Goal: Information Seeking & Learning: Learn about a topic

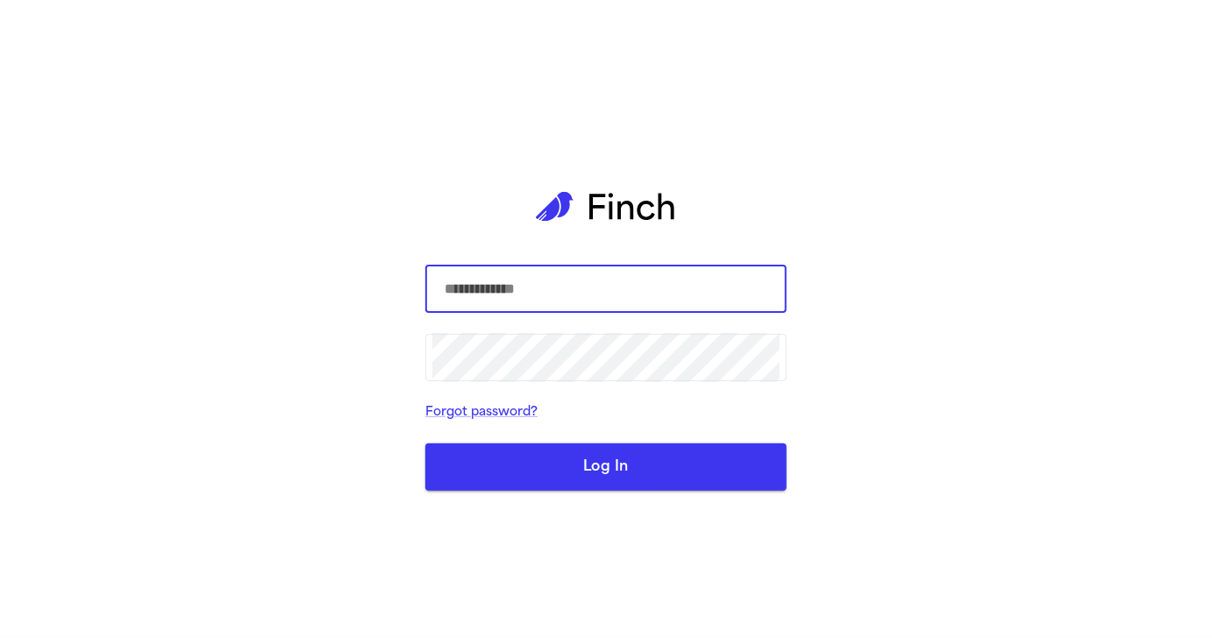
click at [0, 638] on com-1password-button at bounding box center [0, 638] width 0 height 0
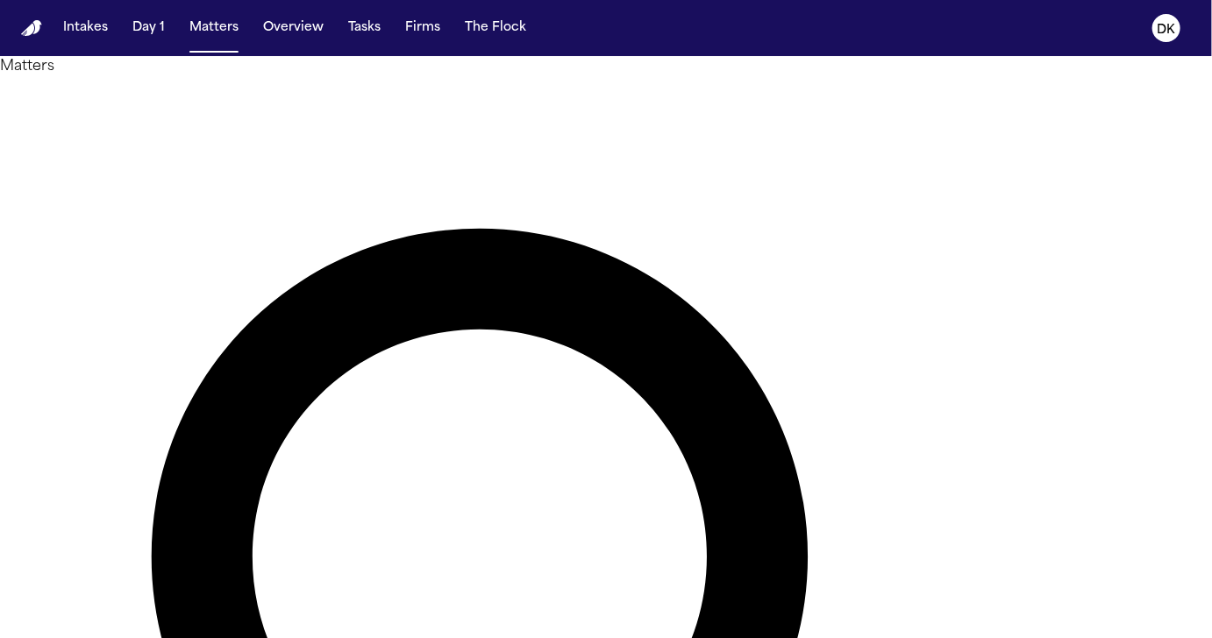
click at [1185, 25] on button "DK" at bounding box center [1166, 28] width 49 height 39
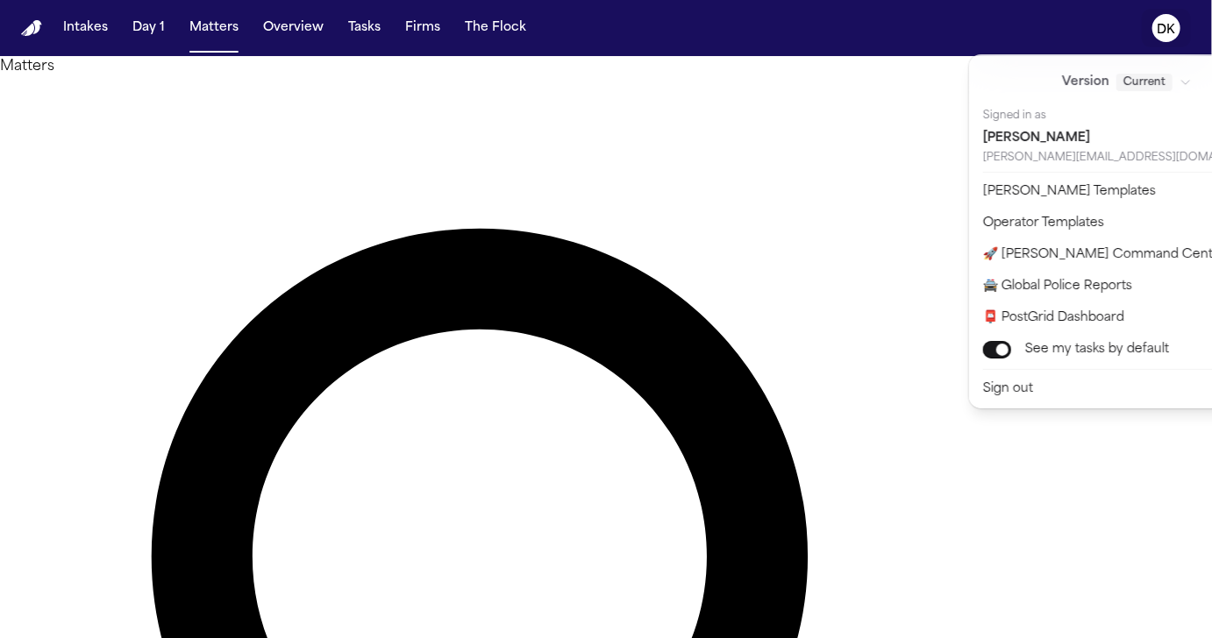
click at [478, 89] on div "Intakes Day 1 Matters Overview Tasks Firms The Flock DK Matters Overview Add Ma…" at bounding box center [606, 319] width 1212 height 638
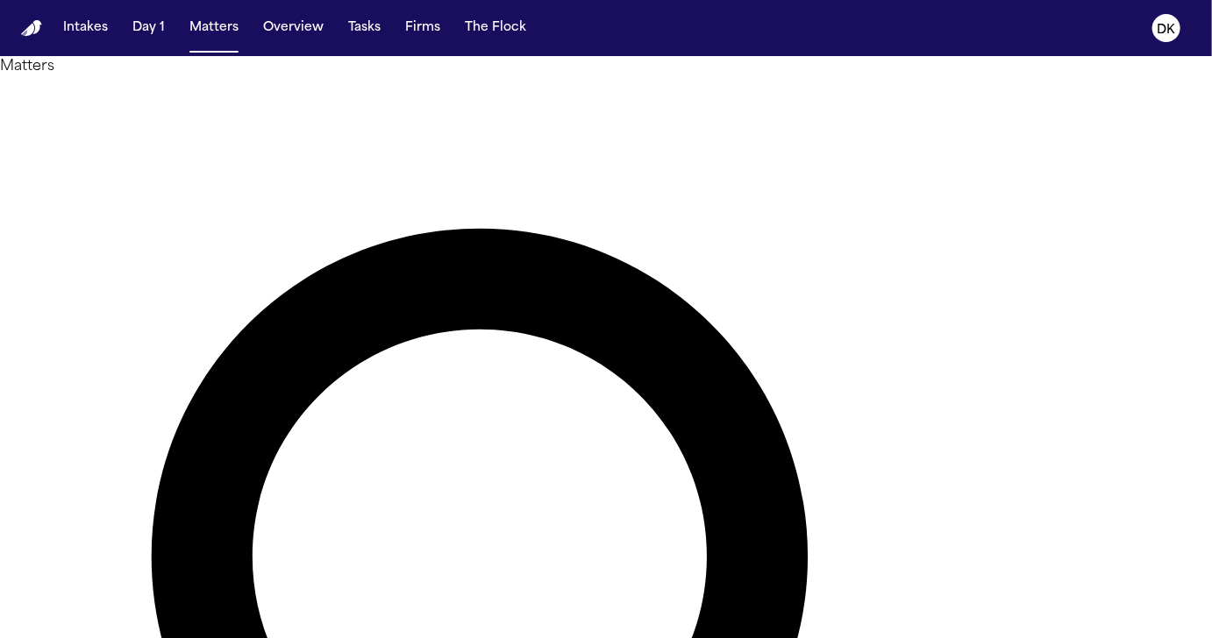
type input "*****"
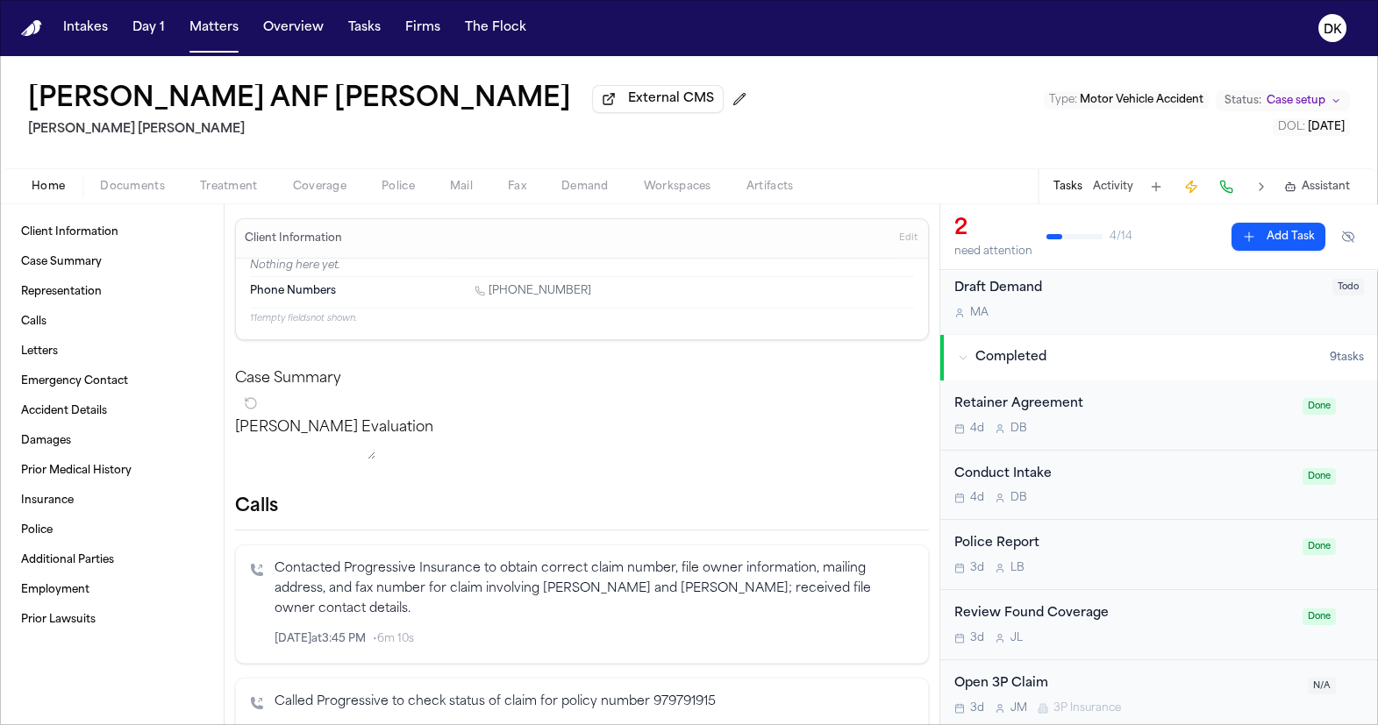
scroll to position [422, 0]
click at [1126, 184] on button "Activity" at bounding box center [1113, 187] width 40 height 14
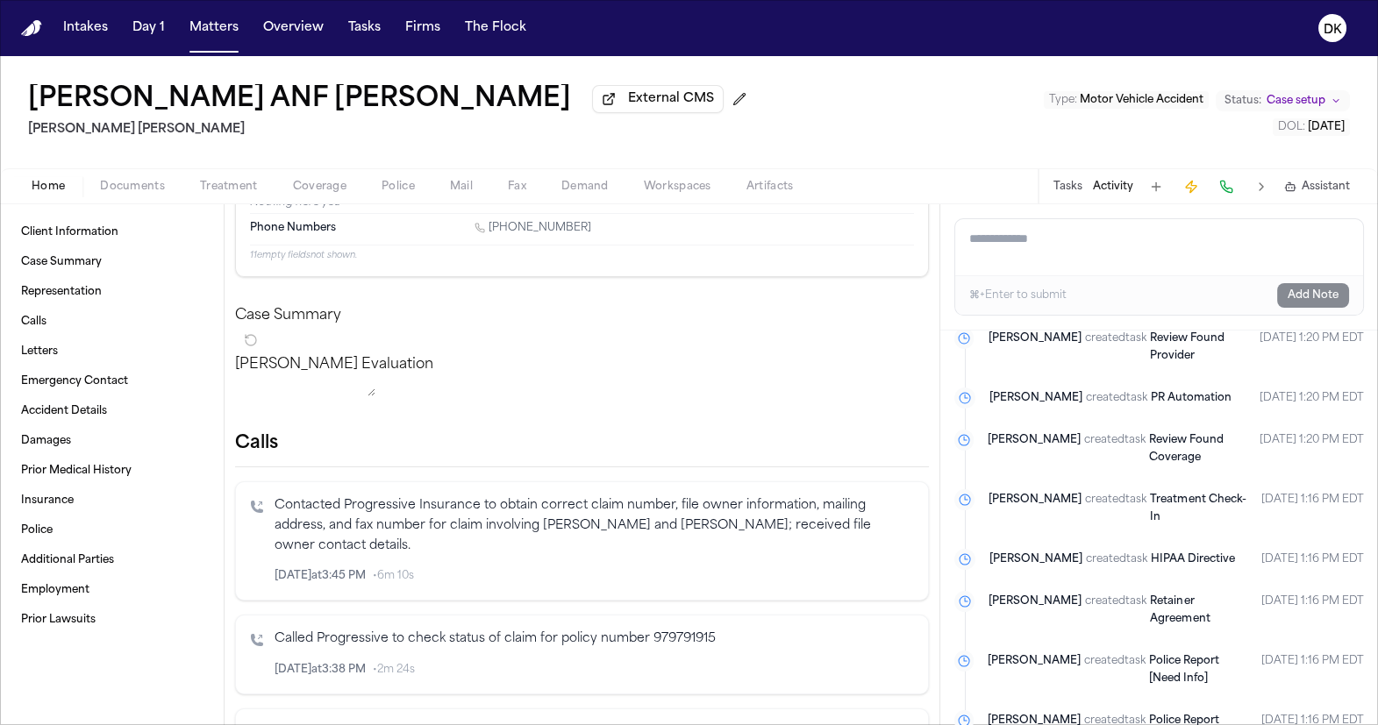
scroll to position [0, 0]
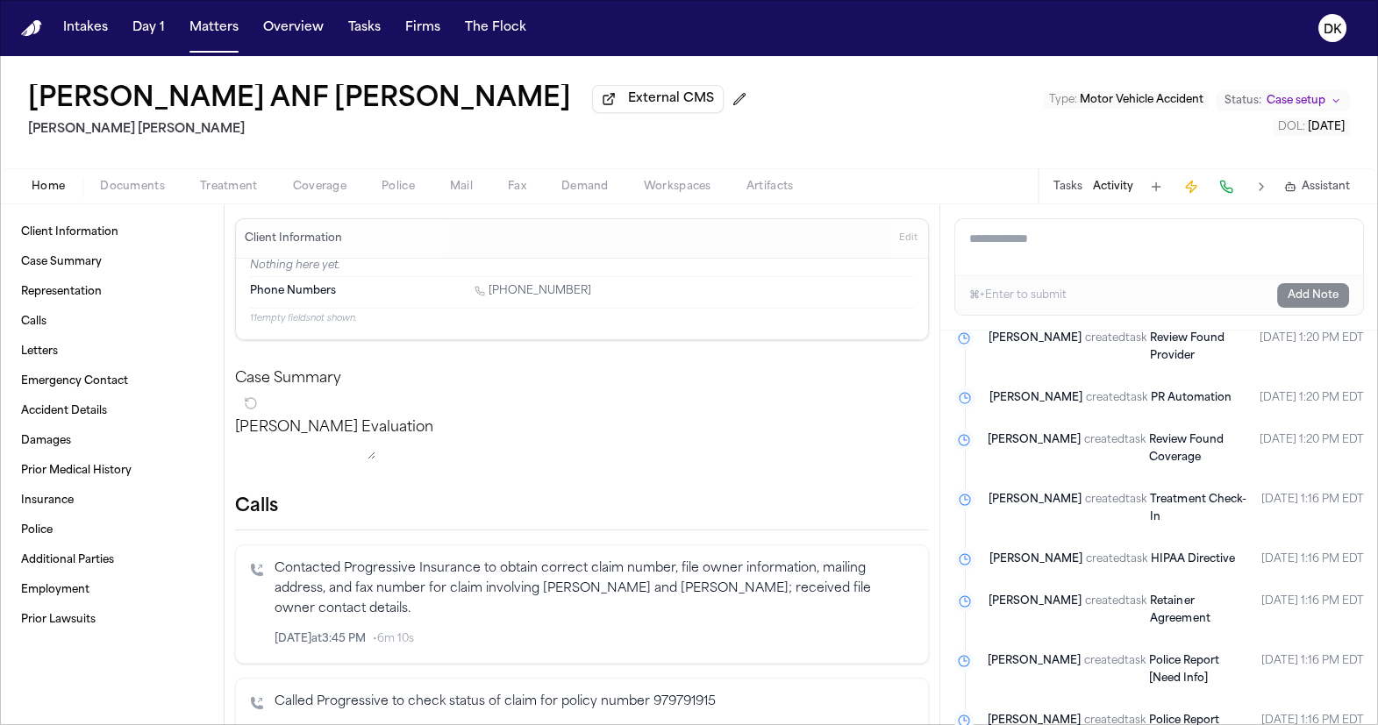
click at [156, 186] on span "Documents" at bounding box center [132, 187] width 65 height 14
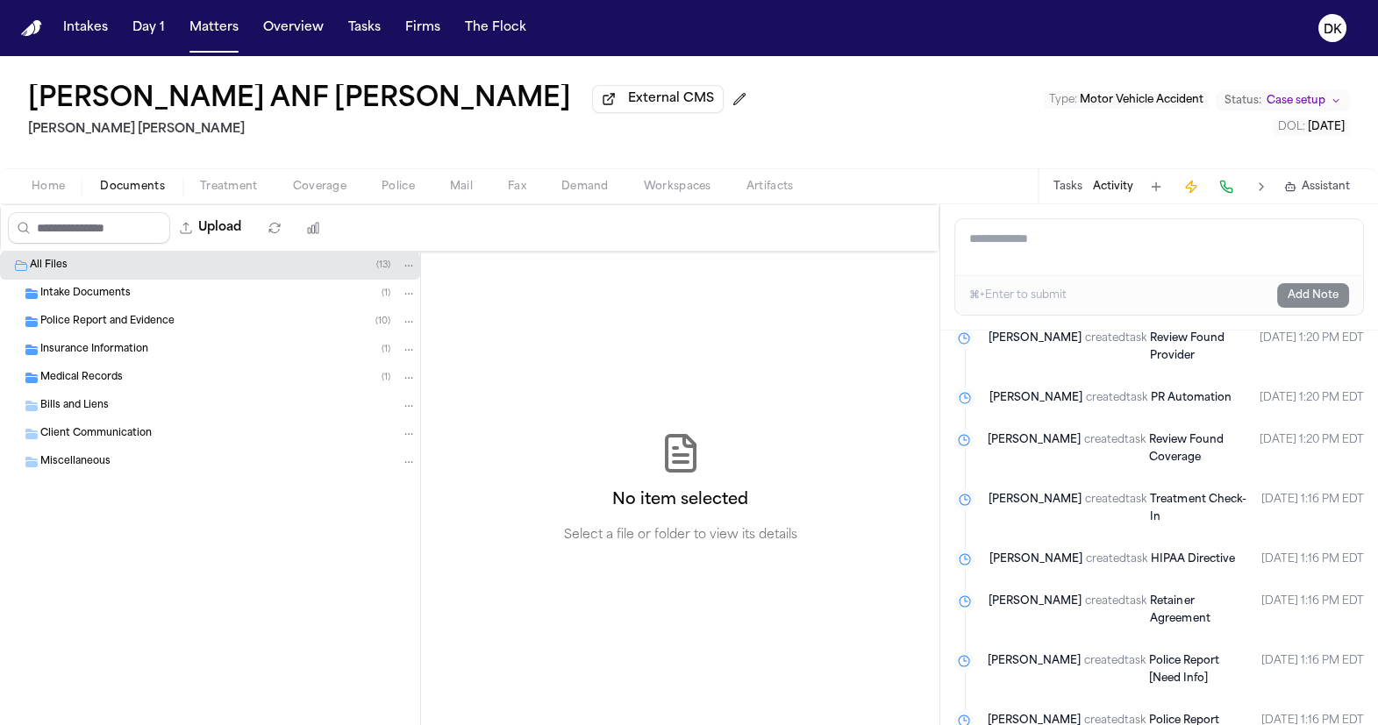
click at [245, 319] on div "Police Report and Evidence ( 10 )" at bounding box center [228, 322] width 376 height 16
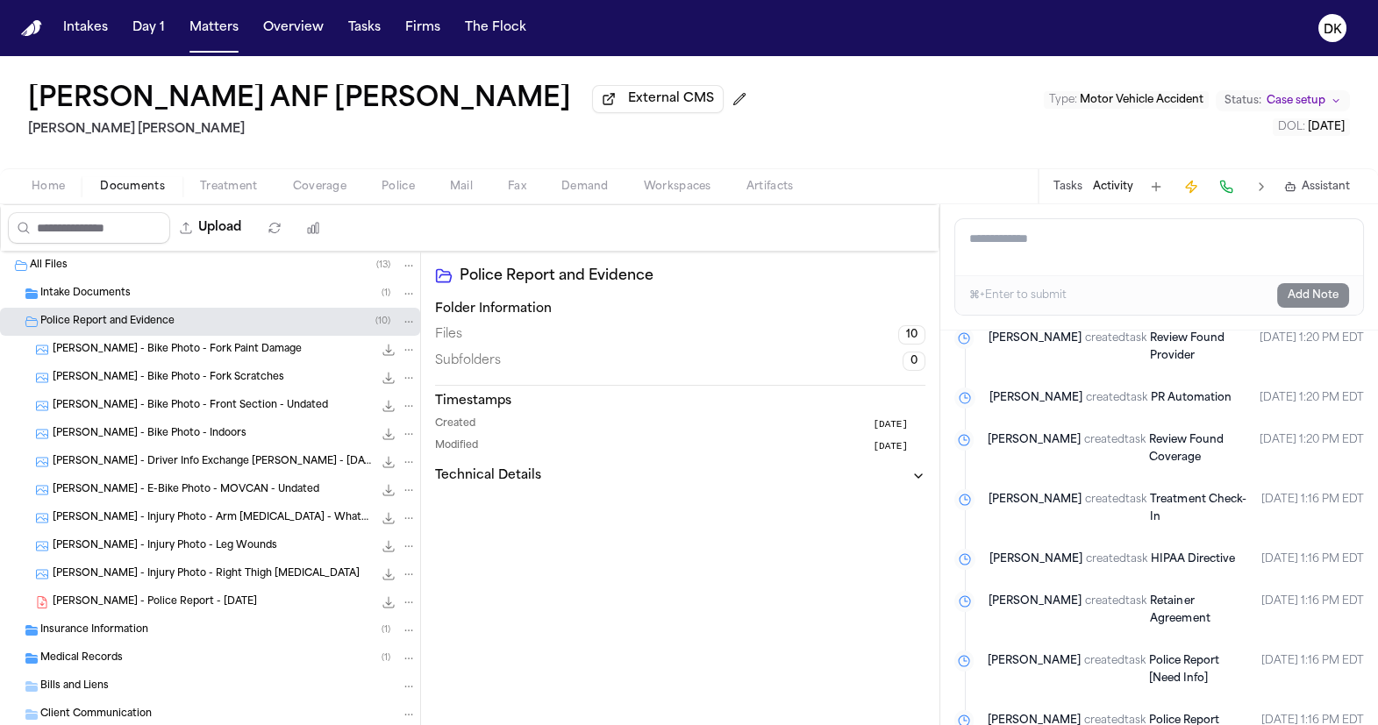
click at [224, 381] on span "M. Huerta - Bike Photo - Fork Scratches" at bounding box center [169, 378] width 232 height 15
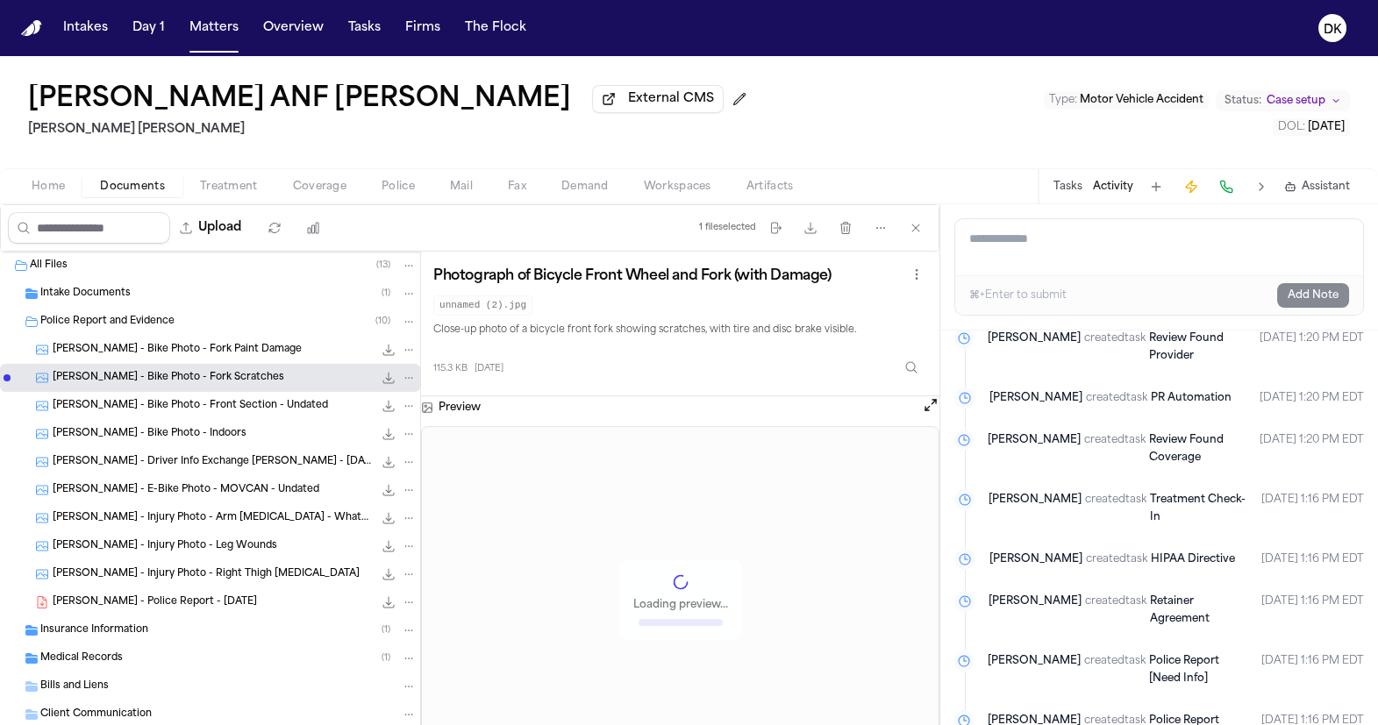
click at [207, 504] on div "M. Huerta - E-Bike Photo - MOVCAN - Undated 163.7 KB • JPG" at bounding box center [210, 490] width 420 height 28
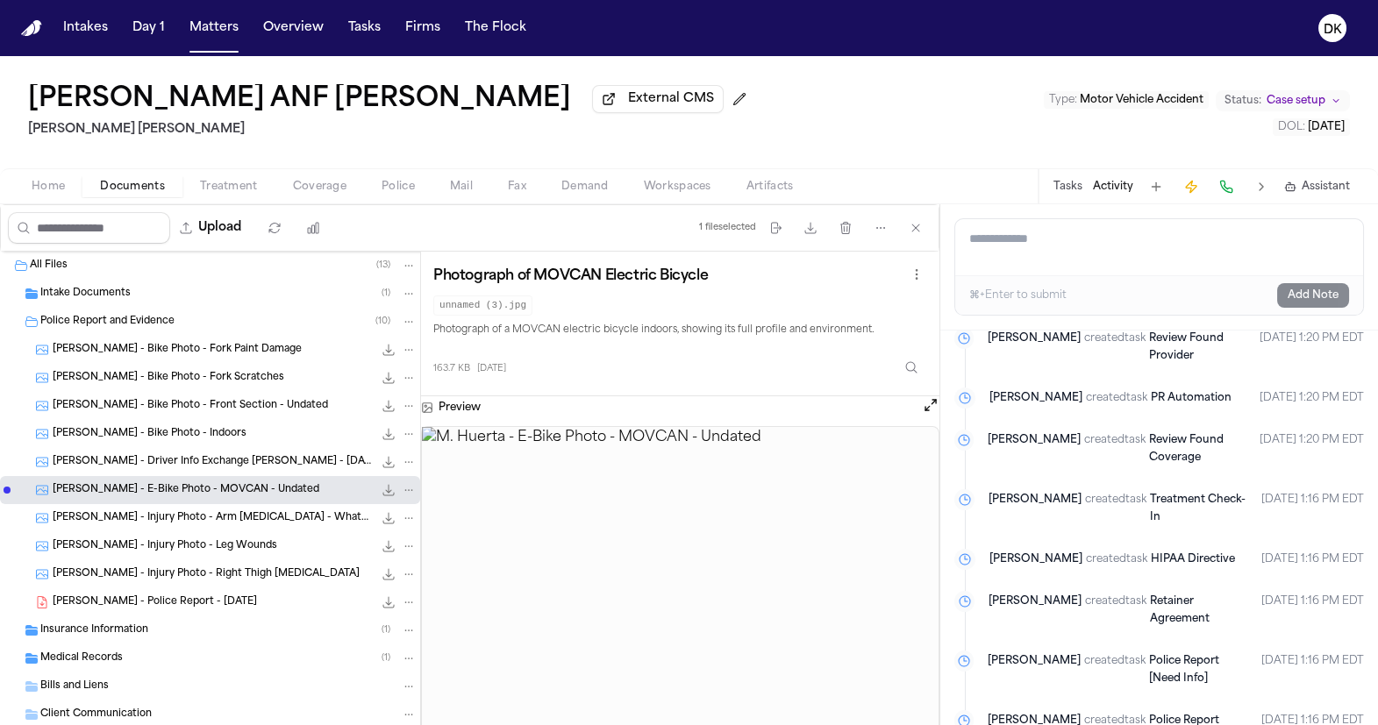
click at [182, 616] on div "M. Huerta - Police Report - 8.28.25 1.8 MB • PDF" at bounding box center [210, 602] width 420 height 28
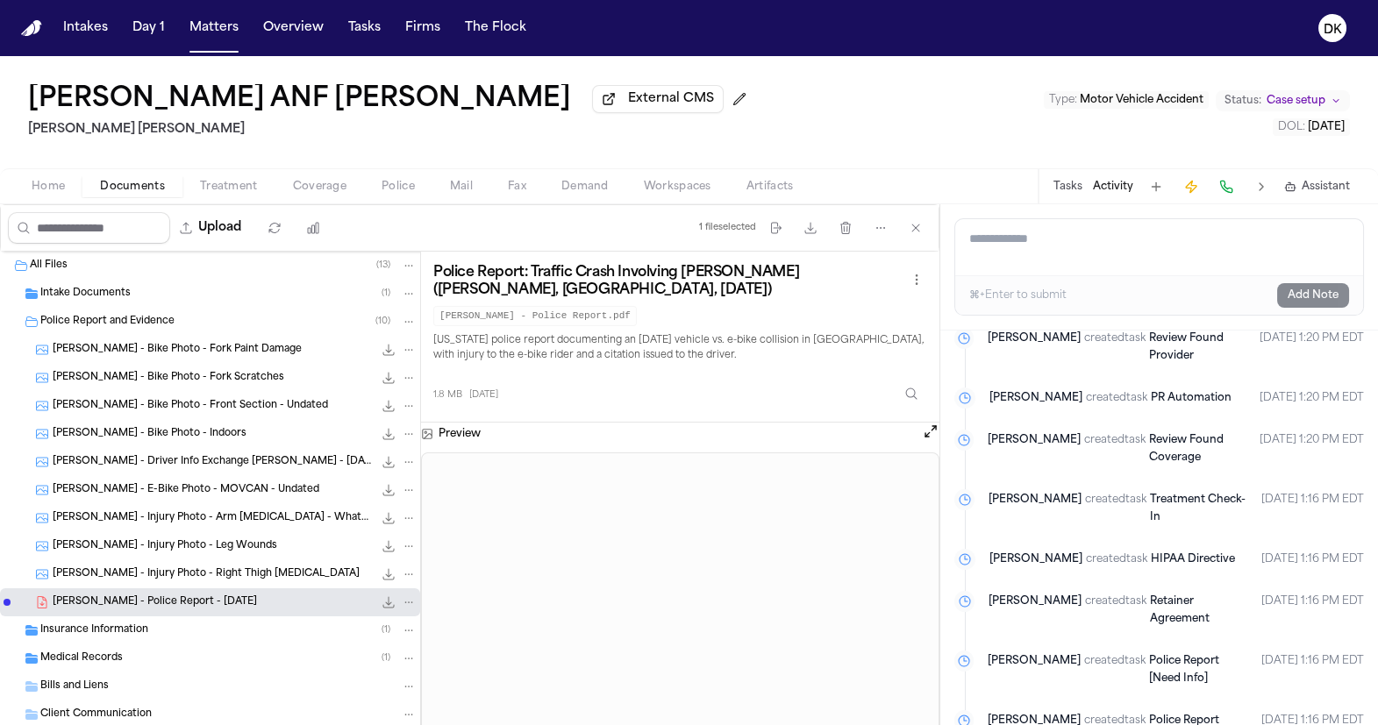
click at [231, 510] on div "M. Huerta - Injury Photo - Arm Abrasion - WhatsApp Screenshot 83.1 KB • JPG" at bounding box center [210, 518] width 420 height 28
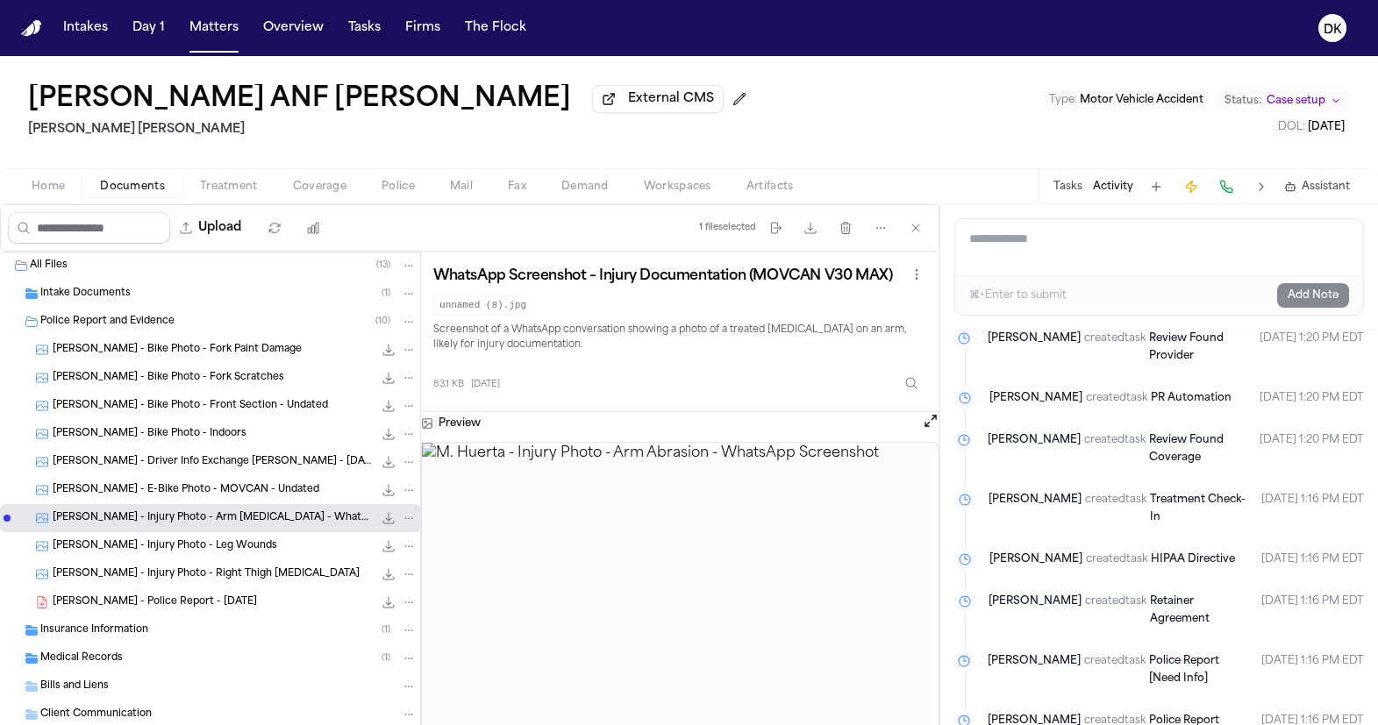
click at [251, 468] on span "M. Huerta - Driver Info Exchange Ogden PD - 8.28.25" at bounding box center [213, 462] width 320 height 15
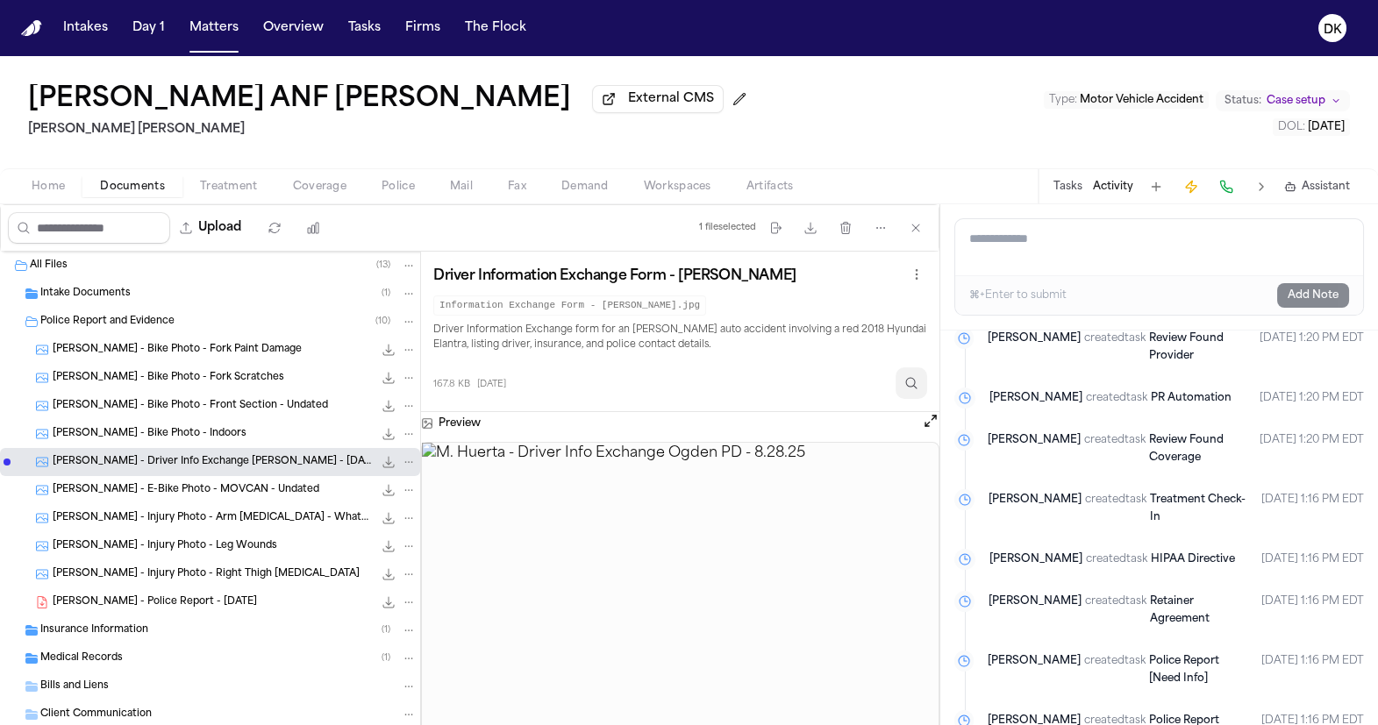
click at [910, 388] on icon "Inspect" at bounding box center [911, 383] width 14 height 14
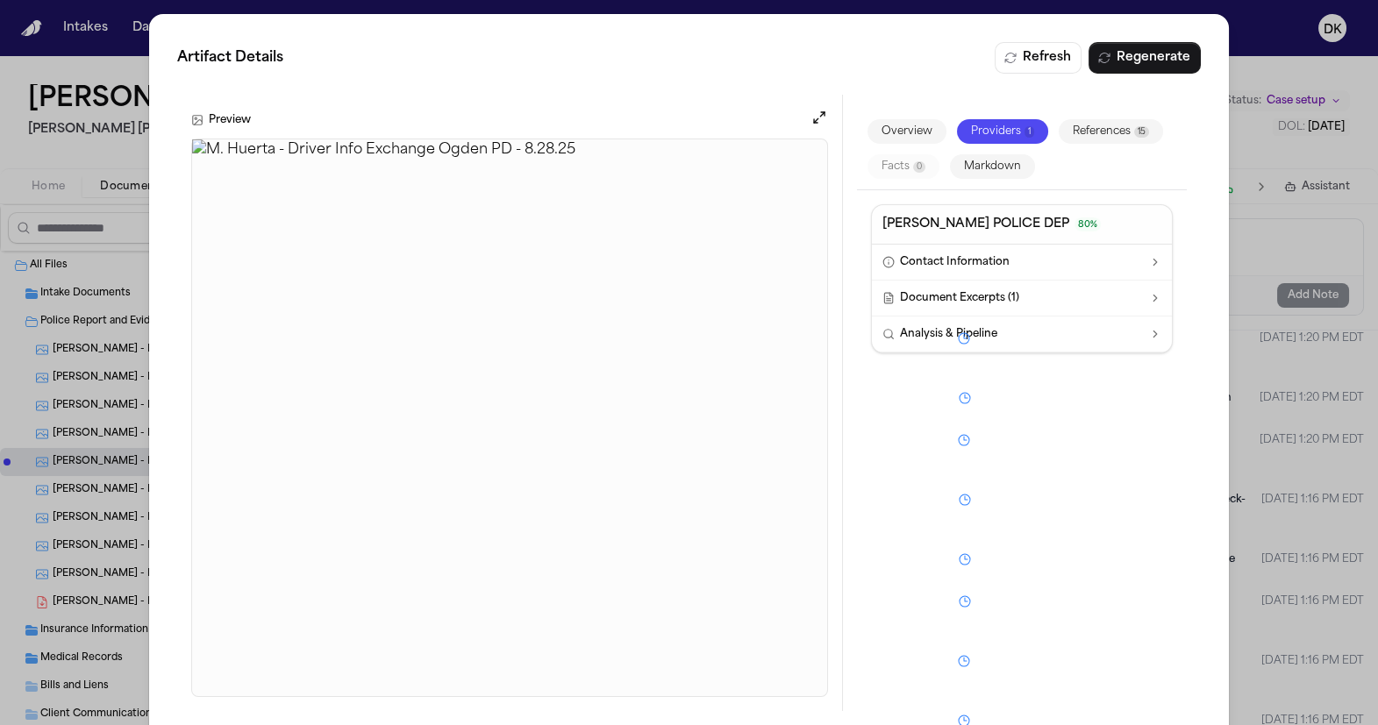
click at [1211, 170] on div "Artifact Details Refresh Regenerate Preview Overview Providers 1 References 15 …" at bounding box center [689, 376] width 1378 height 753
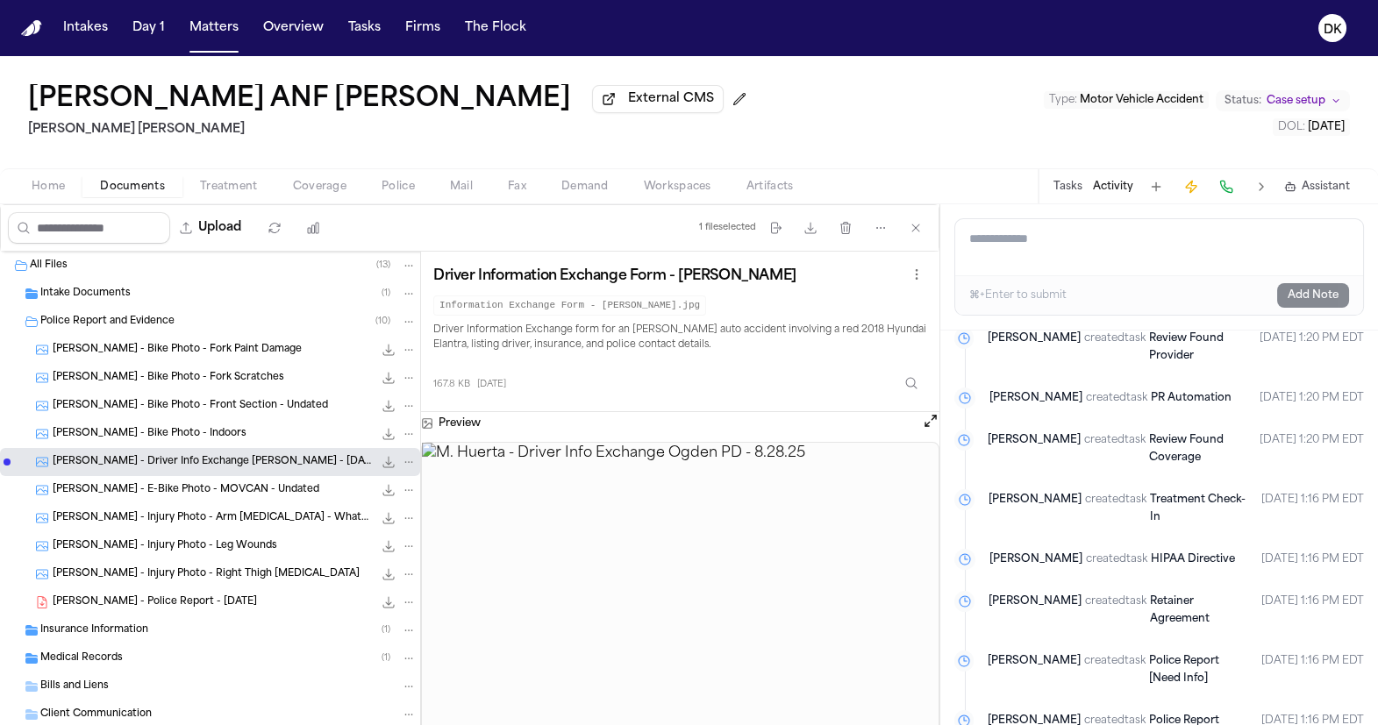
click at [62, 194] on span "Home" at bounding box center [48, 187] width 33 height 14
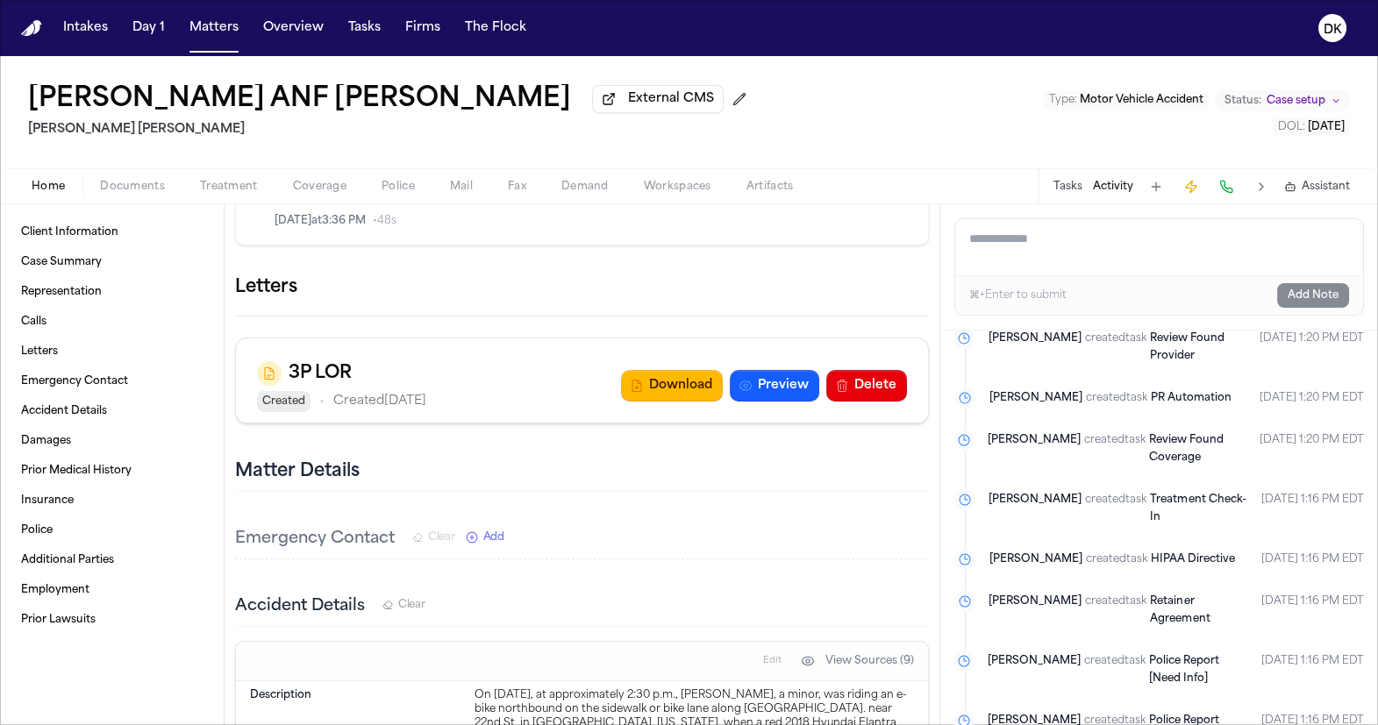
scroll to position [601, 0]
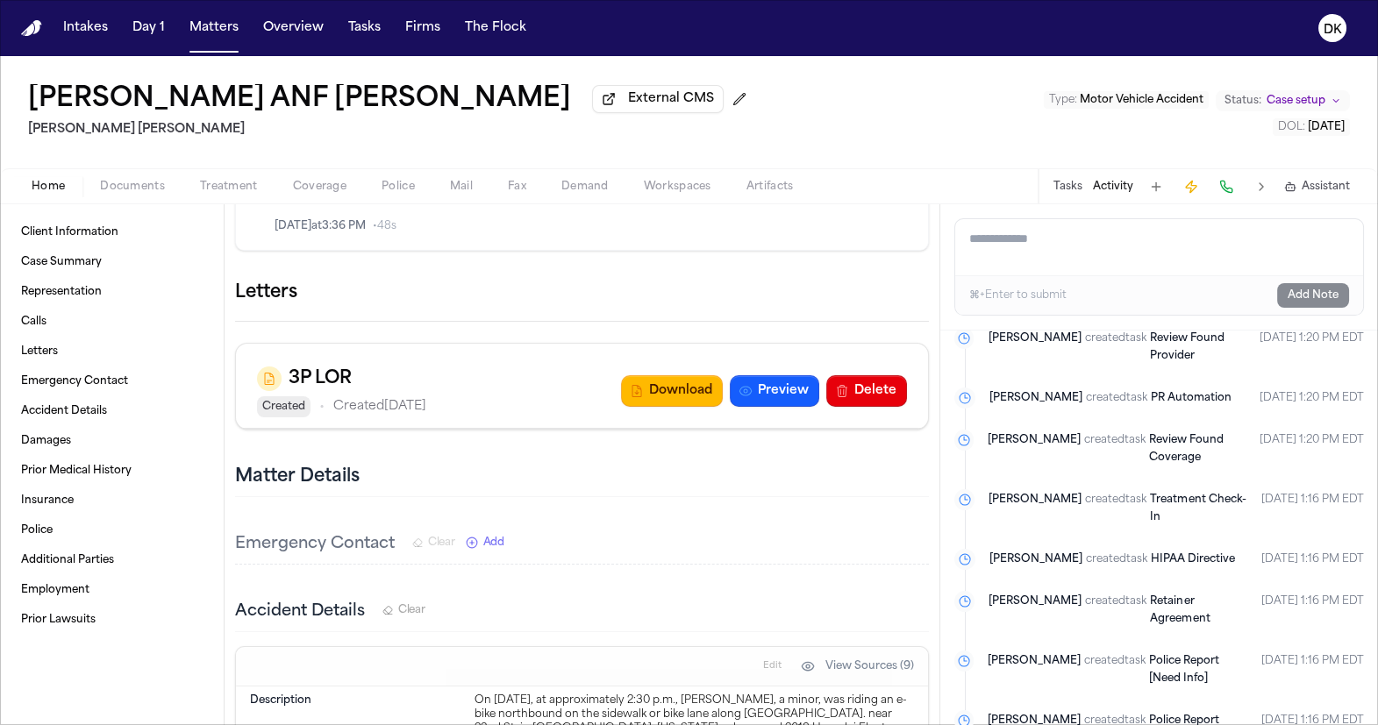
click at [160, 194] on span "Documents" at bounding box center [132, 187] width 65 height 14
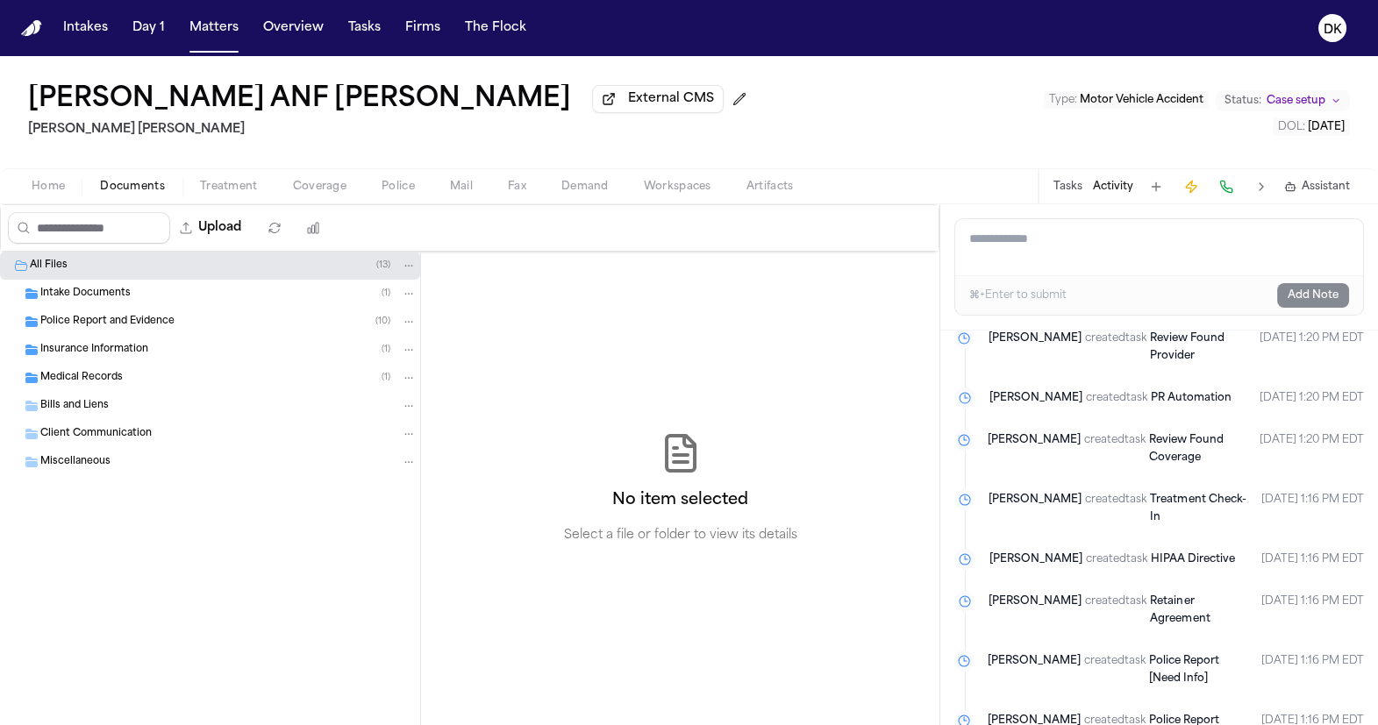
click at [226, 352] on div "Insurance Information ( 1 )" at bounding box center [228, 350] width 376 height 16
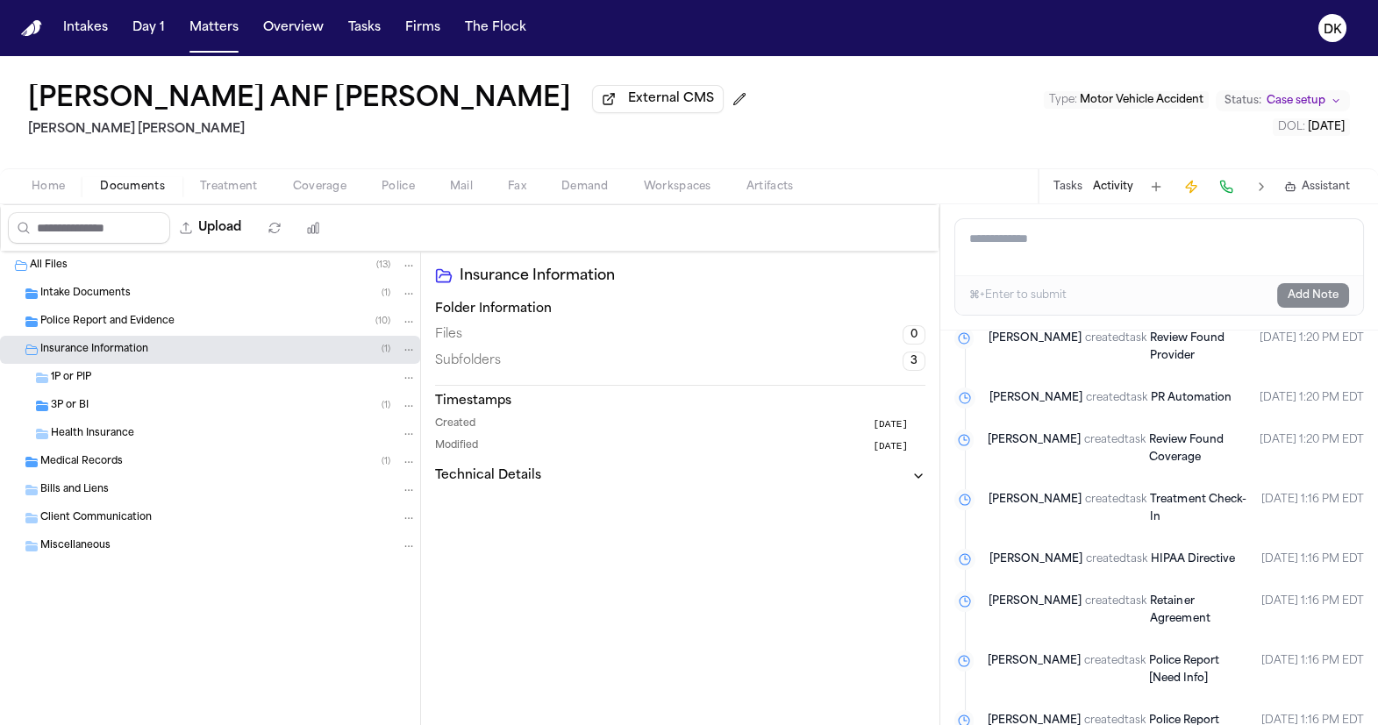
click at [193, 403] on div "3P or BI ( 1 )" at bounding box center [234, 406] width 366 height 16
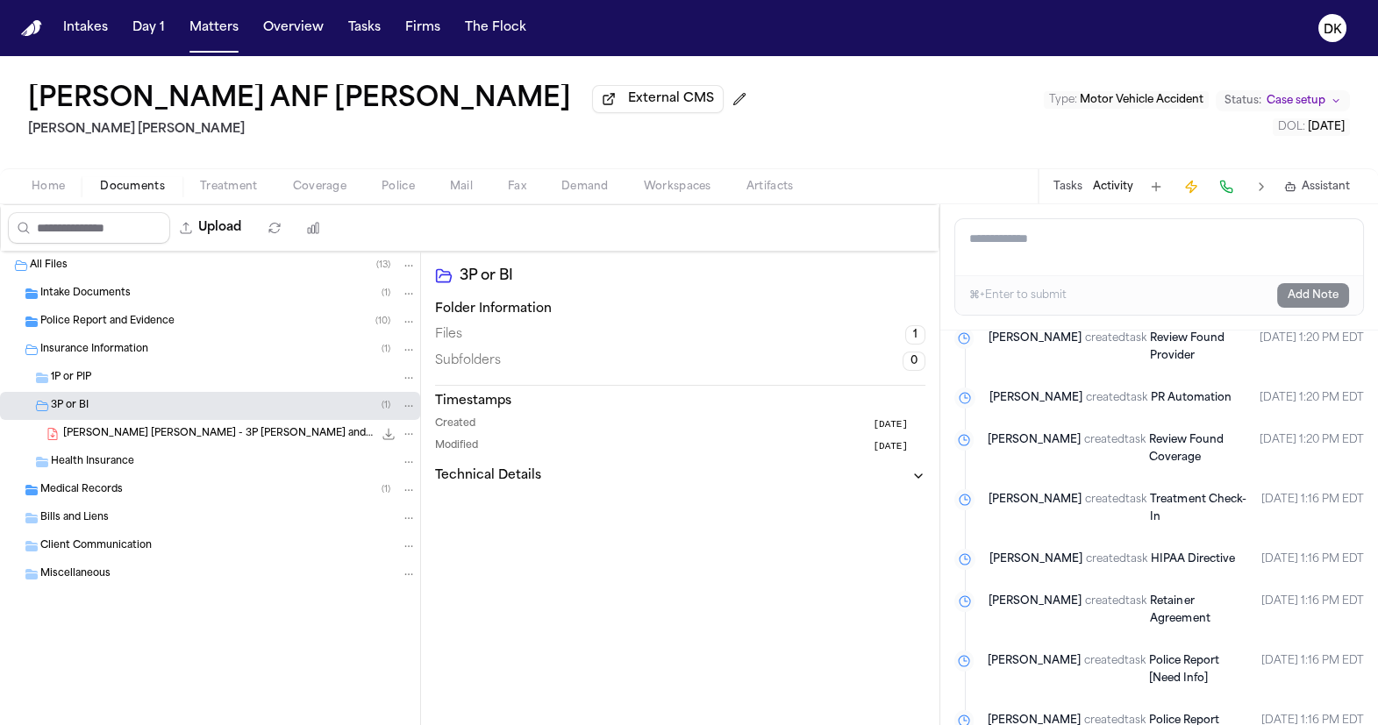
click at [173, 502] on div "Medical Records ( 1 )" at bounding box center [210, 490] width 420 height 28
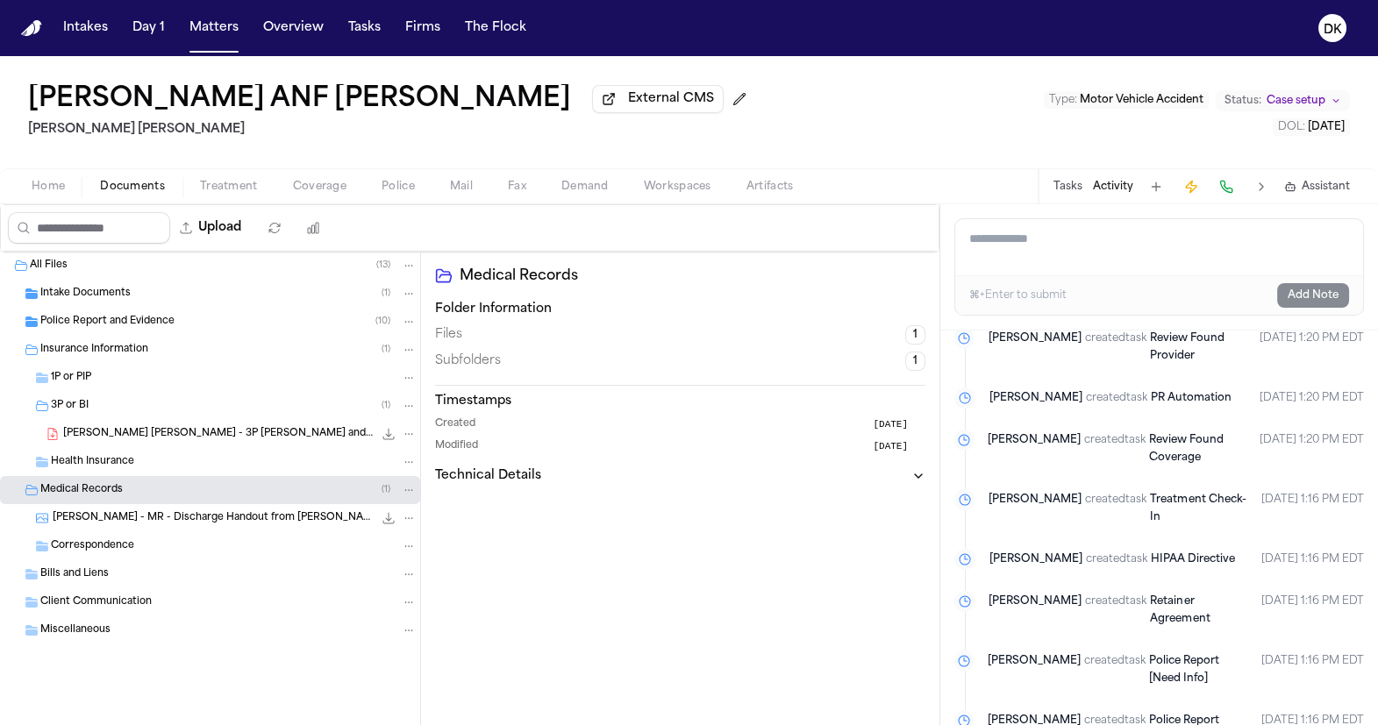
click at [174, 545] on div "Correspondence" at bounding box center [234, 546] width 366 height 16
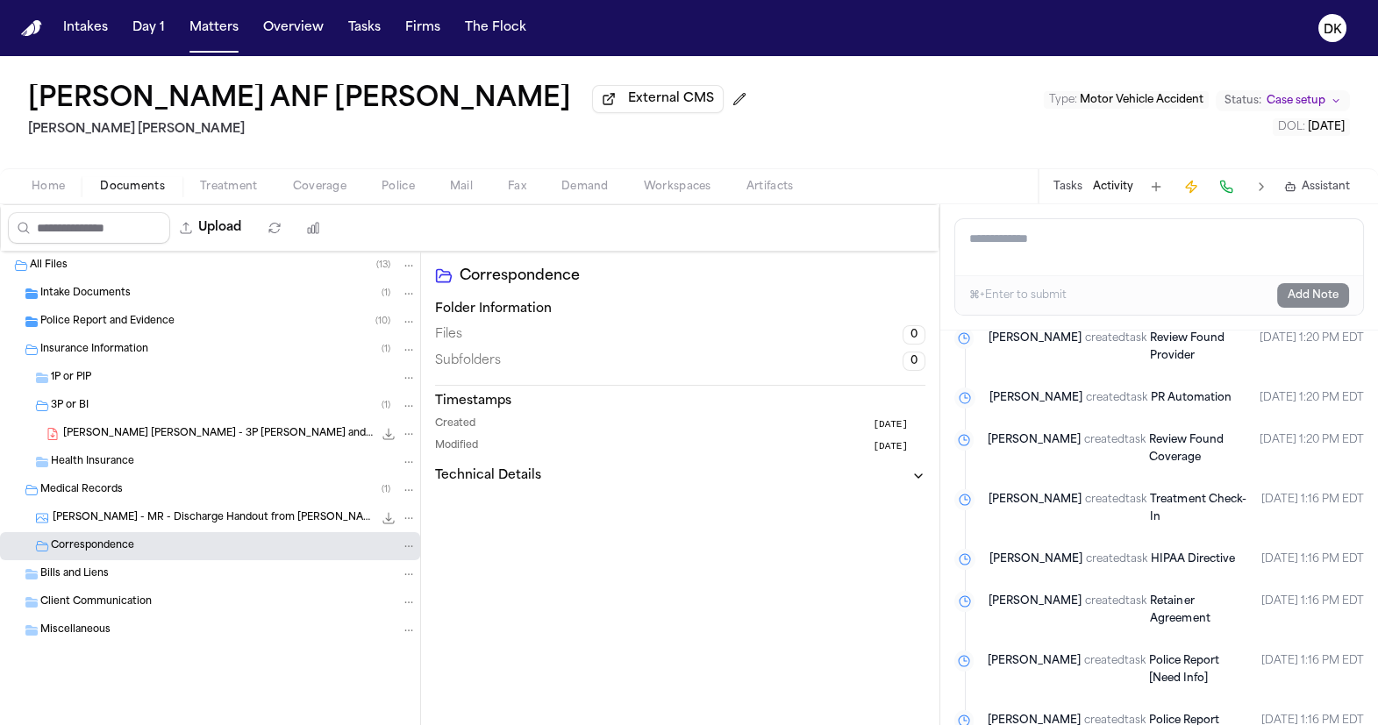
click at [179, 531] on div "D. Cervantes - MR - Discharge Handout from McKay-Dee Hospital - 8.29.23 183.7 K…" at bounding box center [210, 518] width 420 height 28
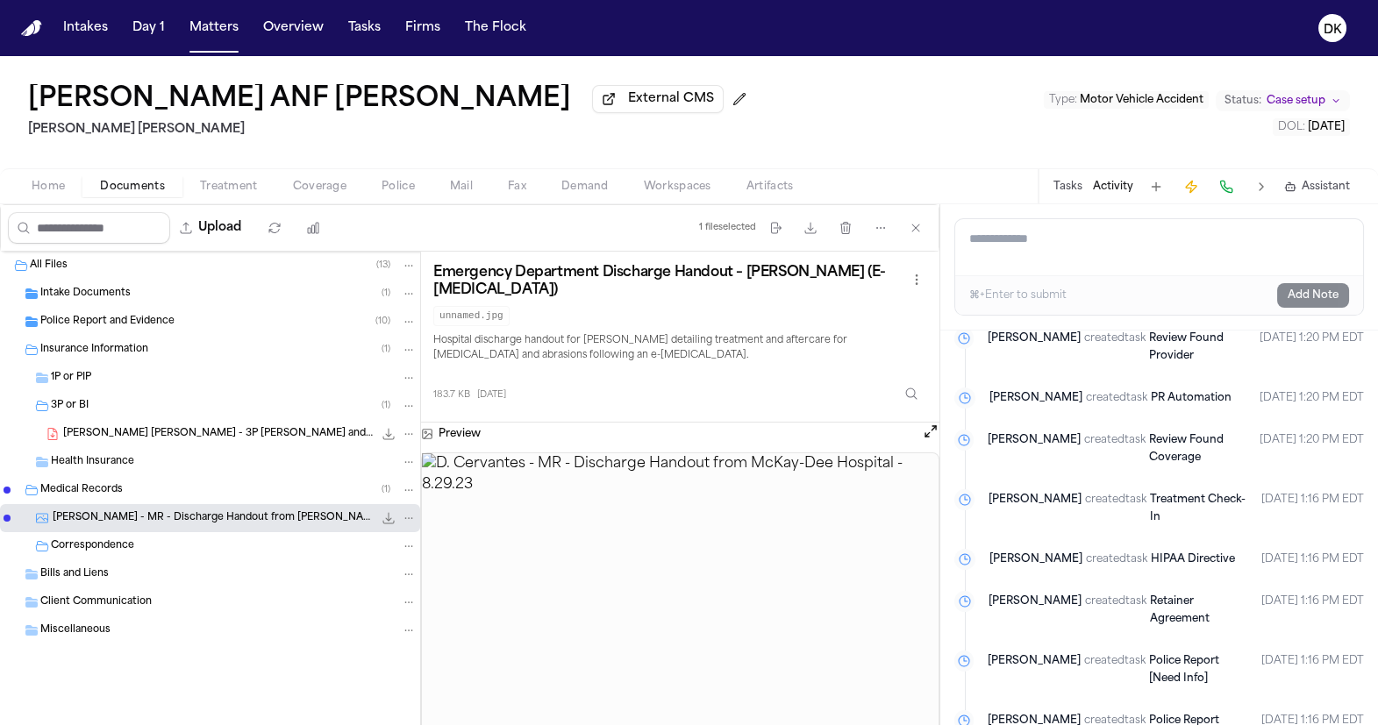
click at [180, 353] on div "Insurance Information ( 1 )" at bounding box center [228, 350] width 376 height 16
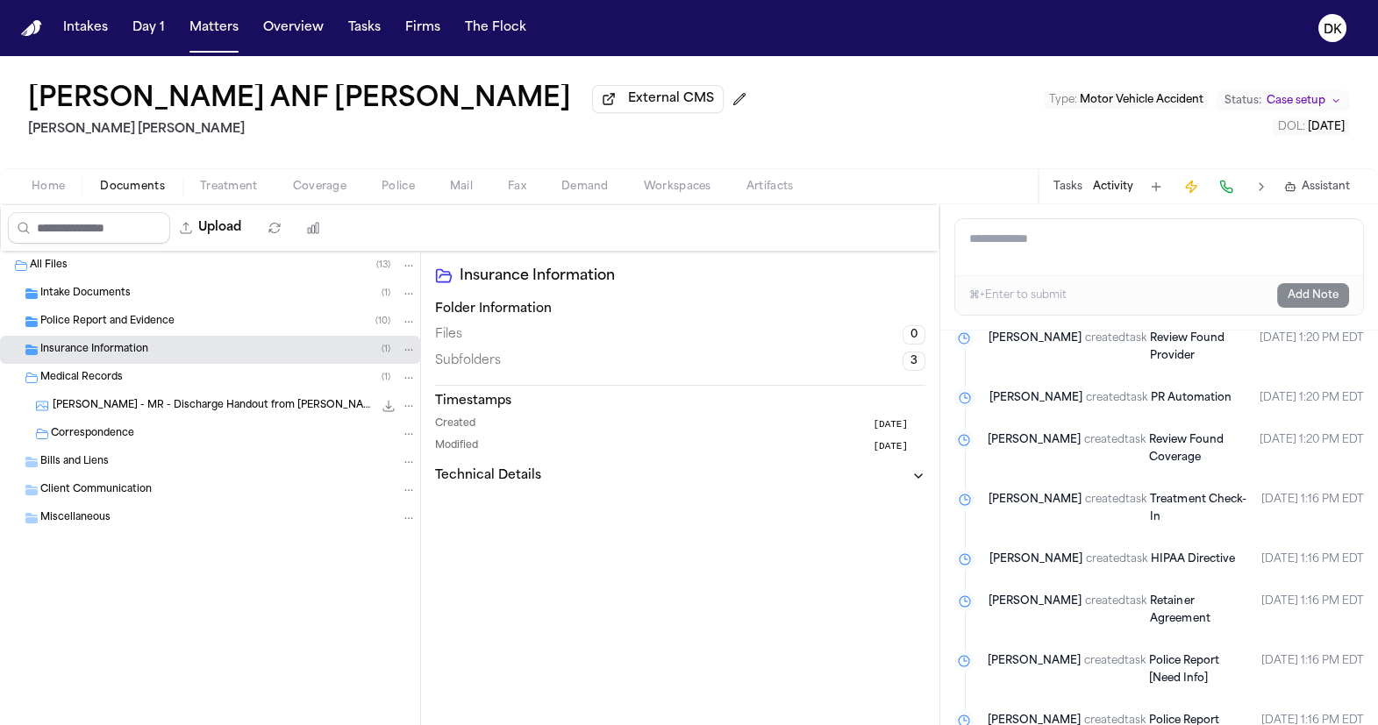
click at [193, 324] on div "Police Report and Evidence ( 10 )" at bounding box center [228, 322] width 376 height 16
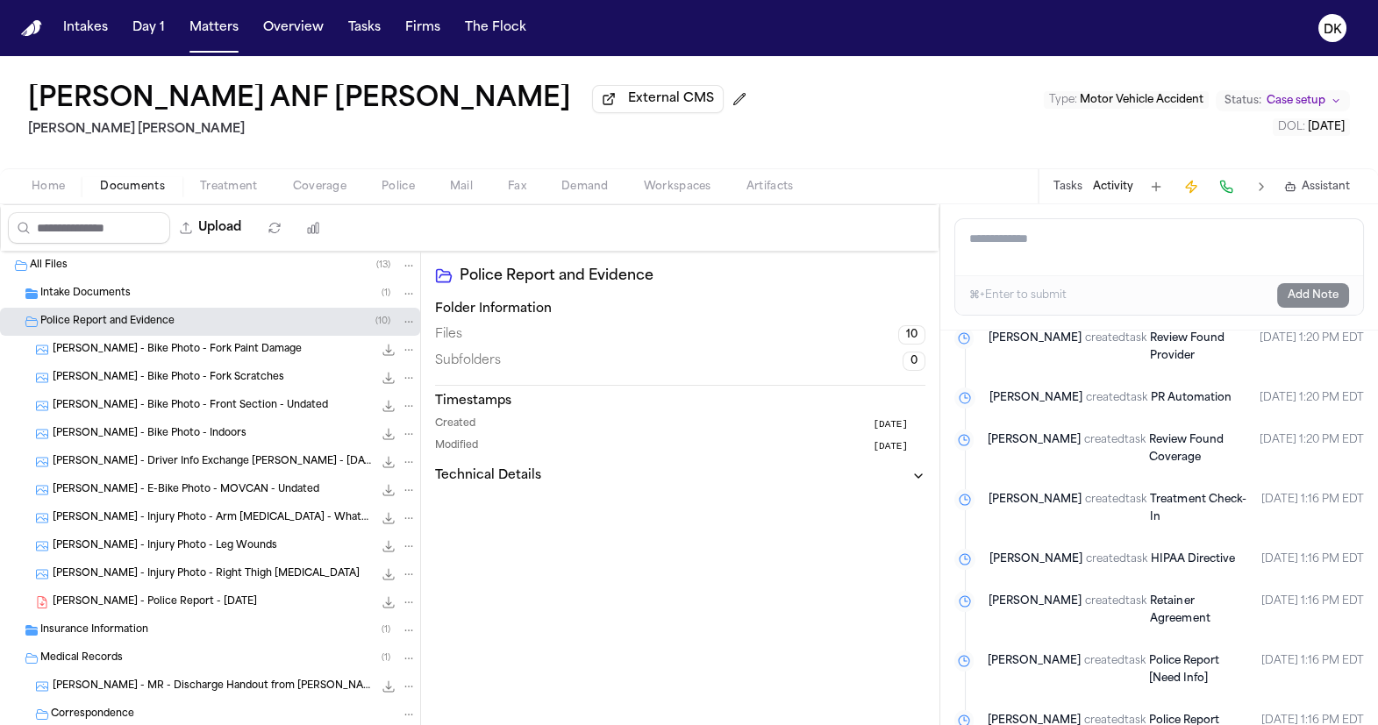
click at [172, 296] on div "Intake Documents ( 1 )" at bounding box center [228, 294] width 376 height 16
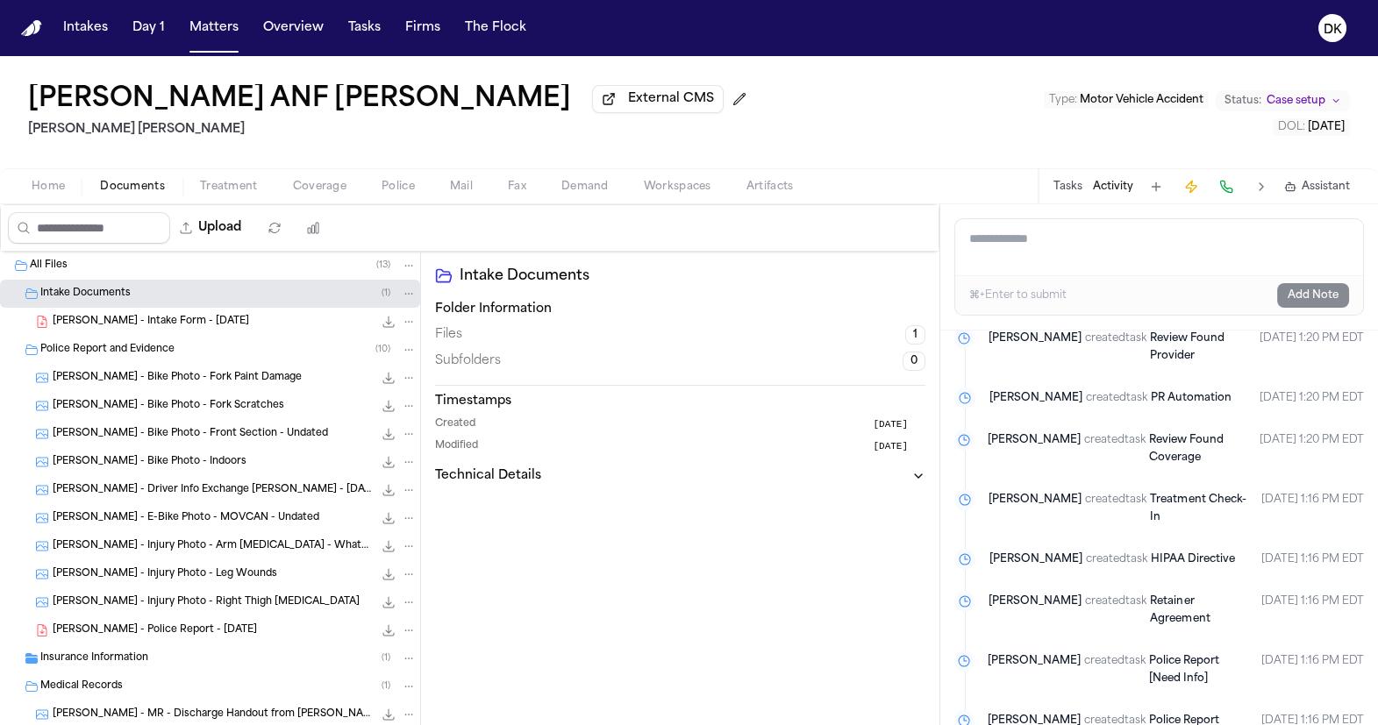
click at [174, 326] on span "D. Cervantes - Intake Form - 8.28.25" at bounding box center [151, 322] width 196 height 15
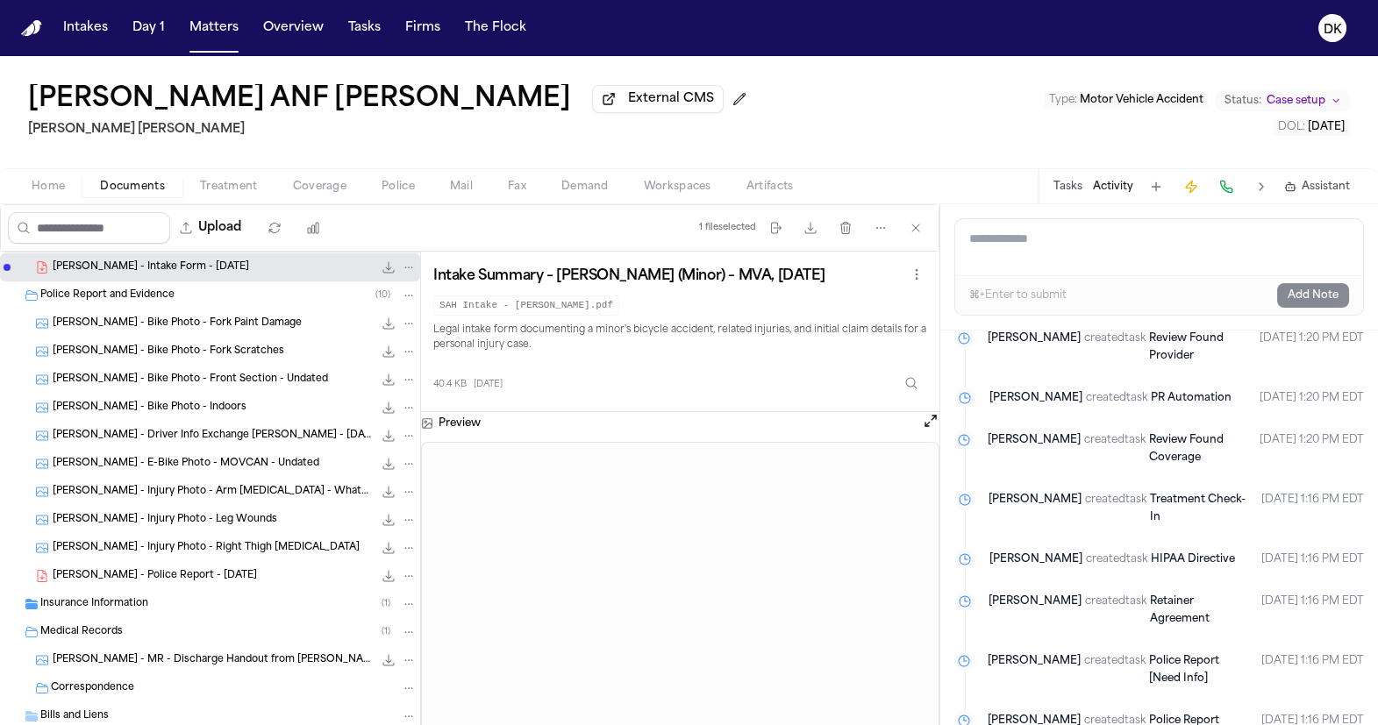
scroll to position [159, 0]
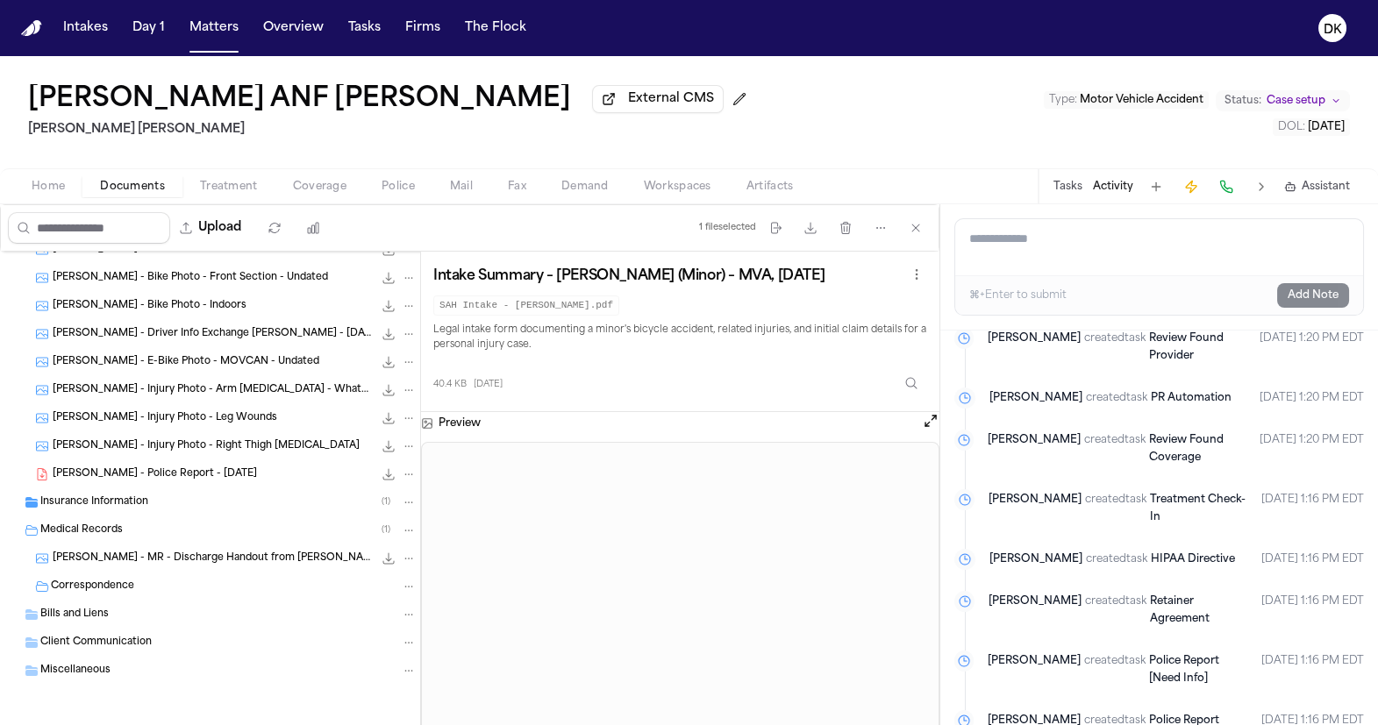
click at [243, 494] on div "Insurance Information ( 1 )" at bounding box center [210, 502] width 420 height 28
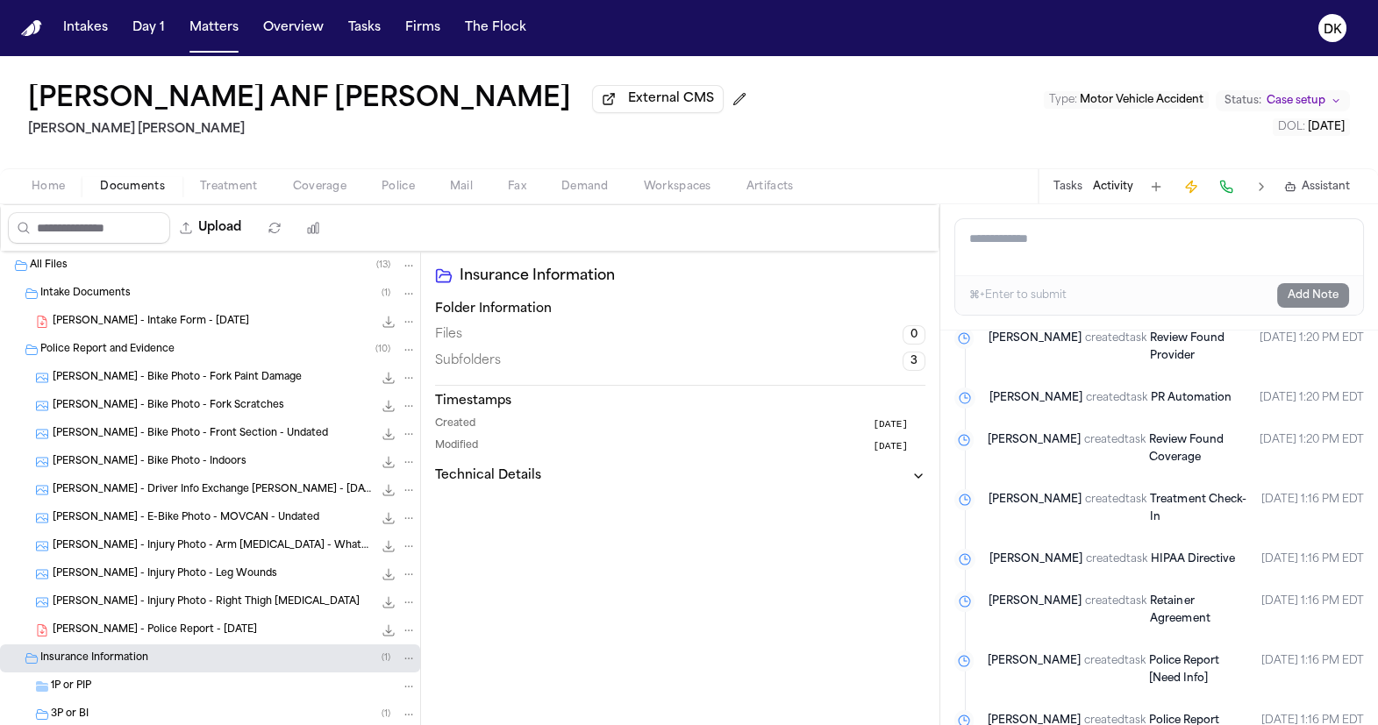
scroll to position [0, 0]
click at [245, 491] on span "M. Huerta - Driver Info Exchange Ogden PD - 8.28.25" at bounding box center [213, 490] width 320 height 15
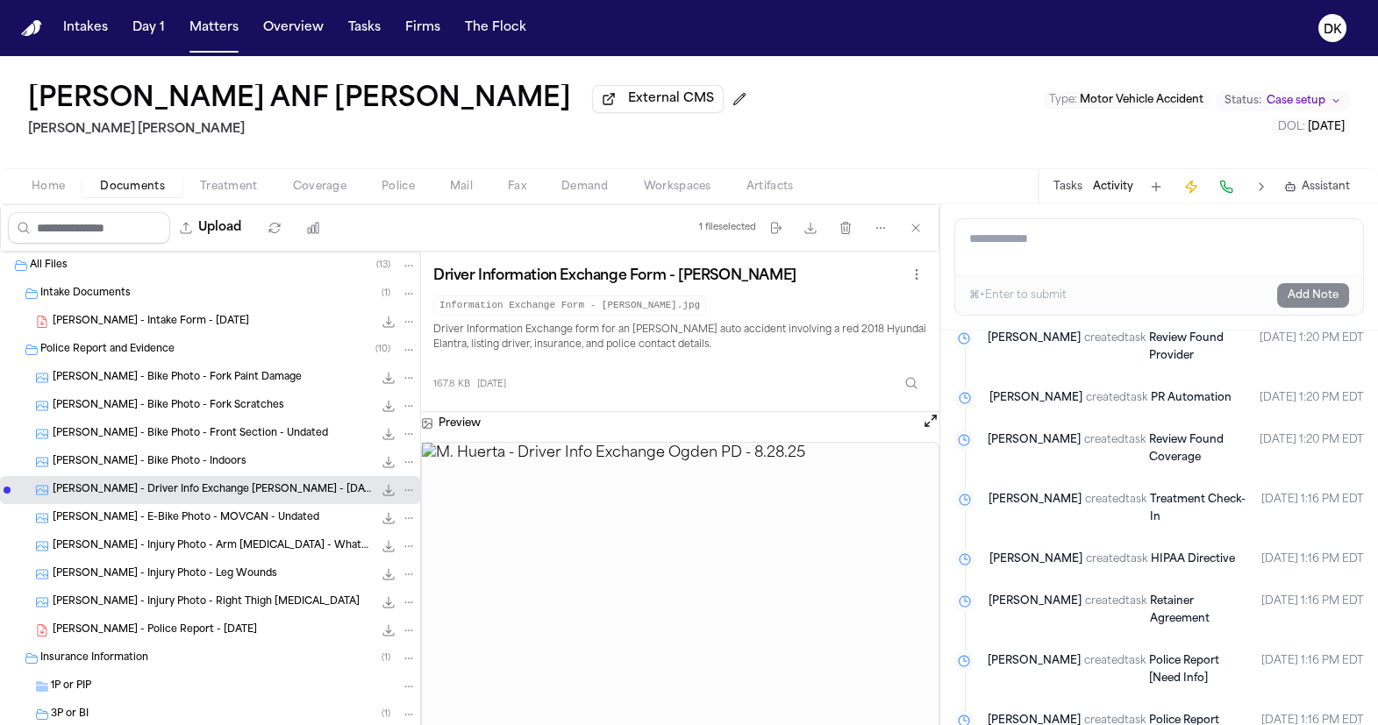
click at [750, 187] on span "Artifacts" at bounding box center [769, 187] width 47 height 14
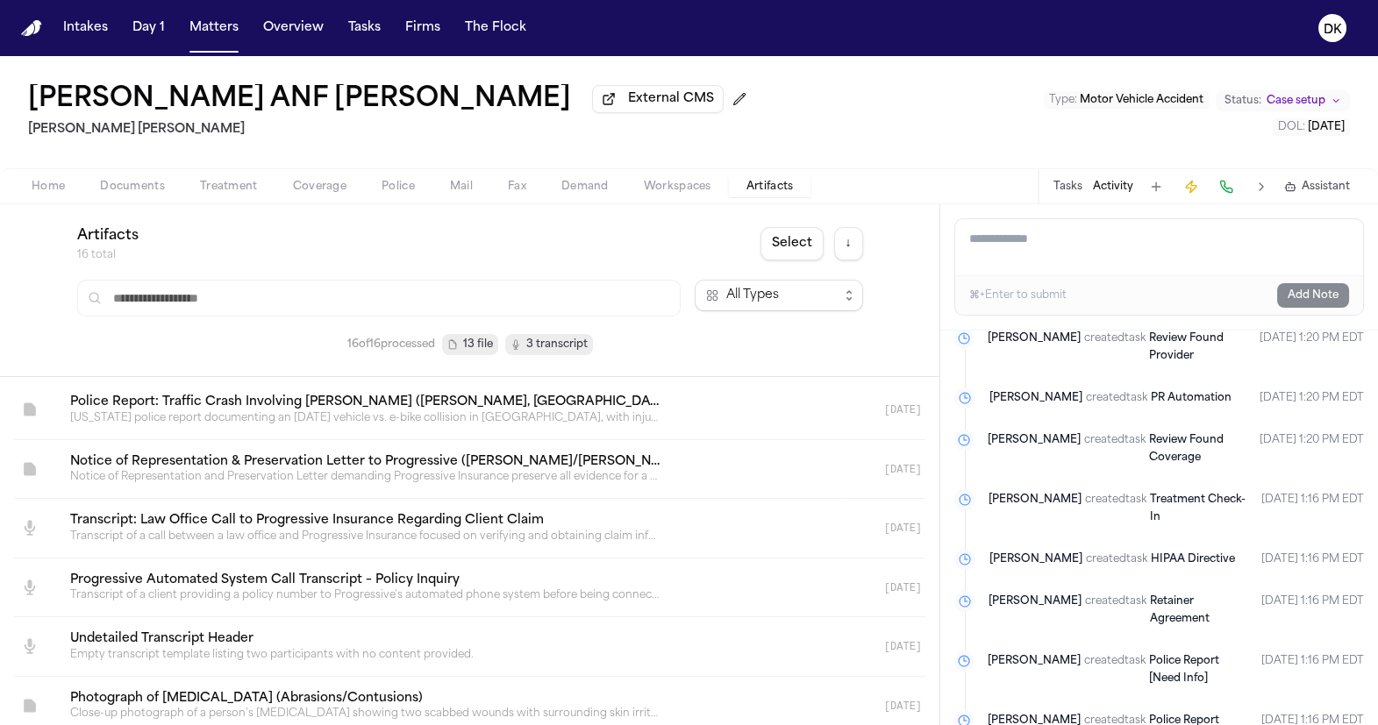
click at [477, 346] on span "13 file" at bounding box center [478, 345] width 30 height 18
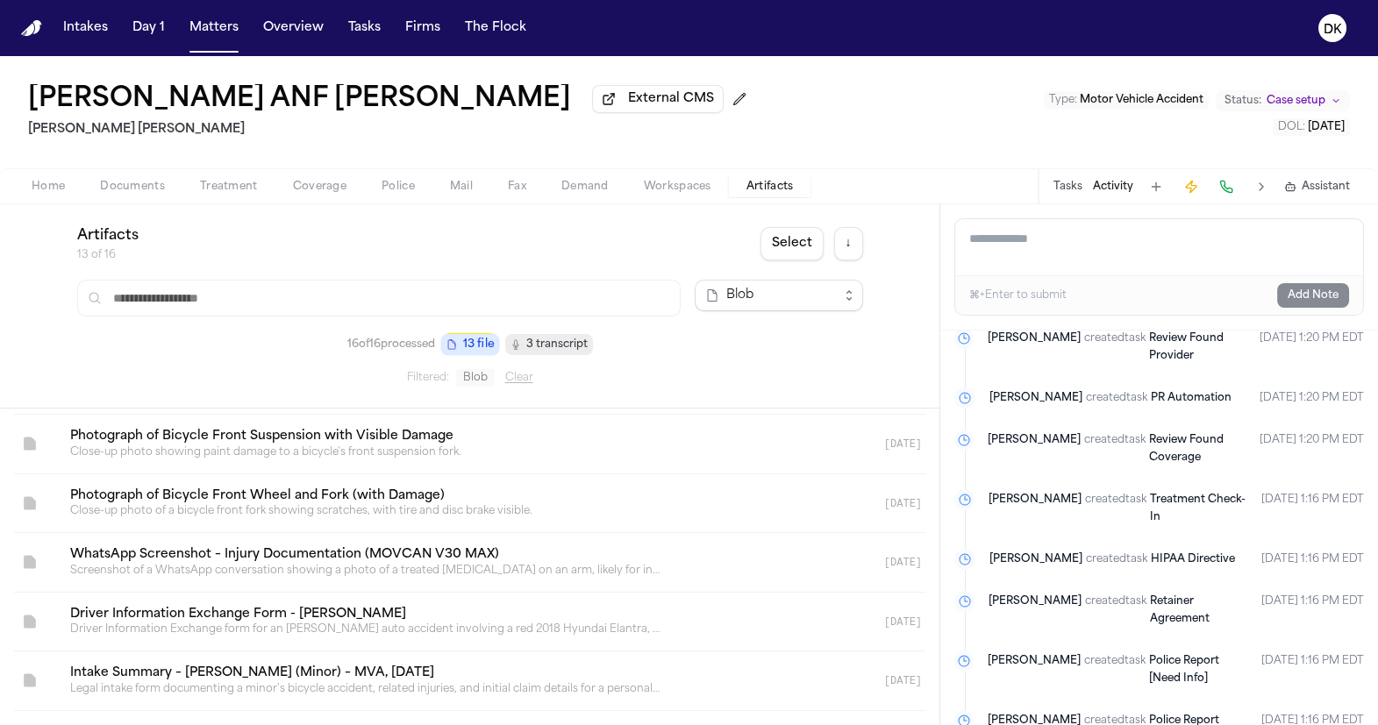
scroll to position [934, 0]
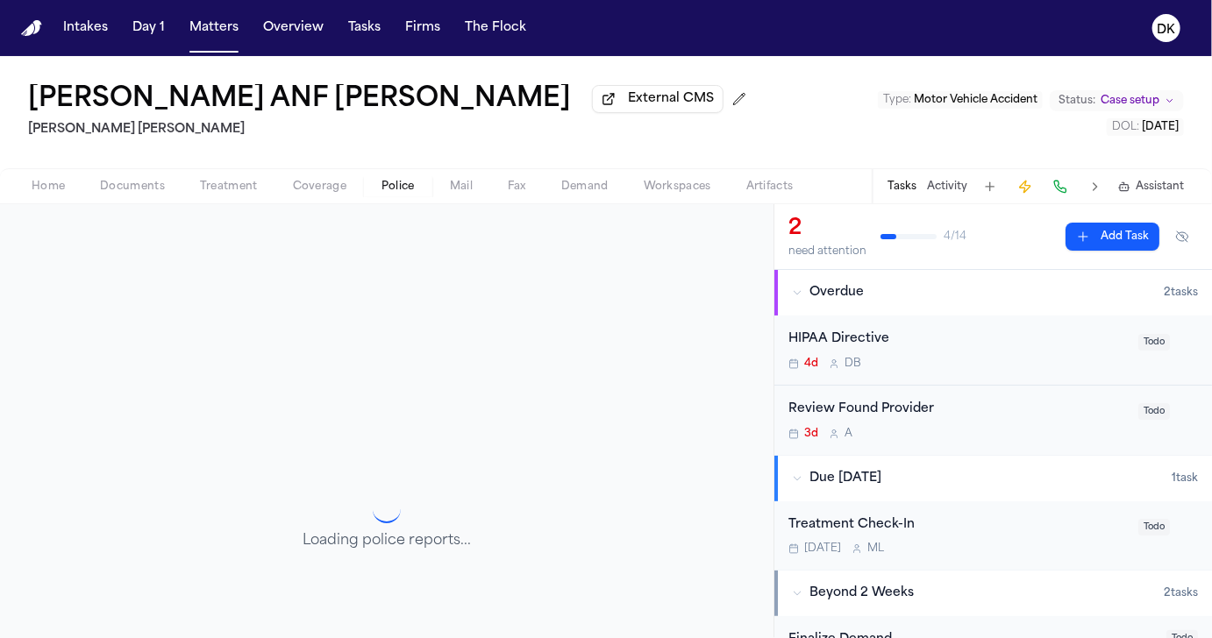
click at [412, 194] on span "Police" at bounding box center [397, 187] width 33 height 14
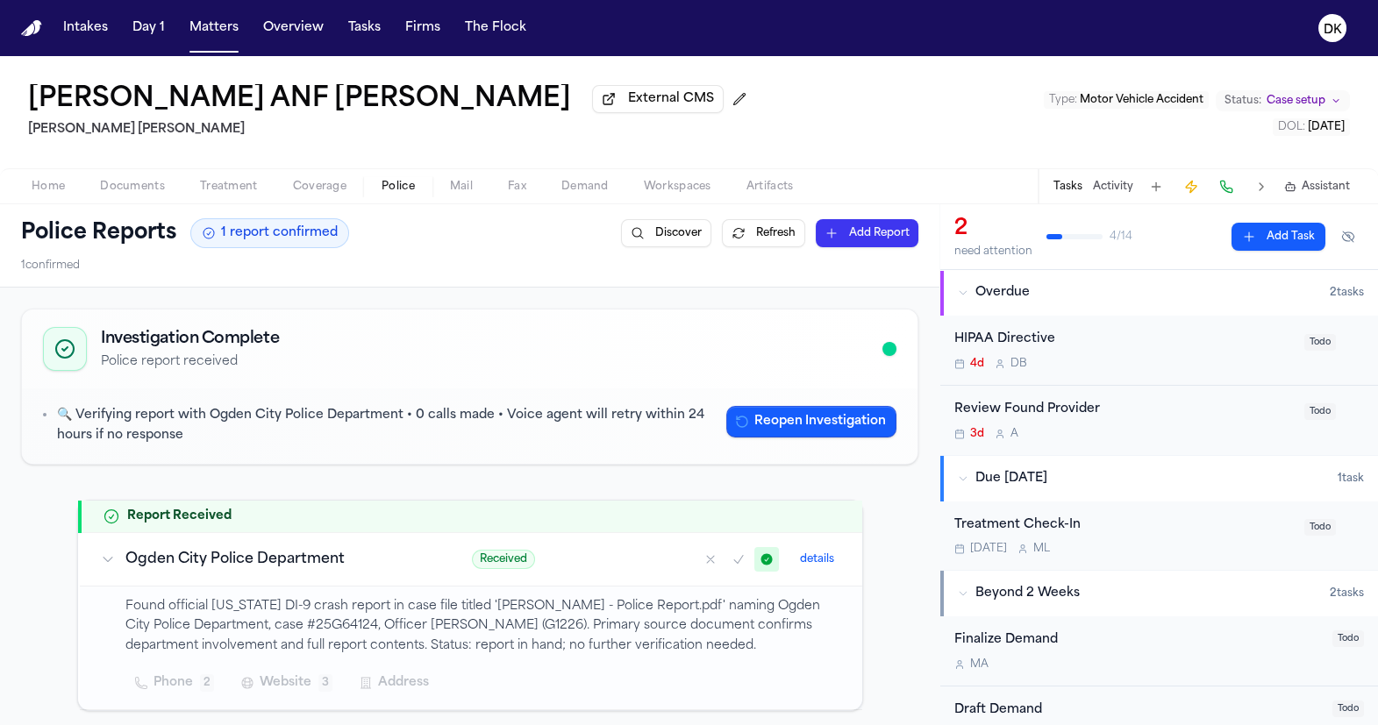
click at [1211, 192] on button at bounding box center [1261, 187] width 25 height 25
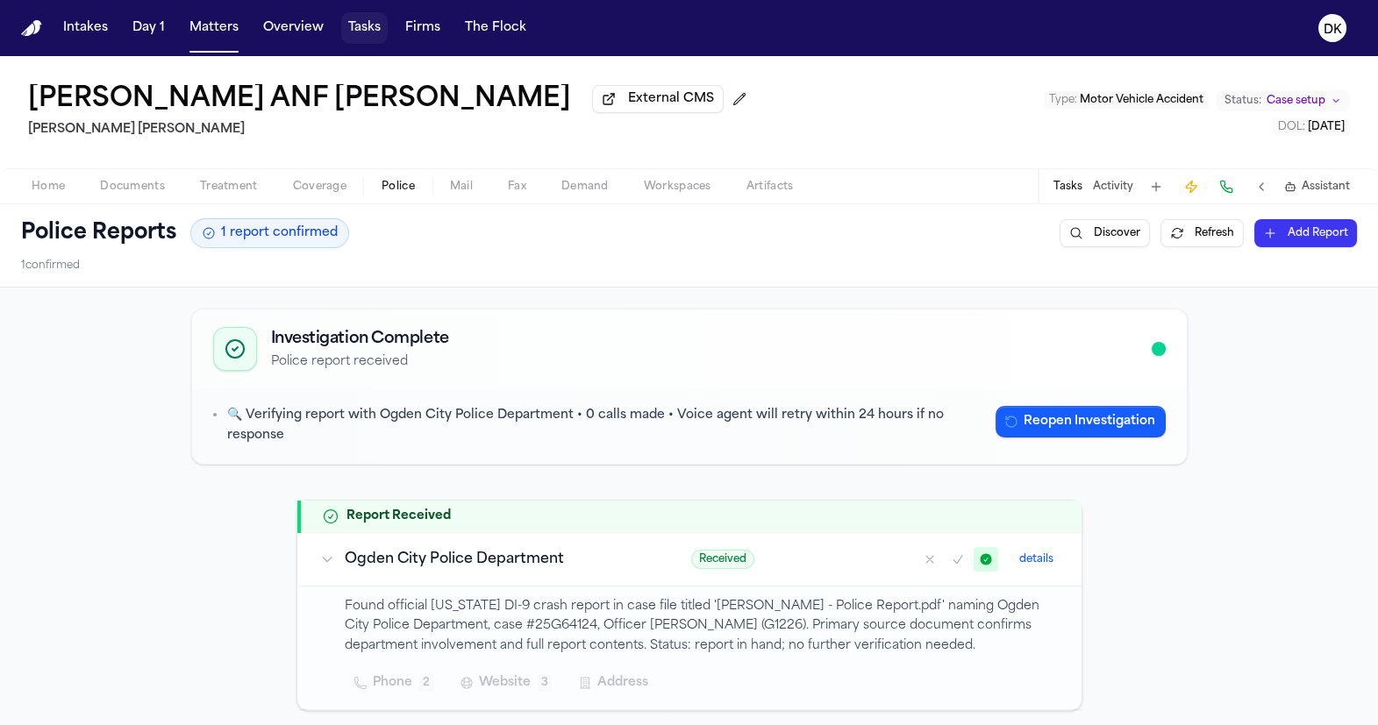
click at [349, 32] on button "Tasks" at bounding box center [364, 28] width 46 height 32
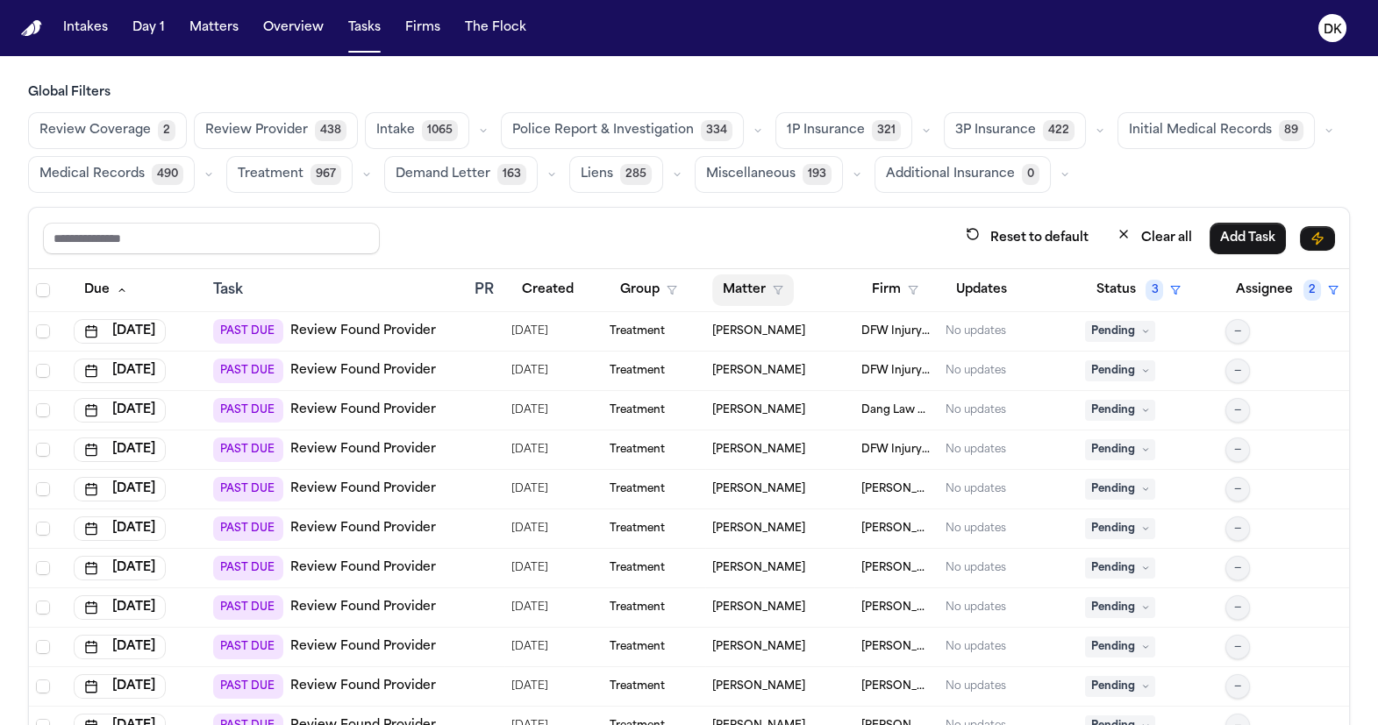
click at [762, 277] on button "Matter" at bounding box center [753, 290] width 82 height 32
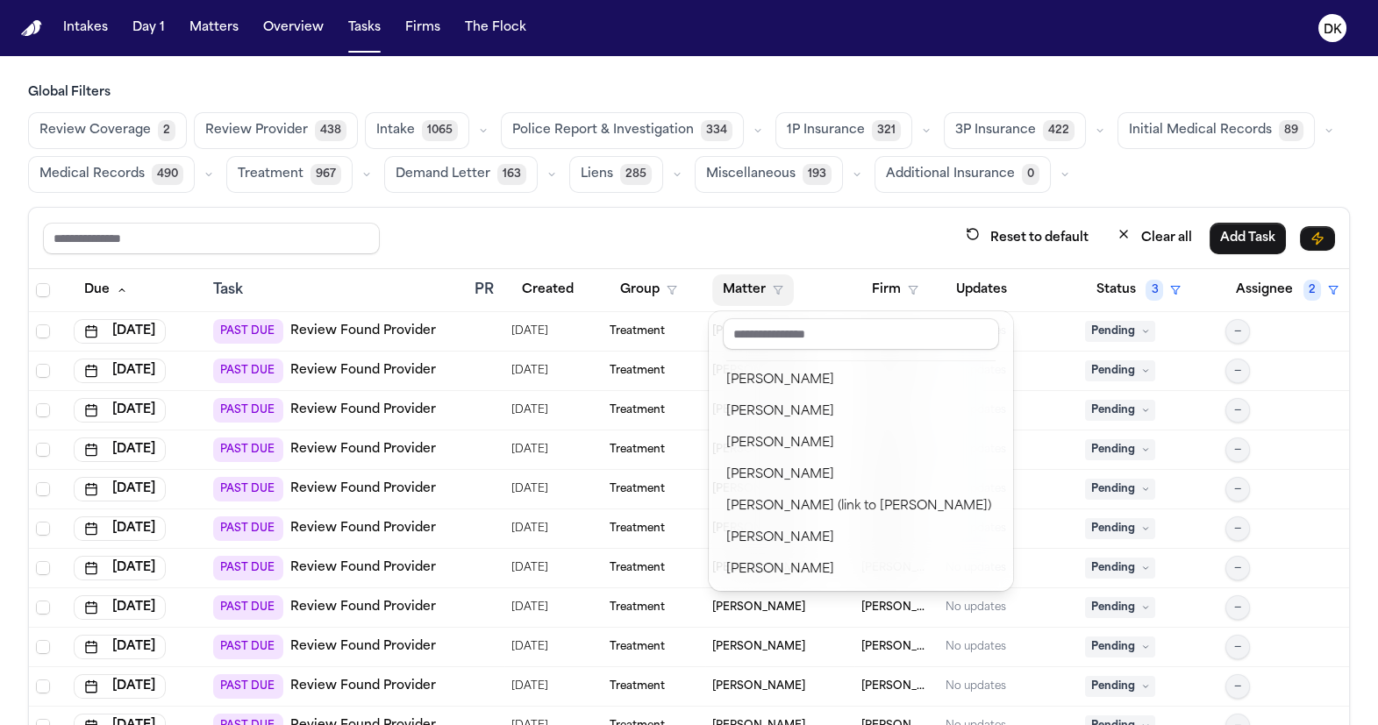
click at [790, 339] on input "text" at bounding box center [861, 334] width 276 height 32
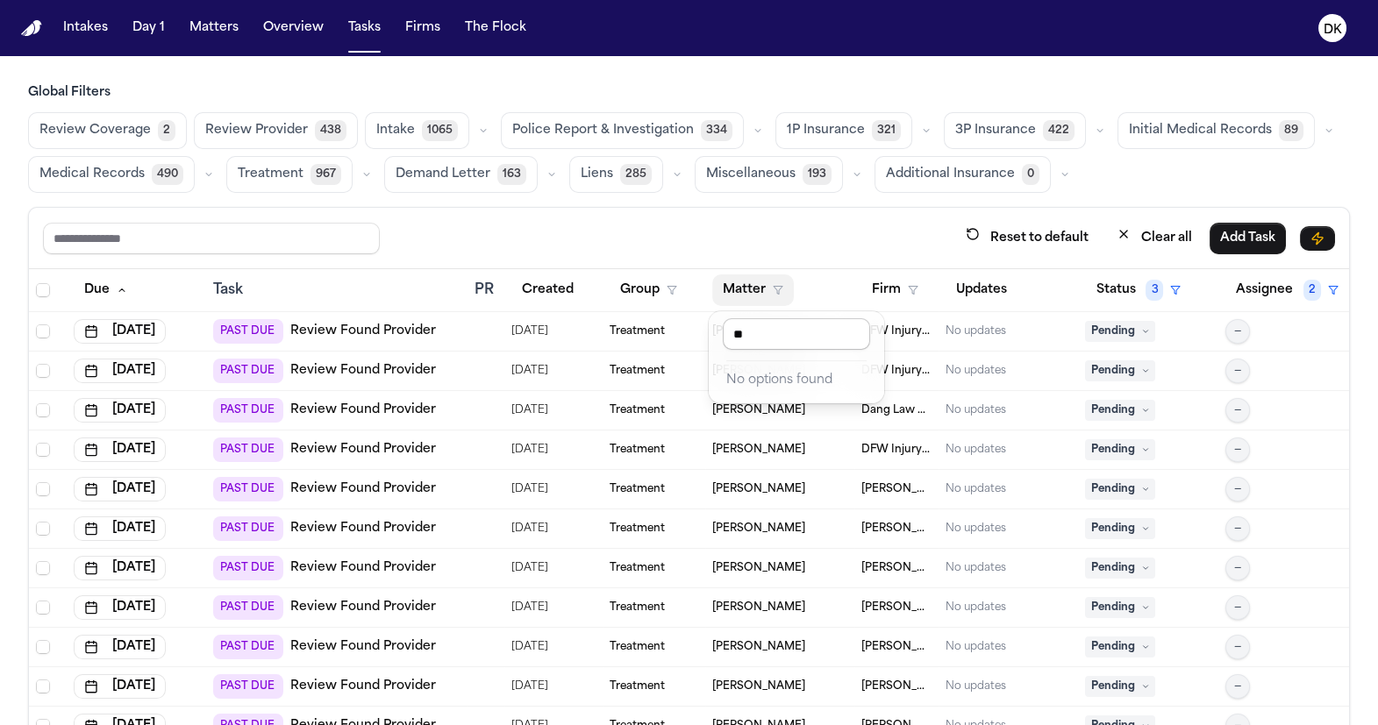
type input "*"
type input "****"
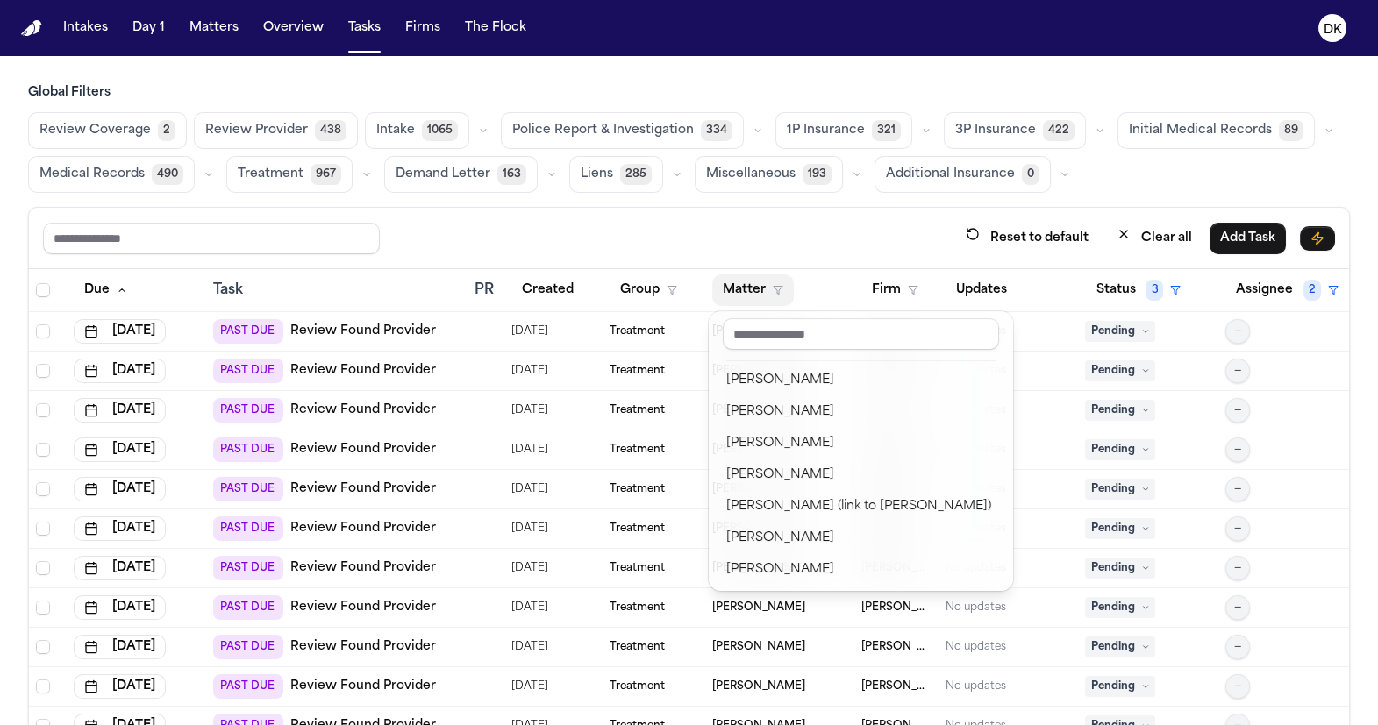
click at [645, 142] on div "Global Filters Review Coverage 2 Review Provider 438 Intake 1065 Police Report …" at bounding box center [689, 443] width 1322 height 718
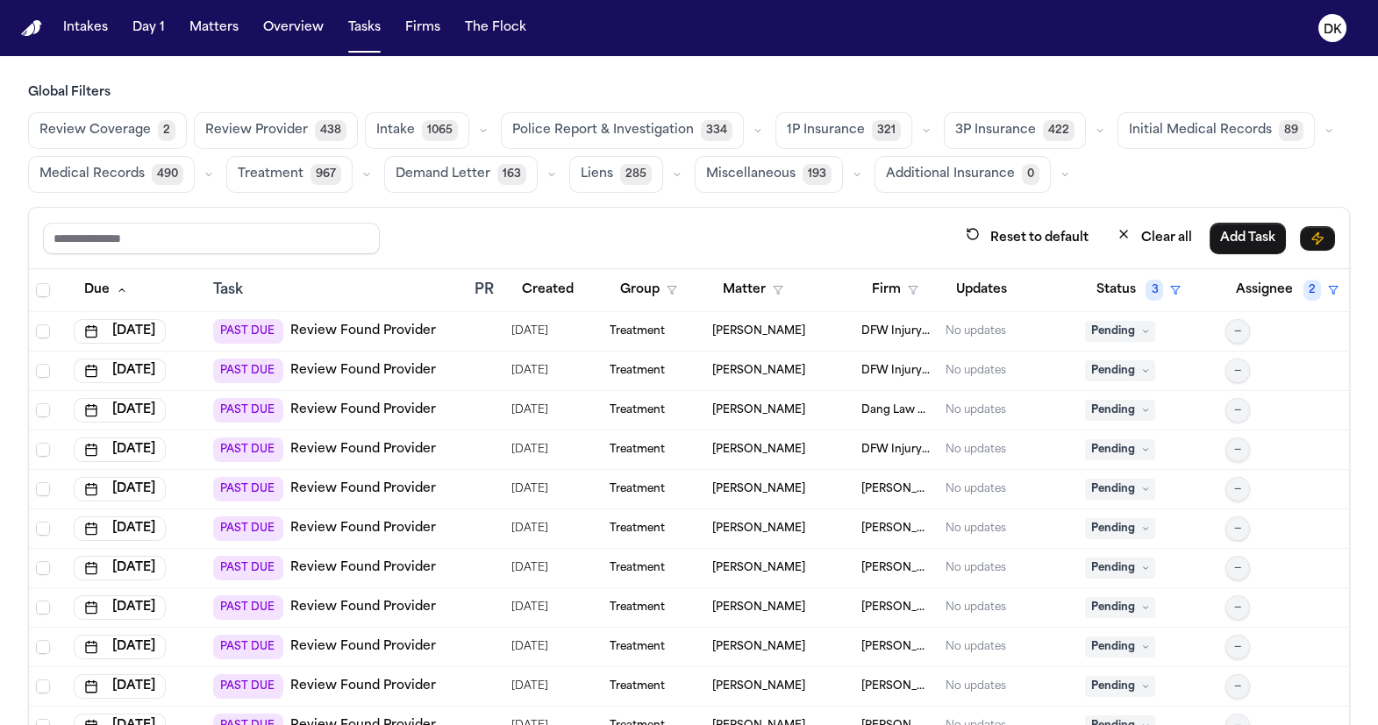
click at [622, 131] on span "Police Report & Investigation" at bounding box center [603, 131] width 182 height 18
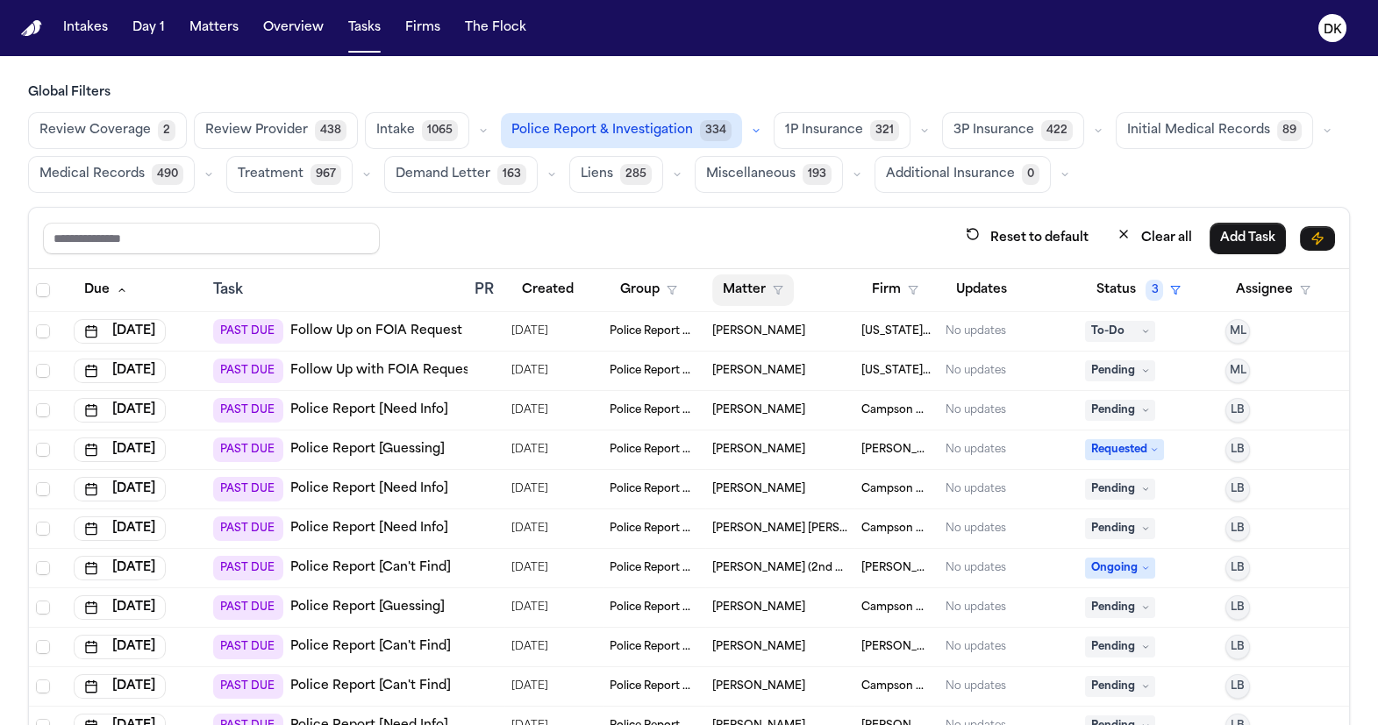
click at [760, 291] on button "Matter" at bounding box center [753, 290] width 82 height 32
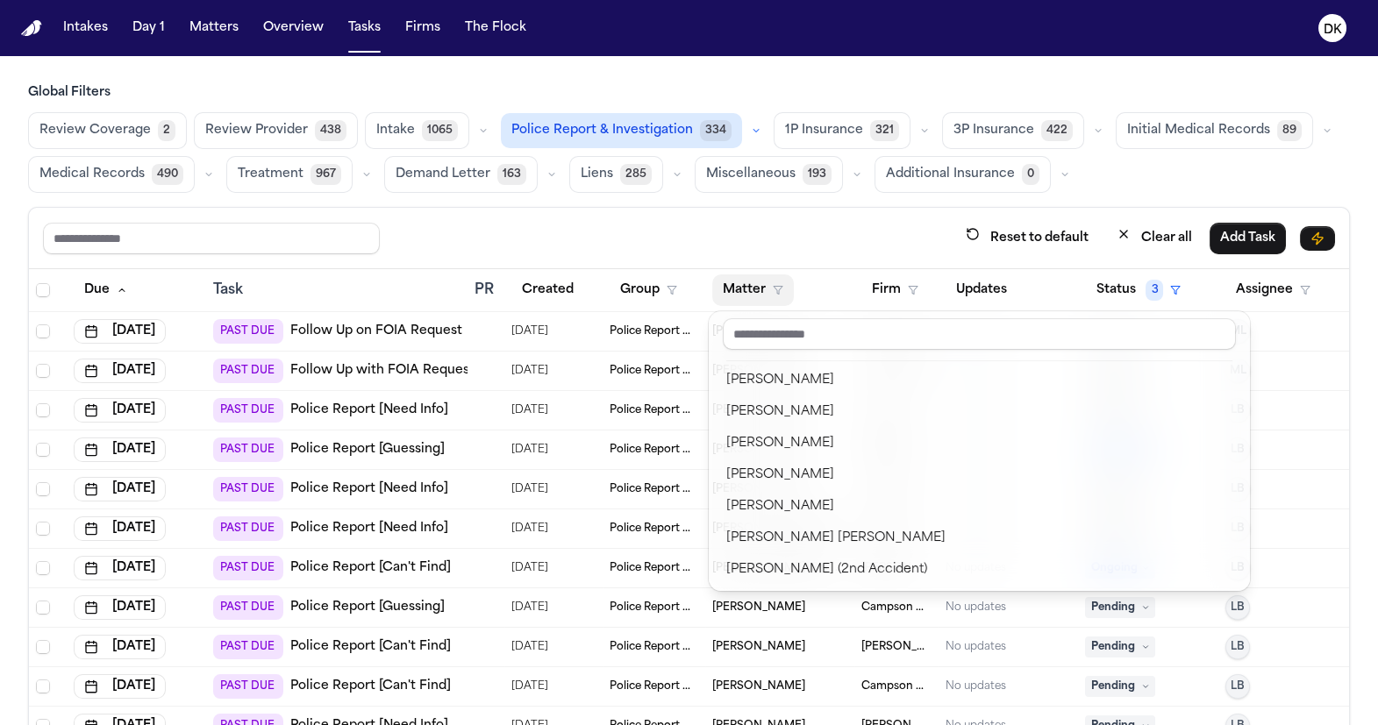
scroll to position [569, 0]
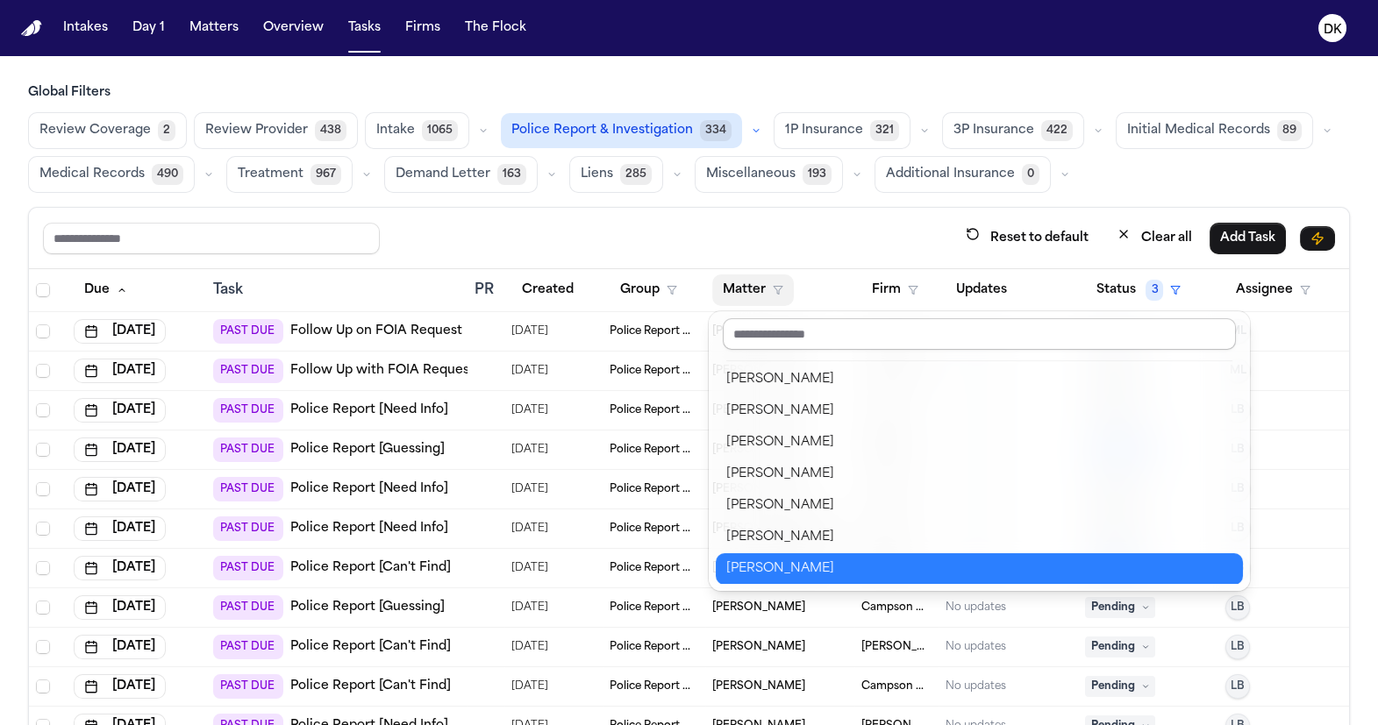
click at [777, 345] on input "text" at bounding box center [979, 334] width 513 height 32
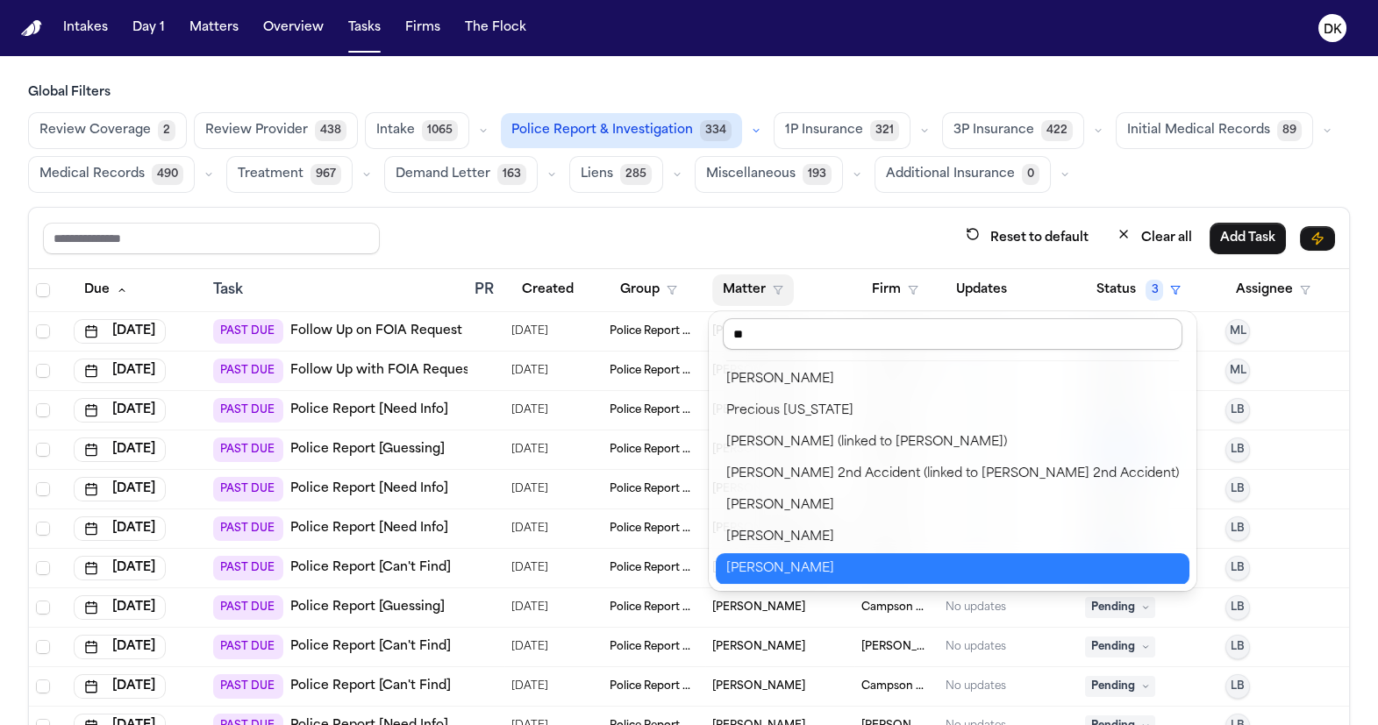
scroll to position [0, 0]
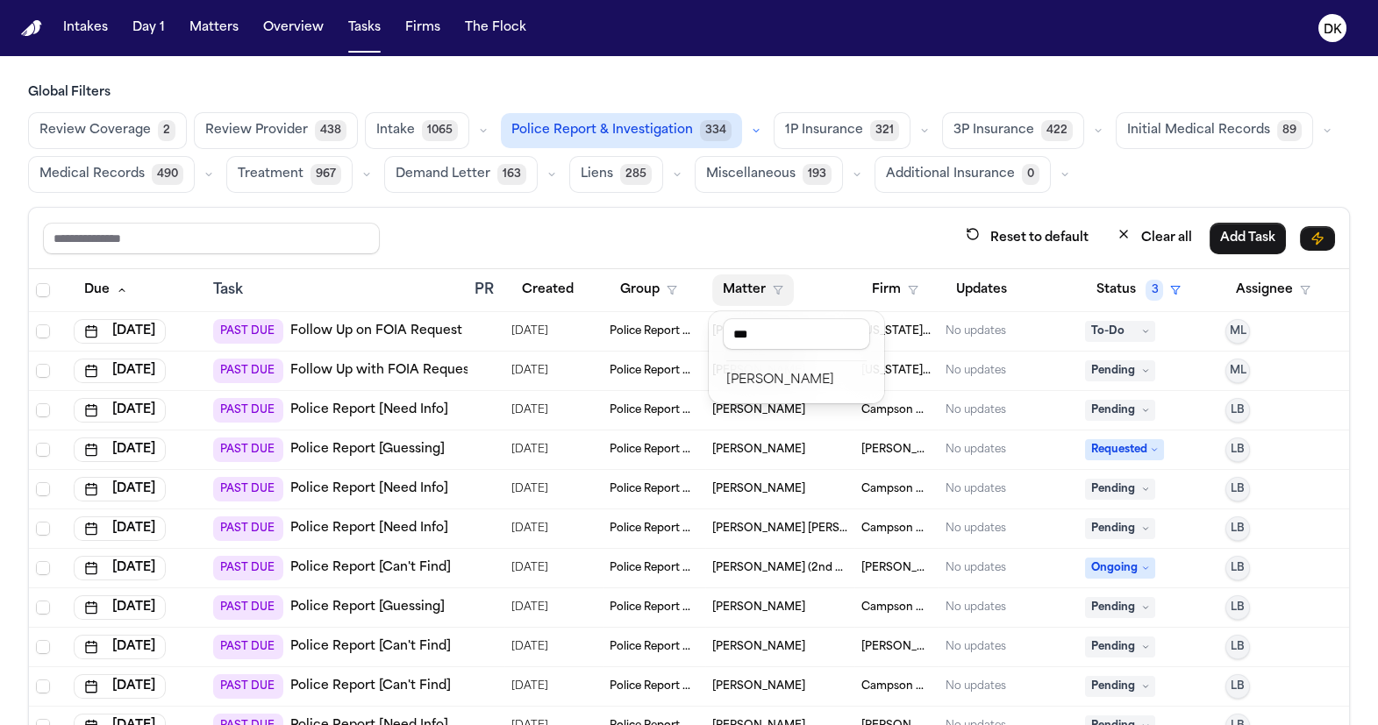
type input "***"
click at [796, 381] on div "[PERSON_NAME]" at bounding box center [796, 380] width 140 height 21
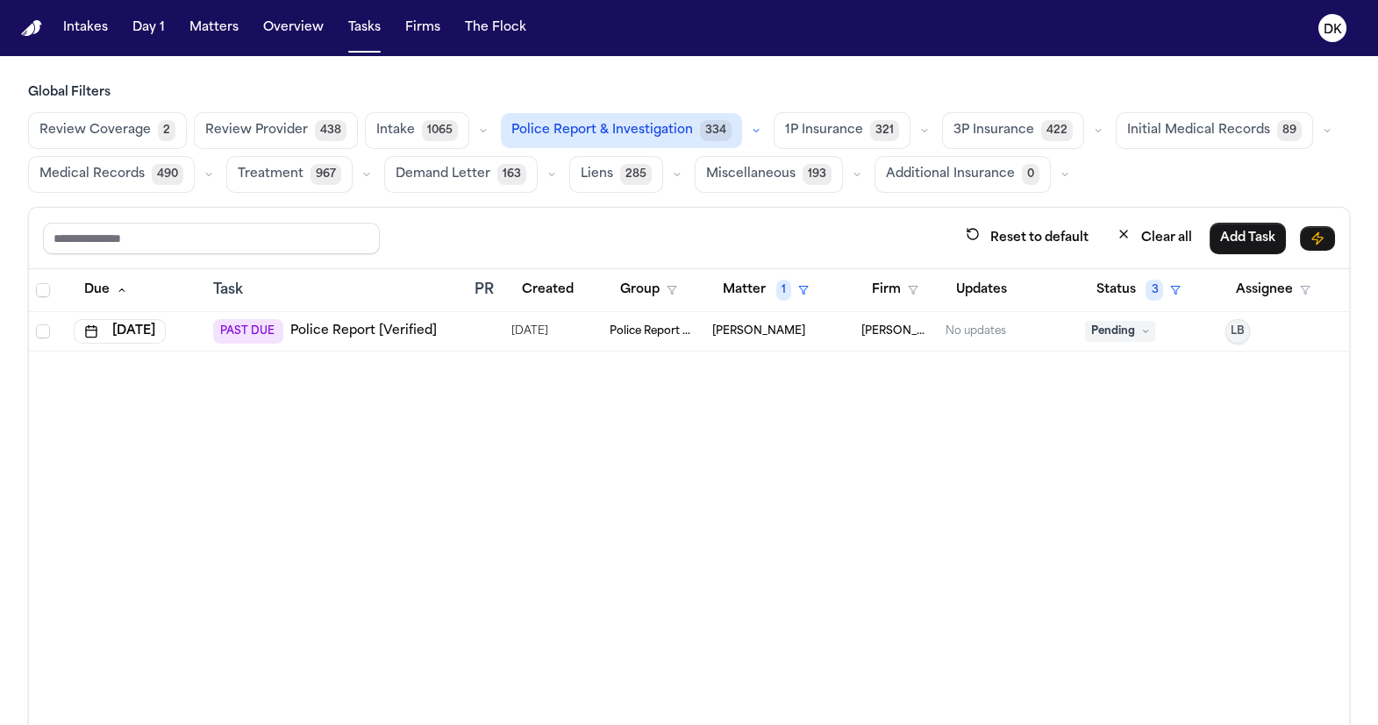
click at [467, 331] on td "PAST DUE Police Report [Verified]" at bounding box center [336, 331] width 261 height 39
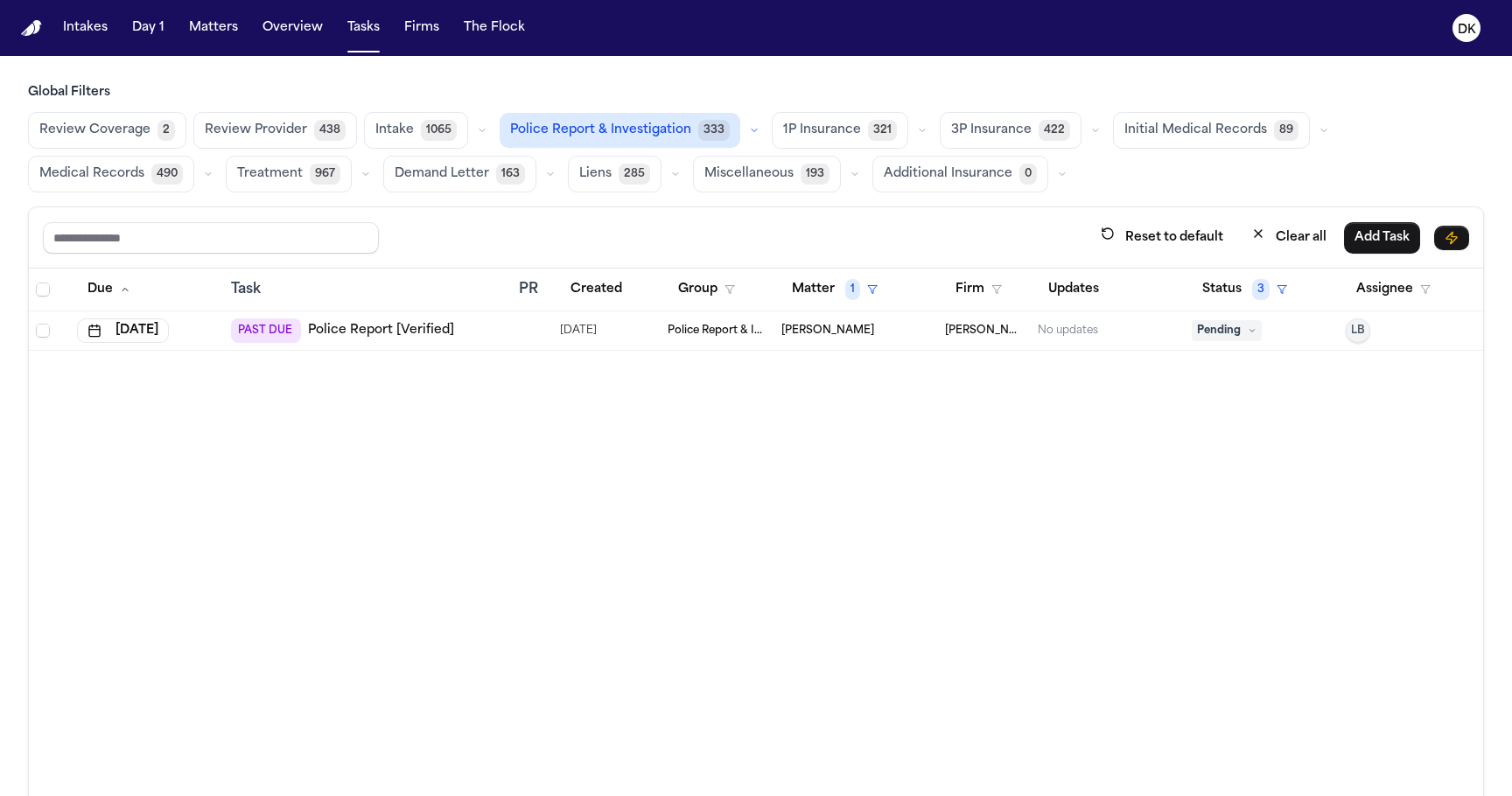
click at [219, 431] on div "Due Task PR Created Group Matter 1 Firm Updates Status 3 Assignee Aug 22, 2025 …" at bounding box center [756, 570] width 1454 height 603
click at [512, 349] on td at bounding box center [532, 330] width 41 height 39
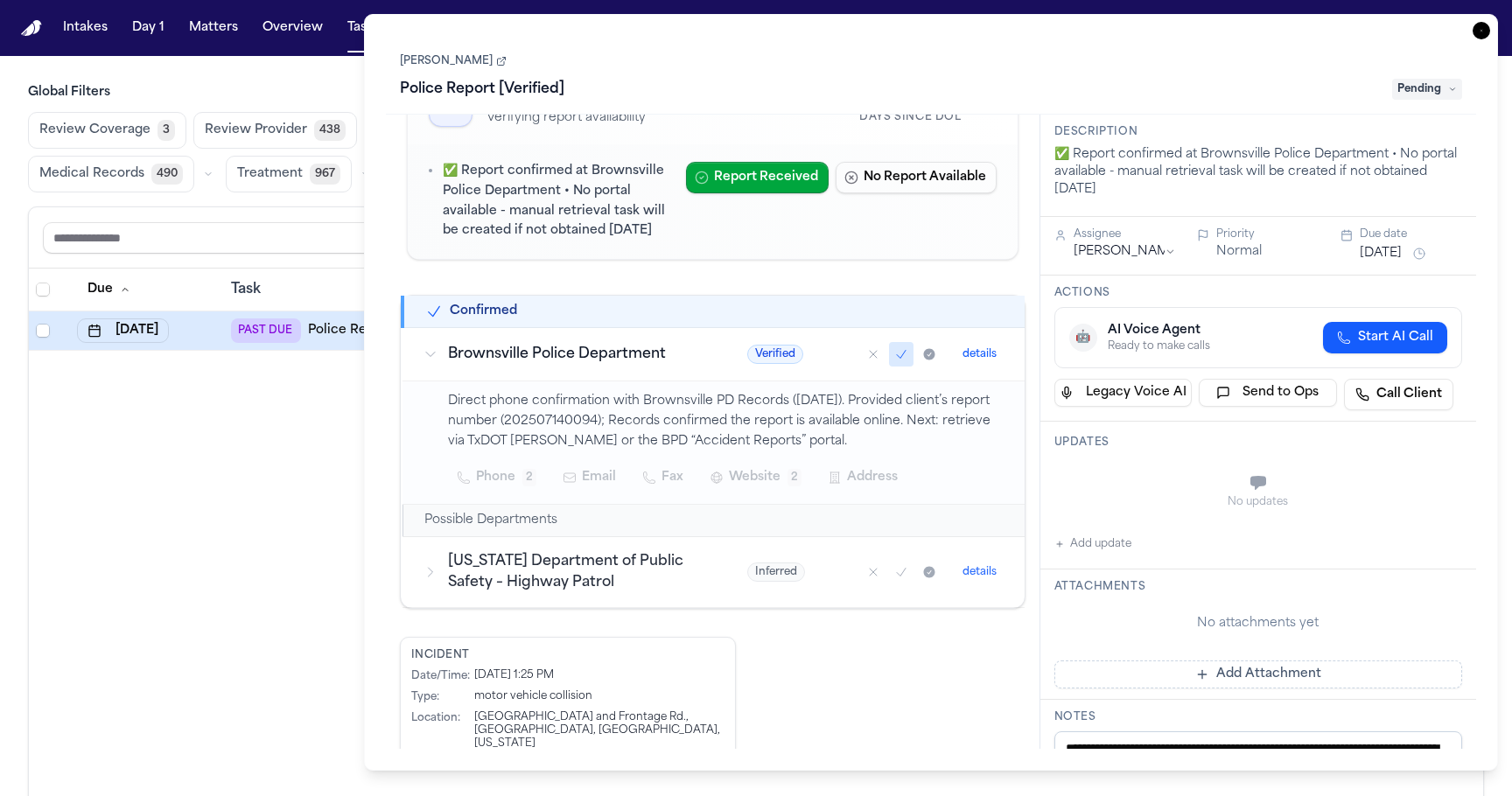
scroll to position [157, 0]
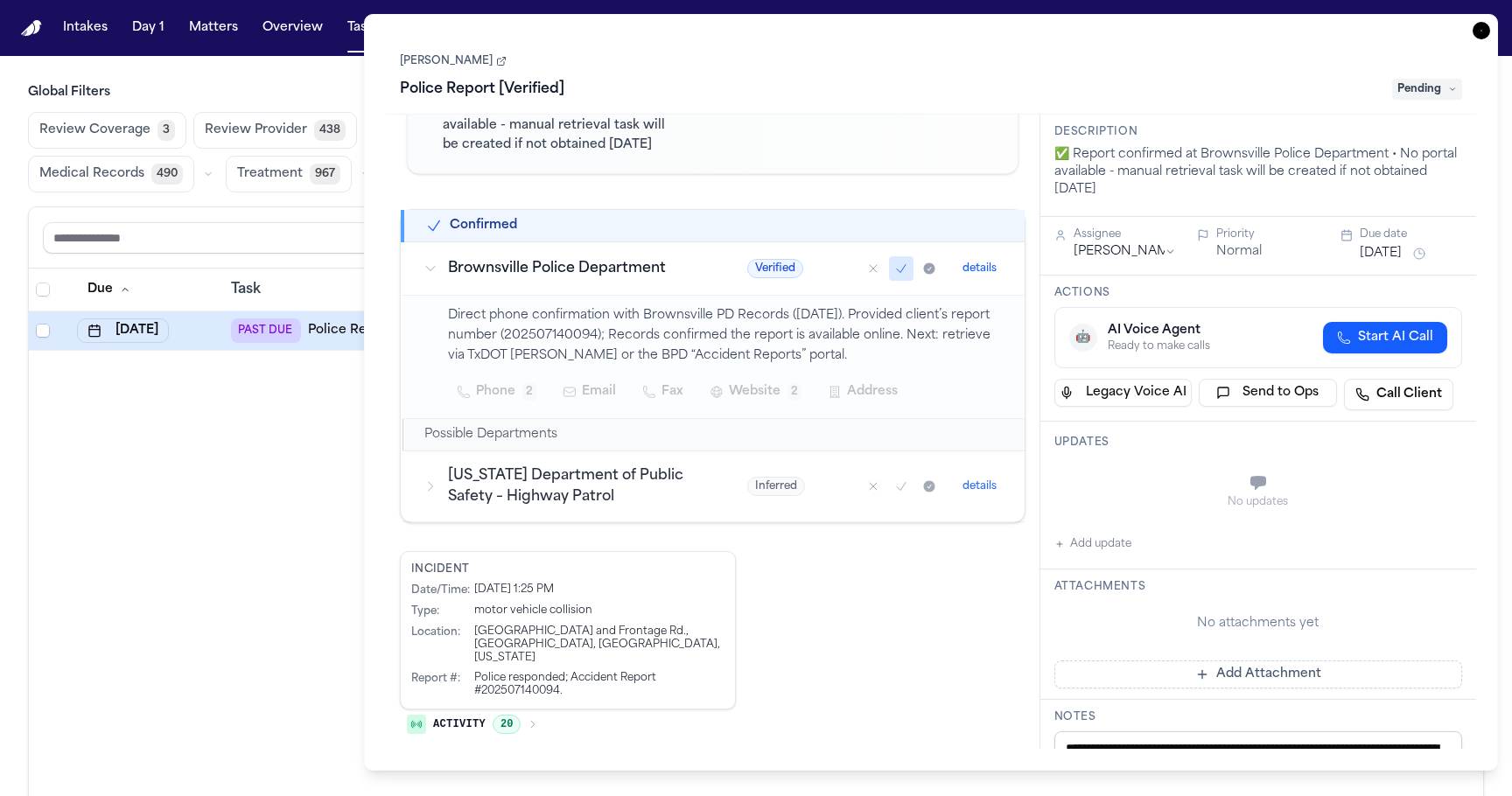
click at [511, 636] on span "20" at bounding box center [507, 723] width 28 height 19
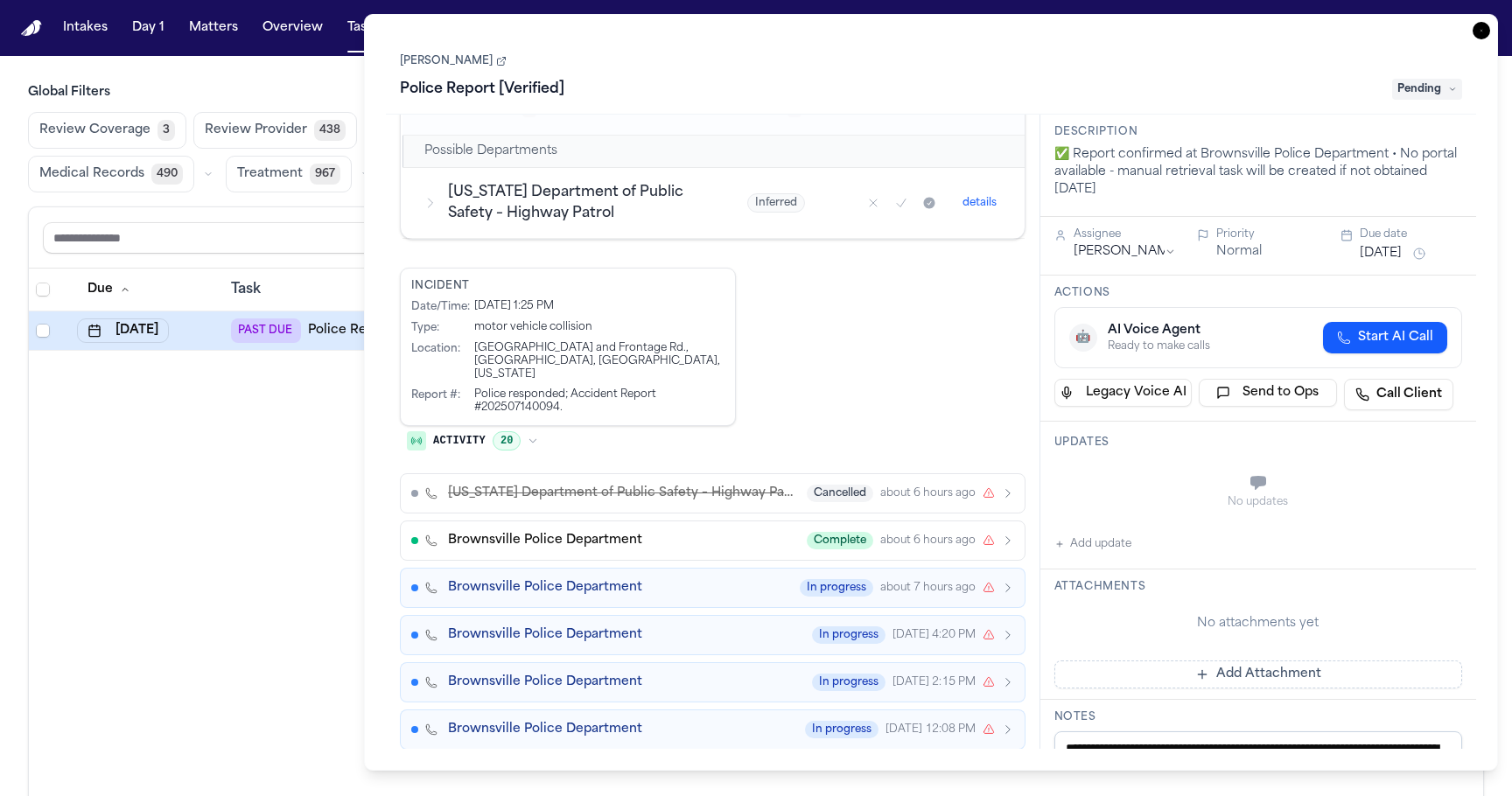
scroll to position [1112, 0]
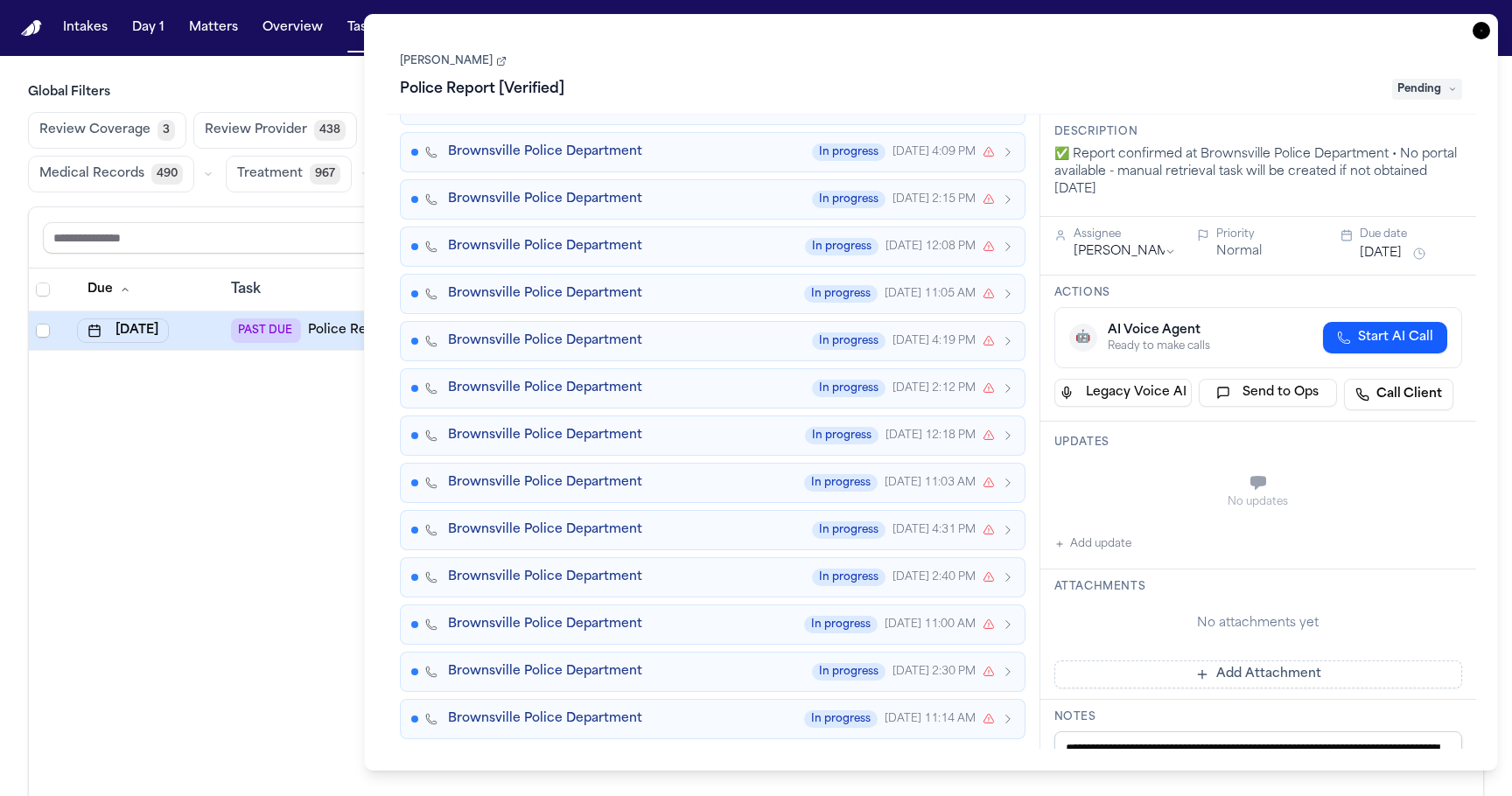
click at [984, 618] on icon "button" at bounding box center [989, 624] width 12 height 12
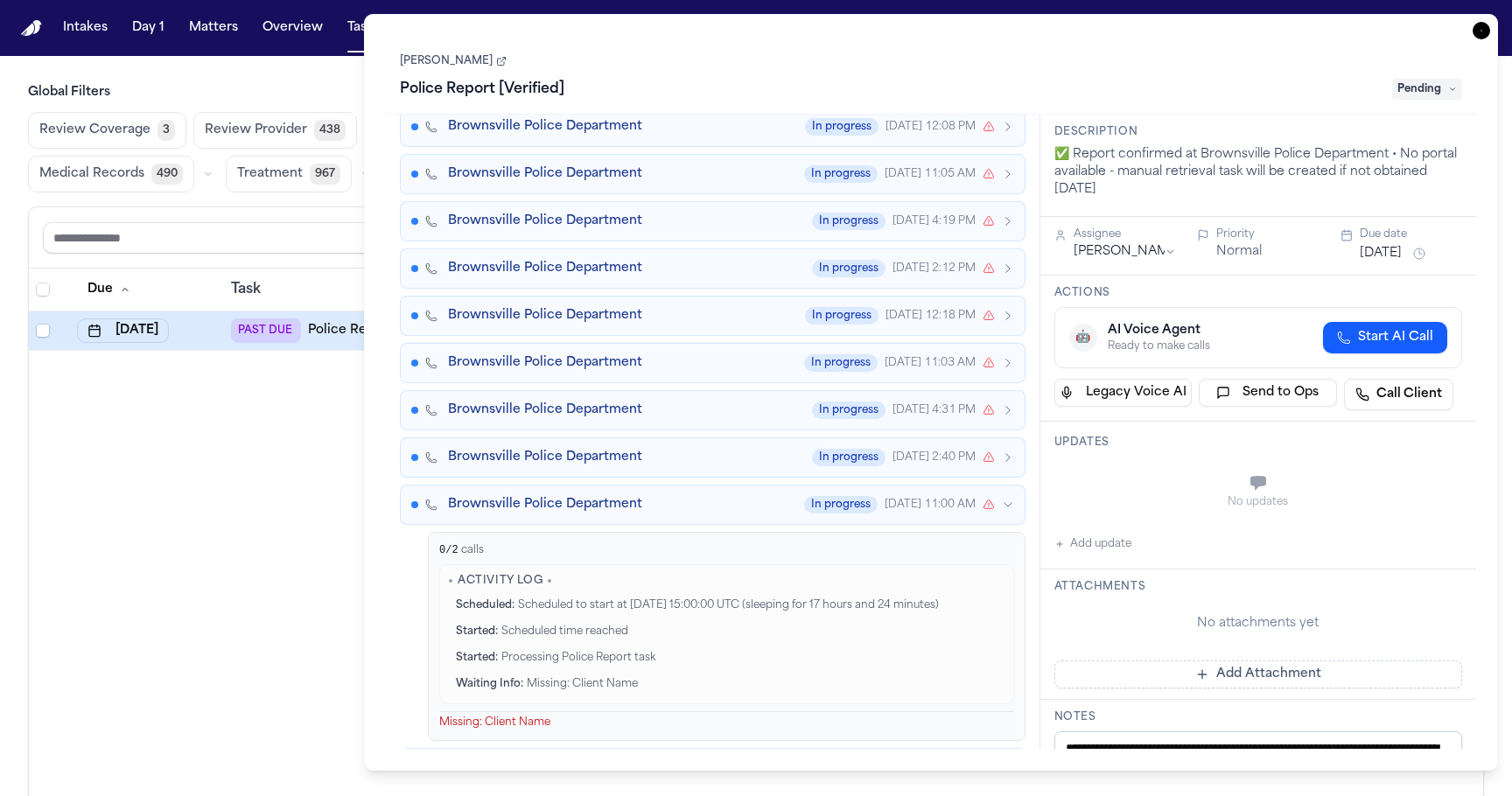
click at [990, 501] on button "Brownsville Police Department In progress Sep 3, 11:00 AM" at bounding box center [713, 505] width 626 height 40
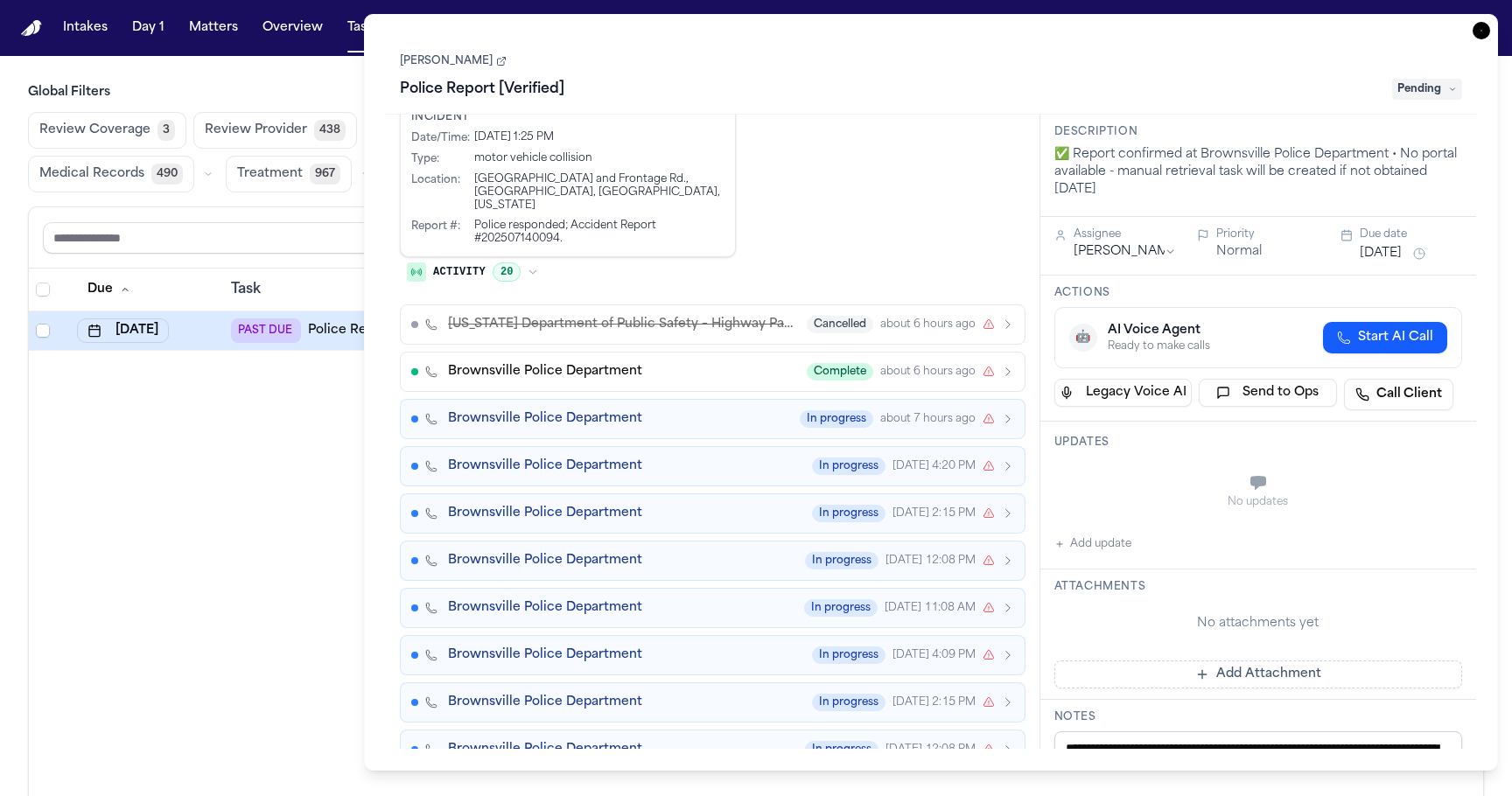
scroll to position [496, 0]
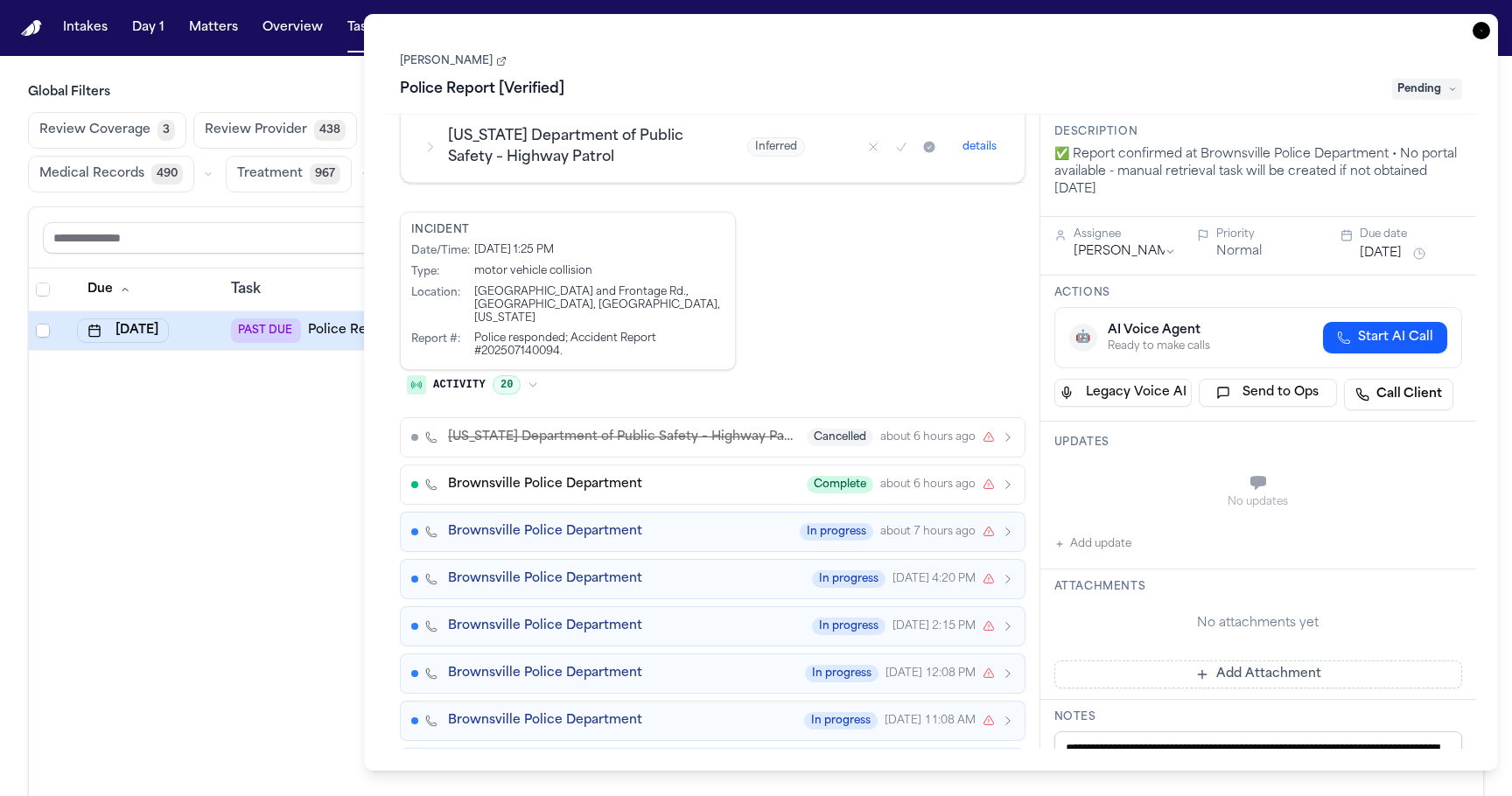
click at [535, 380] on icon "button" at bounding box center [533, 385] width 11 height 11
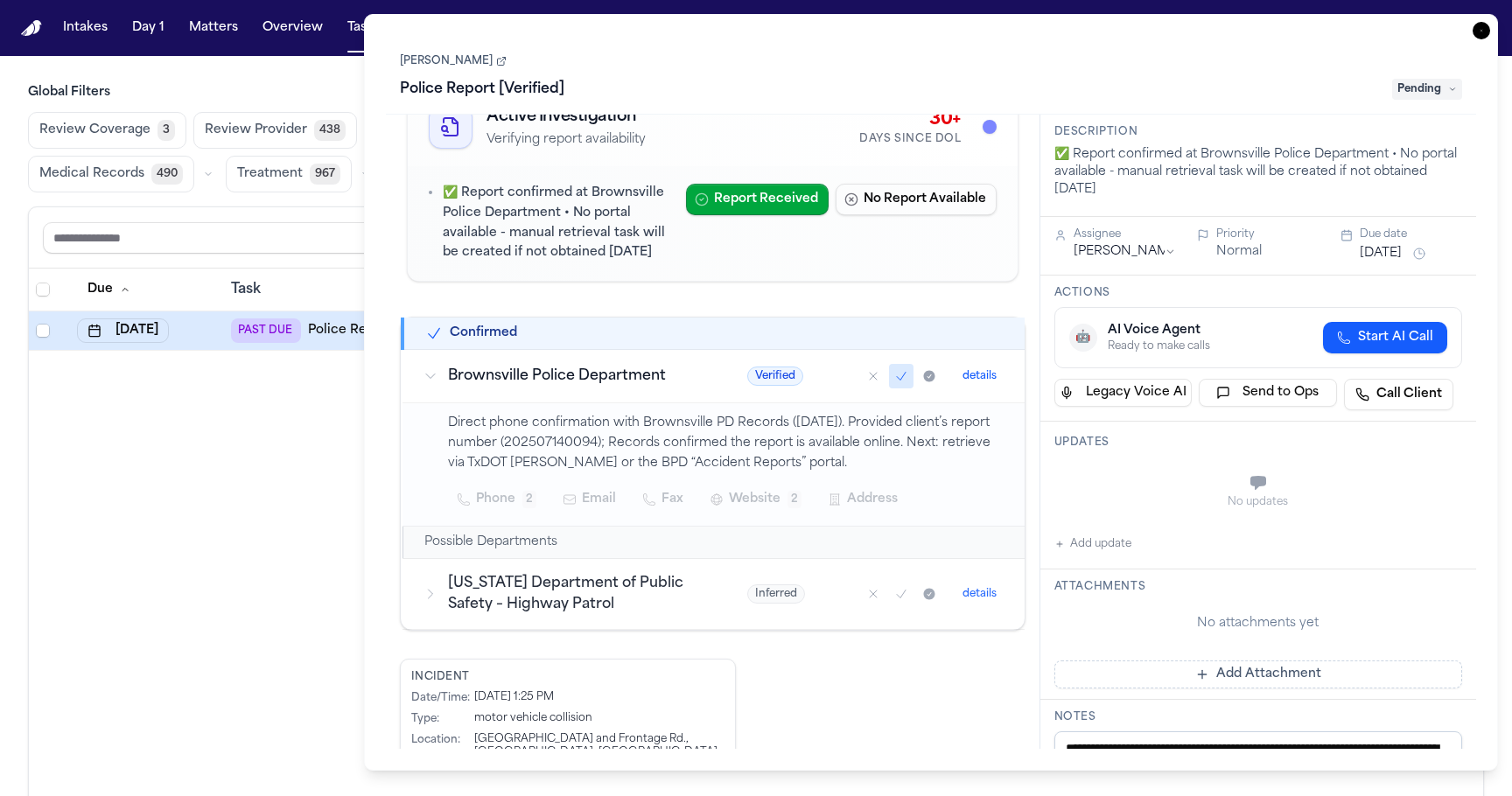
scroll to position [0, 0]
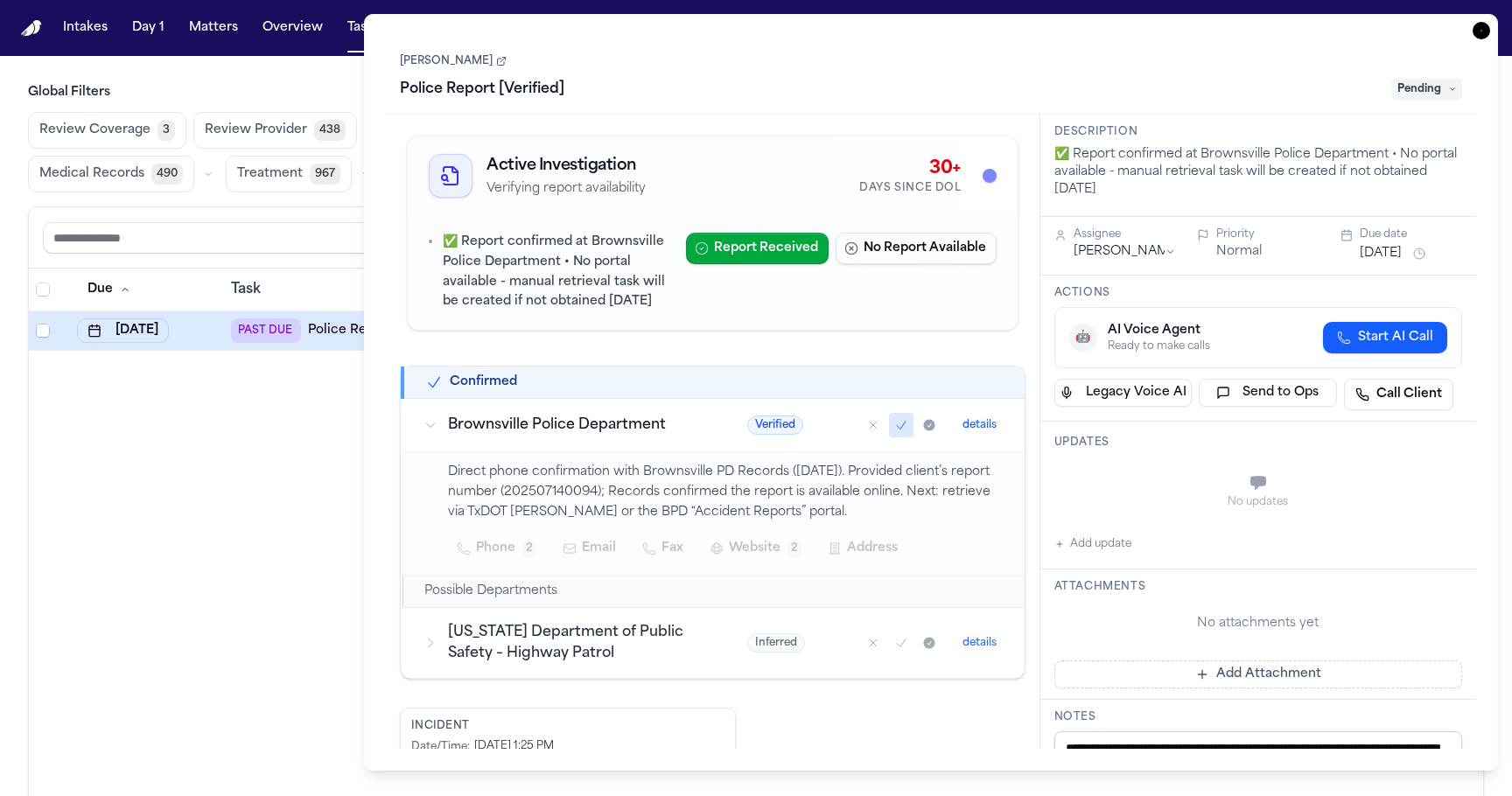
click at [578, 286] on p "✅ Report confirmed at Brownsville Police Department • No portal available - man…" at bounding box center [558, 272] width 230 height 80
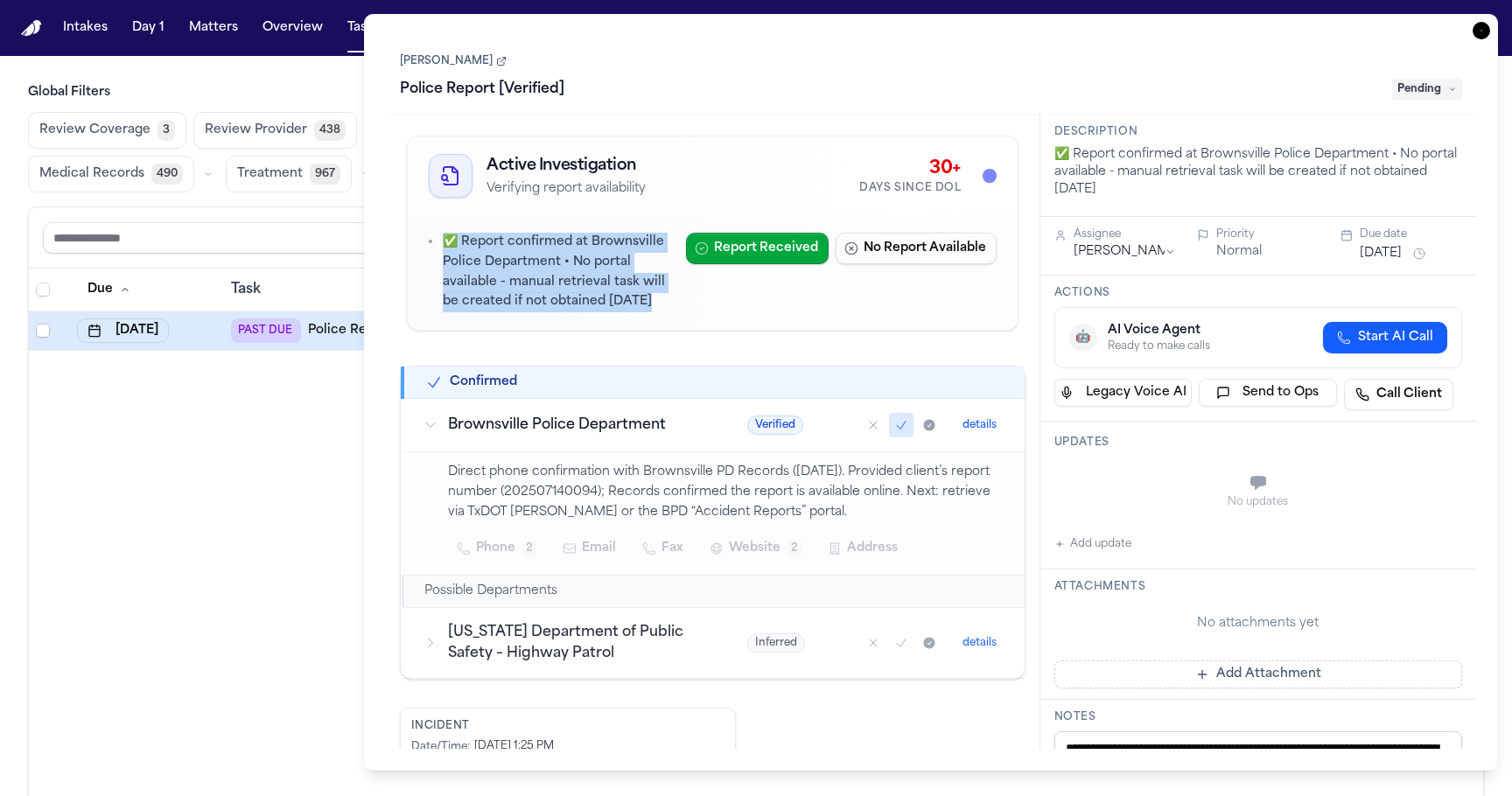
click at [578, 286] on p "✅ Report confirmed at Brownsville Police Department • No portal available - man…" at bounding box center [558, 272] width 230 height 80
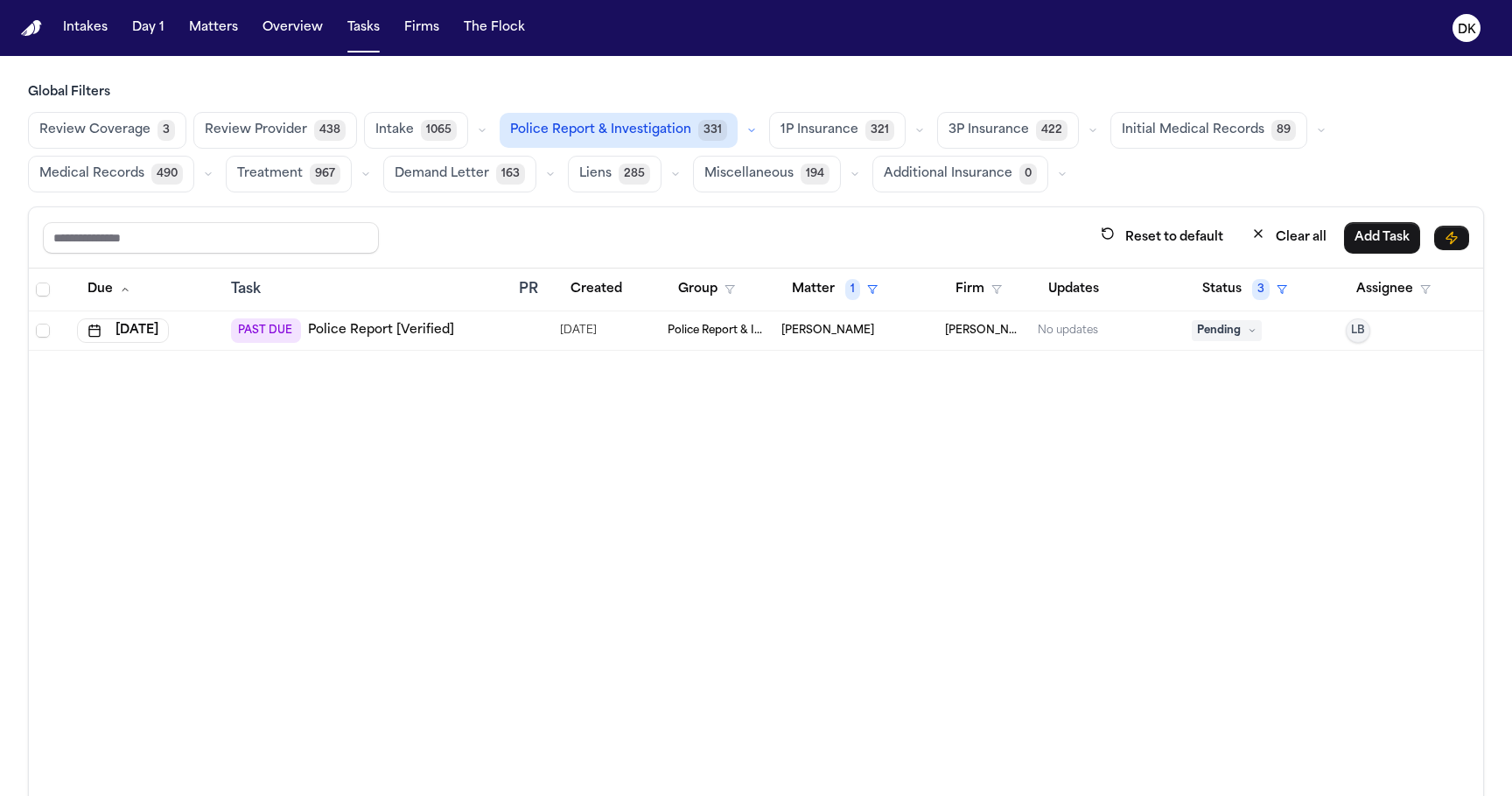
click at [318, 428] on div "Due Task PR Created Group Matter 1 Firm Updates Status 3 Assignee Aug 22, 2025 …" at bounding box center [756, 570] width 1454 height 603
click at [497, 330] on div "PAST DUE Police Report [Verified]" at bounding box center [368, 330] width 273 height 25
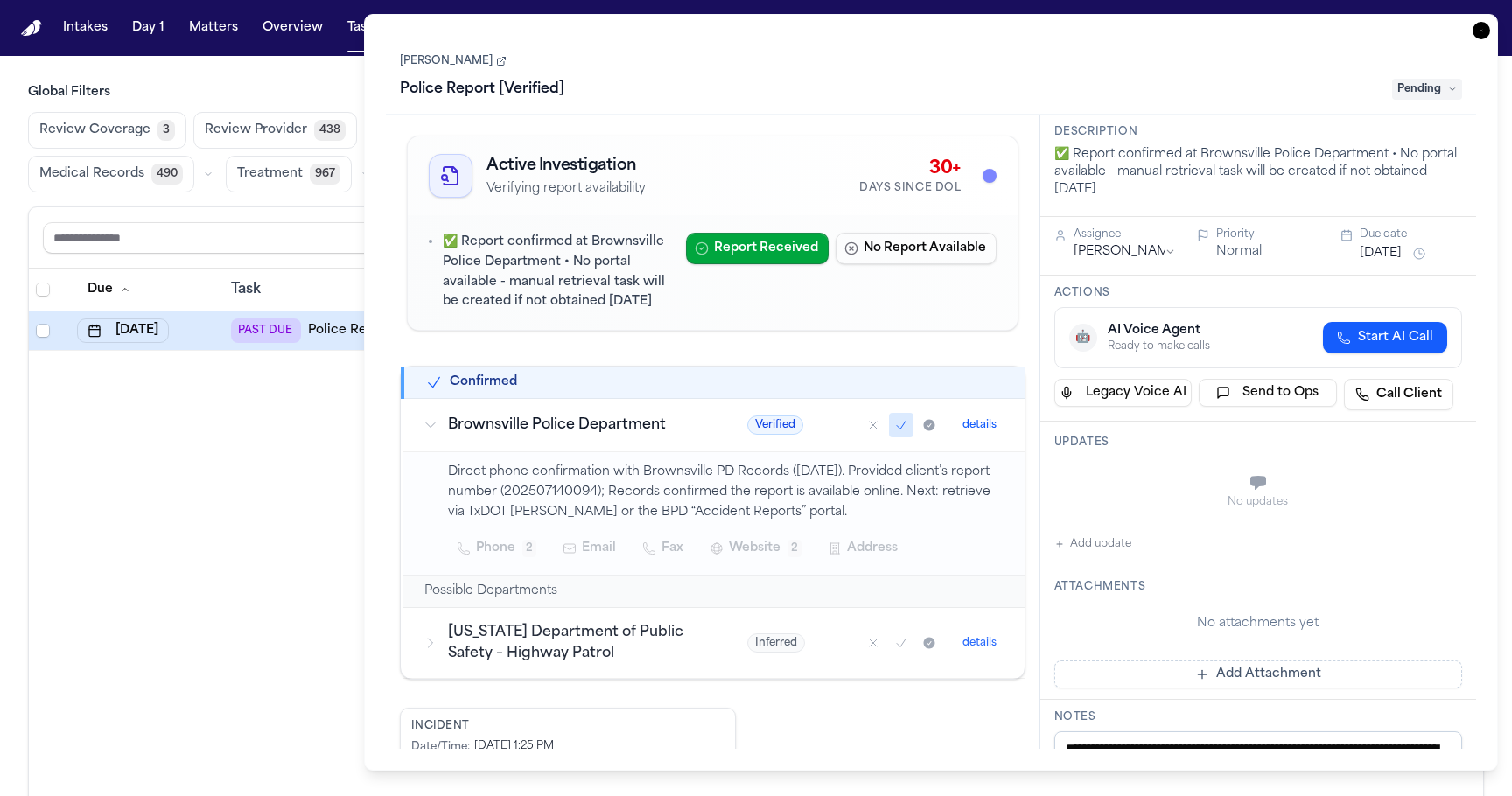
click at [606, 636] on h3 "Texas Department of Public Safety – Highway Patrol" at bounding box center [577, 642] width 257 height 42
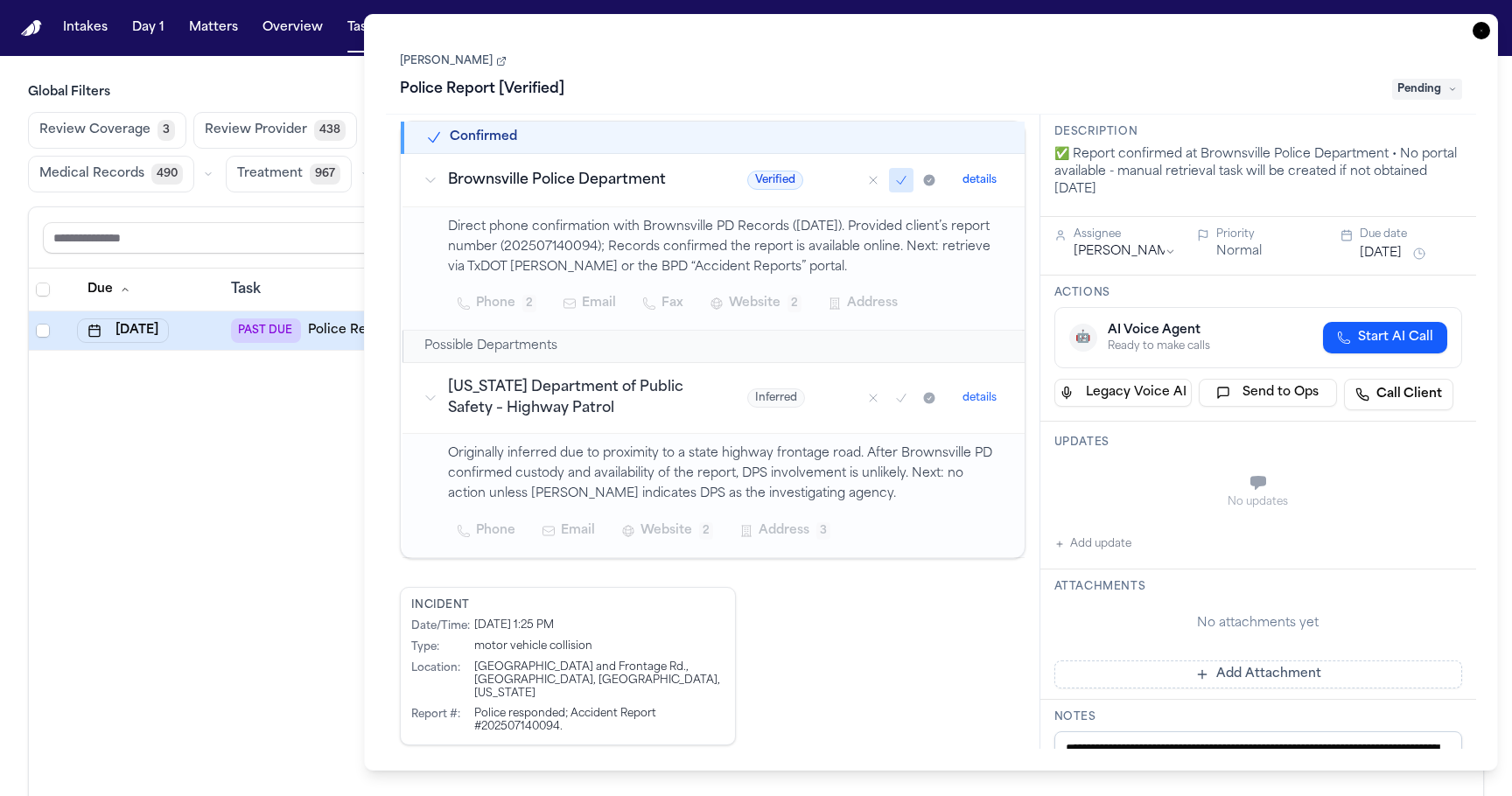
scroll to position [234, 0]
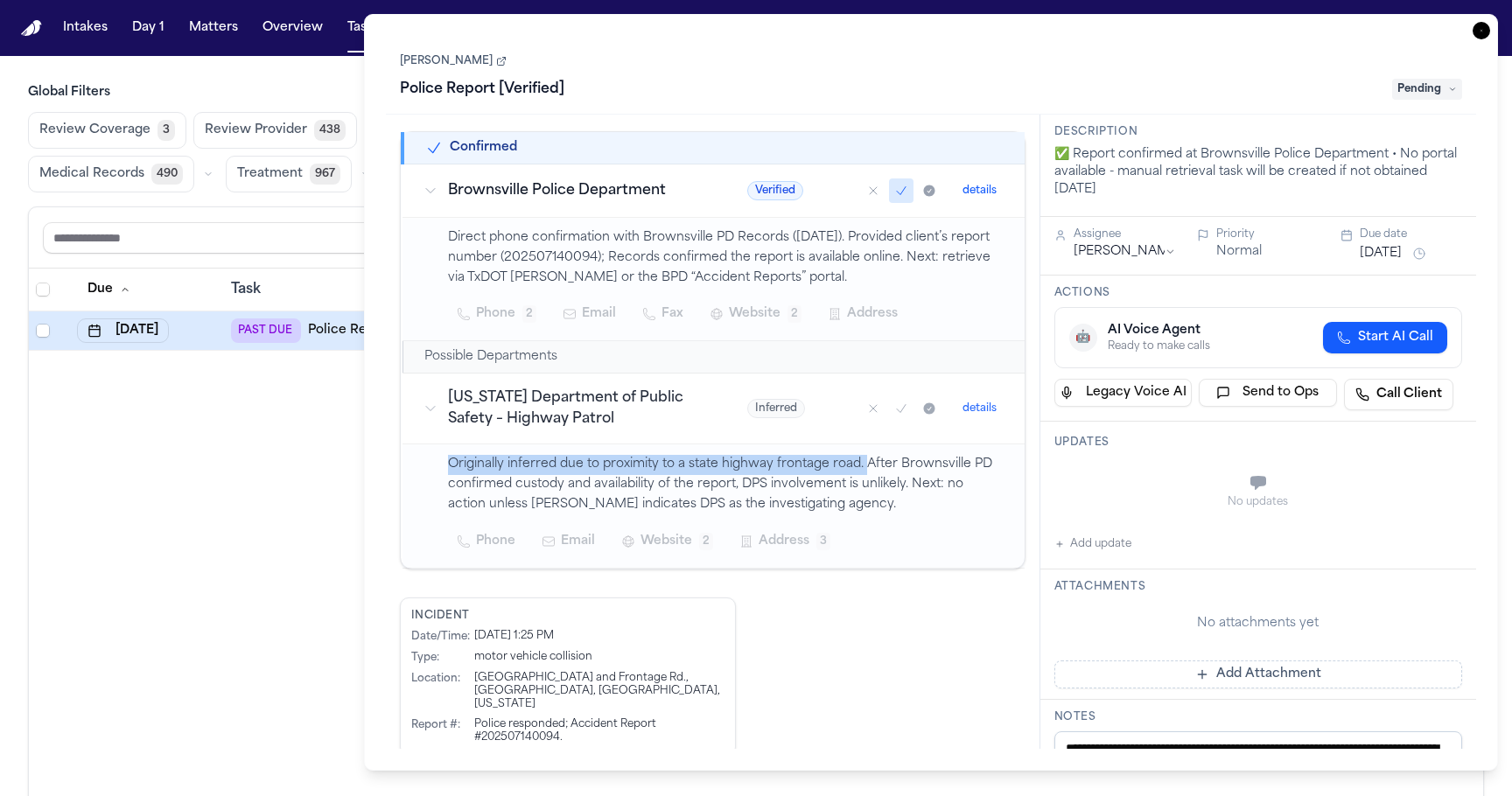
drag, startPoint x: 861, startPoint y: 467, endPoint x: 445, endPoint y: 468, distance: 416.0
click at [445, 468] on td "Originally inferred due to proximity to a state highway frontage road. After Br…" at bounding box center [713, 506] width 622 height 124
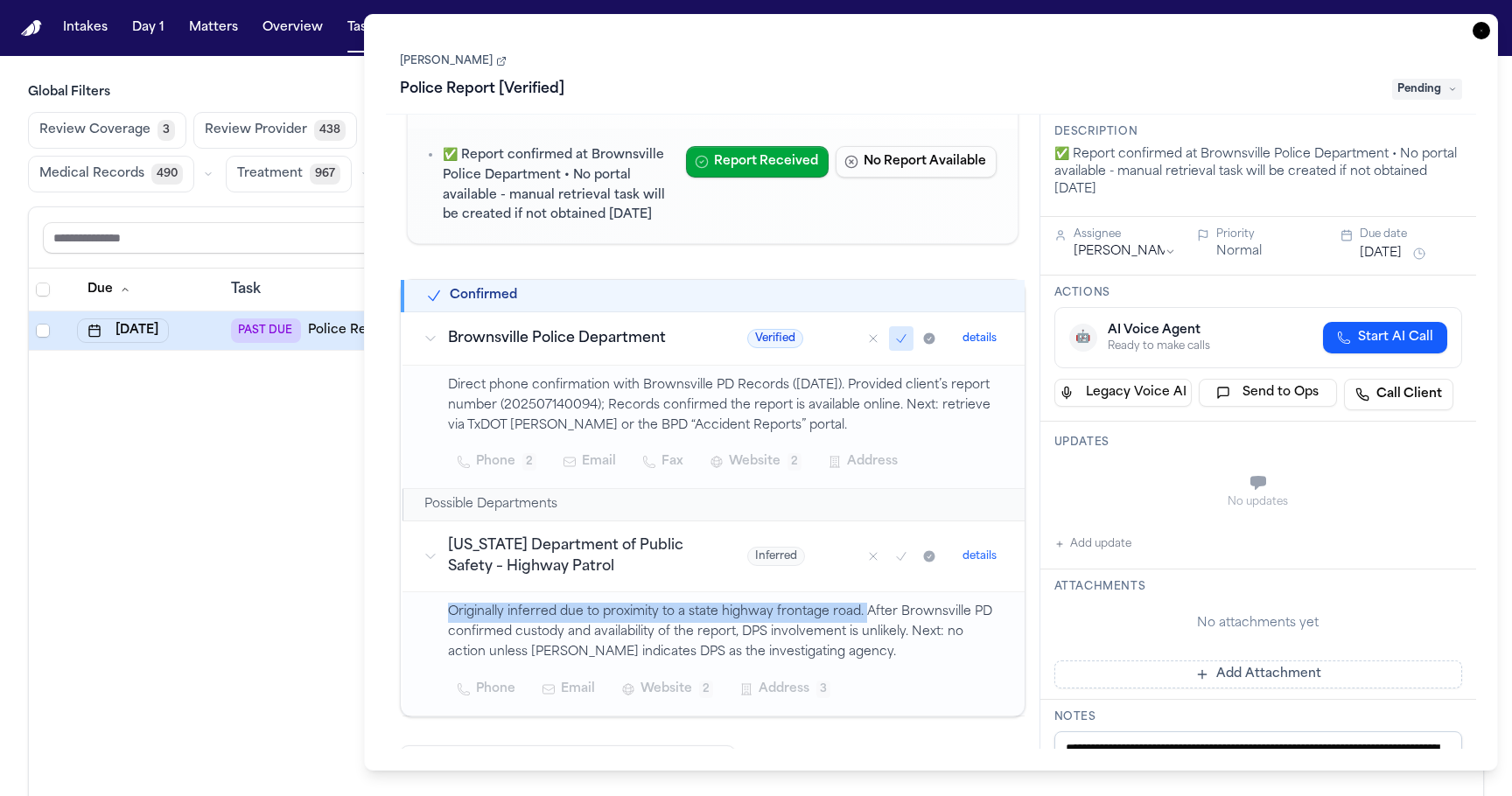
scroll to position [85, 0]
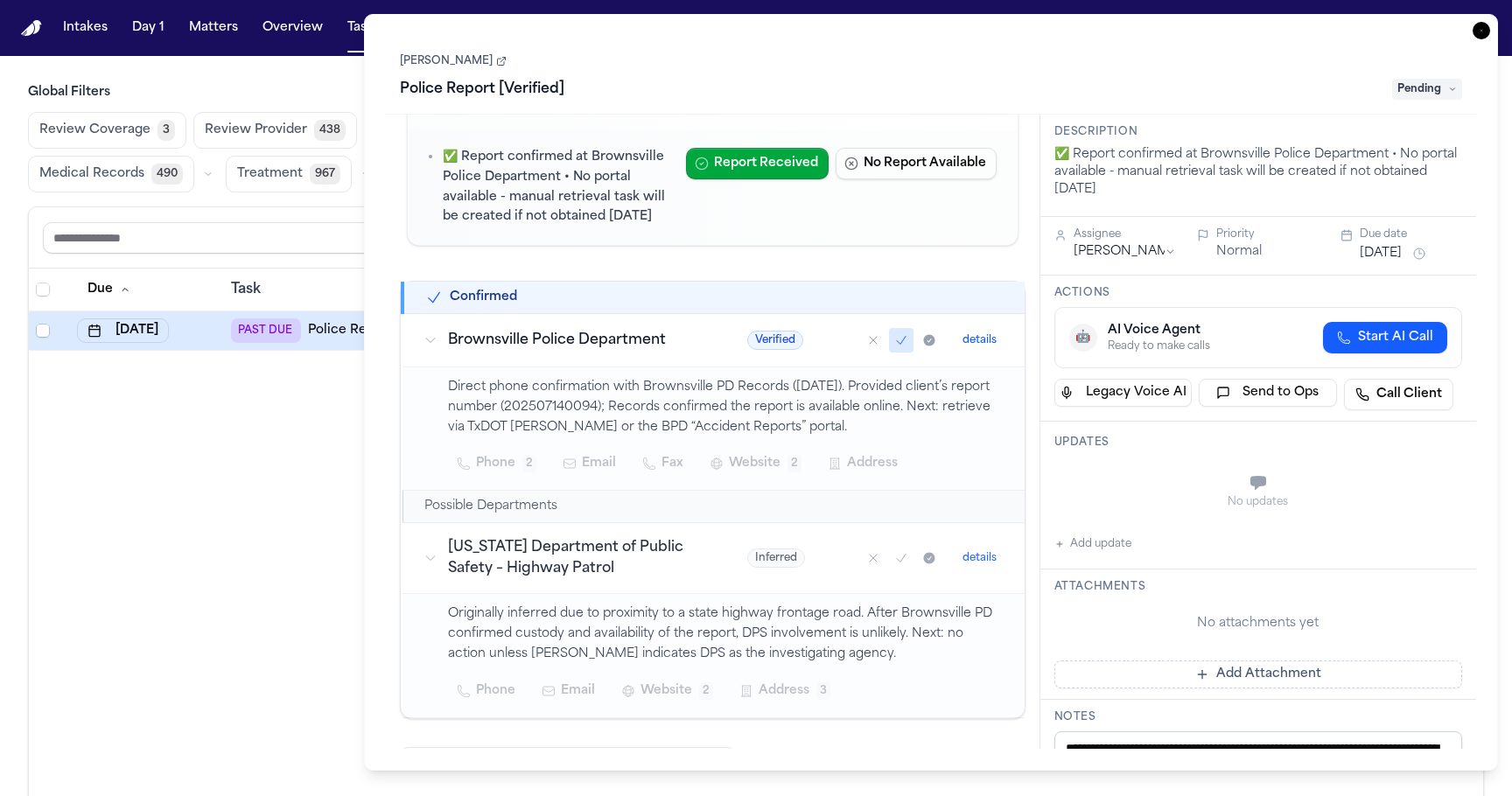
click at [914, 621] on p "Originally inferred due to proximity to a state highway frontage road. After Br…" at bounding box center [726, 634] width 556 height 60
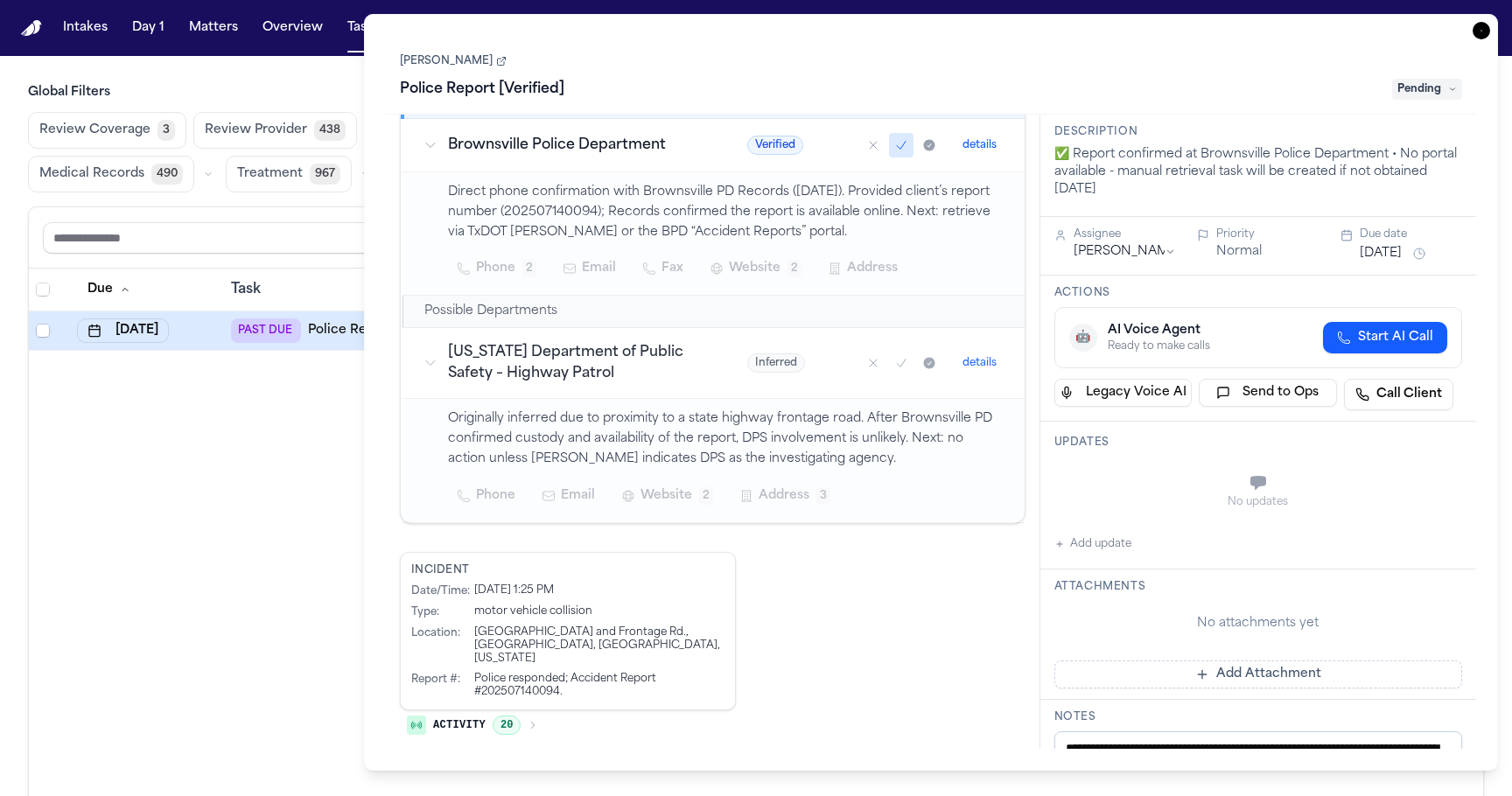
scroll to position [0, 0]
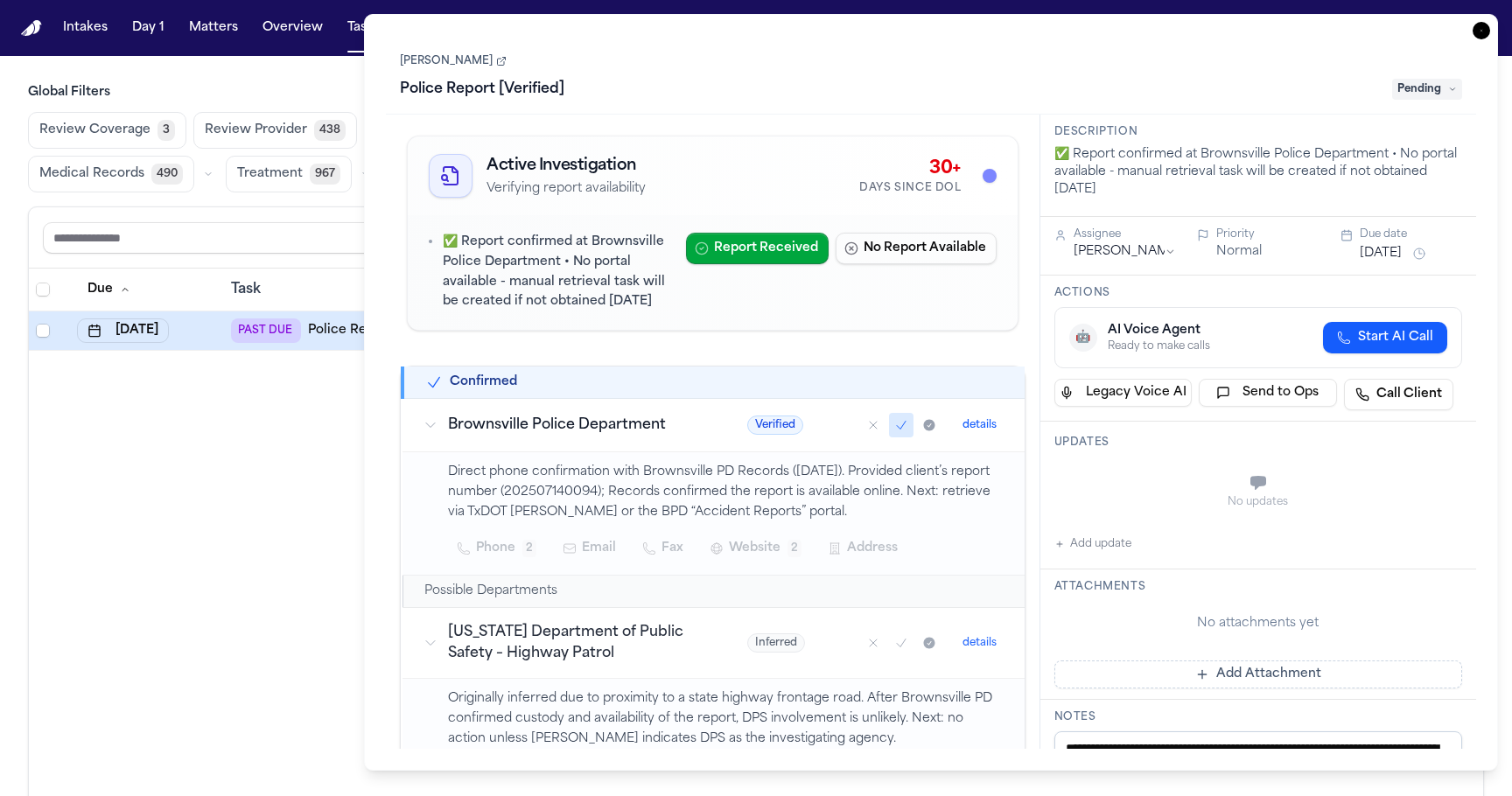
click at [591, 476] on p "Direct phone confirmation with Brownsville PD Records (09/09/2025). Provided cl…" at bounding box center [726, 493] width 556 height 60
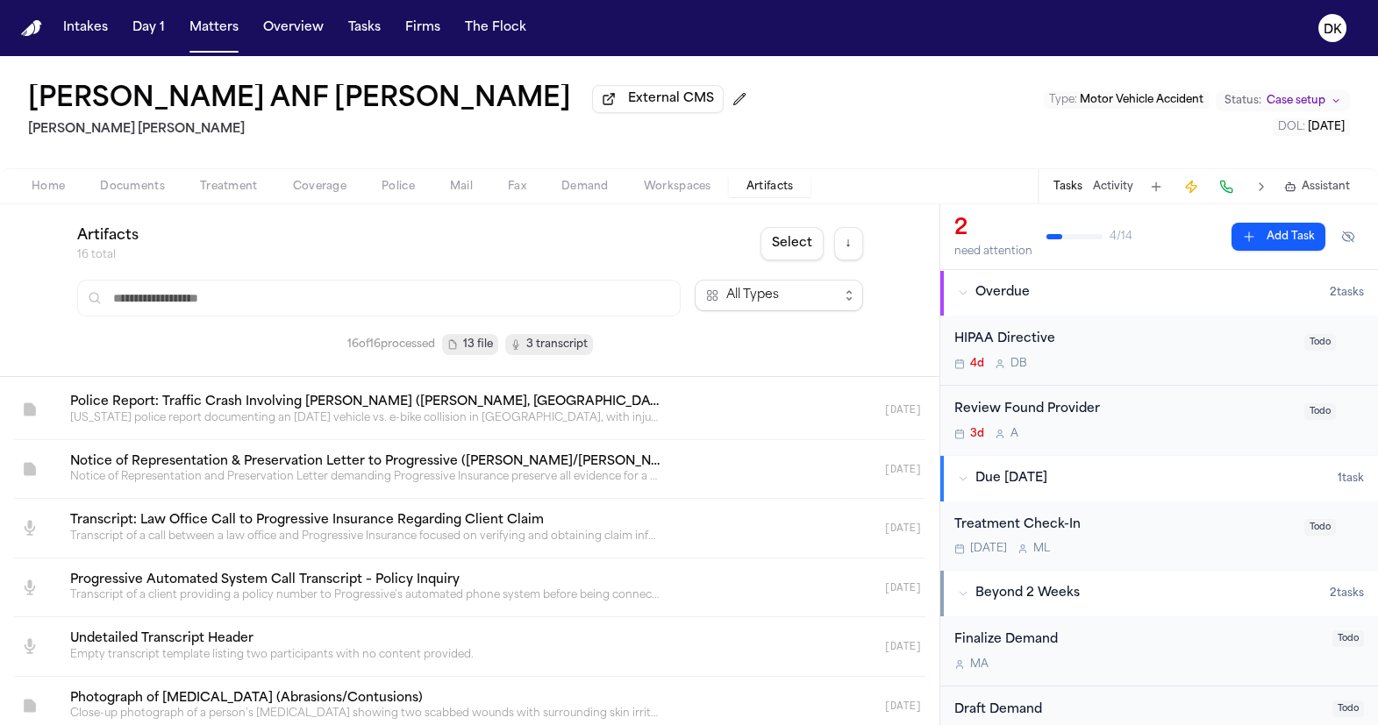
click at [62, 192] on span "Home" at bounding box center [48, 187] width 33 height 14
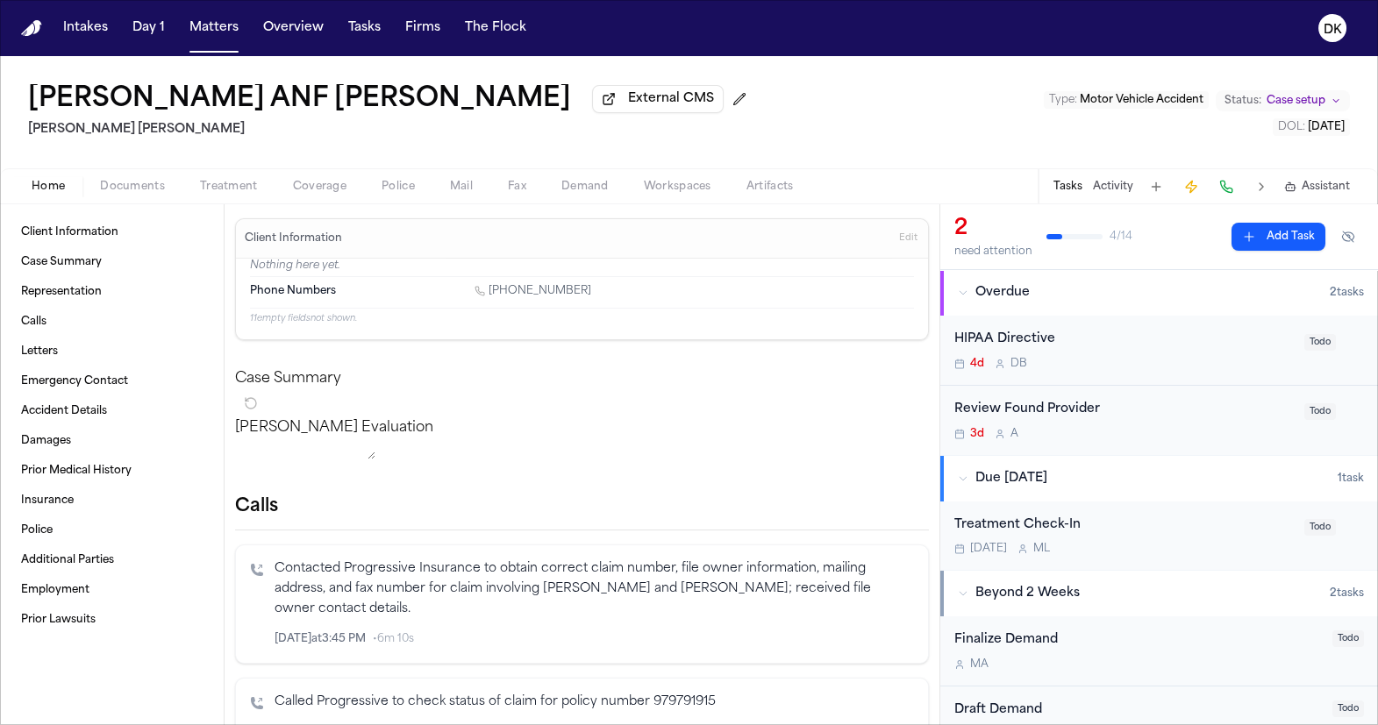
click at [392, 194] on span "Police" at bounding box center [397, 187] width 33 height 14
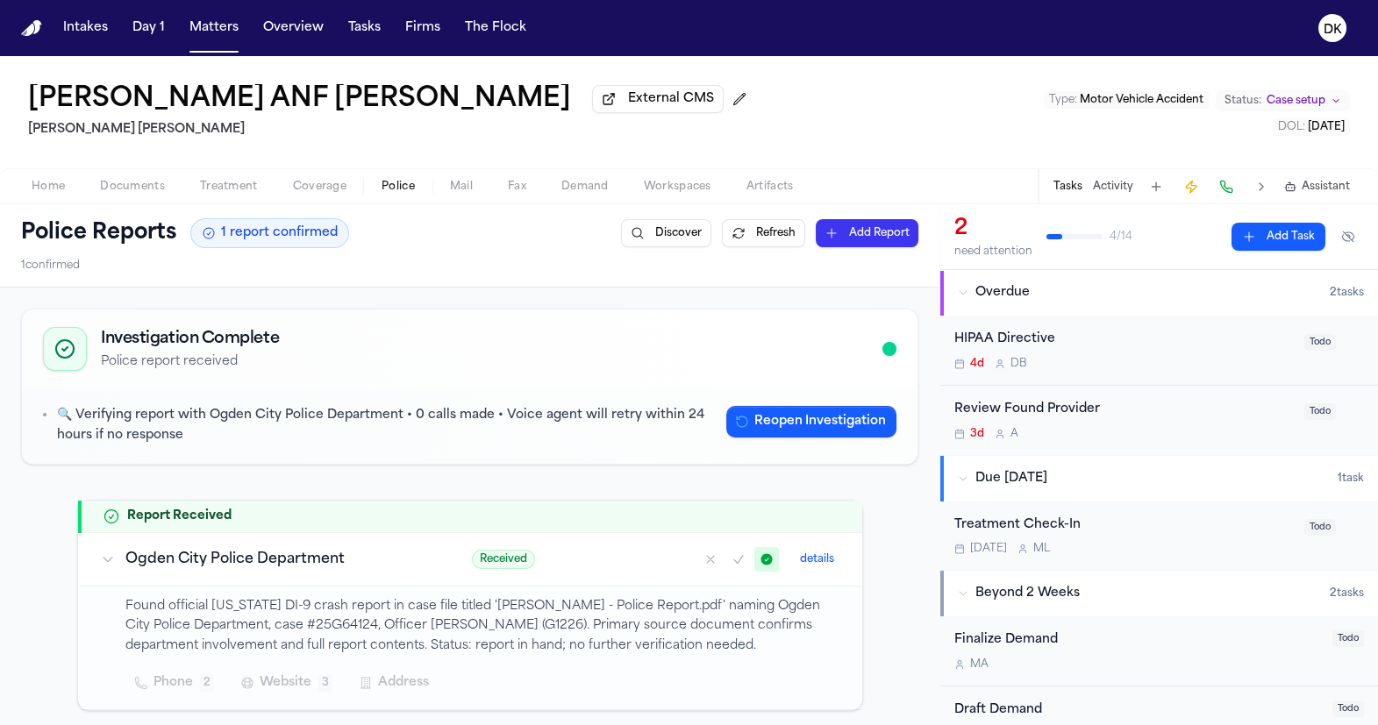
scroll to position [208, 0]
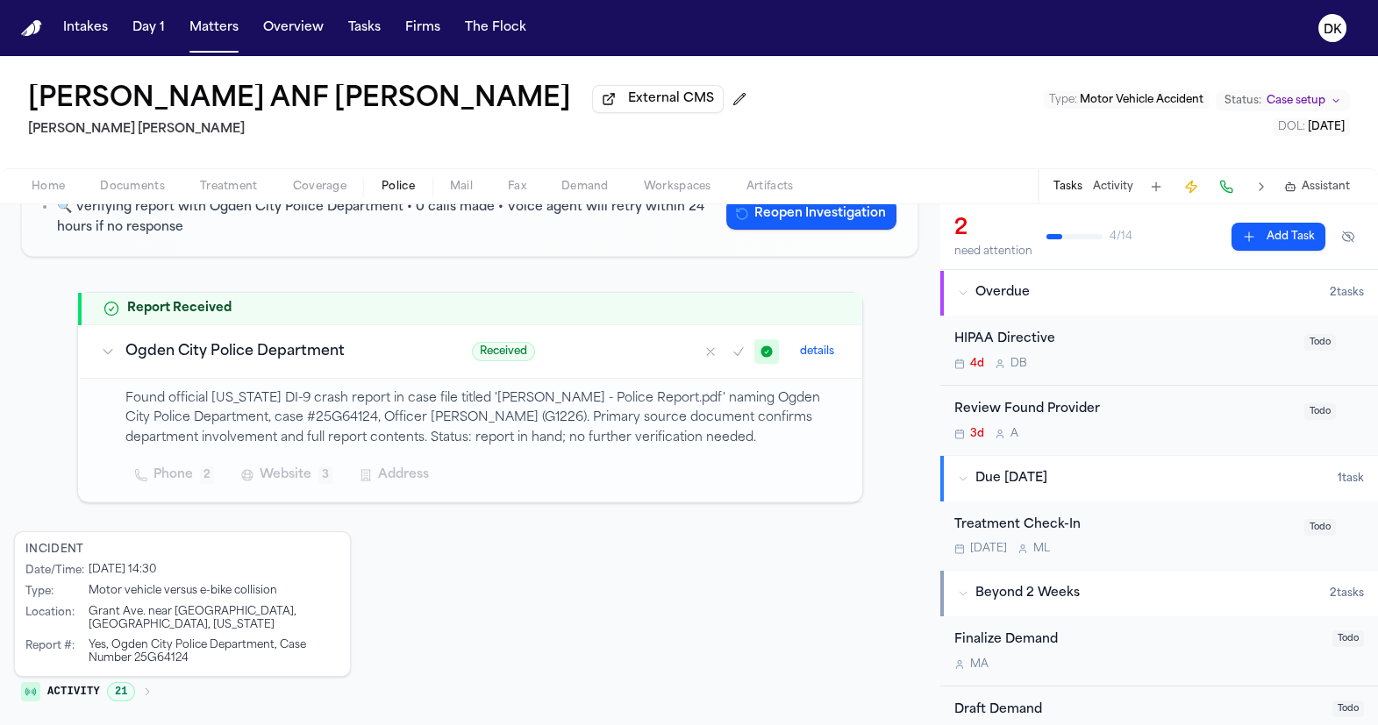
click at [298, 338] on td "Ogden City Police Department" at bounding box center [266, 350] width 372 height 53
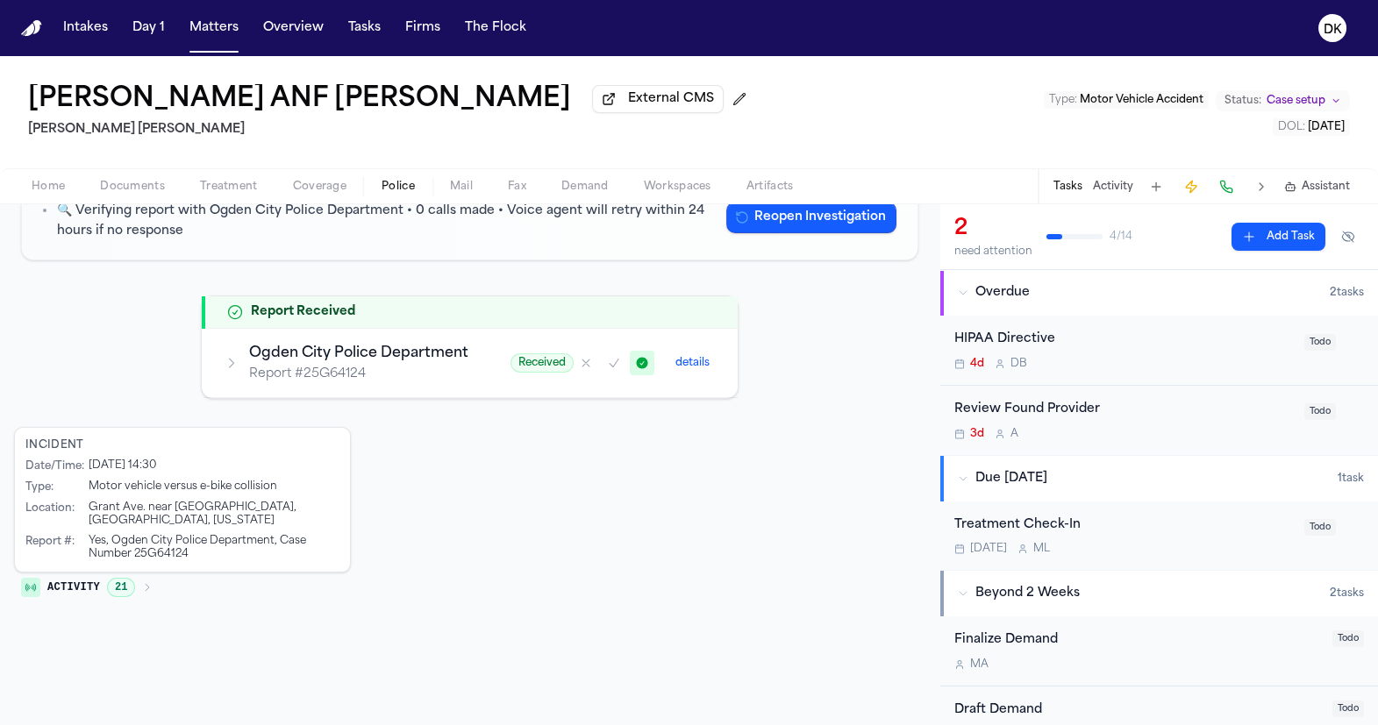
click at [301, 353] on h3 "Ogden City Police Department" at bounding box center [358, 353] width 219 height 21
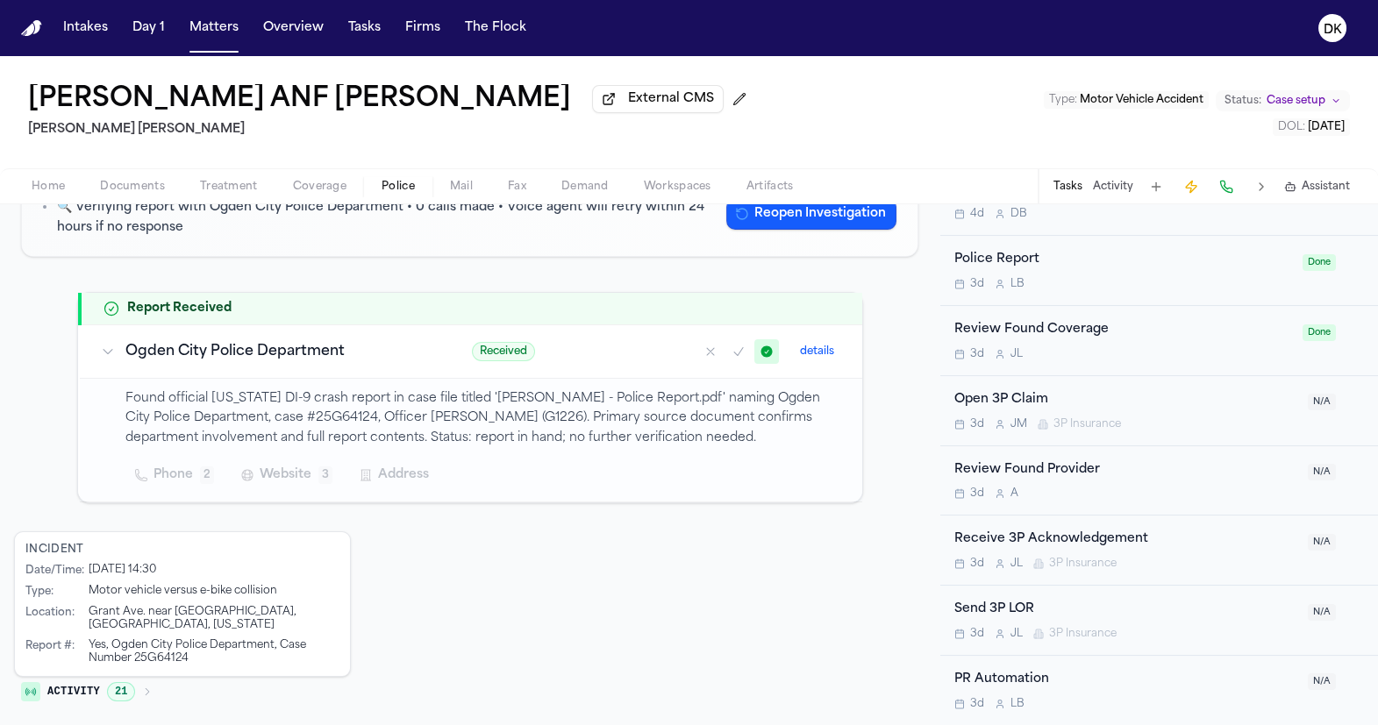
scroll to position [0, 0]
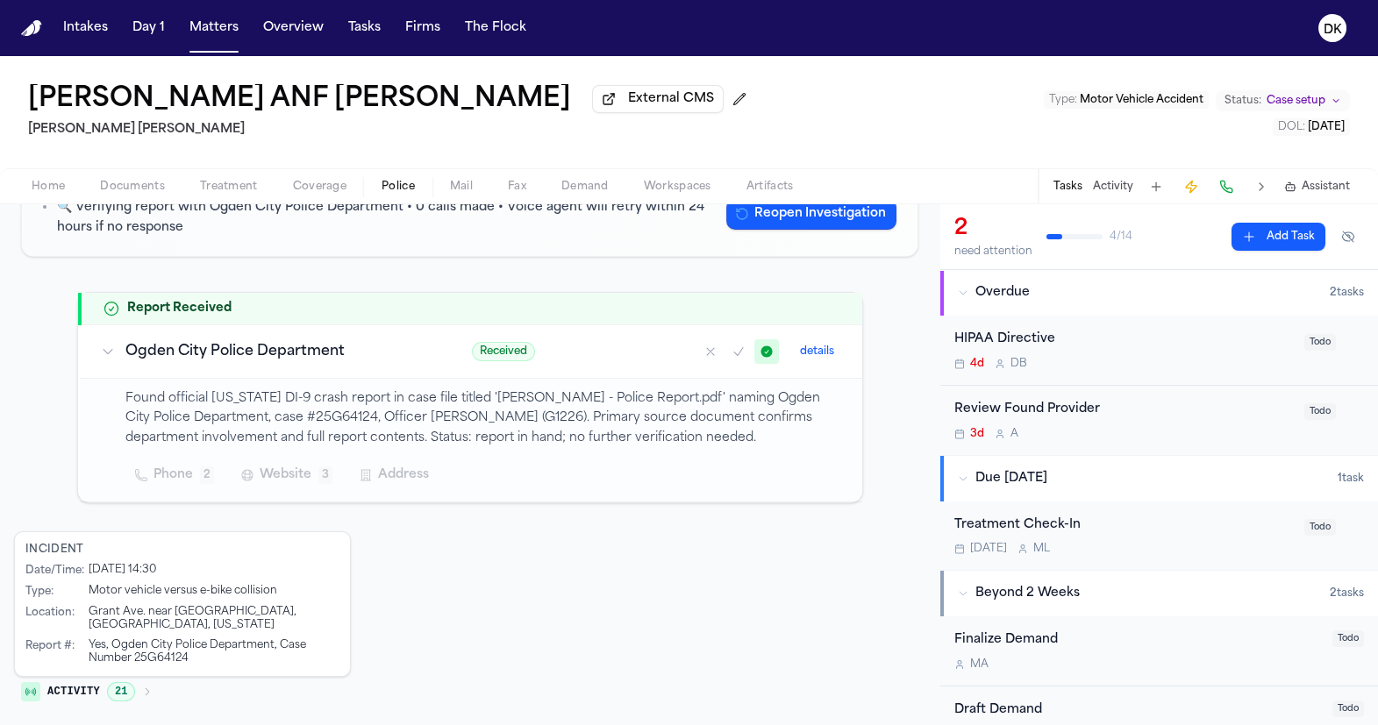
click at [692, 419] on p "Found official Utah DI-9 crash report in case file titled 'Cervantes, David - P…" at bounding box center [483, 419] width 716 height 60
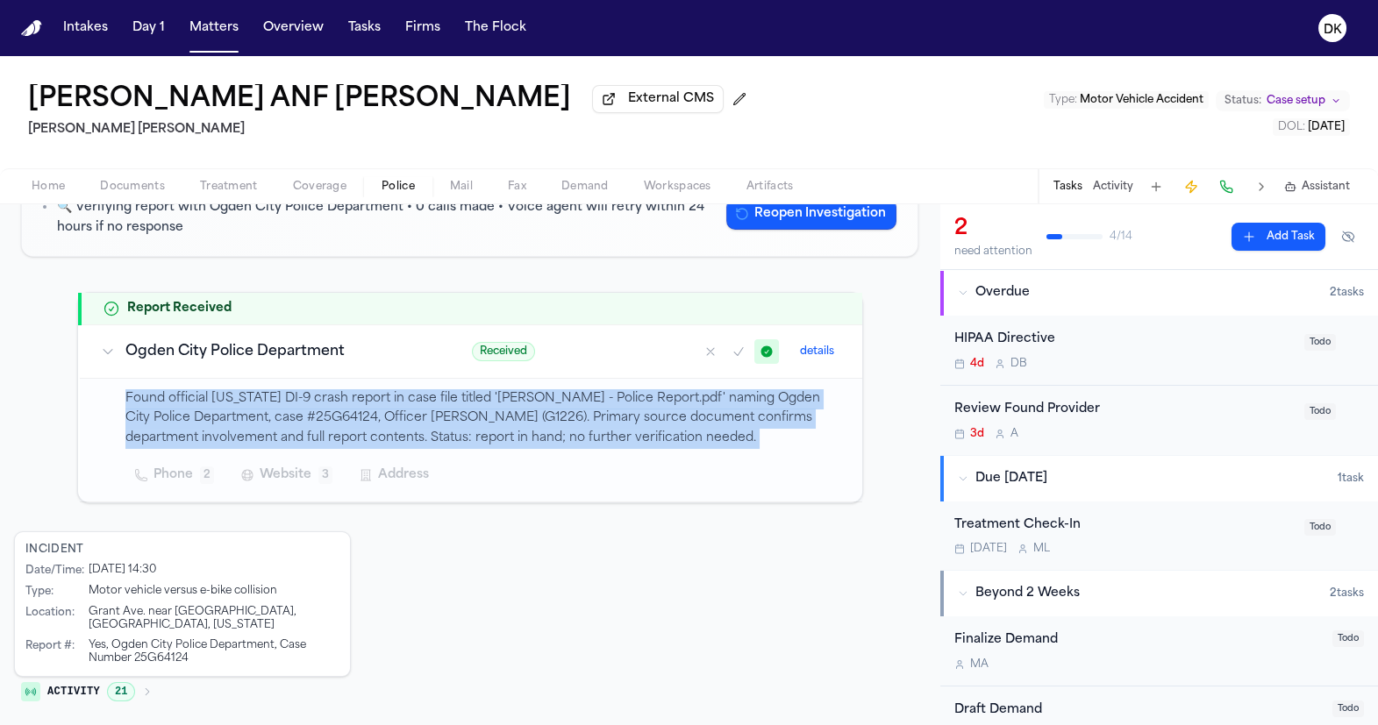
click at [574, 430] on p "Found official Utah DI-9 crash report in case file titled 'Cervantes, David - P…" at bounding box center [483, 419] width 716 height 60
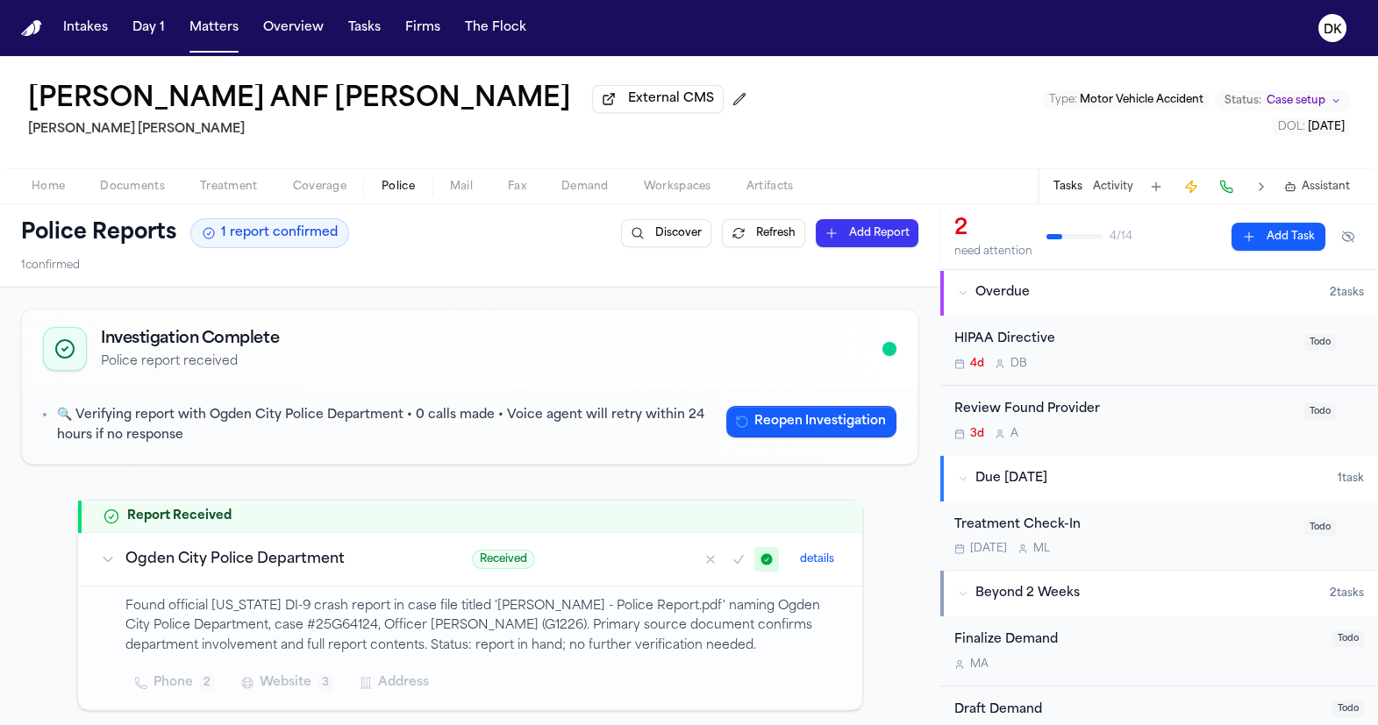
click at [220, 560] on h3 "Ogden City Police Department" at bounding box center [277, 559] width 305 height 21
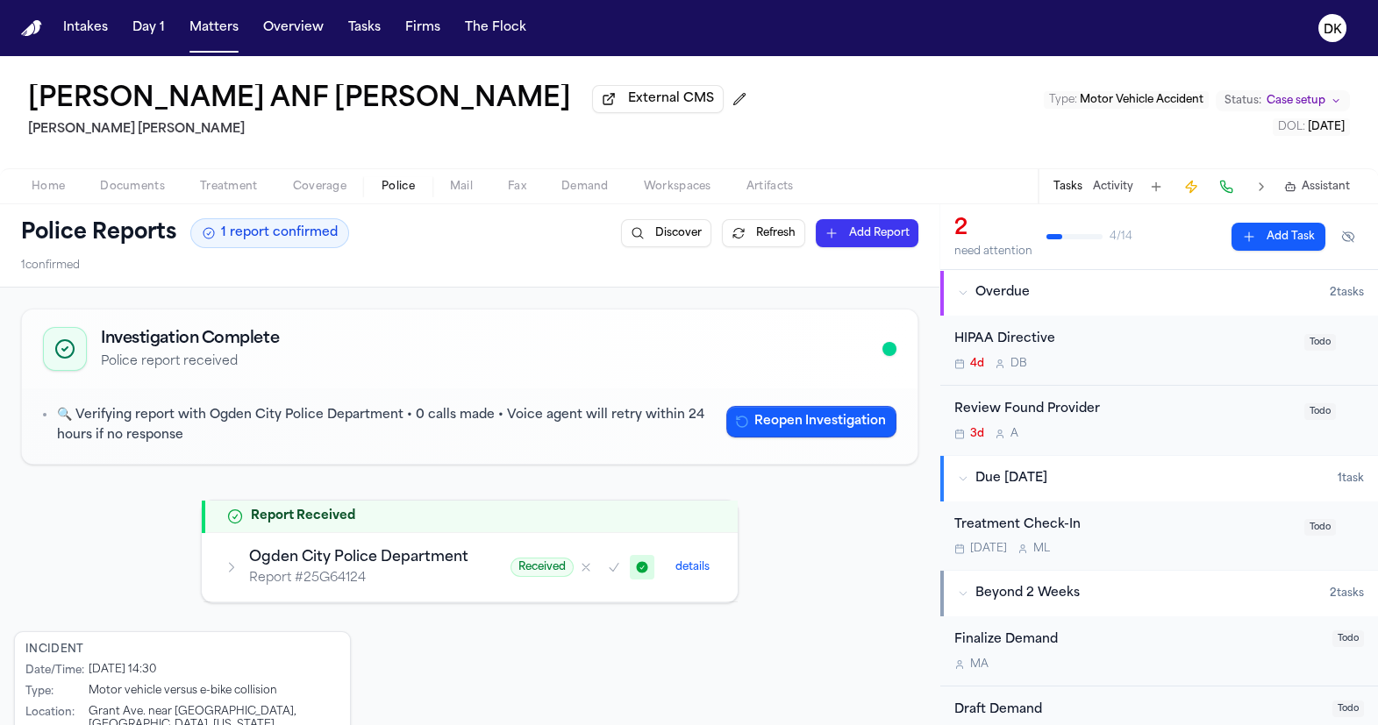
click at [220, 560] on td "Ogden City Police Department Report # 25G64124" at bounding box center [346, 566] width 286 height 69
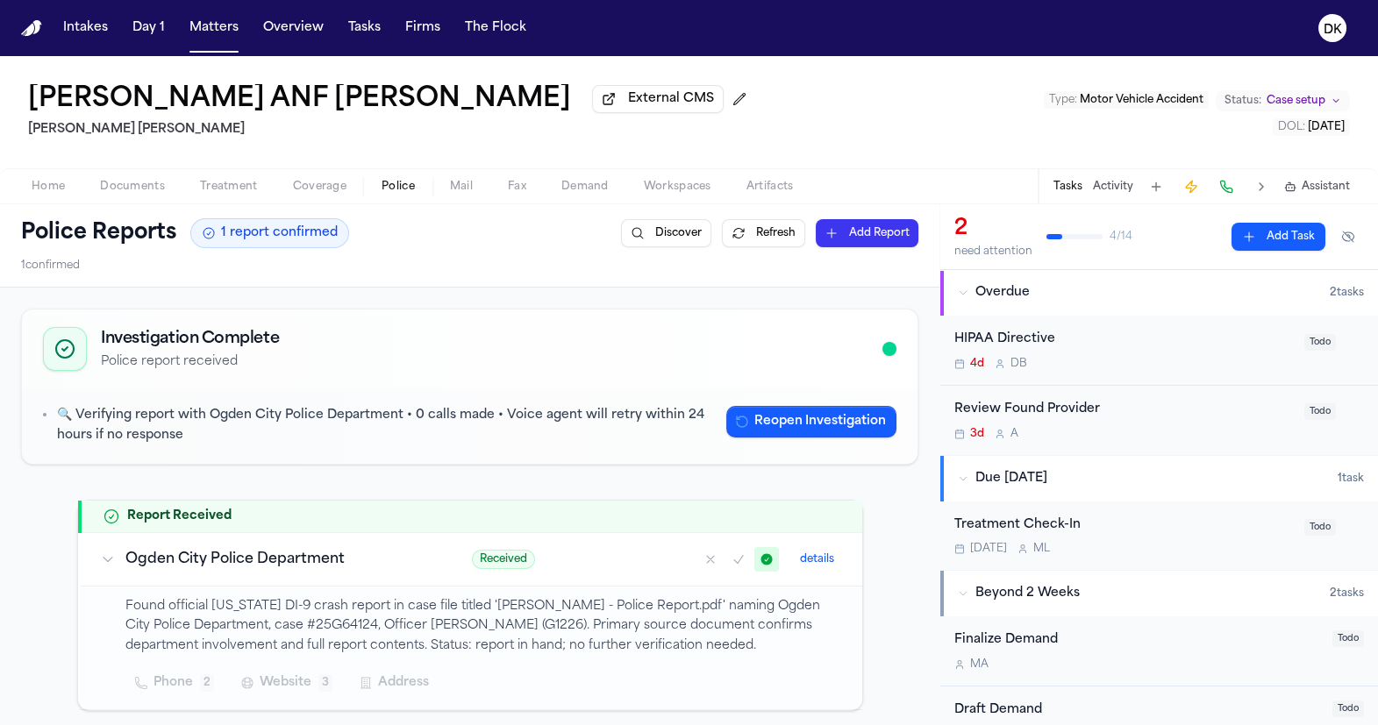
click at [142, 193] on span "Documents" at bounding box center [132, 187] width 65 height 14
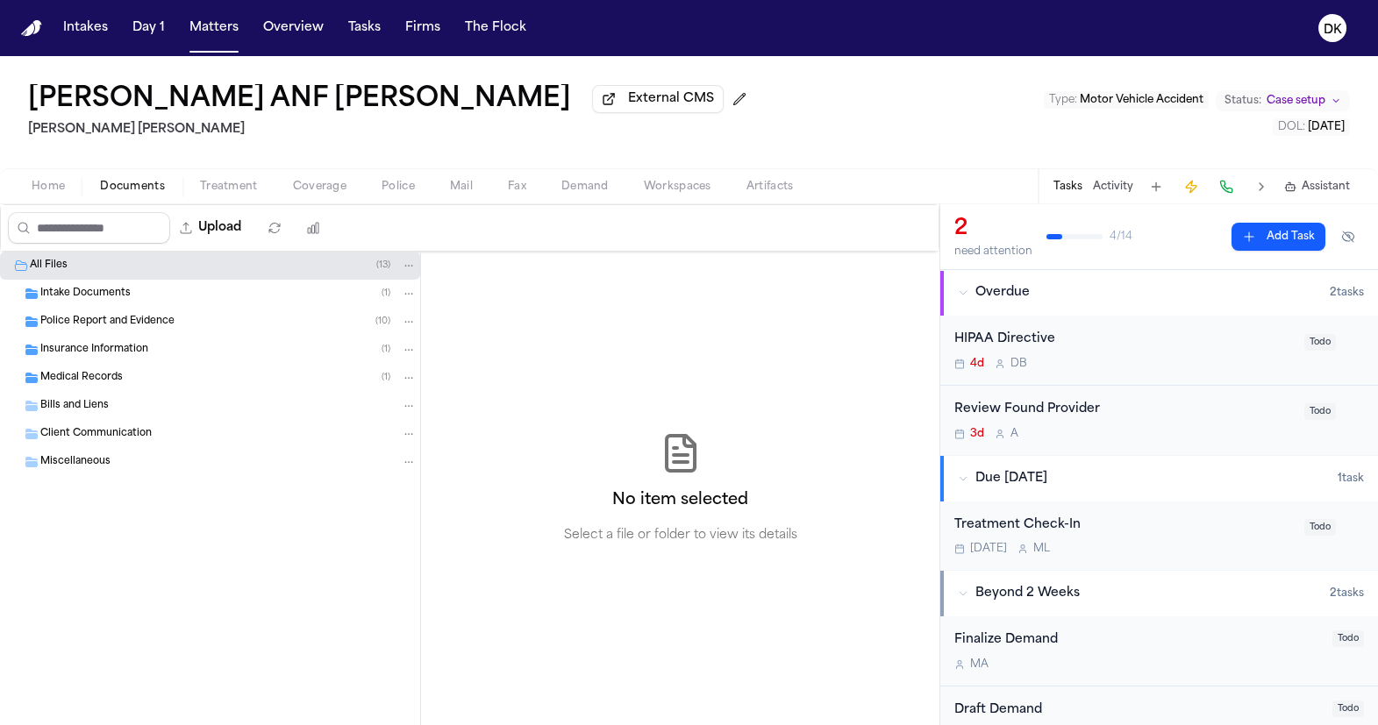
click at [176, 348] on div "Insurance Information ( 1 )" at bounding box center [228, 350] width 376 height 16
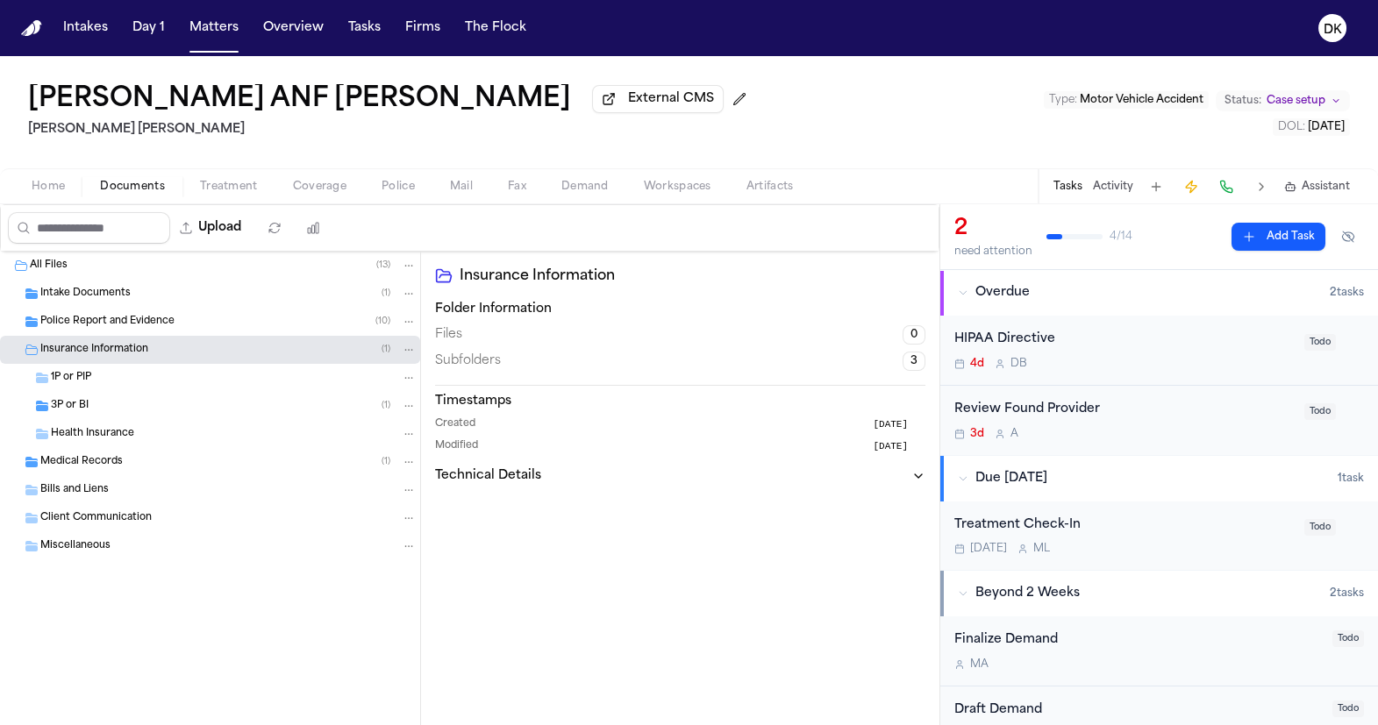
click at [136, 435] on div "Health Insurance" at bounding box center [234, 434] width 366 height 16
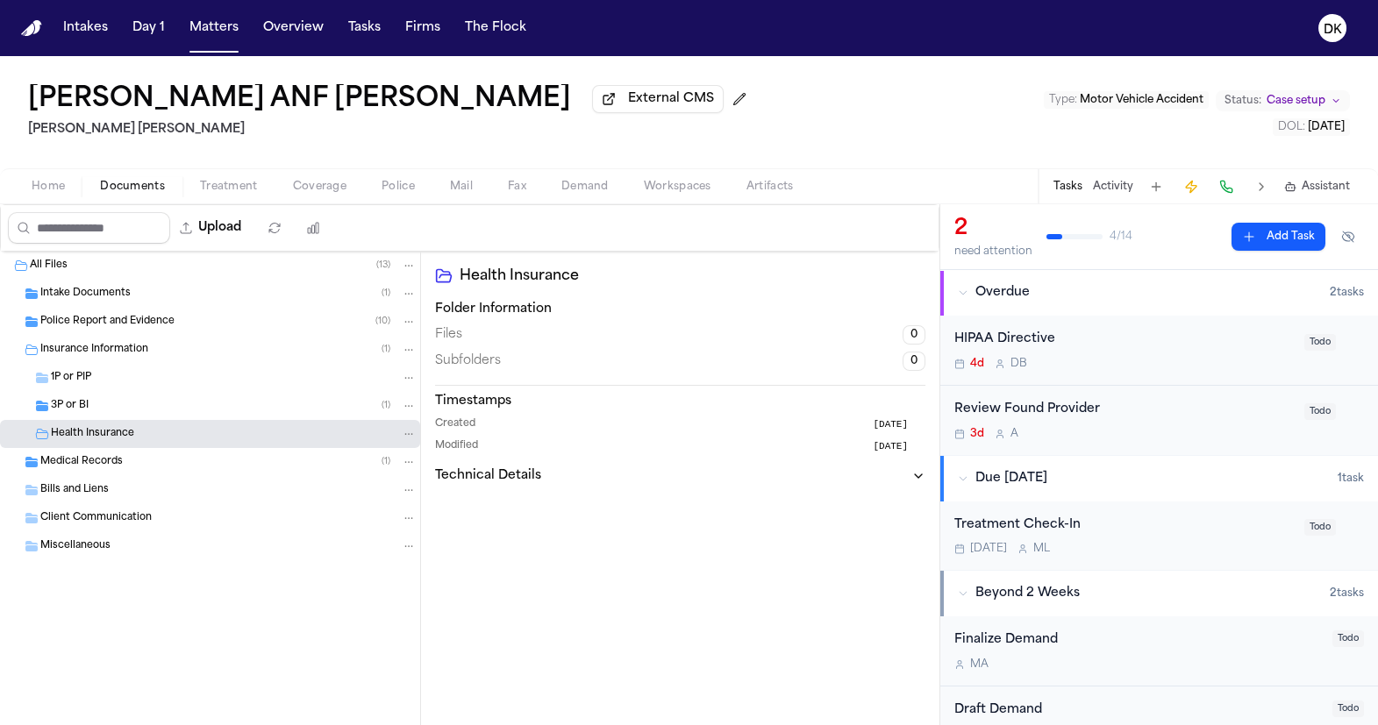
click at [153, 402] on div "3P or BI ( 1 )" at bounding box center [234, 406] width 366 height 16
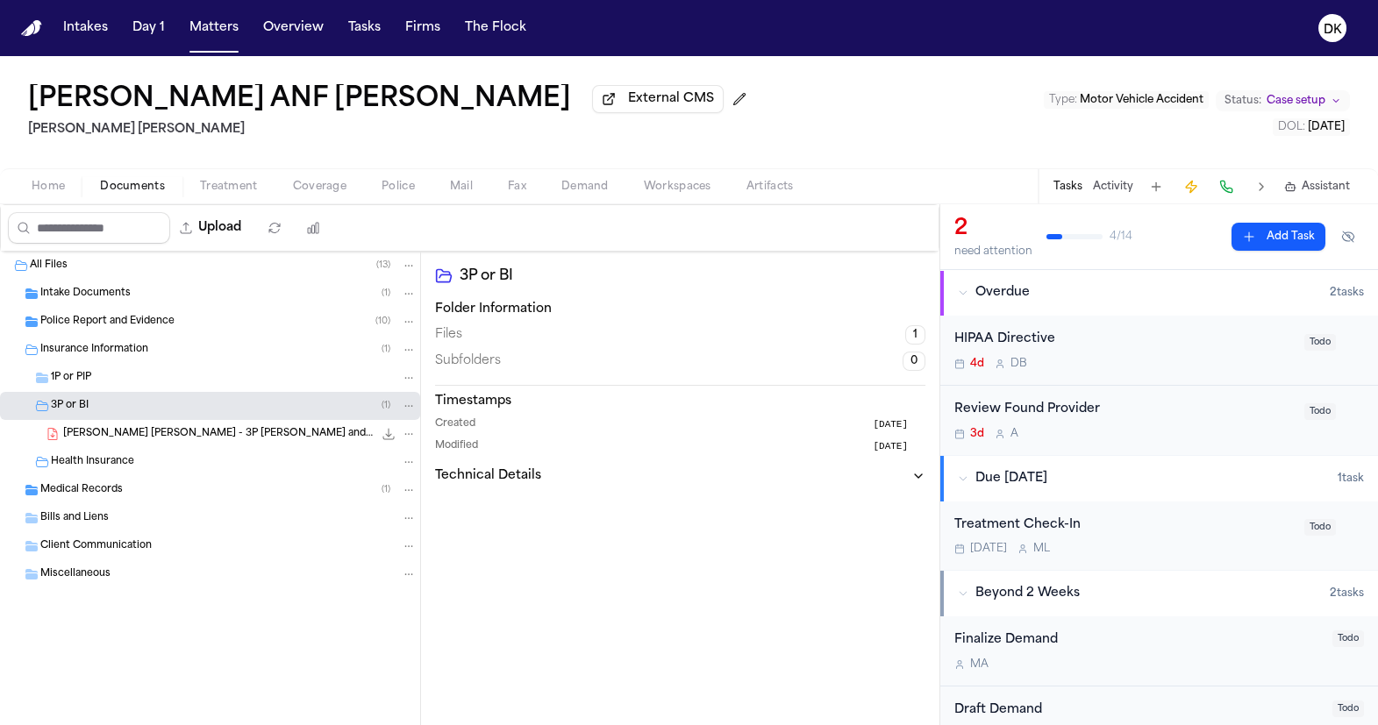
click at [127, 486] on div "Medical Records ( 1 )" at bounding box center [228, 490] width 376 height 16
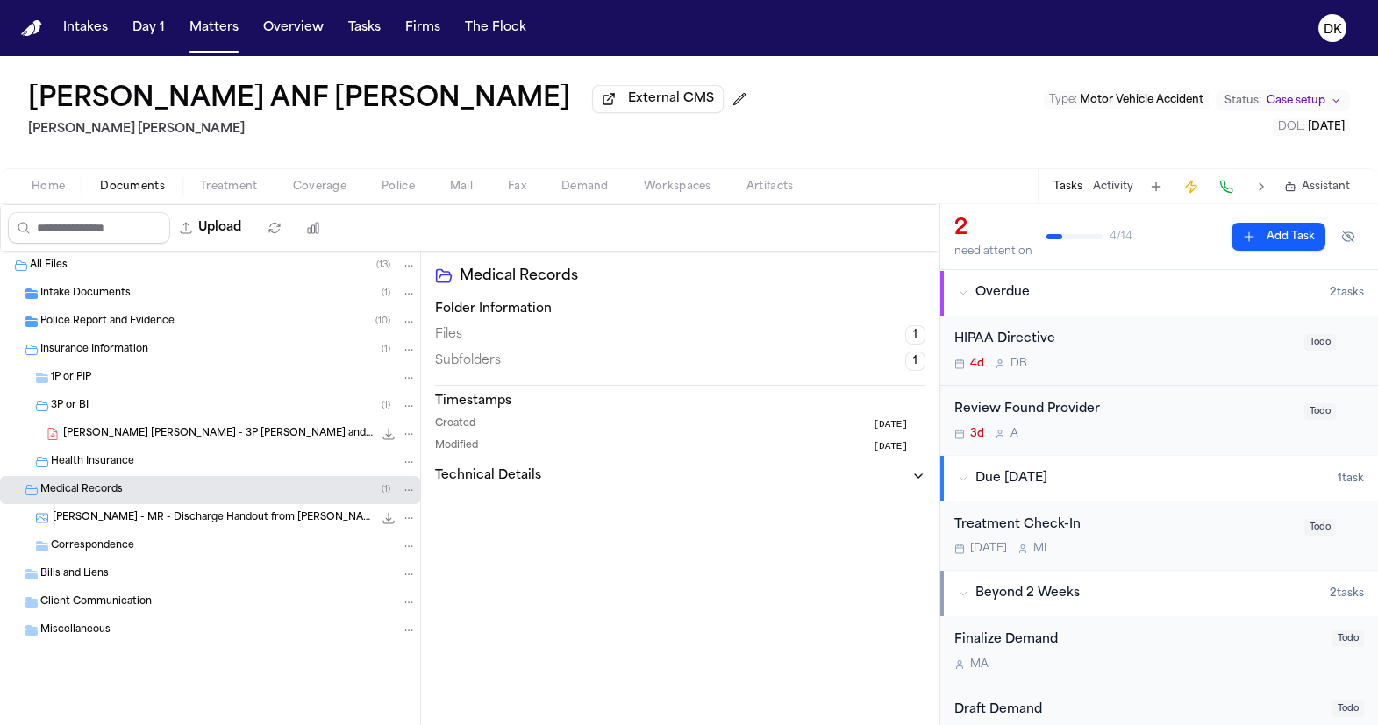
click at [131, 537] on div "Correspondence" at bounding box center [210, 546] width 420 height 28
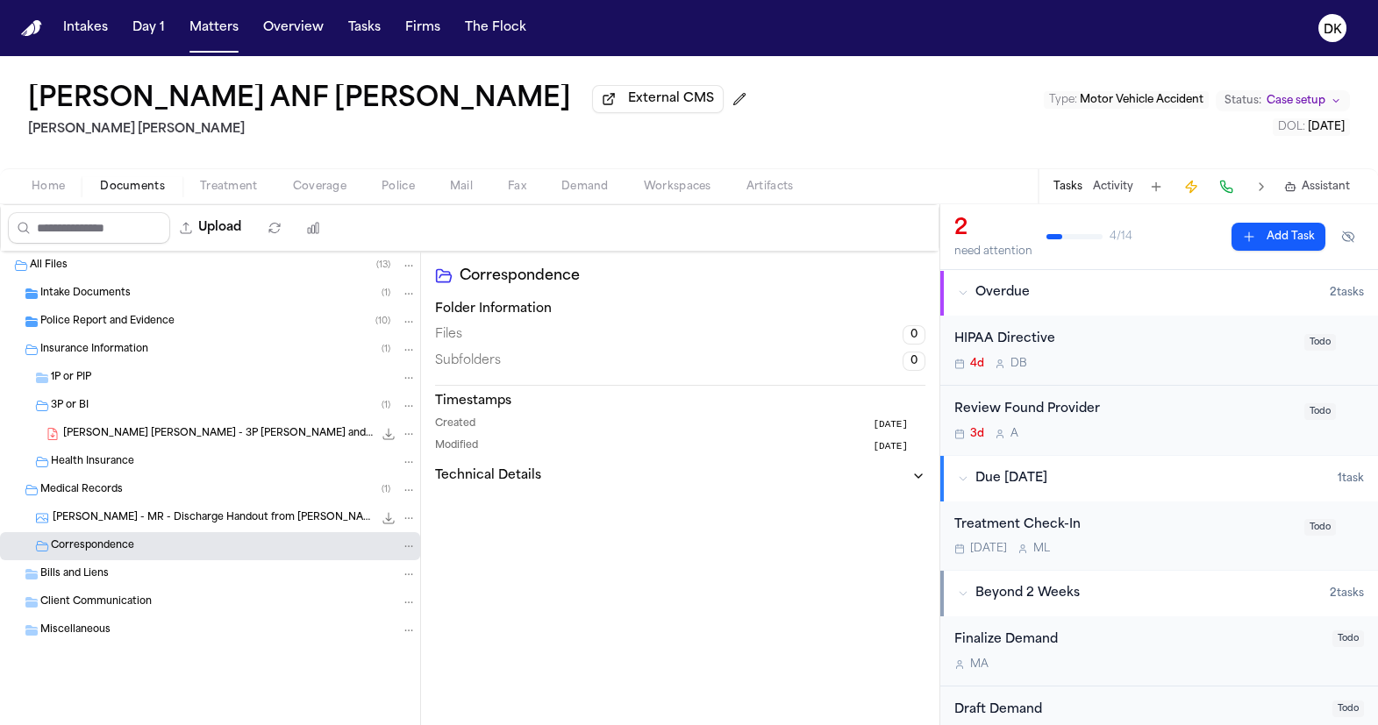
click at [150, 511] on div "D. Cervantes - MR - Discharge Handout from McKay-Dee Hospital - 8.29.23 183.7 K…" at bounding box center [210, 518] width 420 height 28
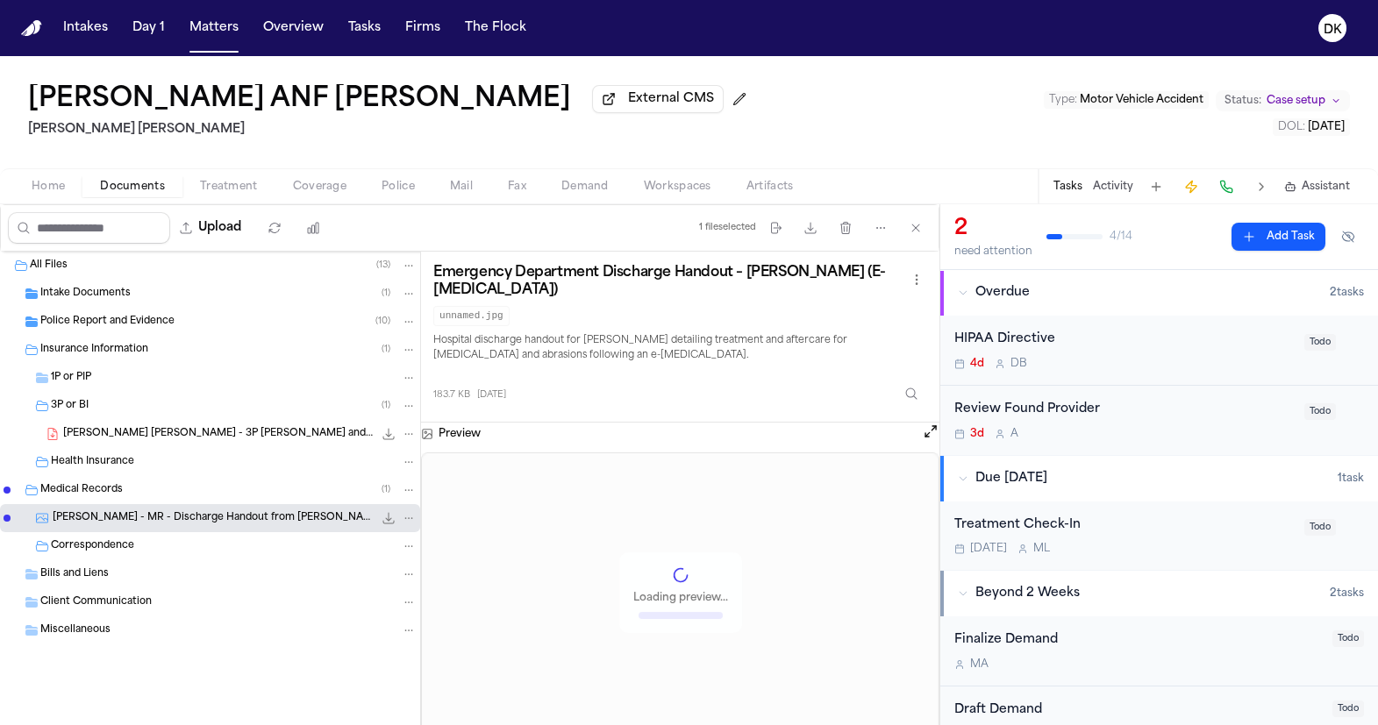
click at [192, 347] on div "Insurance Information ( 1 )" at bounding box center [228, 350] width 376 height 16
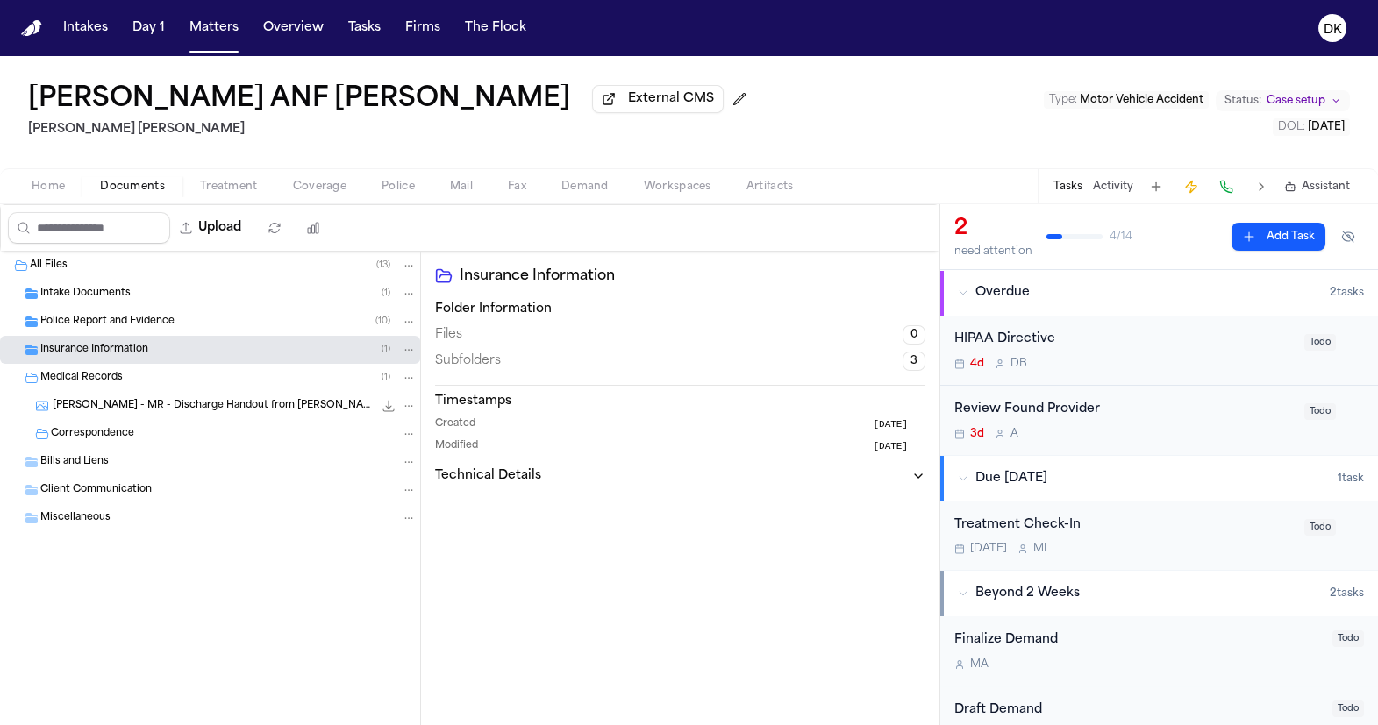
click at [203, 317] on div "Police Report and Evidence ( 10 )" at bounding box center [228, 322] width 376 height 16
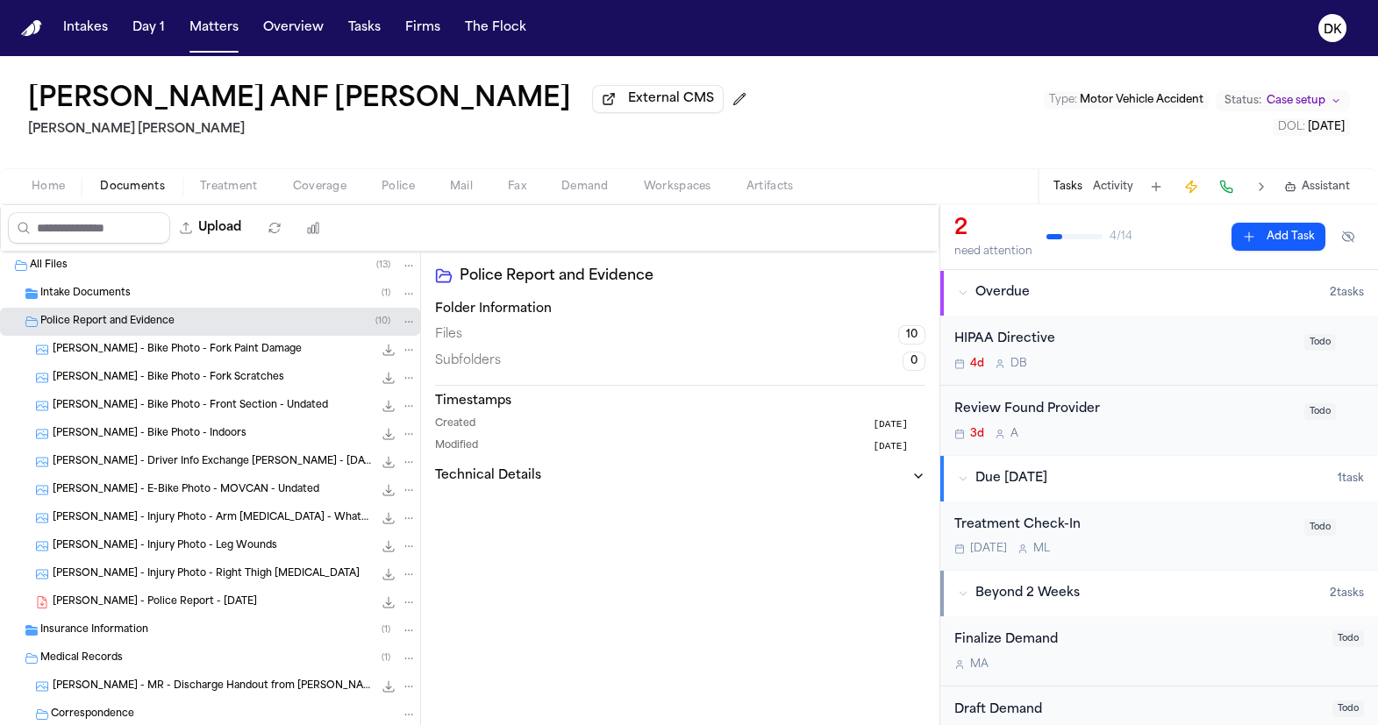
click at [257, 464] on span "M. Huerta - Driver Info Exchange Ogden PD - 8.28.25" at bounding box center [213, 462] width 320 height 15
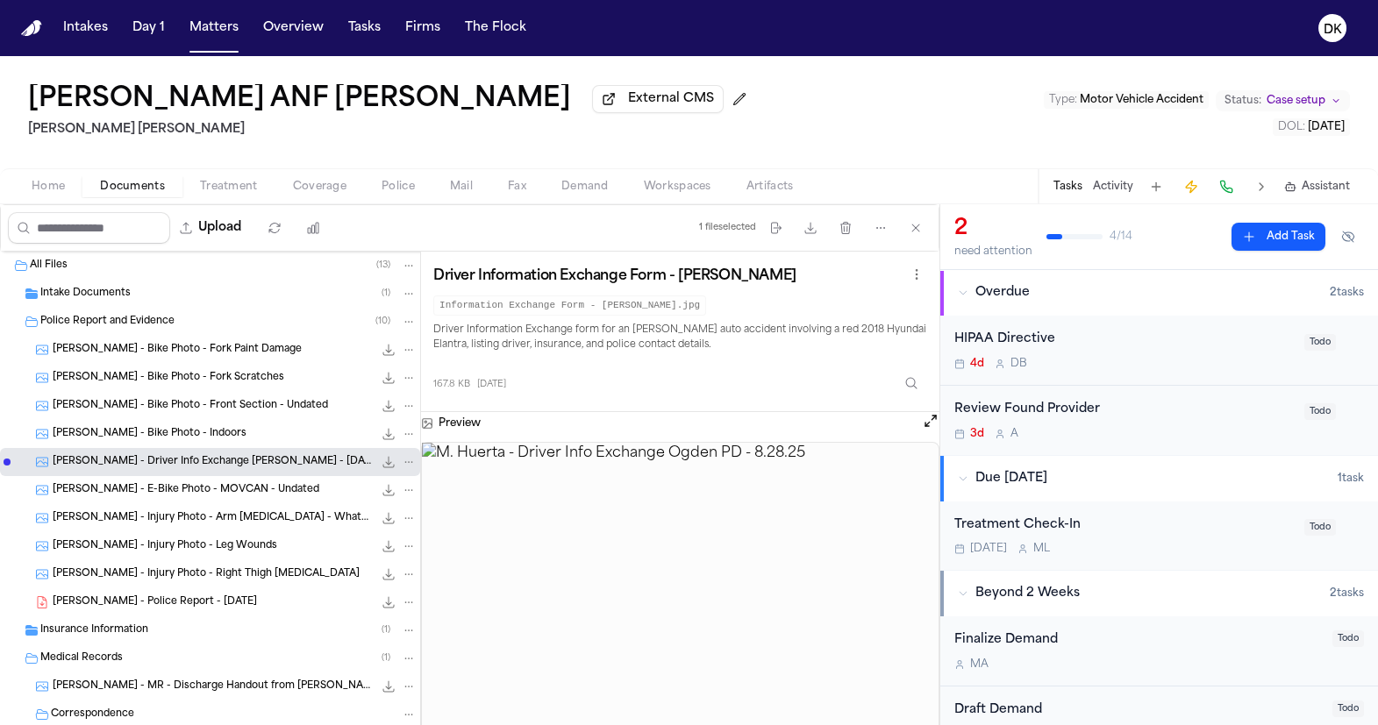
click at [164, 312] on div "Police Report and Evidence ( 10 )" at bounding box center [210, 322] width 420 height 28
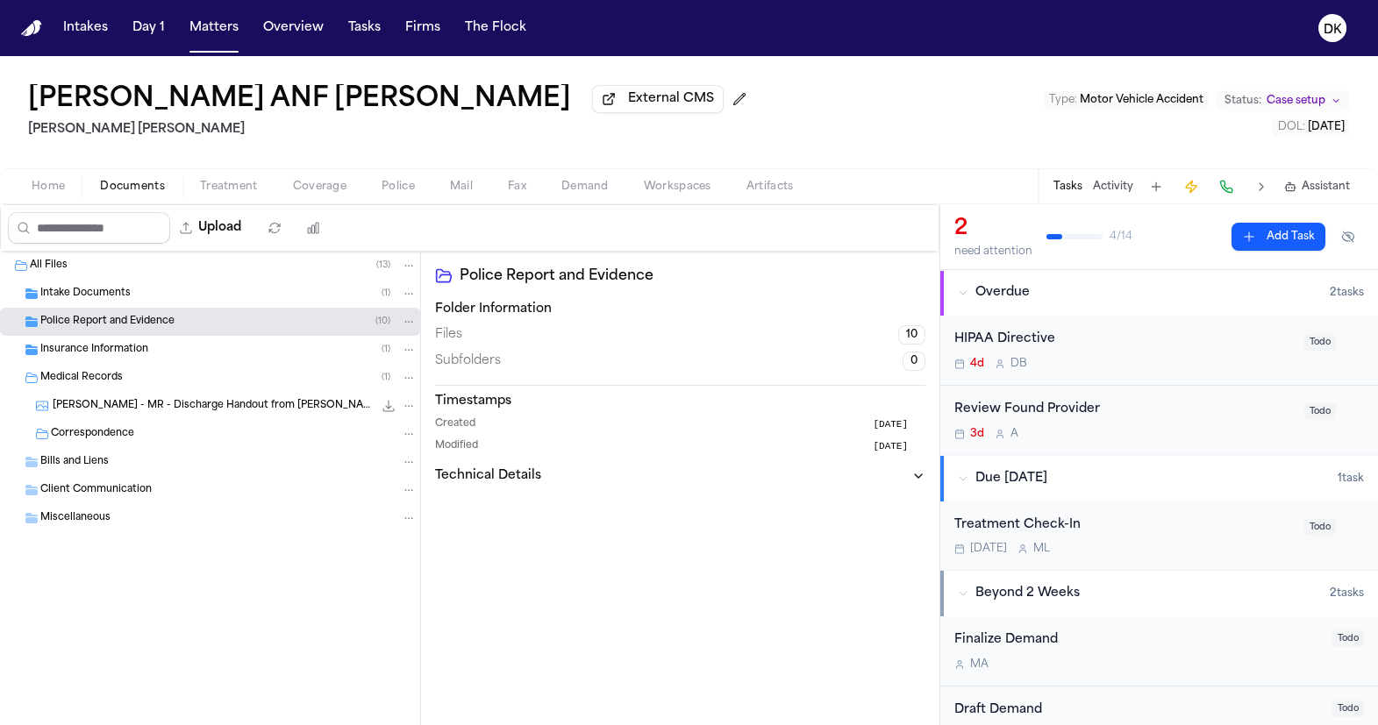
click at [165, 291] on div "Intake Documents ( 1 )" at bounding box center [228, 294] width 376 height 16
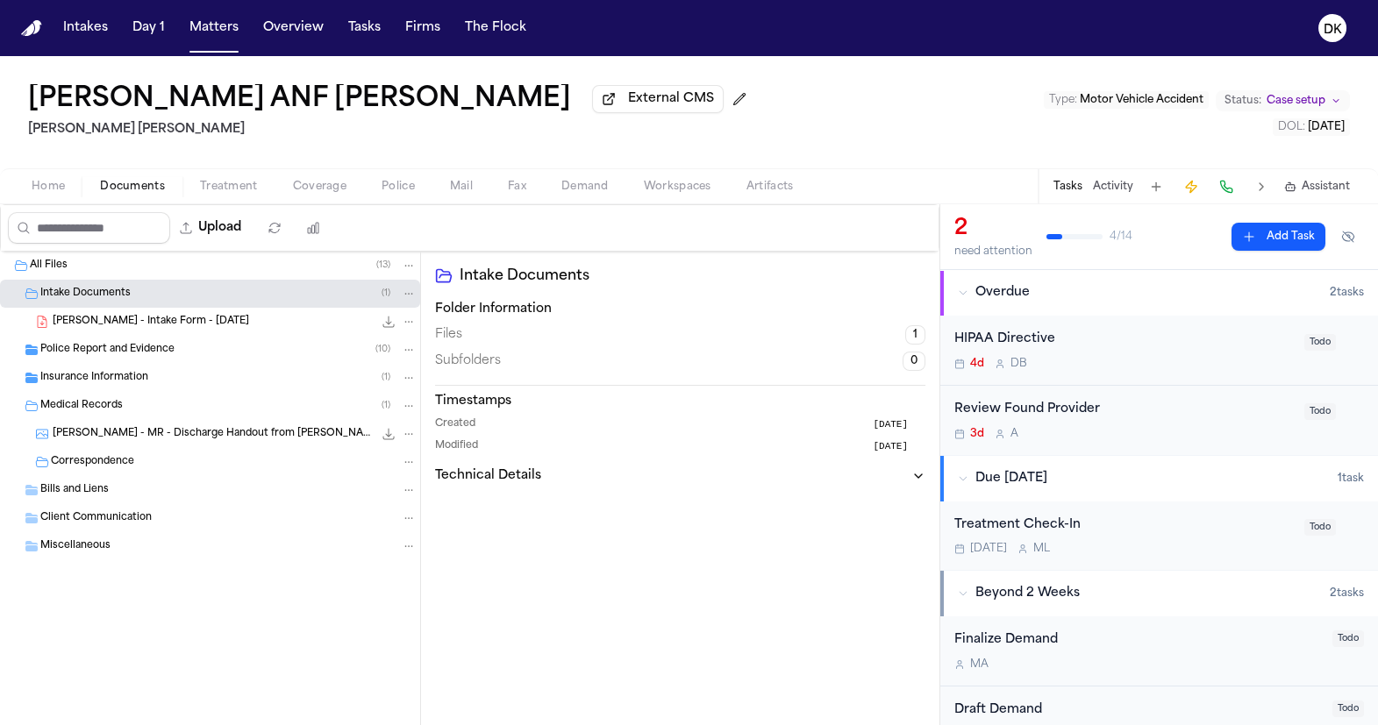
click at [125, 370] on div "Insurance Information ( 1 )" at bounding box center [210, 378] width 420 height 28
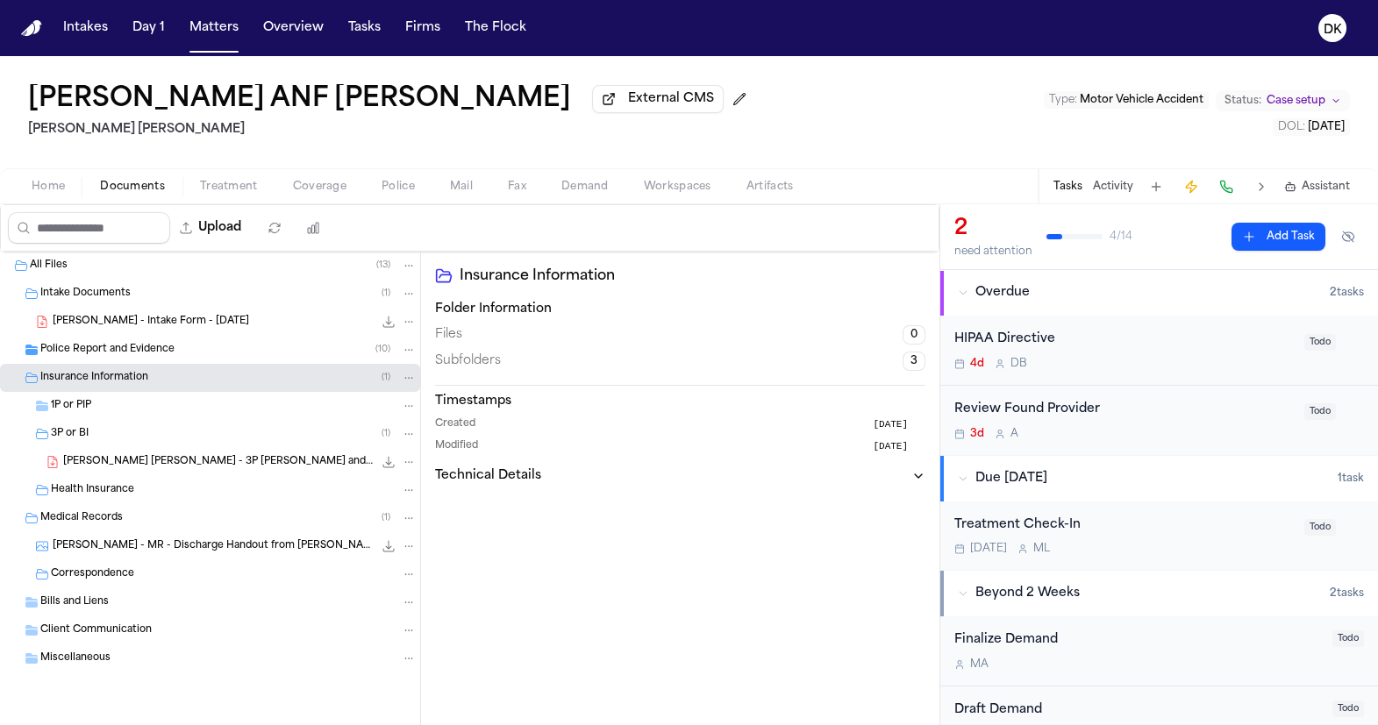
click at [132, 348] on span "Police Report and Evidence" at bounding box center [107, 350] width 134 height 15
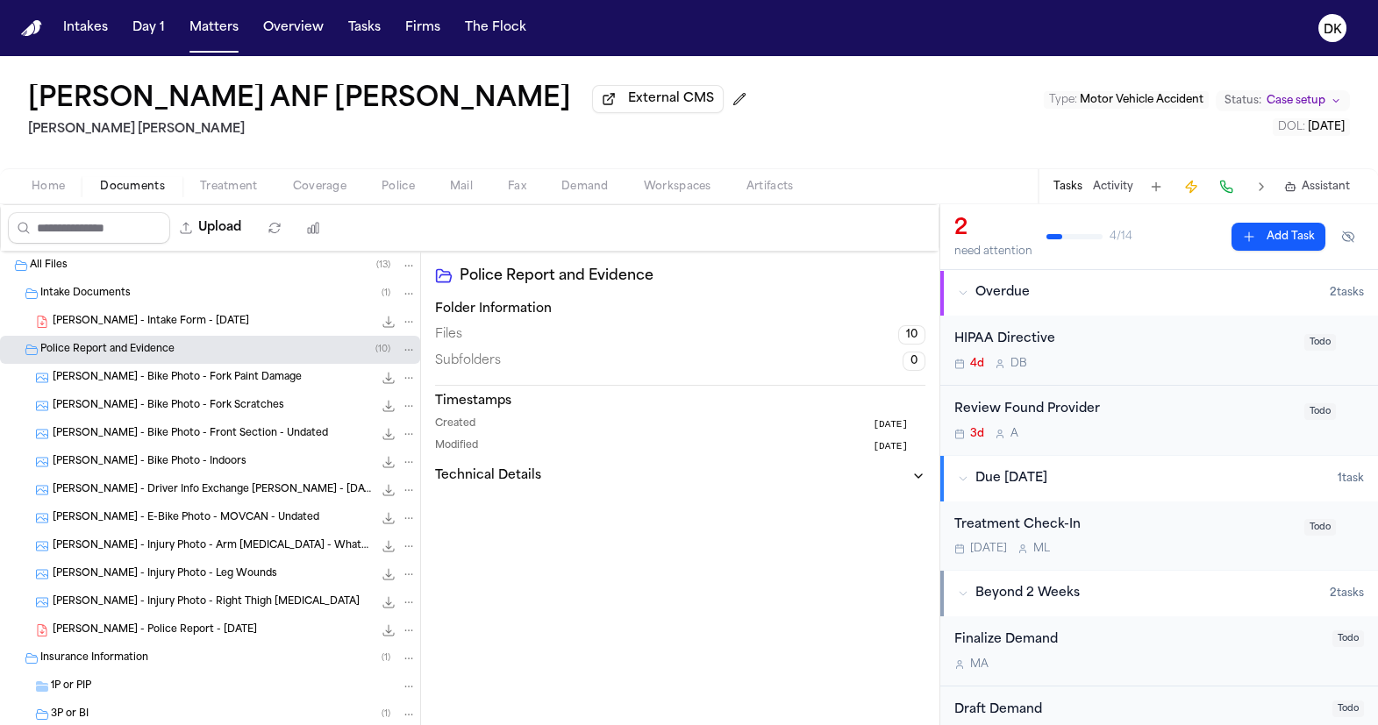
click at [122, 405] on span "M. Huerta - Bike Photo - Fork Scratches" at bounding box center [169, 406] width 232 height 15
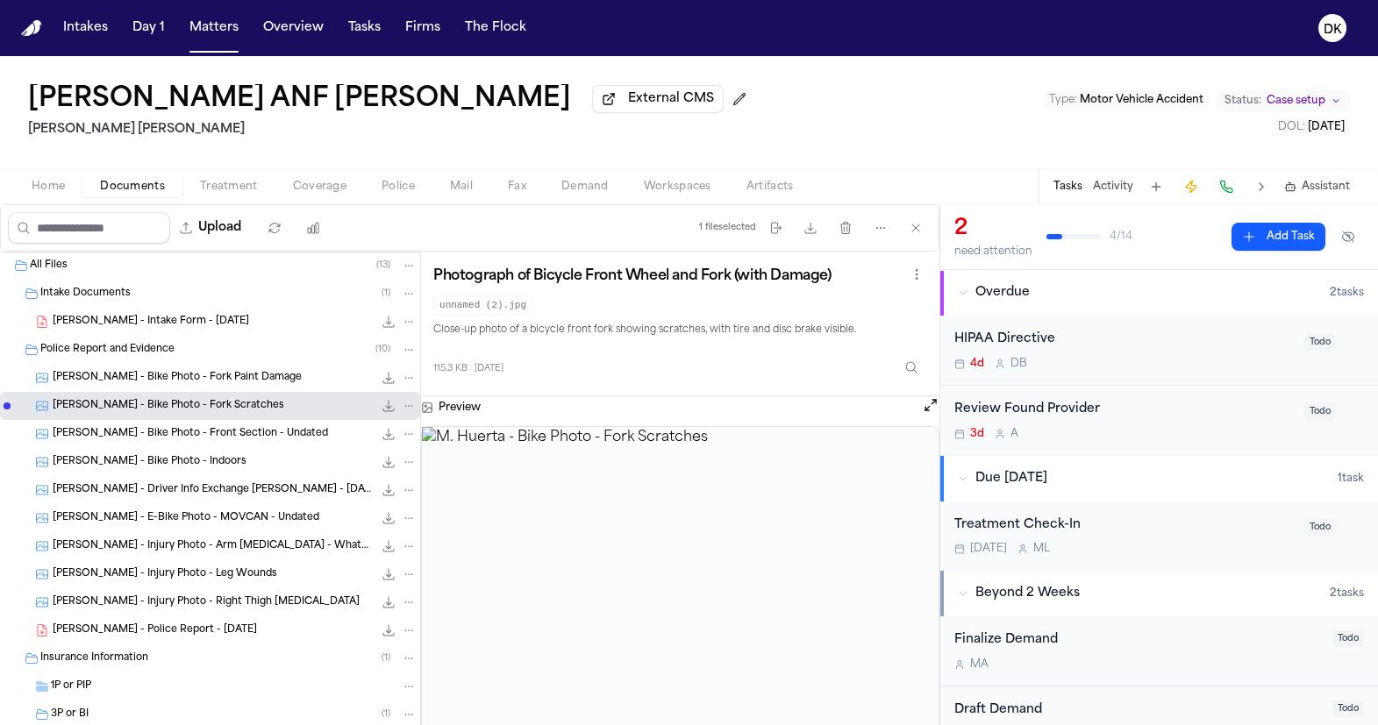
click at [155, 532] on div "M. Huerta - E-Bike Photo - MOVCAN - Undated 163.7 KB • JPG" at bounding box center [210, 518] width 420 height 28
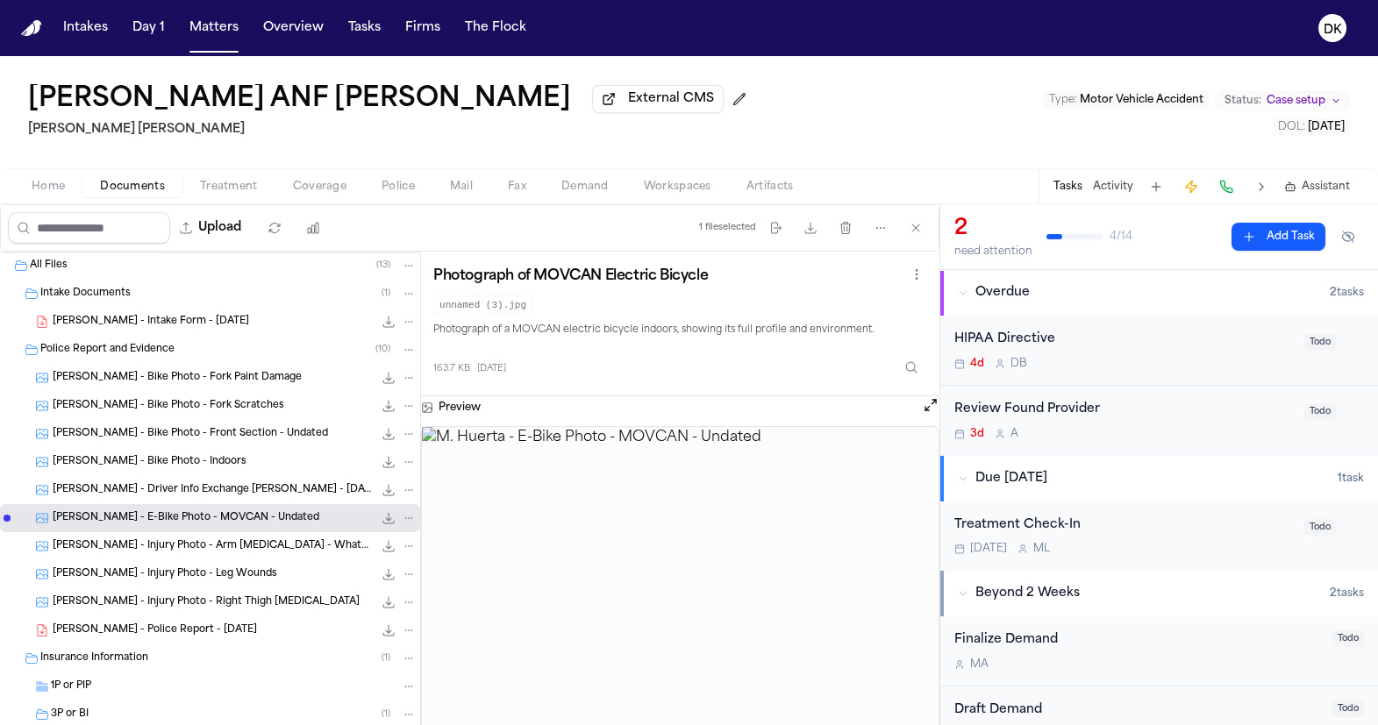
click at [154, 632] on span "M. Huerta - Police Report - 8.28.25" at bounding box center [155, 630] width 204 height 15
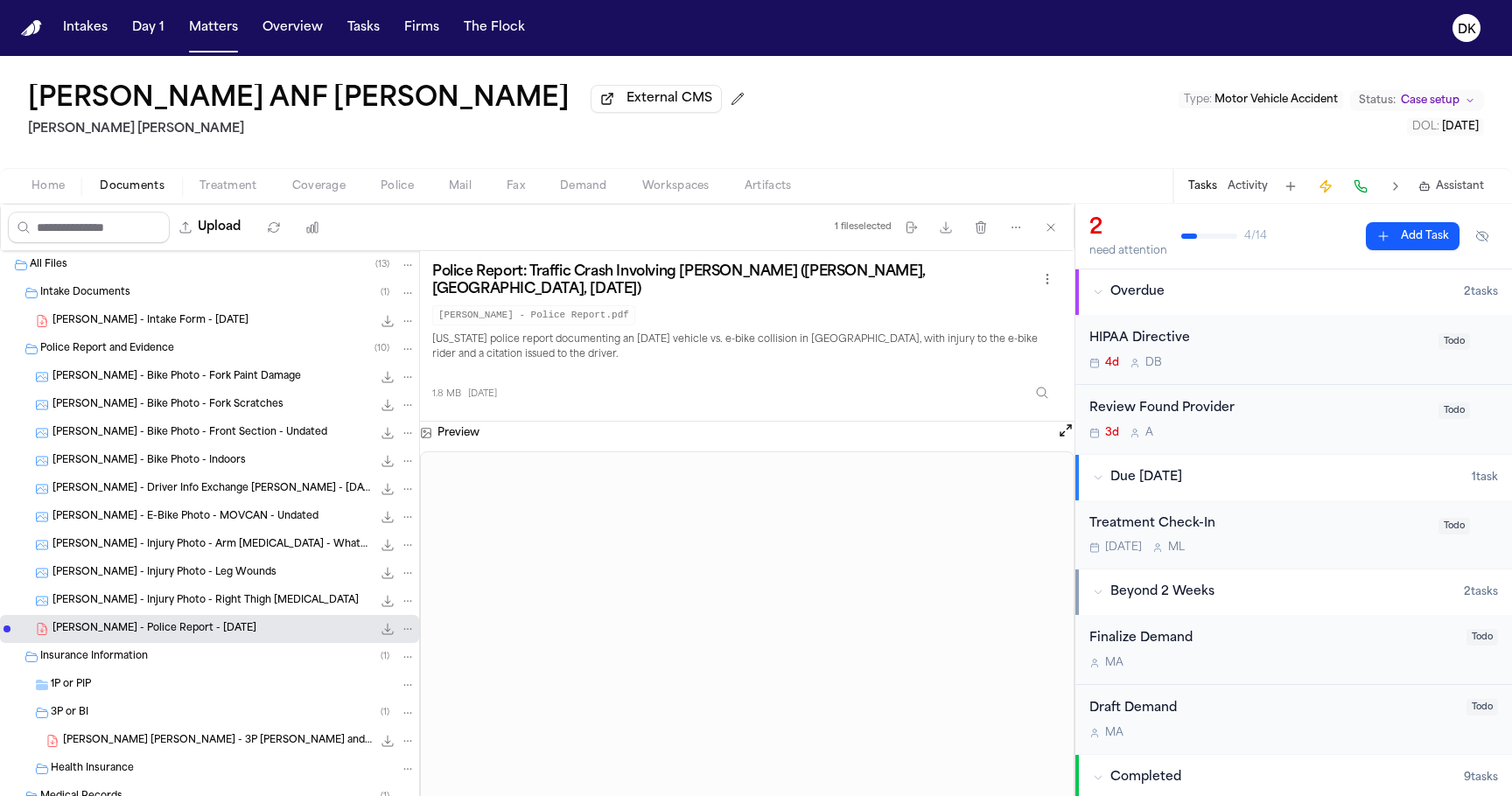
click at [149, 318] on span "D. Cervantes - Intake Form - 8.28.25" at bounding box center [151, 321] width 196 height 15
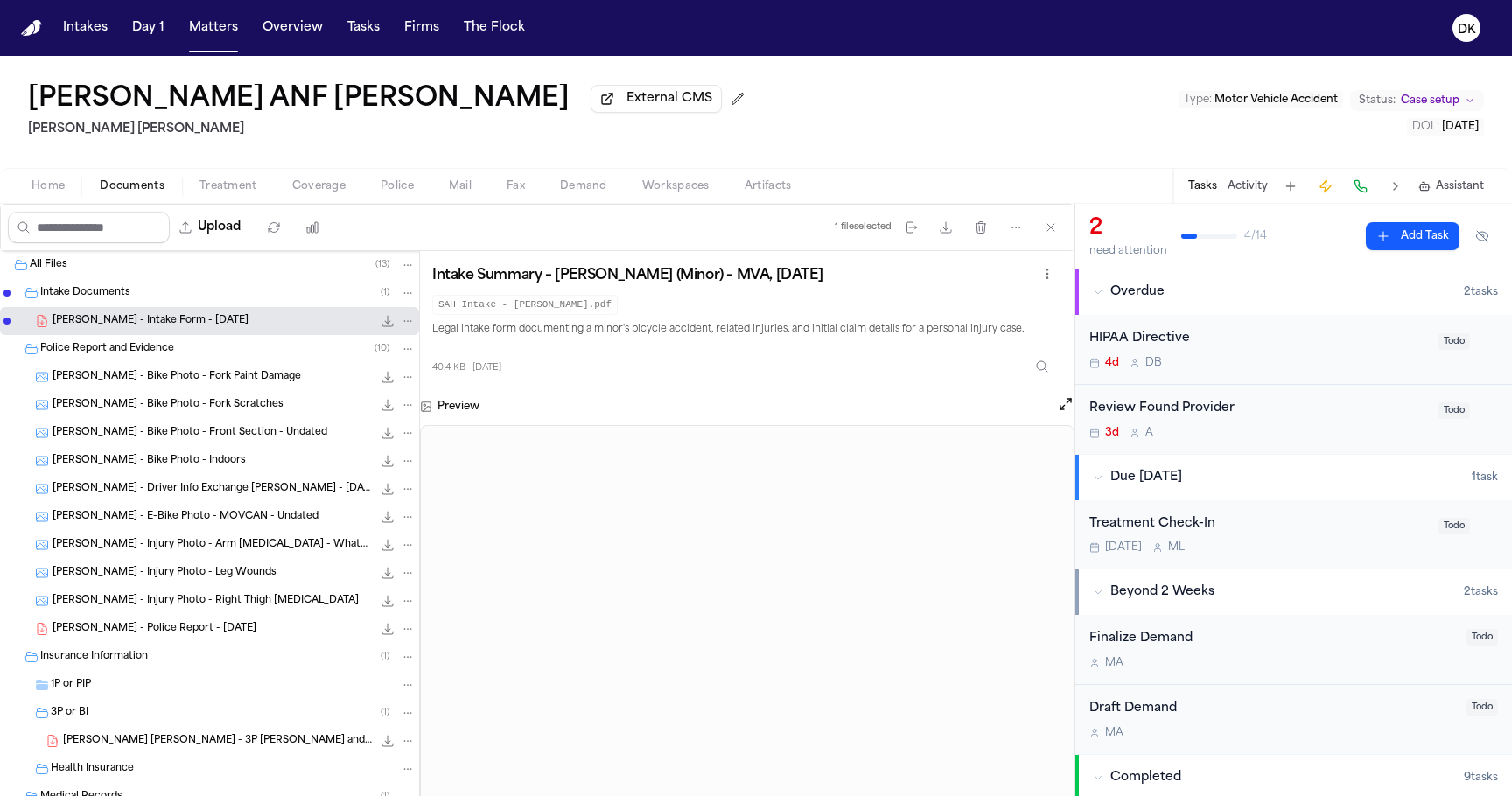
click at [1235, 187] on button "Activity" at bounding box center [1248, 187] width 40 height 14
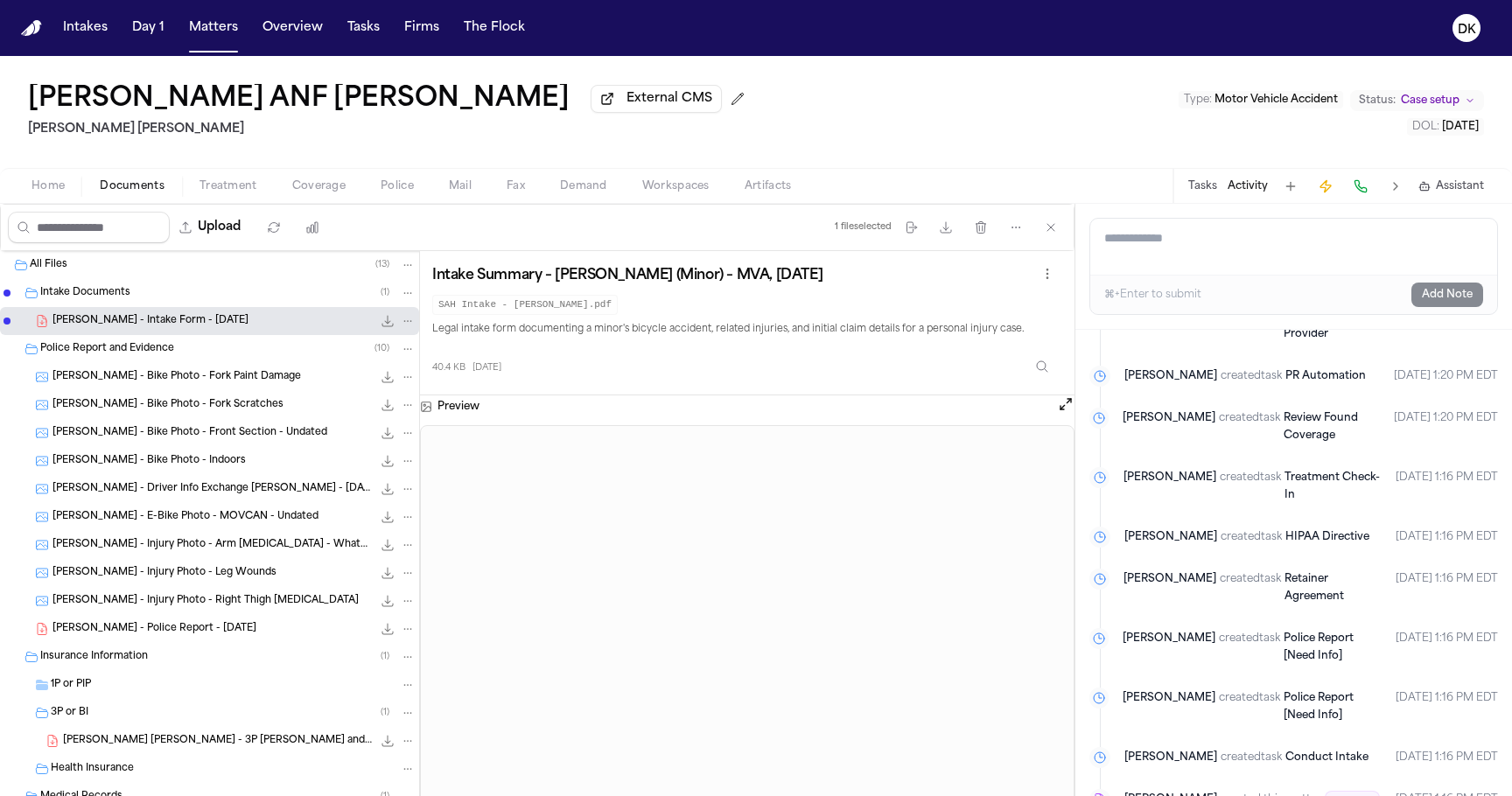
click at [271, 357] on div "Police Report and Evidence ( 10 )" at bounding box center [228, 349] width 375 height 16
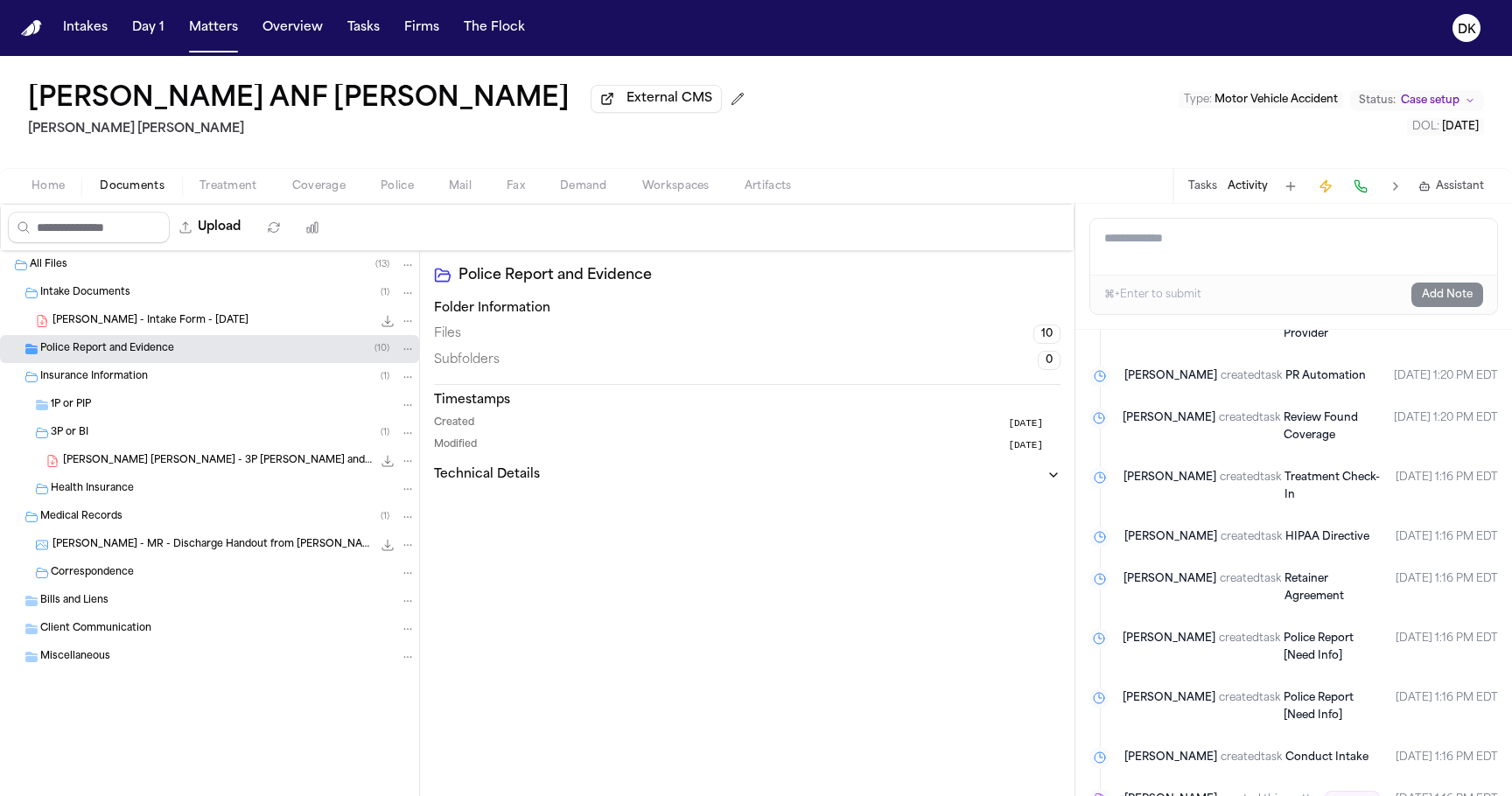
click at [271, 357] on div "Police Report and Evidence ( 10 )" at bounding box center [228, 349] width 375 height 16
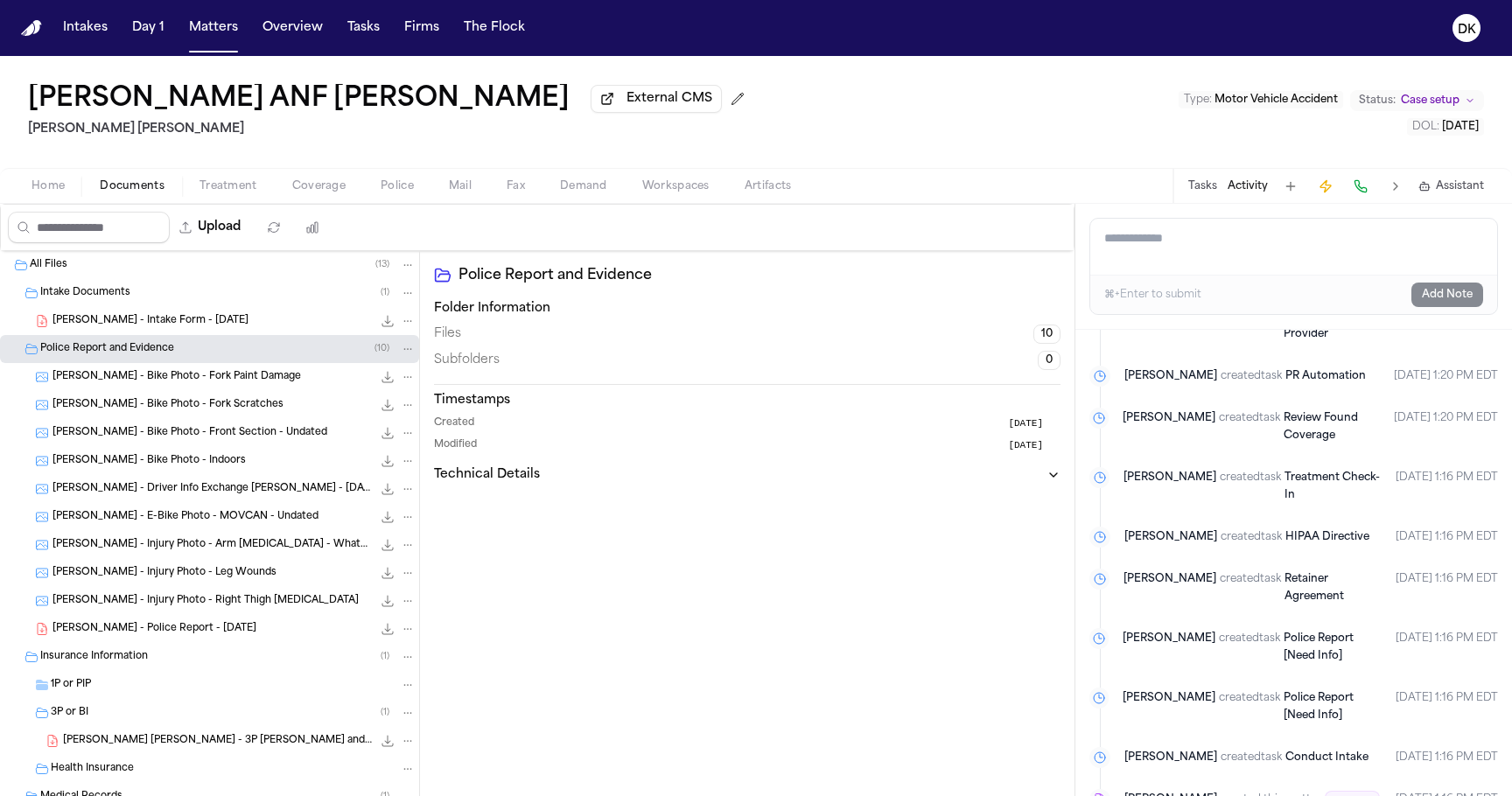
click at [237, 383] on span "M. Huerta - Bike Photo - Fork Paint Damage" at bounding box center [177, 377] width 249 height 15
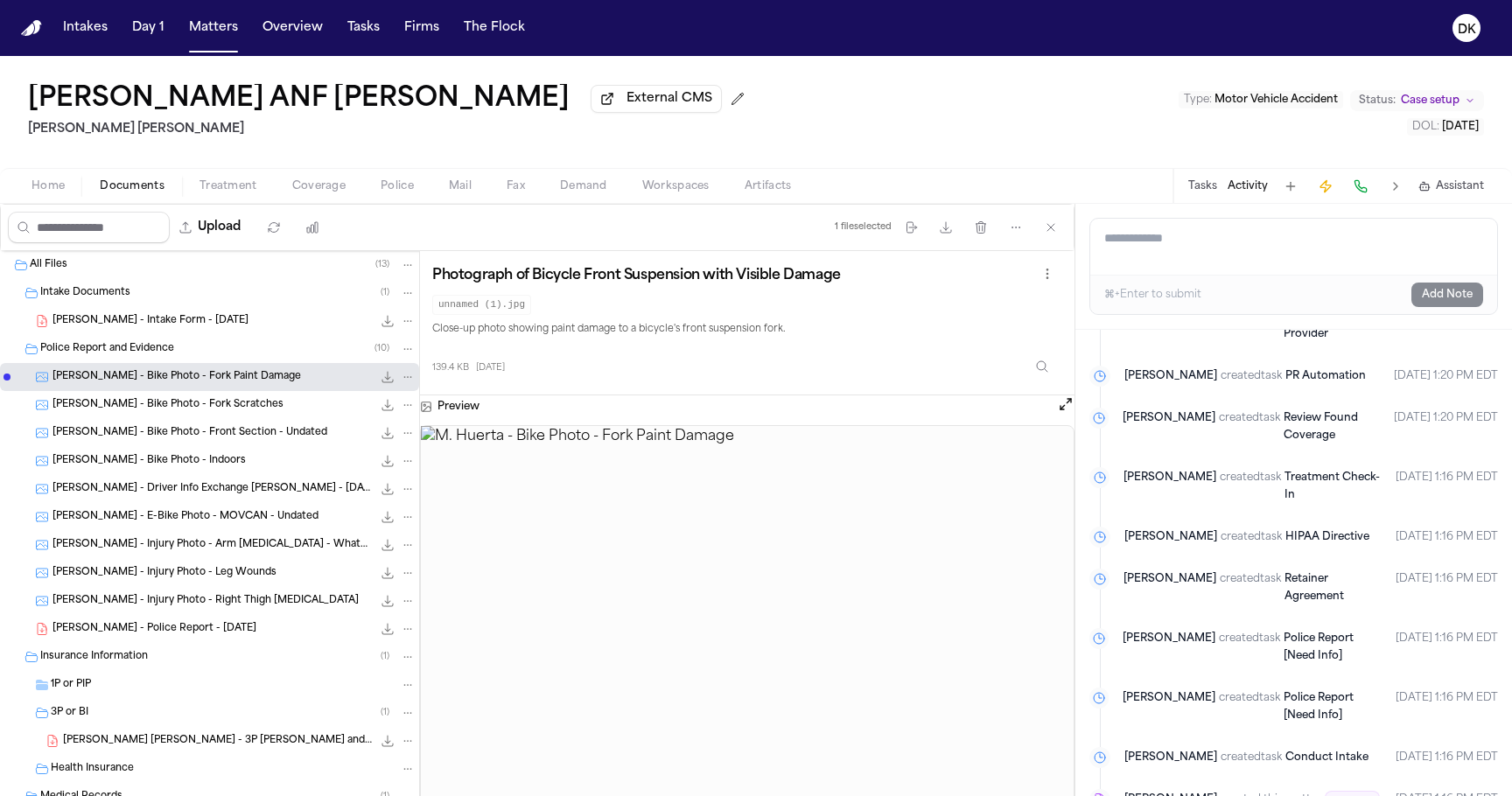
click at [219, 442] on div "M. Huerta - Bike Photo - Front Section - Undated 150.1 KB • JPG" at bounding box center [235, 433] width 363 height 18
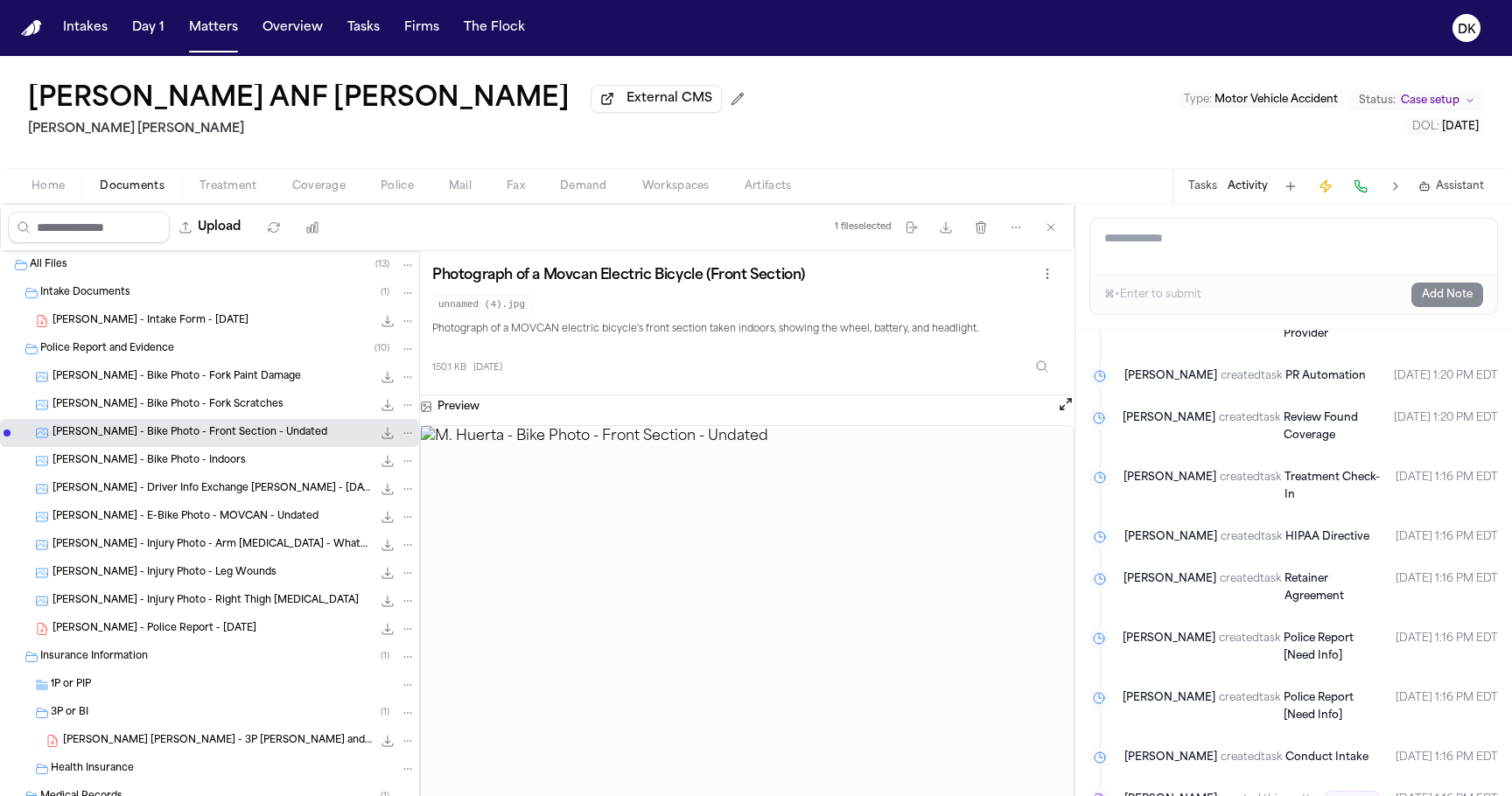
click at [205, 513] on div "M. Huerta - E-Bike Photo - MOVCAN - Undated 163.7 KB • JPG" at bounding box center [235, 517] width 363 height 18
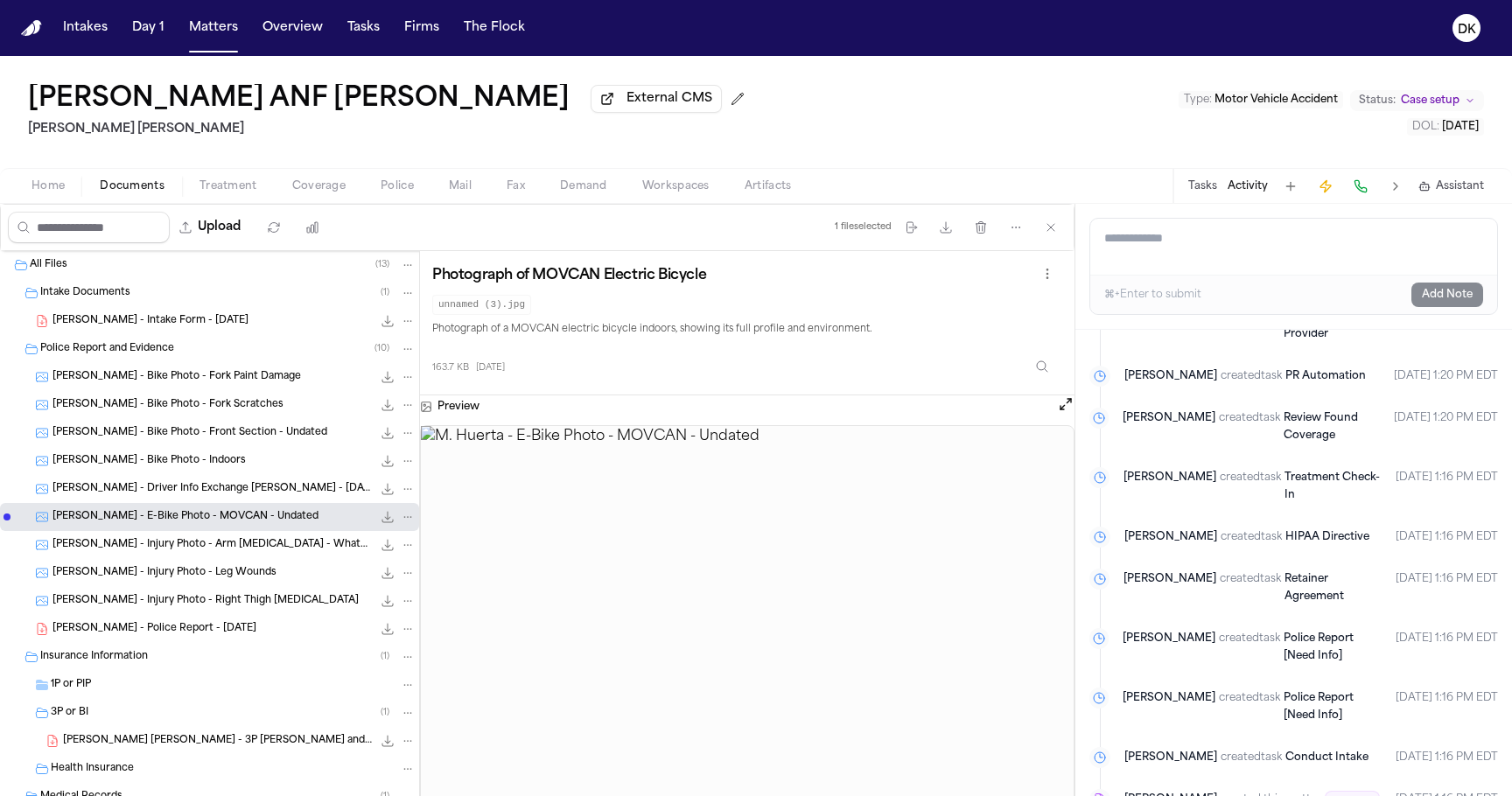
click at [190, 582] on div "M. Huerta - Injury Photo - Leg Wounds 117.0 KB • JPG" at bounding box center [235, 574] width 363 height 18
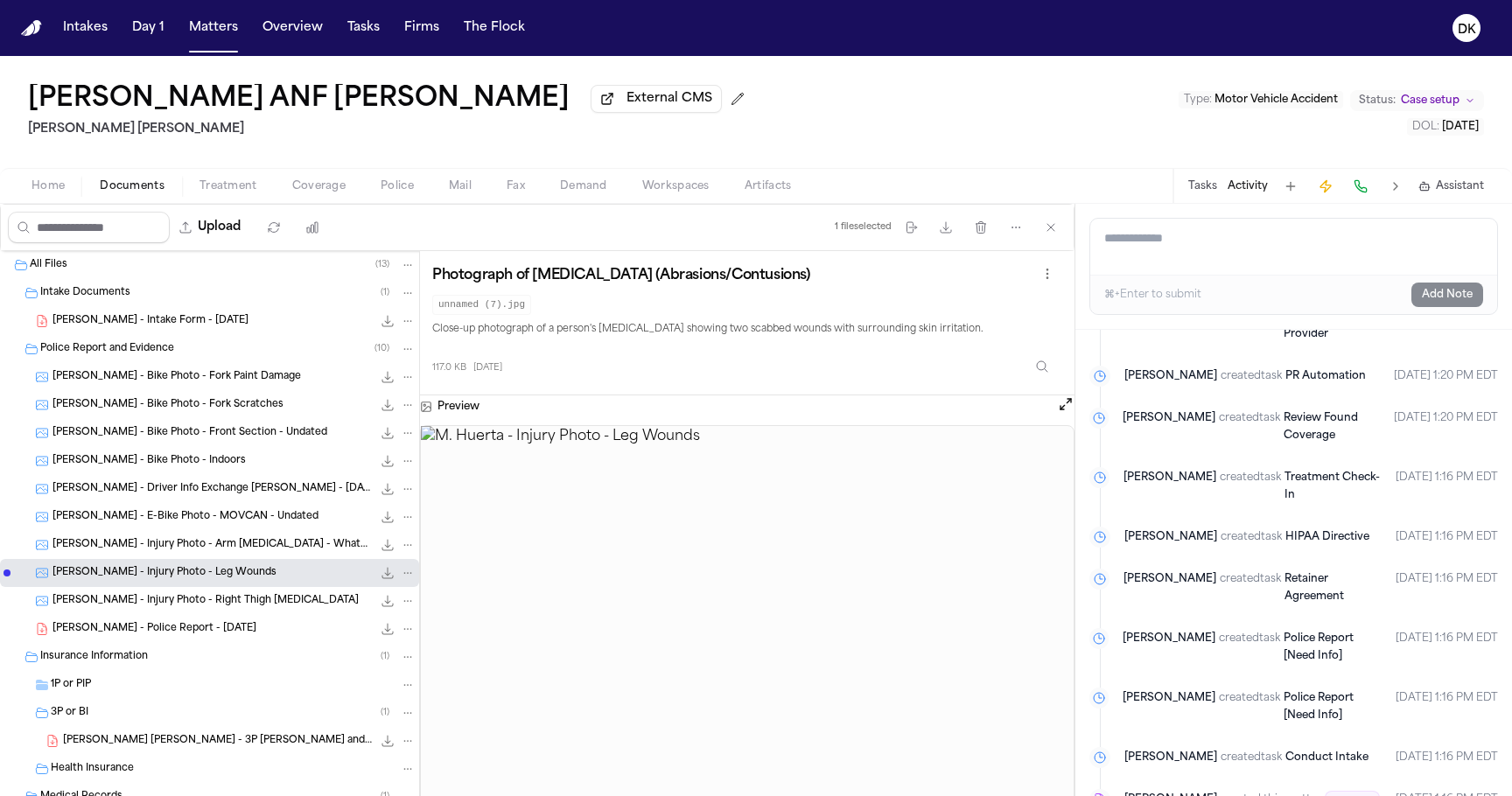
click at [184, 608] on span "M. Huerta - Injury Photo - Right Thigh Abrasion" at bounding box center [206, 600] width 306 height 15
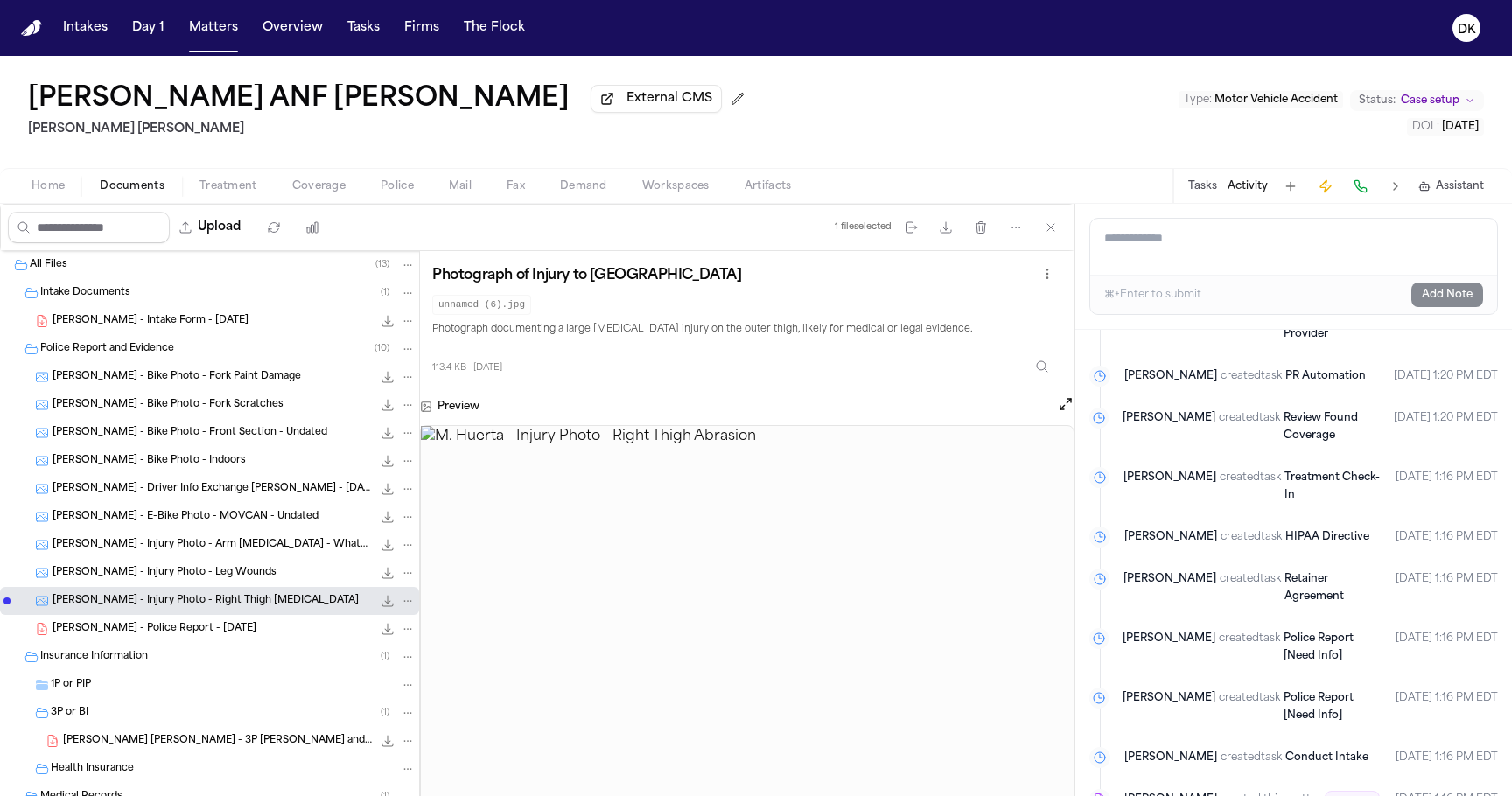
click at [165, 634] on span "M. Huerta - Police Report - 8.28.25" at bounding box center [155, 628] width 204 height 15
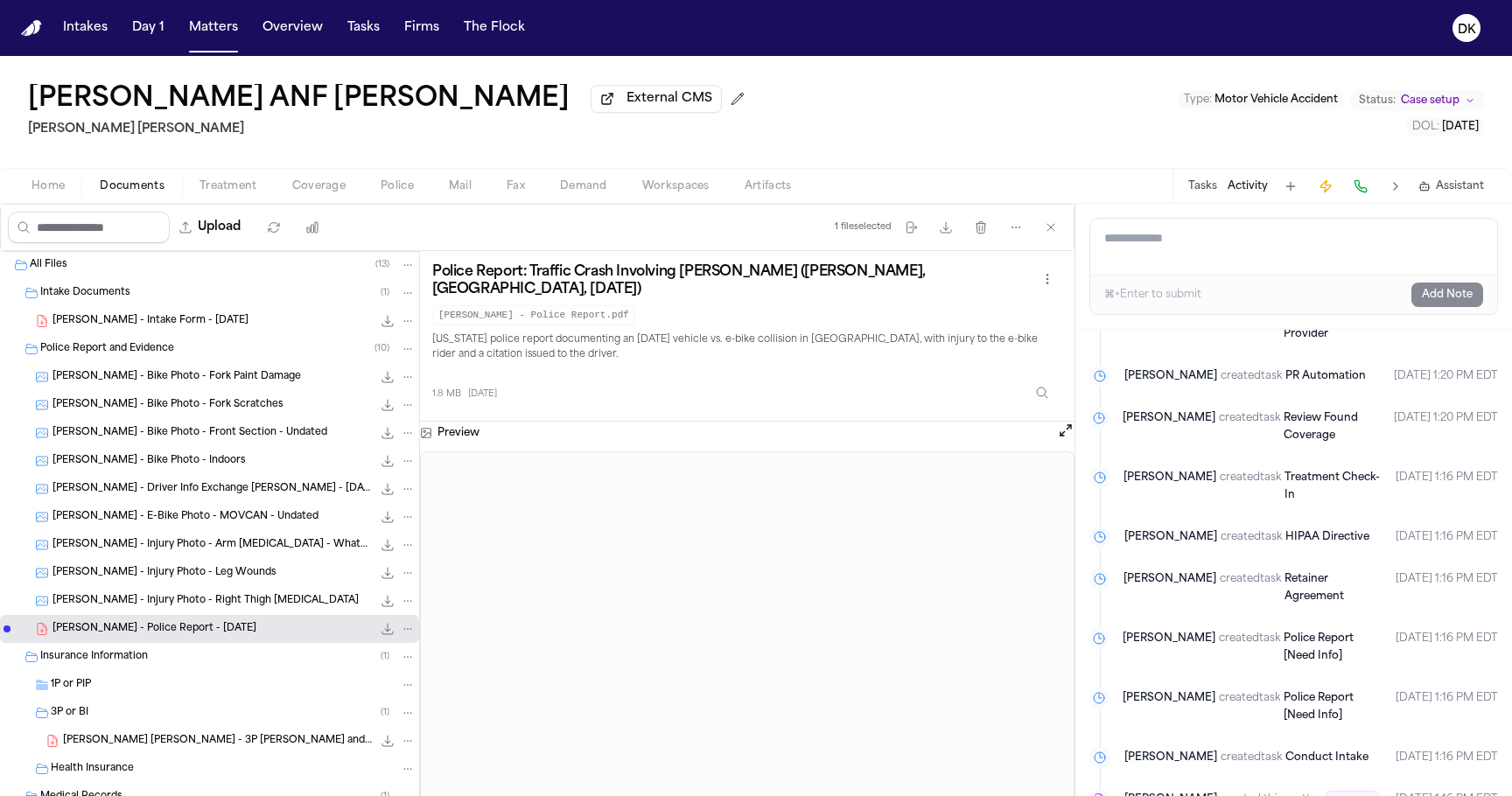
click at [185, 376] on span "M. Huerta - Bike Photo - Fork Paint Damage" at bounding box center [177, 377] width 249 height 15
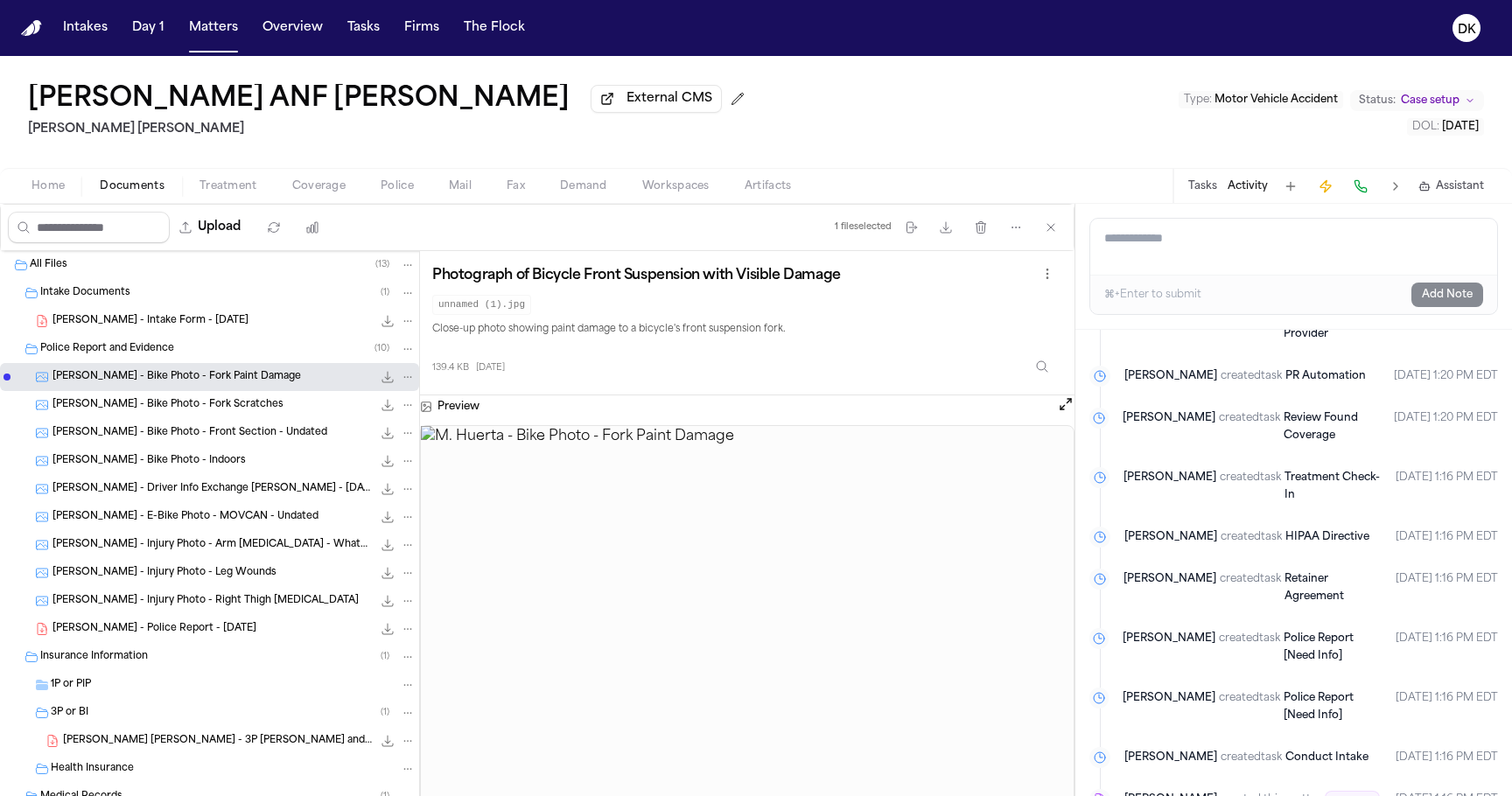
click at [194, 323] on span "D. Cervantes - Intake Form - 8.28.25" at bounding box center [151, 321] width 196 height 15
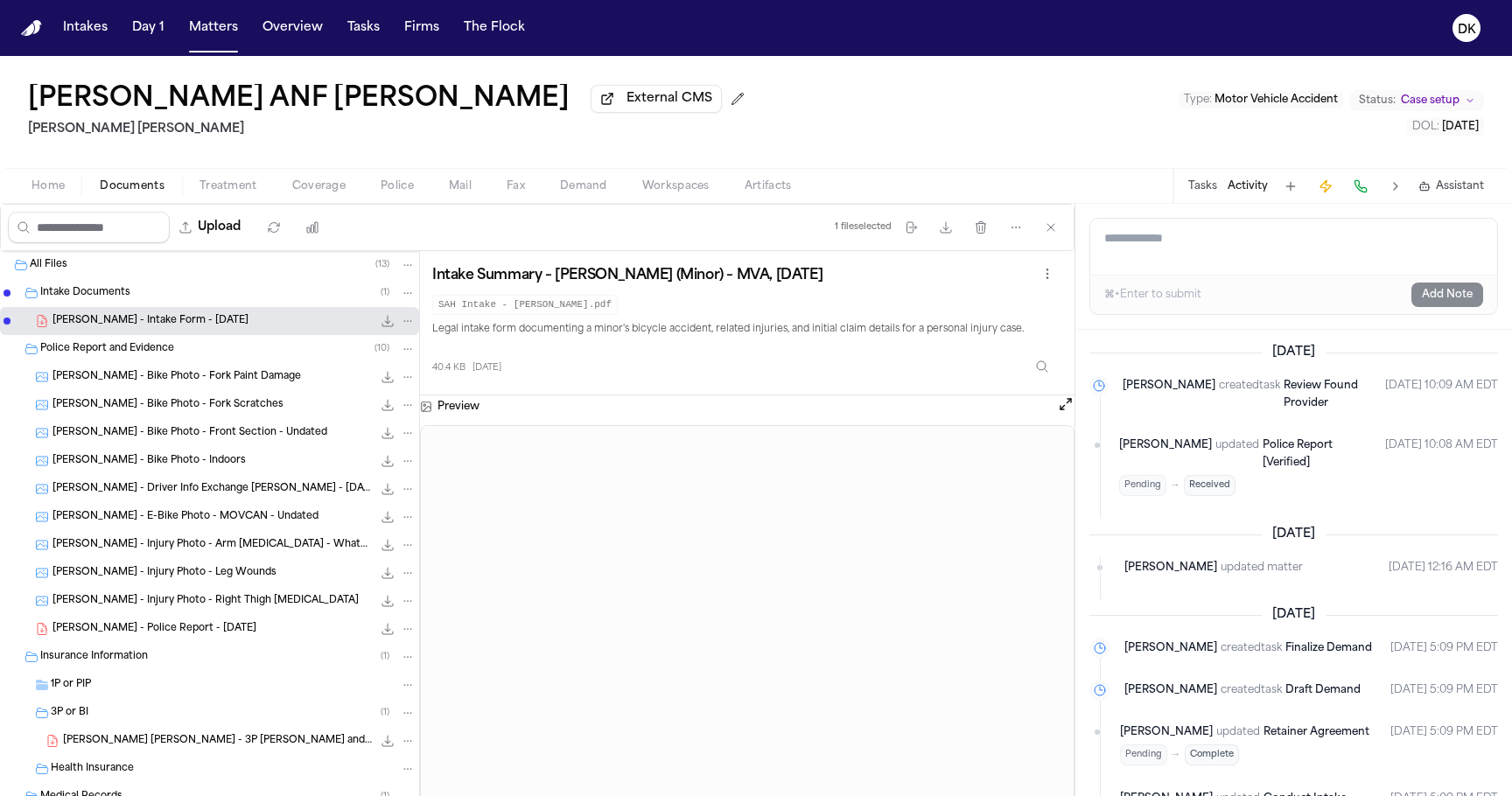
click at [36, 186] on span "Home" at bounding box center [48, 187] width 33 height 14
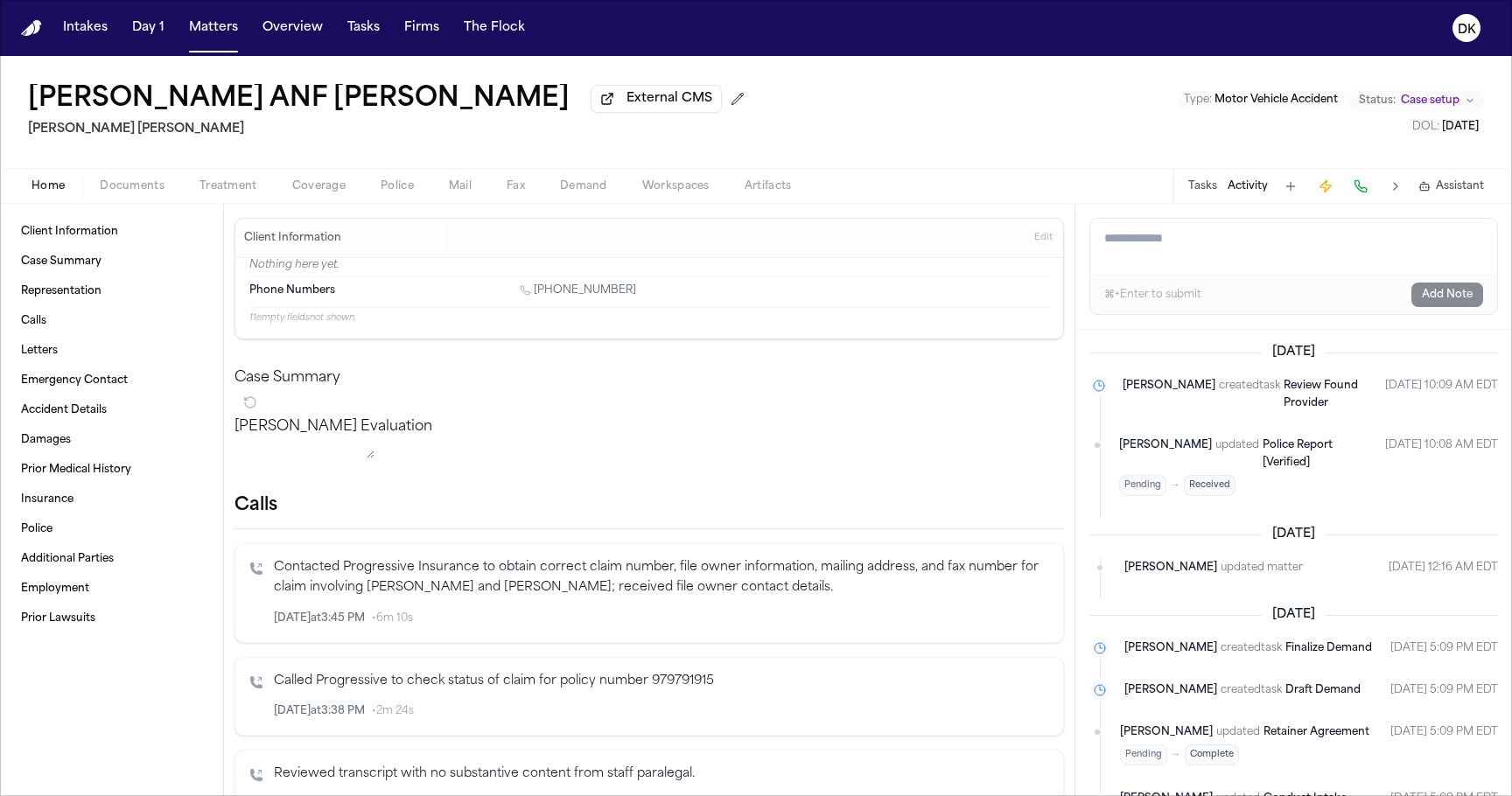
click at [147, 191] on span "Documents" at bounding box center [132, 187] width 65 height 14
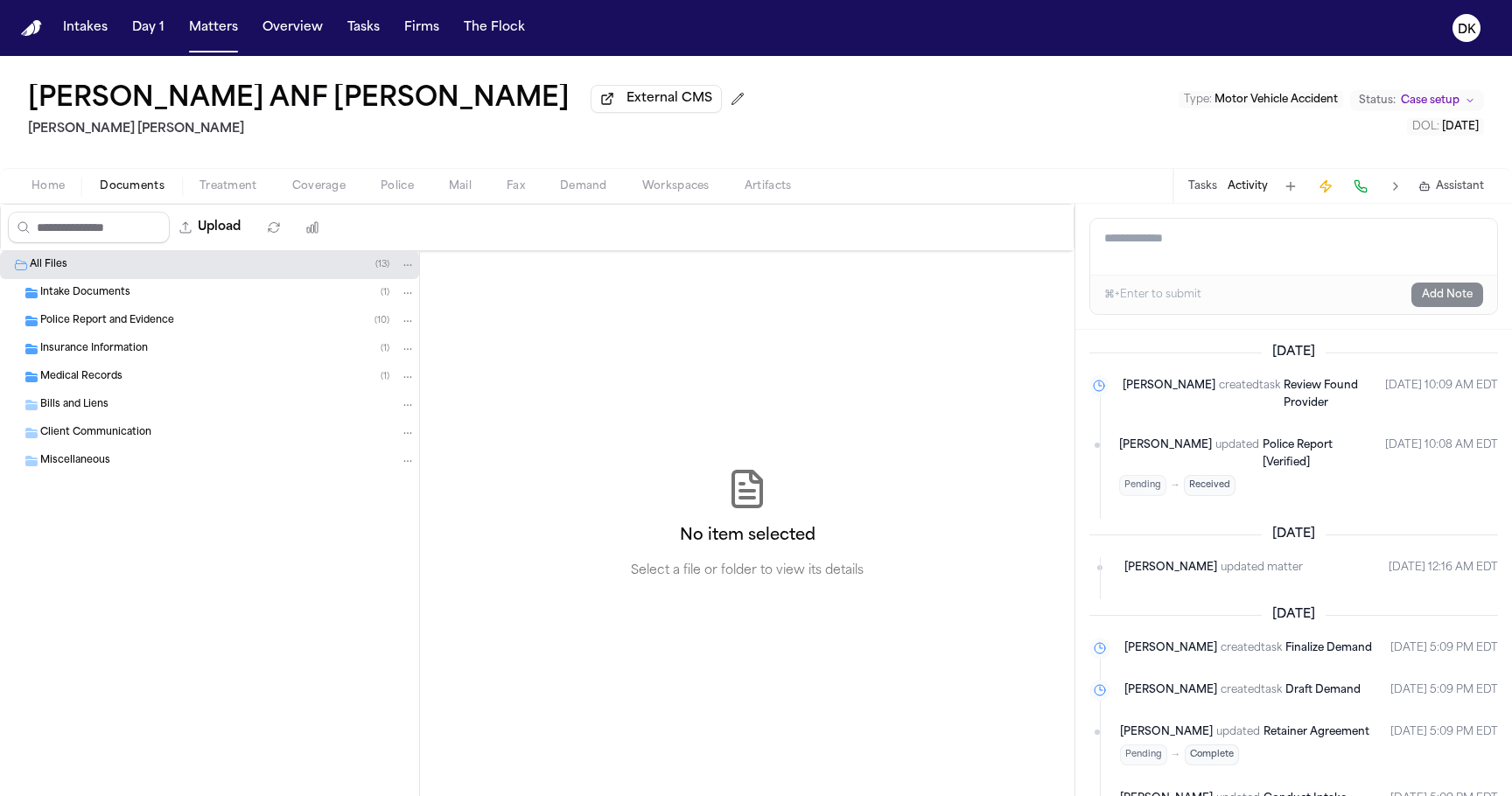
click at [173, 297] on div "Intake Documents ( 1 )" at bounding box center [228, 293] width 375 height 16
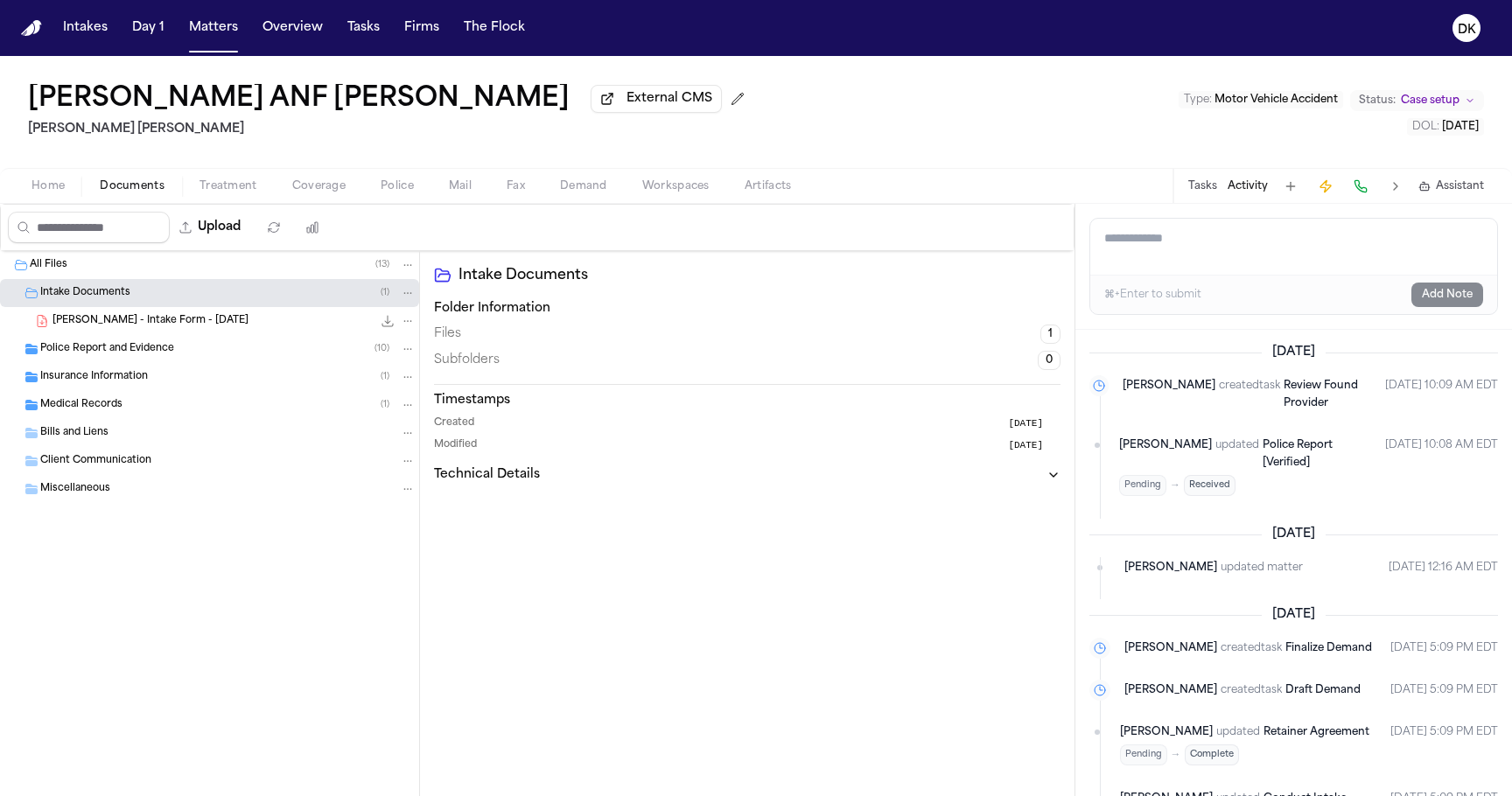
click at [201, 313] on div "D. Cervantes - Intake Form - 8.28.25 40.4 KB • PDF" at bounding box center [210, 321] width 419 height 28
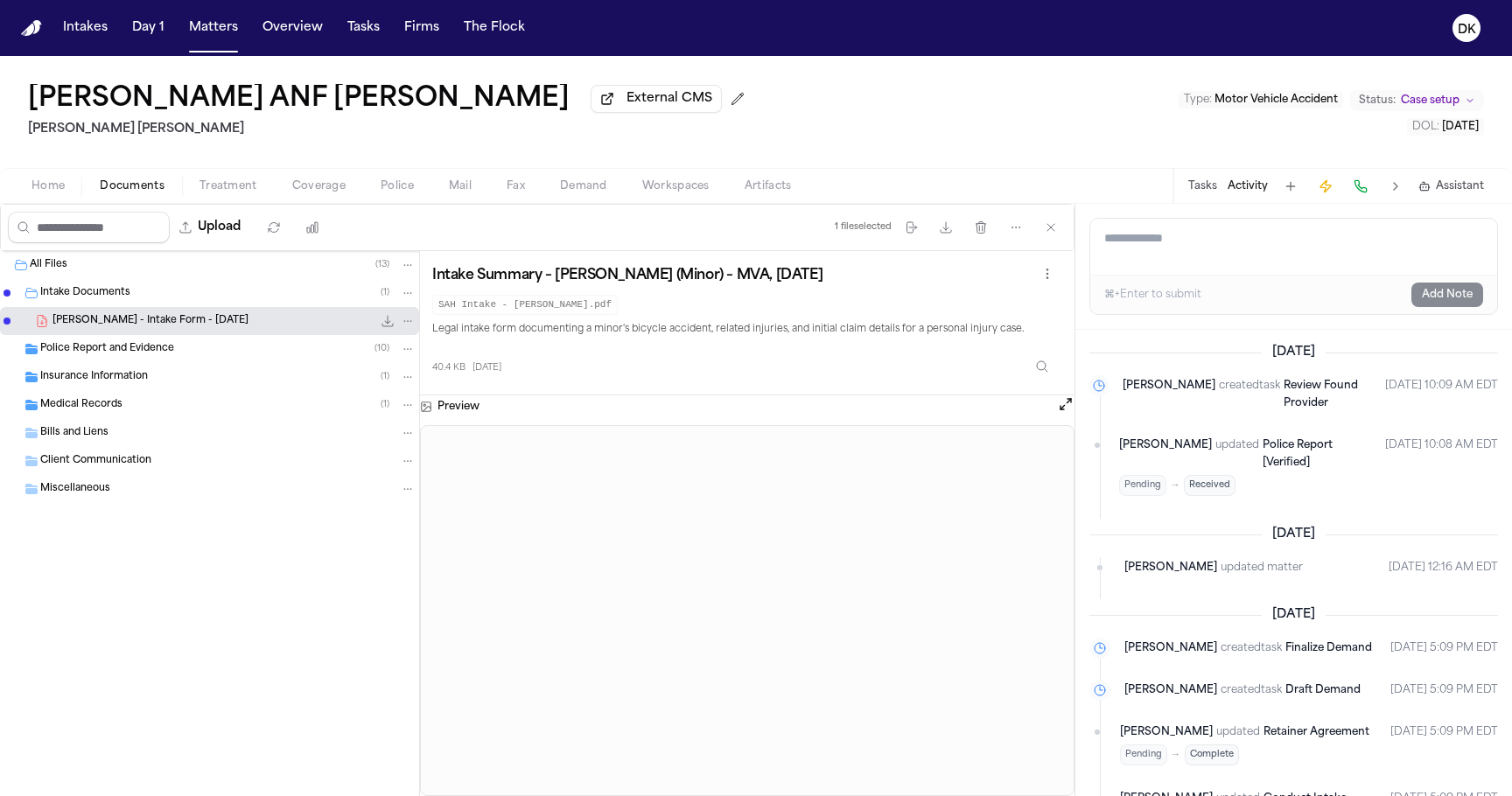
click at [403, 182] on span "Police" at bounding box center [396, 187] width 33 height 14
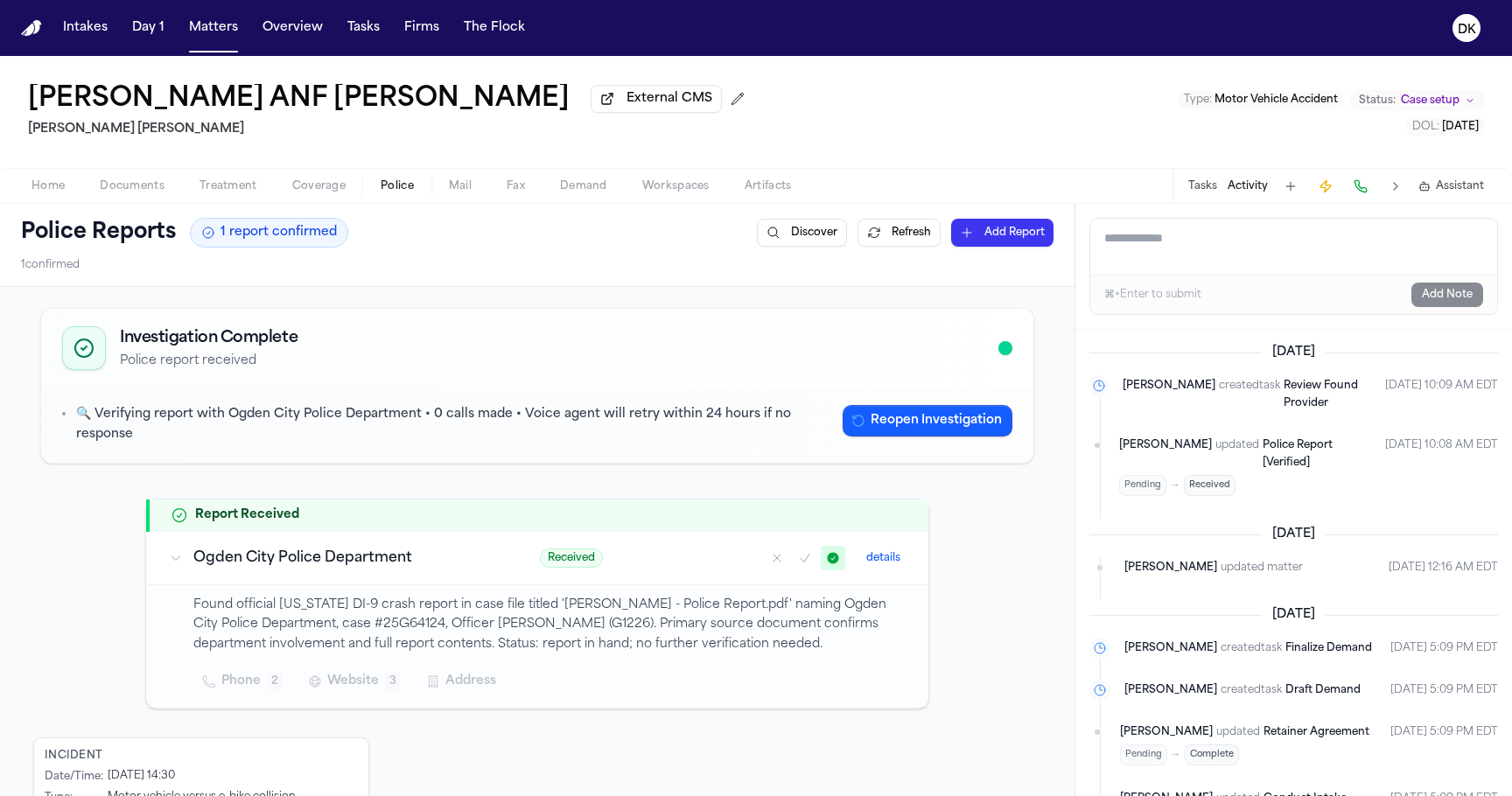
click at [329, 555] on h3 "Ogden City Police Department" at bounding box center [345, 558] width 304 height 21
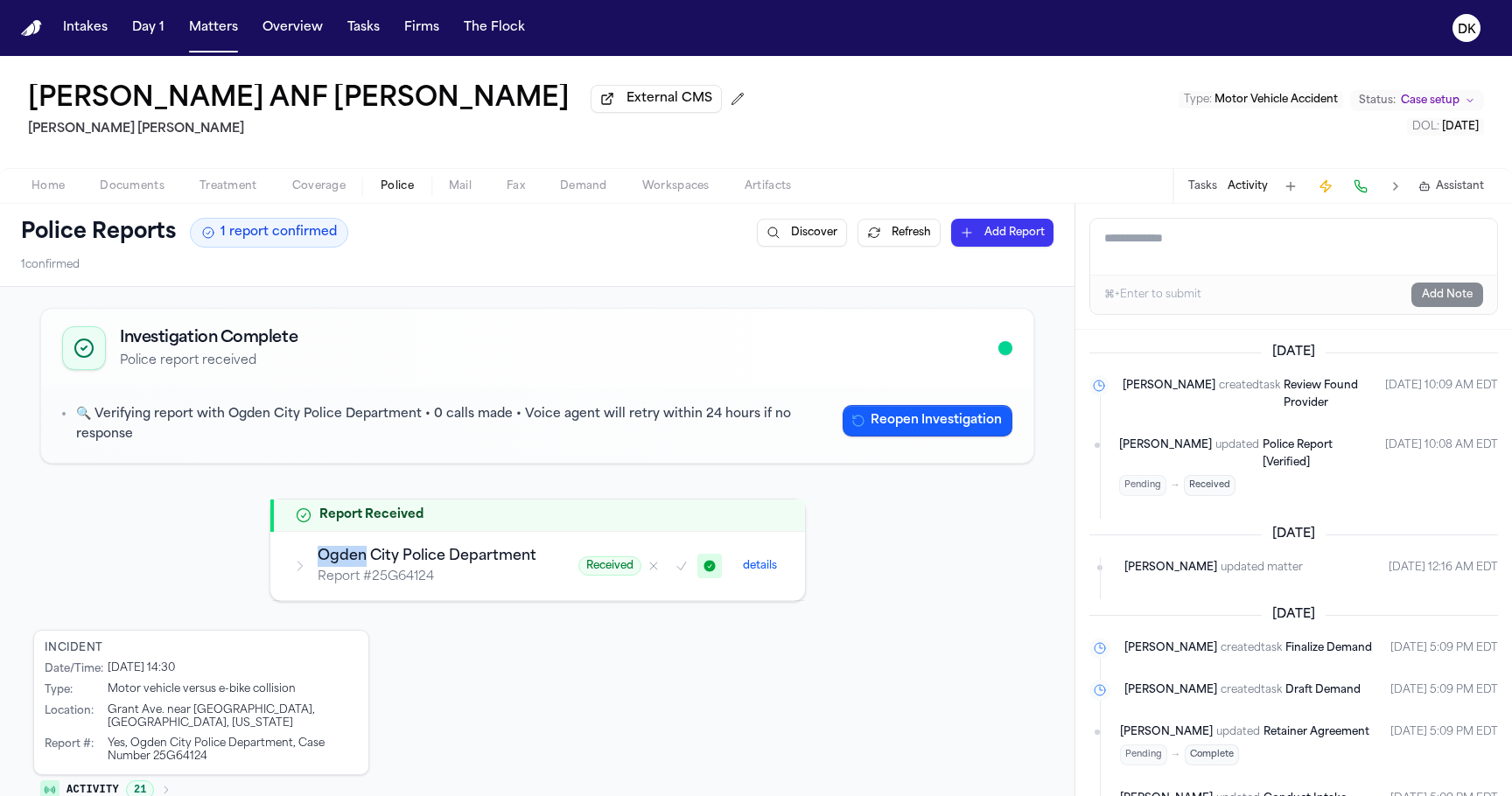
click at [329, 555] on h3 "Ogden City Police Department" at bounding box center [426, 556] width 219 height 21
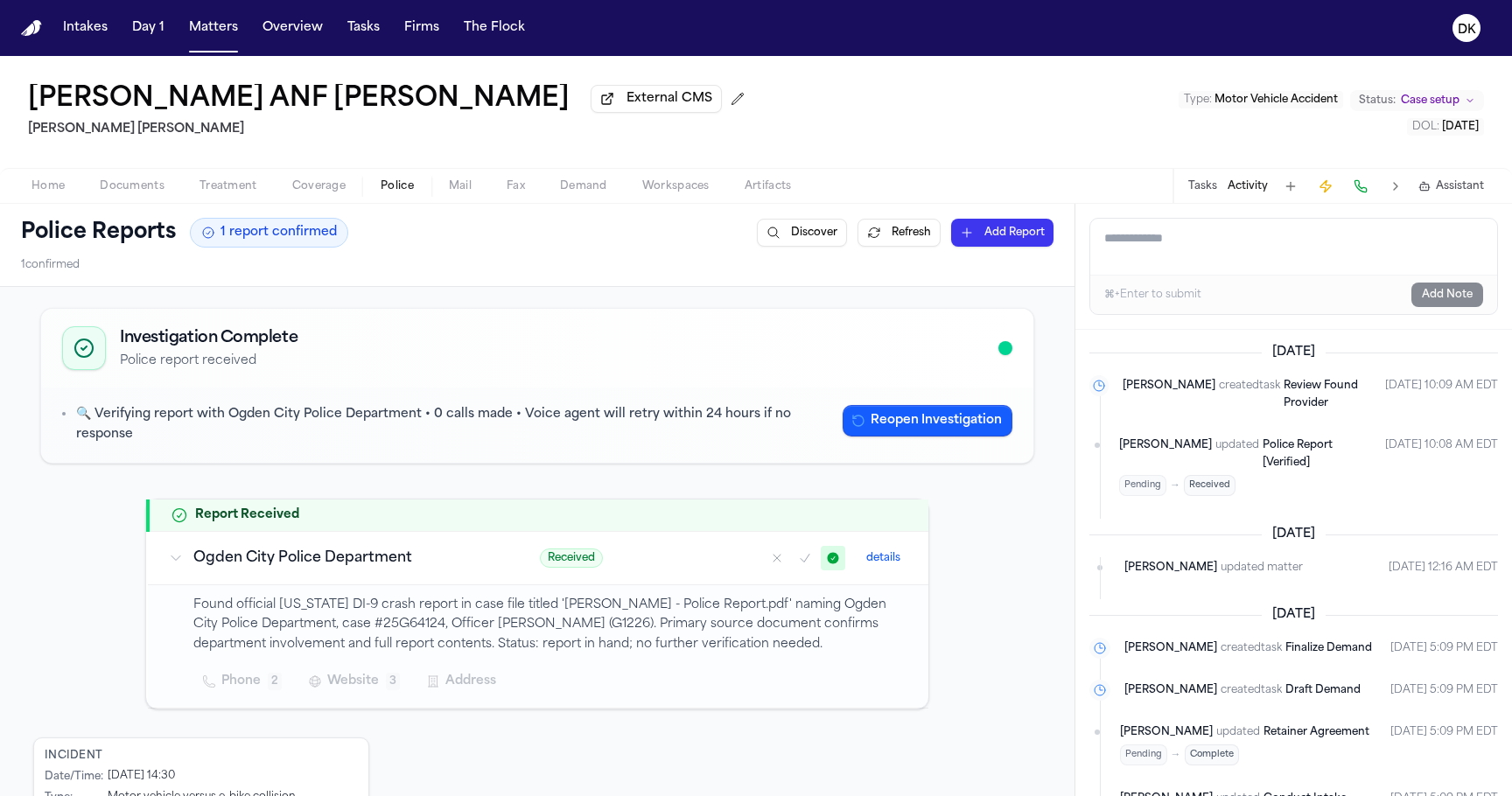
click at [367, 602] on p "Found official Utah DI-9 crash report in case file titled 'Cervantes, David - P…" at bounding box center [551, 625] width 715 height 60
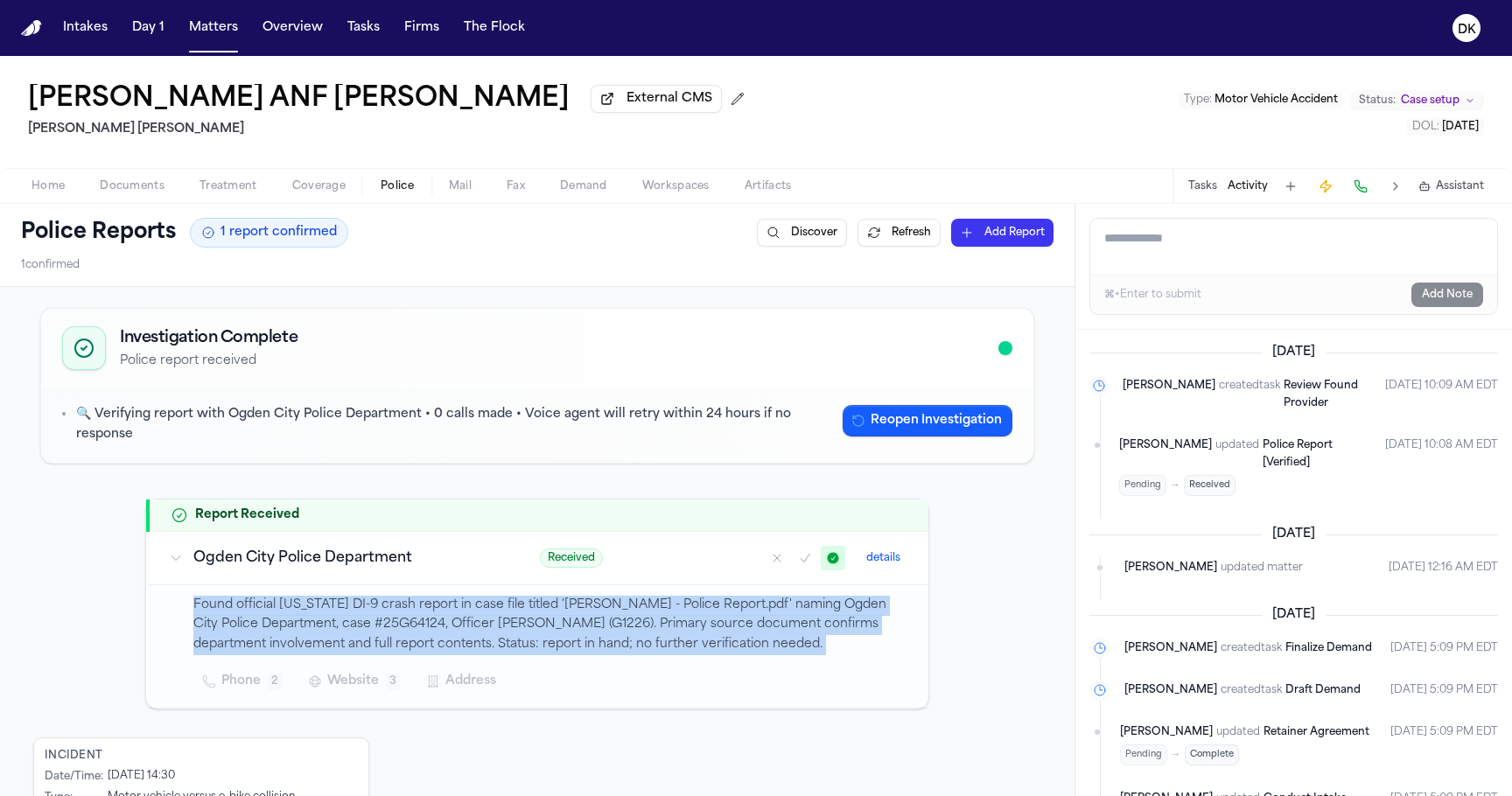
click at [367, 602] on p "Found official Utah DI-9 crash report in case file titled 'Cervantes, David - P…" at bounding box center [551, 625] width 715 height 60
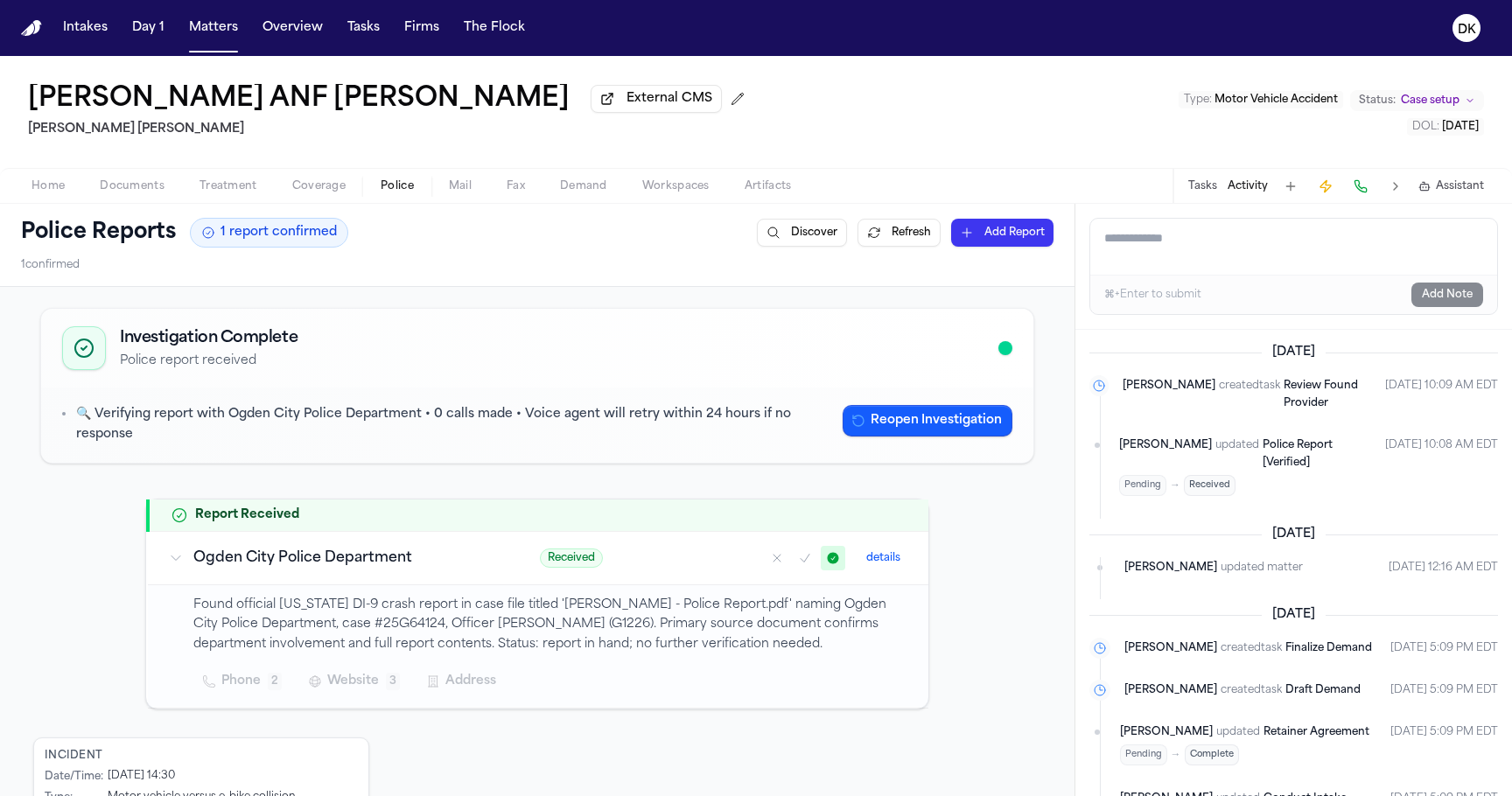
click at [402, 613] on p "Found official Utah DI-9 crash report in case file titled 'Cervantes, David - P…" at bounding box center [551, 625] width 715 height 60
click at [397, 585] on td "Found official Utah DI-9 crash report in case file titled 'Cervantes, David - P…" at bounding box center [538, 646] width 780 height 124
click at [396, 568] on td "Ogden City Police Department" at bounding box center [333, 557] width 371 height 53
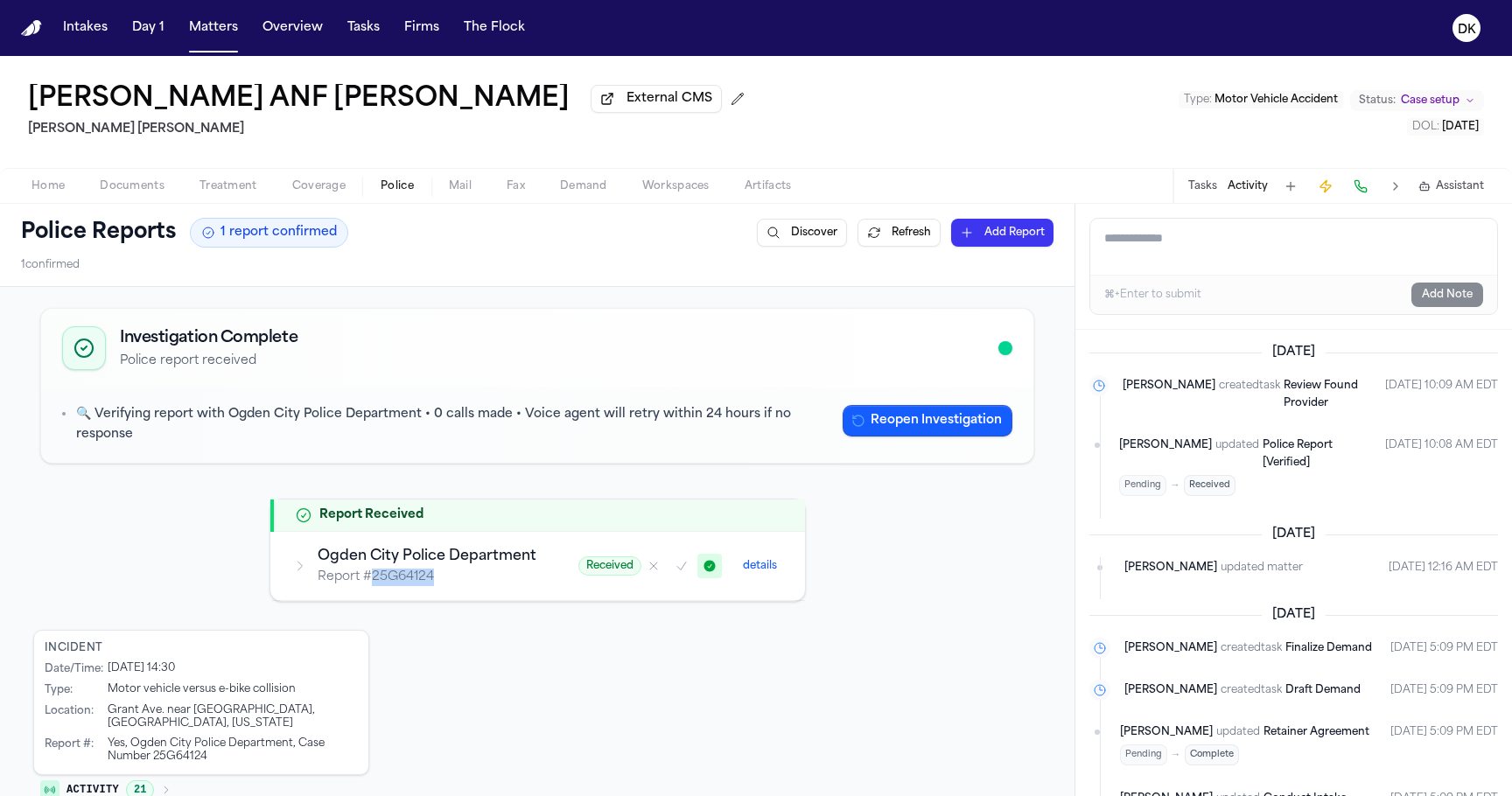
click at [396, 569] on p "Report # 25G64124" at bounding box center [426, 578] width 219 height 18
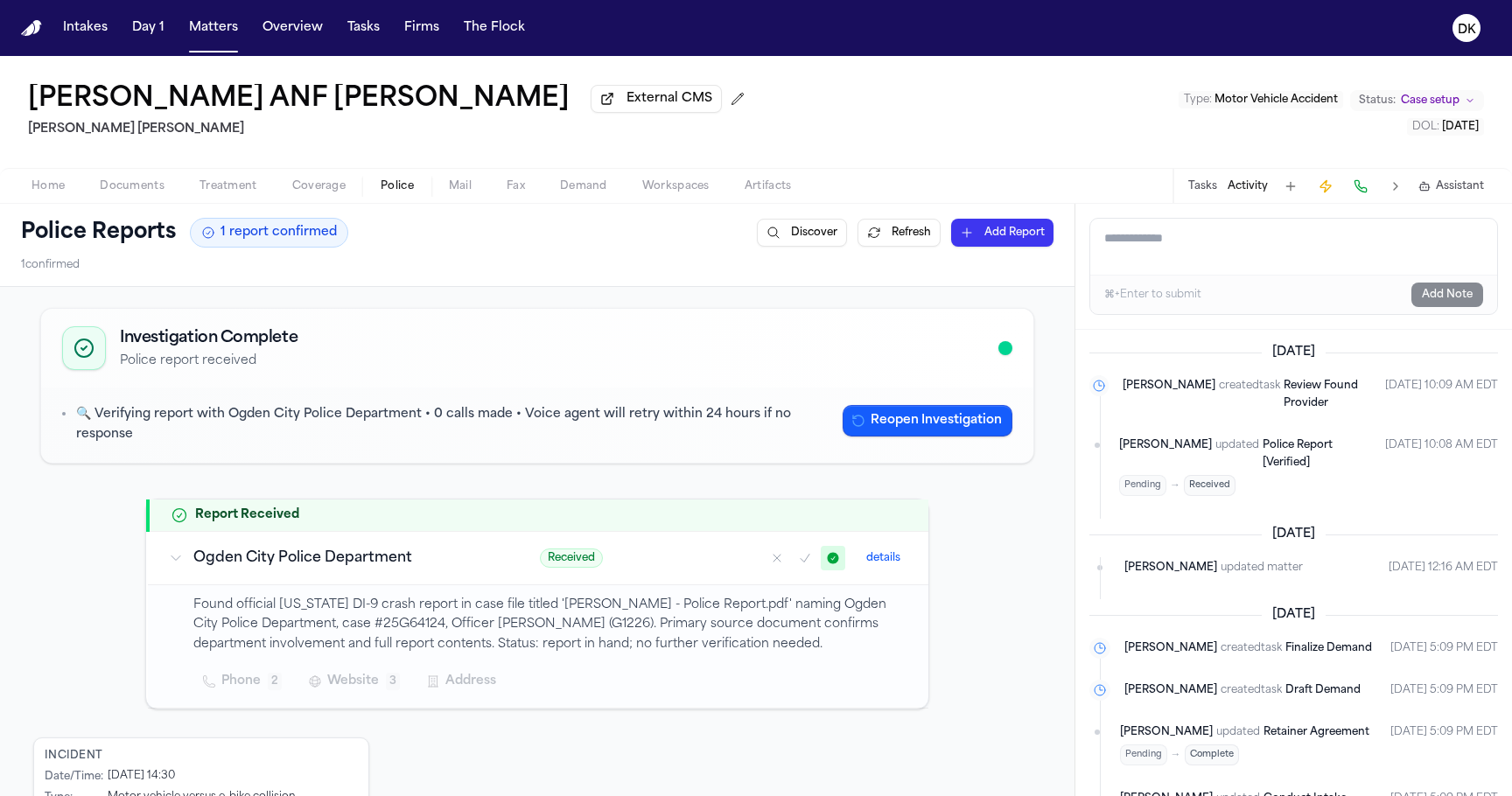
click at [451, 637] on p "Found official Utah DI-9 crash report in case file titled 'Cervantes, David - P…" at bounding box center [551, 625] width 715 height 60
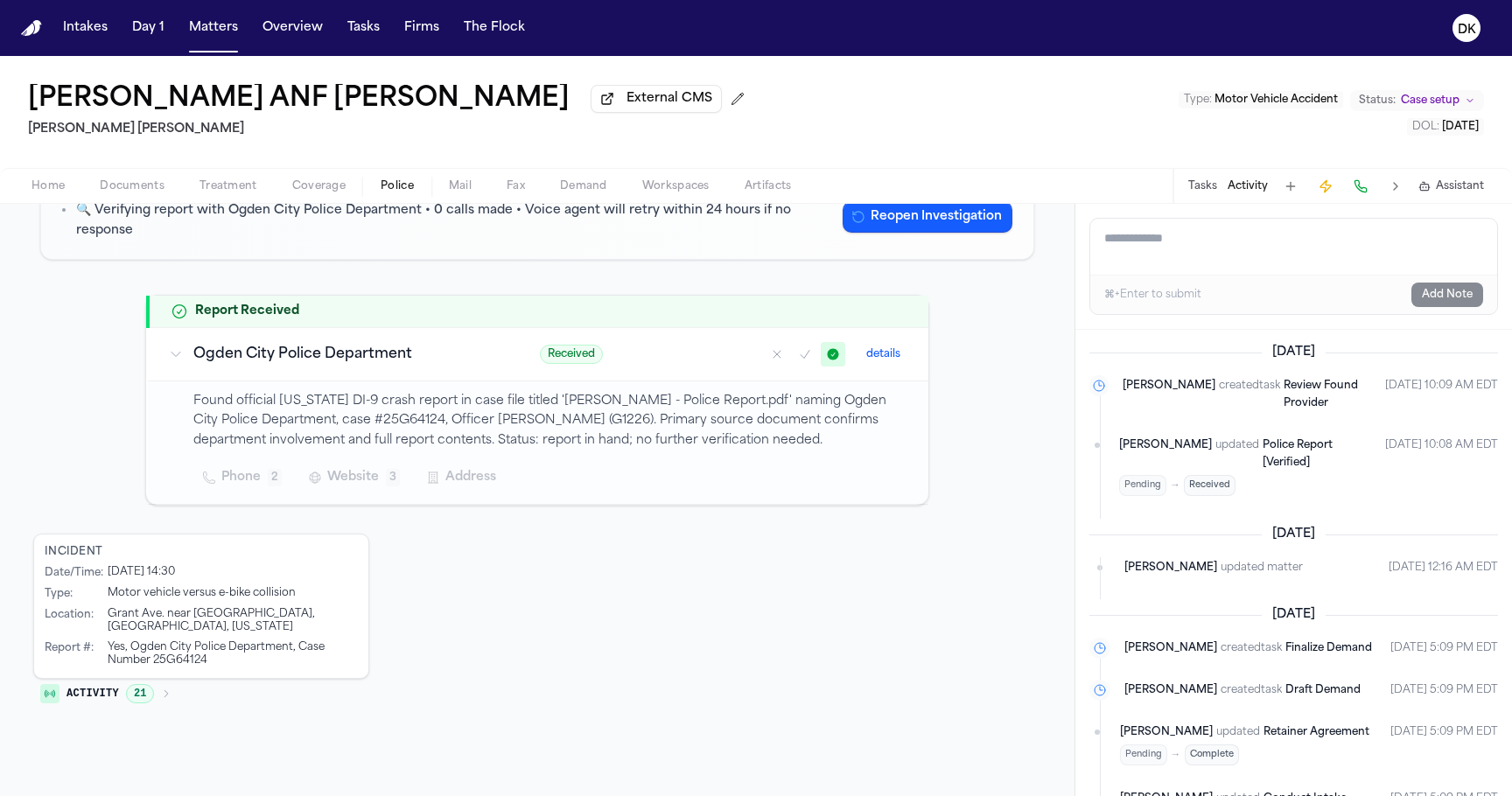
click at [1240, 192] on button "Activity" at bounding box center [1248, 187] width 40 height 14
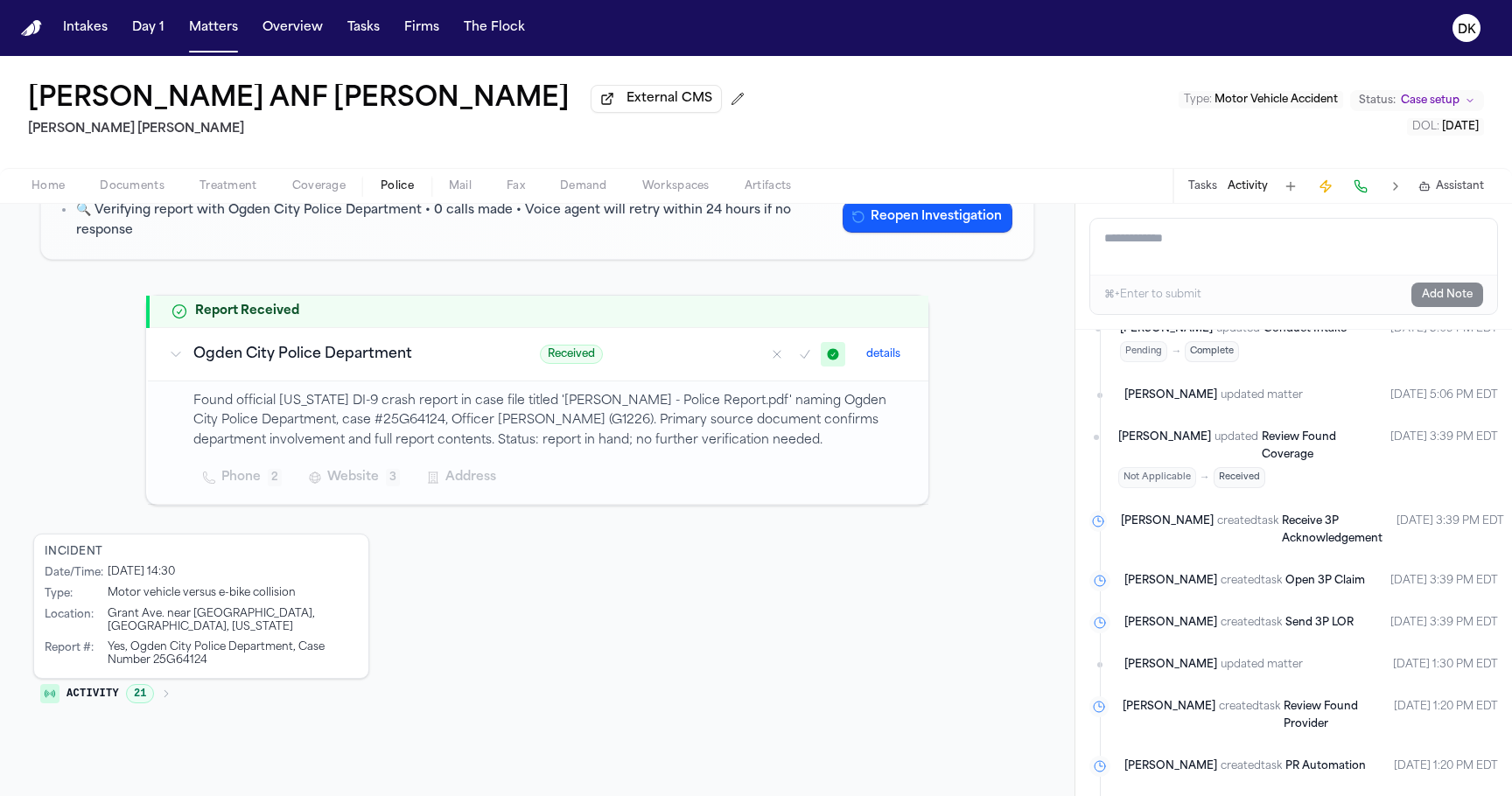
scroll to position [460, 0]
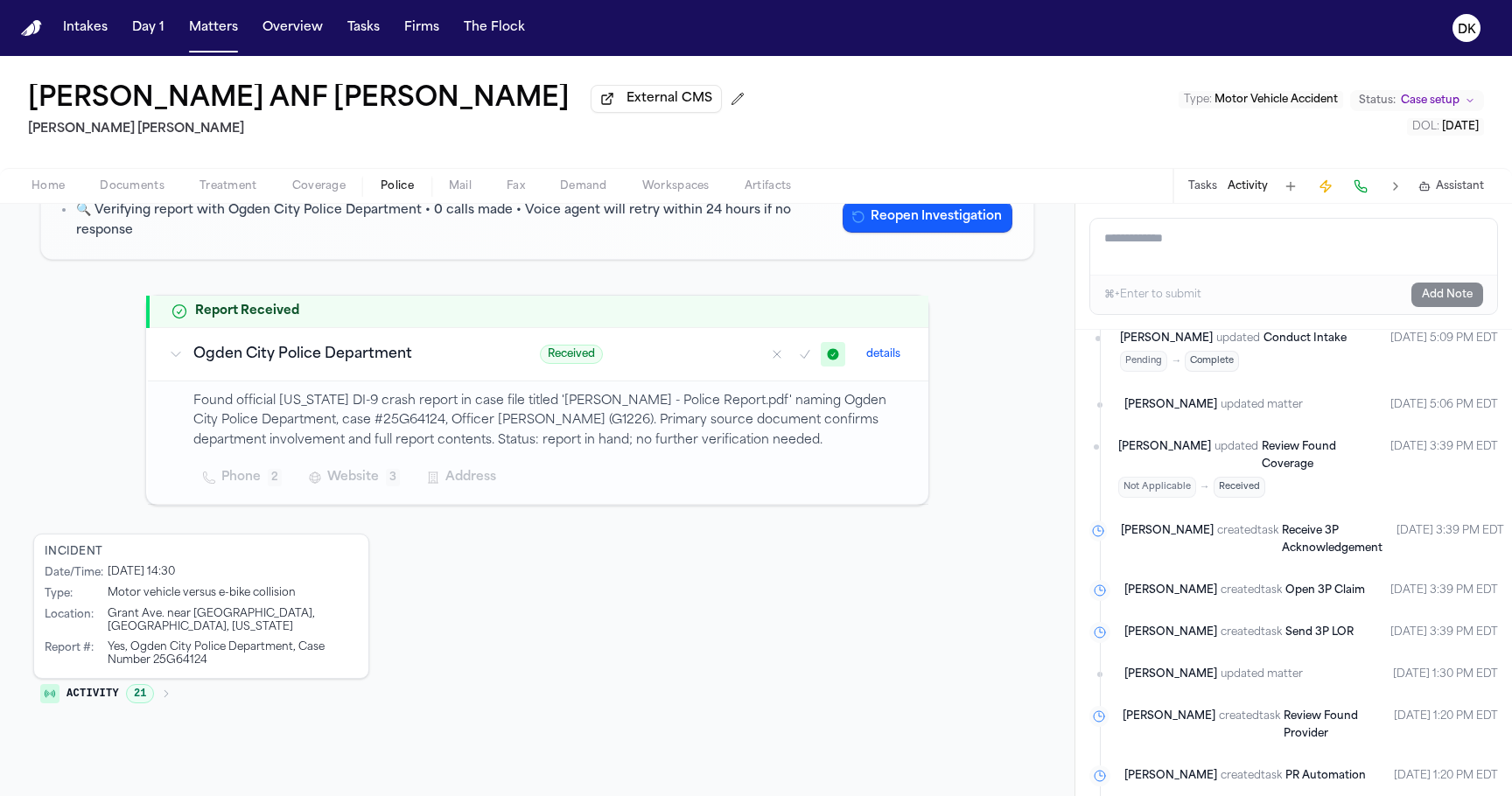
click at [1199, 194] on button "Tasks" at bounding box center [1203, 187] width 29 height 14
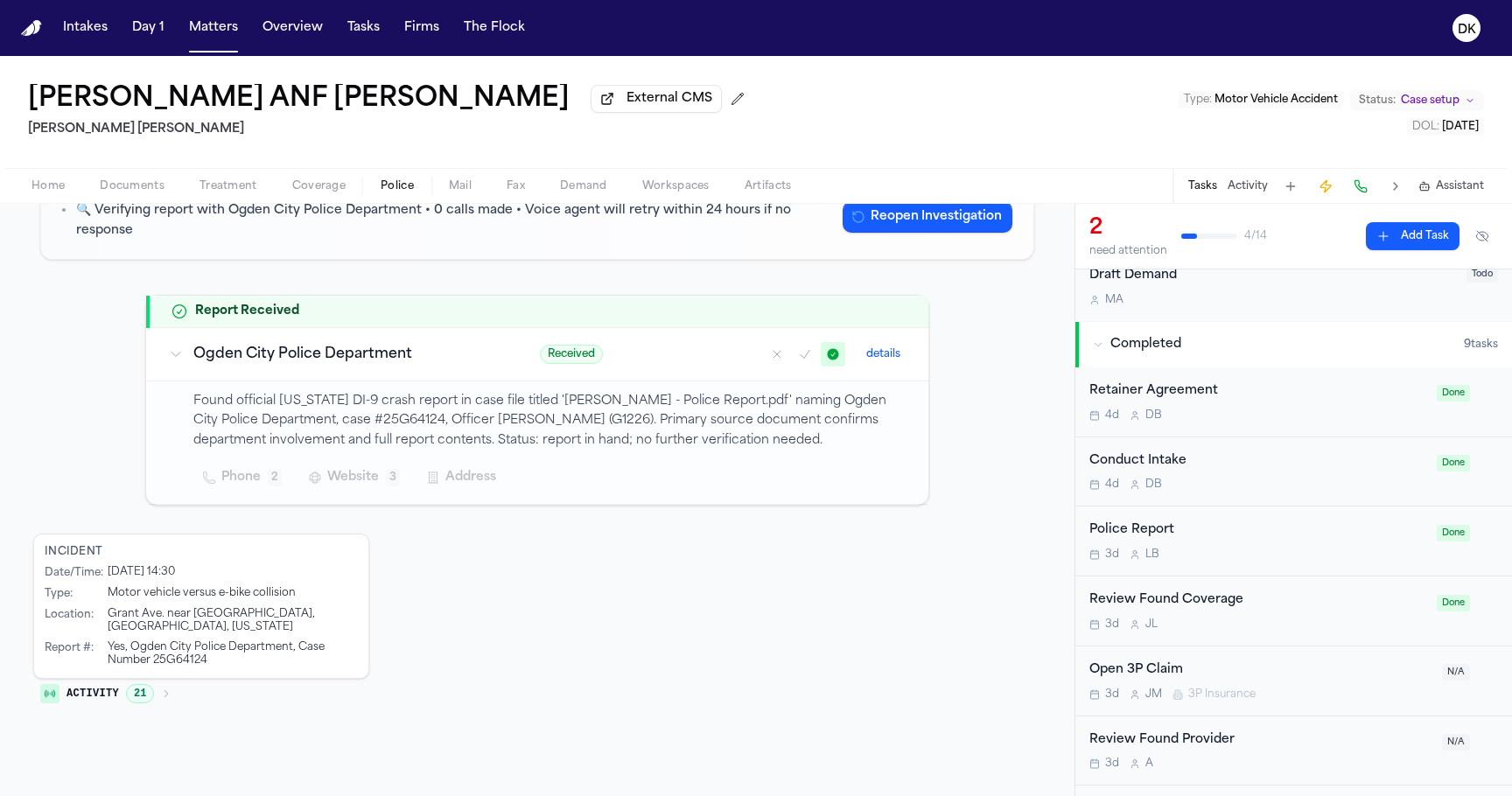
scroll to position [635, 0]
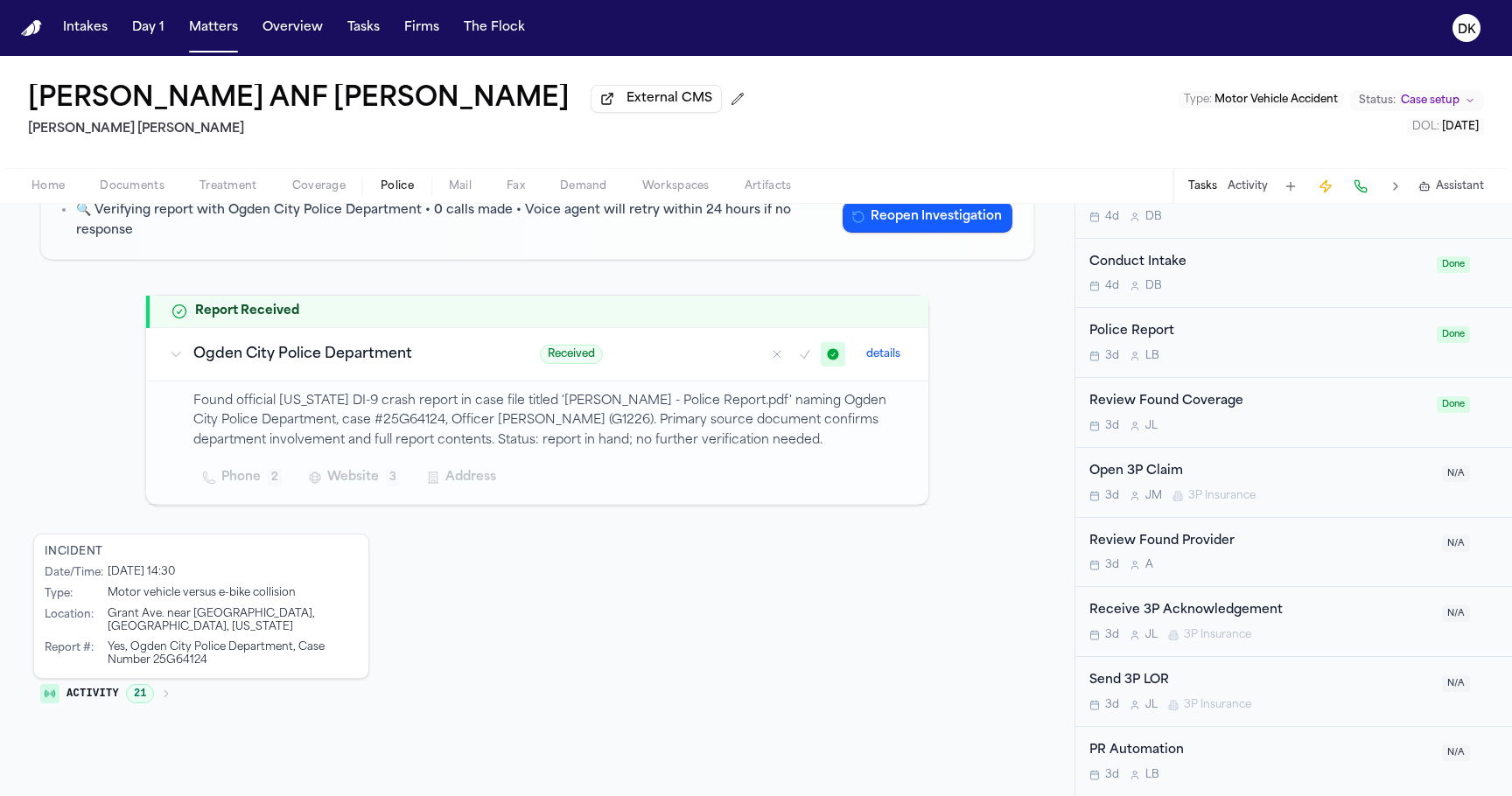
click at [1192, 722] on div "PR Automation 3d L B N/A" at bounding box center [1294, 761] width 437 height 69
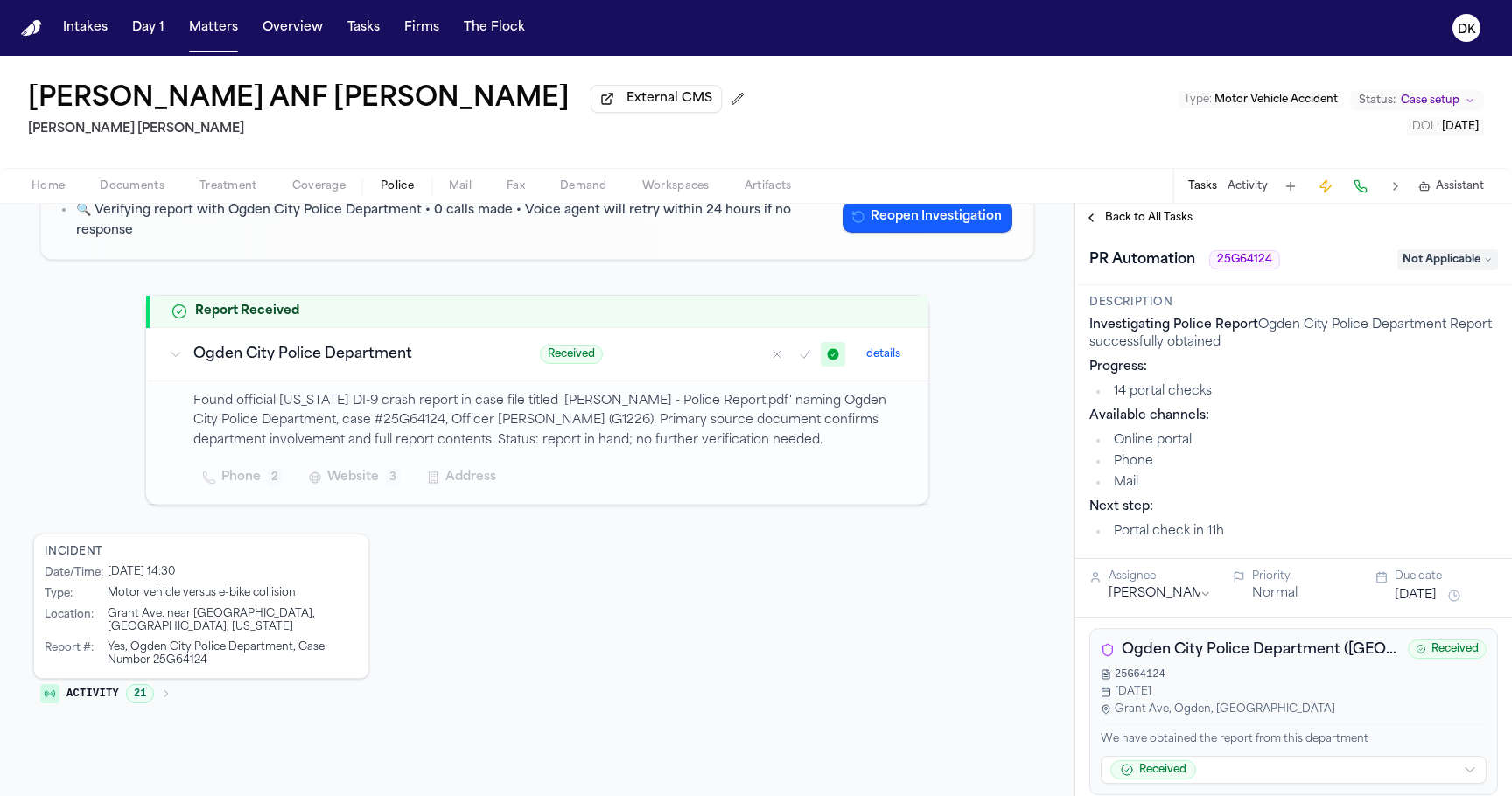
click at [1169, 217] on span "Back to All Tasks" at bounding box center [1150, 217] width 88 height 14
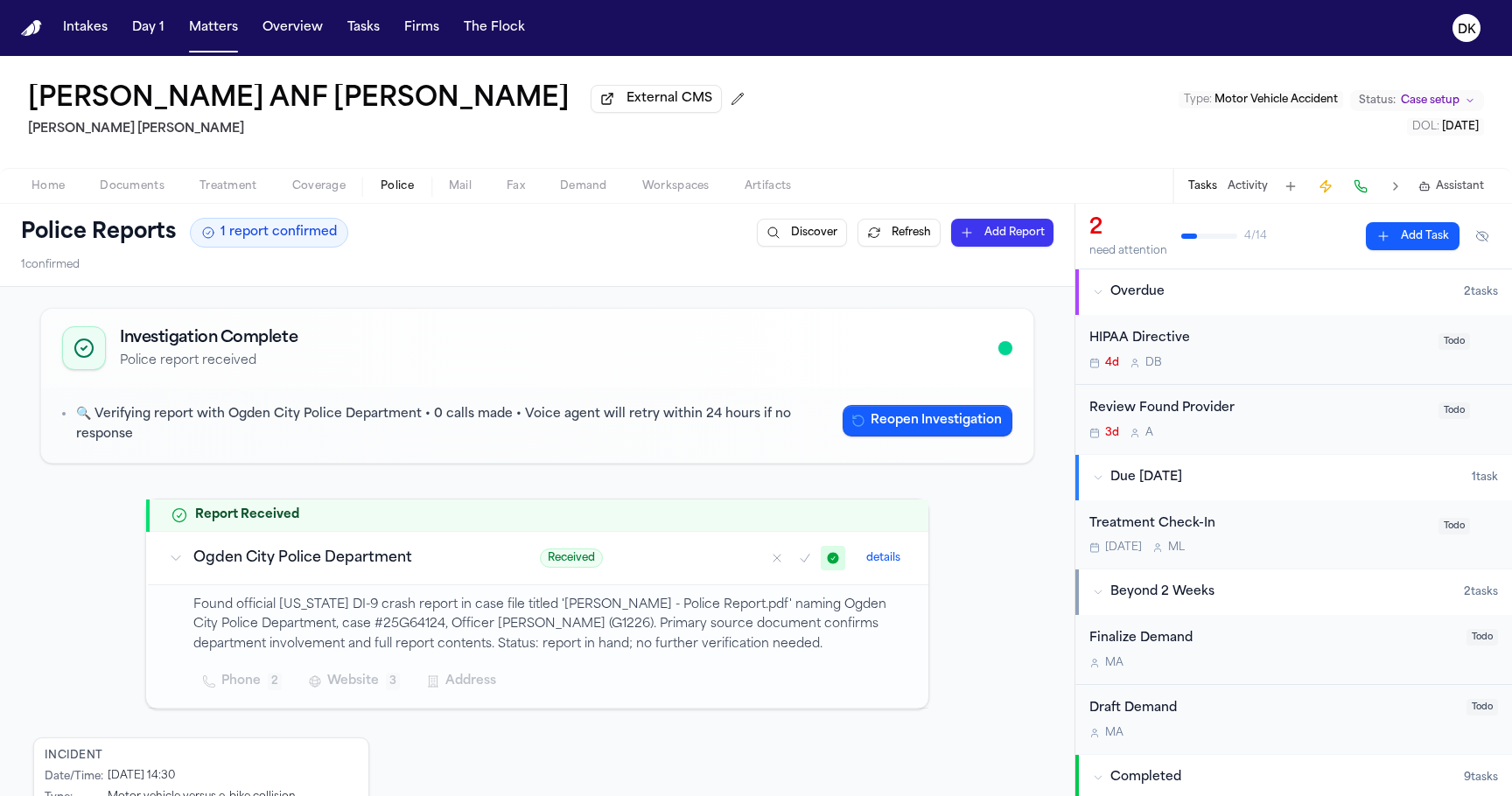
click at [143, 192] on span "Documents" at bounding box center [132, 187] width 65 height 14
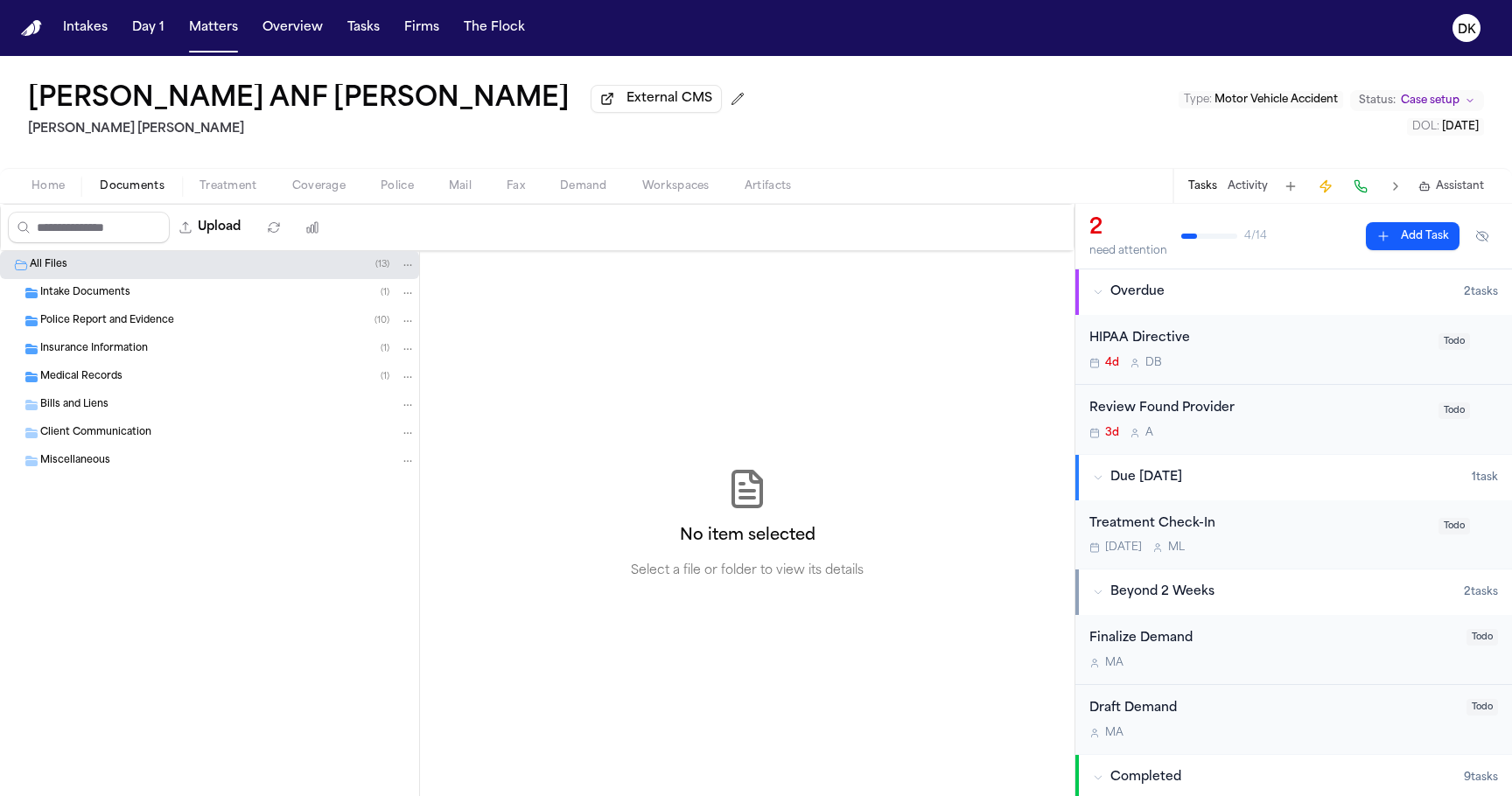
click at [172, 347] on div "Insurance Information ( 1 )" at bounding box center [228, 349] width 375 height 16
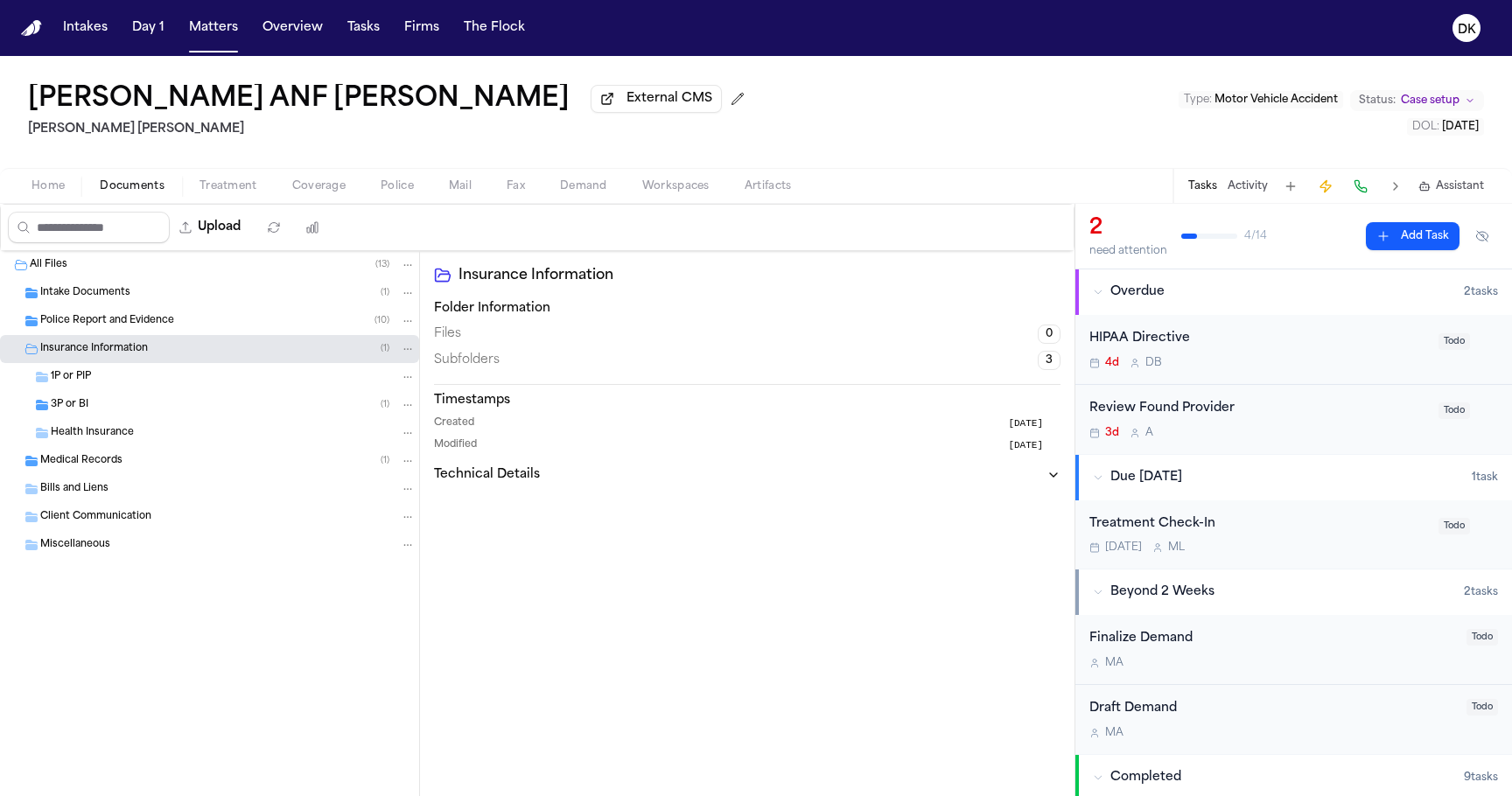
click at [193, 313] on div "Police Report and Evidence ( 10 )" at bounding box center [210, 321] width 419 height 28
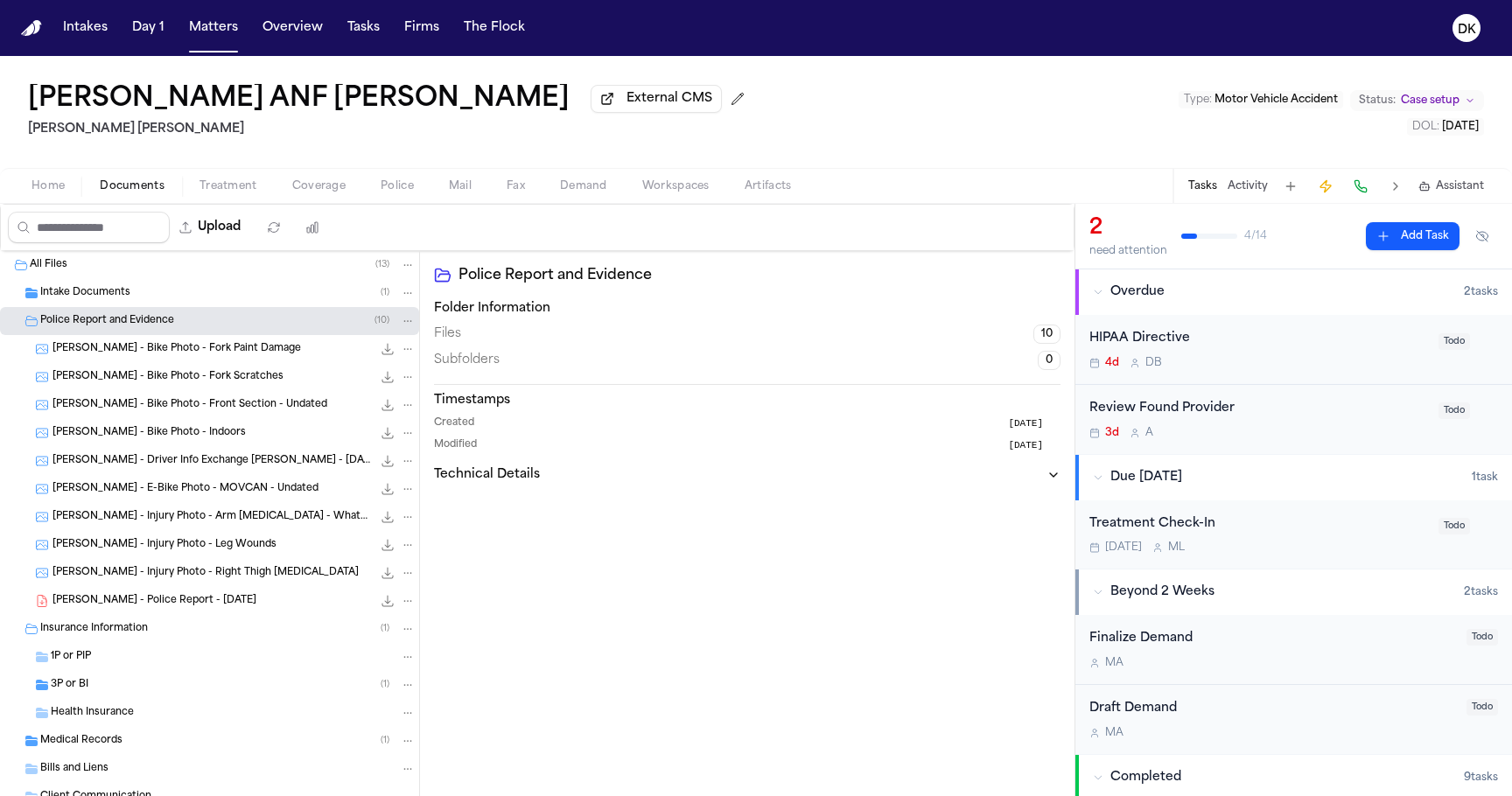
click at [203, 288] on div "Intake Documents ( 1 )" at bounding box center [228, 293] width 375 height 16
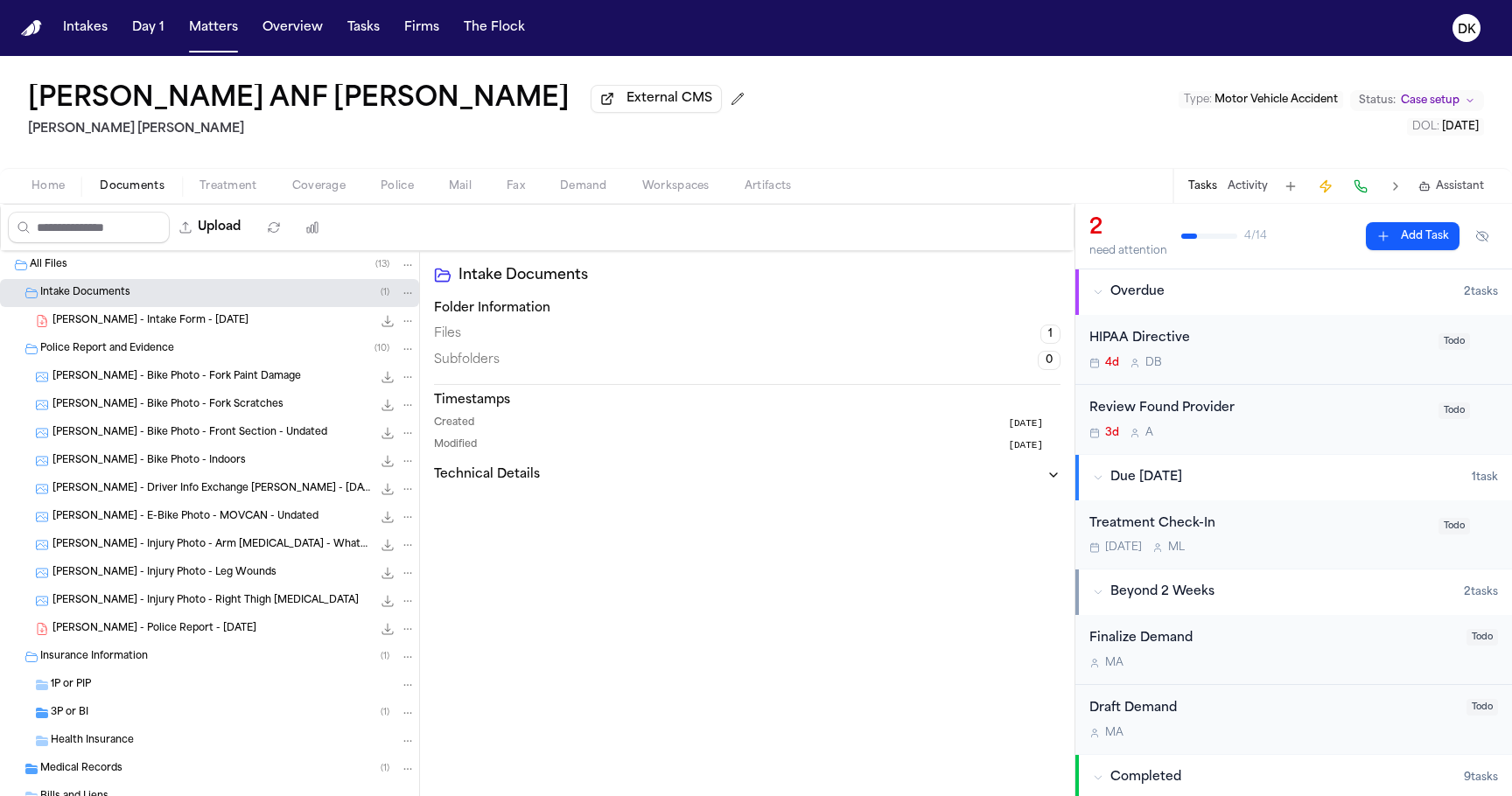
click at [218, 632] on div "[PERSON_NAME] - Police Report - [DATE] 1.8 MB • PDF" at bounding box center [235, 629] width 363 height 18
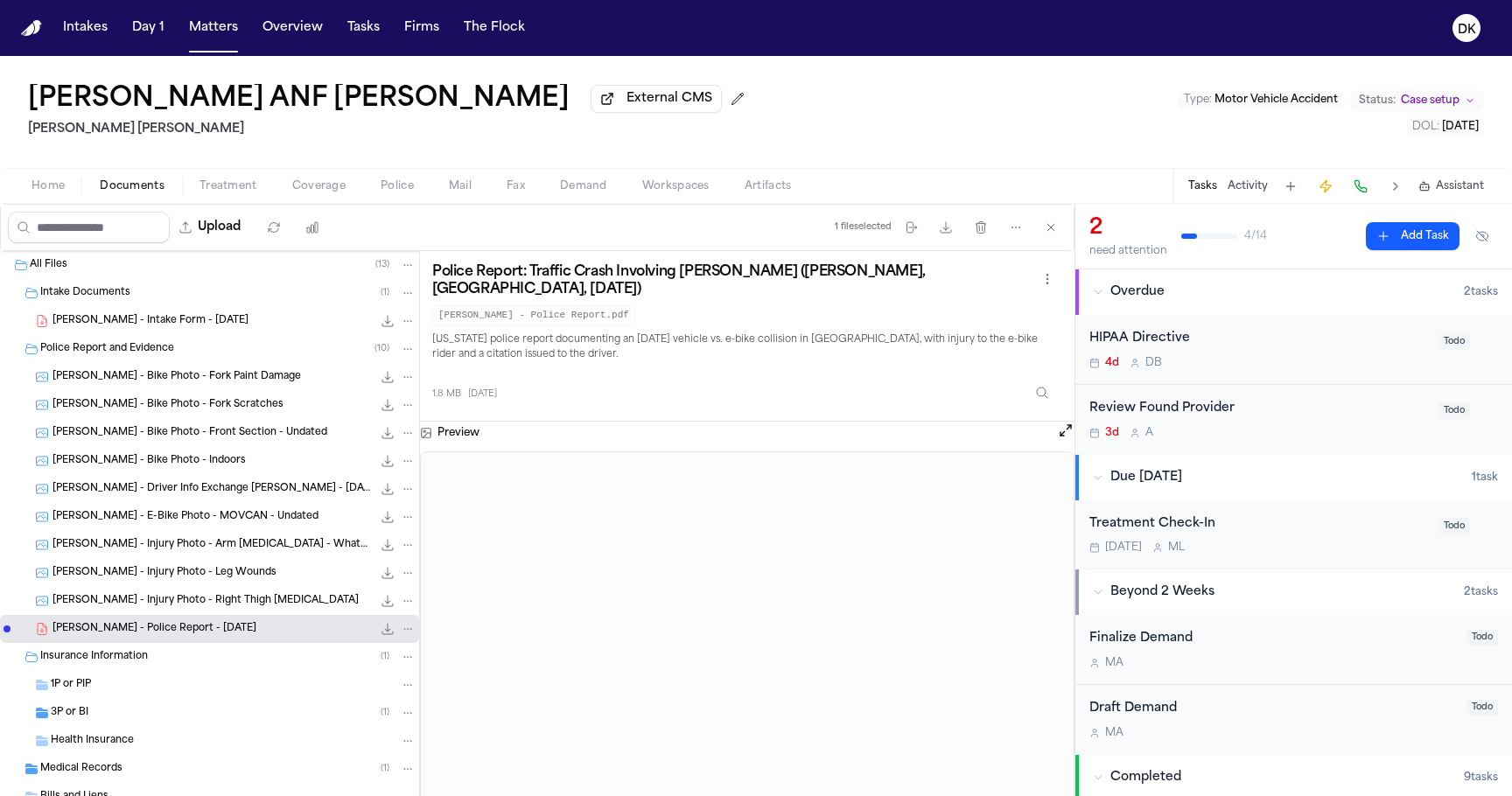
click at [269, 525] on span "[PERSON_NAME] - E-Bike Photo - MOVCAN - Undated" at bounding box center [186, 517] width 266 height 15
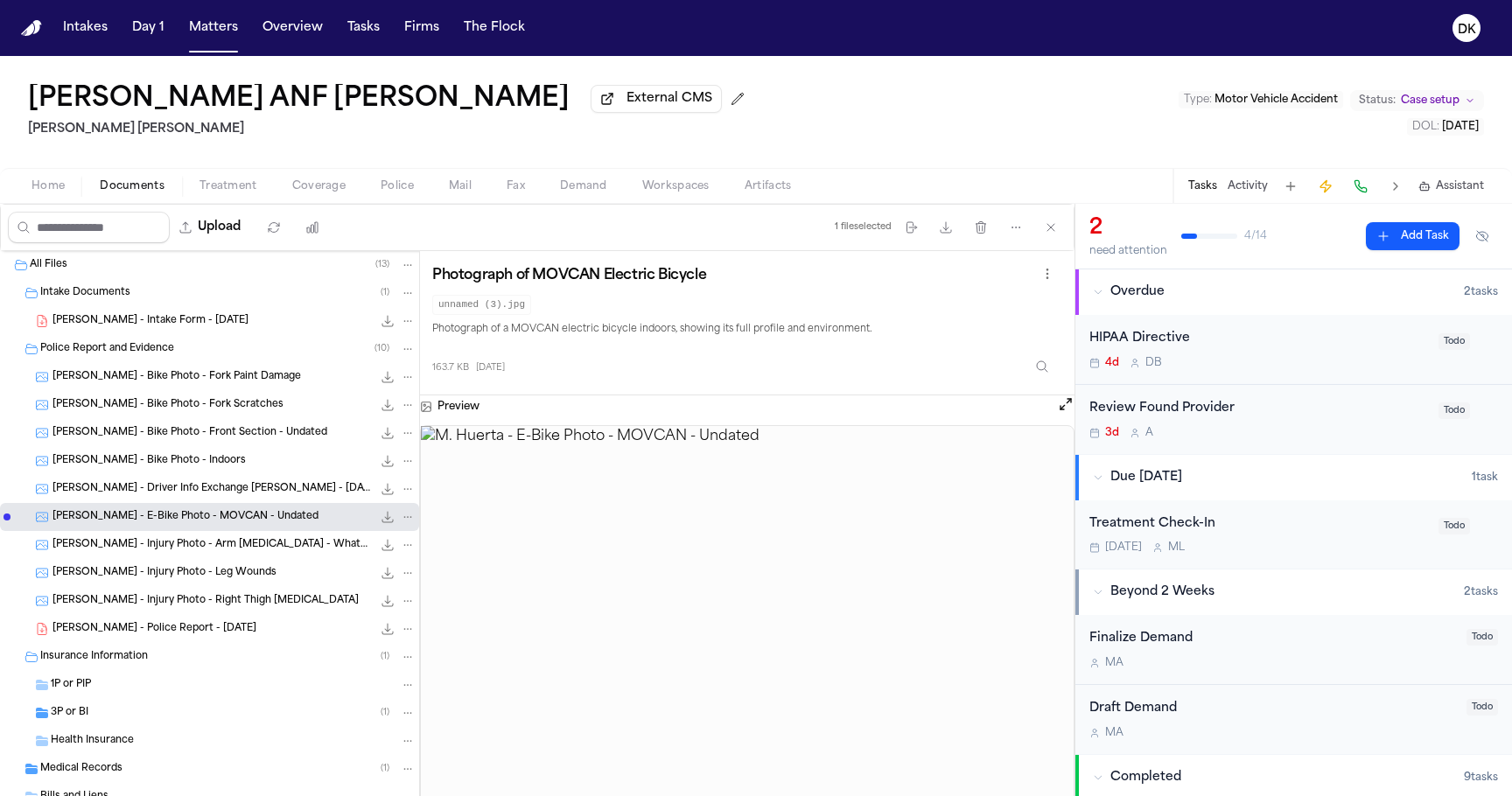
click at [265, 486] on span "[PERSON_NAME] - Driver Info Exchange [PERSON_NAME] - [DATE]" at bounding box center [213, 489] width 319 height 15
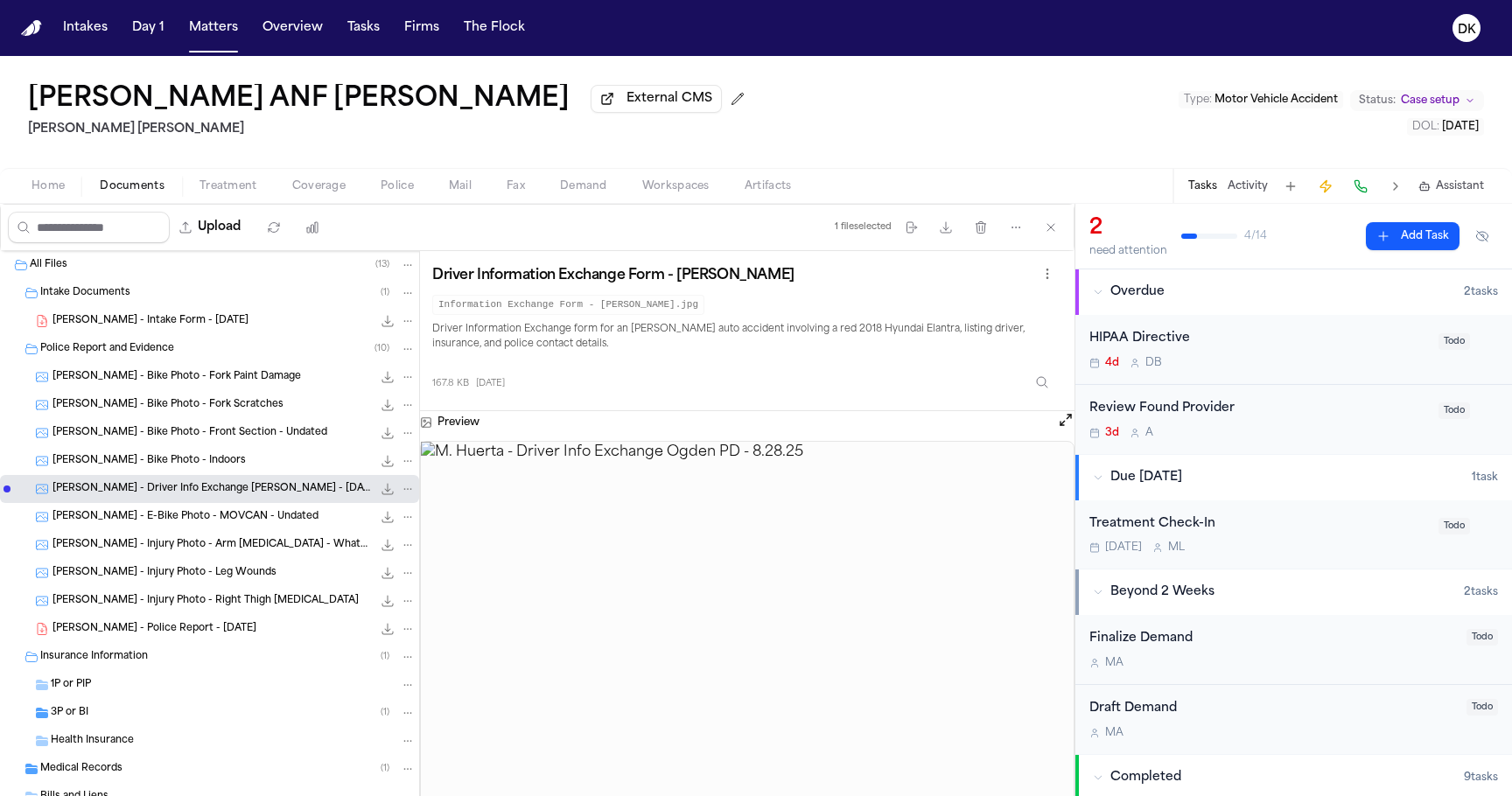
click at [699, 330] on p "Driver Information Exchange form for an [PERSON_NAME] auto accident involving a…" at bounding box center [745, 338] width 626 height 32
click at [40, 194] on span "Home" at bounding box center [48, 187] width 33 height 14
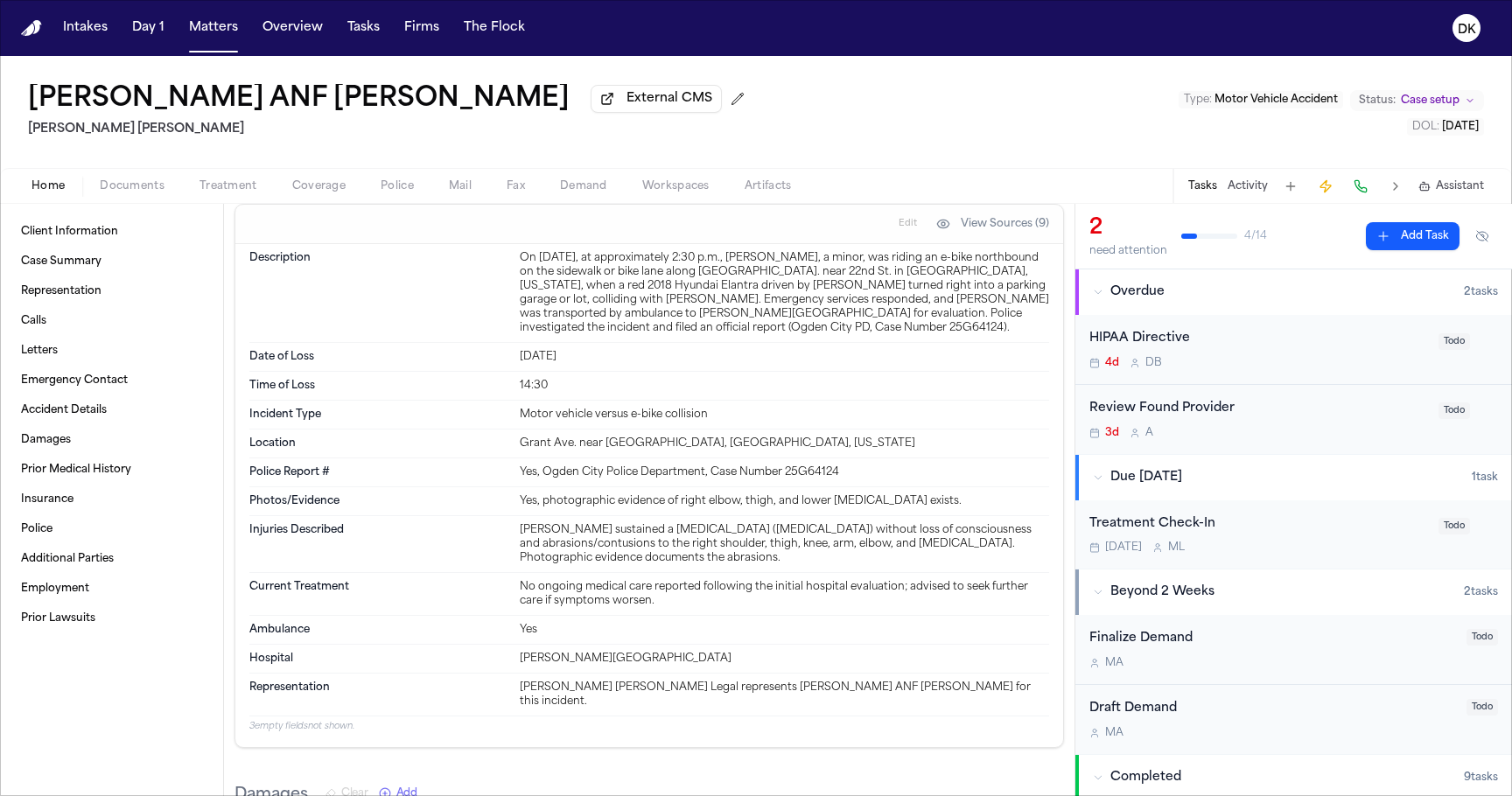
scroll to position [1037, 0]
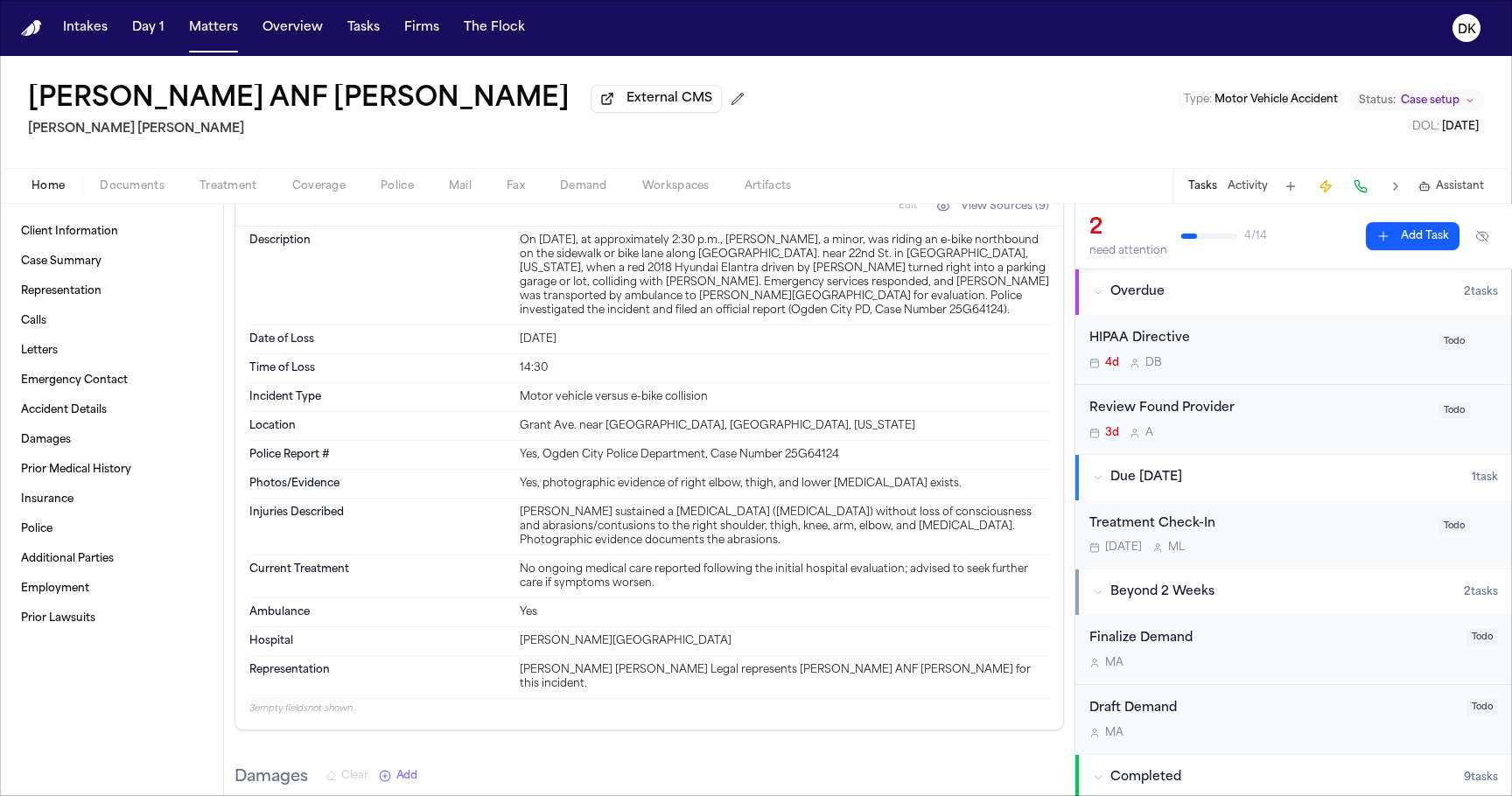
click at [683, 470] on div "Police Report # Yes, Ogden City Police Department, Case Number 25G64124" at bounding box center [650, 455] width 800 height 29
click at [682, 404] on div "Motor vehicle versus e-bike collision" at bounding box center [784, 397] width 530 height 14
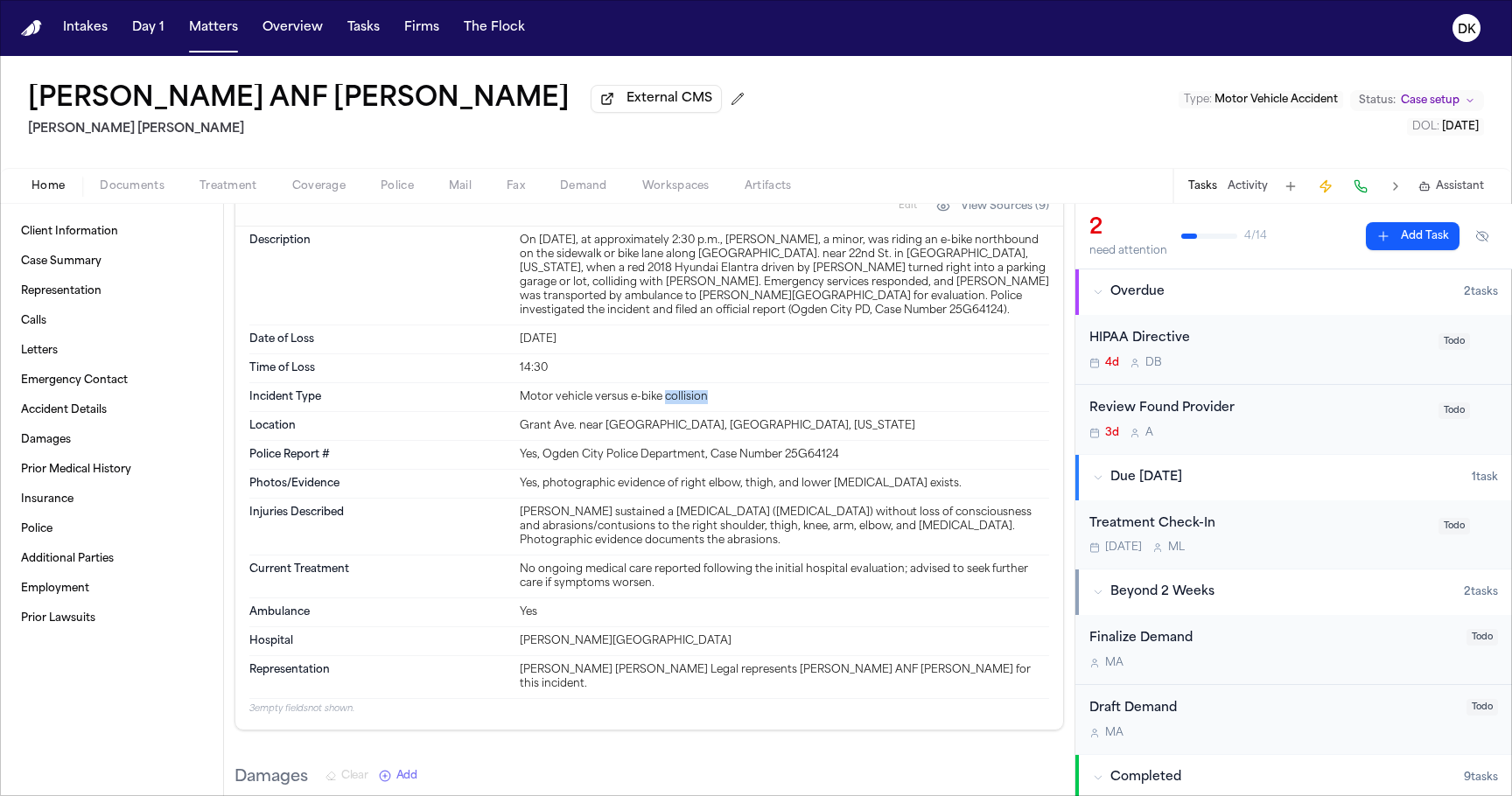
click at [682, 404] on div "Motor vehicle versus e-bike collision" at bounding box center [784, 397] width 530 height 14
click at [1245, 194] on button "Activity" at bounding box center [1248, 187] width 40 height 14
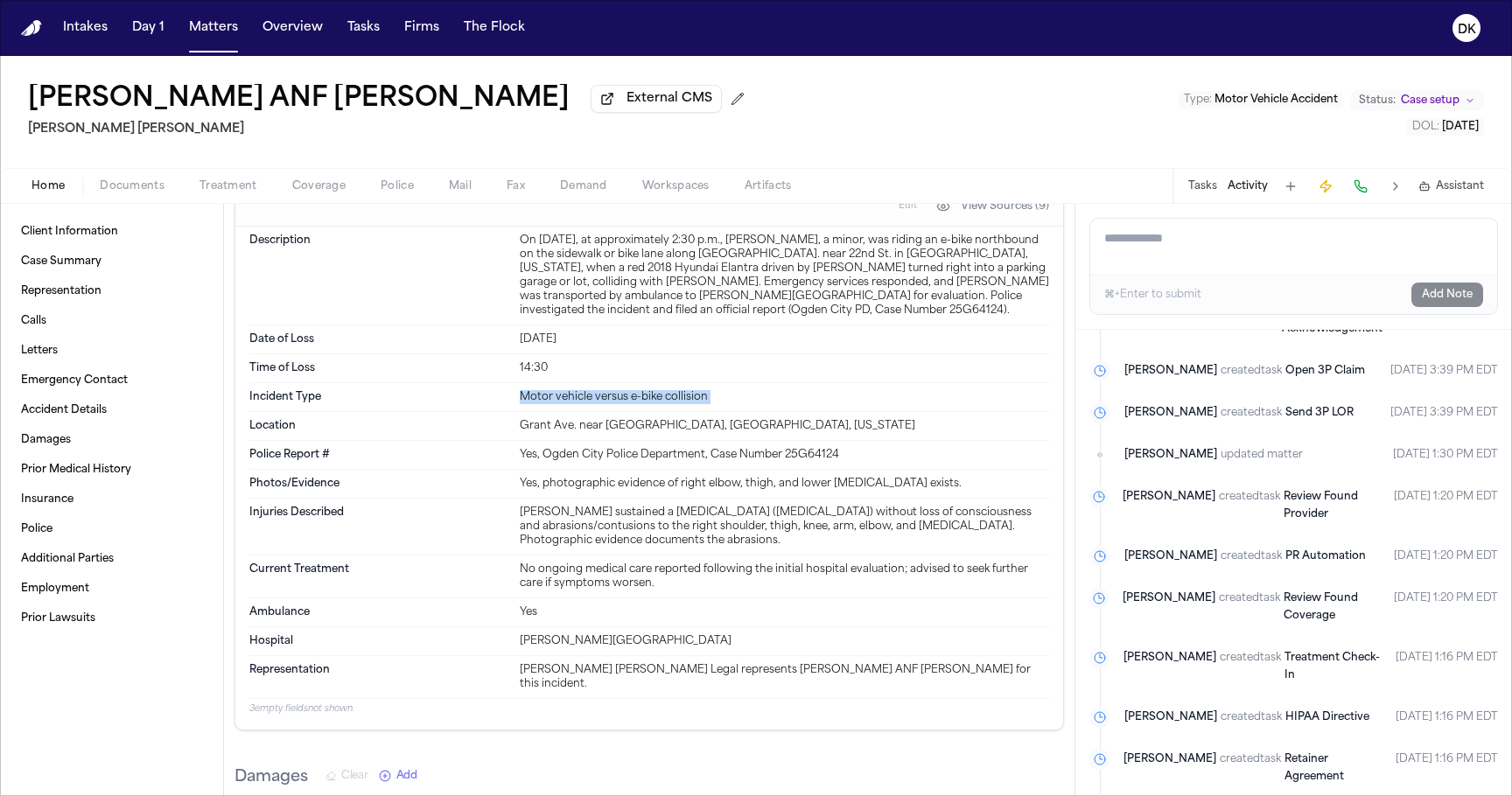
scroll to position [860, 0]
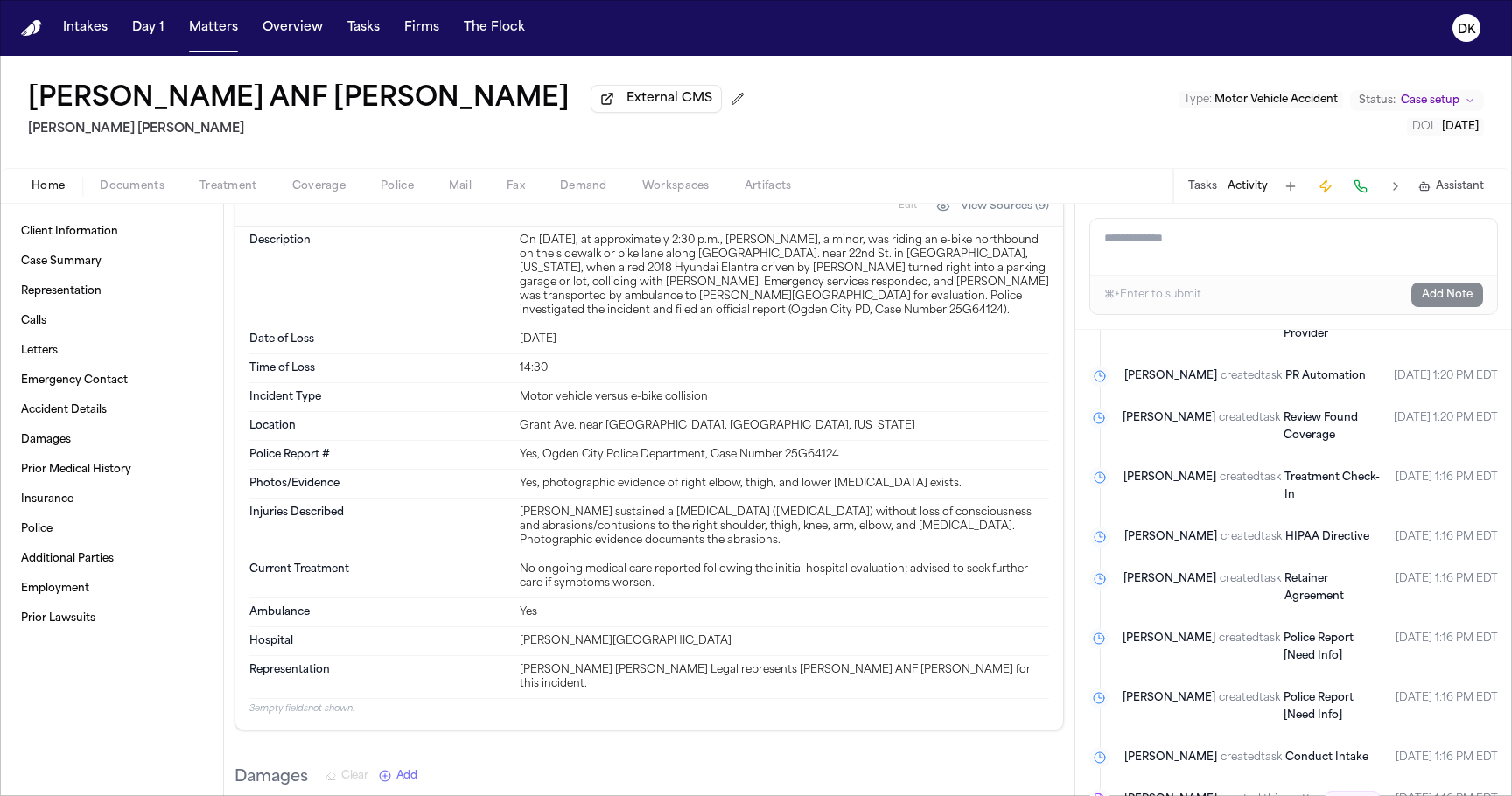
click at [1334, 722] on span "New Case" at bounding box center [1352, 801] width 55 height 21
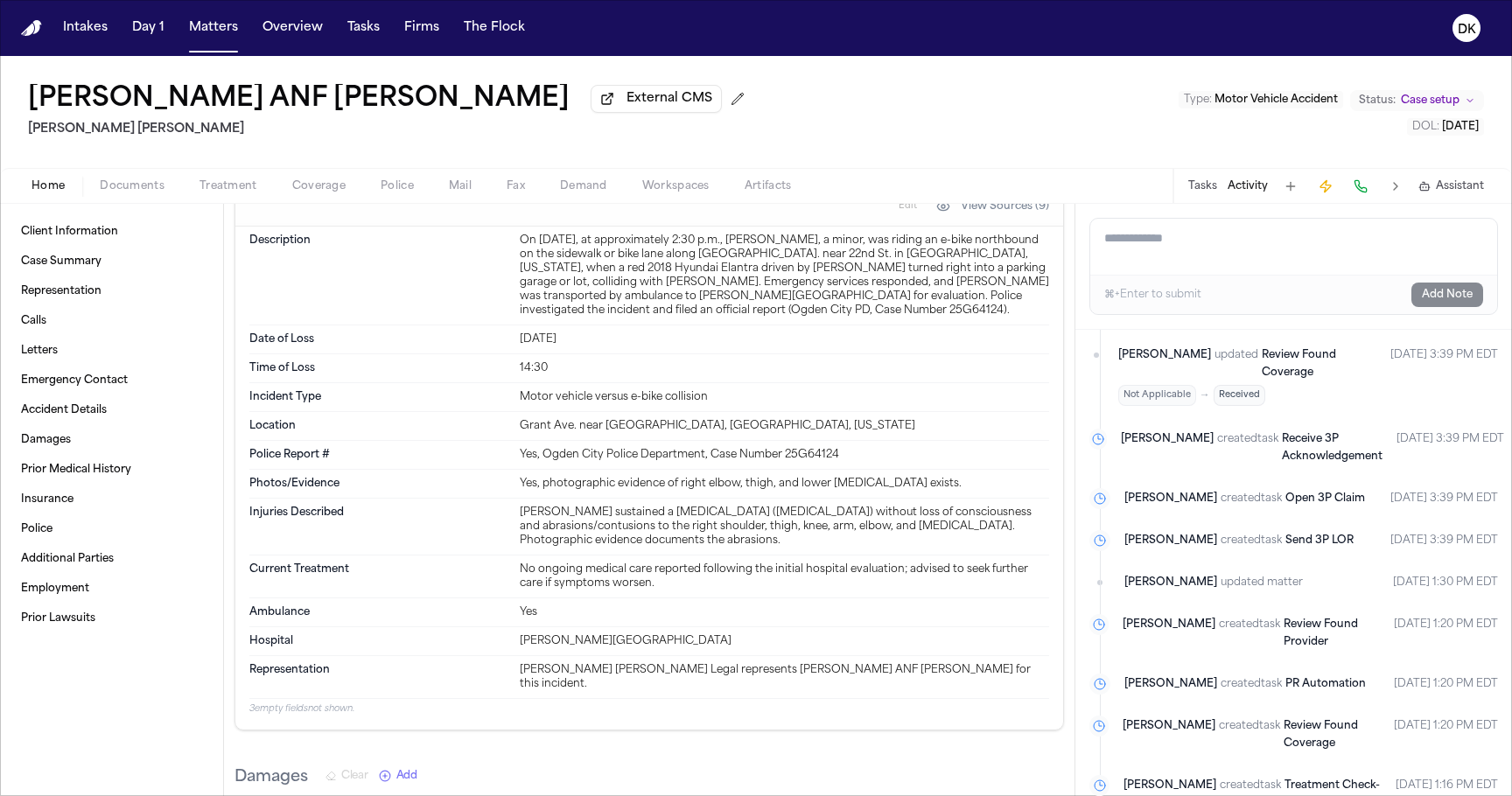
scroll to position [551, 0]
click at [1172, 576] on span "Andrew Miller" at bounding box center [1171, 585] width 93 height 18
click at [1170, 576] on span "Andrew Miller" at bounding box center [1171, 585] width 93 height 18
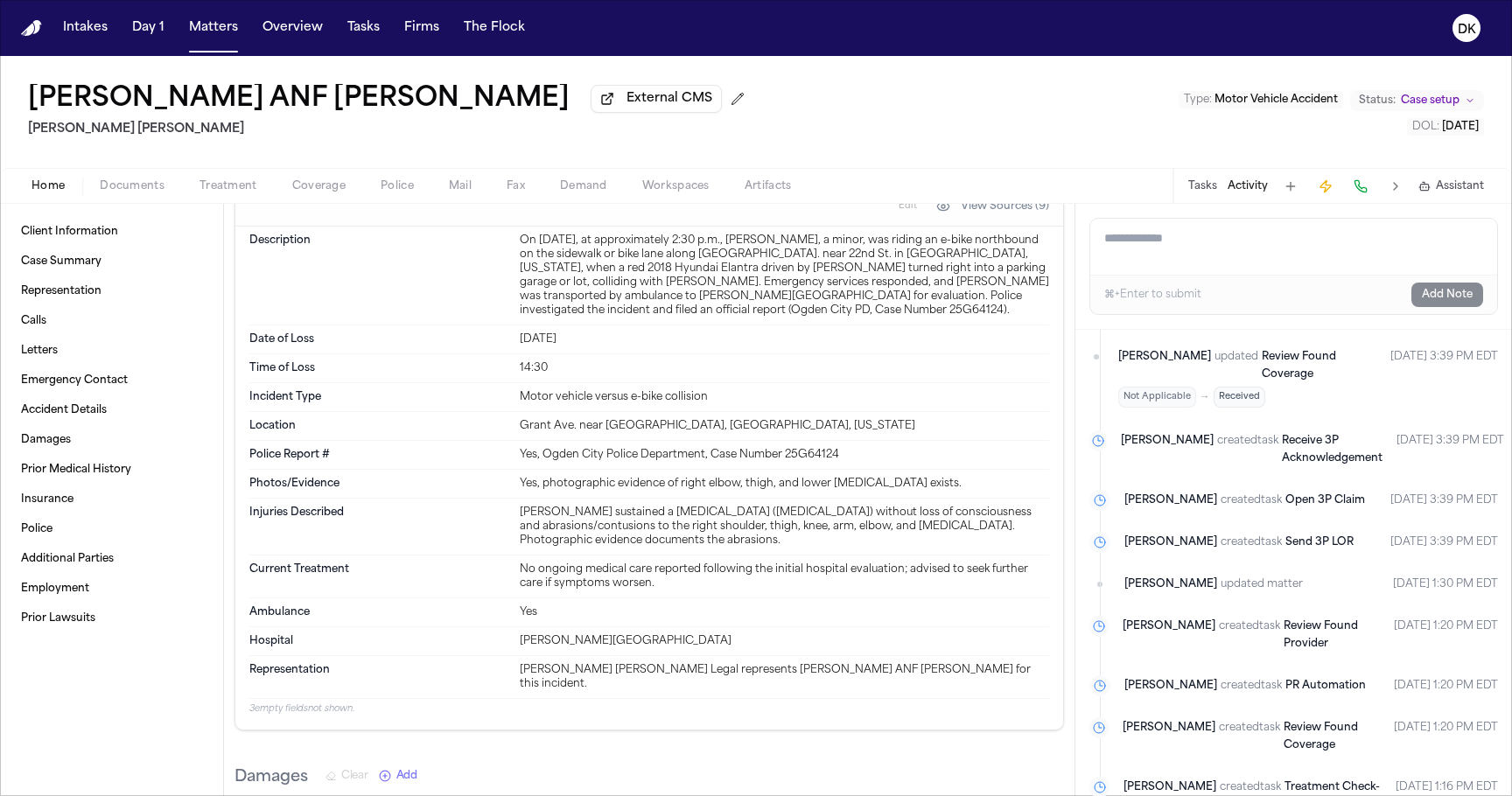
click at [1170, 576] on span "Andrew Miller" at bounding box center [1171, 585] width 93 height 18
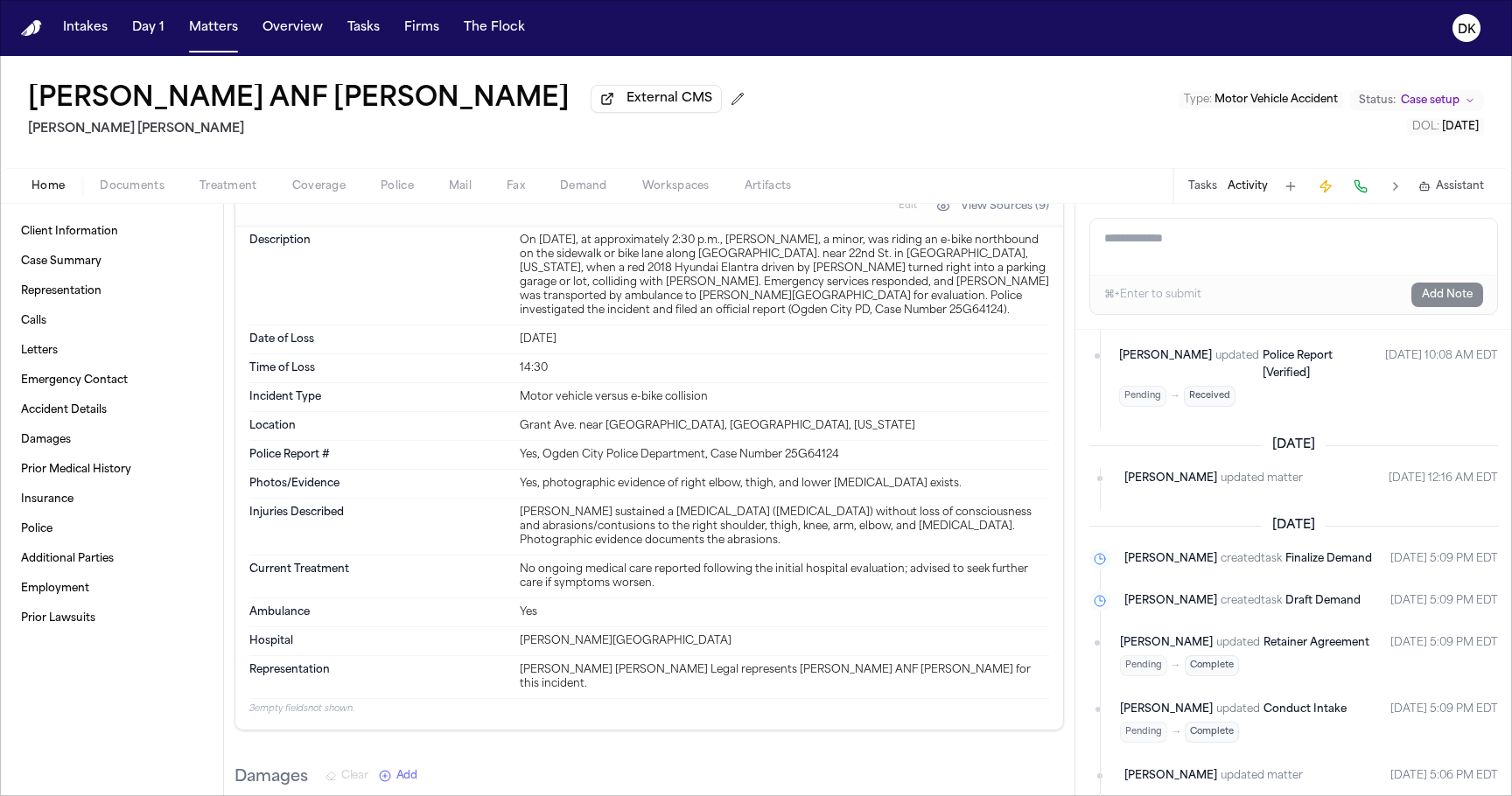
scroll to position [88, 0]
click at [1201, 657] on span "Complete" at bounding box center [1212, 667] width 54 height 21
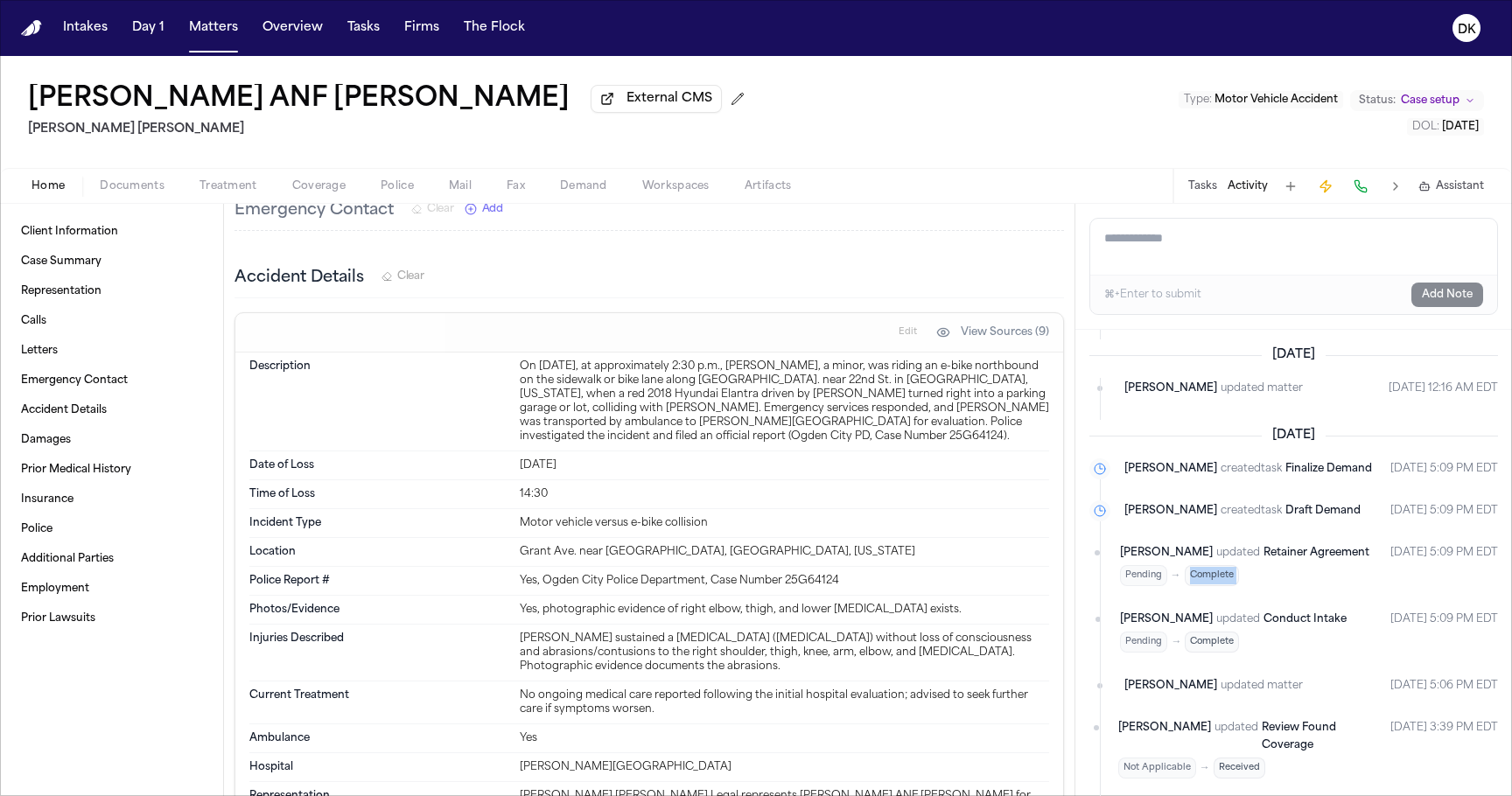
scroll to position [0, 0]
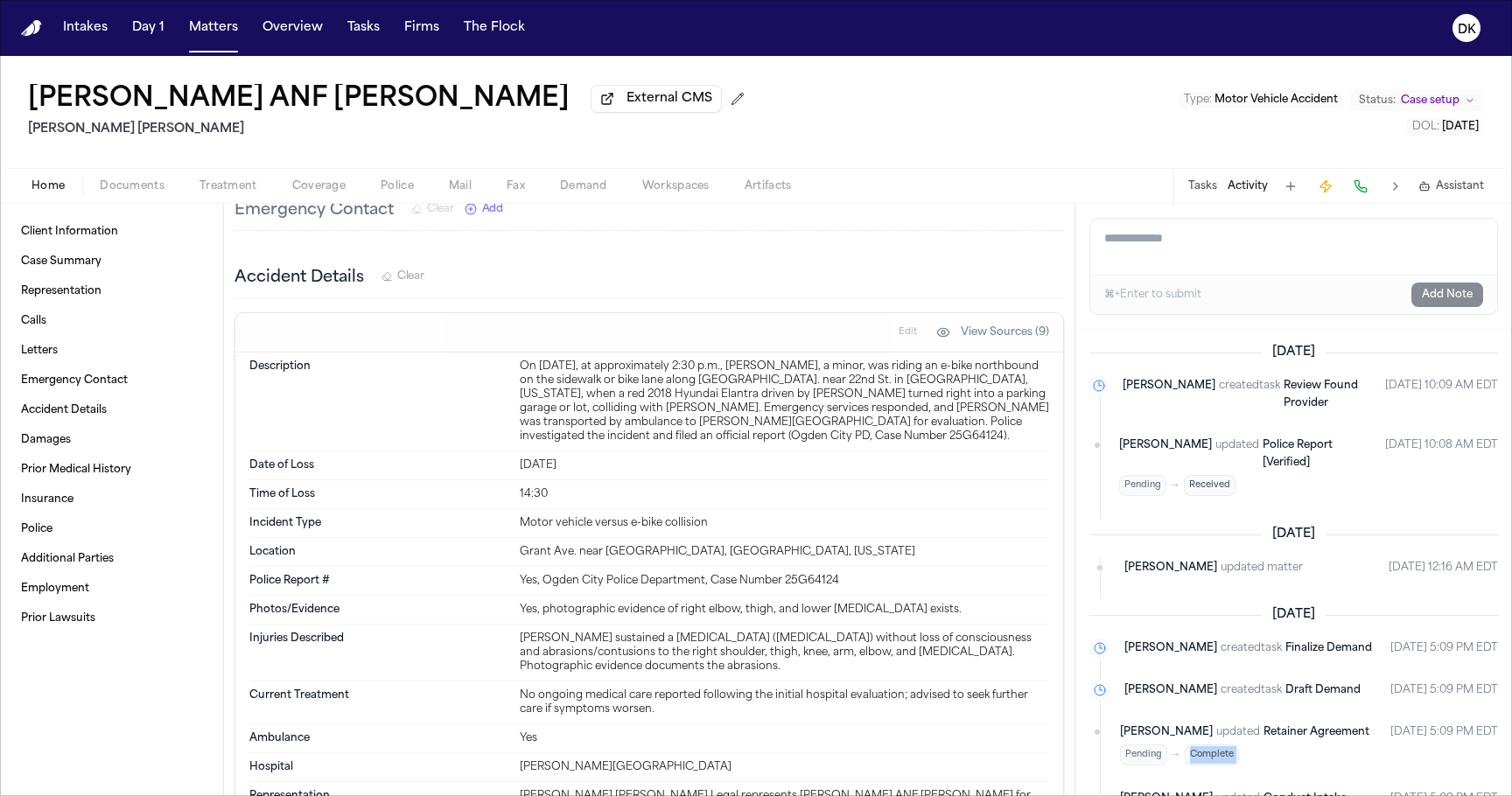
click at [1222, 559] on span "updated matter" at bounding box center [1261, 568] width 82 height 18
click at [1221, 559] on span "updated matter" at bounding box center [1261, 568] width 82 height 18
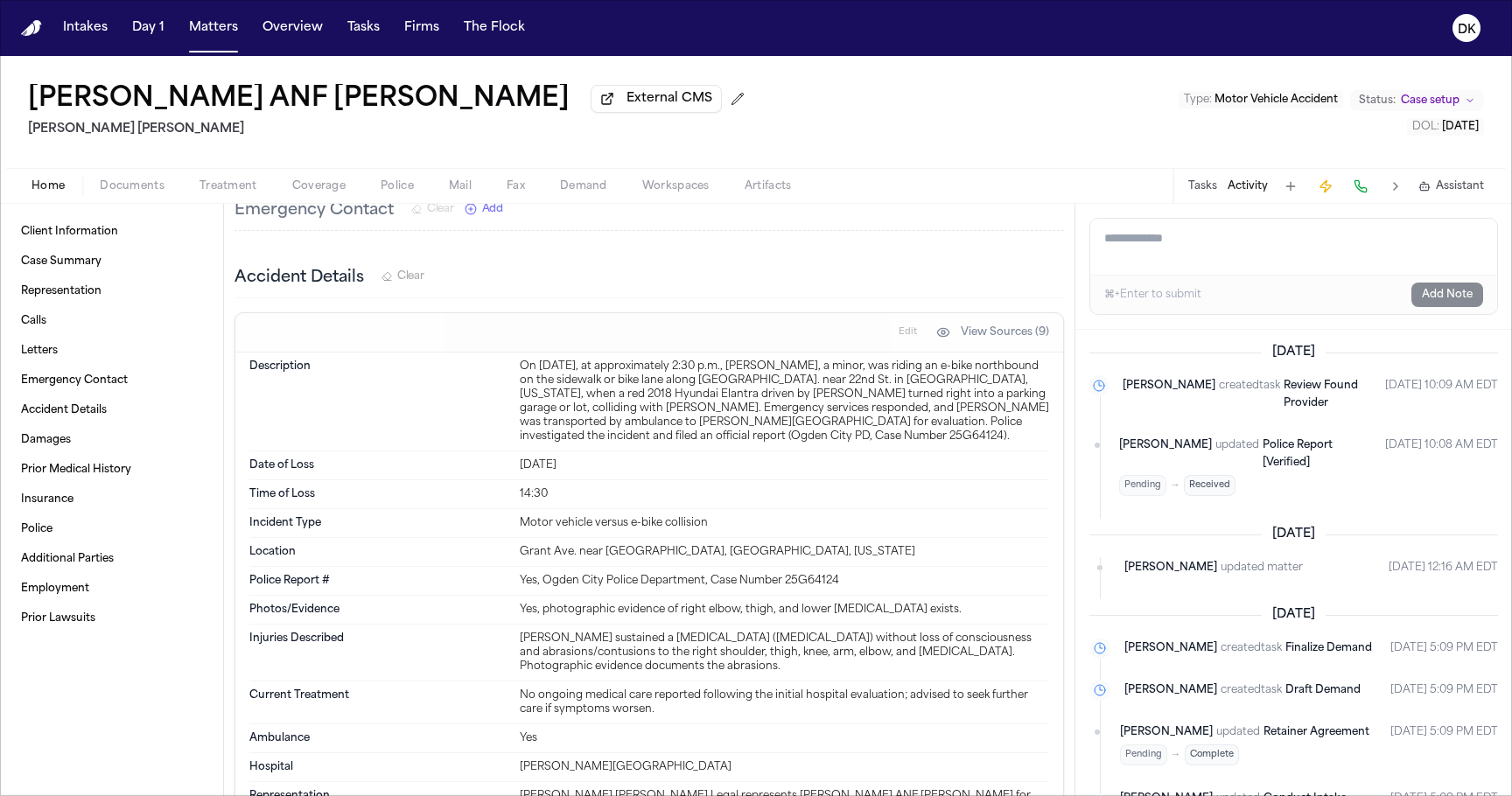
click at [1221, 559] on span "updated matter" at bounding box center [1261, 568] width 82 height 18
click at [1241, 559] on div "Finch updated matter Sep 6, 2025 12:16 AM EDT" at bounding box center [1311, 568] width 373 height 18
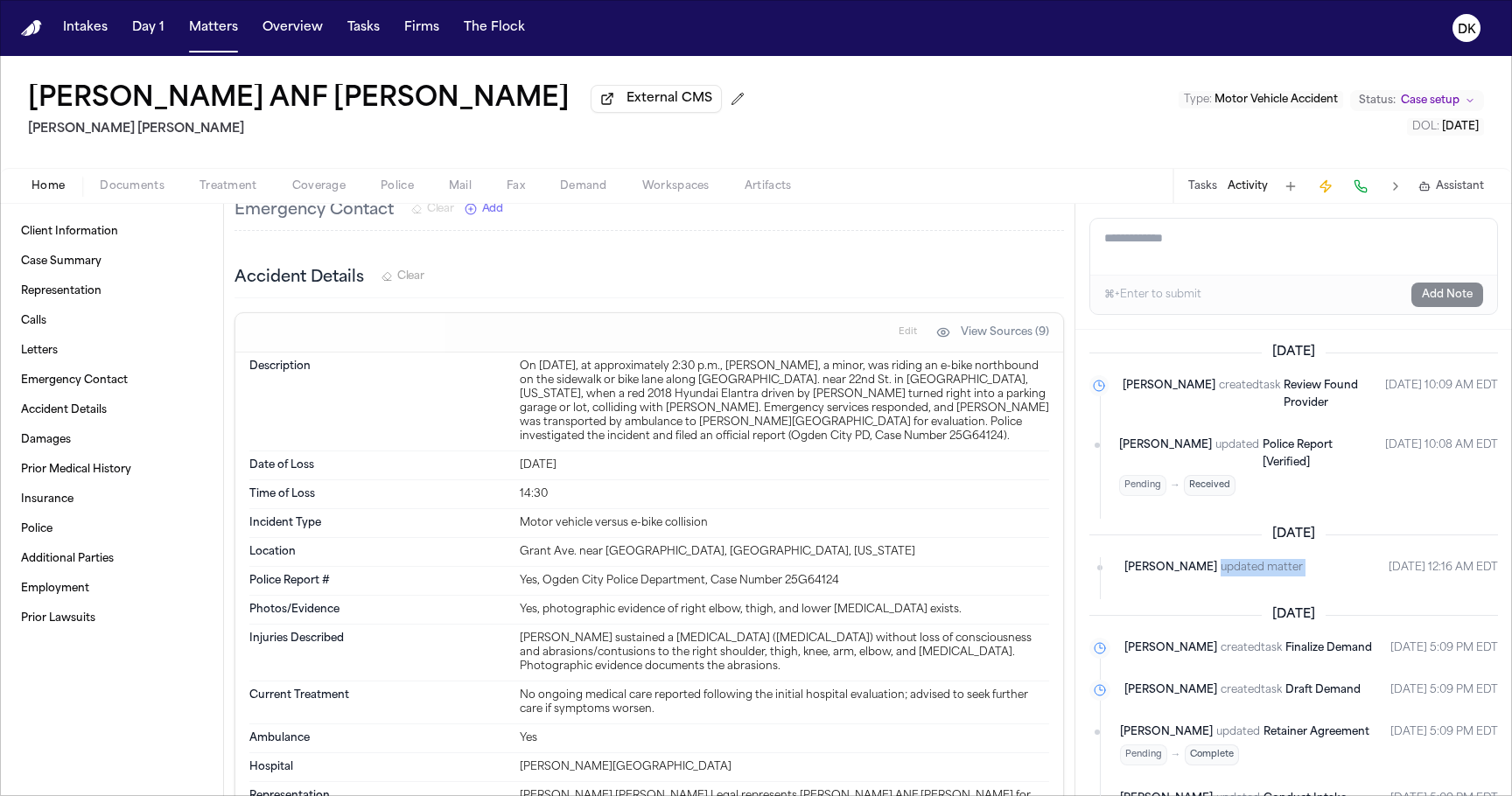
click at [1241, 559] on div "Finch updated matter Sep 6, 2025 12:16 AM EDT" at bounding box center [1311, 568] width 373 height 18
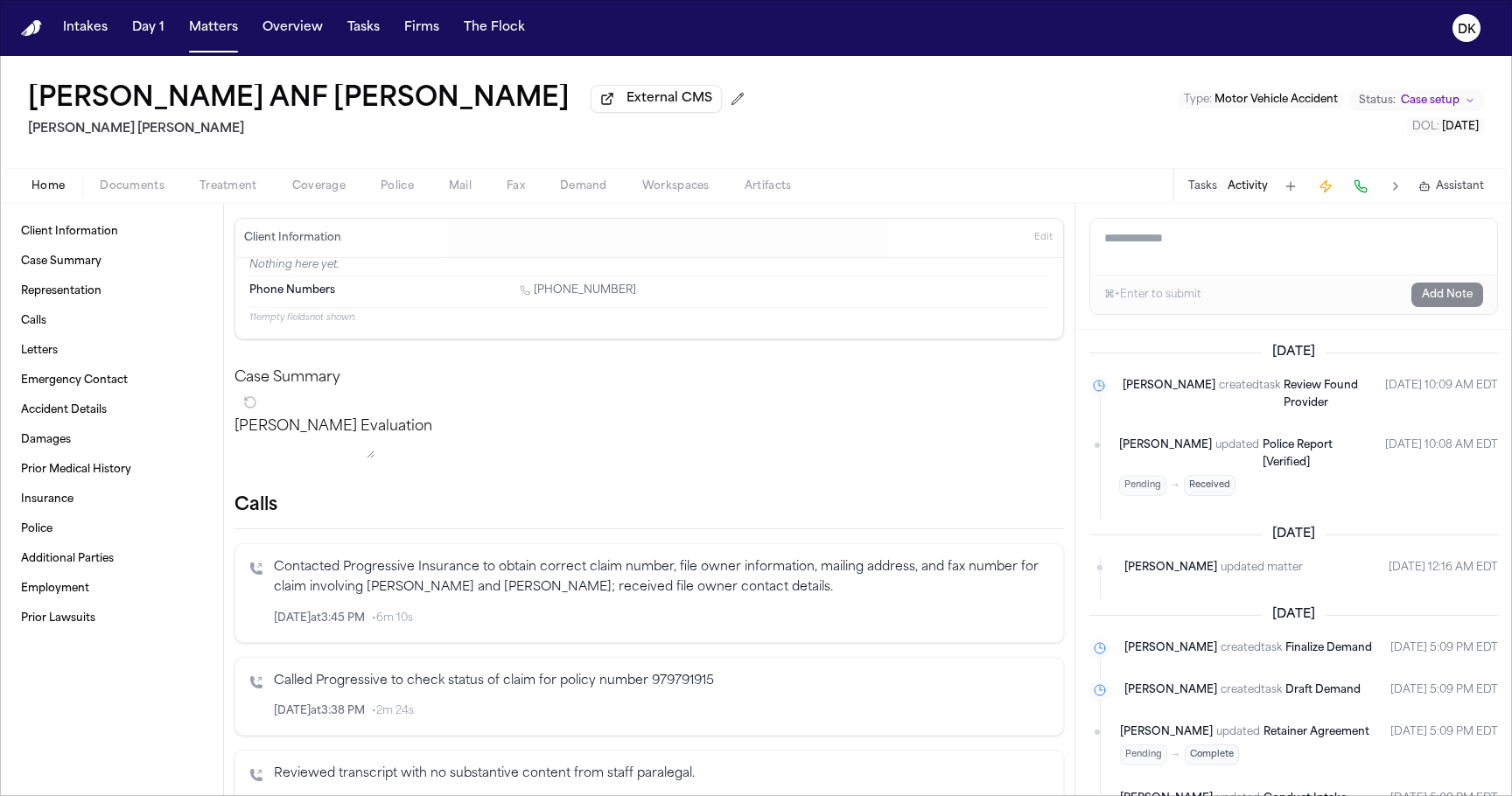
scroll to position [860, 0]
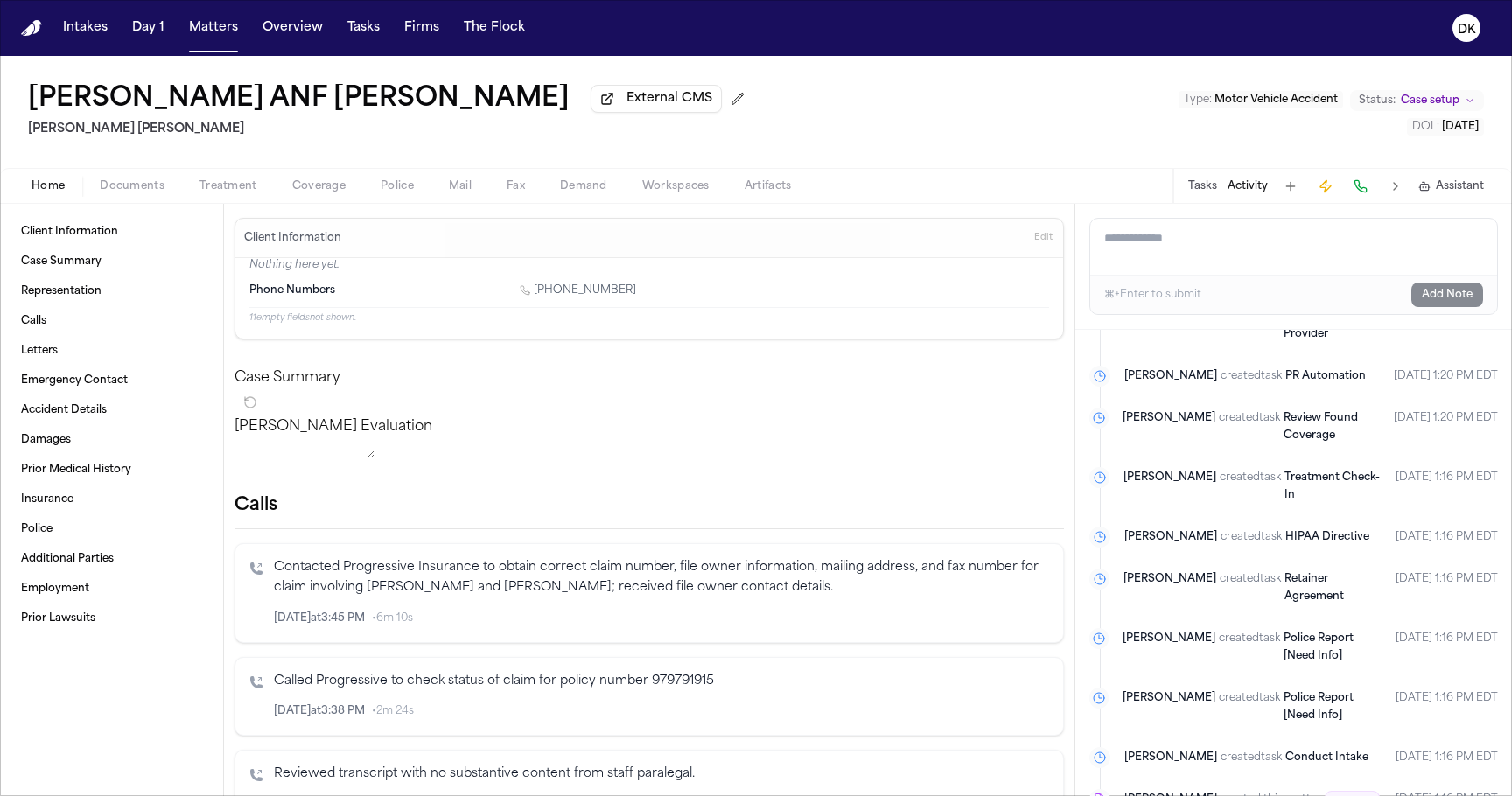
click at [1374, 722] on time "Sep 5, 2025 1:16 PM EDT" at bounding box center [1447, 801] width 103 height 21
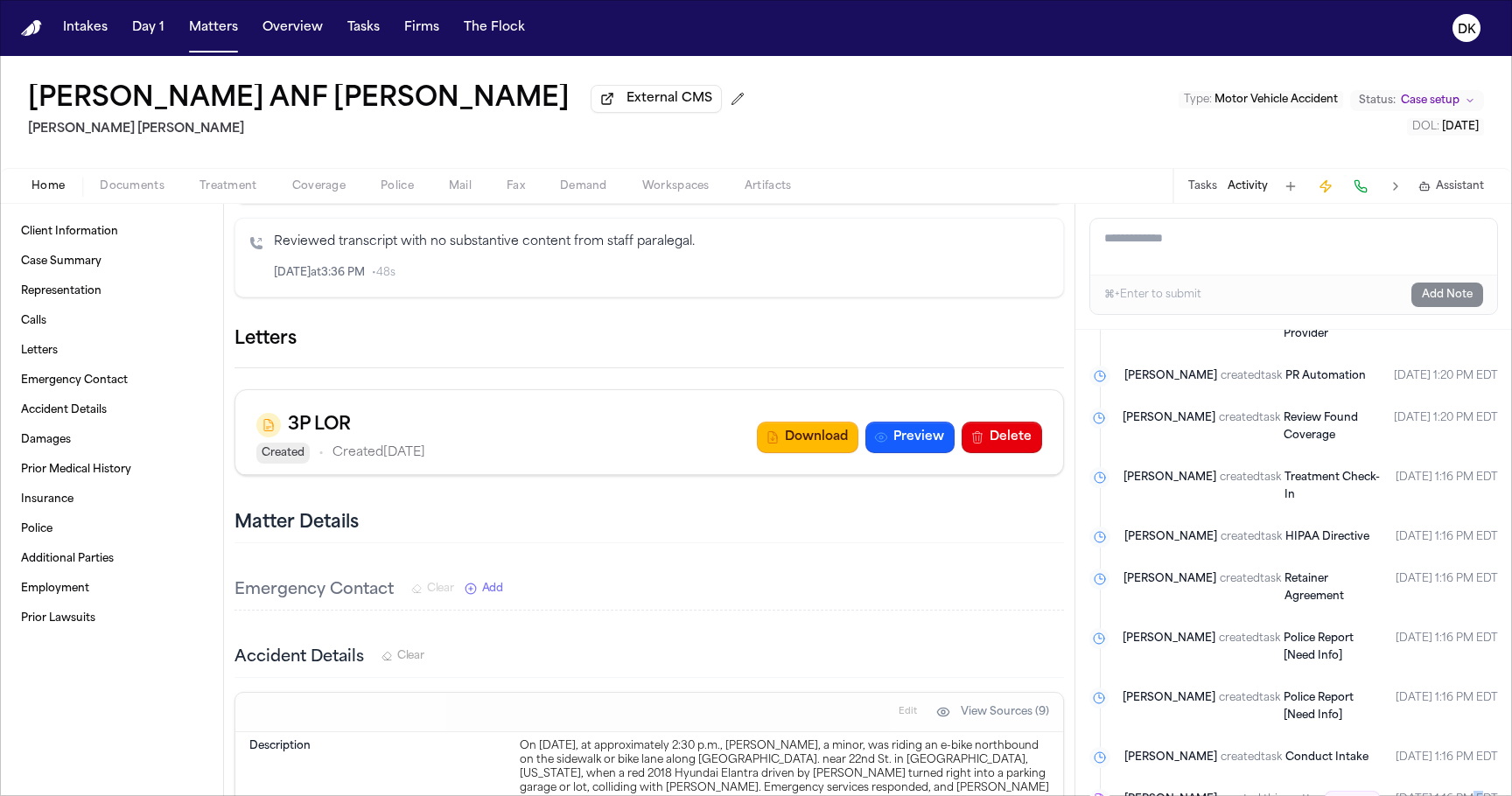
scroll to position [0, 0]
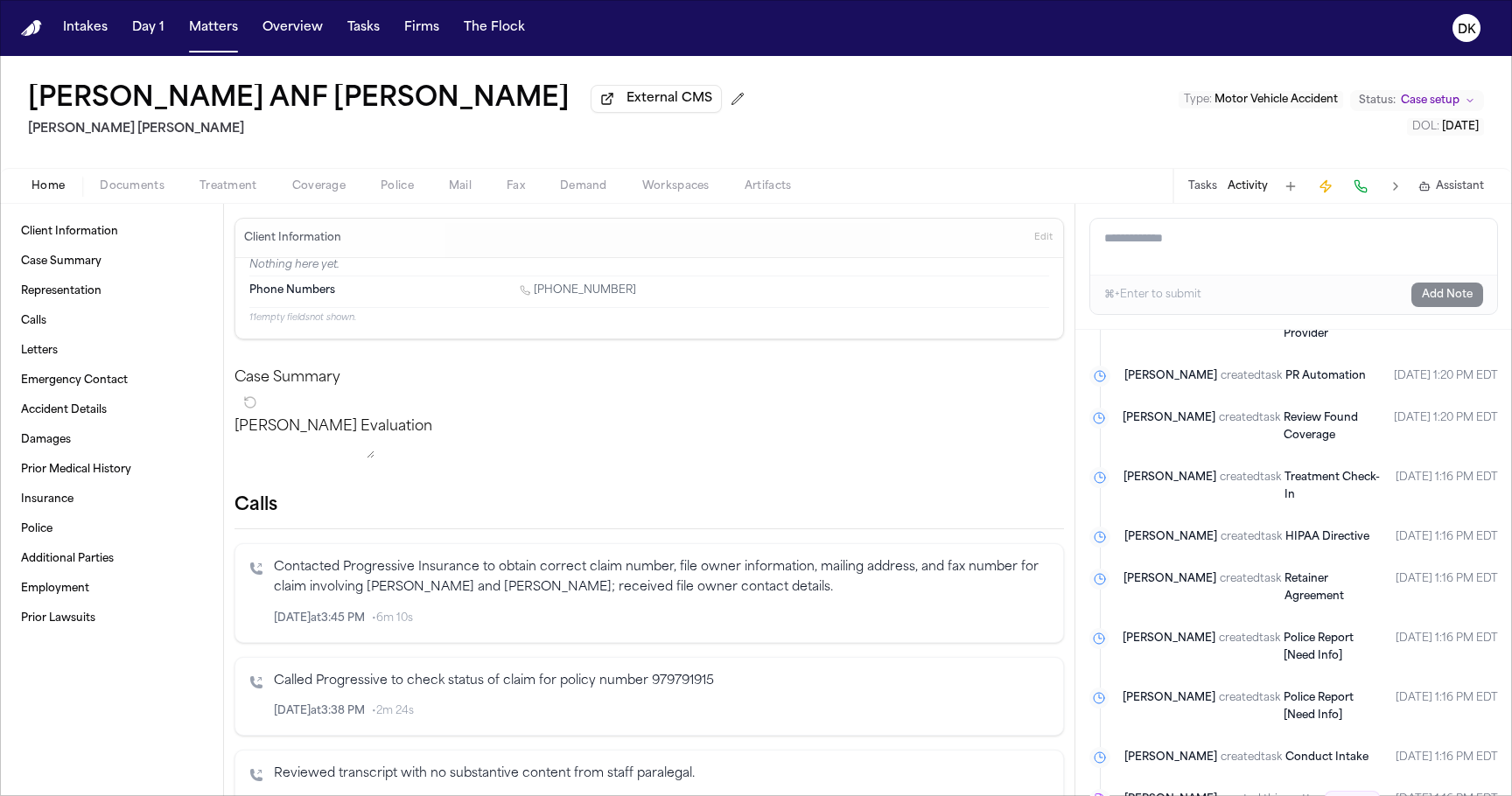
click at [160, 176] on div "Home Documents Treatment Coverage Police Mail Fax Demand Workspaces Artifacts T…" at bounding box center [756, 185] width 1512 height 35
click at [146, 183] on span "Documents" at bounding box center [132, 187] width 65 height 14
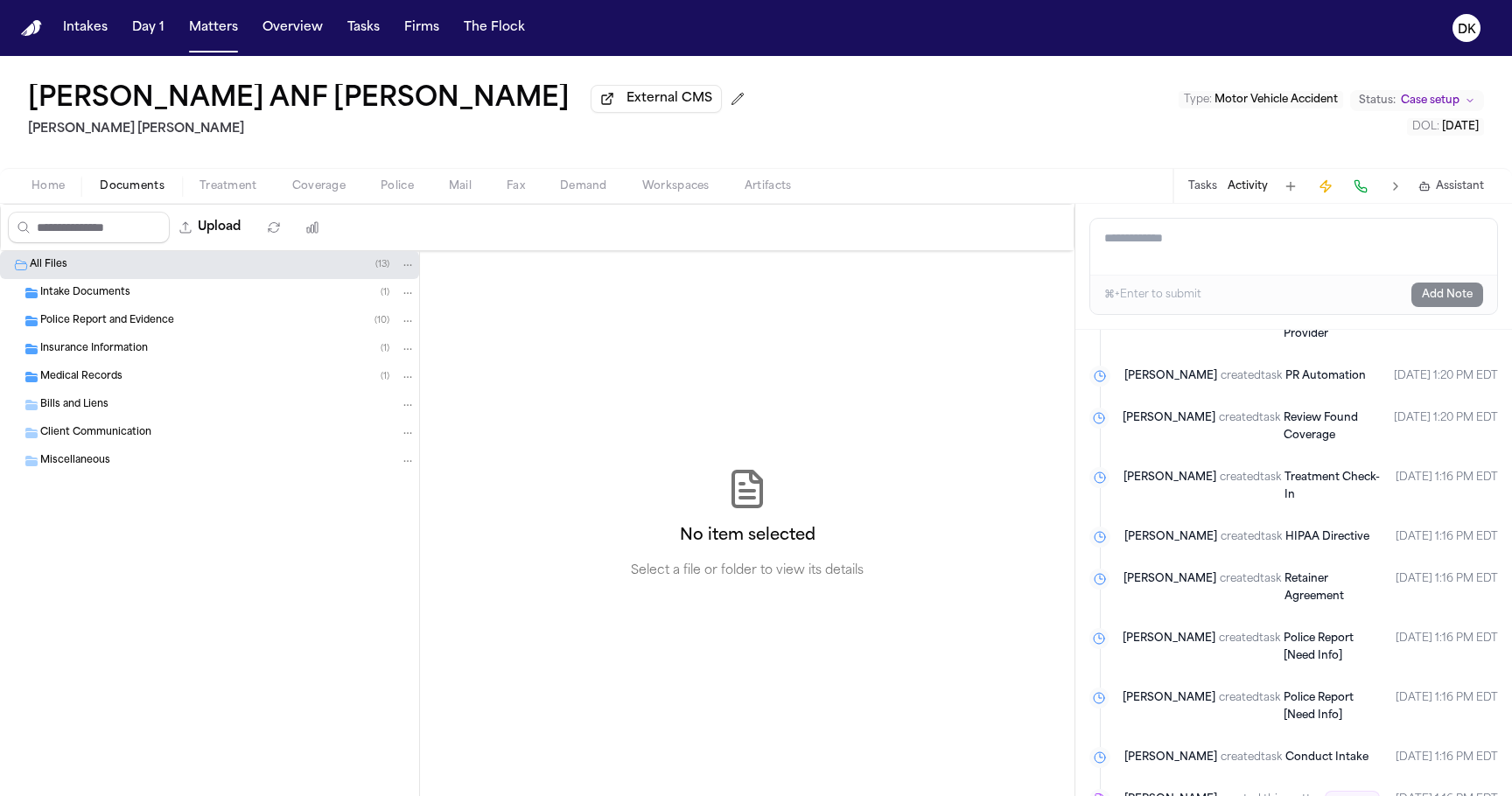
click at [159, 286] on div "Intake Documents ( 1 )" at bounding box center [210, 293] width 419 height 28
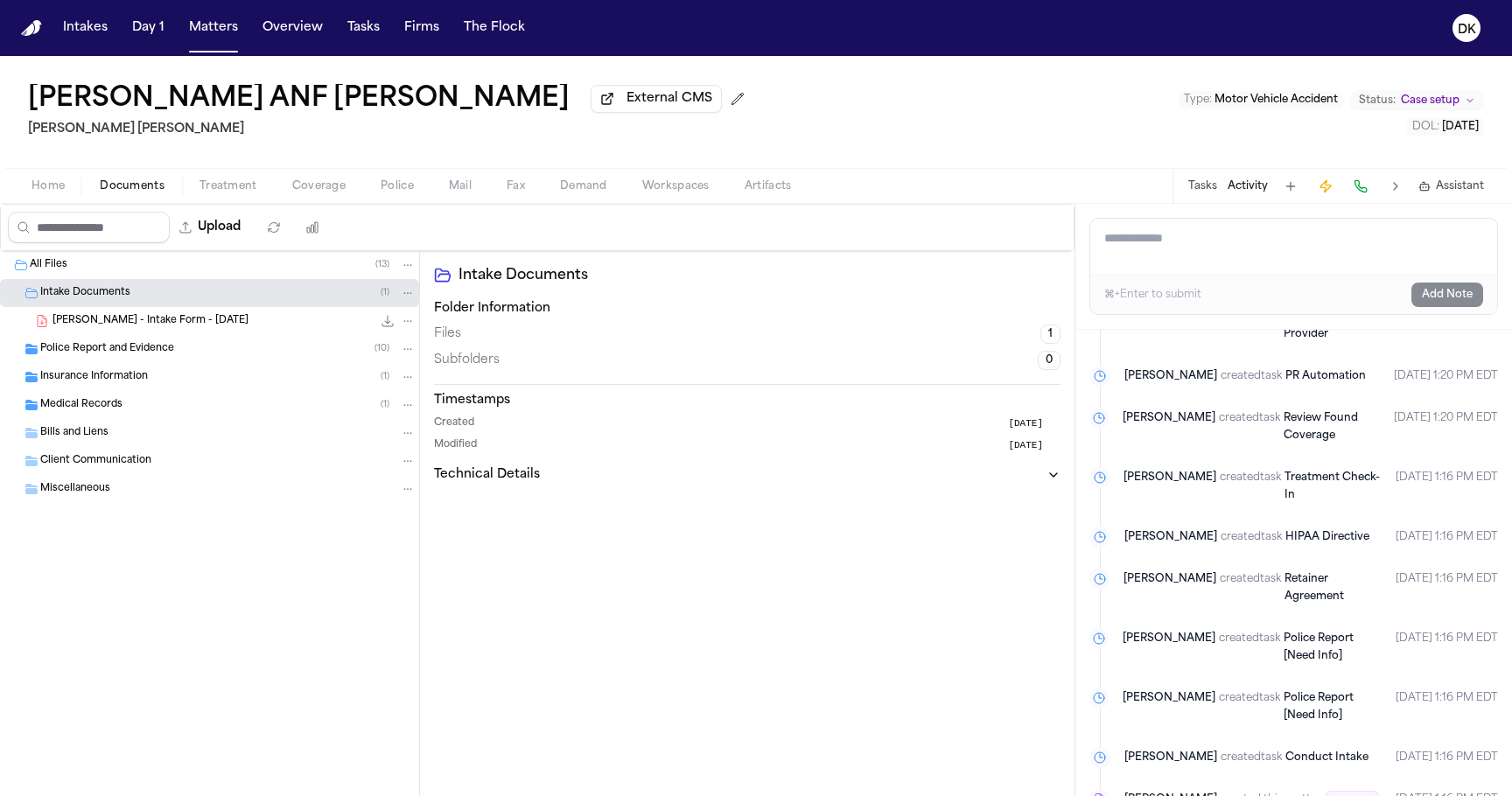
click at [160, 322] on span "[PERSON_NAME] - Intake Form - [DATE]" at bounding box center [151, 321] width 196 height 15
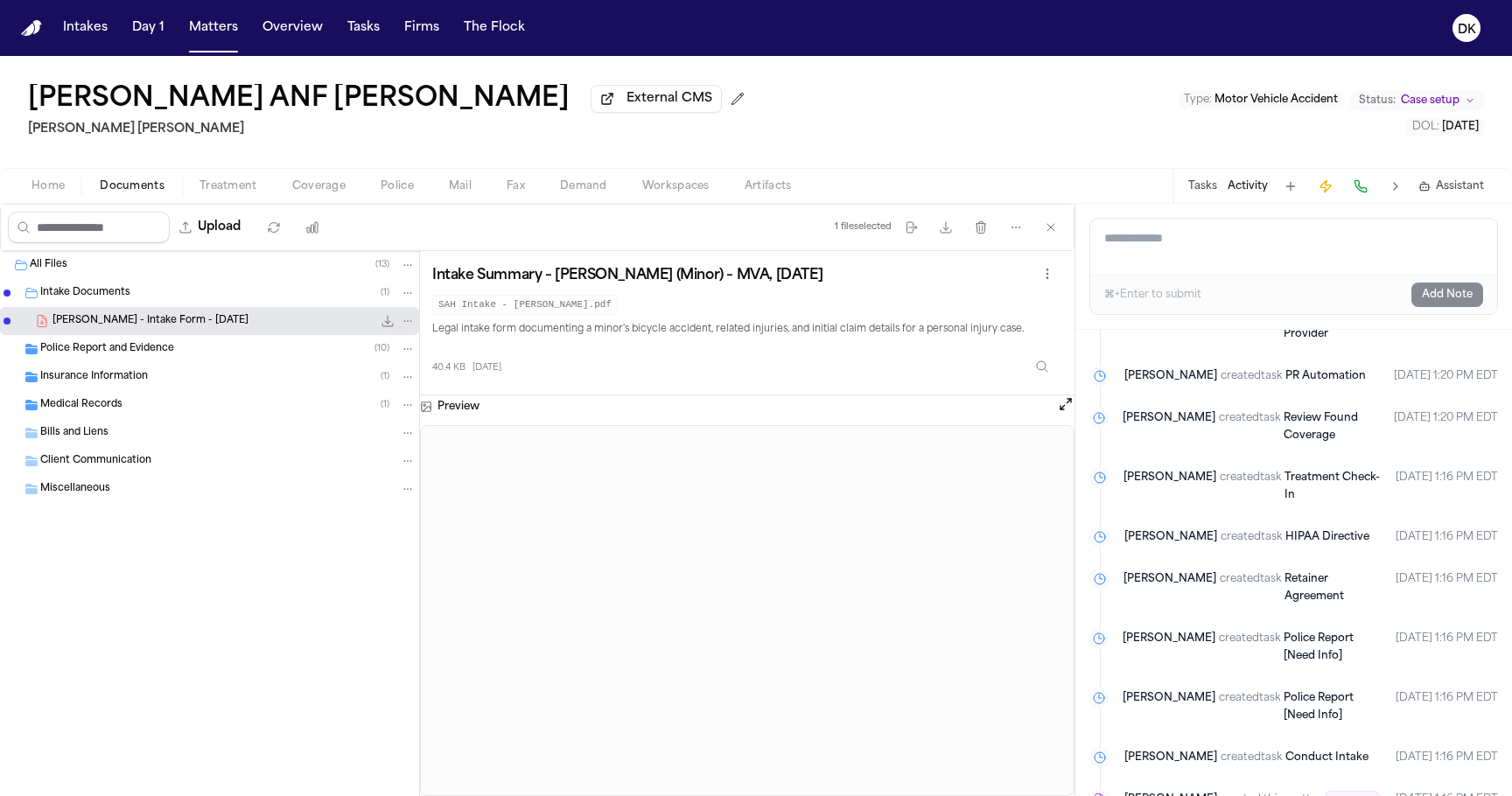
click at [866, 340] on div "Intake Summary – David Cervantes (Minor) – MVA, 8/28/2025 SAH Intake - D. Cerva…" at bounding box center [745, 322] width 626 height 119
click at [994, 305] on div "SAH Intake - D. Cervantes.pdf" at bounding box center [745, 304] width 626 height 22
click at [1019, 405] on div "Preview" at bounding box center [748, 406] width 655 height 23
click at [1063, 413] on button "Open preview" at bounding box center [1066, 404] width 18 height 18
click at [890, 308] on div "SAH Intake - D. Cervantes.pdf" at bounding box center [745, 304] width 626 height 22
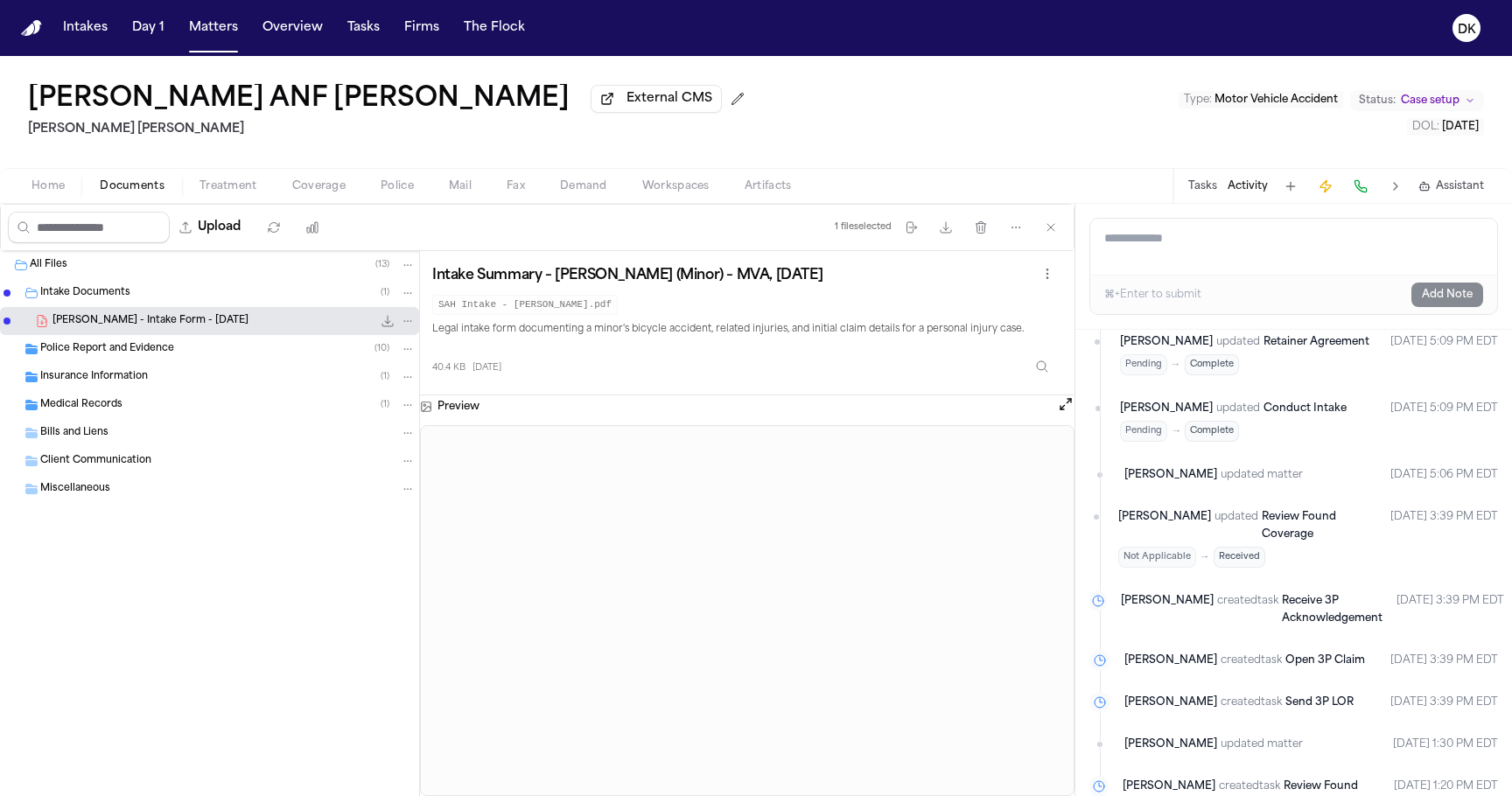
scroll to position [345, 0]
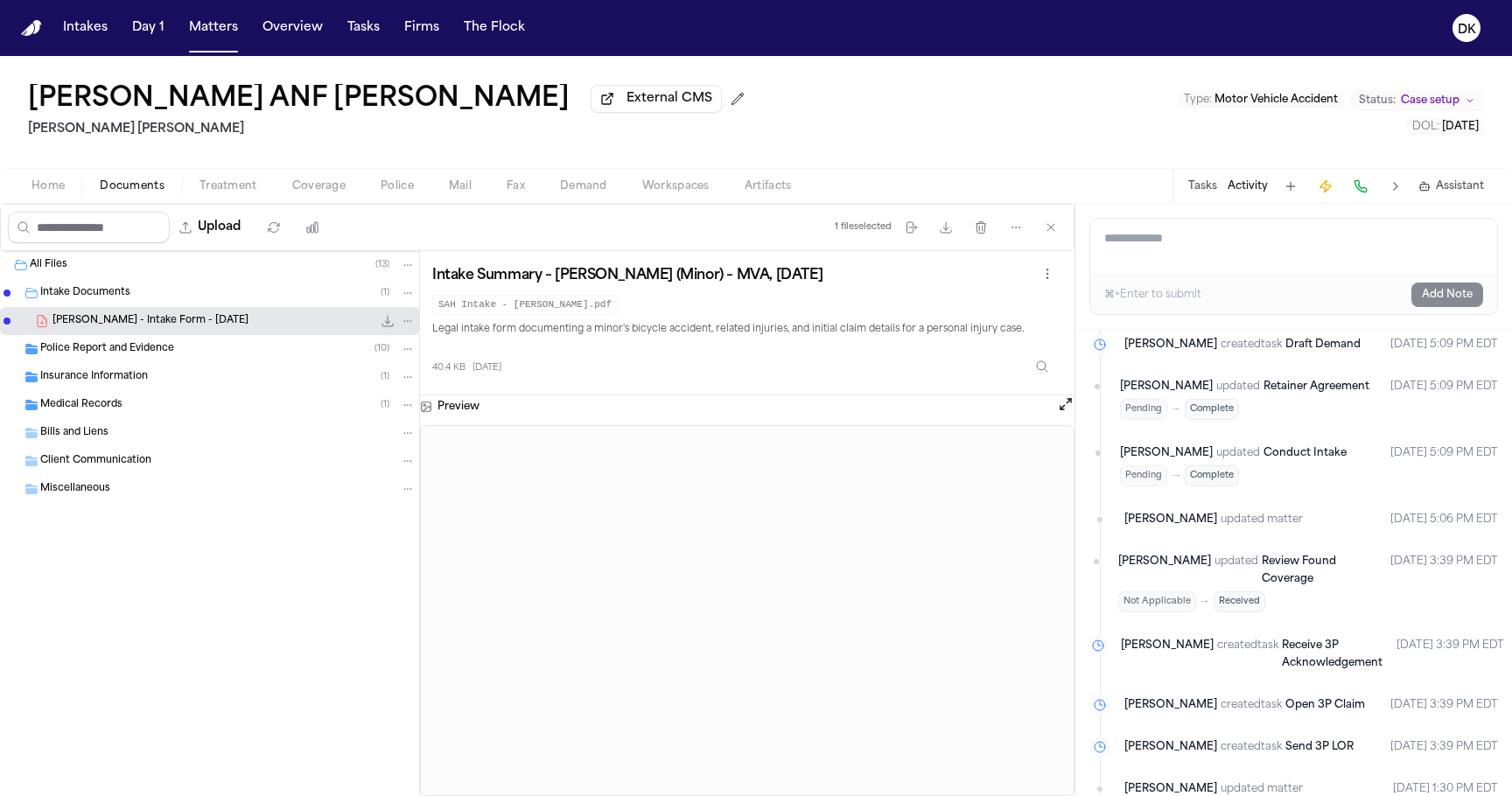
click at [1304, 483] on div "Jacqueline Maldonado updated Conduct Intake Pending → Complete" at bounding box center [1248, 465] width 256 height 42
click at [1278, 516] on span "updated matter" at bounding box center [1261, 520] width 82 height 18
click at [1251, 520] on span "updated matter" at bounding box center [1261, 520] width 82 height 18
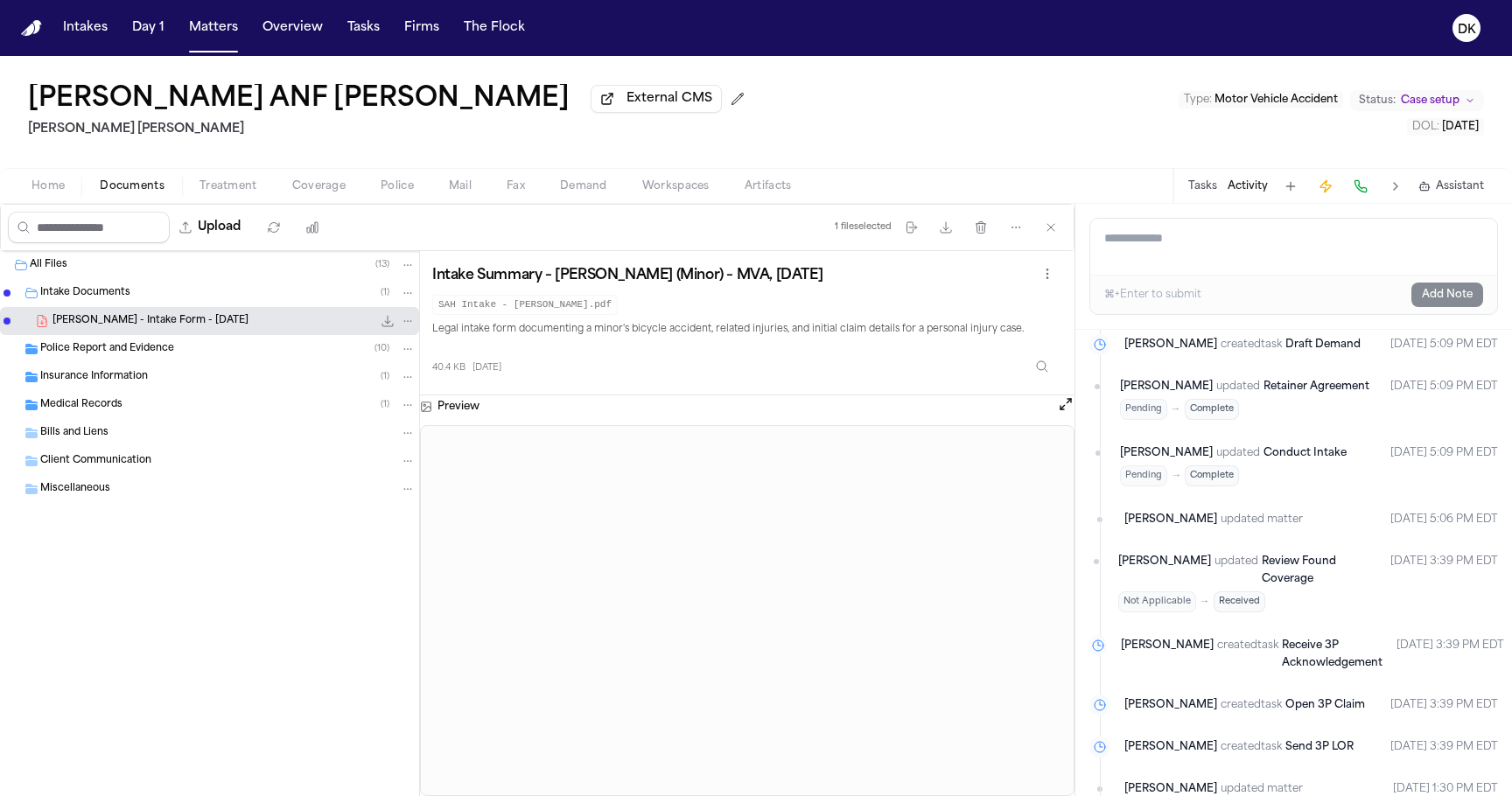
click at [1251, 520] on span "updated matter" at bounding box center [1261, 520] width 82 height 18
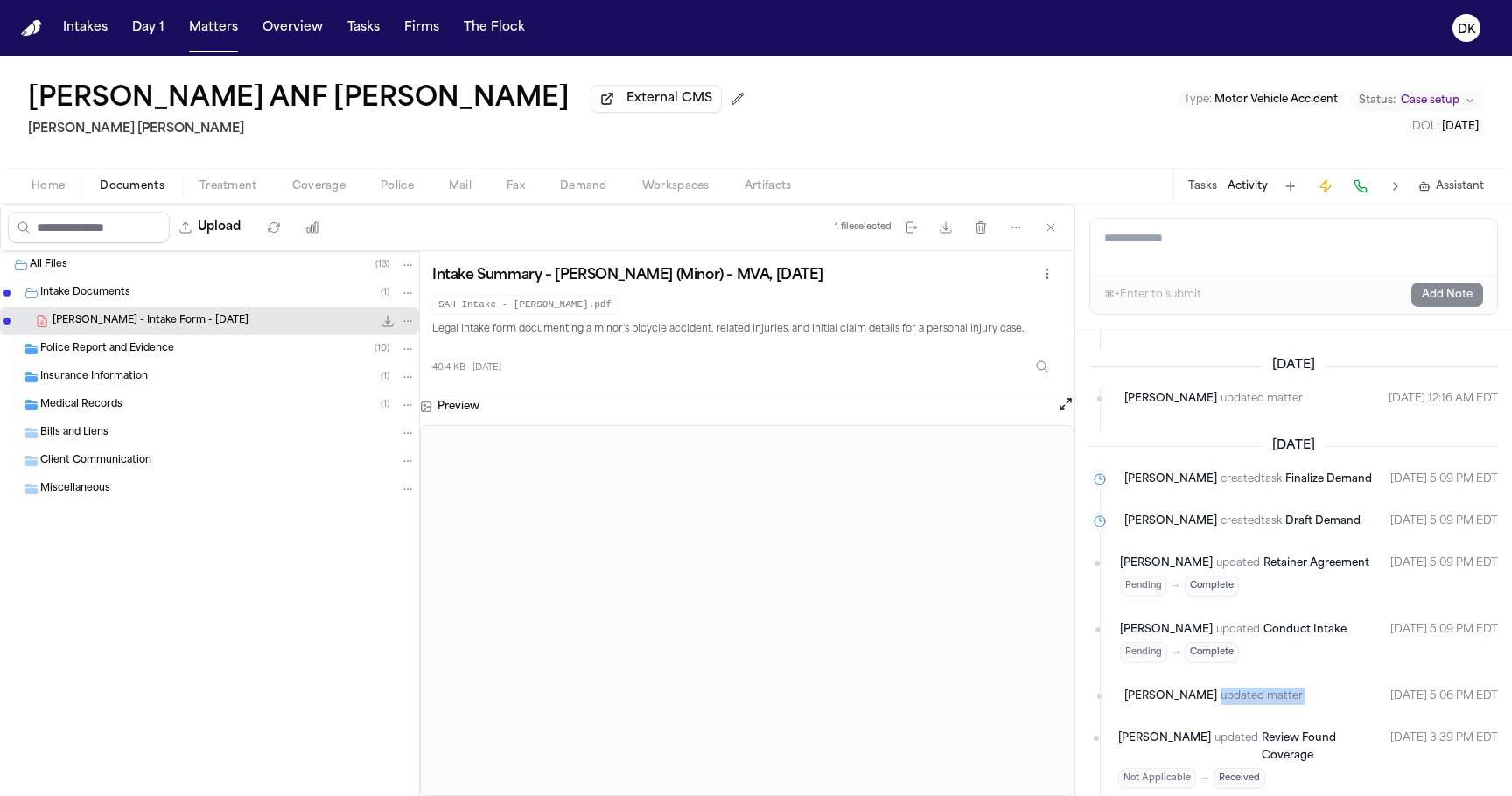
scroll to position [171, 0]
click at [1322, 570] on div "Jacqueline Maldonado updated Retainer Agreement Pending → Complete" at bounding box center [1248, 574] width 256 height 42
click at [1374, 553] on time "Sep 5, 2025 5:09 PM EDT" at bounding box center [1444, 574] width 108 height 42
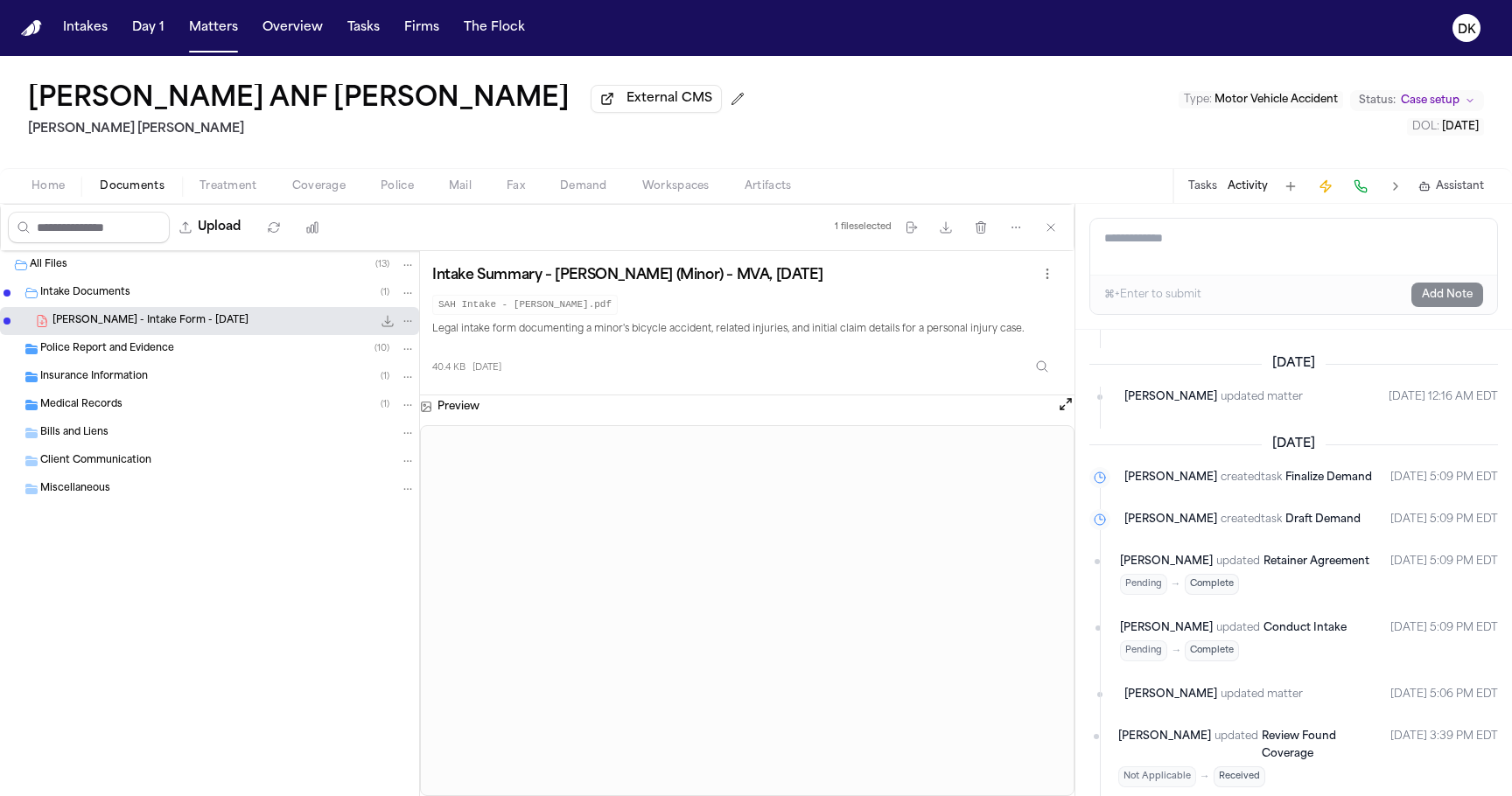
click at [1374, 553] on time "Sep 5, 2025 5:09 PM EDT" at bounding box center [1444, 574] width 108 height 42
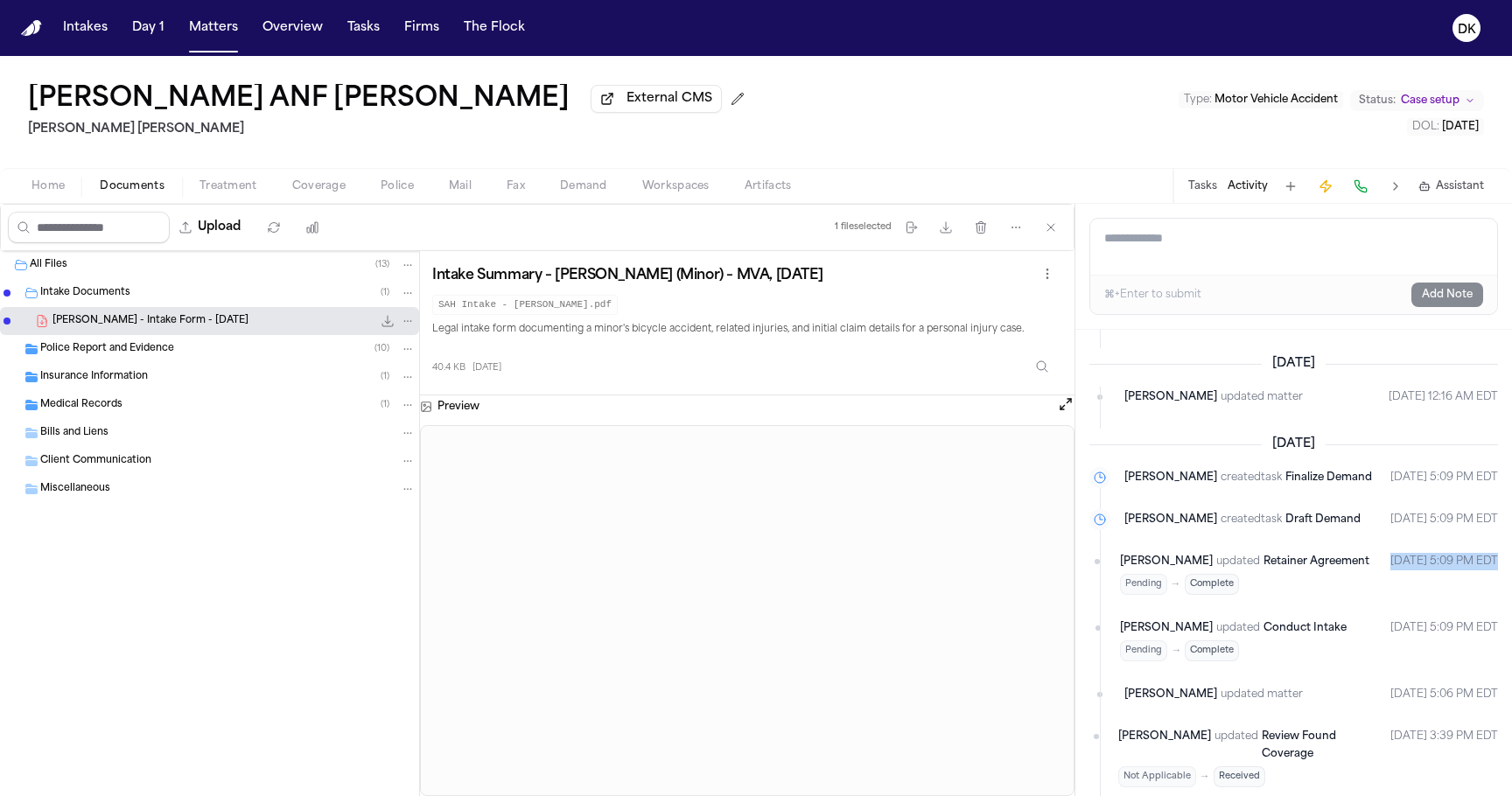
click at [1374, 553] on time "Sep 5, 2025 5:09 PM EDT" at bounding box center [1444, 574] width 108 height 42
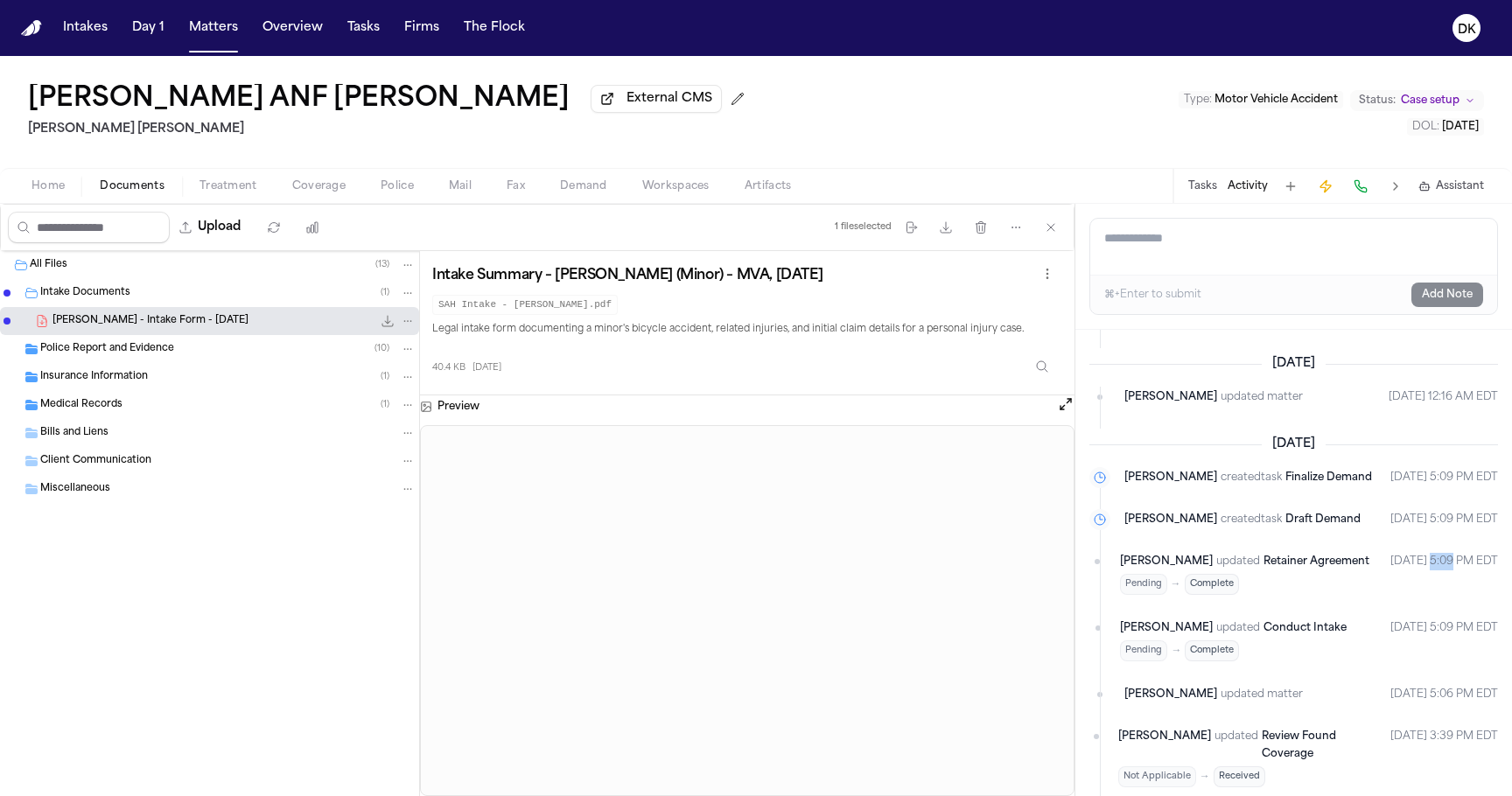
click at [1374, 553] on time "Sep 5, 2025 5:09 PM EDT" at bounding box center [1444, 574] width 108 height 42
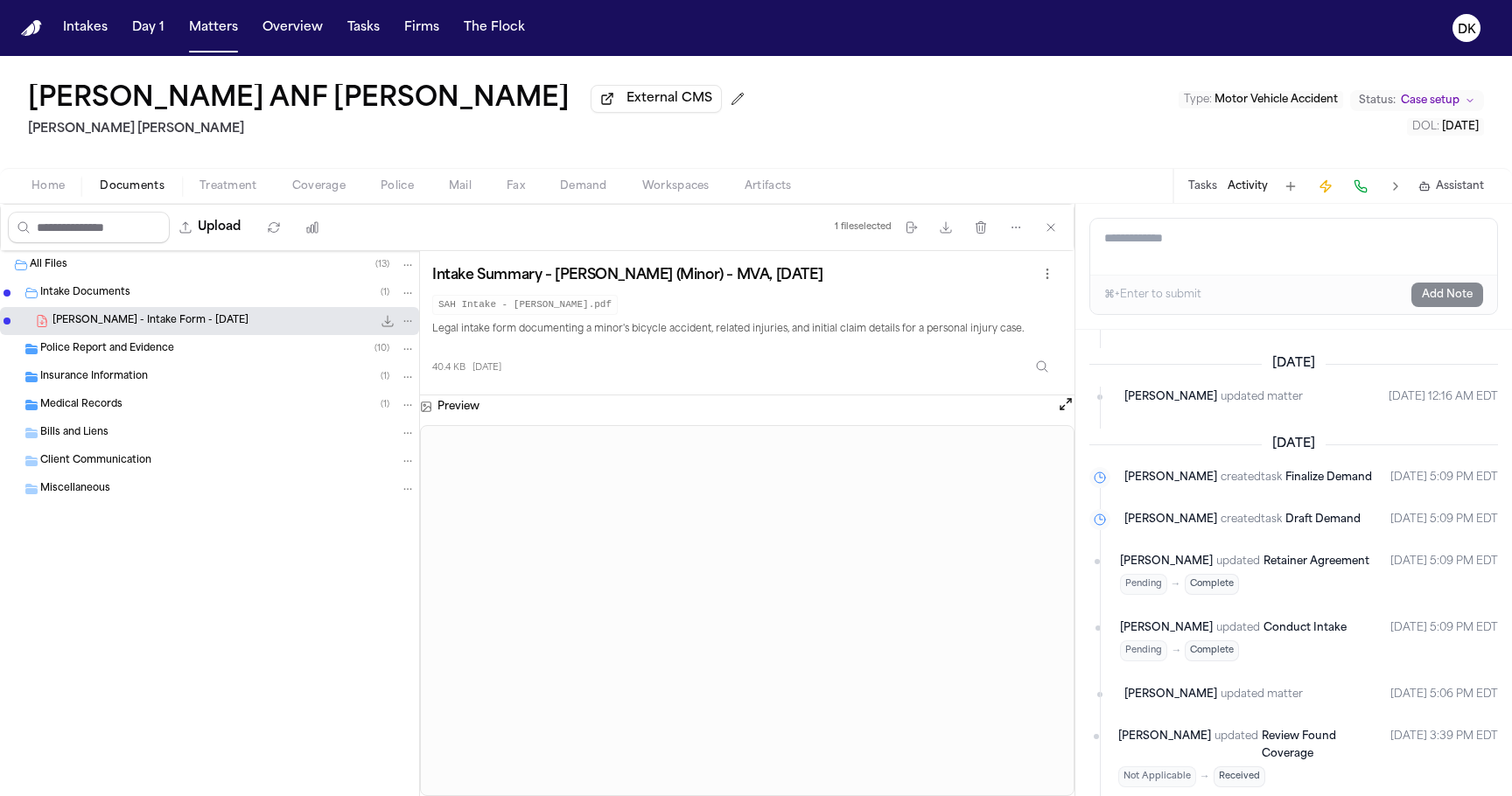
click at [1374, 553] on time "Sep 5, 2025 5:09 PM EDT" at bounding box center [1444, 574] width 108 height 42
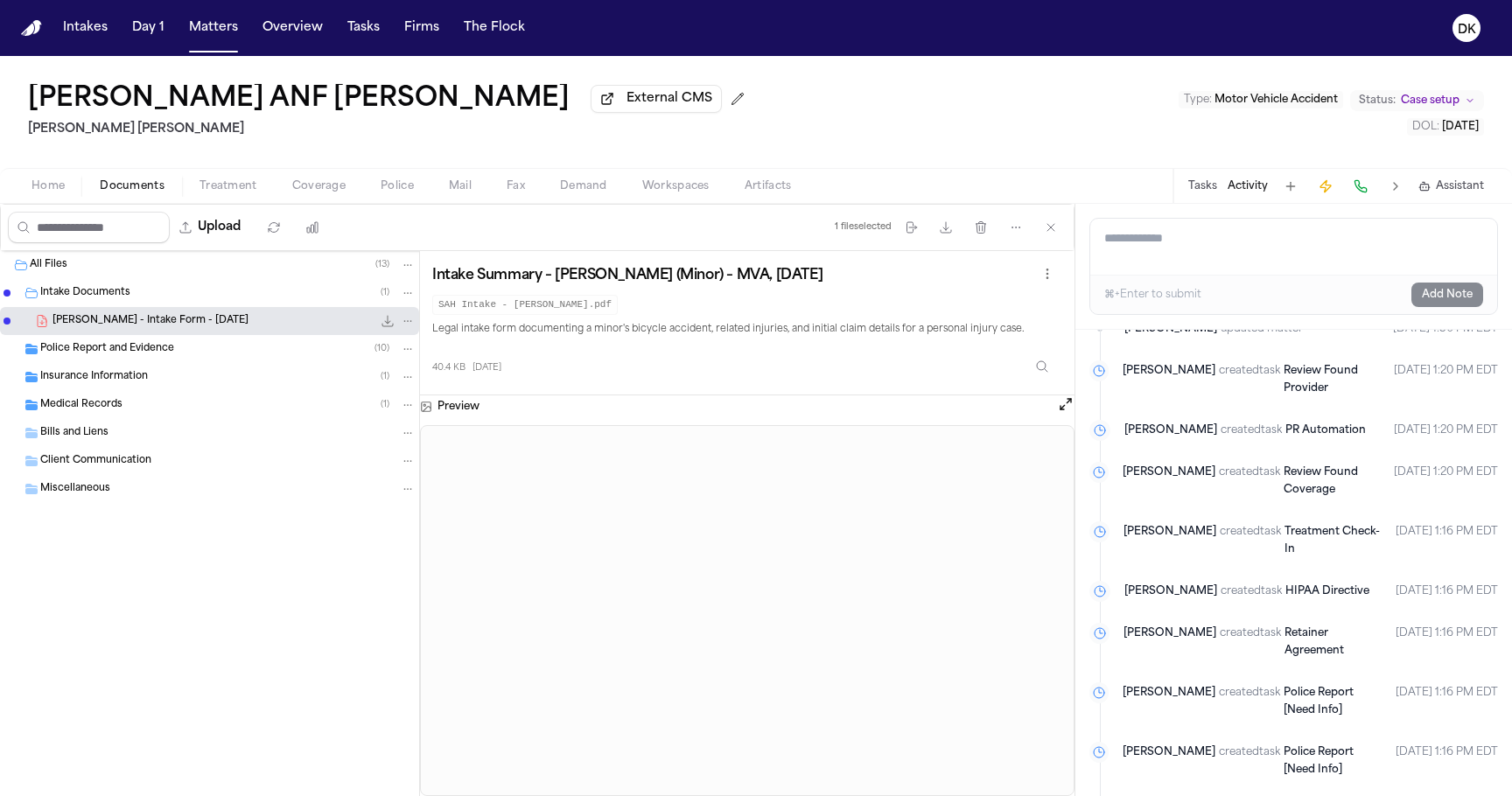
scroll to position [860, 0]
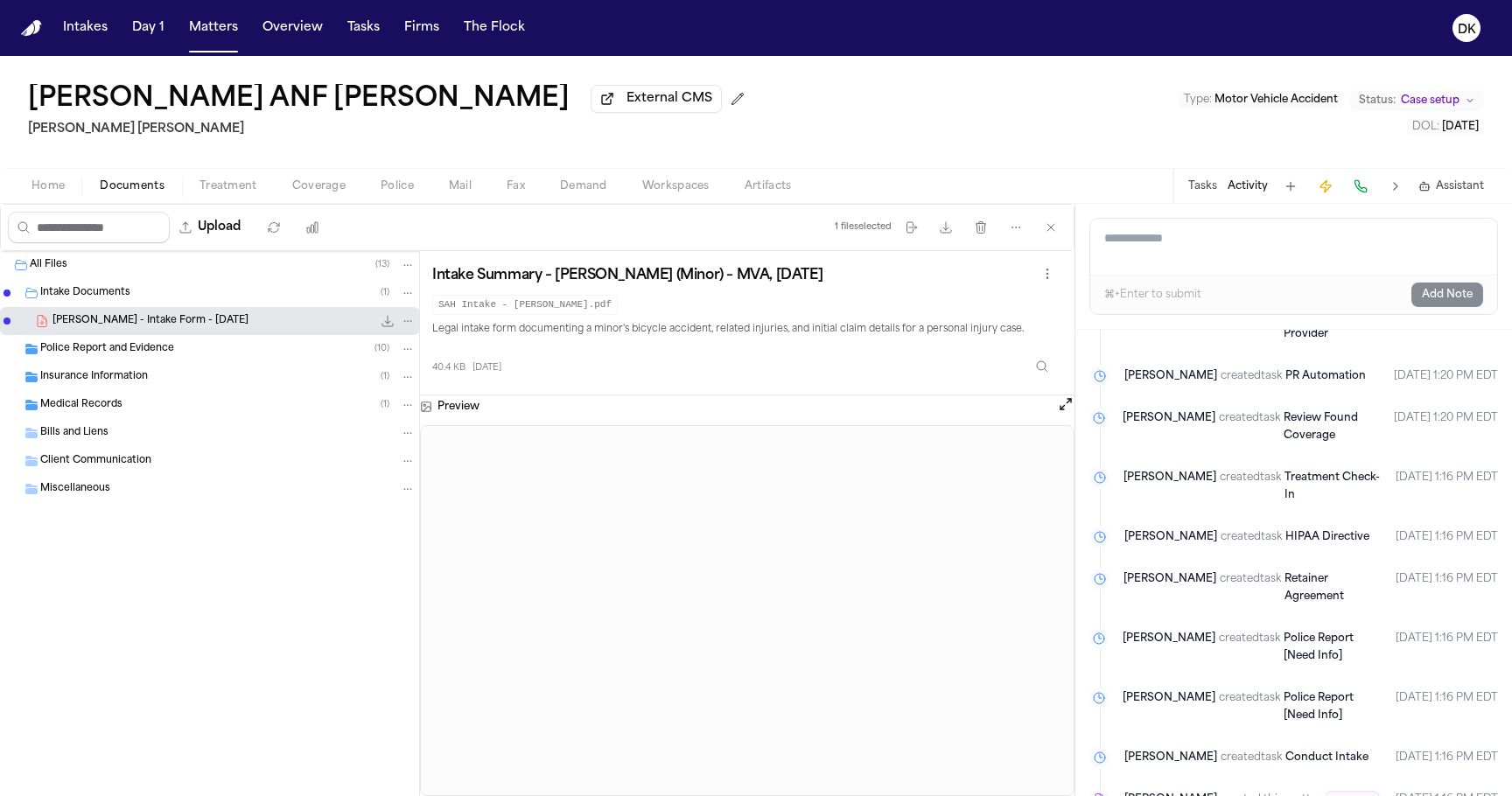
click at [146, 348] on span "Police Report and Evidence" at bounding box center [107, 349] width 134 height 15
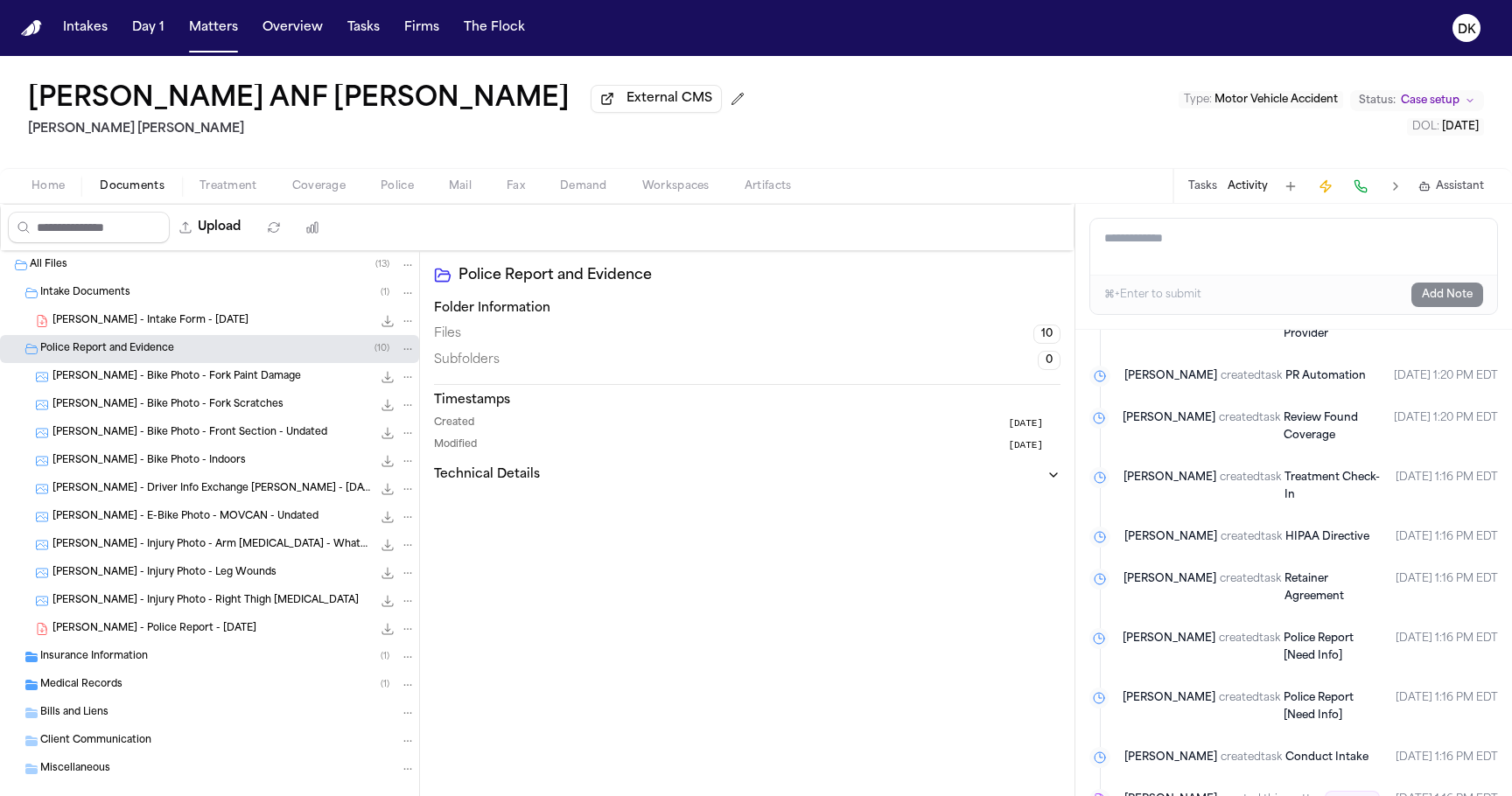
click at [243, 502] on div "[PERSON_NAME] - Driver Info Exchange [PERSON_NAME] - [DATE] 167.8 KB • JPG" at bounding box center [210, 489] width 419 height 28
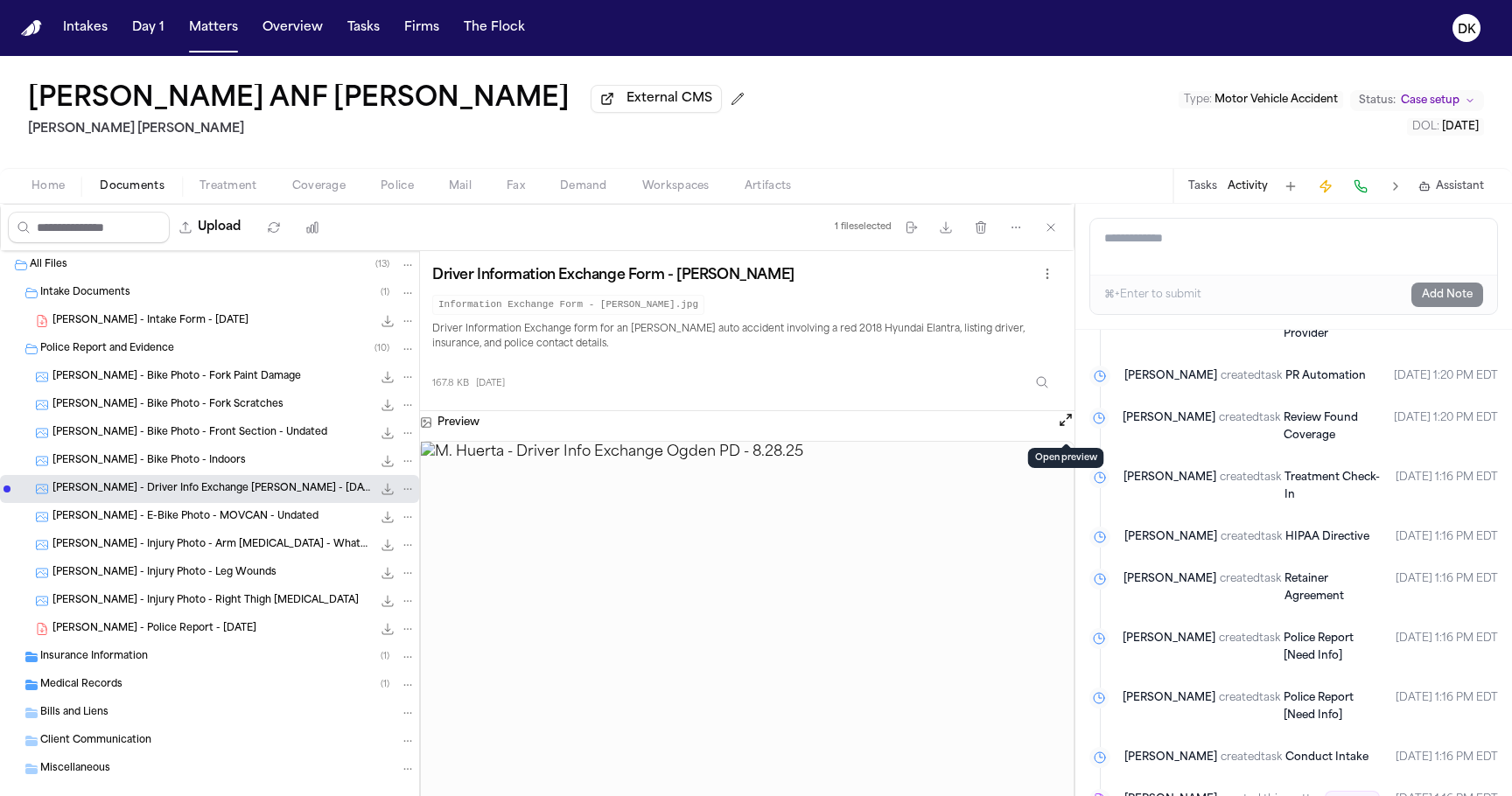
click at [1063, 423] on button "Open preview" at bounding box center [1066, 420] width 18 height 18
click at [1374, 722] on time "Sep 5, 2025 1:16 PM EDT" at bounding box center [1447, 801] width 103 height 21
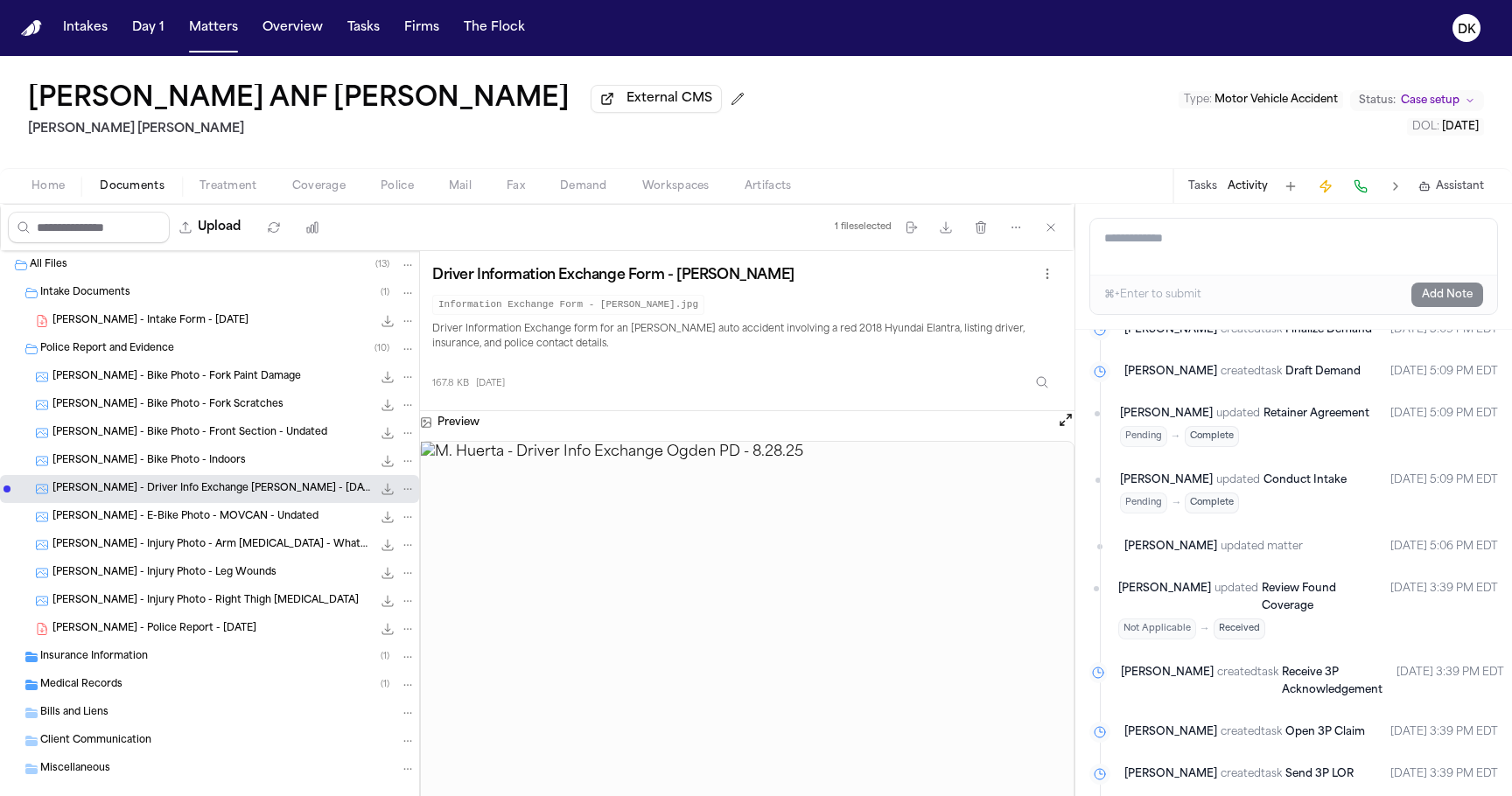
scroll to position [283, 0]
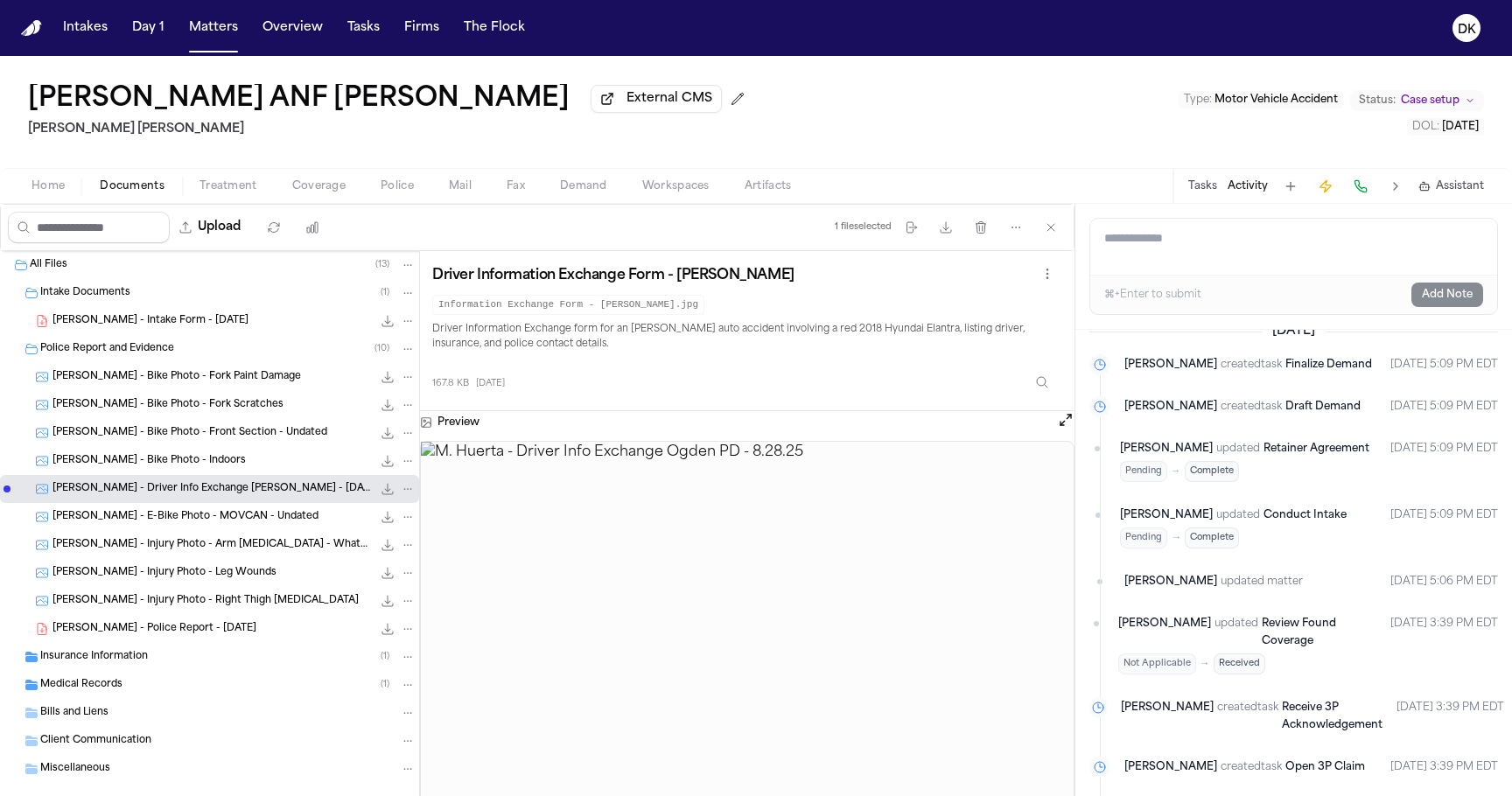
click at [393, 188] on span "Police" at bounding box center [396, 187] width 33 height 14
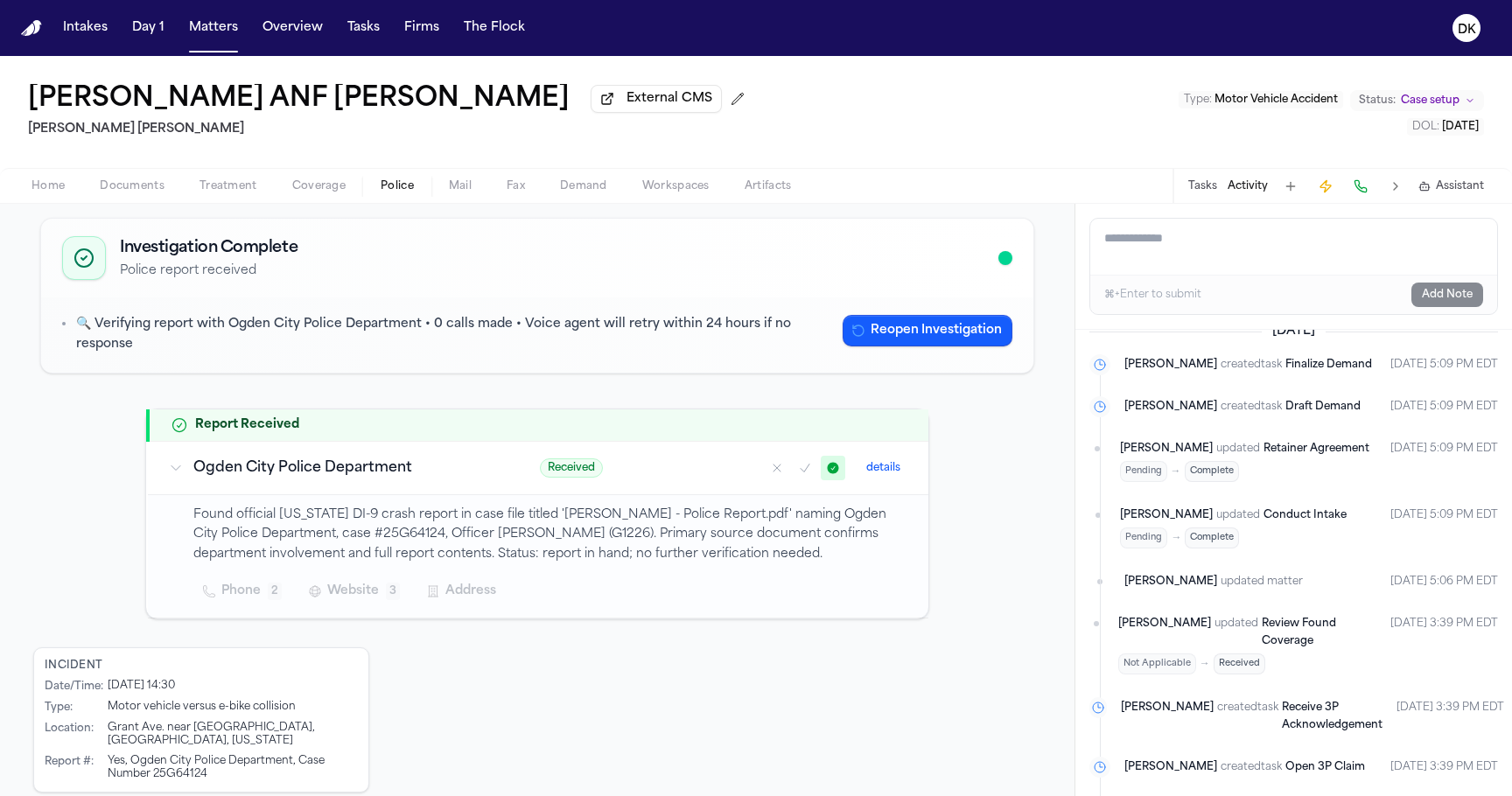
scroll to position [91, 0]
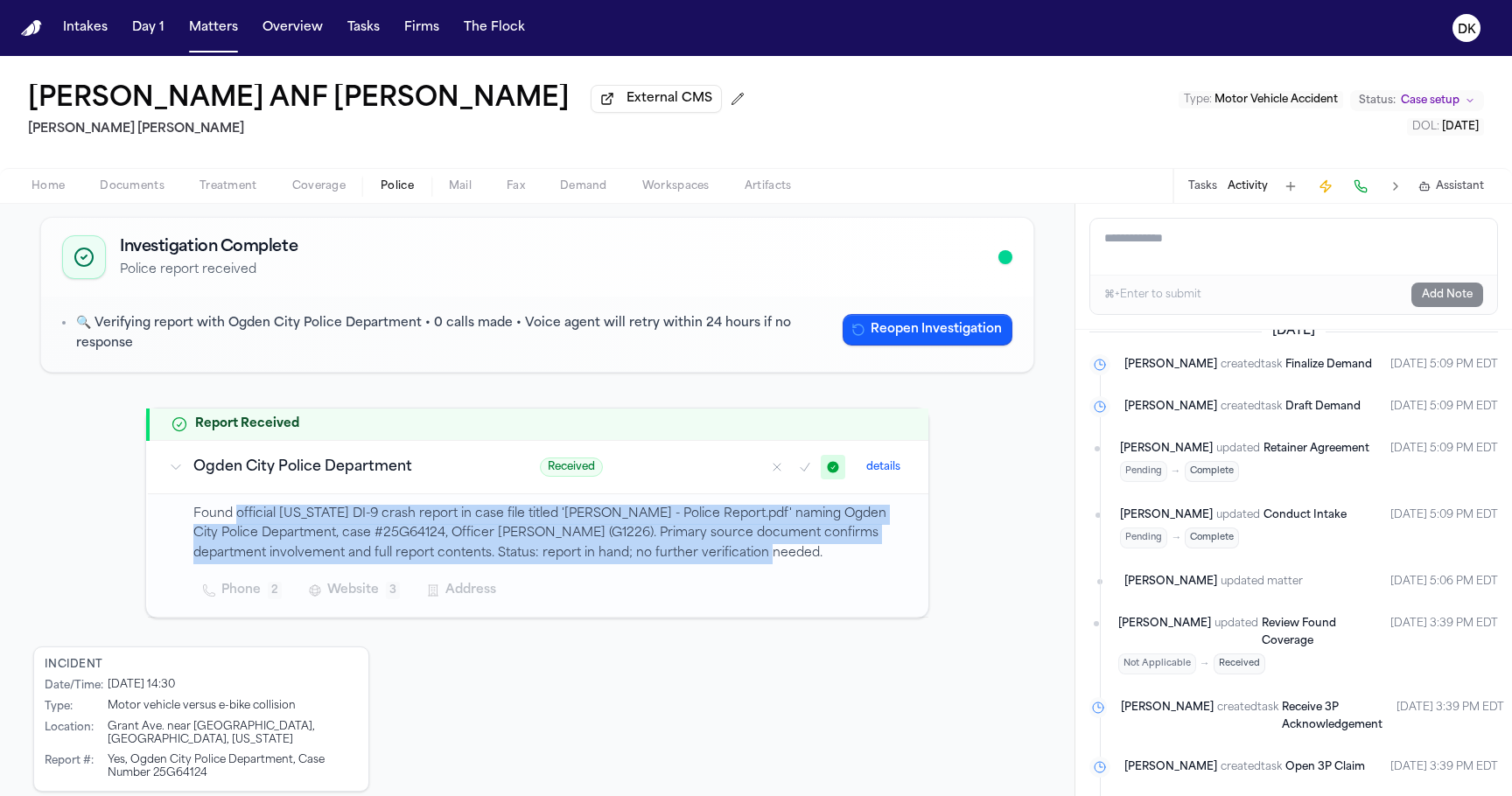
drag, startPoint x: 807, startPoint y: 546, endPoint x: 238, endPoint y: 503, distance: 570.6
click at [237, 505] on p "Found official Utah DI-9 crash report in case file titled 'Cervantes, David - P…" at bounding box center [551, 535] width 715 height 60
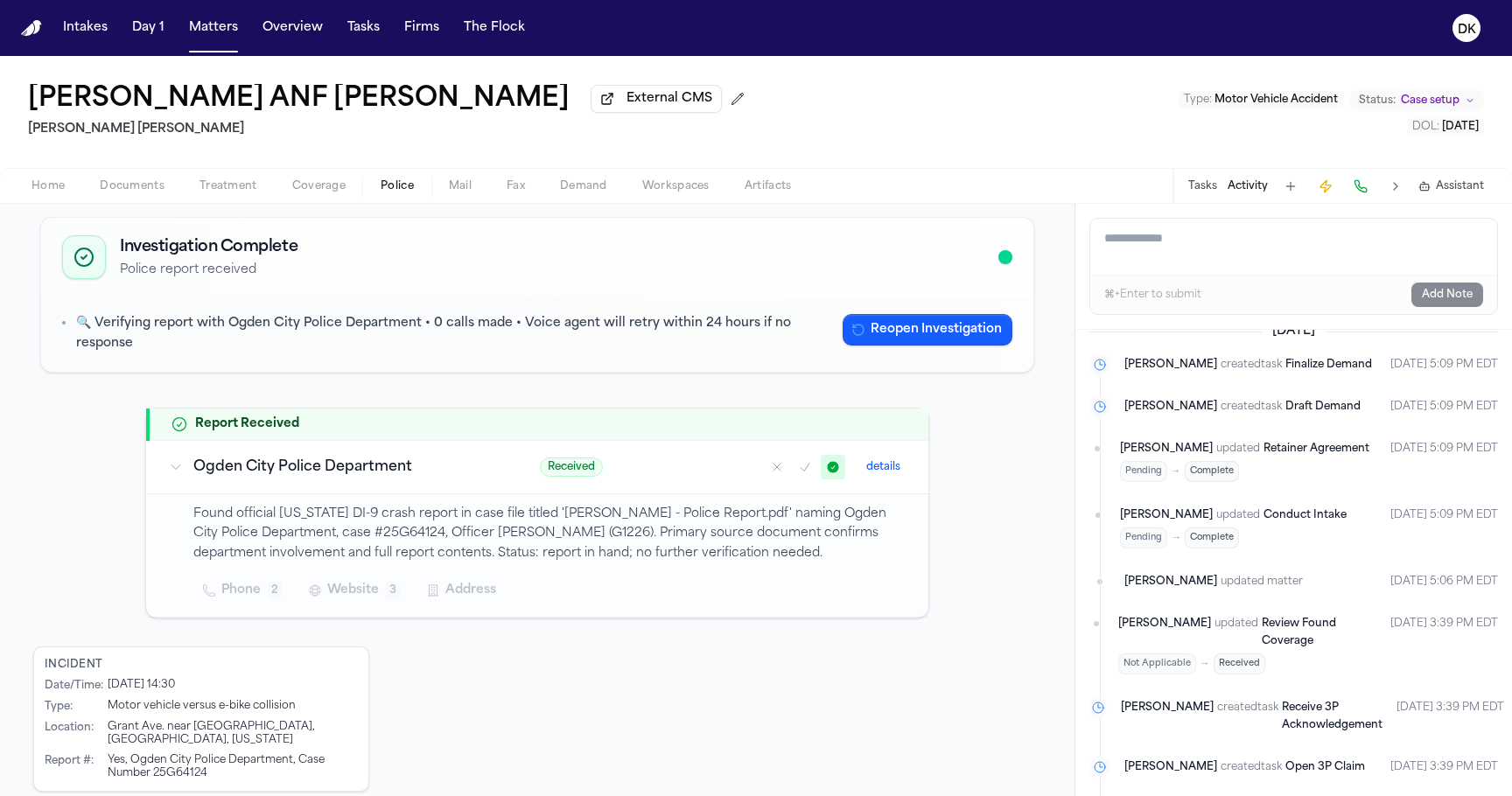
click at [210, 505] on p "Found official Utah DI-9 crash report in case file titled 'Cervantes, David - P…" at bounding box center [551, 535] width 715 height 60
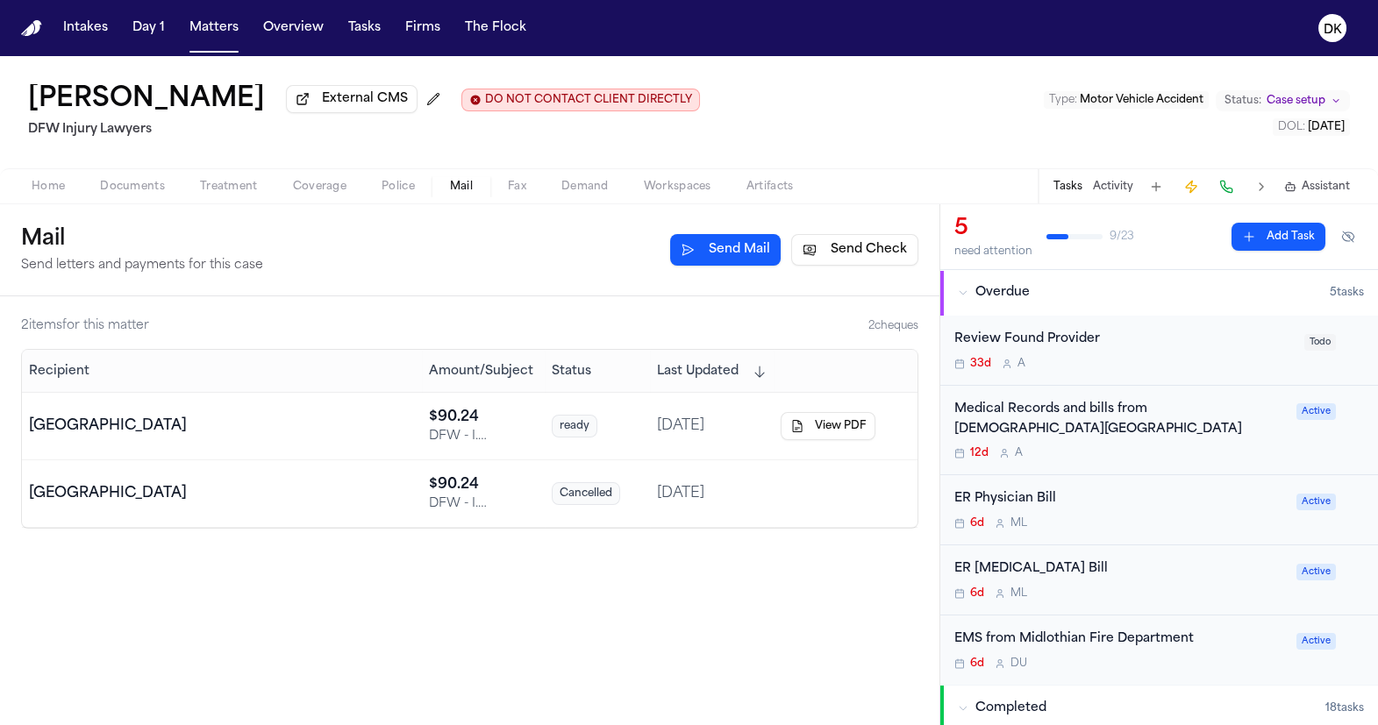
click at [1097, 695] on button "Completed 18 task s" at bounding box center [1159, 709] width 438 height 46
click at [1021, 699] on button "Completed 18 task s" at bounding box center [1159, 709] width 438 height 46
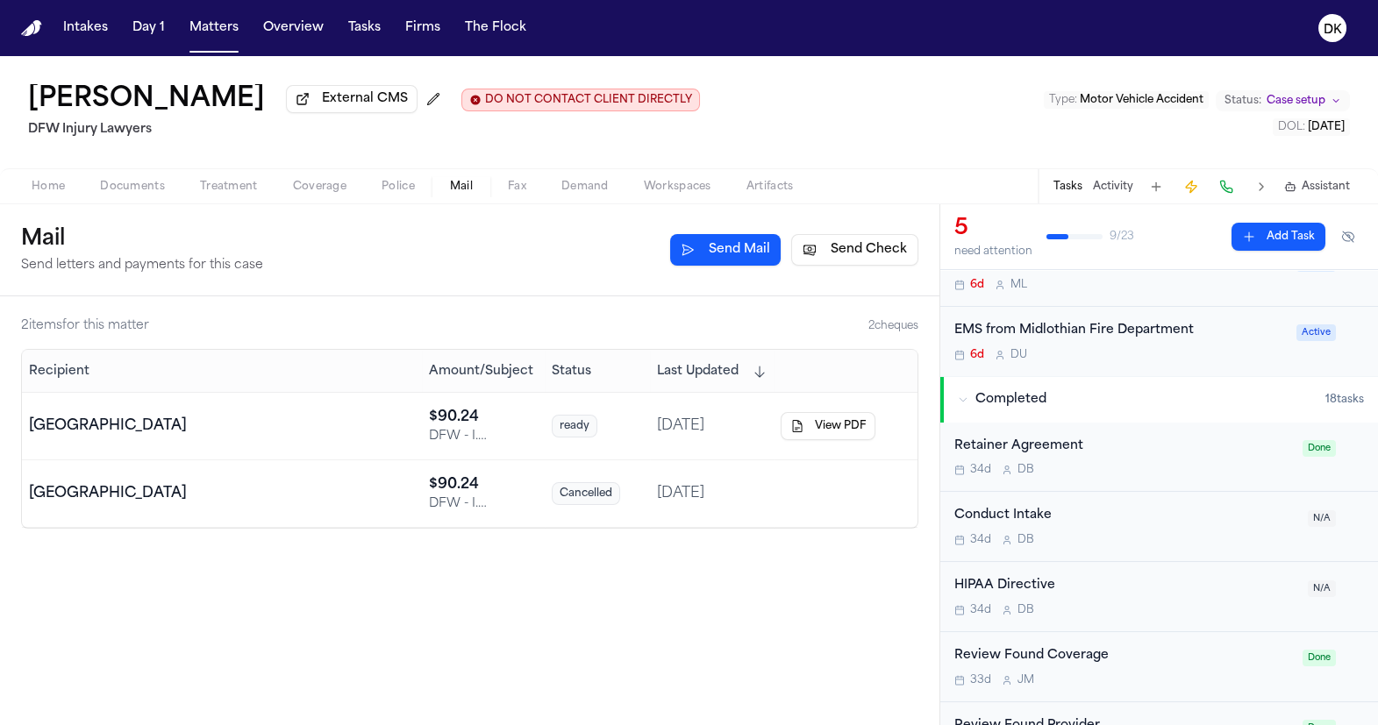
click at [1015, 409] on span "Completed" at bounding box center [1010, 400] width 71 height 18
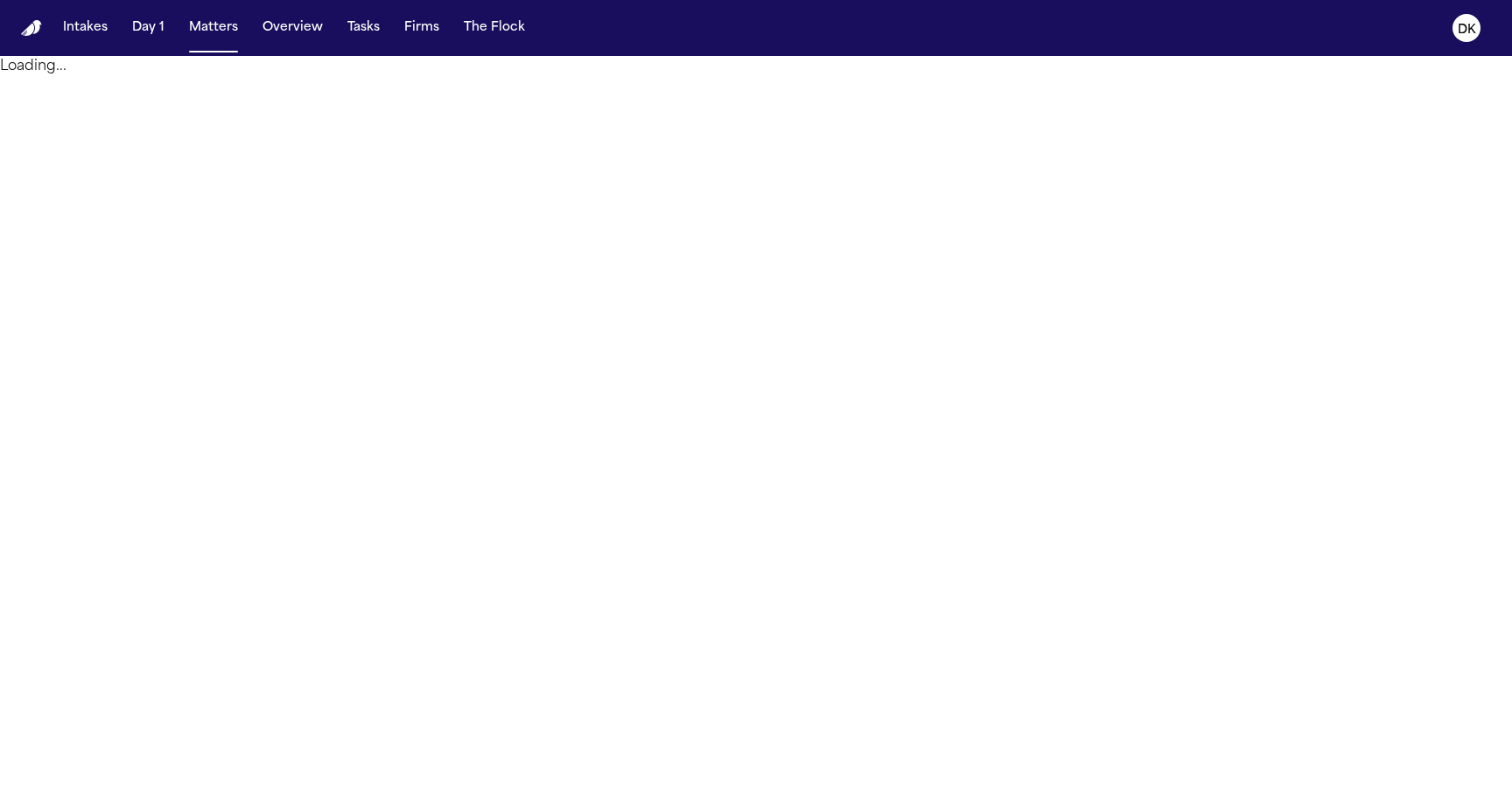
click at [367, 30] on button "Tasks" at bounding box center [363, 28] width 46 height 32
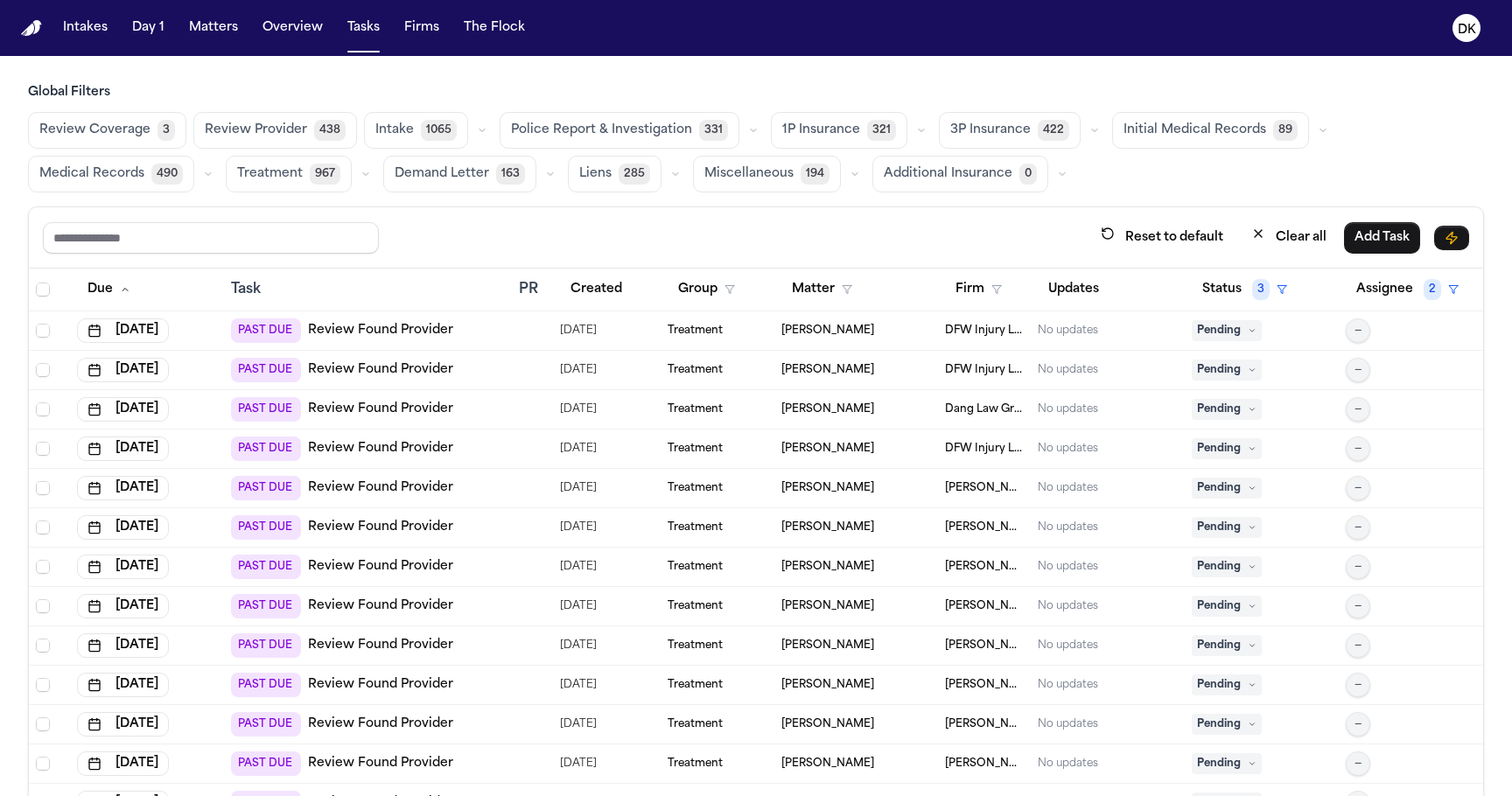
click at [594, 127] on span "Police Report & Investigation" at bounding box center [602, 131] width 182 height 18
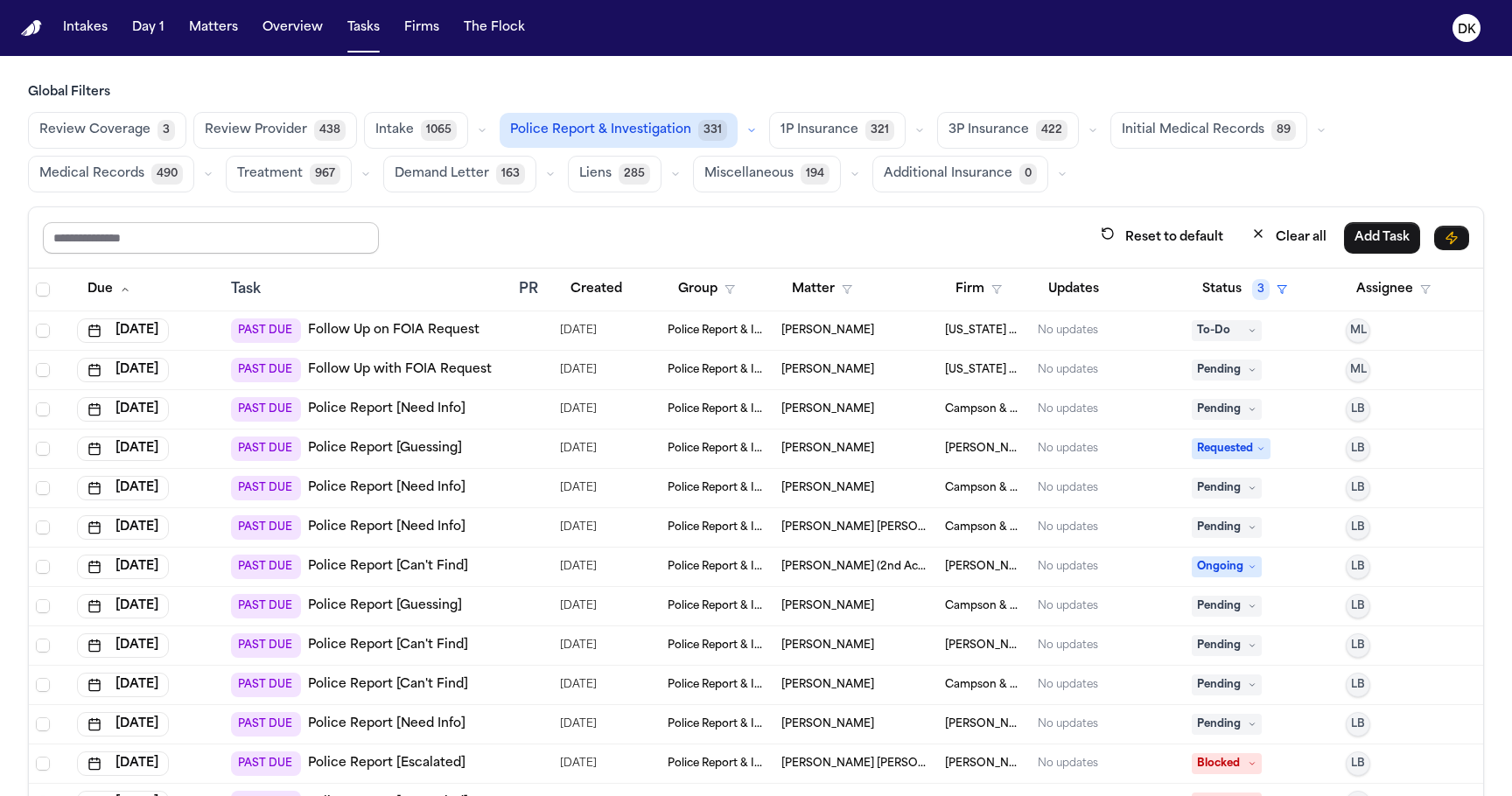
click at [246, 231] on input "text" at bounding box center [211, 238] width 336 height 32
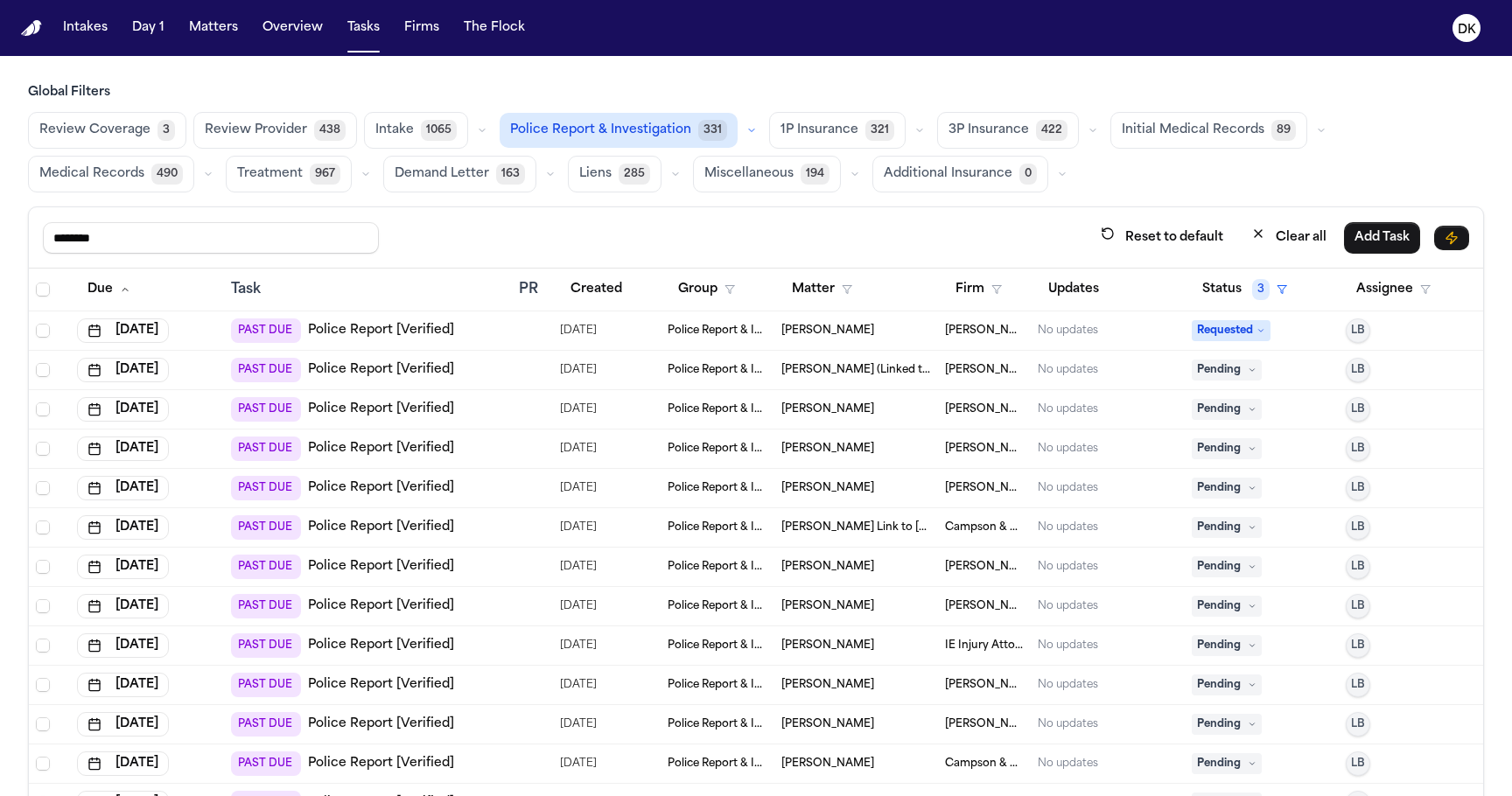
type input "********"
click at [497, 311] on td "PAST DUE Police Report [Verified]" at bounding box center [367, 330] width 288 height 39
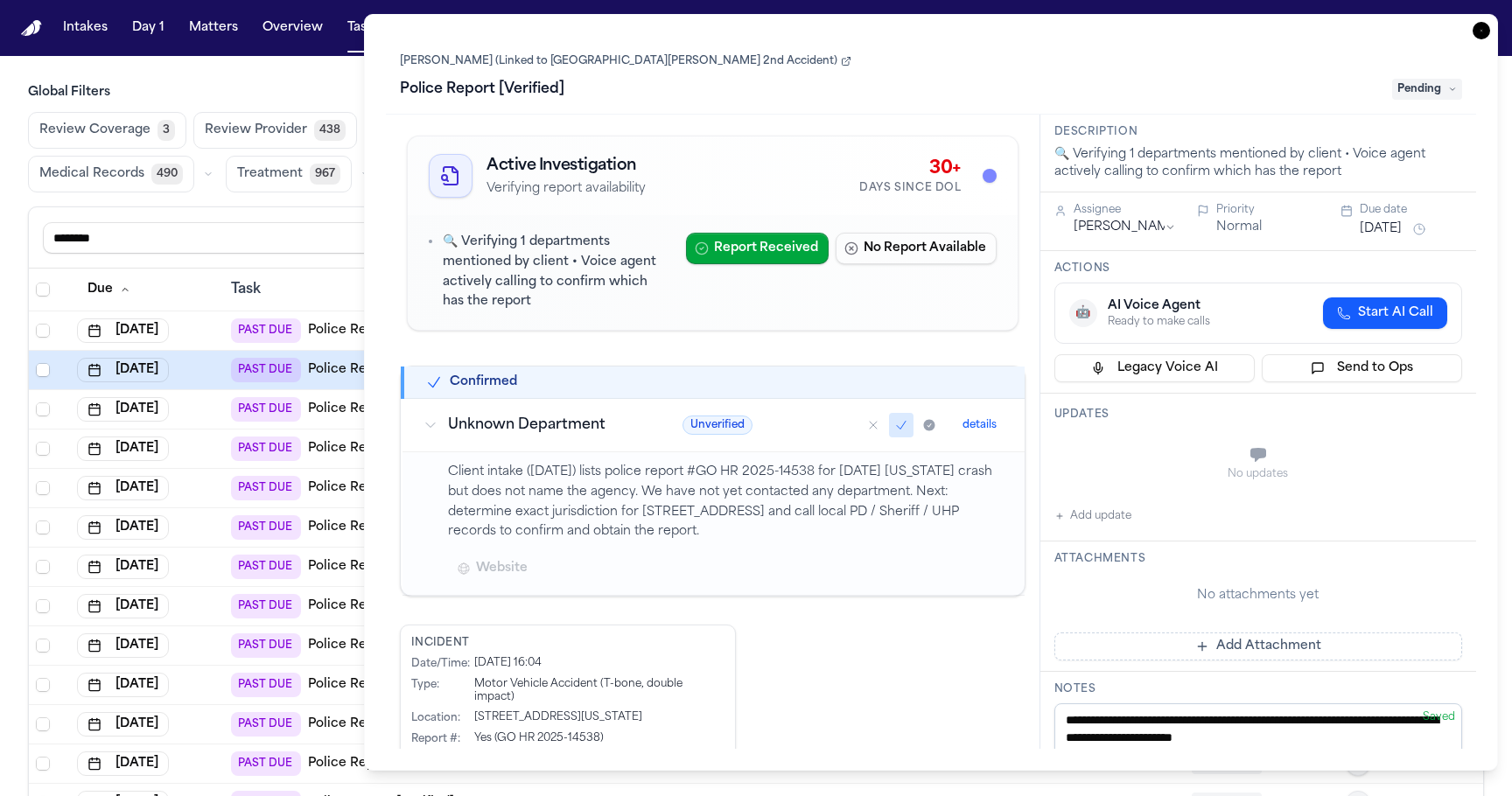
click at [1484, 30] on icon "button" at bounding box center [1482, 31] width 18 height 18
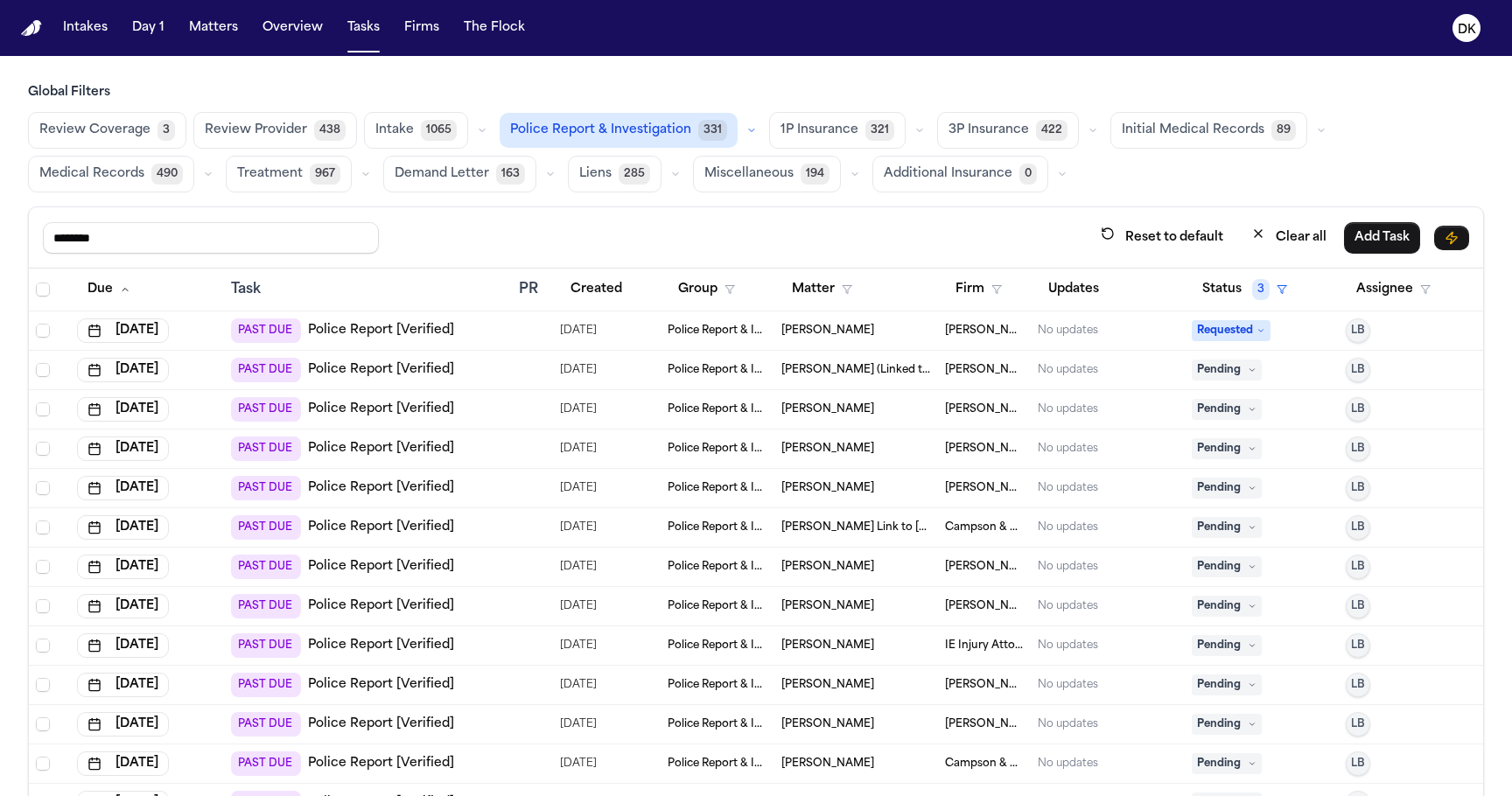
click at [586, 293] on button "Created" at bounding box center [596, 289] width 73 height 32
click at [586, 293] on button "Created" at bounding box center [605, 289] width 90 height 32
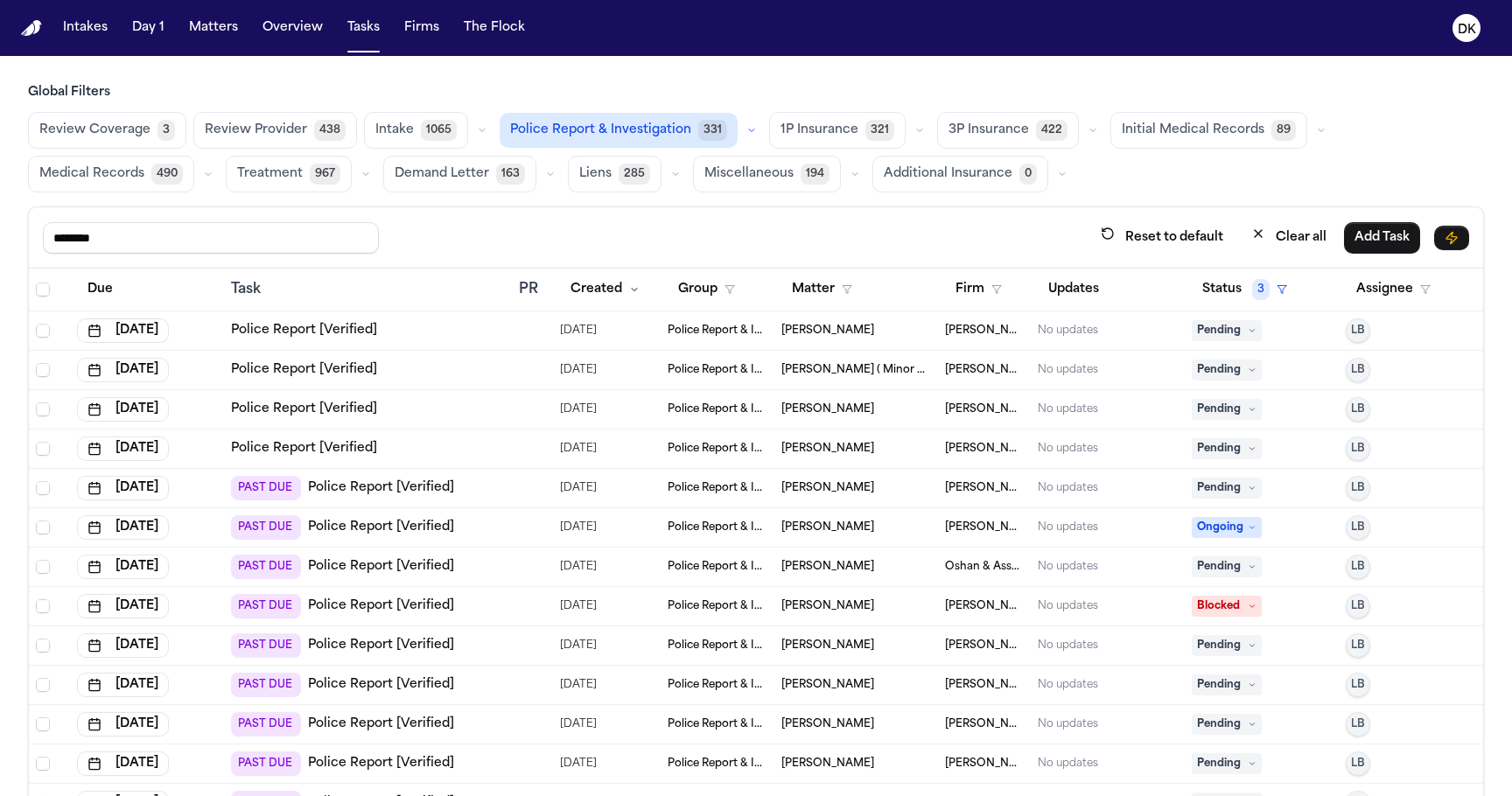
click at [468, 330] on div "Police Report [Verified]" at bounding box center [368, 331] width 273 height 18
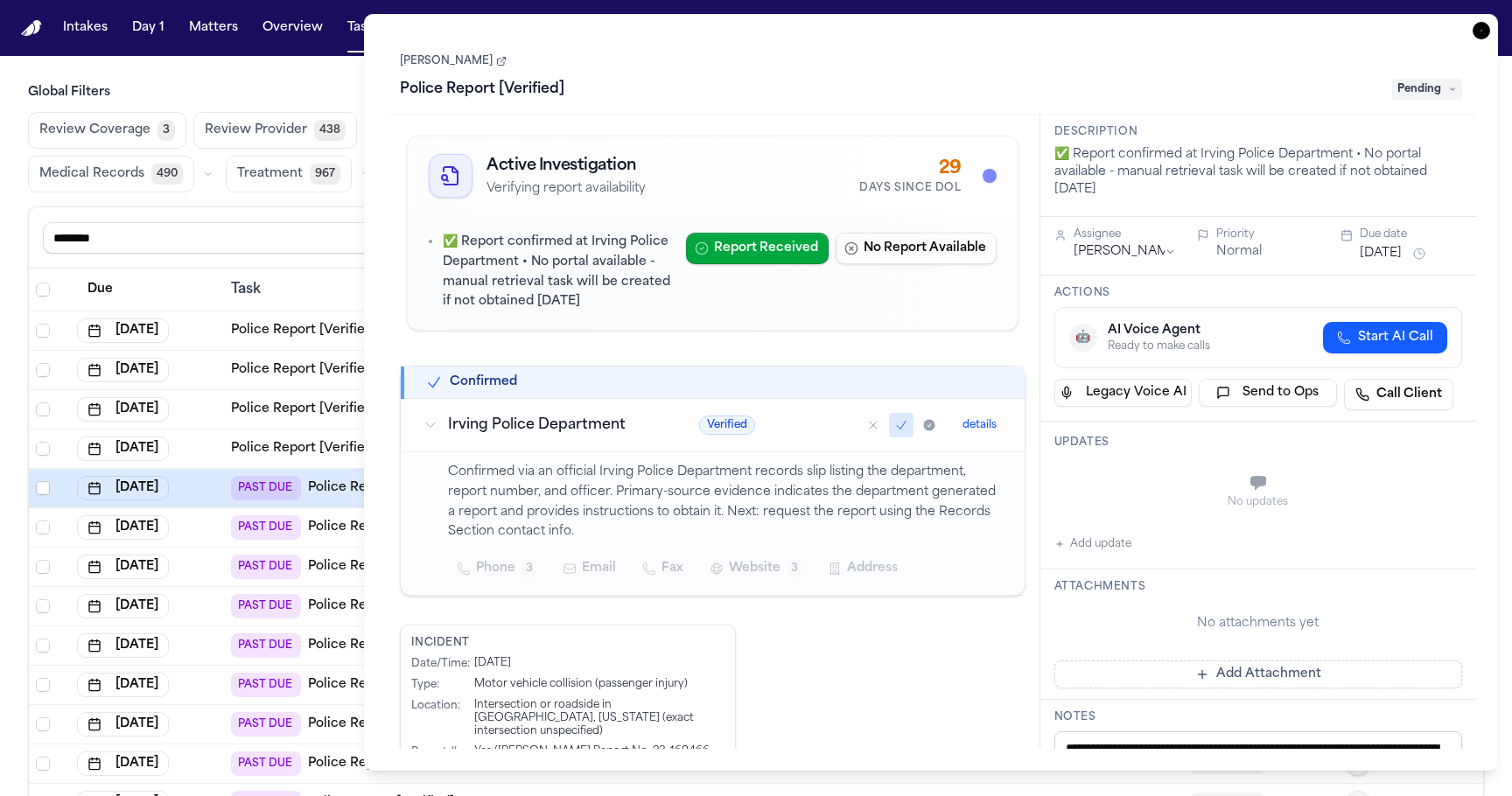
click at [571, 520] on p "Confirmed via an official Irving Police Department records slip listing the dep…" at bounding box center [726, 503] width 556 height 80
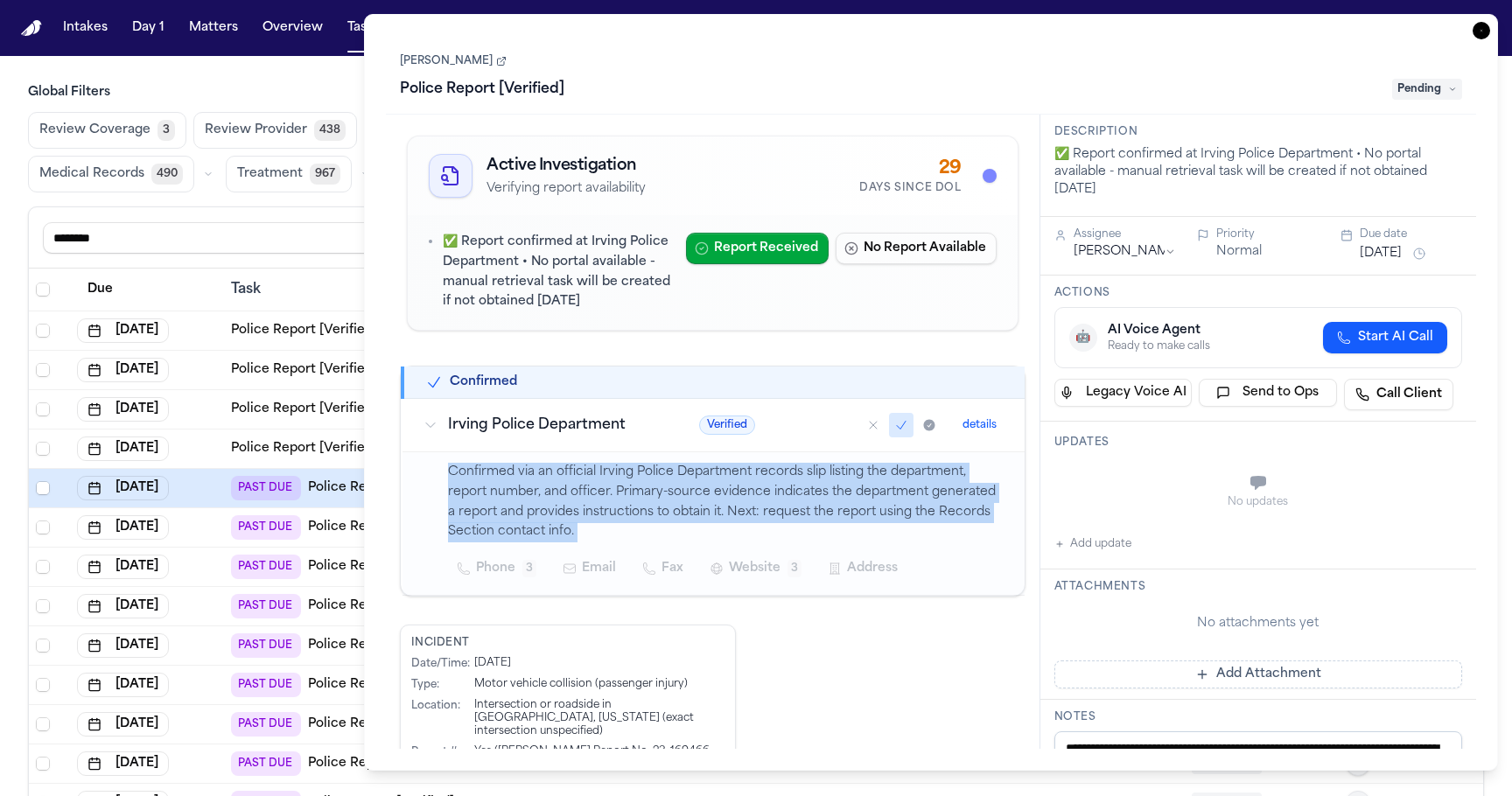
click at [571, 520] on p "Confirmed via an official Irving Police Department records slip listing the dep…" at bounding box center [726, 503] width 556 height 80
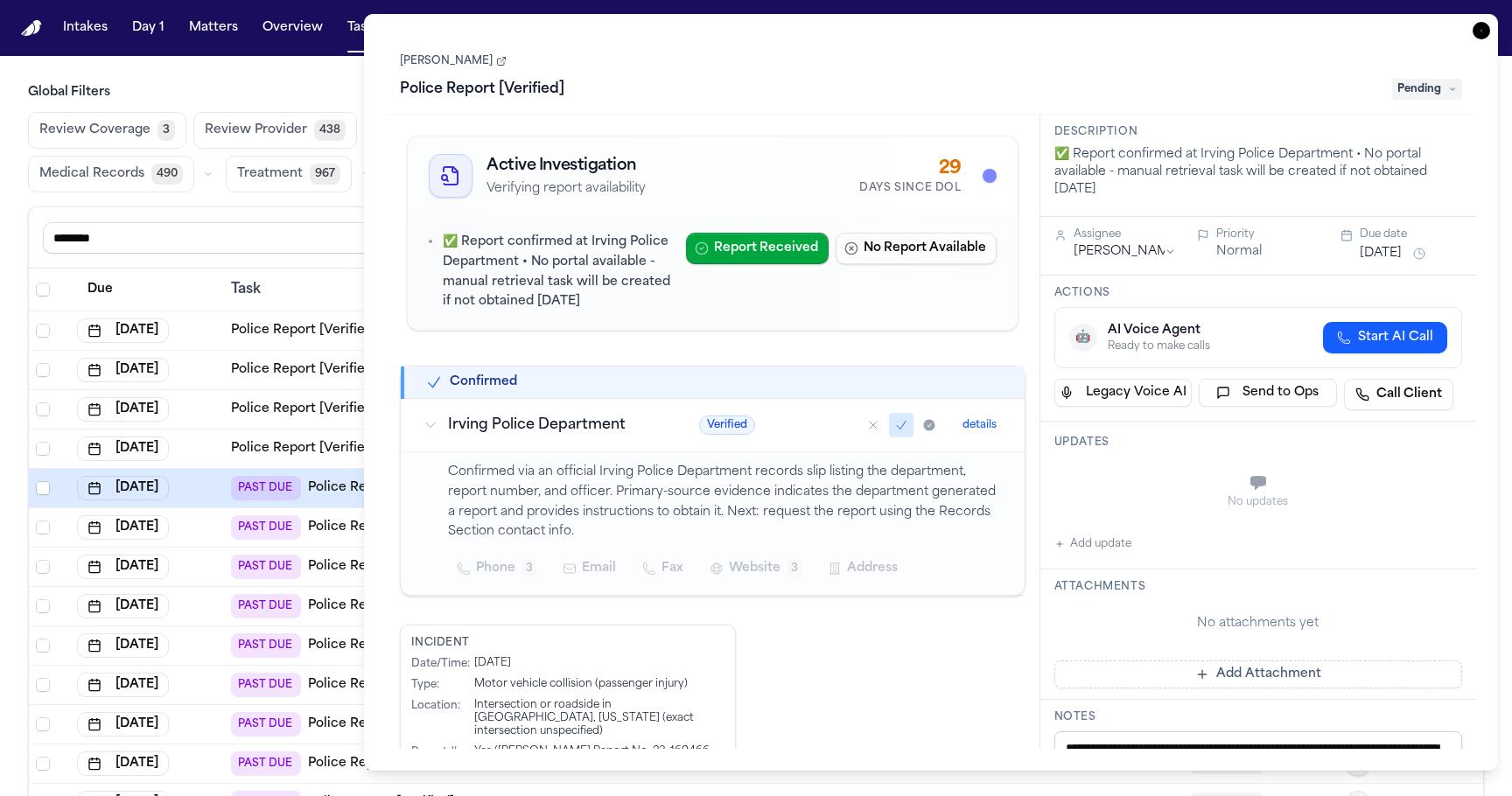
click at [609, 482] on p "Confirmed via an official Irving Police Department records slip listing the dep…" at bounding box center [726, 503] width 556 height 80
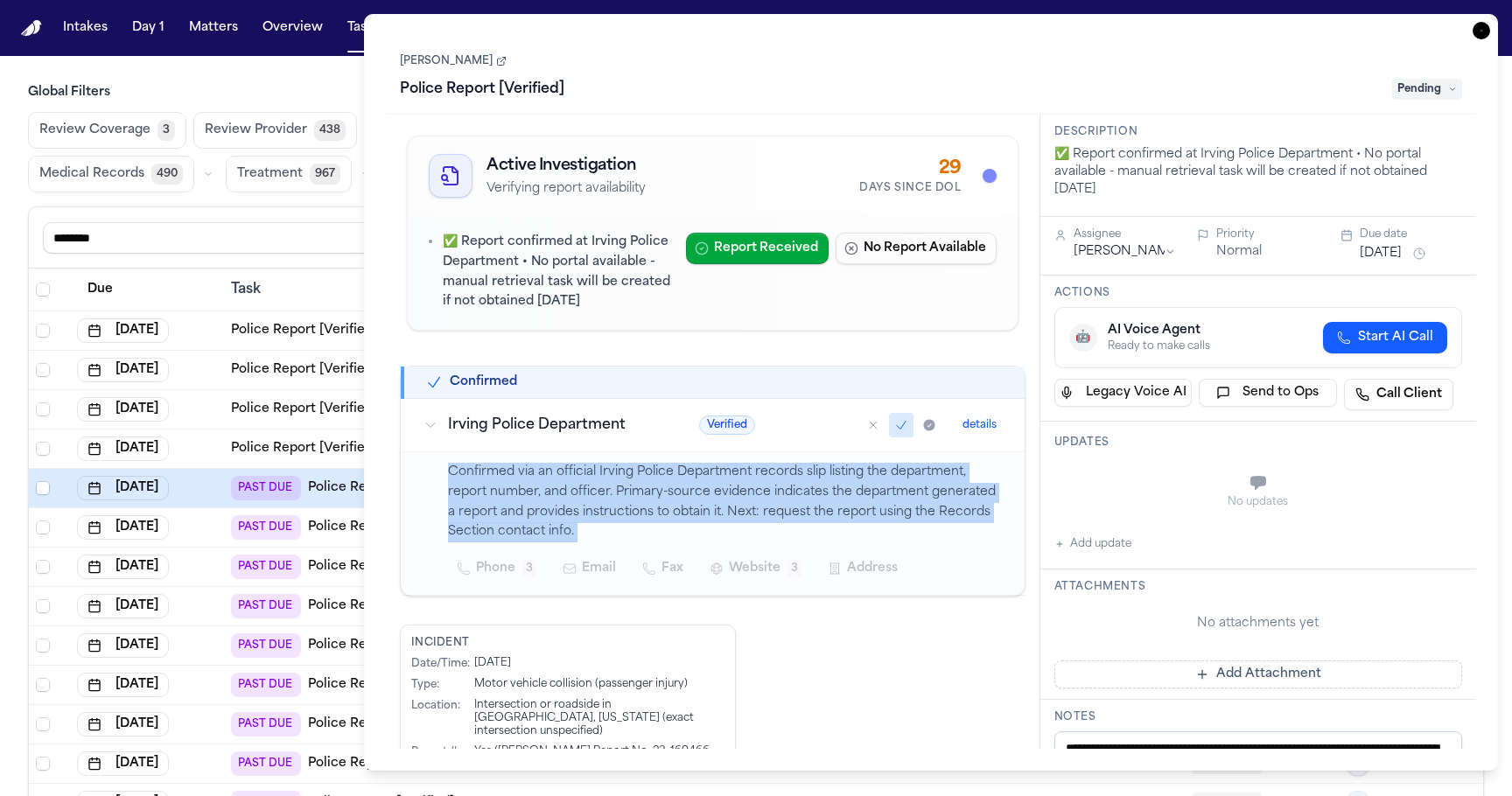
click at [609, 482] on p "Confirmed via an official Irving Police Department records slip listing the dep…" at bounding box center [726, 503] width 556 height 80
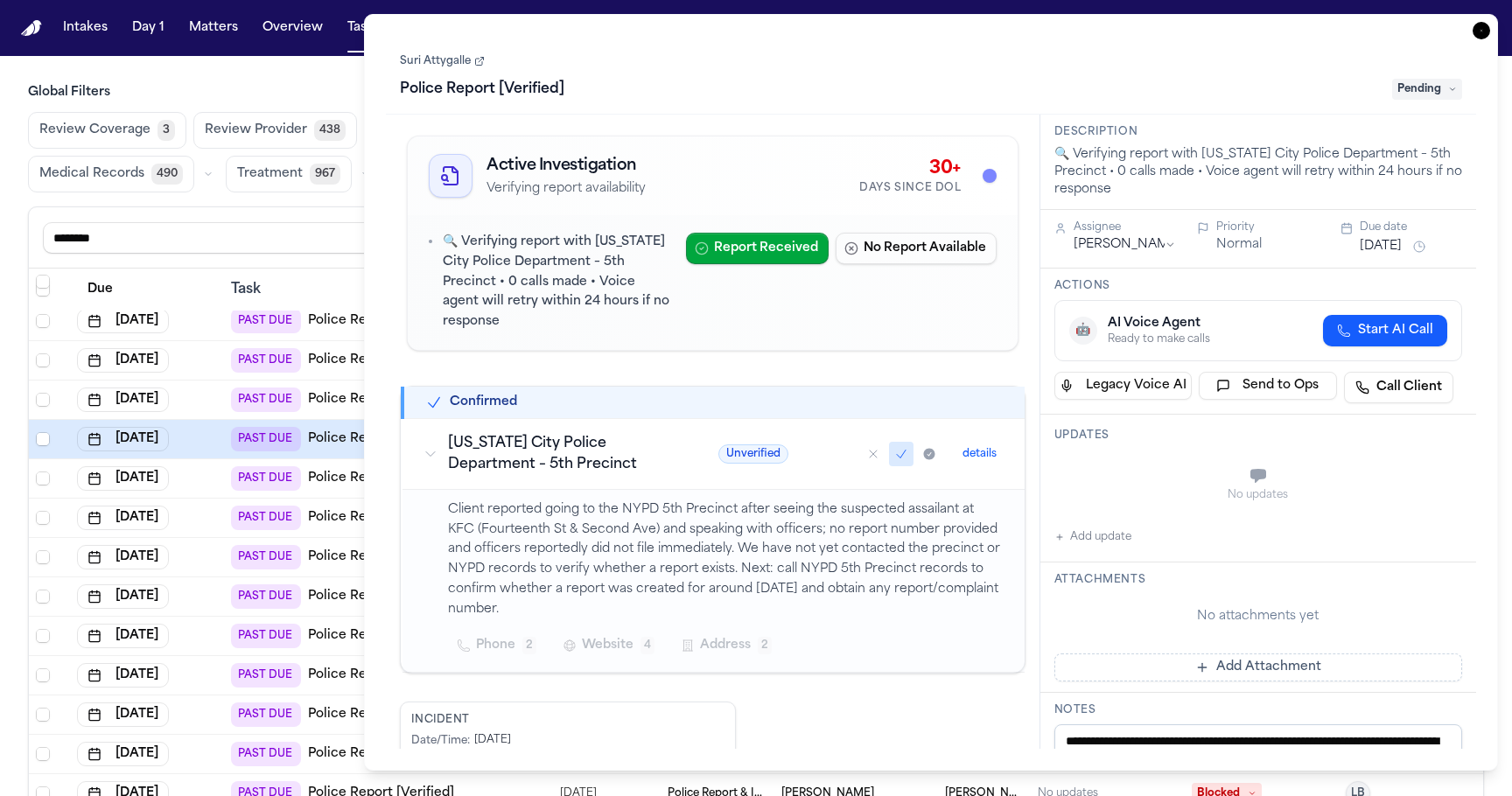
click at [224, 486] on td "Sep 3, 2025" at bounding box center [147, 478] width 154 height 39
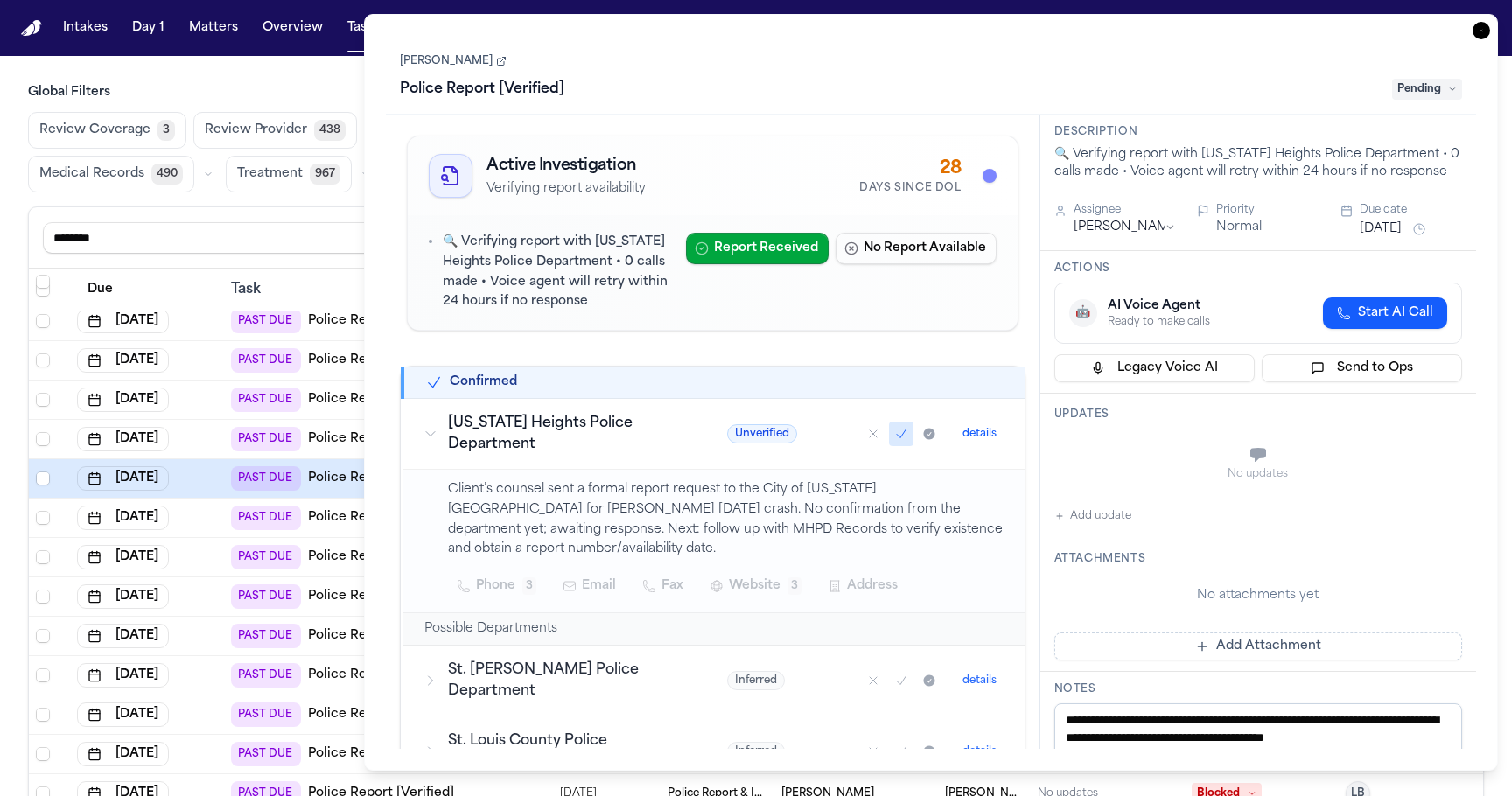
click at [219, 534] on td "Sep 3, 2025" at bounding box center [147, 518] width 154 height 39
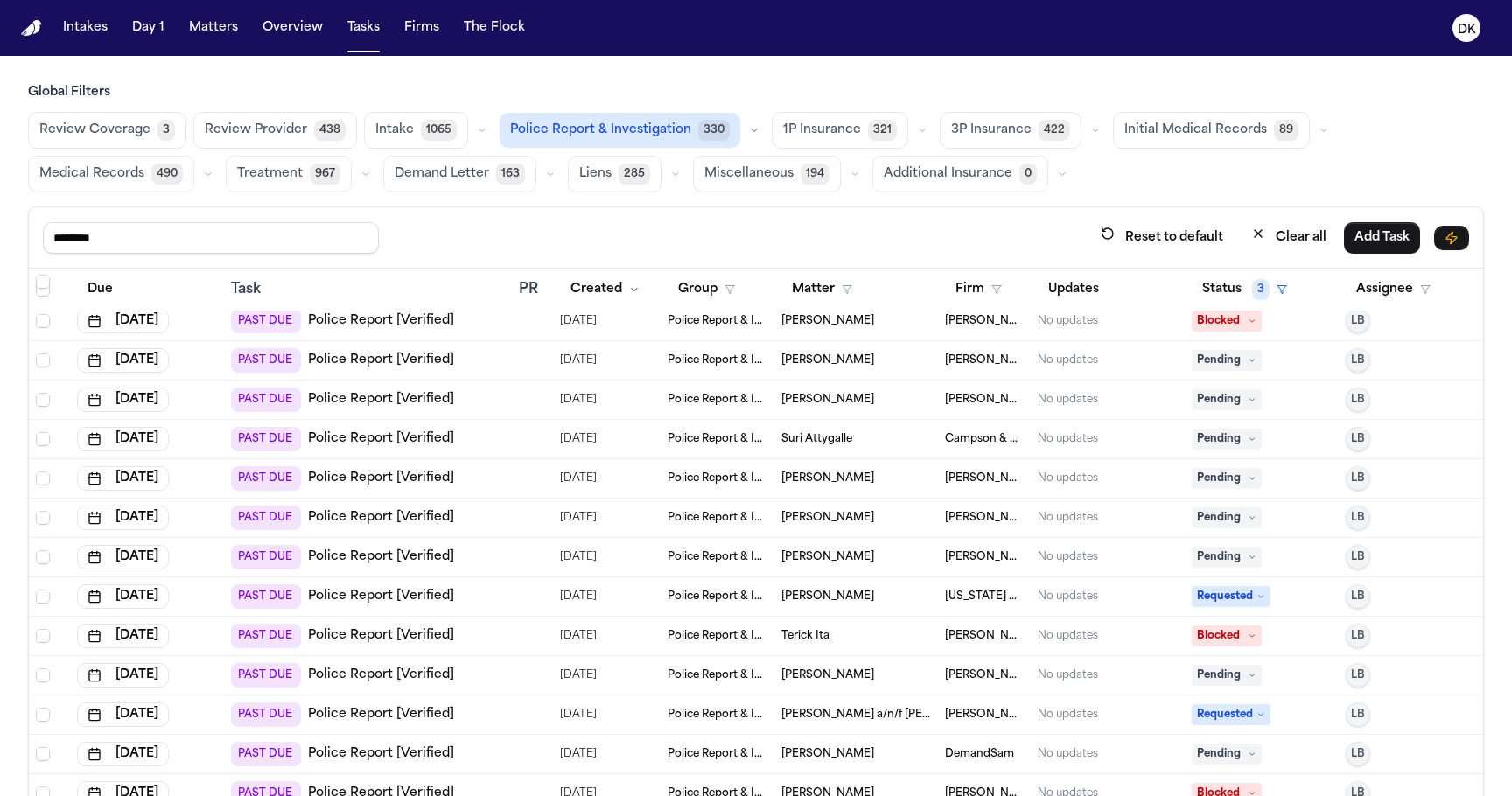
click at [219, 571] on td "Sep 2, 2025" at bounding box center [147, 557] width 154 height 39
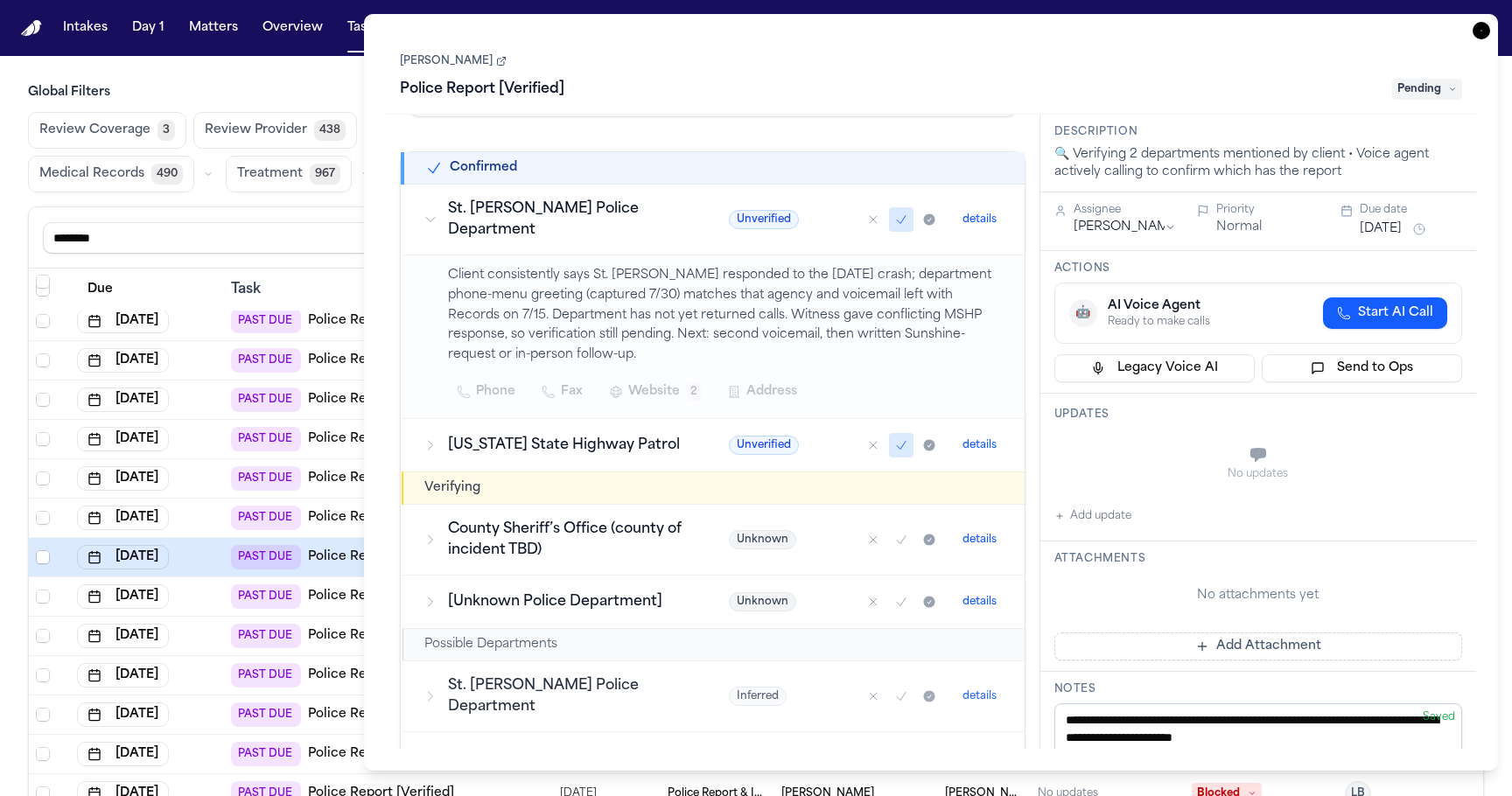
scroll to position [222, 0]
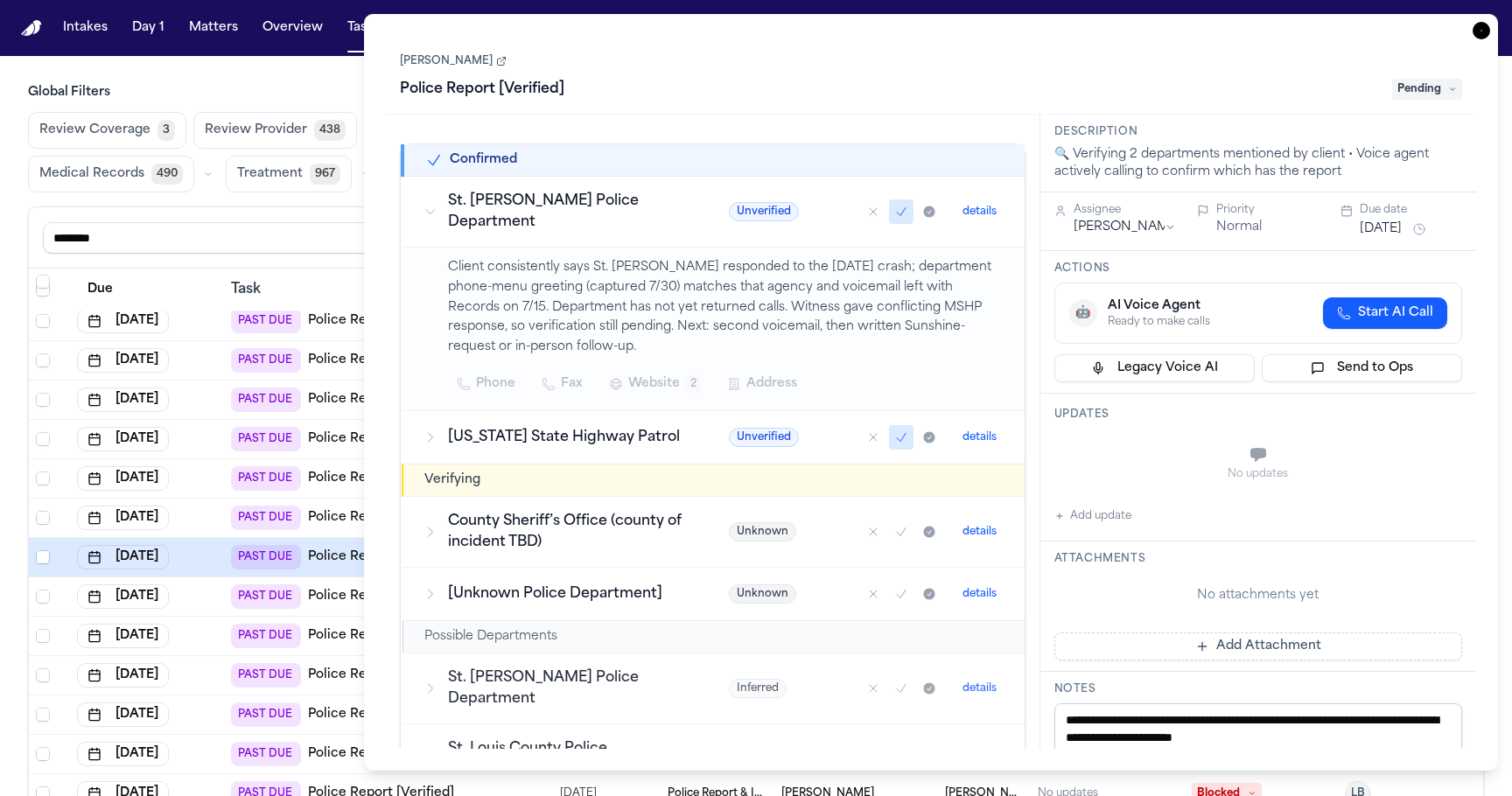
click at [213, 598] on div "Sep 2, 2025" at bounding box center [147, 597] width 140 height 25
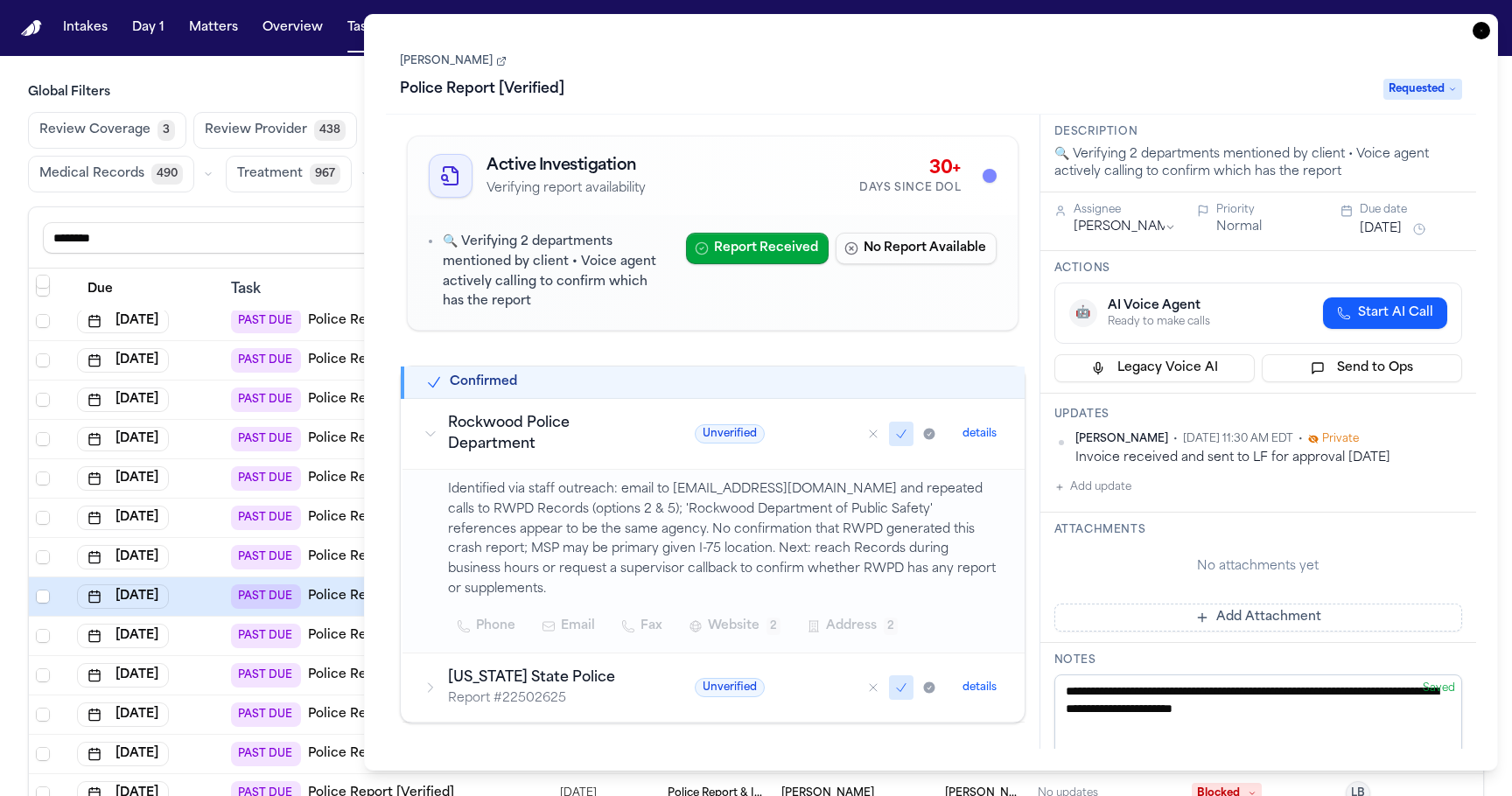
click at [210, 643] on div "Sep 2, 2025" at bounding box center [147, 635] width 140 height 25
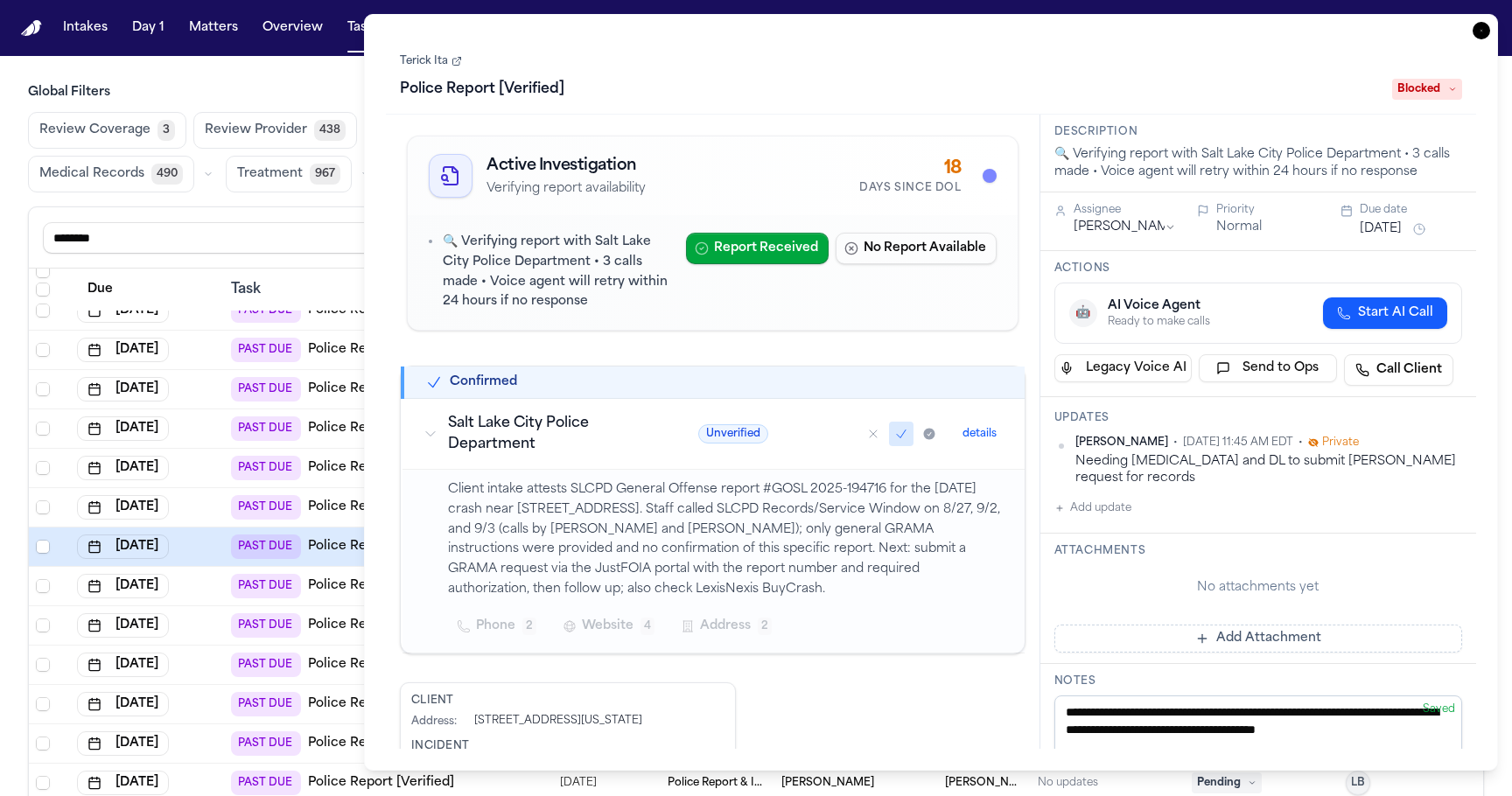
scroll to position [407, 0]
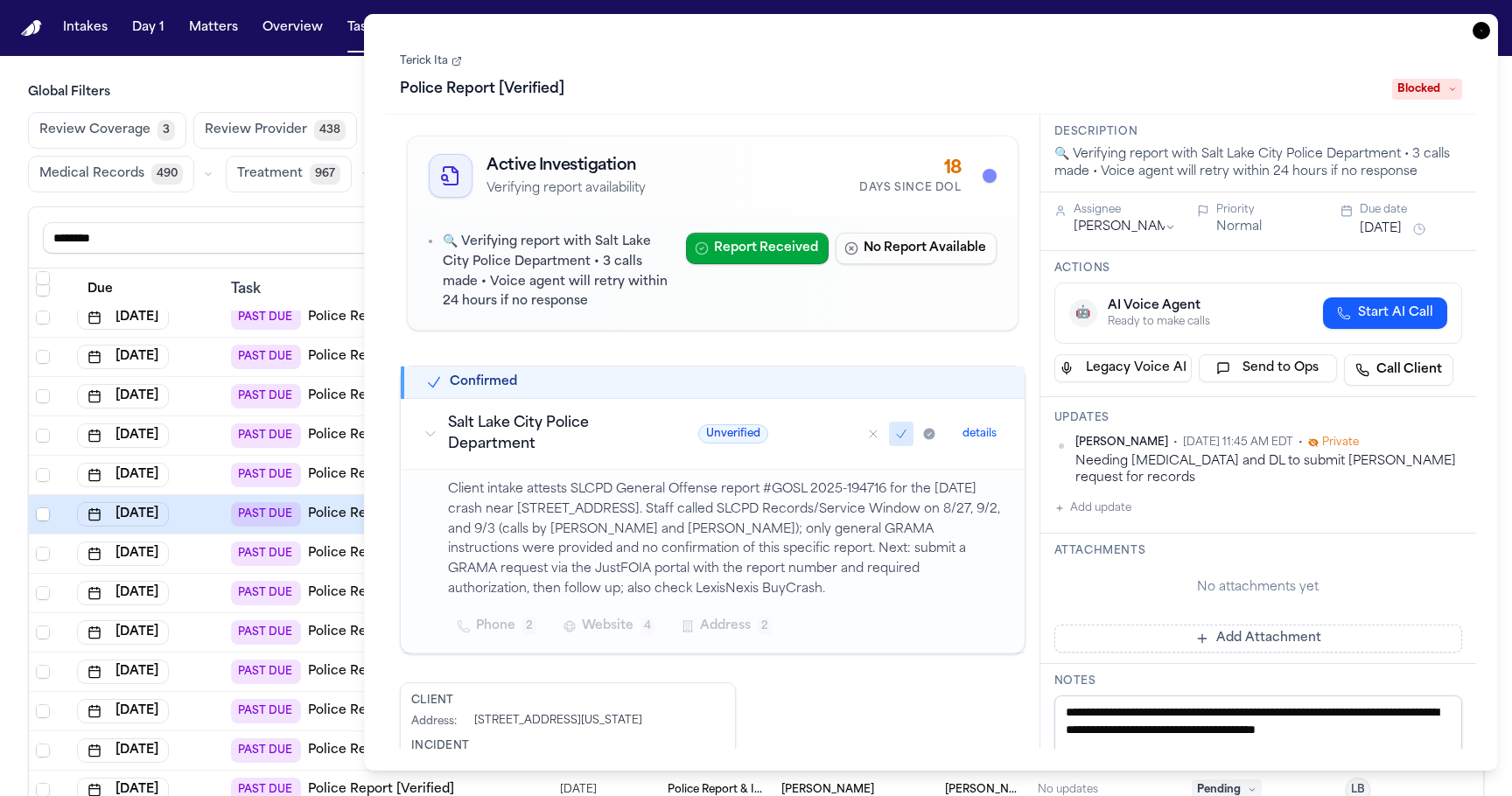
drag, startPoint x: 794, startPoint y: 589, endPoint x: 793, endPoint y: 521, distance: 68.0
click at [793, 521] on p "Client intake attests SLCPD General Offense report #GOSL 2025-194716 for the 8/…" at bounding box center [726, 540] width 556 height 120
click at [218, 554] on td "Sep 2, 2025" at bounding box center [147, 554] width 154 height 39
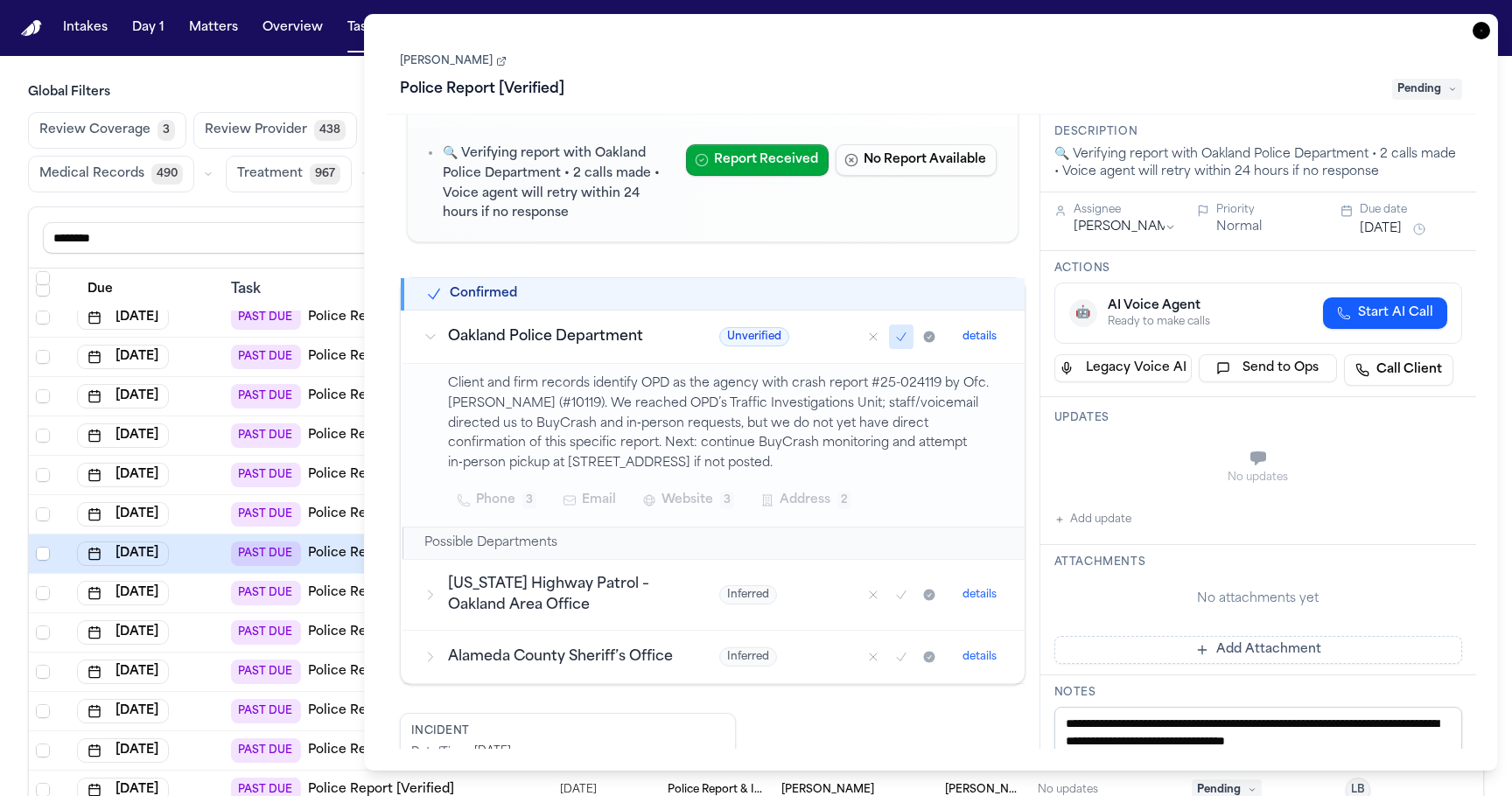
scroll to position [484, 0]
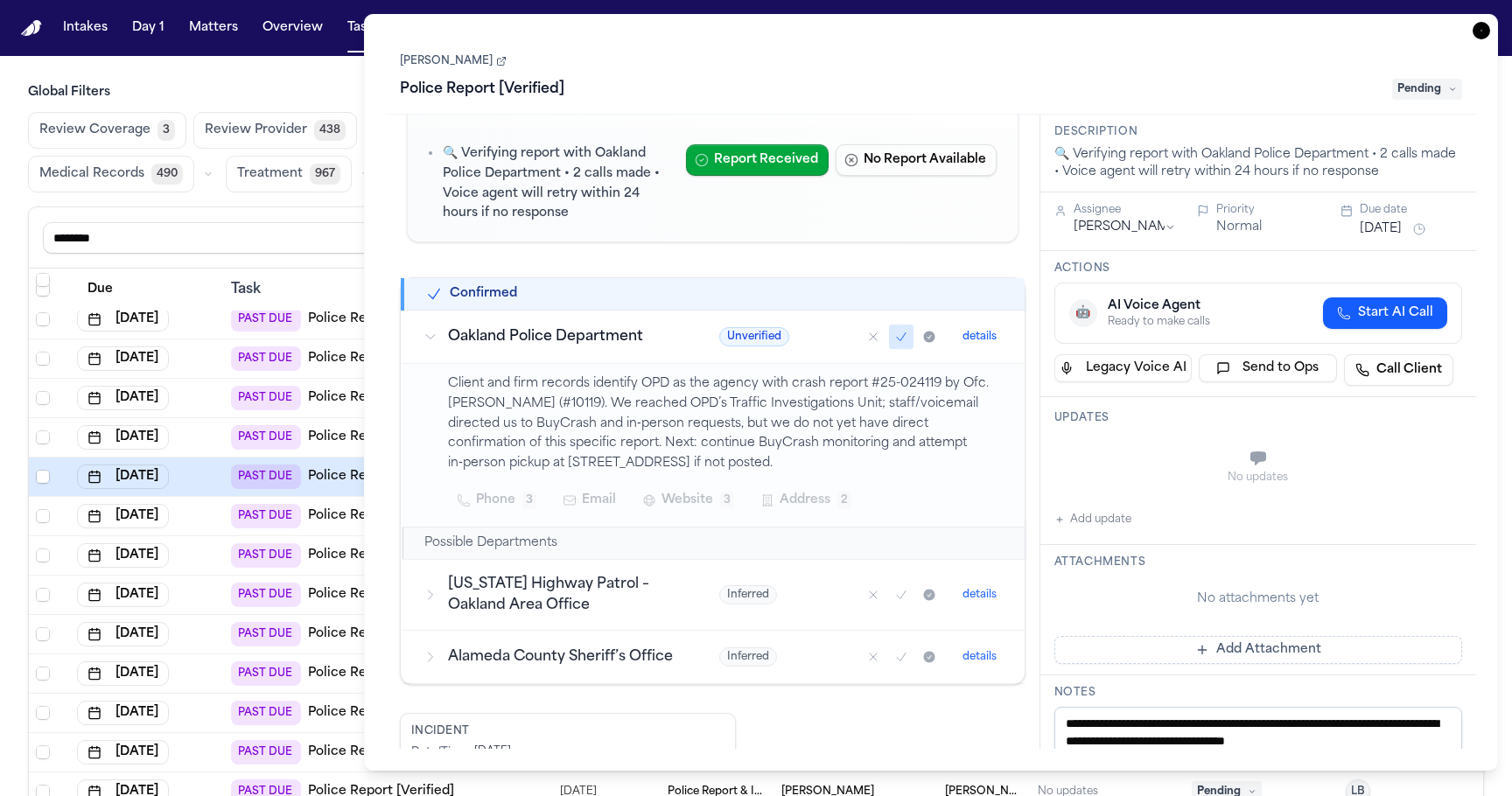
click at [211, 523] on div "Sep 2, 2025" at bounding box center [147, 516] width 140 height 25
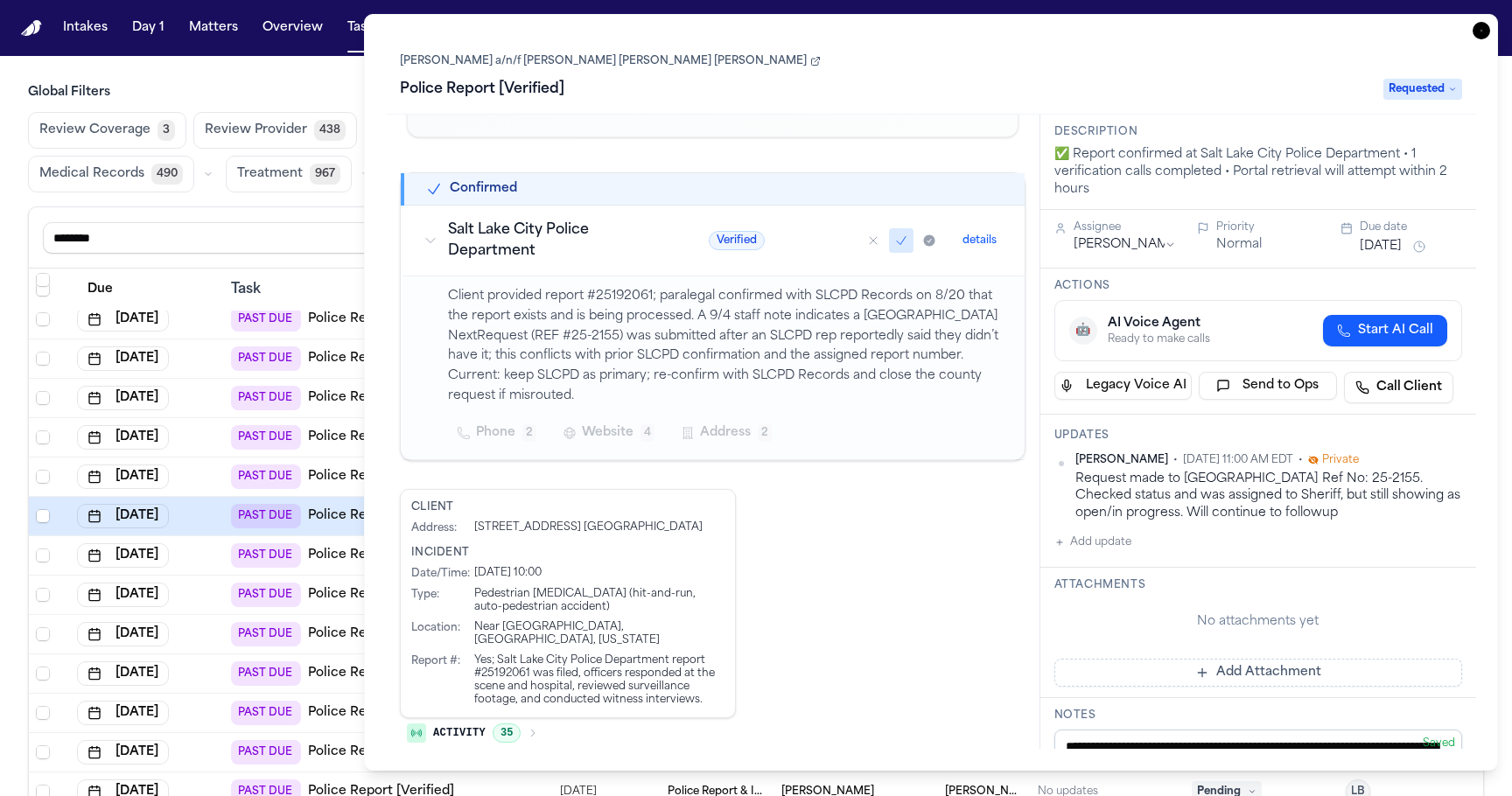
scroll to position [202, 0]
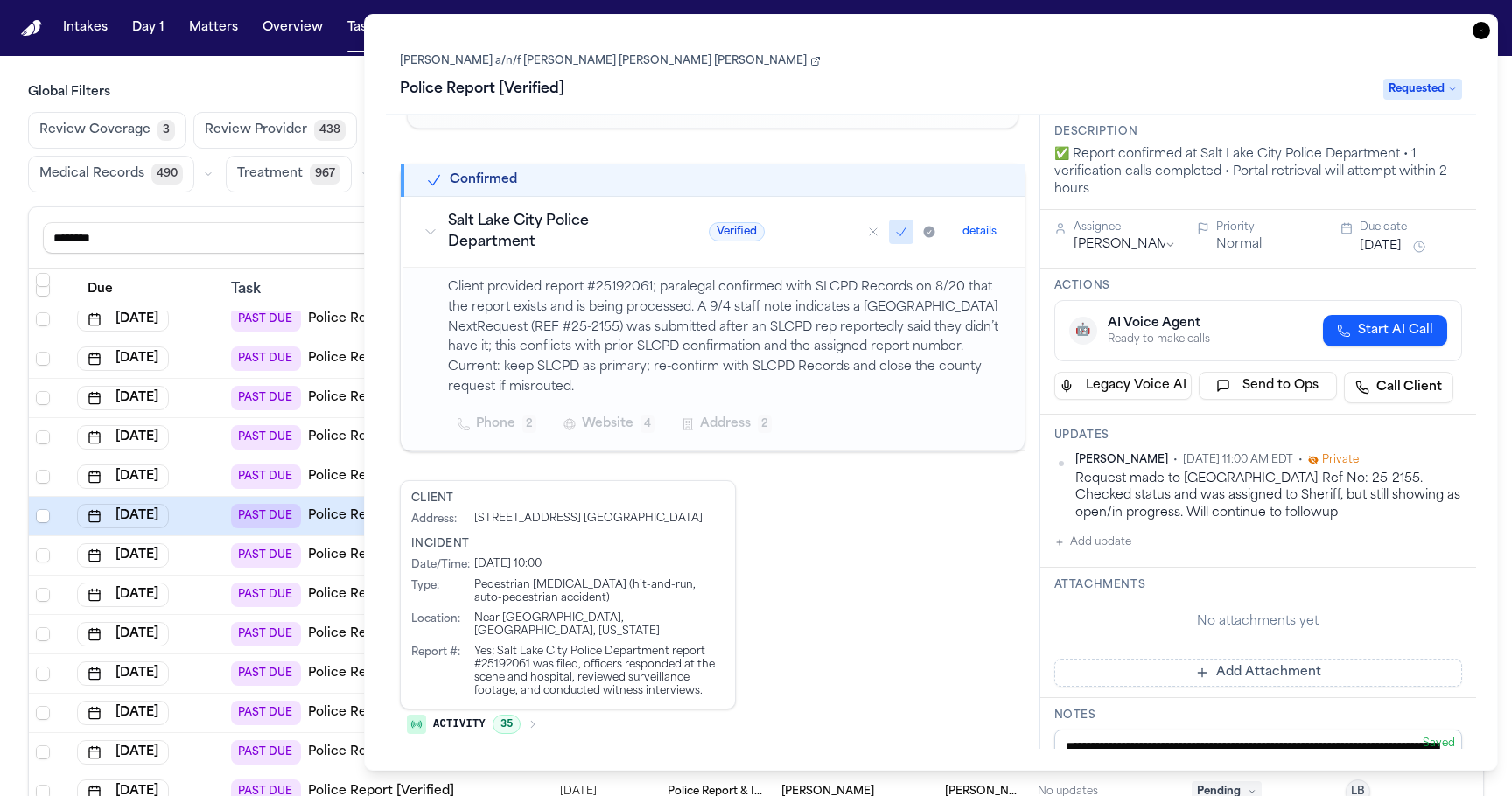
click at [209, 558] on div "Sep 2, 2025" at bounding box center [147, 556] width 140 height 25
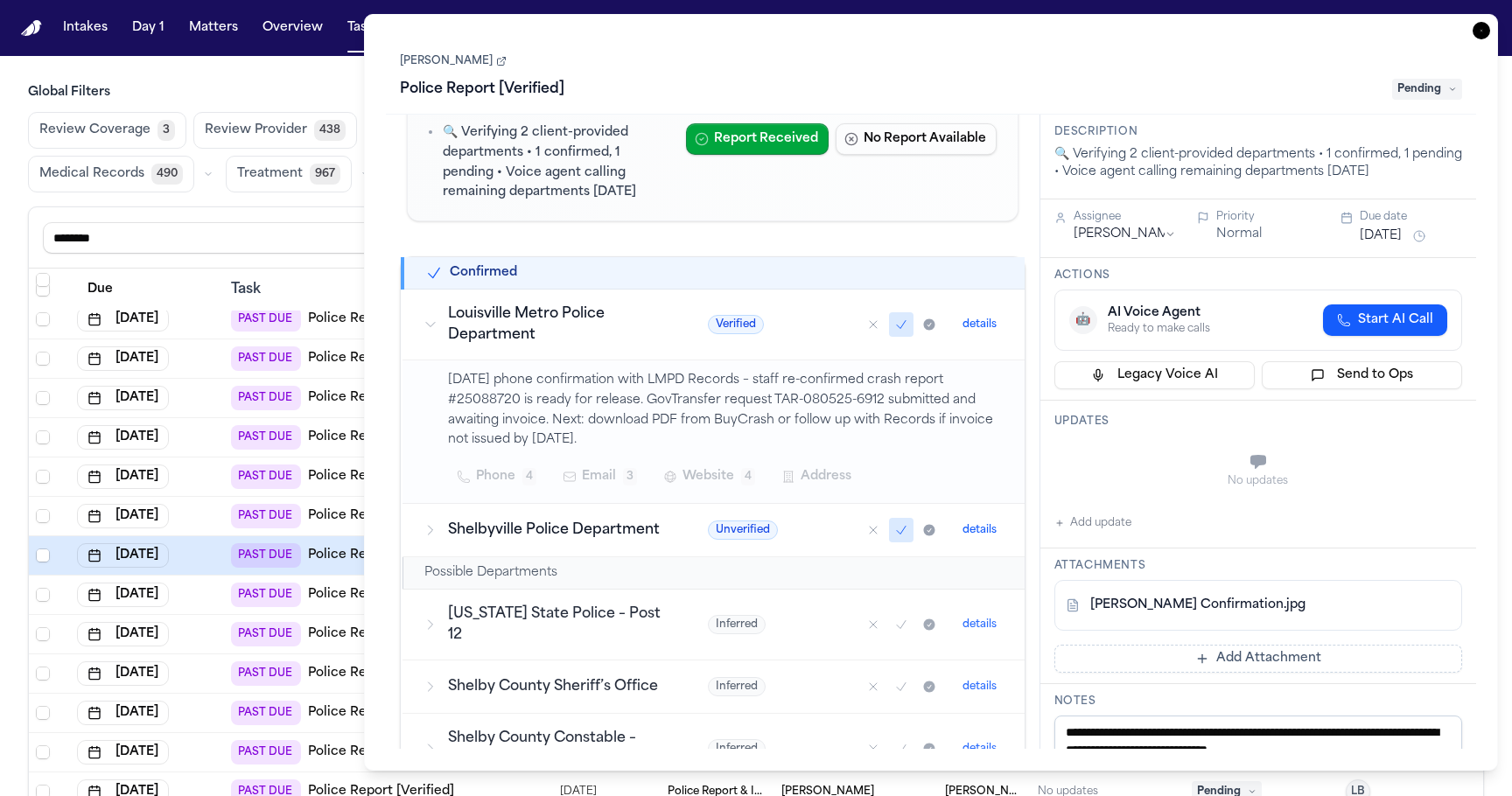
scroll to position [118, 0]
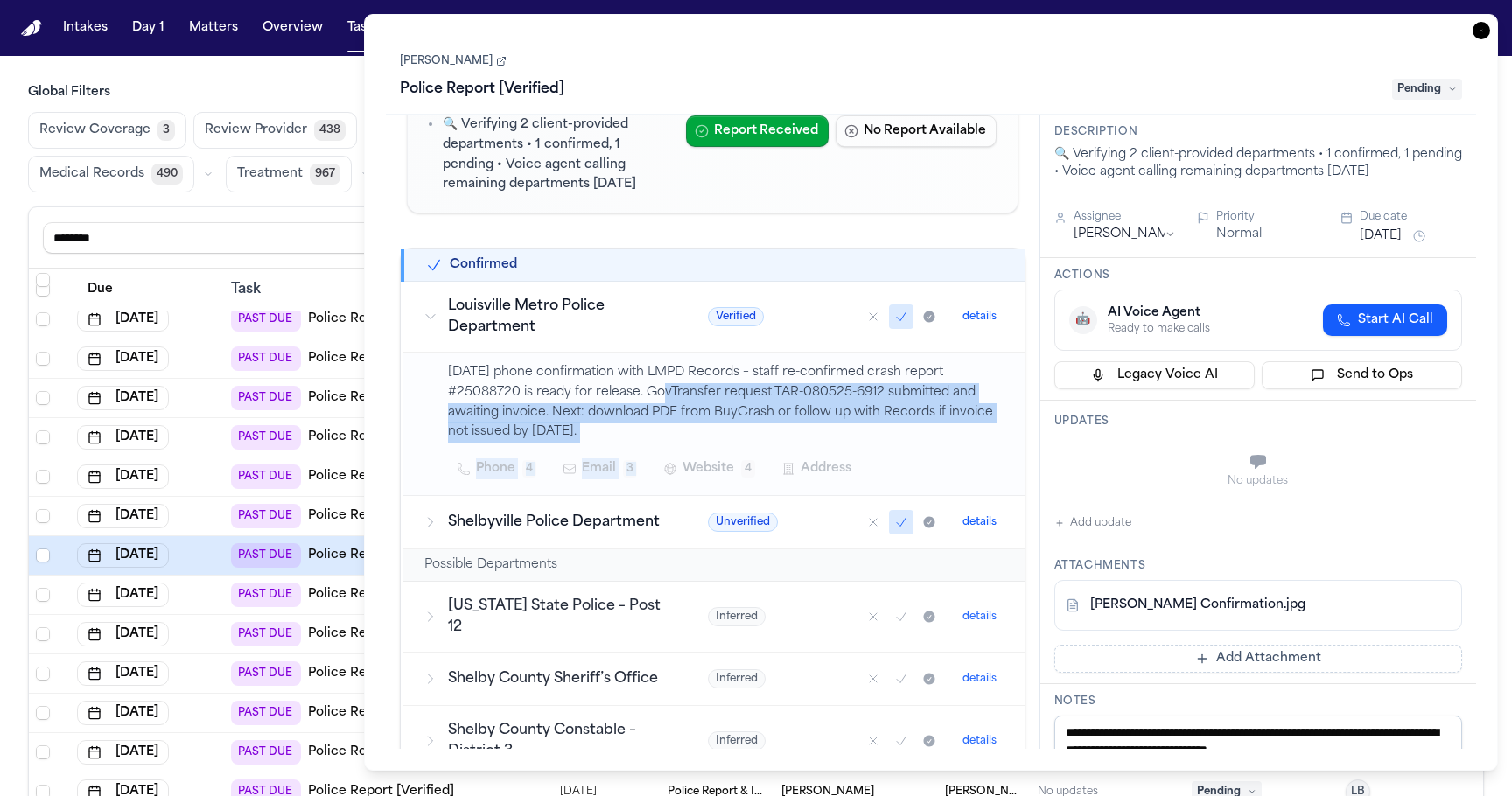
drag, startPoint x: 740, startPoint y: 444, endPoint x: 634, endPoint y: 400, distance: 114.8
click at [634, 400] on div "08/07/2025 phone confirmation with LMPD Records – staff re-confirmed crash repo…" at bounding box center [726, 424] width 556 height 122
click at [634, 400] on p "08/07/2025 phone confirmation with LMPD Records – staff re-confirmed crash repo…" at bounding box center [726, 403] width 556 height 80
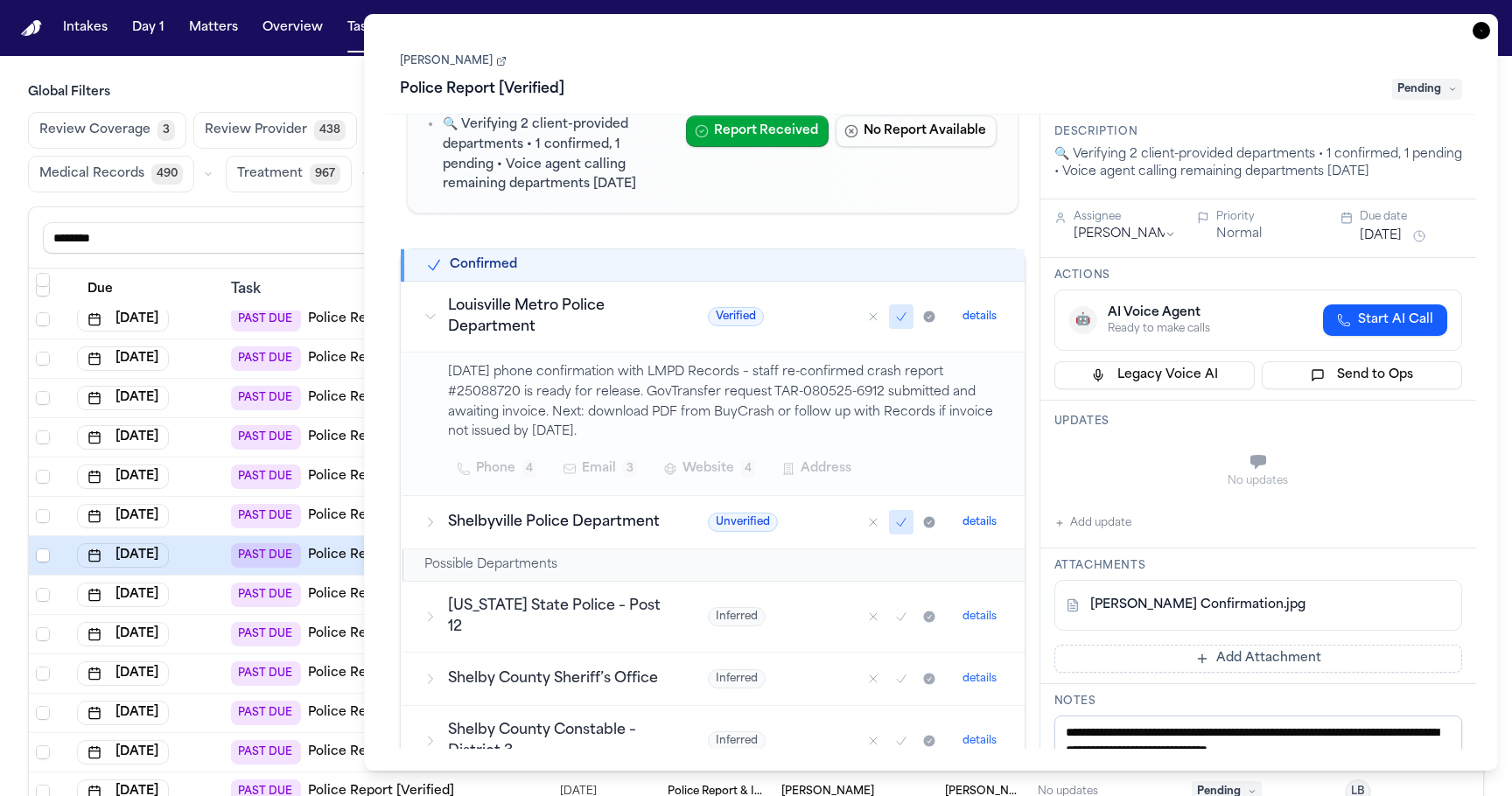
drag, startPoint x: 634, startPoint y: 400, endPoint x: 688, endPoint y: 440, distance: 67.2
click at [689, 442] on p "08/07/2025 phone confirmation with LMPD Records – staff re-confirmed crash repo…" at bounding box center [726, 403] width 556 height 80
click at [697, 436] on p "08/07/2025 phone confirmation with LMPD Records – staff re-confirmed crash repo…" at bounding box center [726, 403] width 556 height 80
drag, startPoint x: 726, startPoint y: 435, endPoint x: 562, endPoint y: 417, distance: 165.0
click at [562, 418] on p "08/07/2025 phone confirmation with LMPD Records – staff re-confirmed crash repo…" at bounding box center [726, 403] width 556 height 80
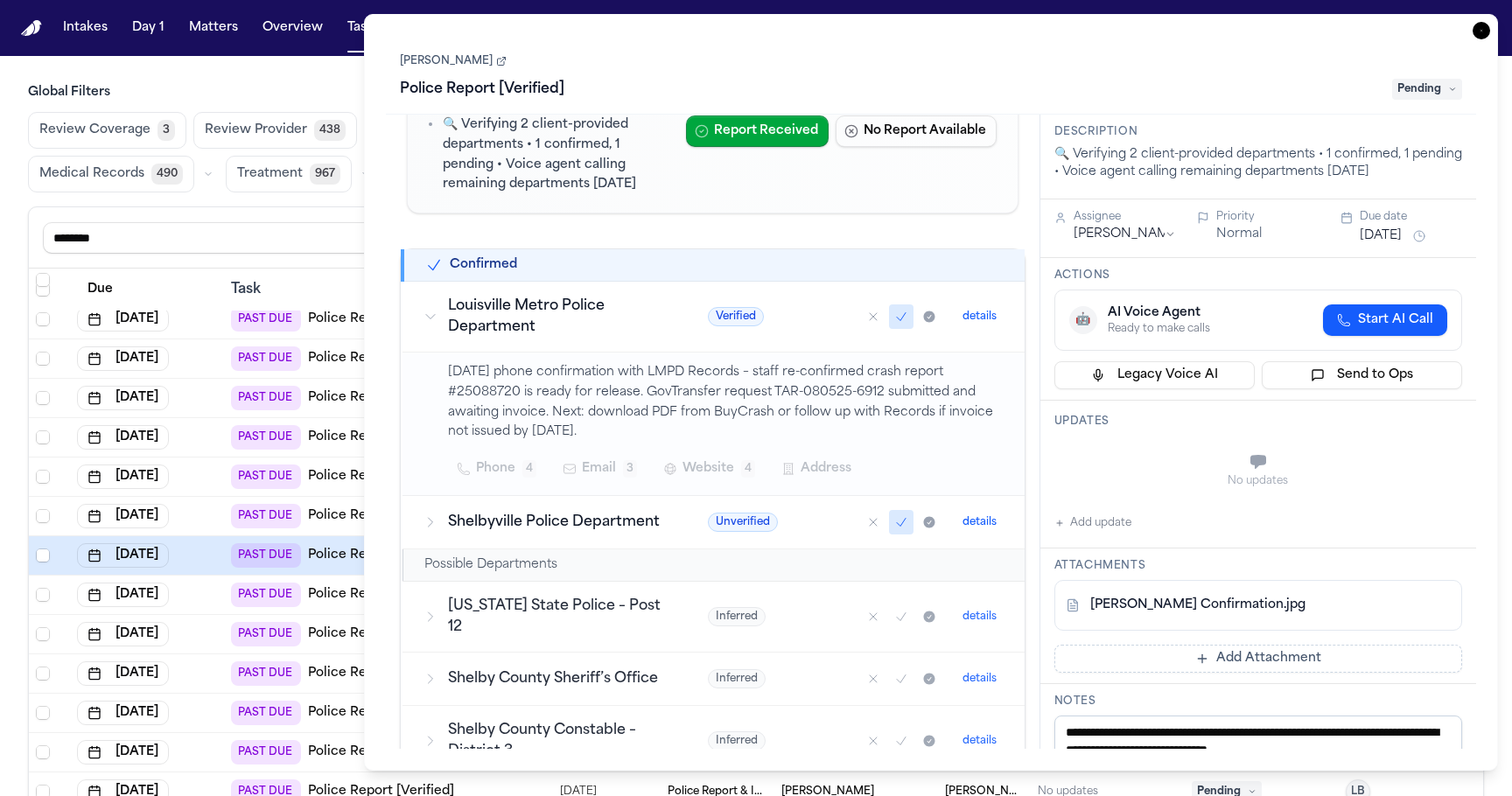
click at [562, 417] on p "08/07/2025 phone confirmation with LMPD Records – staff re-confirmed crash repo…" at bounding box center [726, 403] width 556 height 80
click at [442, 404] on td "08/07/2025 phone confirmation with LMPD Records – staff re-confirmed crash repo…" at bounding box center [713, 424] width 622 height 144
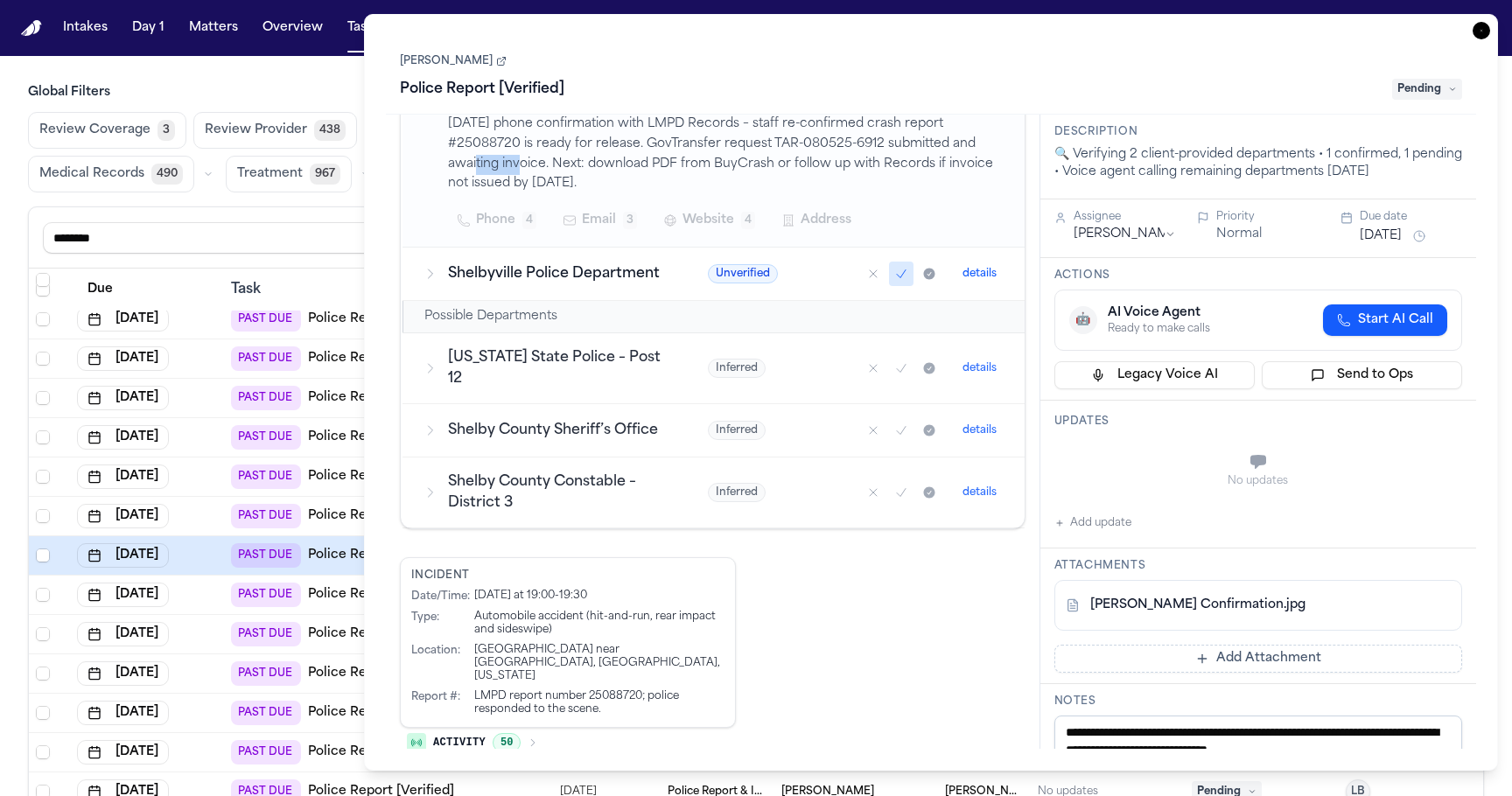
click at [479, 735] on span "Activity" at bounding box center [459, 742] width 53 height 14
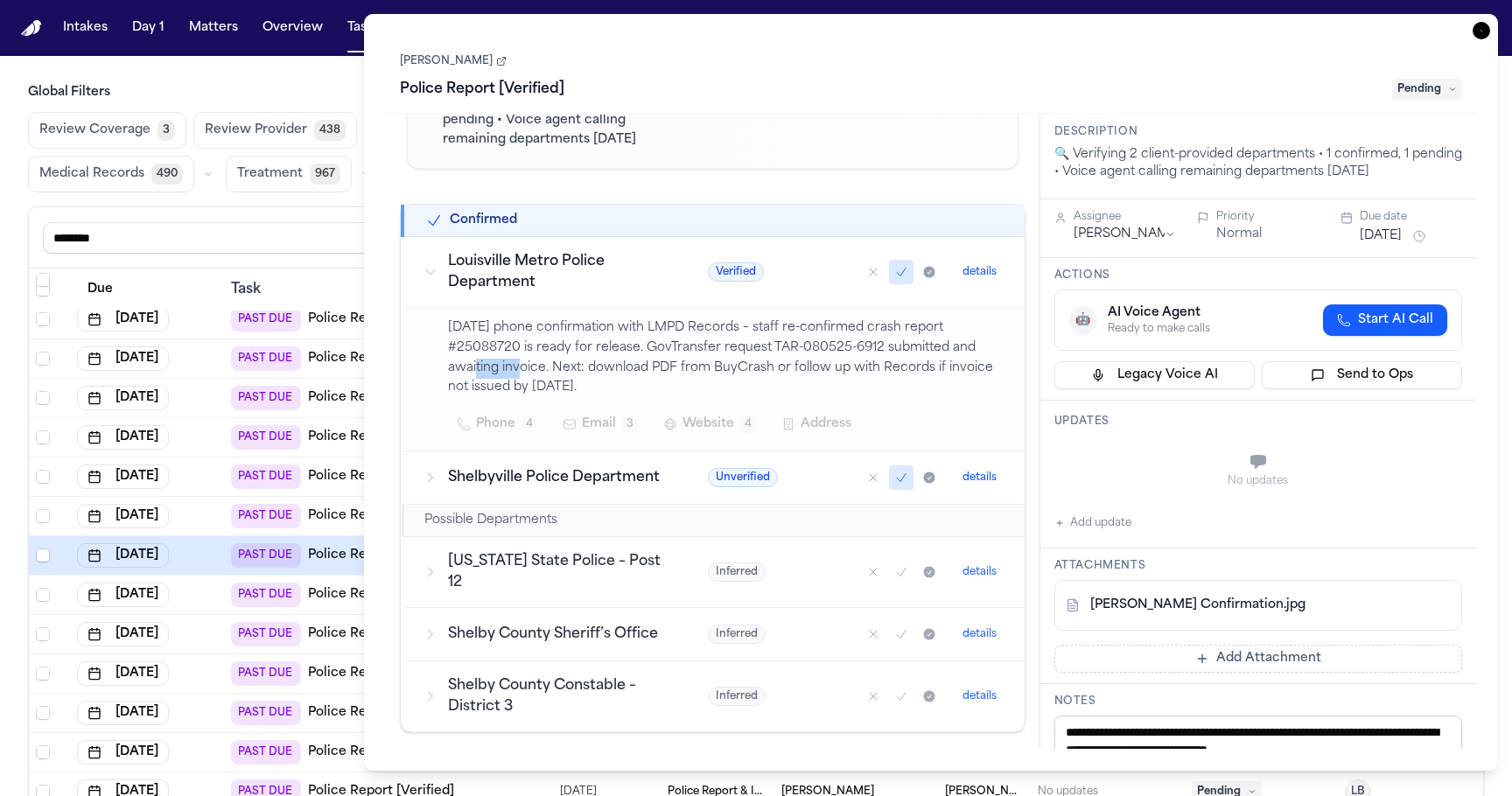
scroll to position [82, 0]
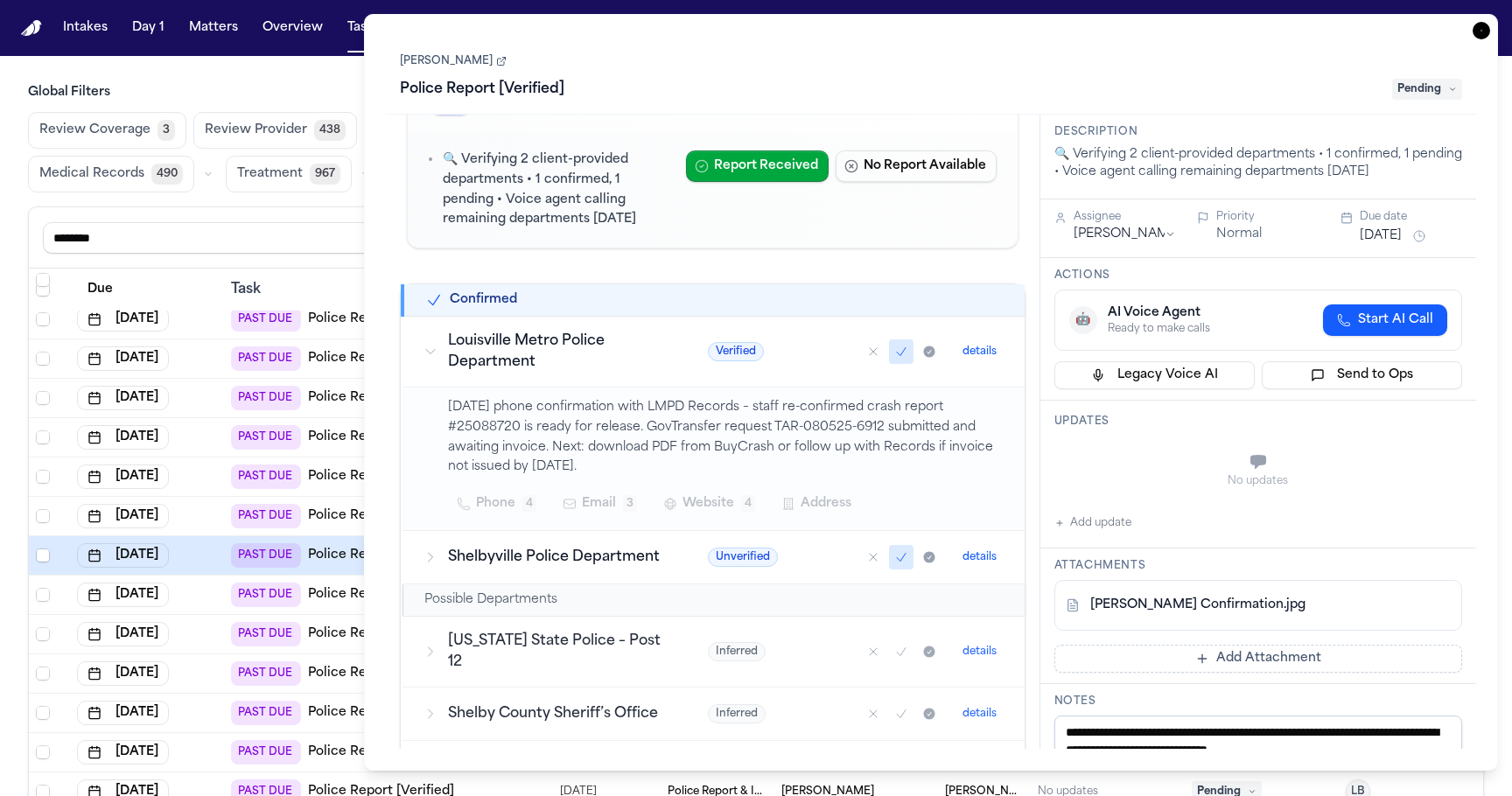
click at [593, 437] on p "08/07/2025 phone confirmation with LMPD Records – staff re-confirmed crash repo…" at bounding box center [726, 438] width 556 height 80
drag, startPoint x: 685, startPoint y: 466, endPoint x: 567, endPoint y: 438, distance: 121.3
click at [567, 438] on p "08/07/2025 phone confirmation with LMPD Records – staff re-confirmed crash repo…" at bounding box center [726, 438] width 556 height 80
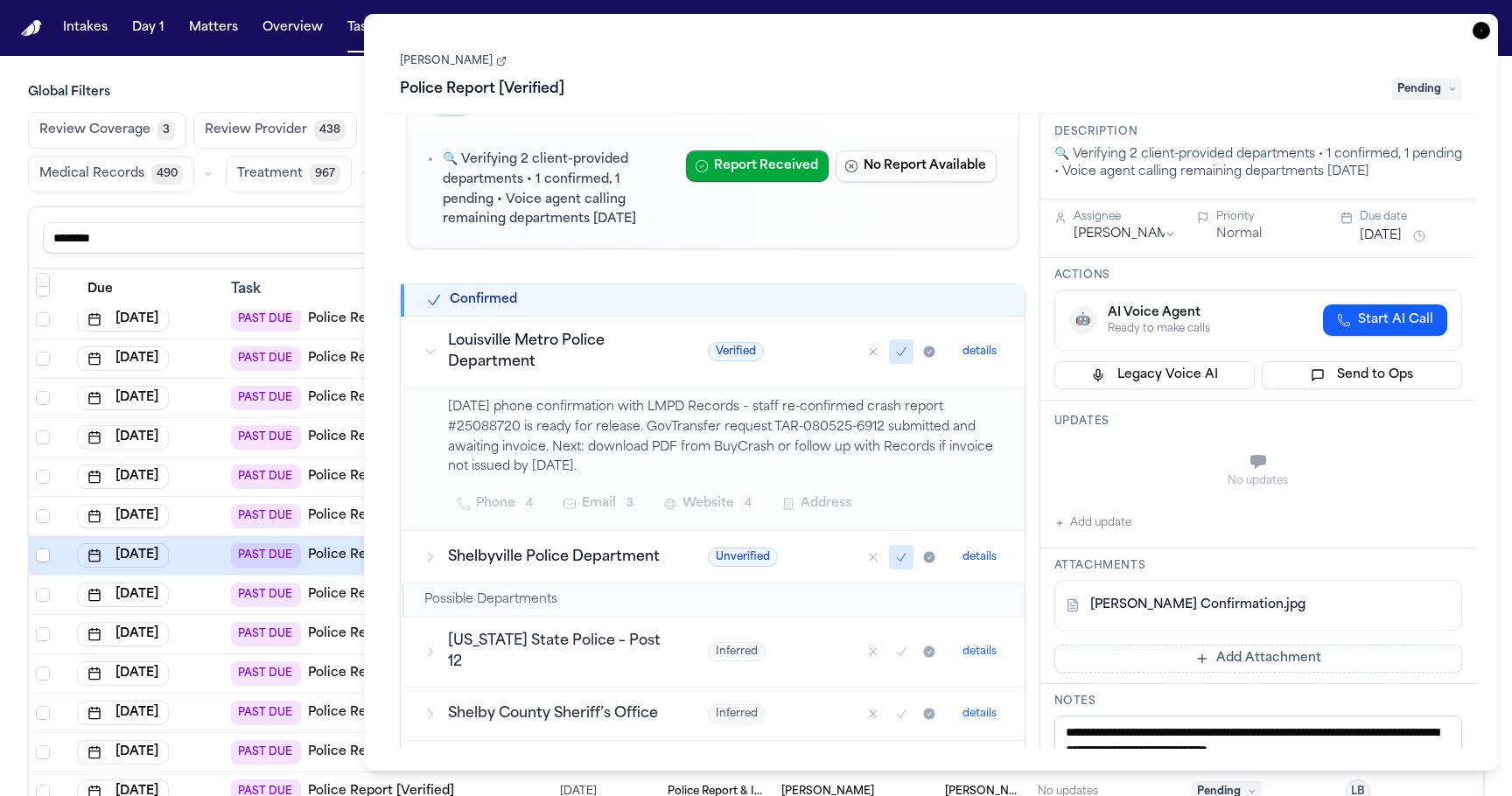
drag, startPoint x: 544, startPoint y: 442, endPoint x: 653, endPoint y: 463, distance: 111.0
click at [653, 463] on p "08/07/2025 phone confirmation with LMPD Records – staff re-confirmed crash repo…" at bounding box center [726, 438] width 556 height 80
drag, startPoint x: 674, startPoint y: 463, endPoint x: 637, endPoint y: 425, distance: 53.0
click at [637, 425] on p "08/07/2025 phone confirmation with LMPD Records – staff re-confirmed crash repo…" at bounding box center [726, 438] width 556 height 80
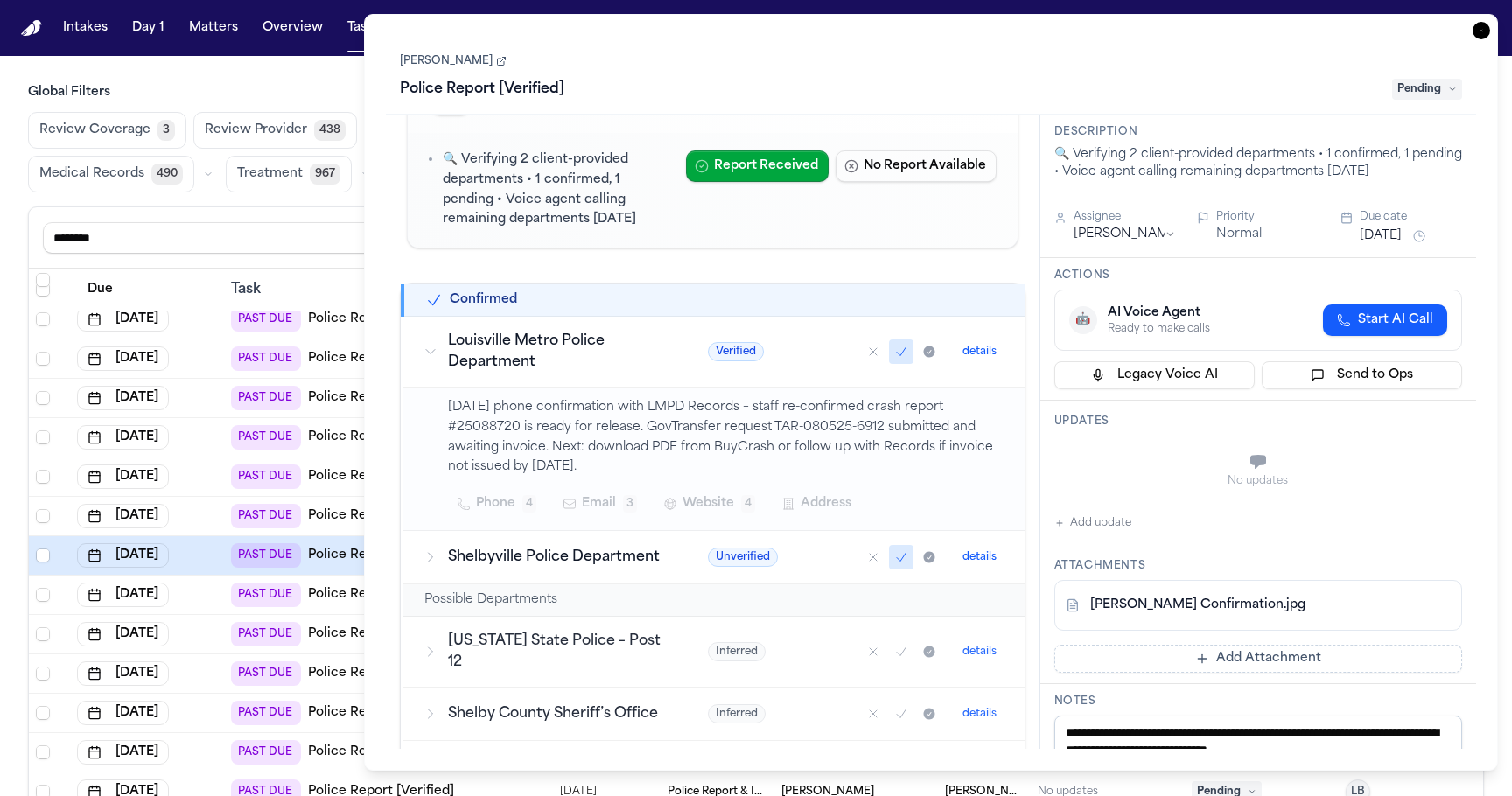
click at [637, 425] on p "08/07/2025 phone confirmation with LMPD Records – staff re-confirmed crash repo…" at bounding box center [726, 438] width 556 height 80
click at [251, 254] on div "******** Reset to default Clear all Add Task" at bounding box center [756, 237] width 1454 height 61
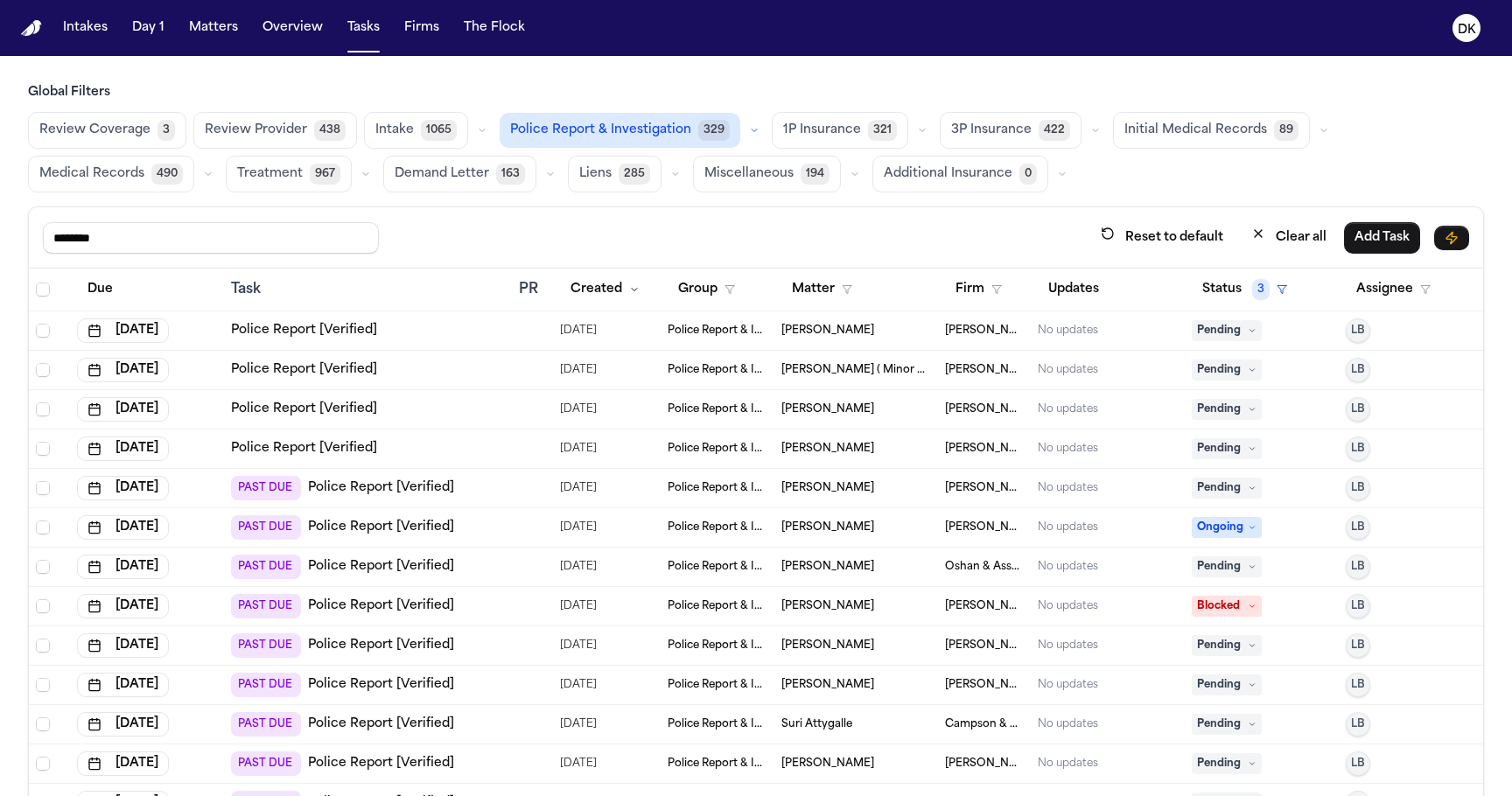
click at [492, 412] on div "Police Report [Verified]" at bounding box center [368, 410] width 273 height 18
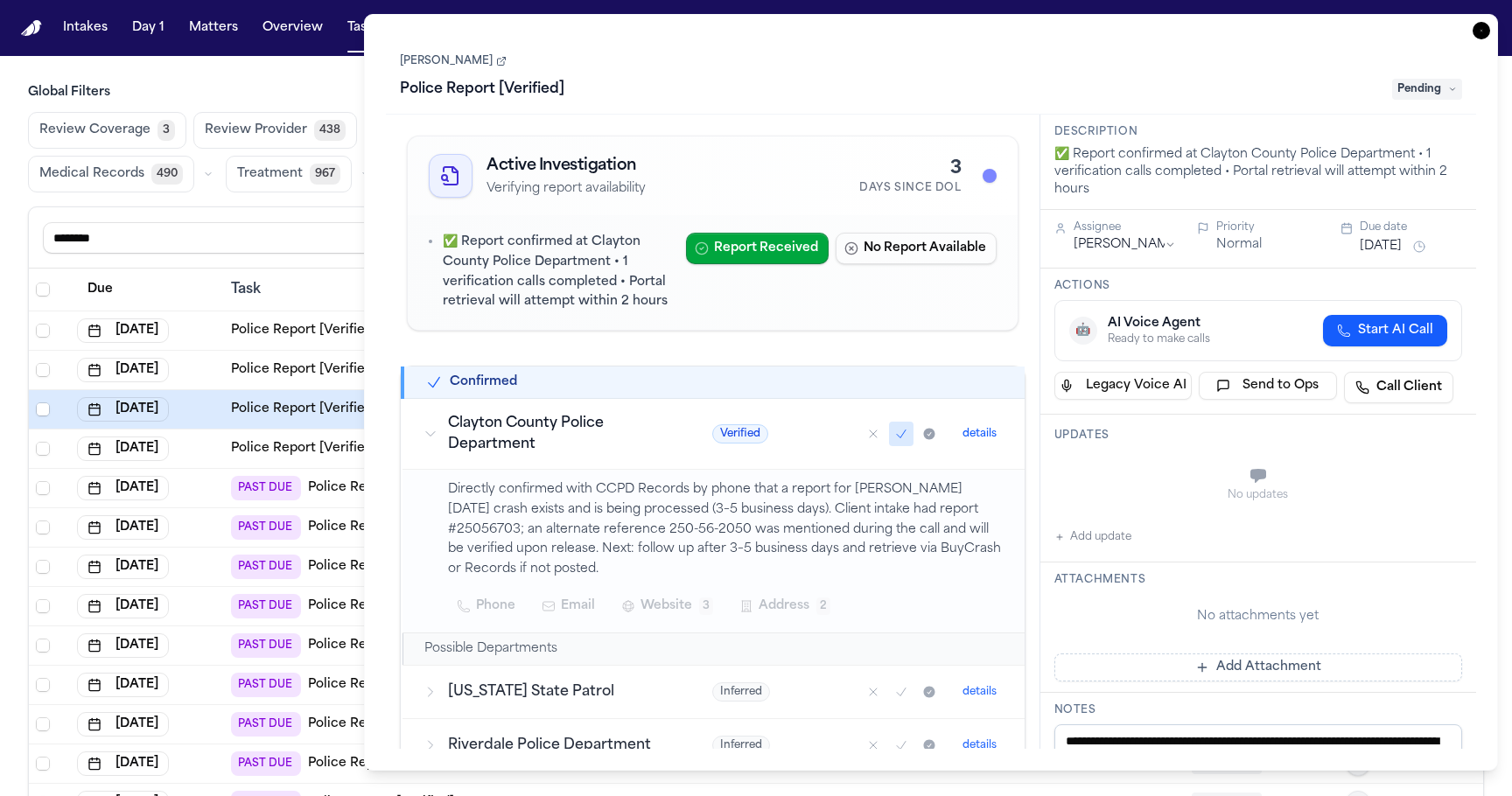
click at [209, 372] on div "Sep 9, 2025" at bounding box center [147, 370] width 140 height 25
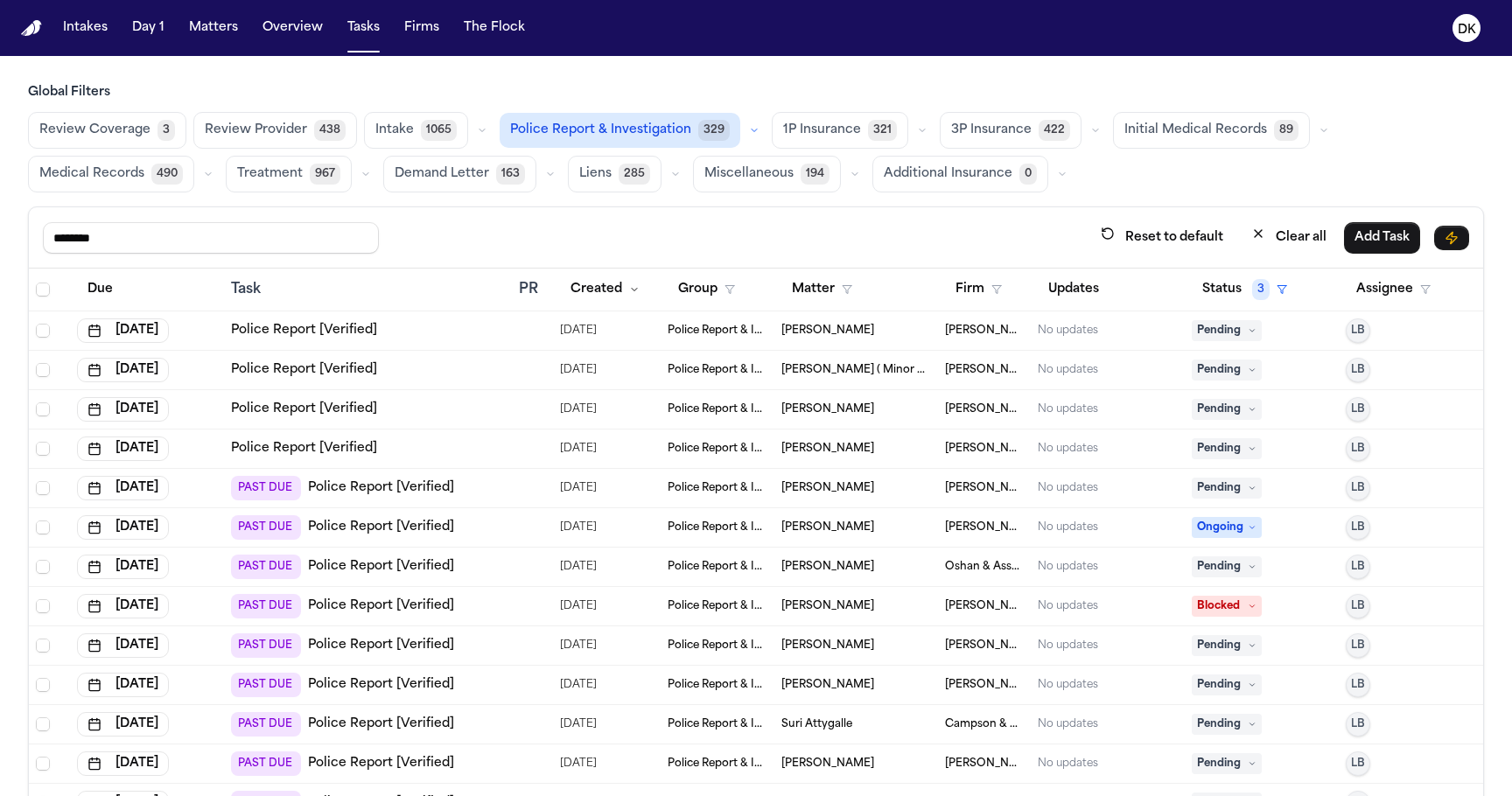
click at [217, 330] on div "Sep 10, 2025" at bounding box center [147, 330] width 140 height 25
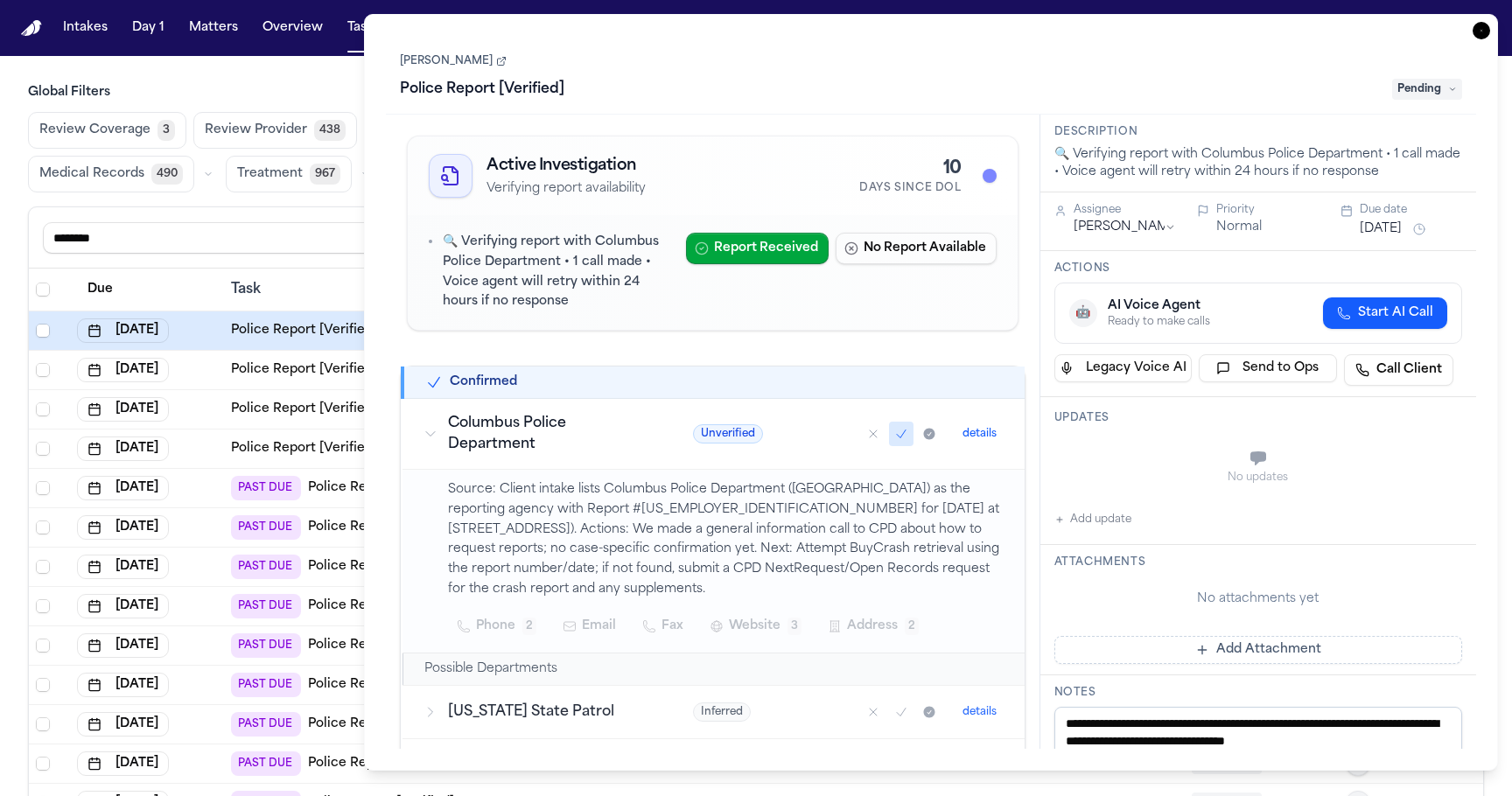
click at [217, 451] on div "Sep 9, 2025" at bounding box center [147, 449] width 140 height 25
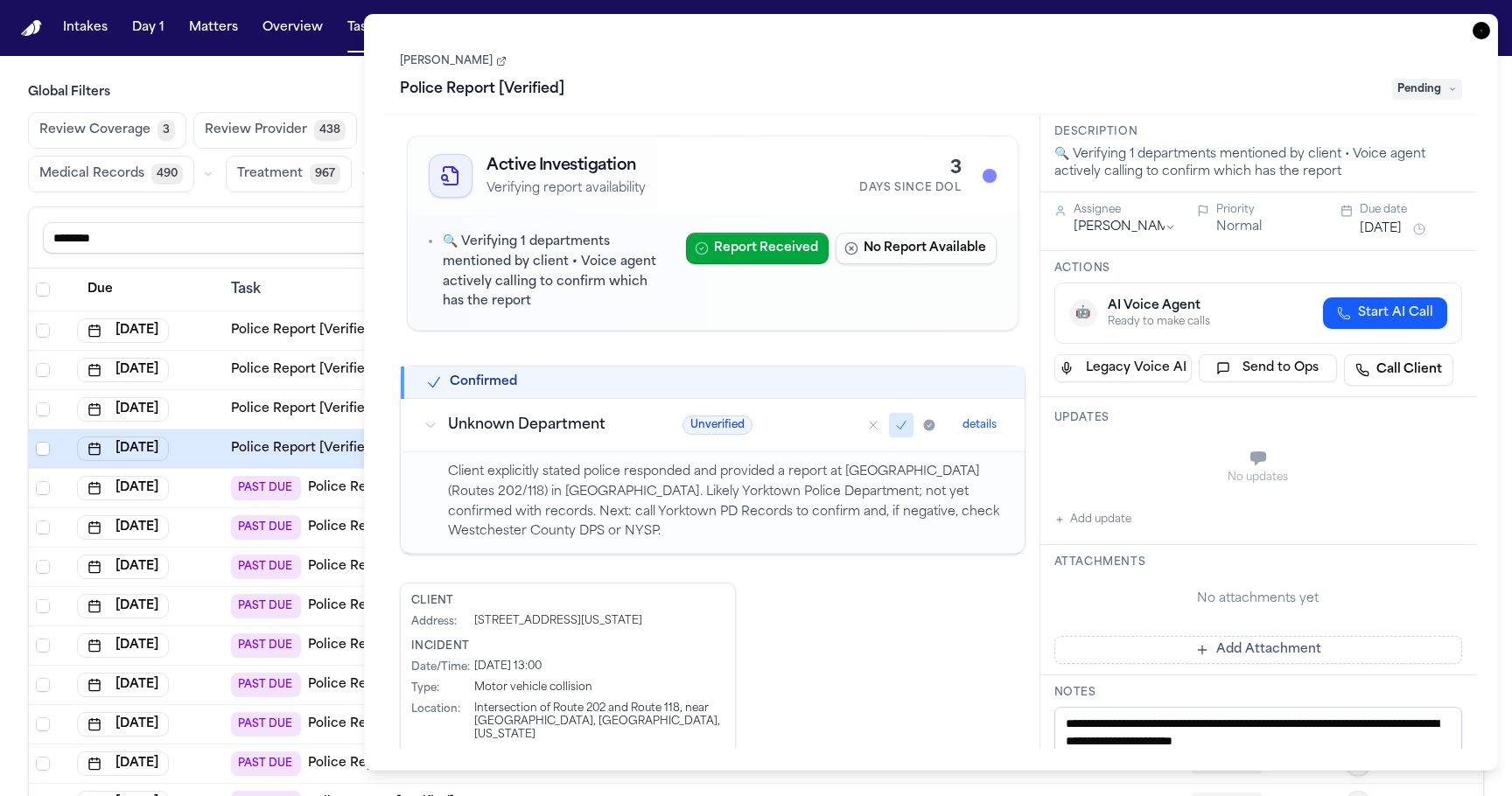
click at [213, 397] on div "Sep 9, 2025" at bounding box center [147, 409] width 140 height 25
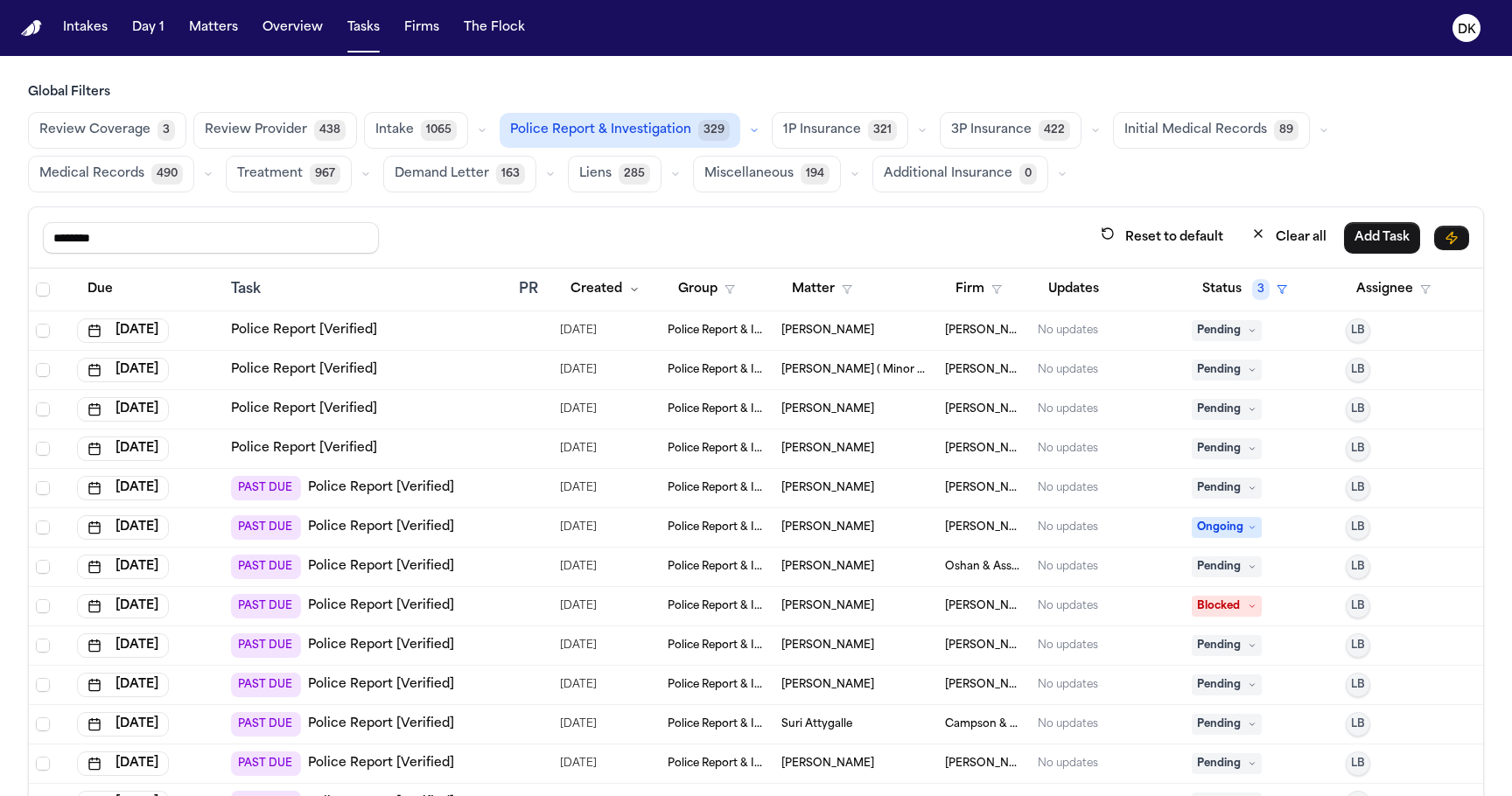
click at [217, 384] on td "Sep 9, 2025" at bounding box center [147, 370] width 154 height 39
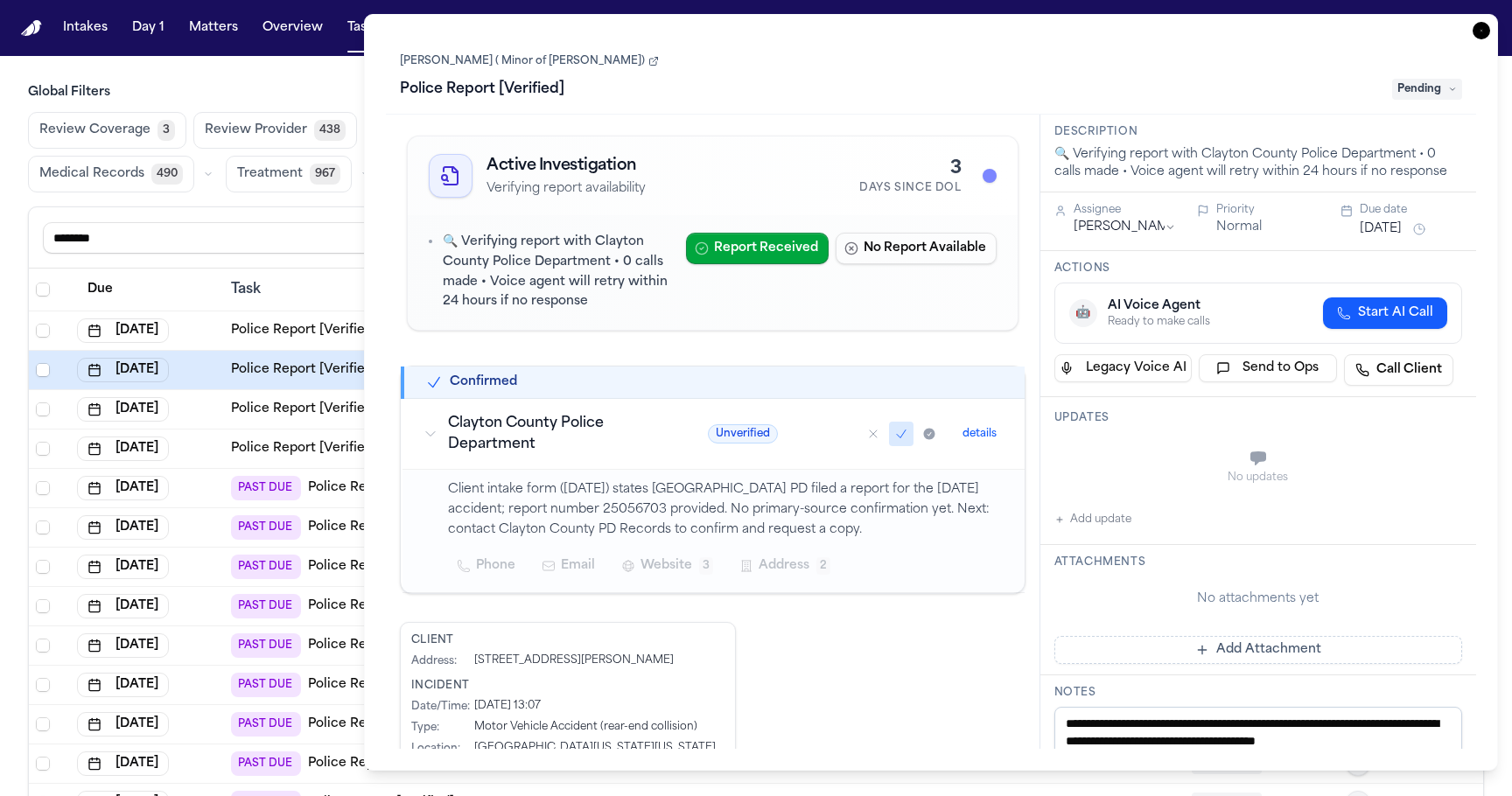
click at [216, 355] on td "Sep 9, 2025" at bounding box center [147, 370] width 154 height 39
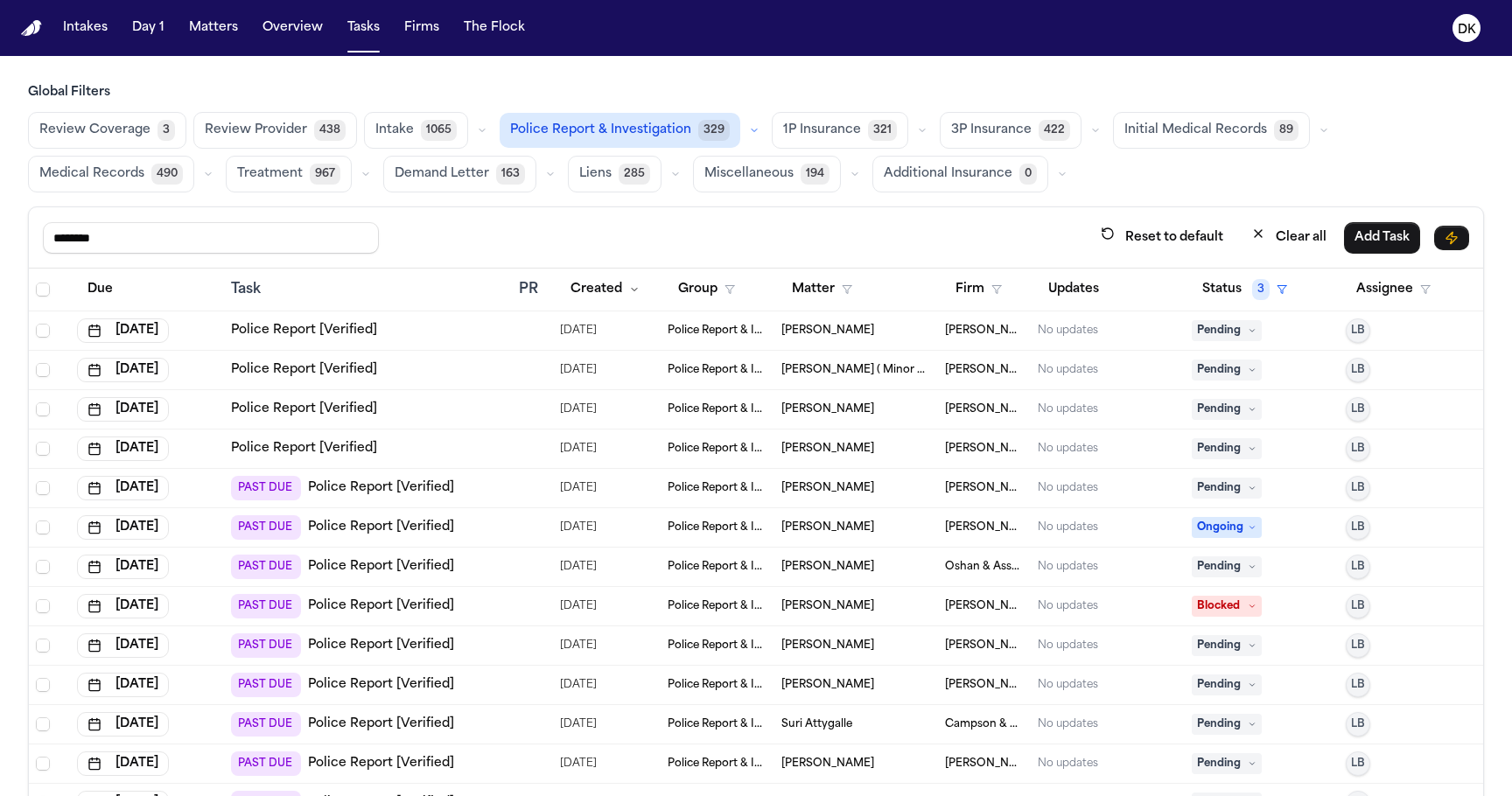
click at [217, 331] on div "Sep 10, 2025" at bounding box center [147, 330] width 140 height 25
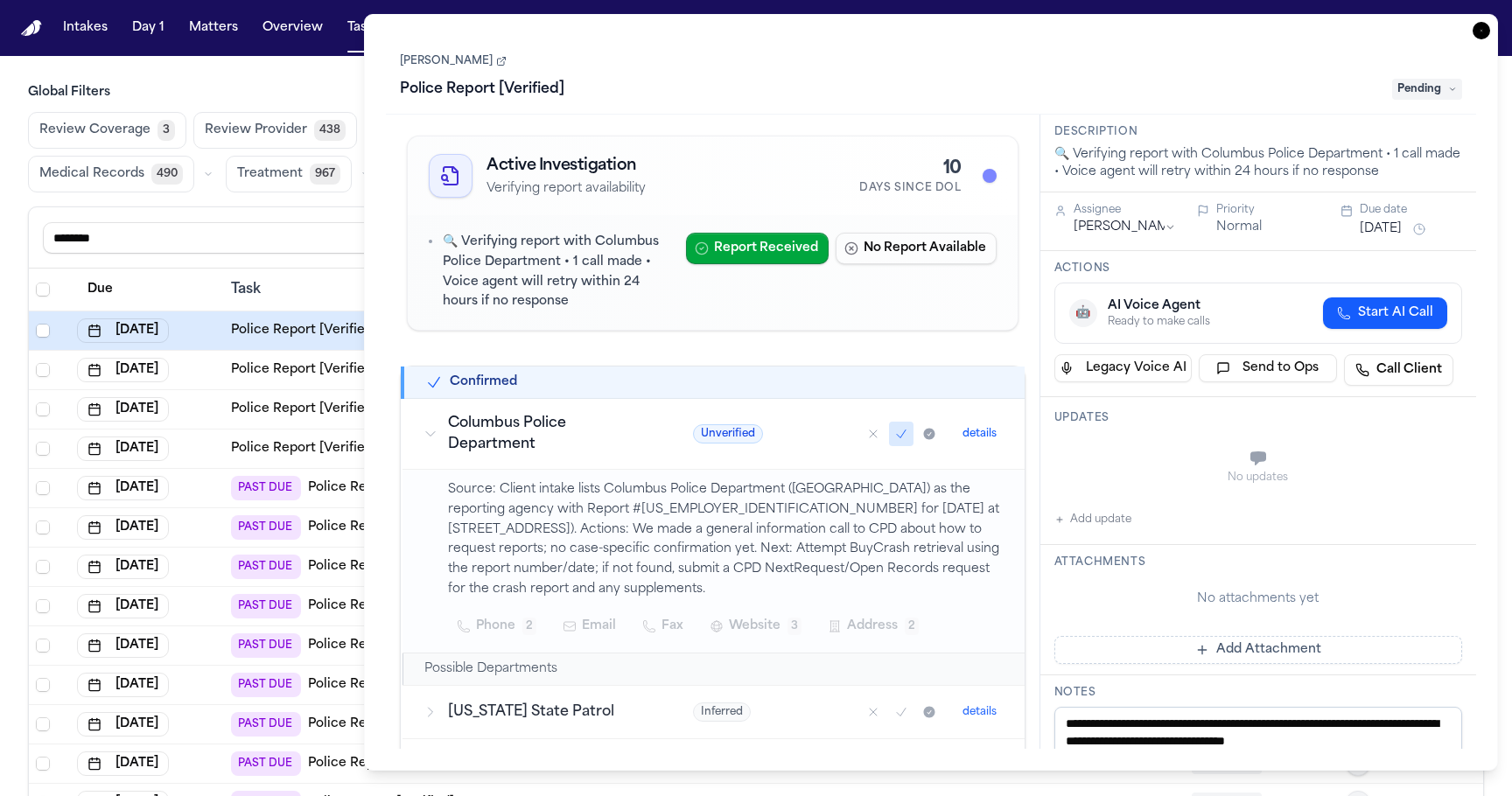
click at [222, 451] on td "Sep 9, 2025" at bounding box center [147, 449] width 154 height 39
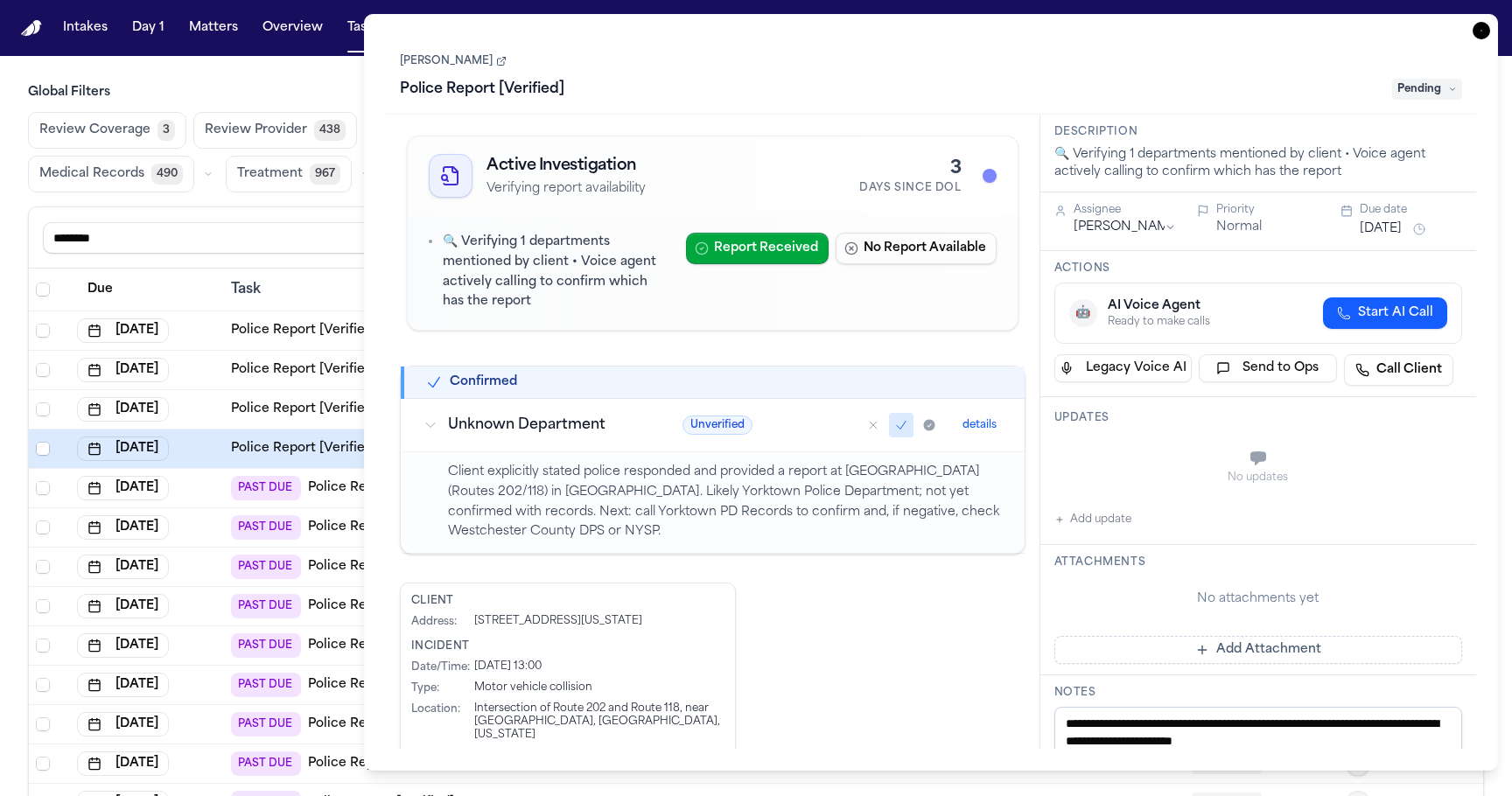
click at [212, 487] on div "Sep 7, 2025" at bounding box center [147, 488] width 140 height 25
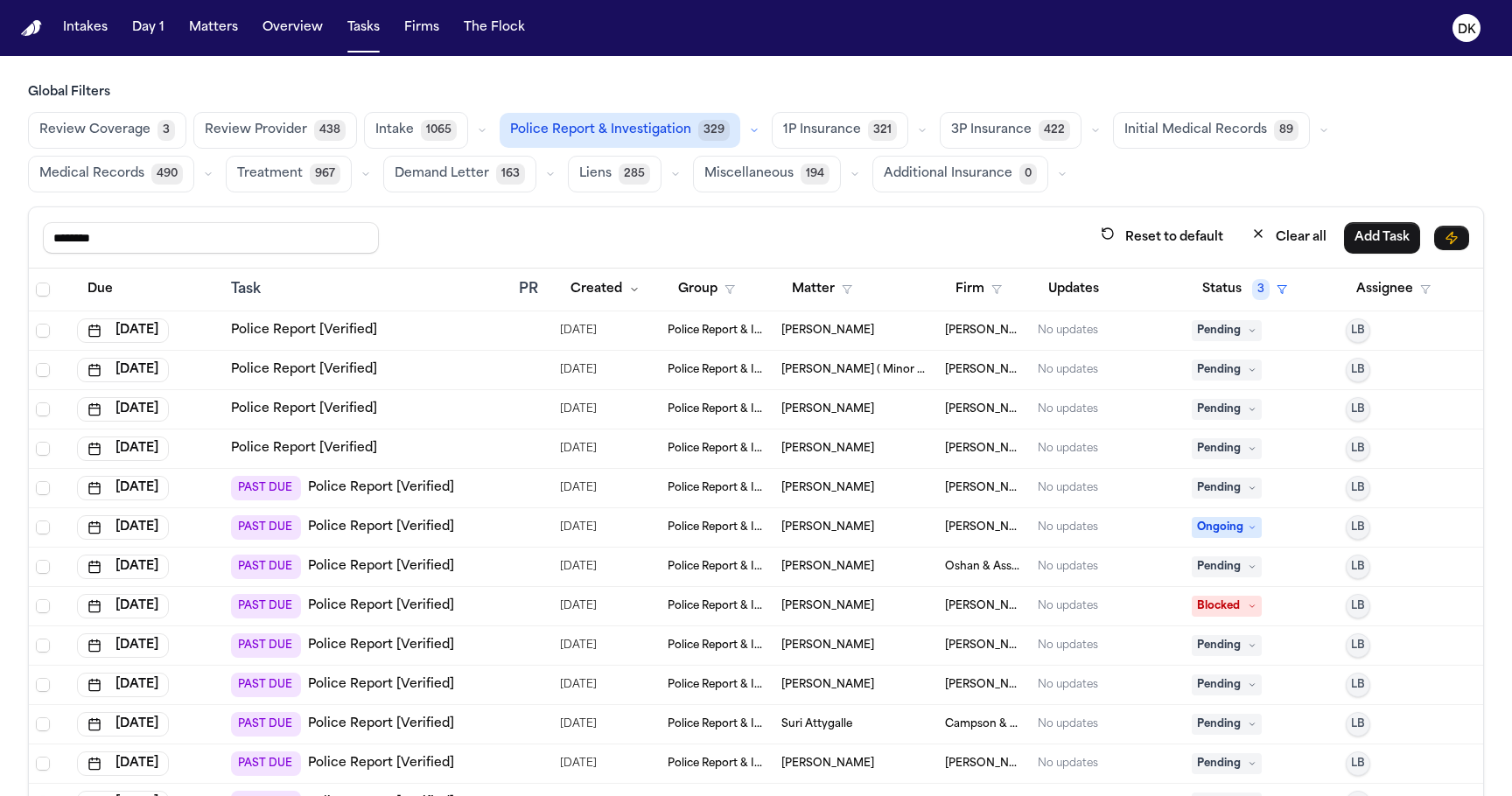
click at [213, 522] on div "Sep 6, 2025" at bounding box center [147, 528] width 140 height 25
click at [213, 573] on div "Sep 6, 2025" at bounding box center [147, 567] width 140 height 25
click at [217, 599] on div "[DATE]" at bounding box center [147, 605] width 140 height 25
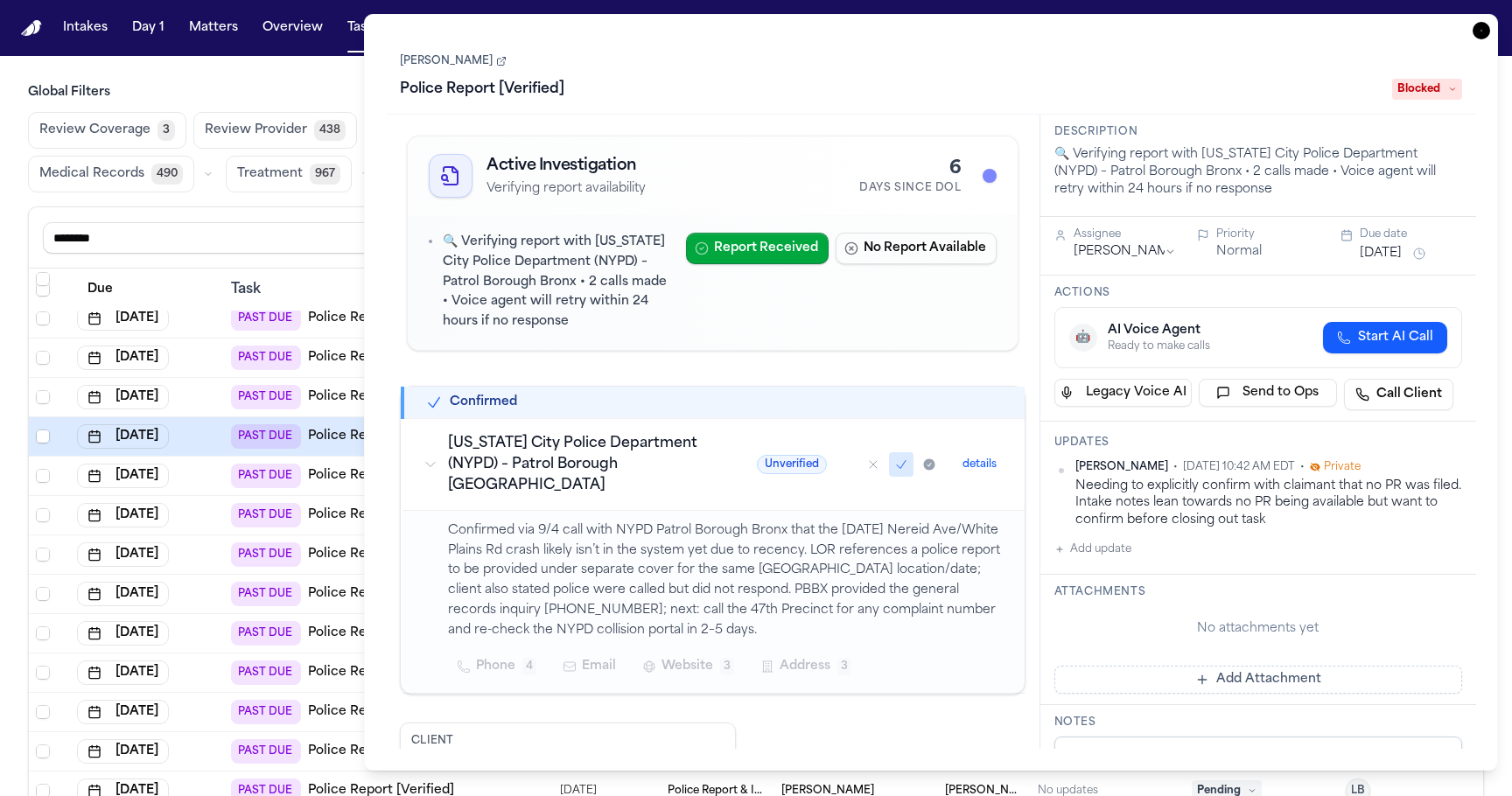
scroll to position [190, 0]
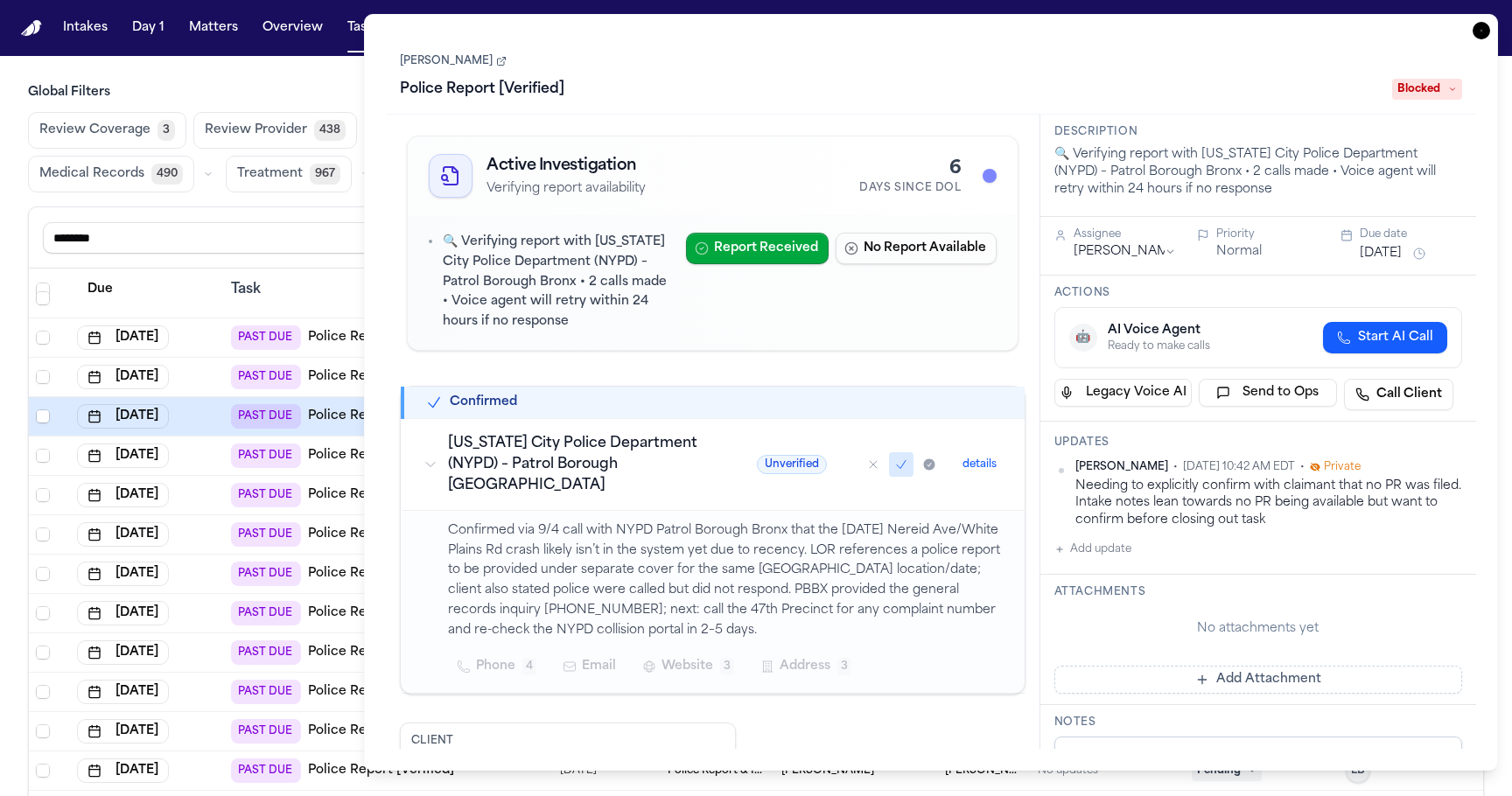
click at [218, 452] on td "Sep 4, 2025" at bounding box center [147, 456] width 154 height 39
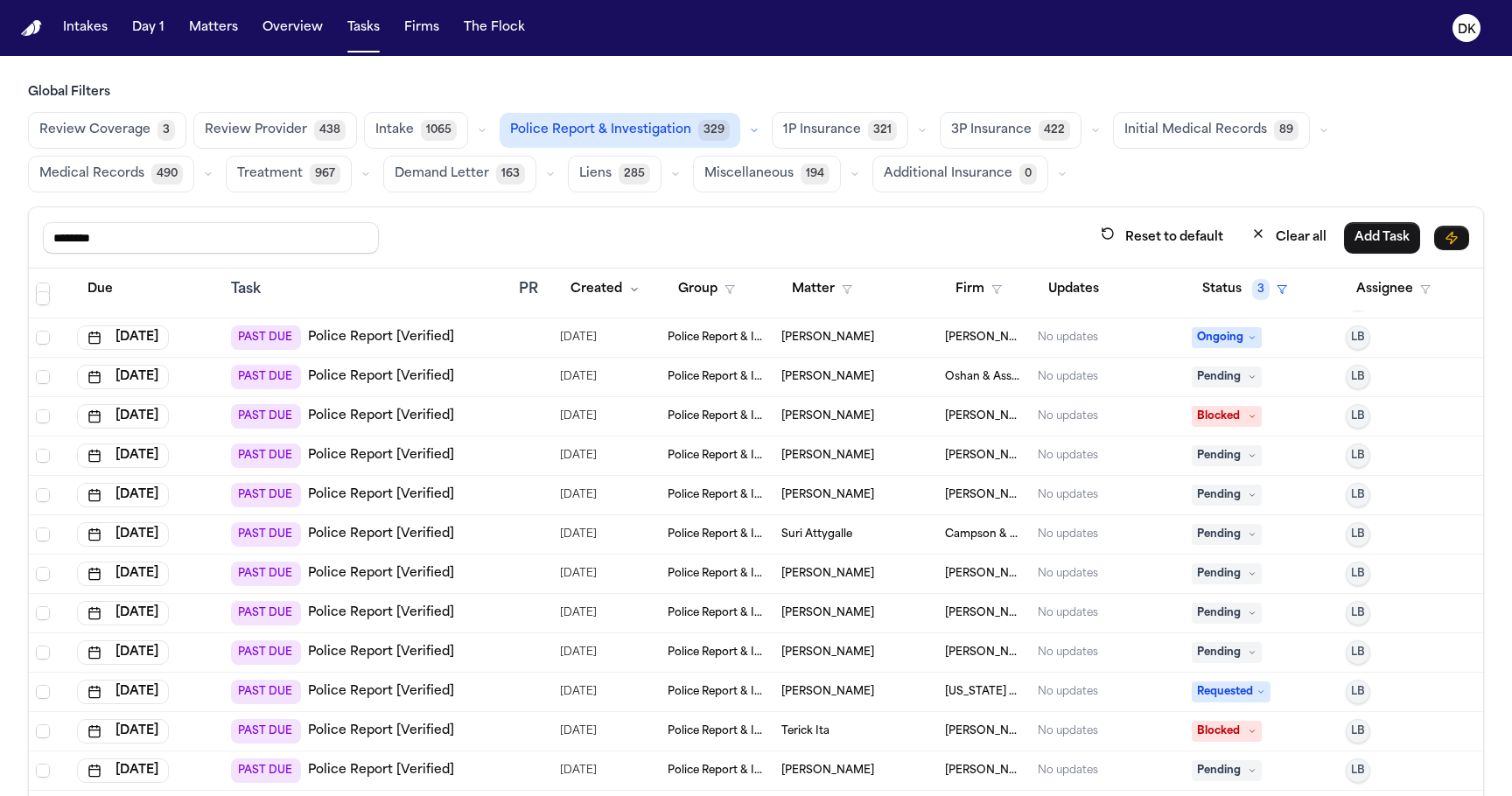
click at [221, 500] on td "Sep 4, 2025" at bounding box center [147, 495] width 154 height 39
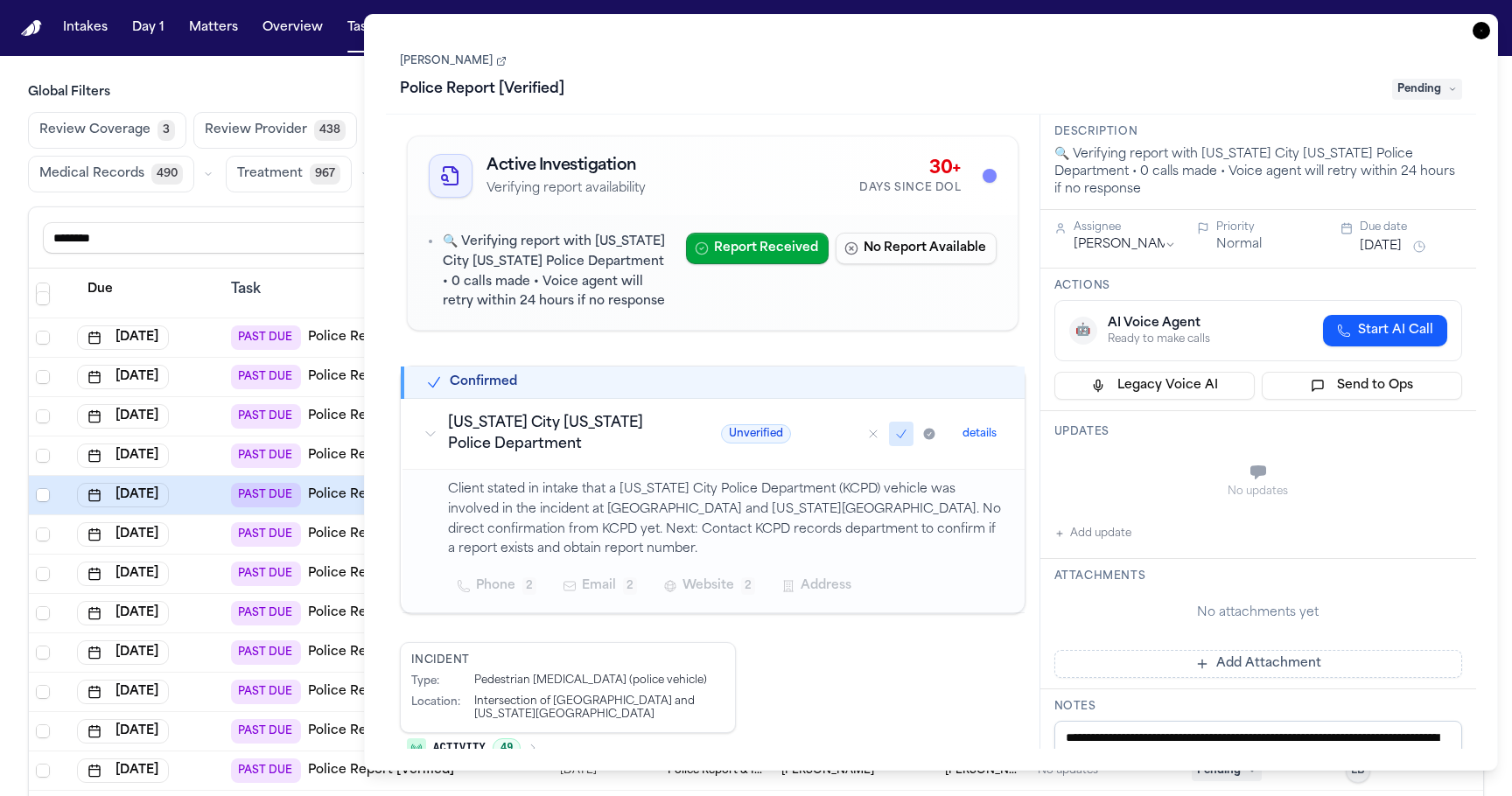
click at [217, 530] on div "Sep 3, 2025" at bounding box center [147, 535] width 140 height 25
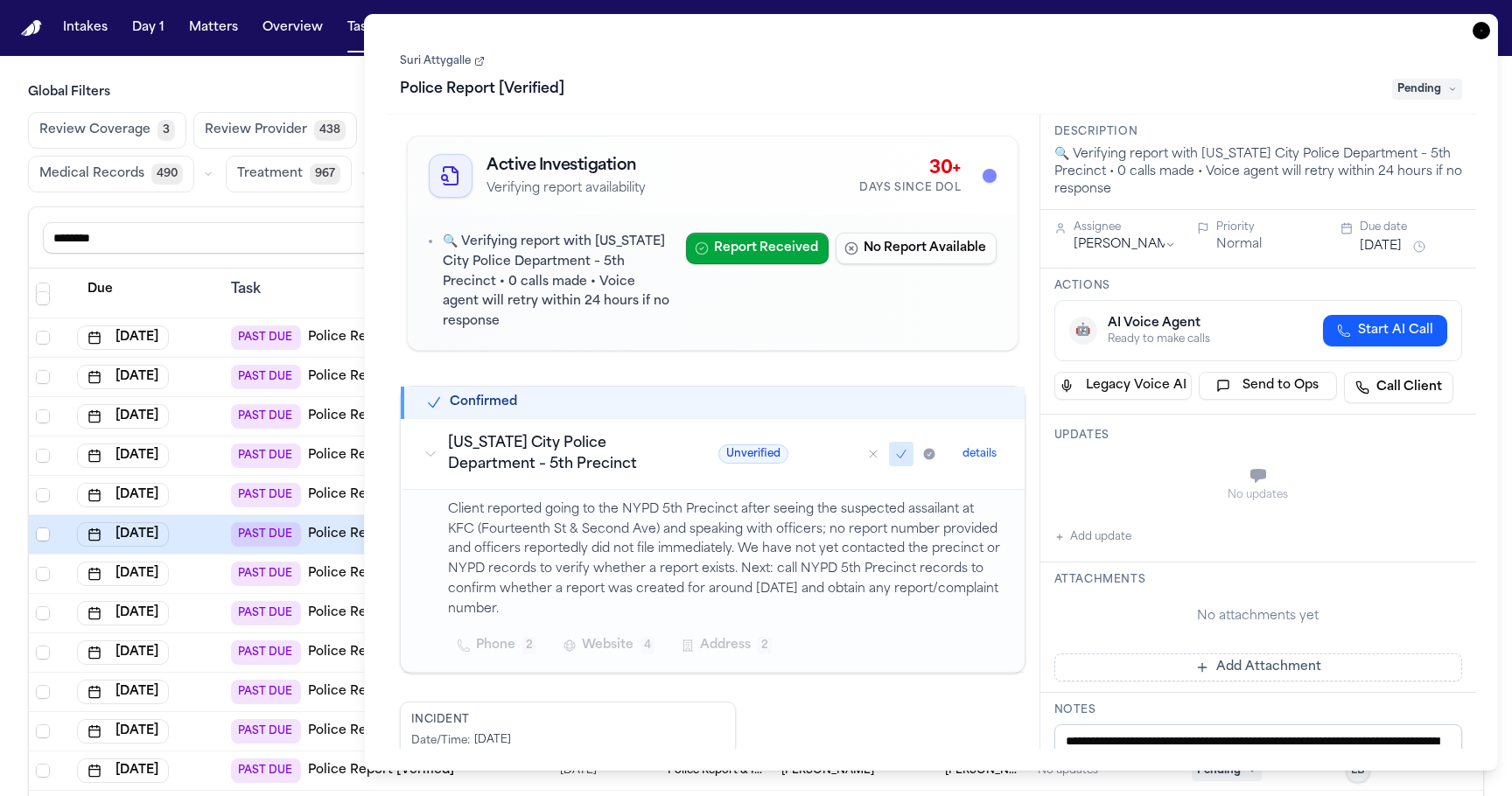
click at [223, 560] on td "Sep 3, 2025" at bounding box center [147, 574] width 154 height 39
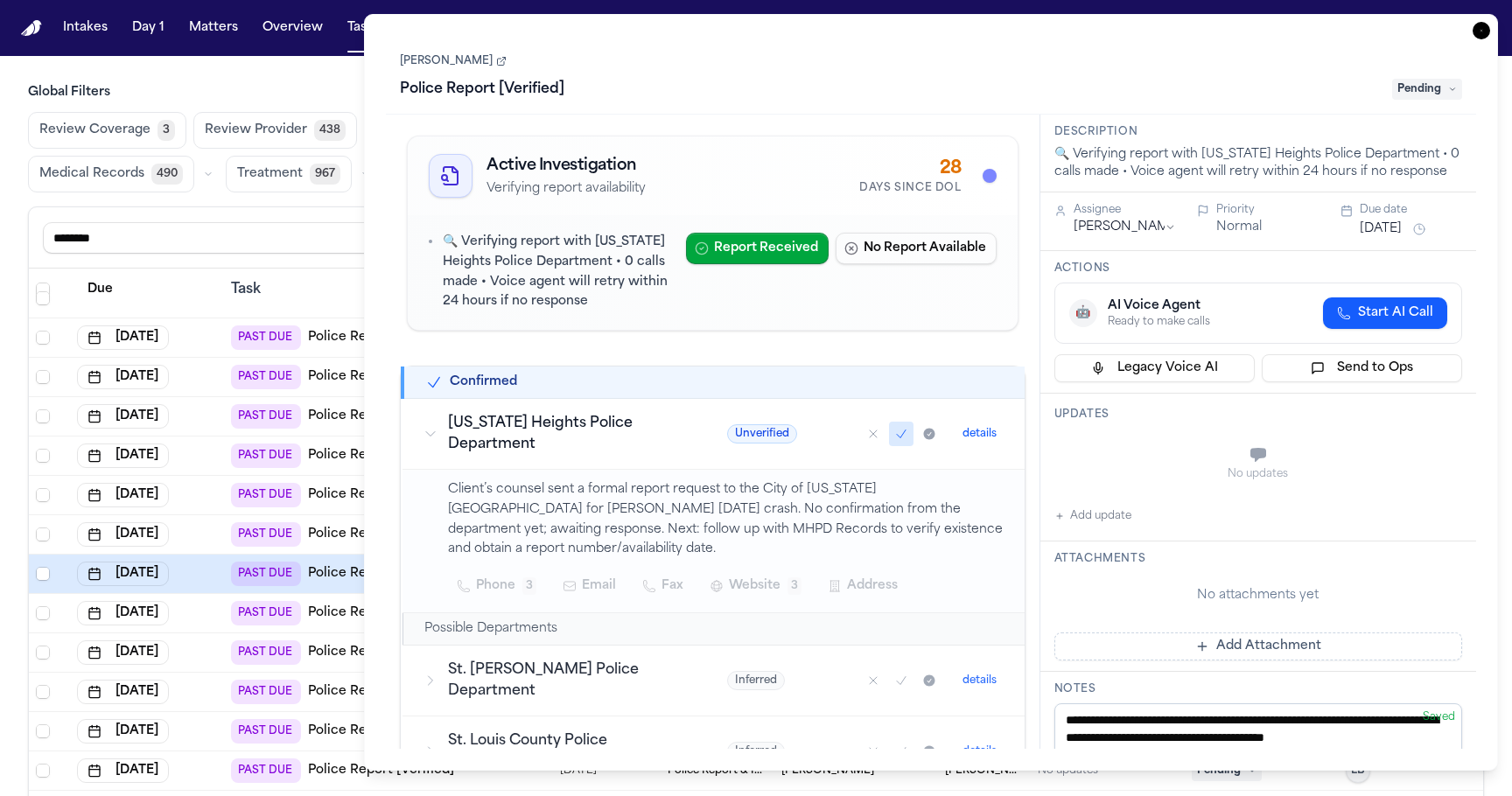
click at [219, 608] on td "Sep 3, 2025" at bounding box center [147, 612] width 154 height 39
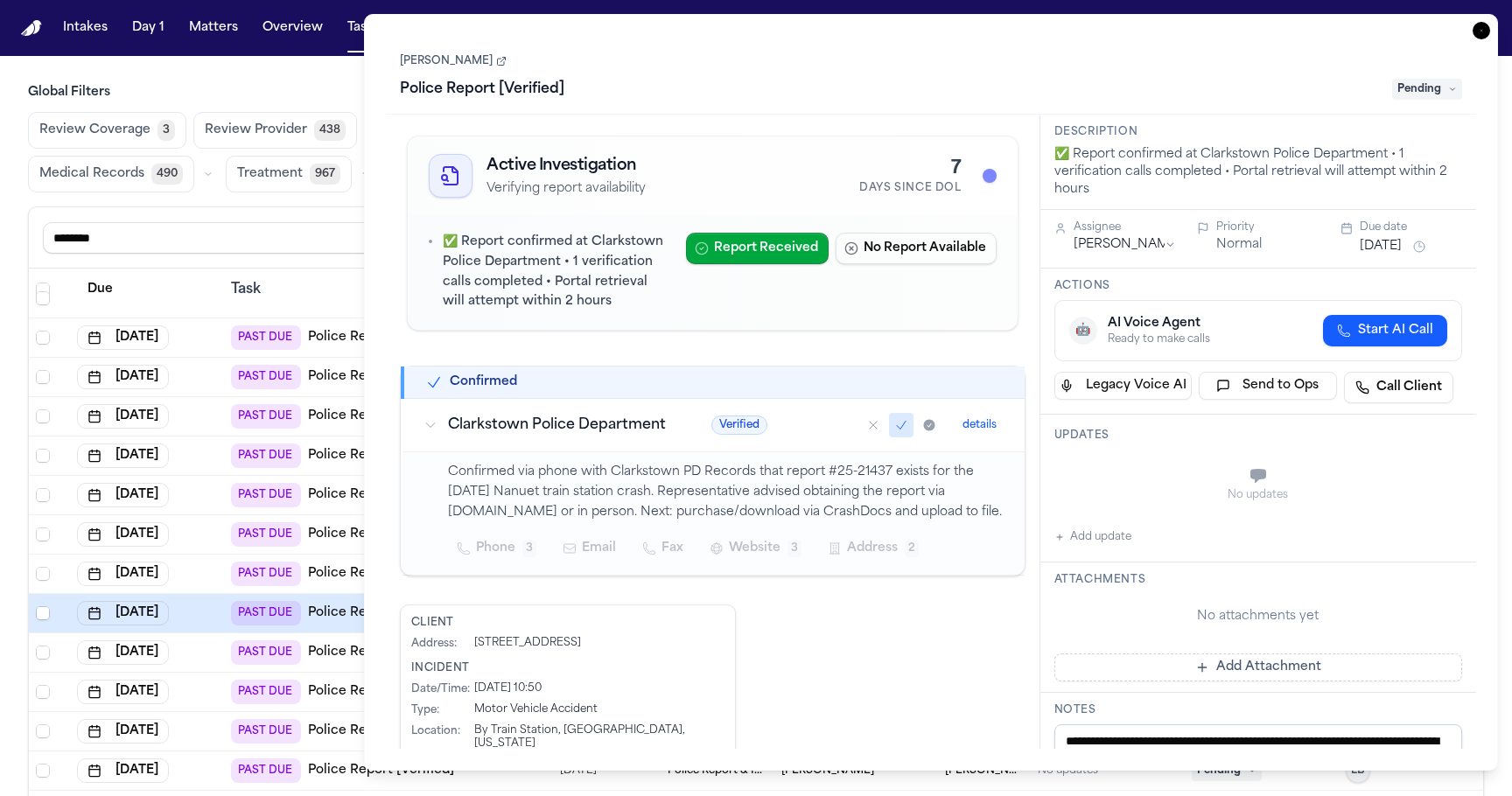
click at [215, 649] on div "Sep 2, 2025" at bounding box center [147, 652] width 140 height 25
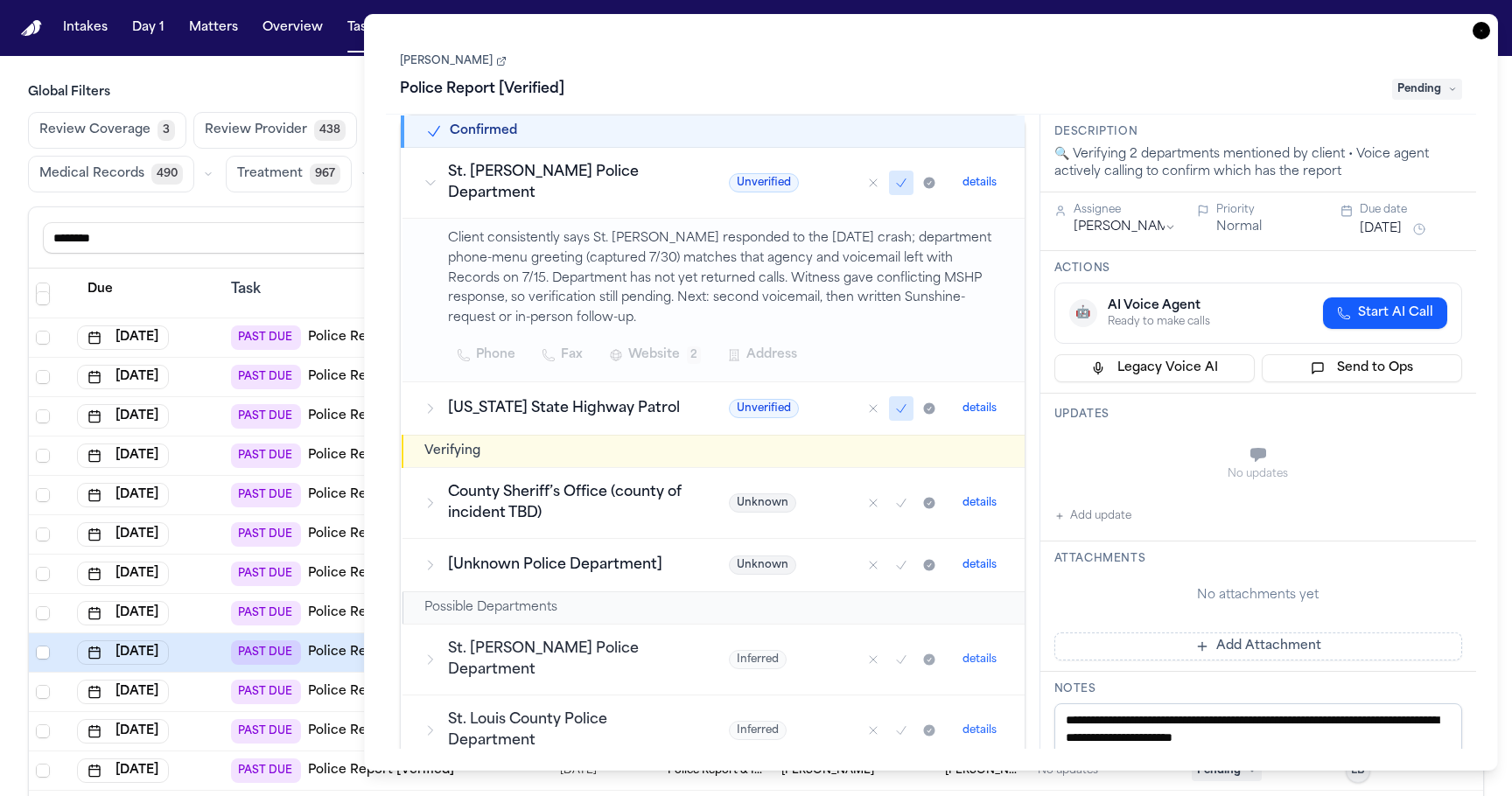
scroll to position [262, 0]
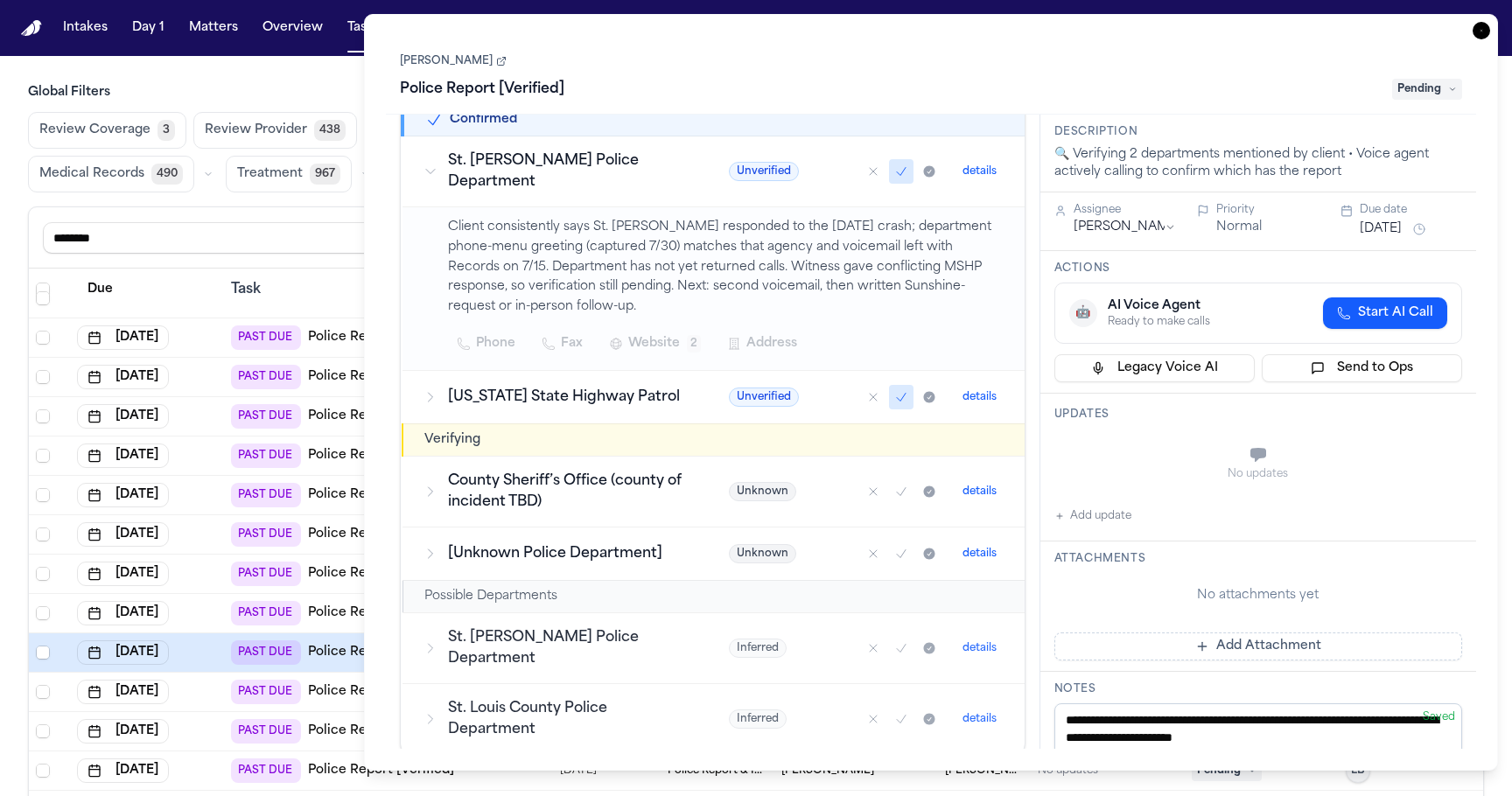
click at [216, 695] on div "Sep 2, 2025" at bounding box center [147, 691] width 140 height 25
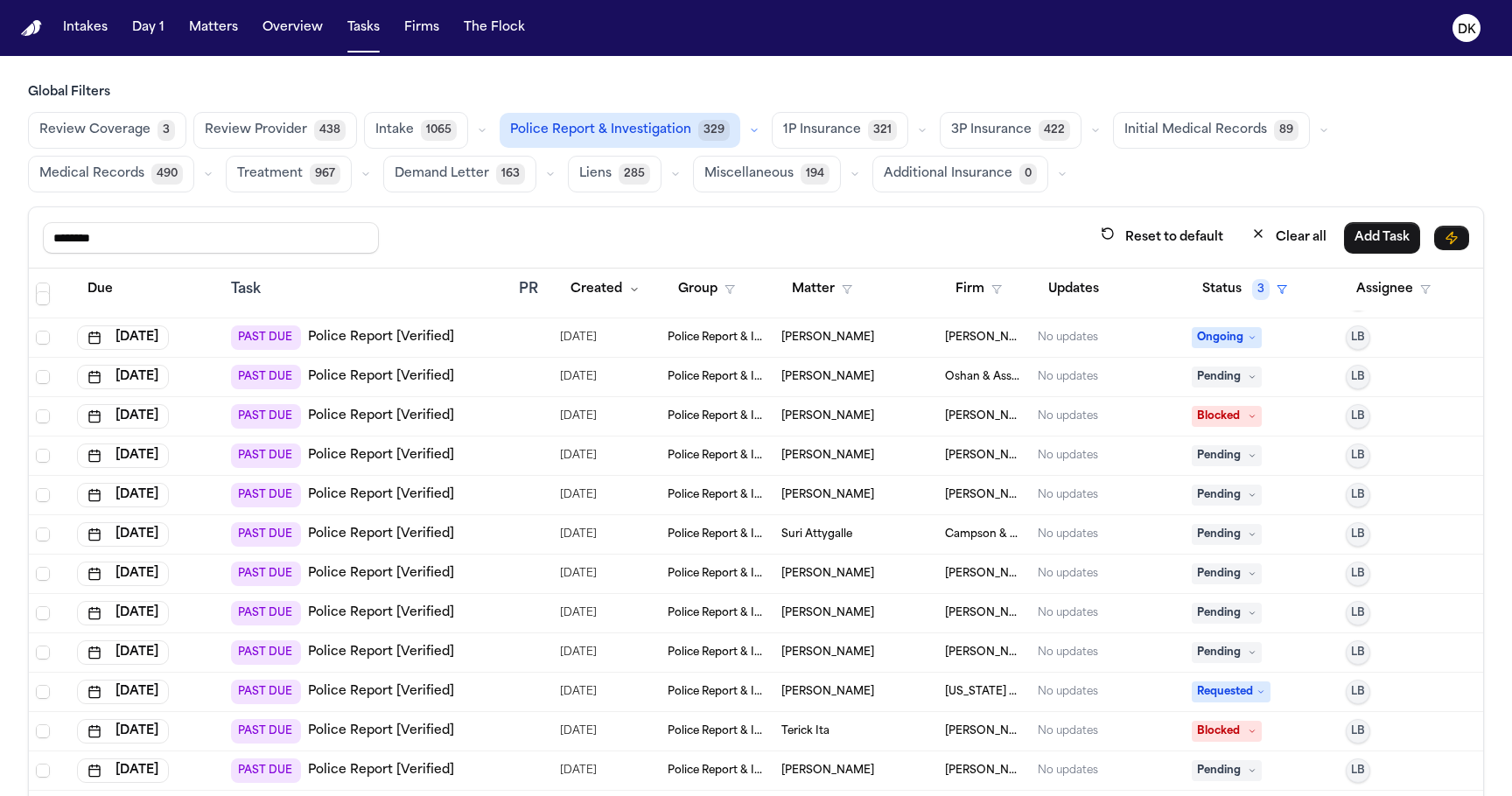
click at [220, 730] on td "Sep 2, 2025" at bounding box center [147, 731] width 154 height 39
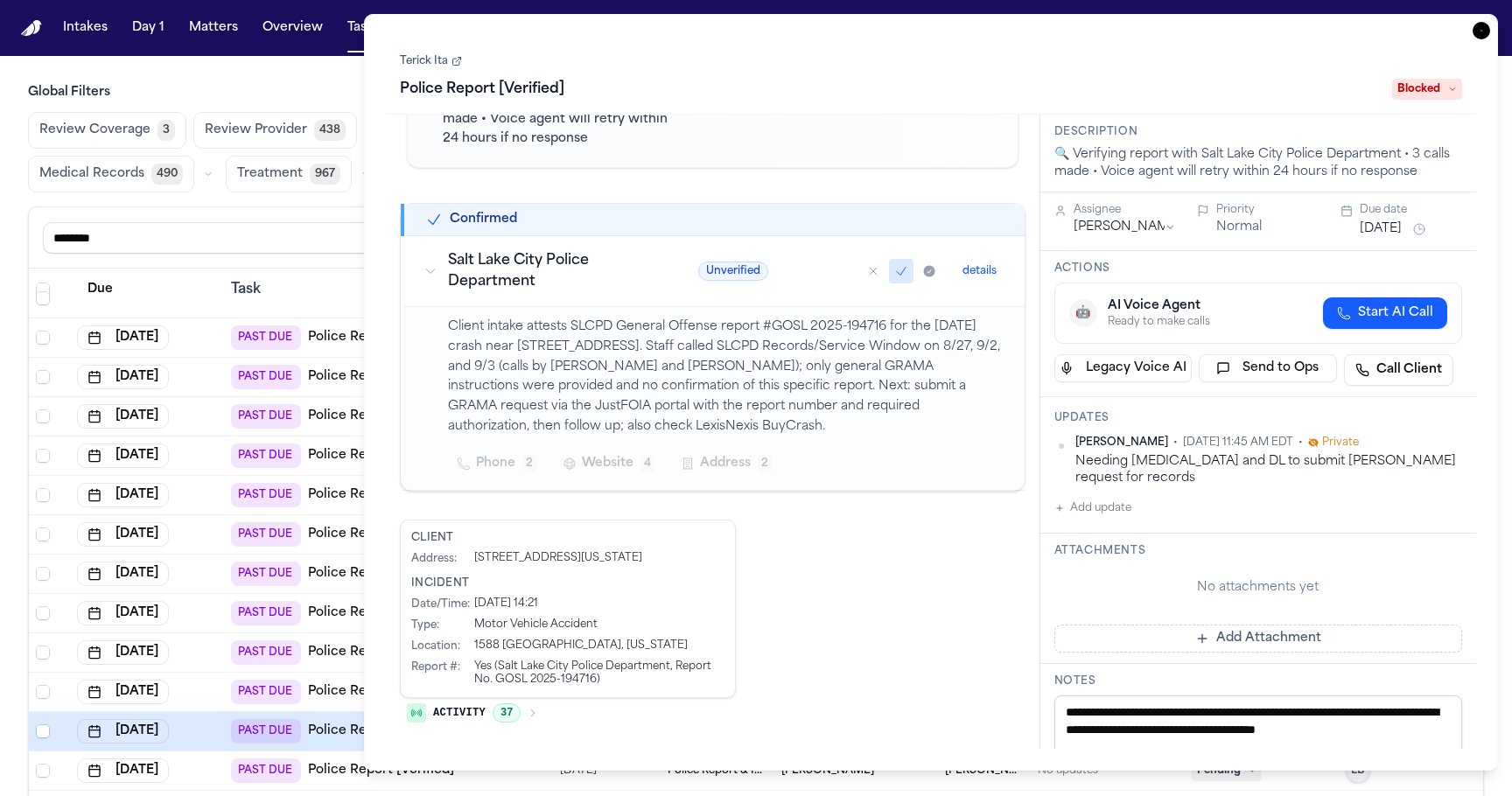
scroll to position [439, 0]
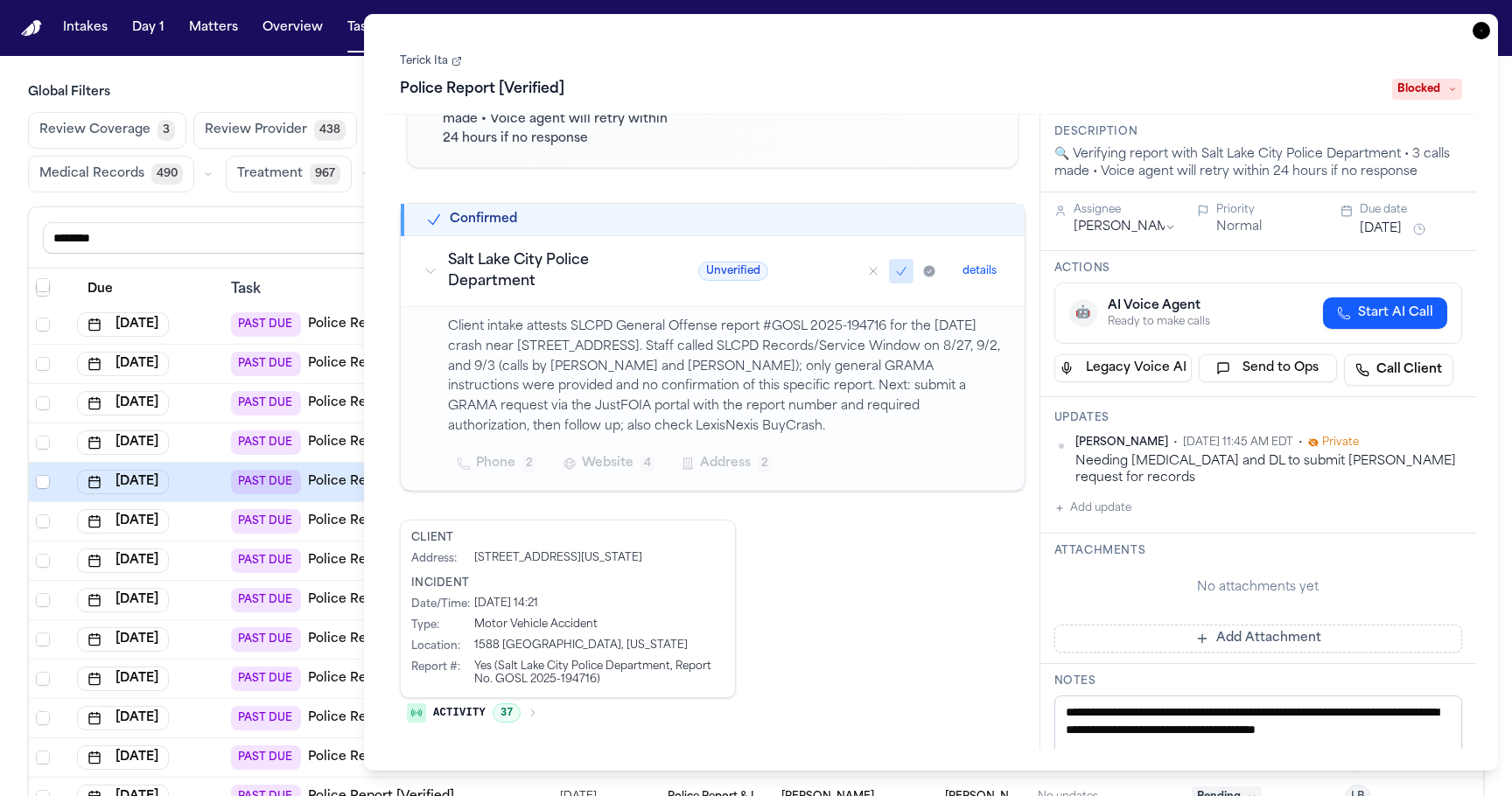
click at [217, 529] on div "Sep 2, 2025" at bounding box center [147, 521] width 140 height 25
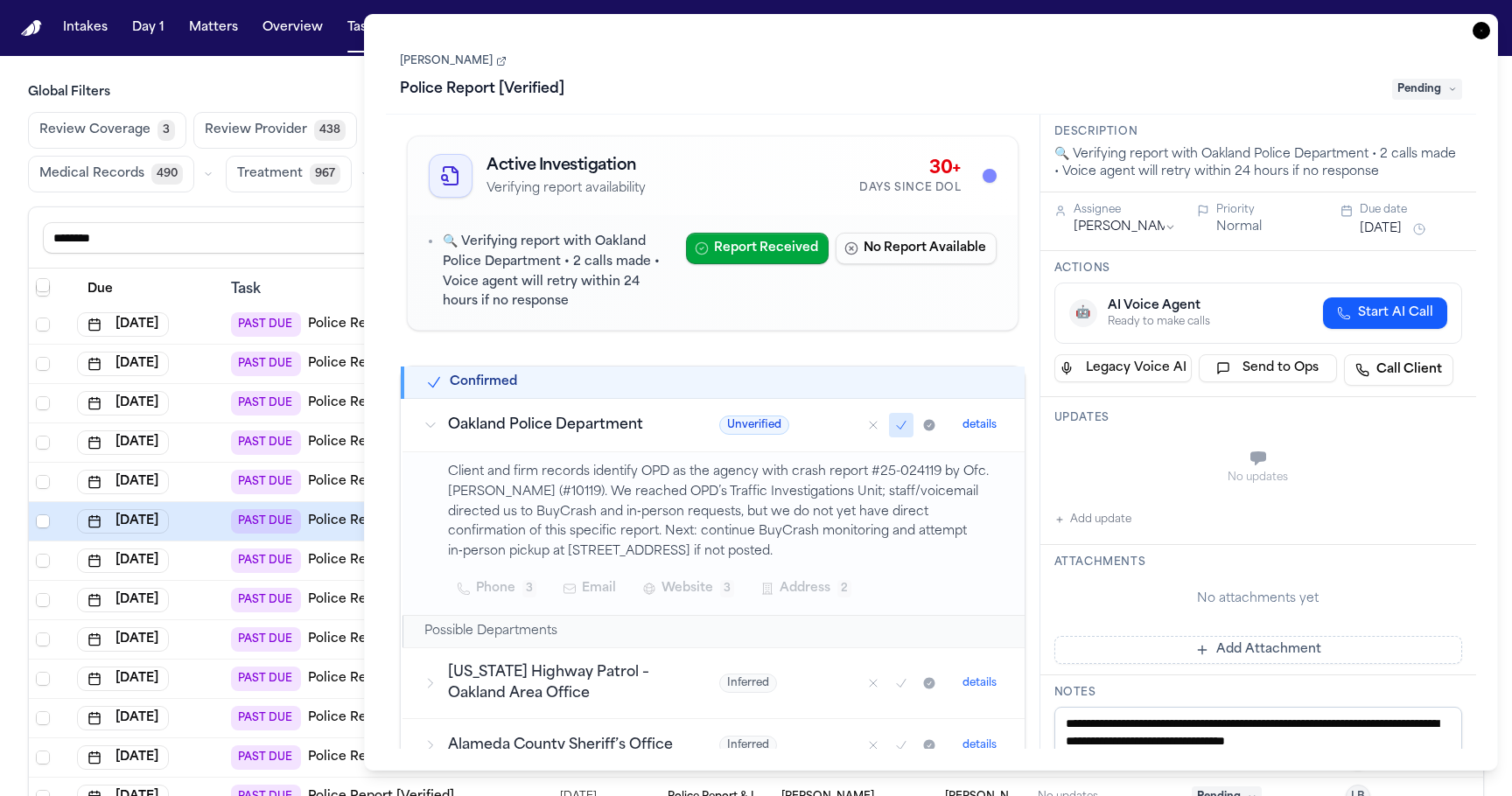
click at [221, 569] on td "Sep 2, 2025" at bounding box center [147, 561] width 154 height 39
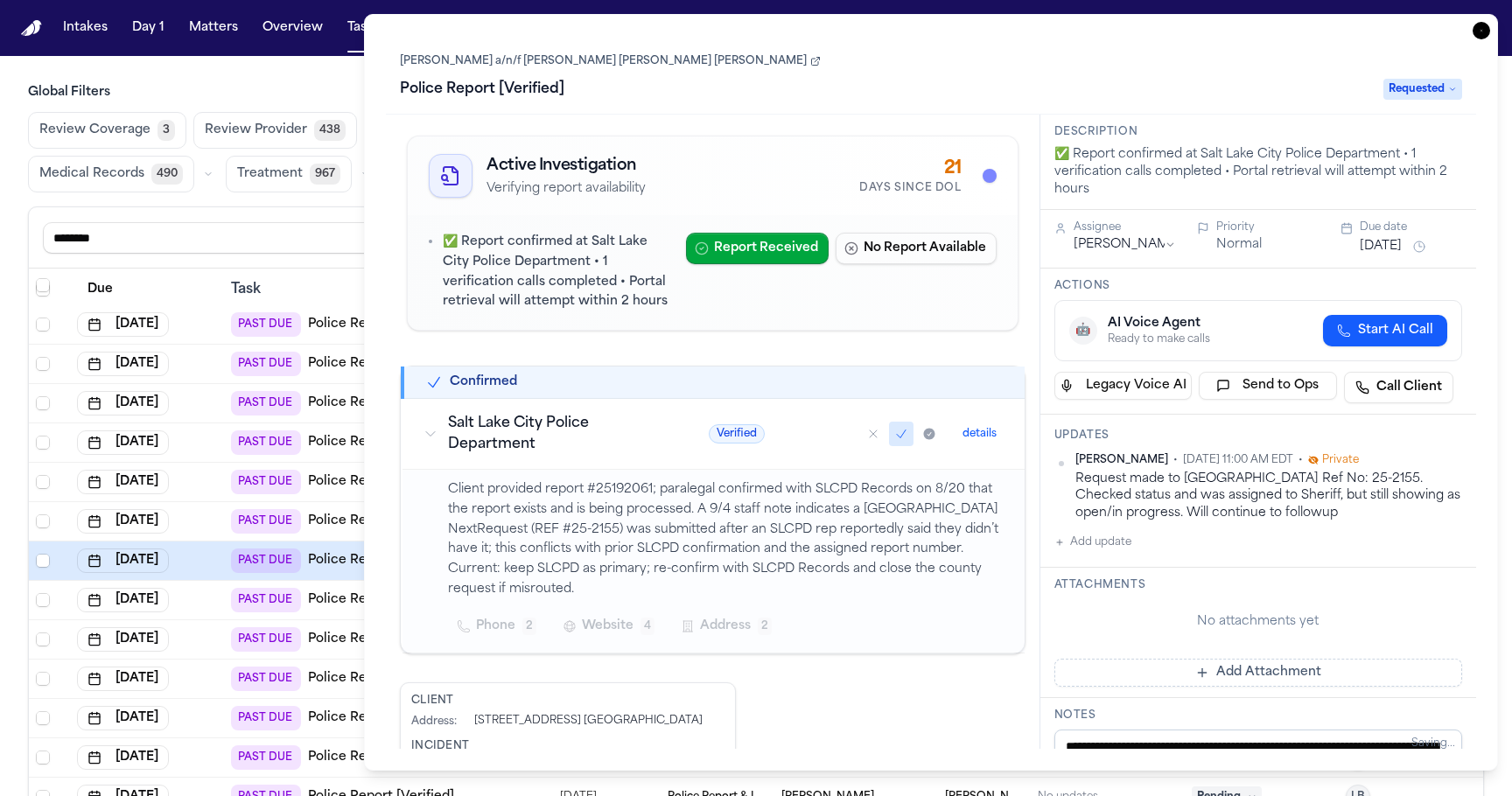
click at [228, 603] on td "PAST DUE Police Report [Verified]" at bounding box center [367, 599] width 288 height 39
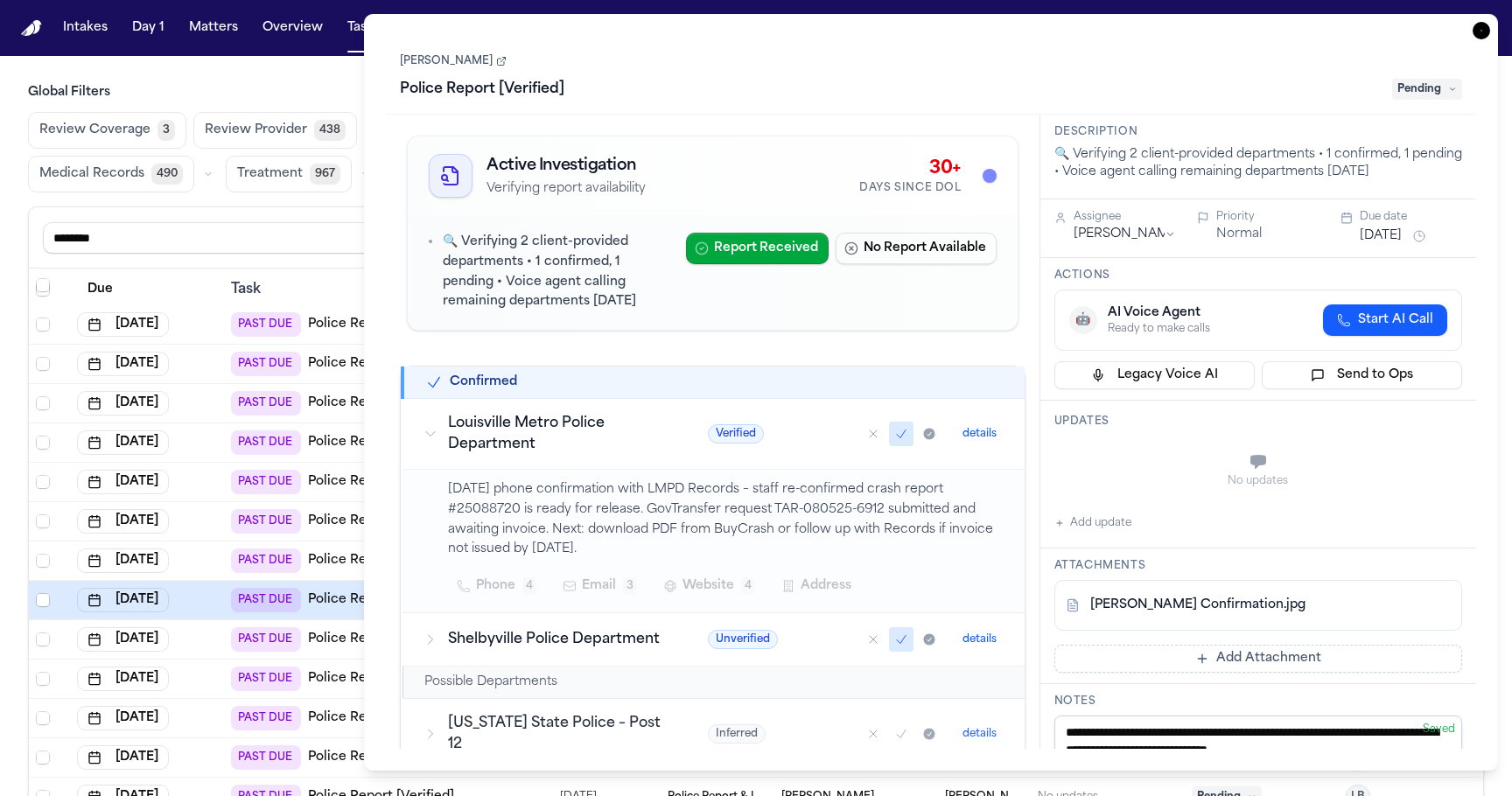
scroll to position [30, 0]
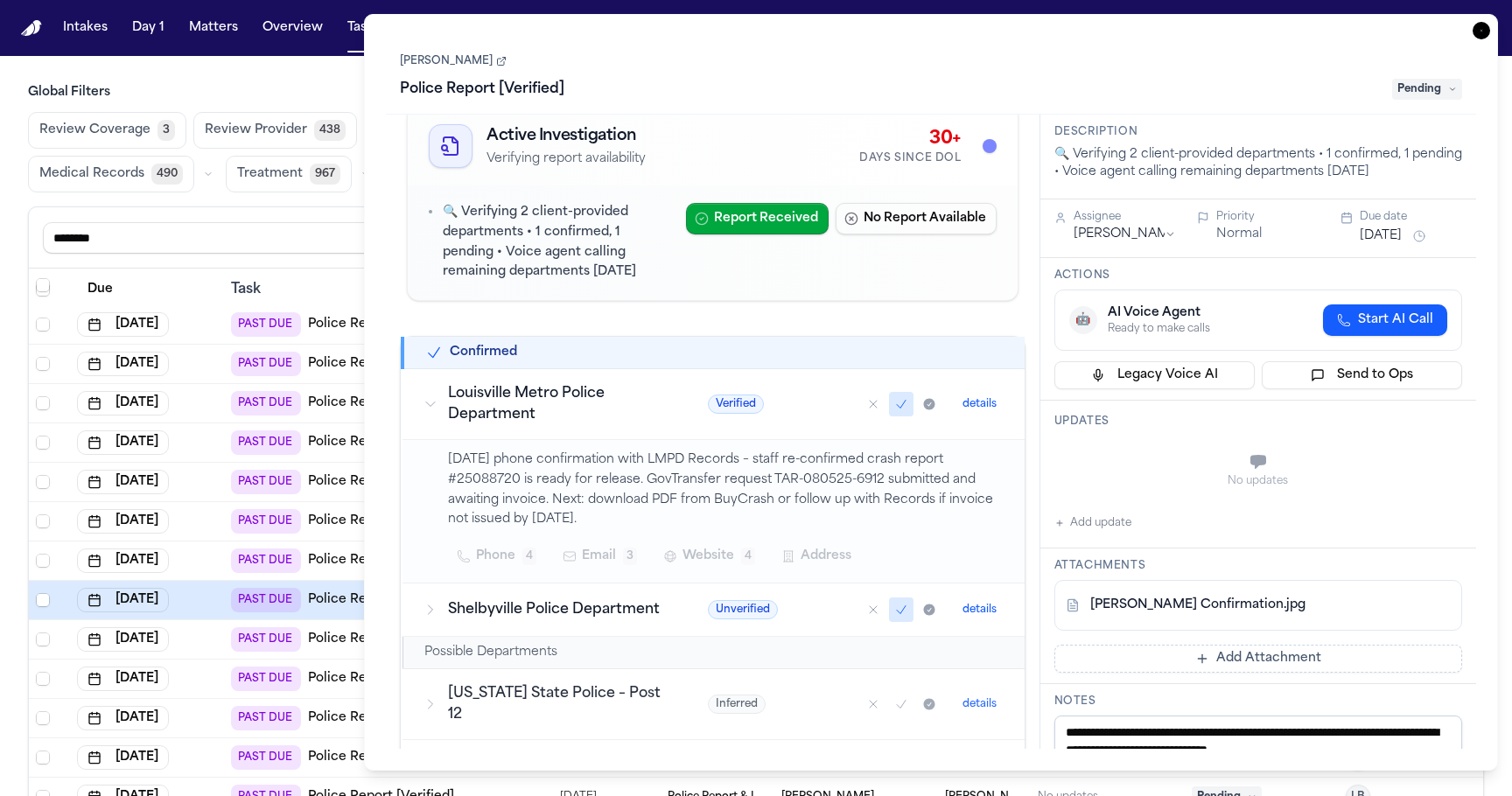
click at [215, 639] on div "Sep 2, 2025" at bounding box center [147, 639] width 140 height 25
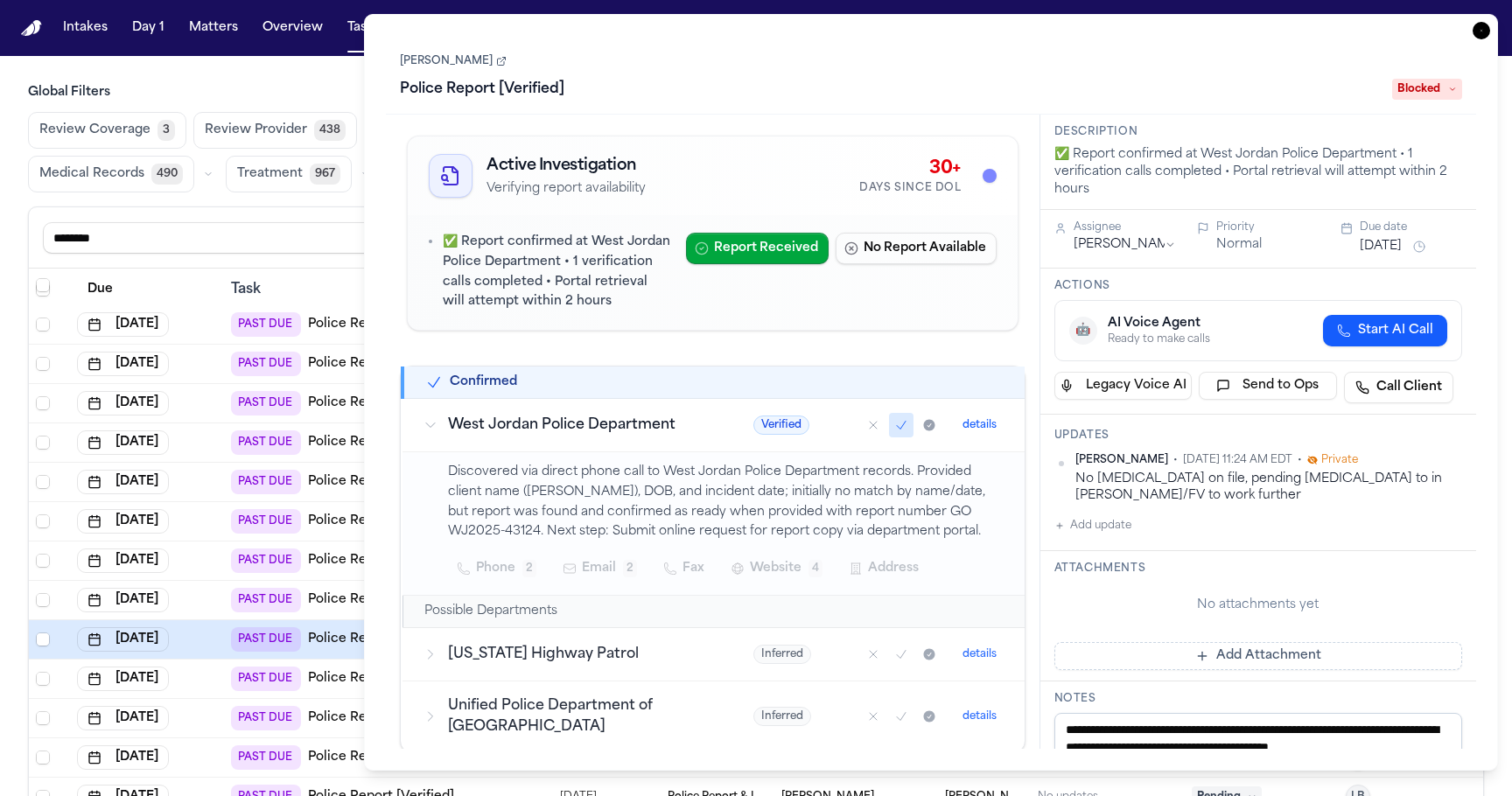
drag, startPoint x: 940, startPoint y: 537, endPoint x: 934, endPoint y: 495, distance: 42.4
click at [934, 495] on p "Discovered via direct phone call to West Jordan Police Department records. Prov…" at bounding box center [726, 503] width 556 height 80
click at [213, 686] on div "Sep 2, 2025" at bounding box center [147, 678] width 140 height 25
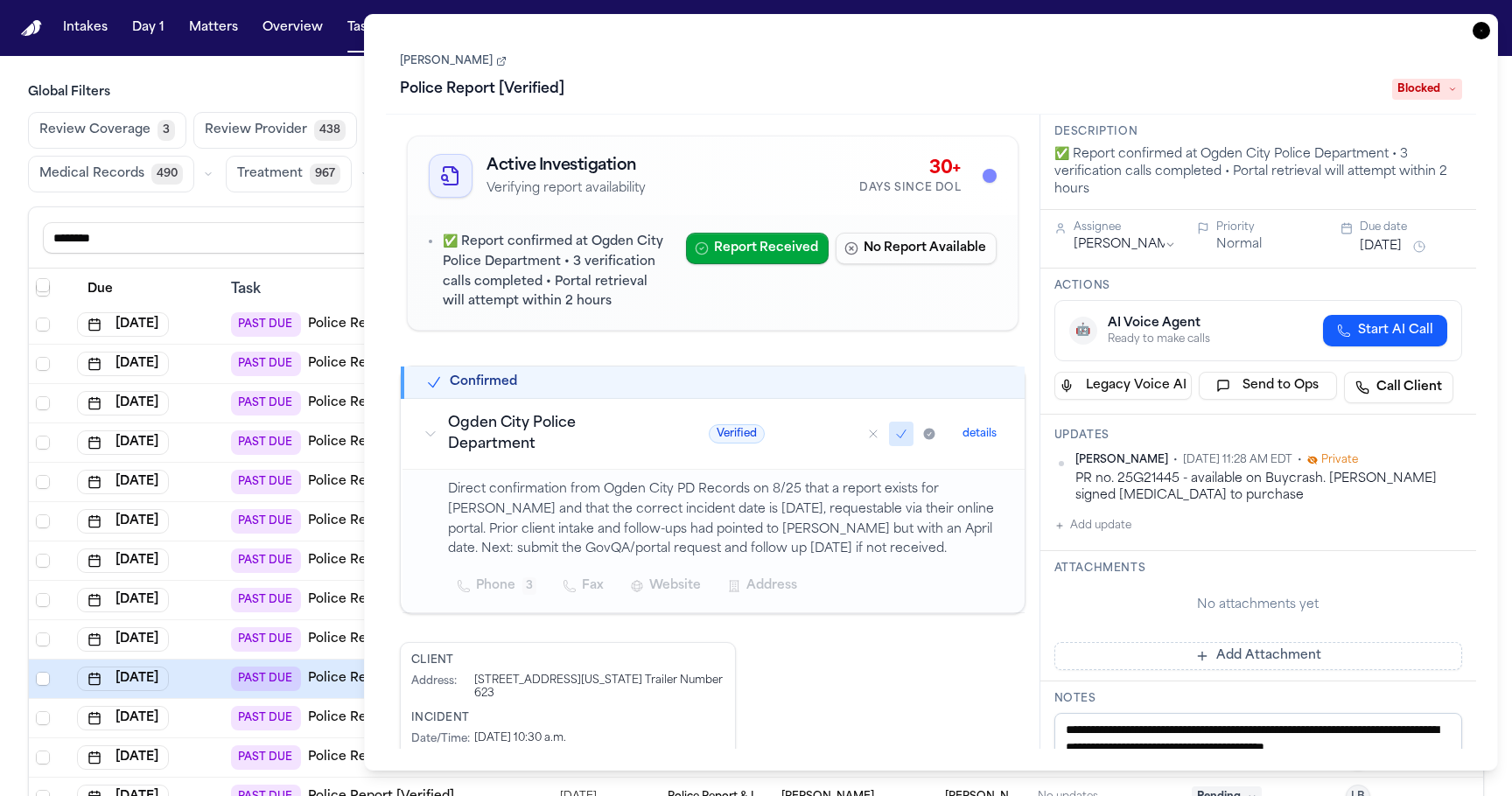
click at [212, 733] on td "Sep 2, 2025" at bounding box center [147, 718] width 154 height 39
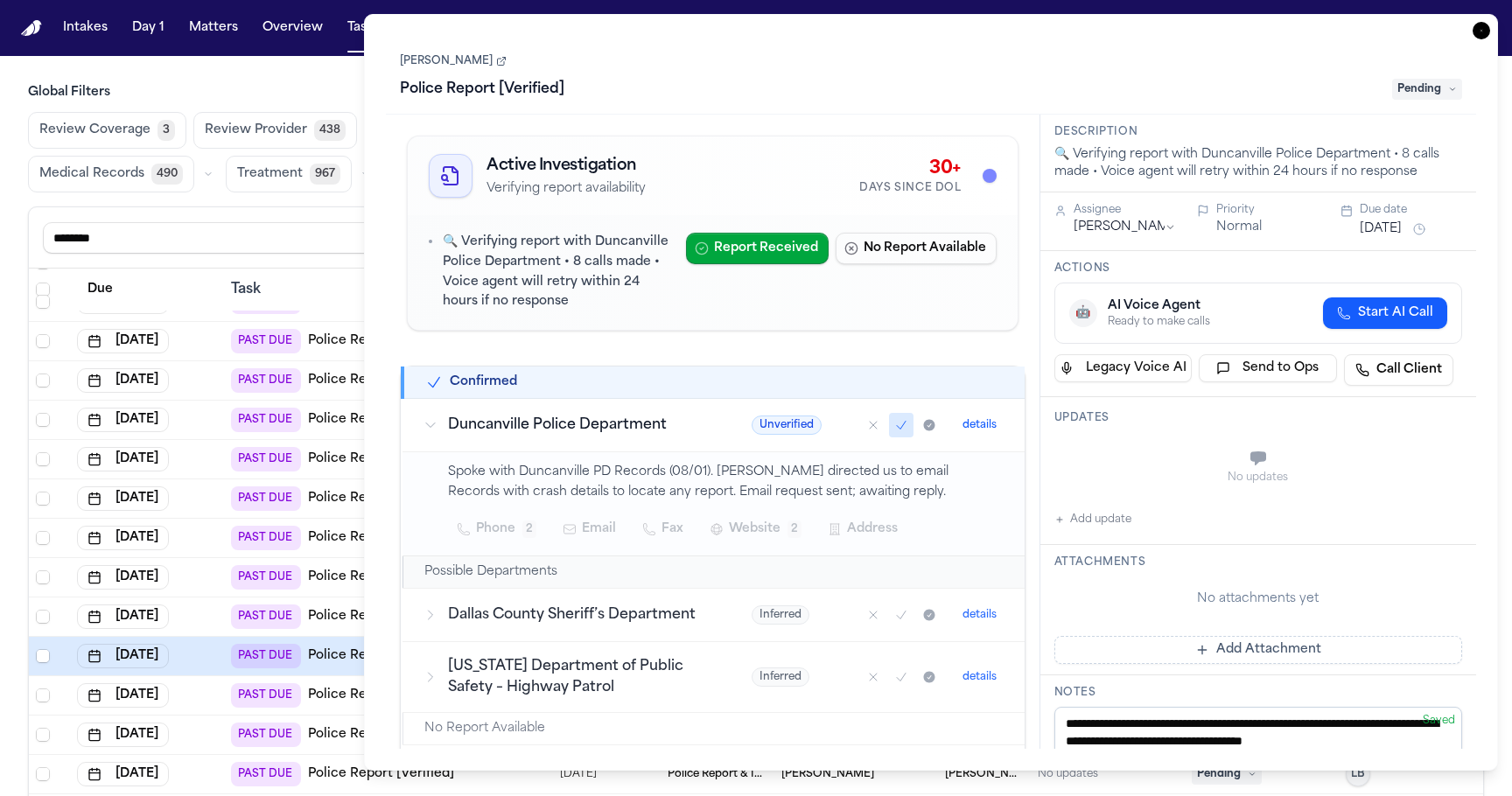
scroll to position [551, 0]
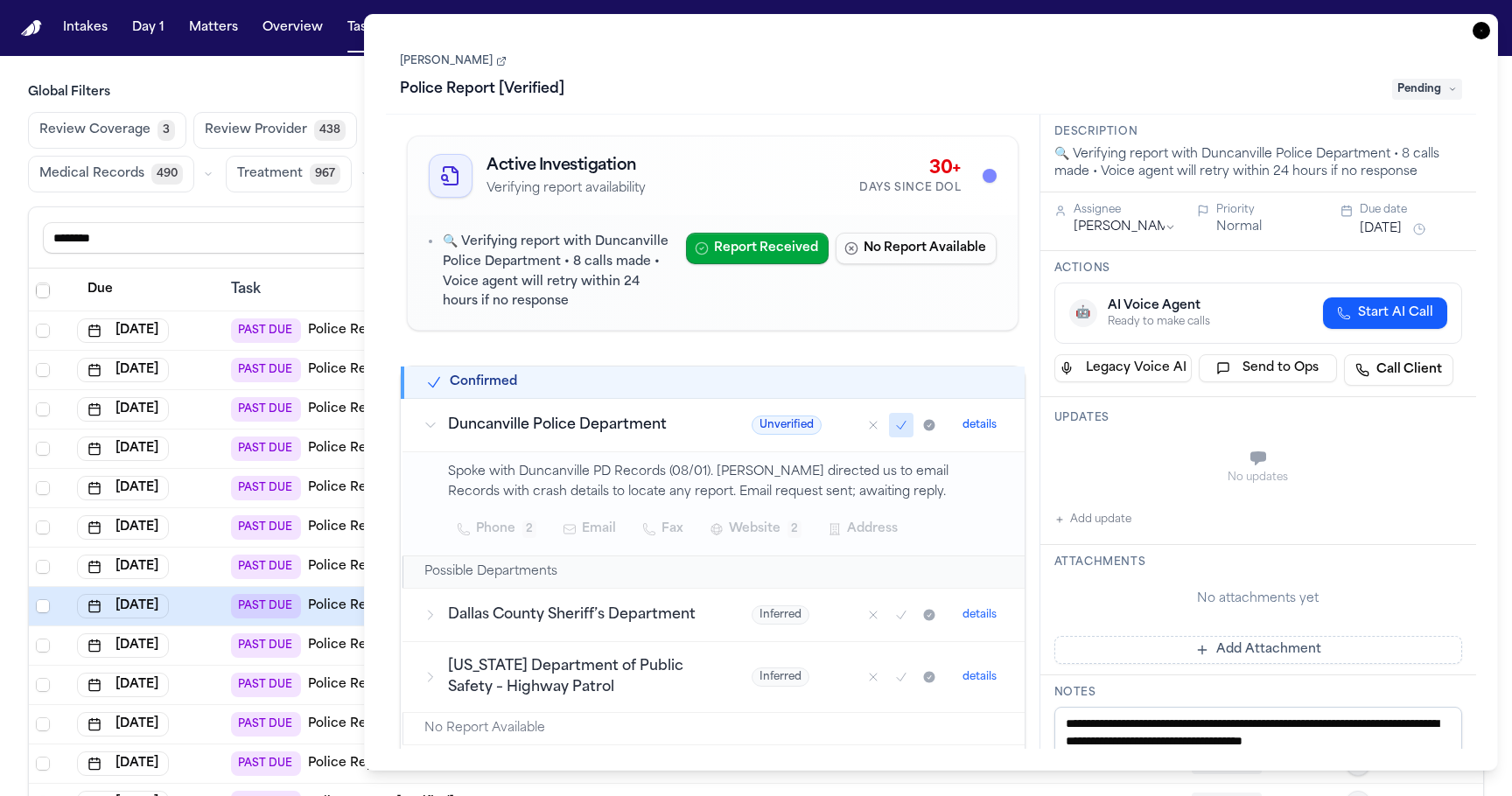
click at [217, 647] on td "Aug 29, 2025" at bounding box center [147, 645] width 154 height 39
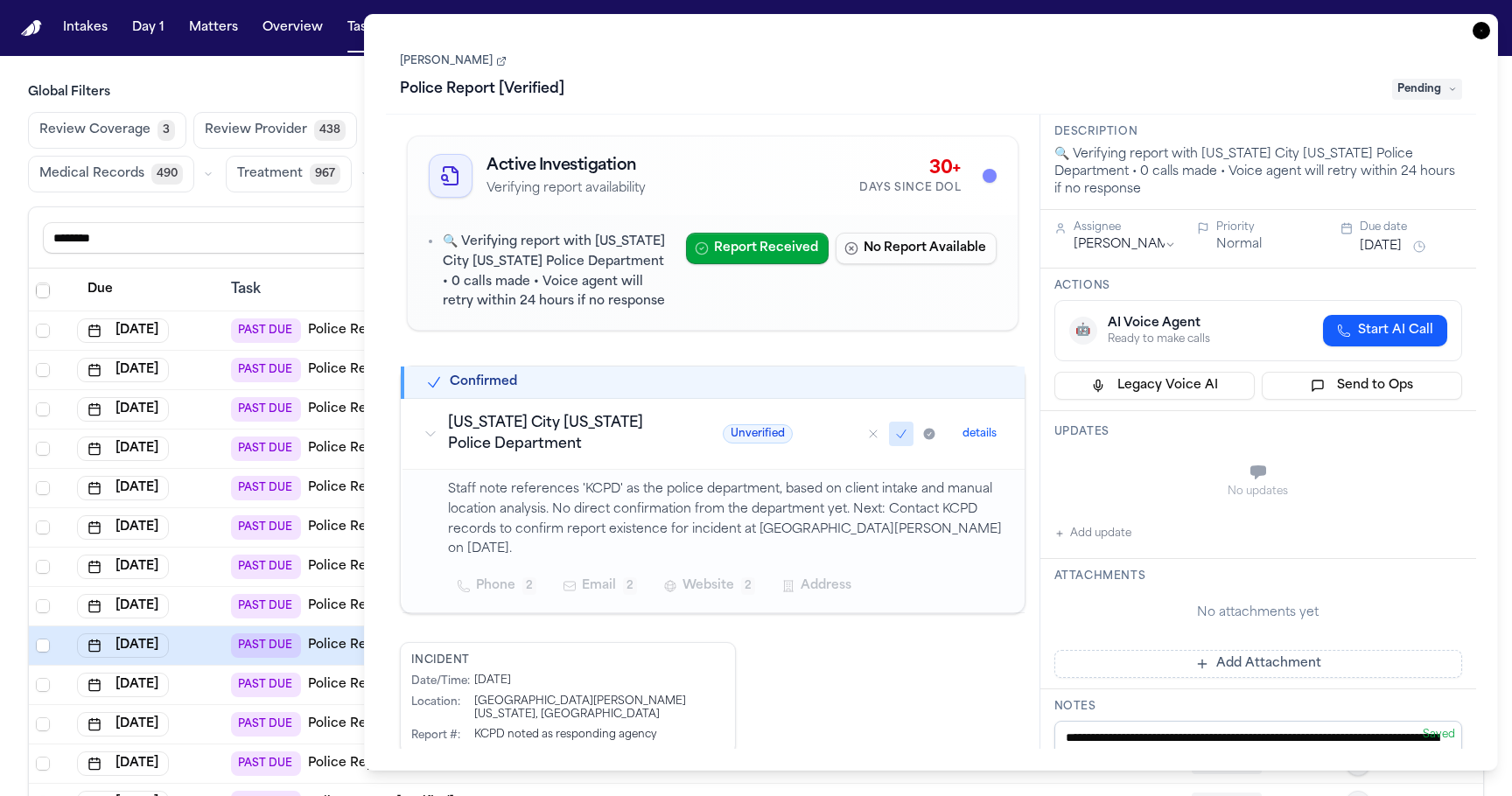
click at [215, 688] on div "Aug 29, 2025" at bounding box center [147, 684] width 140 height 25
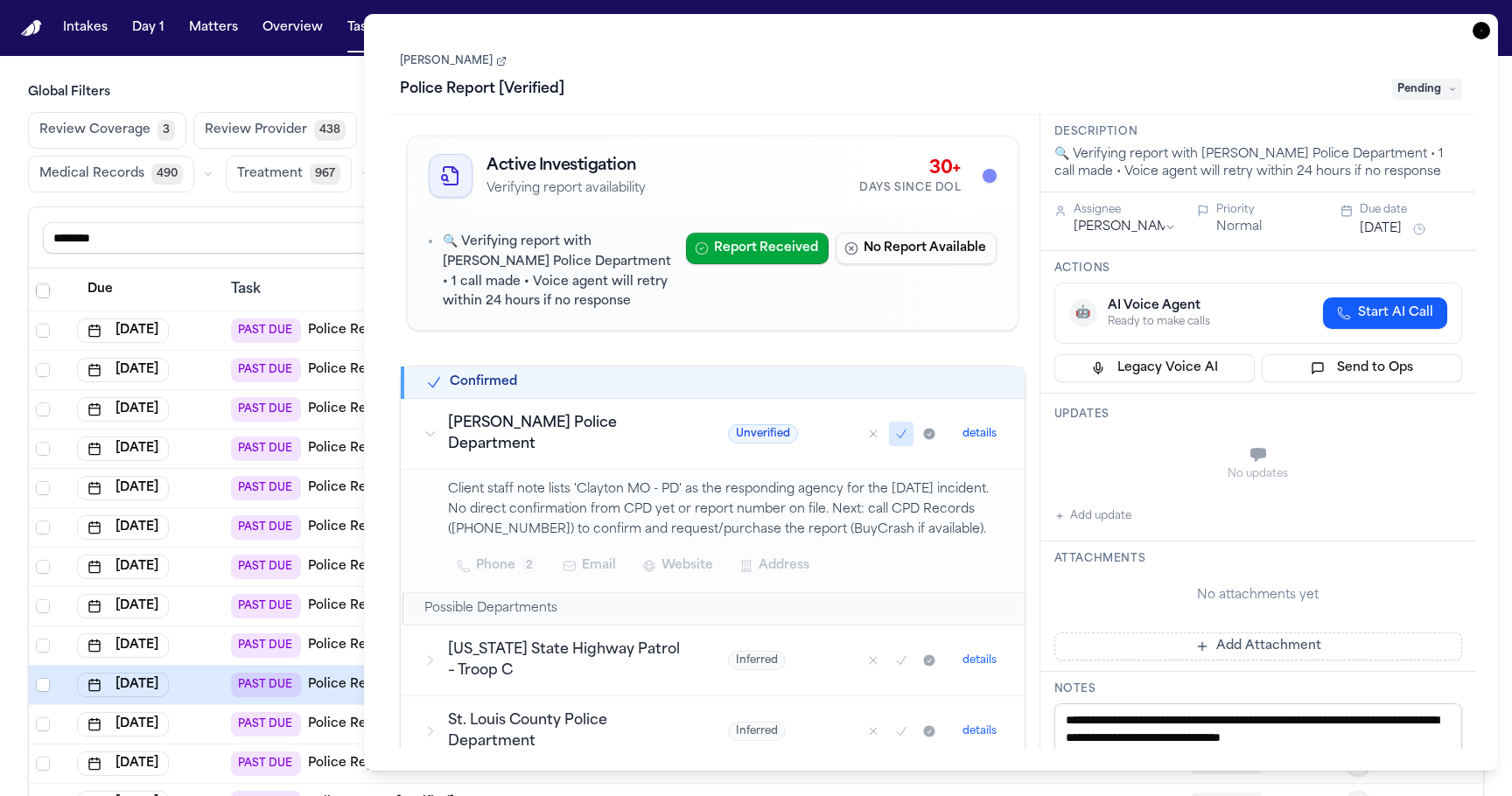
click at [224, 728] on td "Aug 29, 2025" at bounding box center [147, 724] width 154 height 39
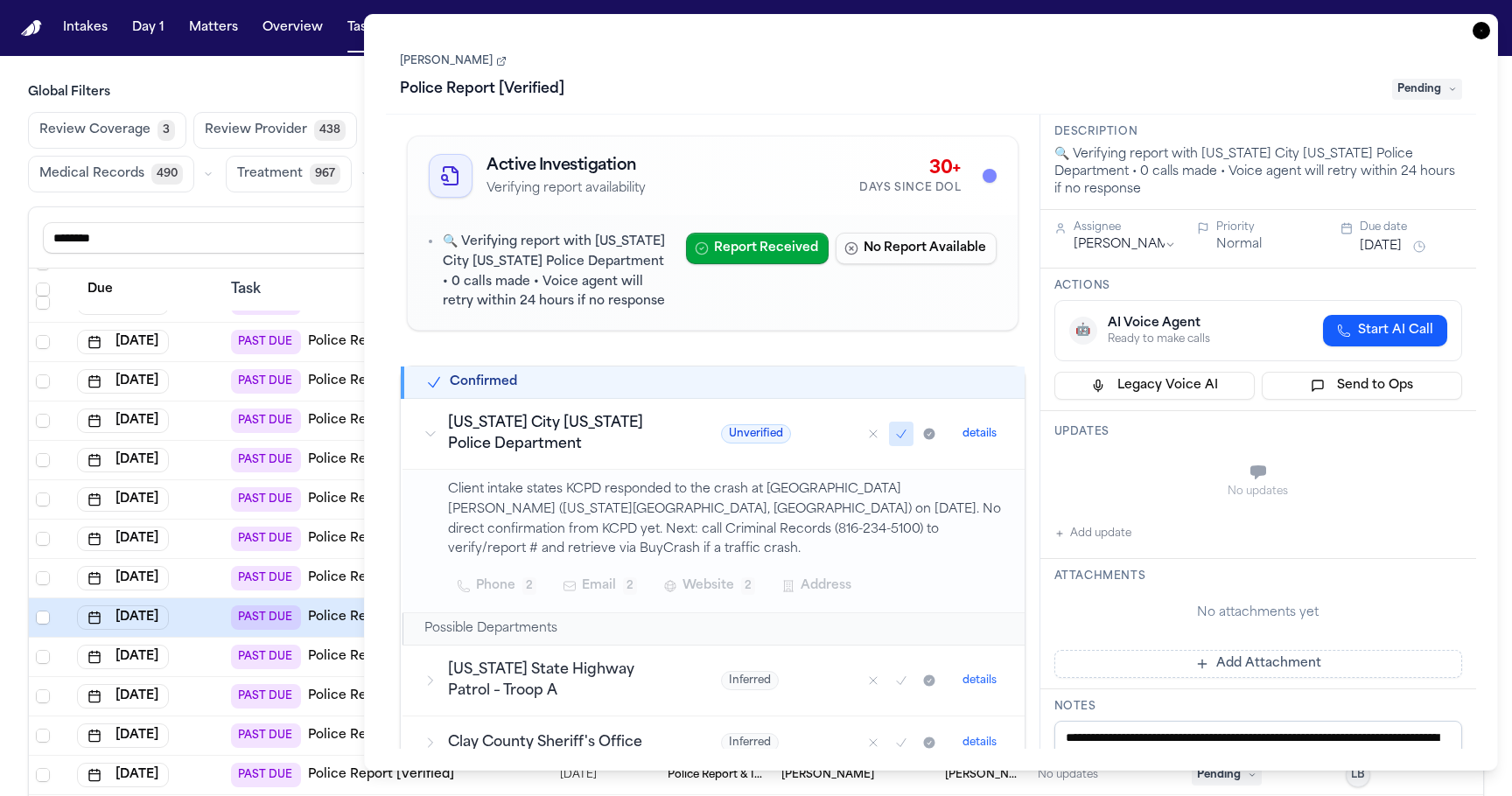
scroll to position [662, 0]
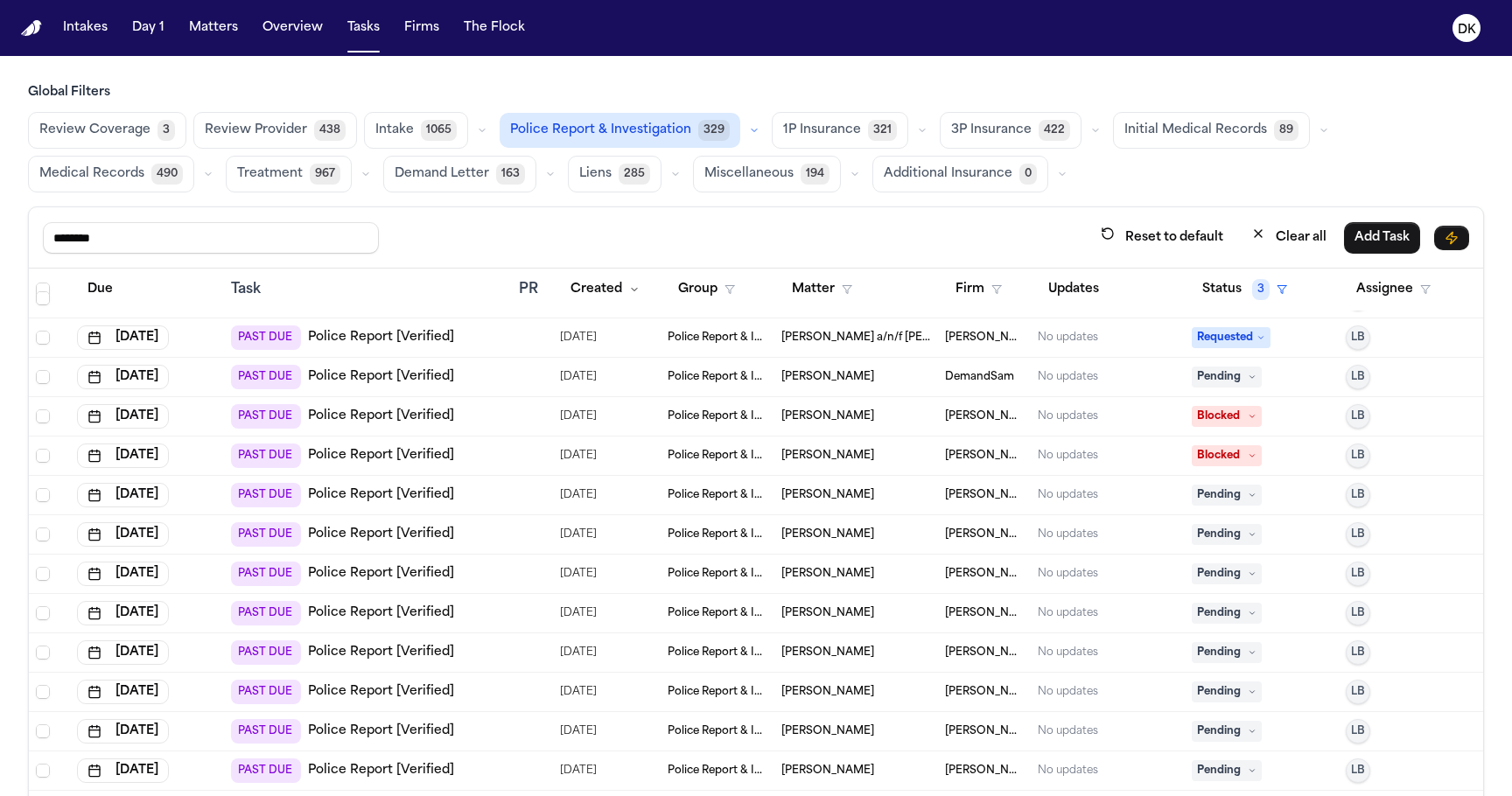
click at [221, 656] on td "Aug 29, 2025" at bounding box center [147, 652] width 154 height 39
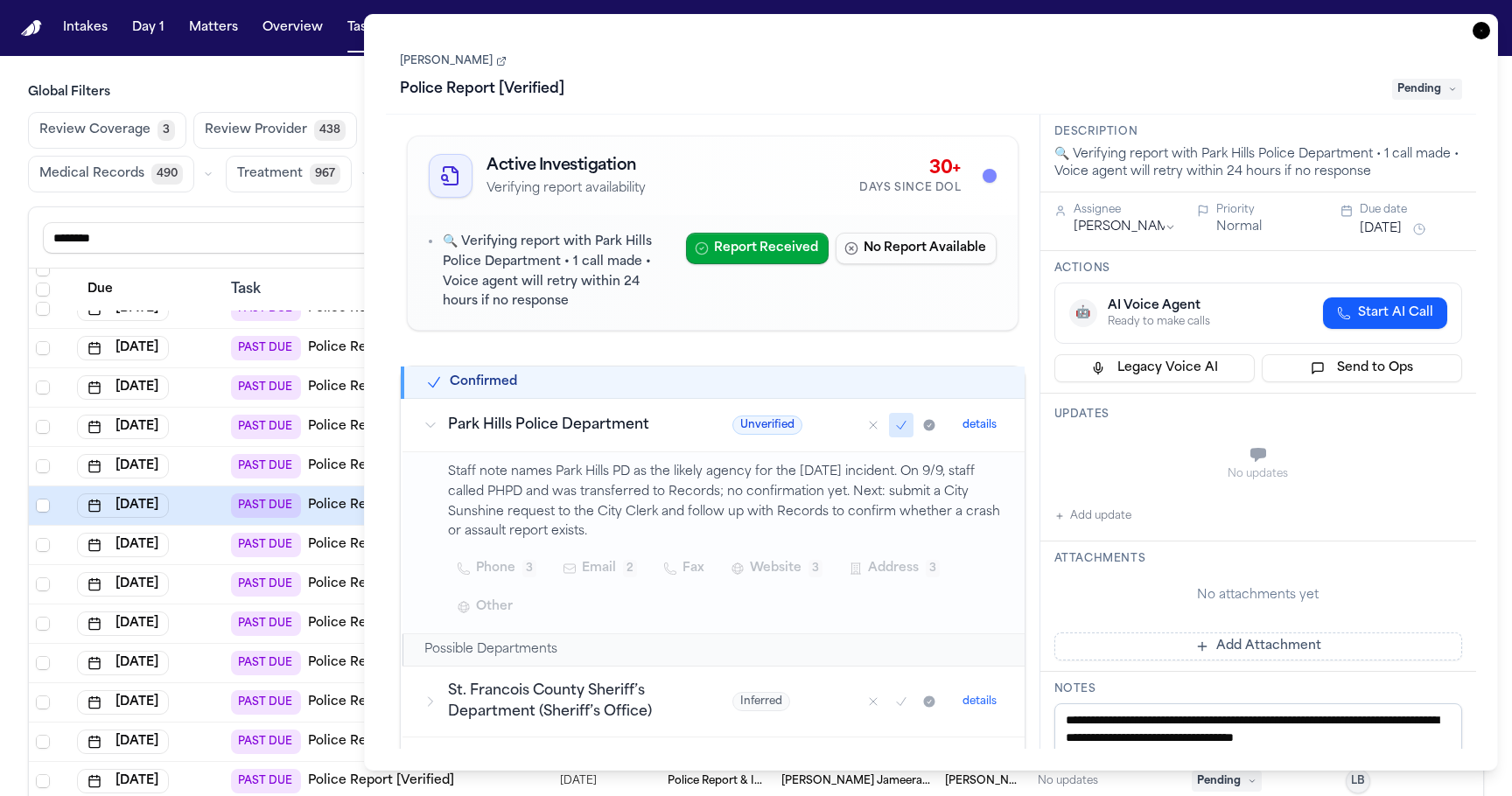
scroll to position [811, 0]
click at [218, 549] on td "Aug 29, 2025" at bounding box center [147, 543] width 154 height 39
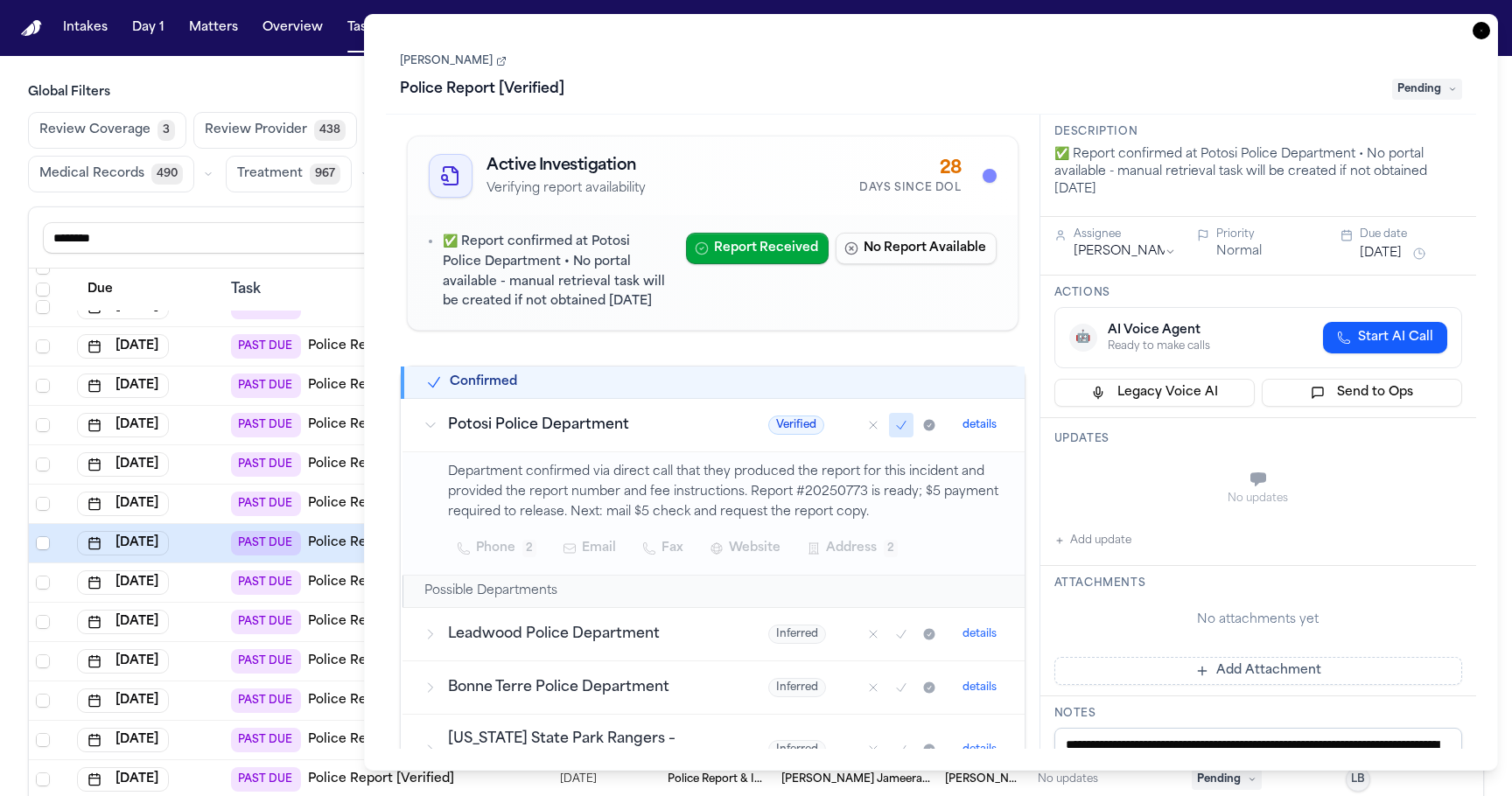
click at [581, 628] on h3 "Leadwood Police Department" at bounding box center [587, 633] width 278 height 21
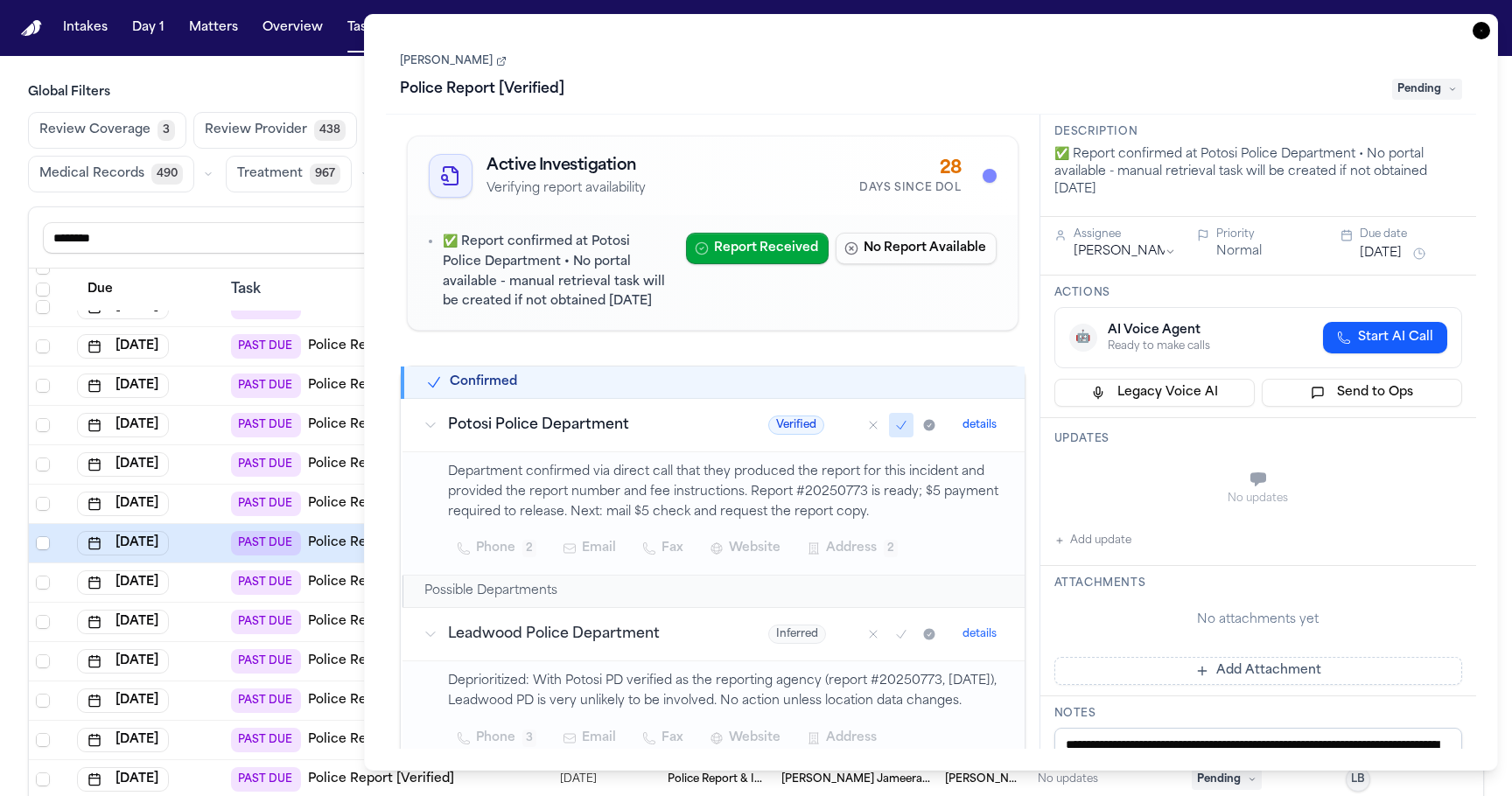
click at [599, 644] on h3 "Leadwood Police Department" at bounding box center [587, 633] width 278 height 21
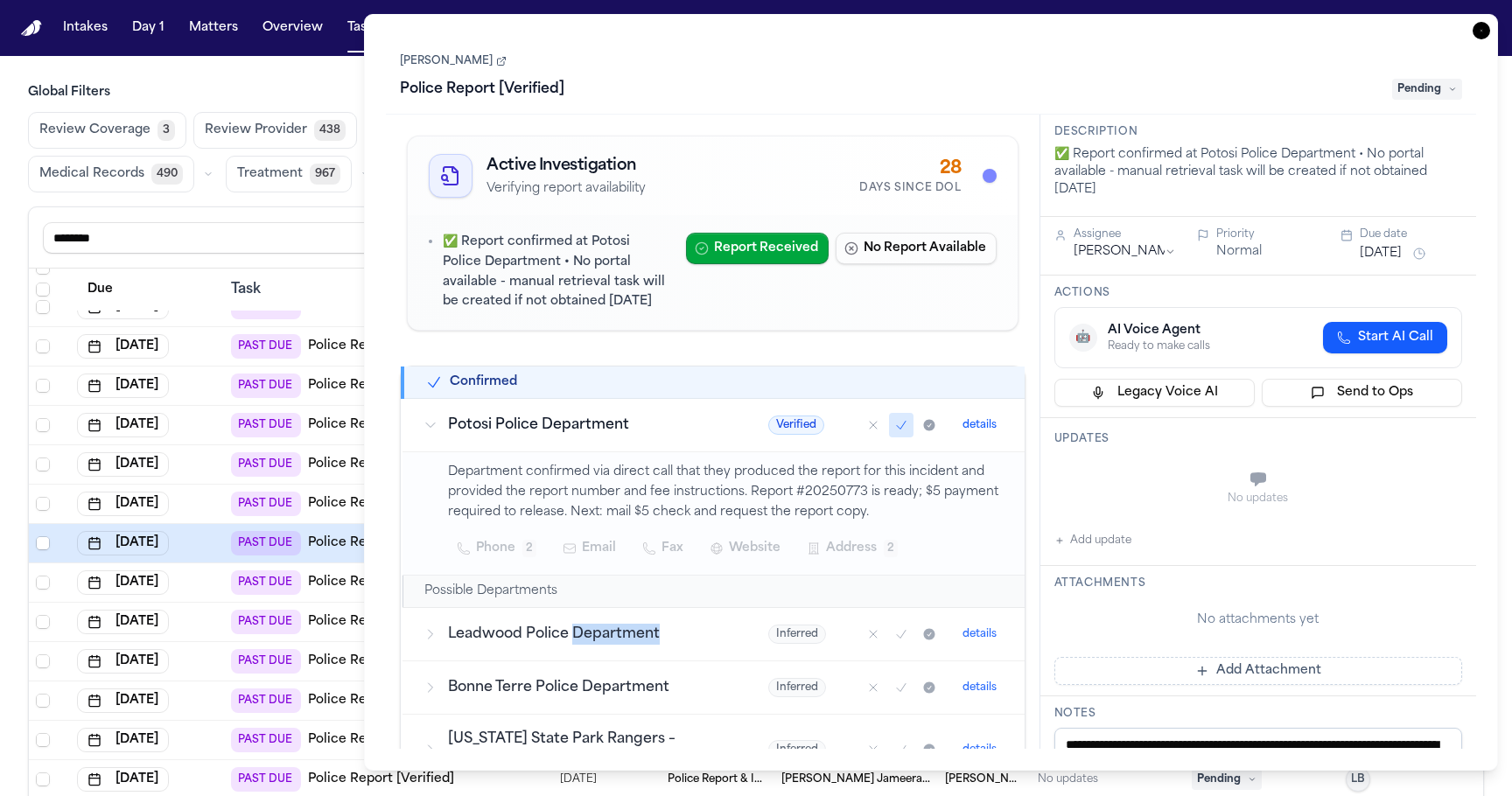
click at [599, 644] on h3 "Leadwood Police Department" at bounding box center [587, 633] width 278 height 21
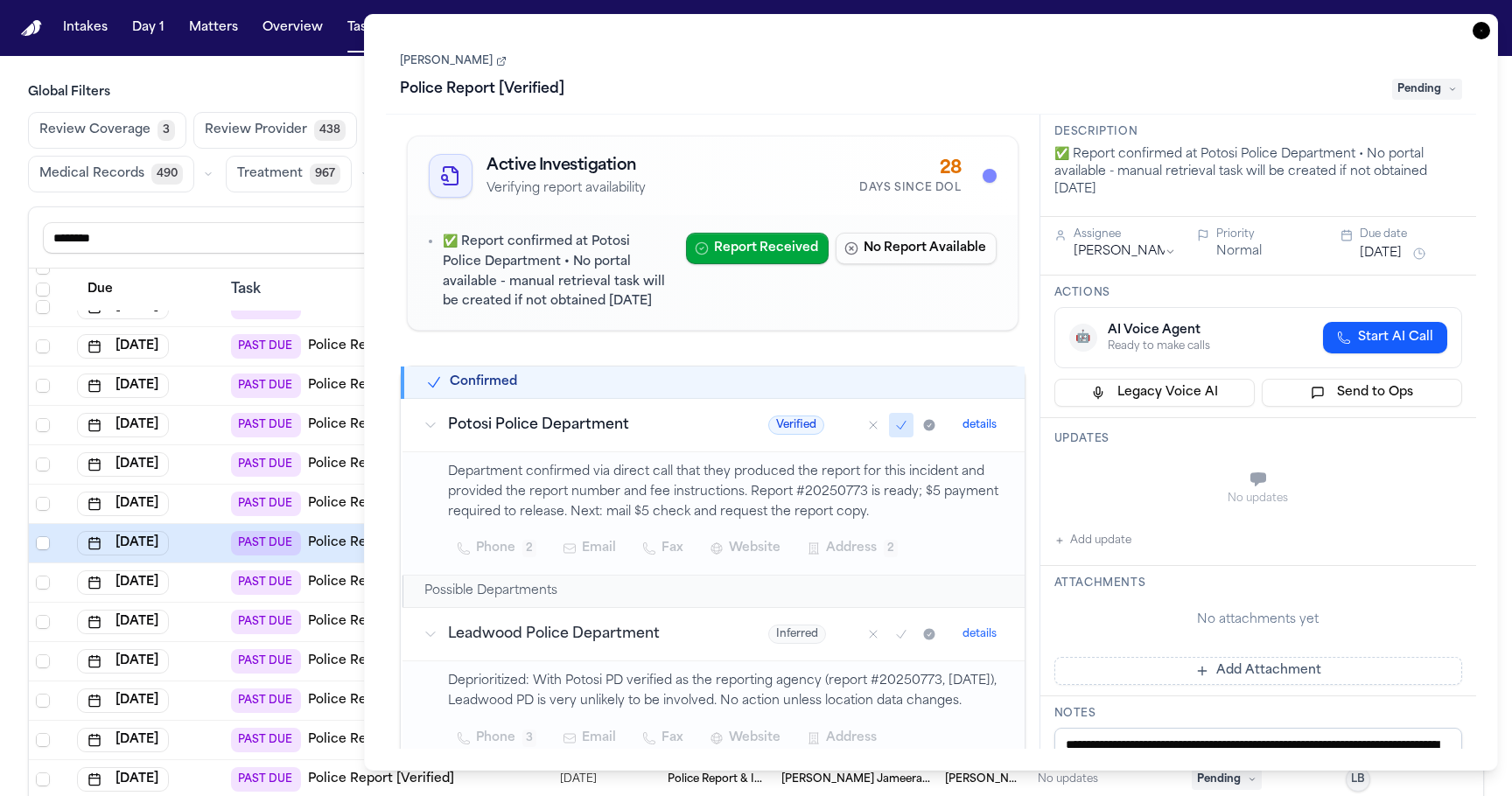
click at [609, 497] on p "Department confirmed via direct call that they produced the report for this inc…" at bounding box center [726, 493] width 556 height 60
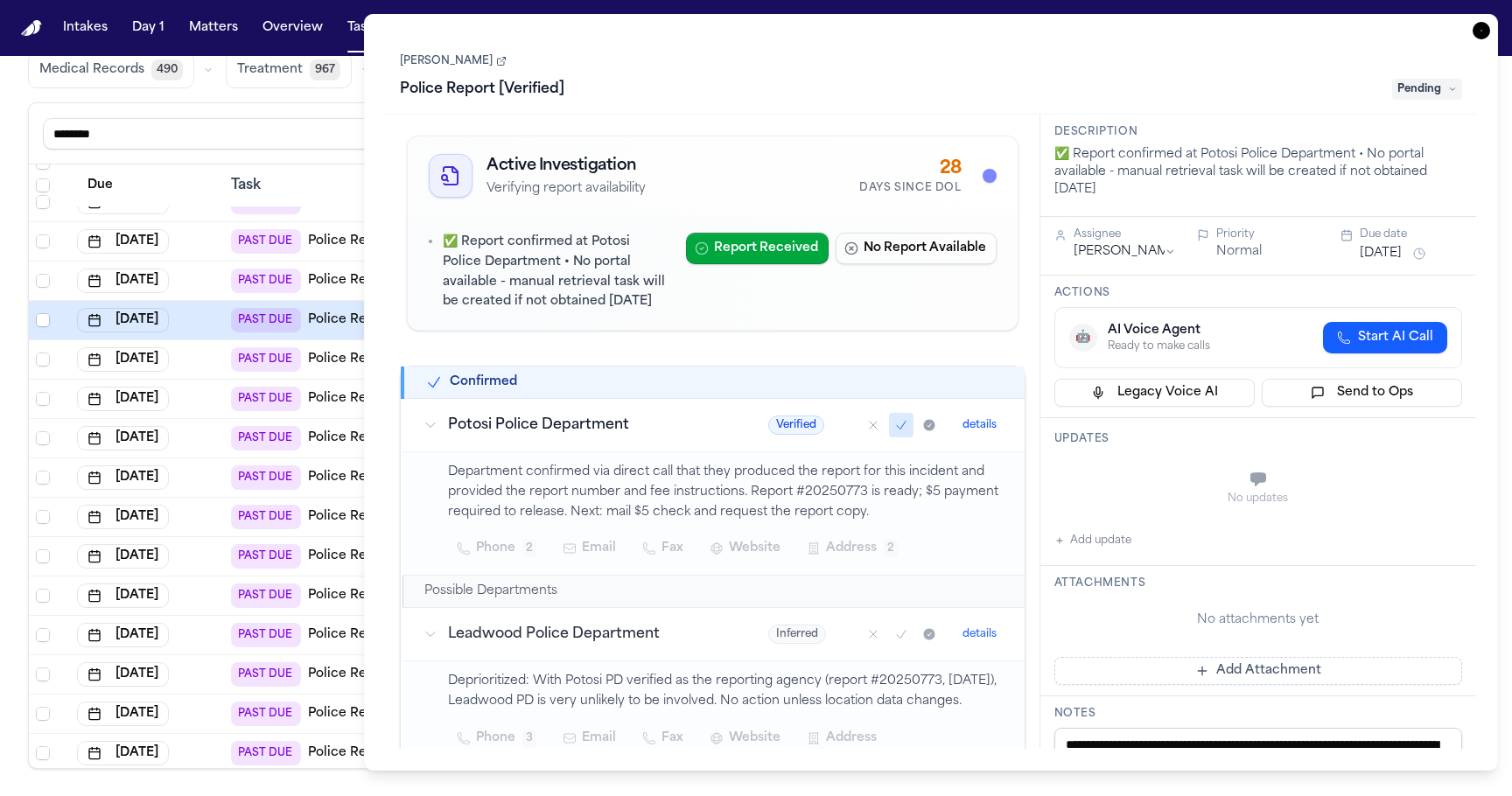
click at [218, 363] on td "Aug 29, 2025" at bounding box center [147, 359] width 154 height 39
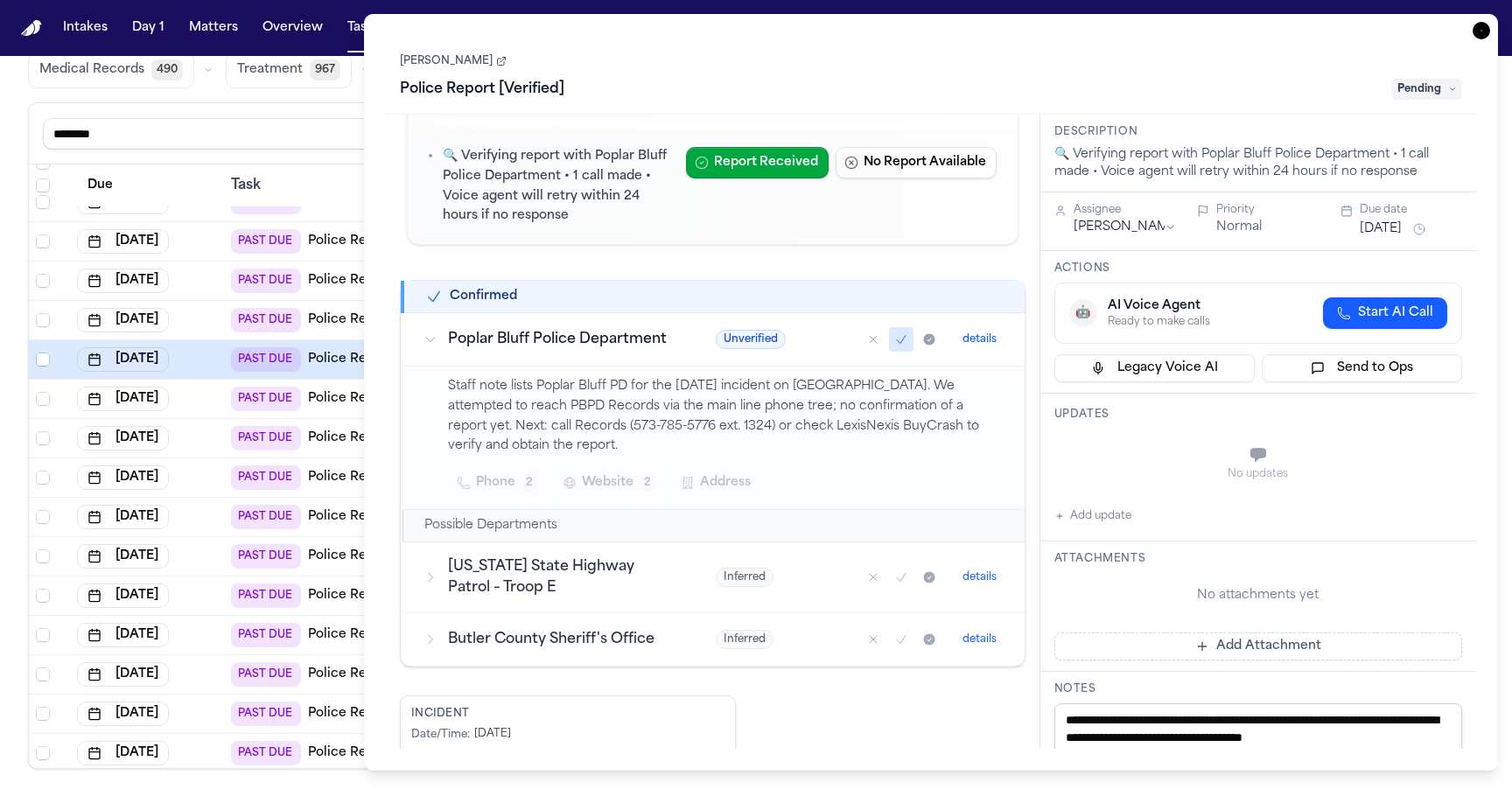
scroll to position [112, 0]
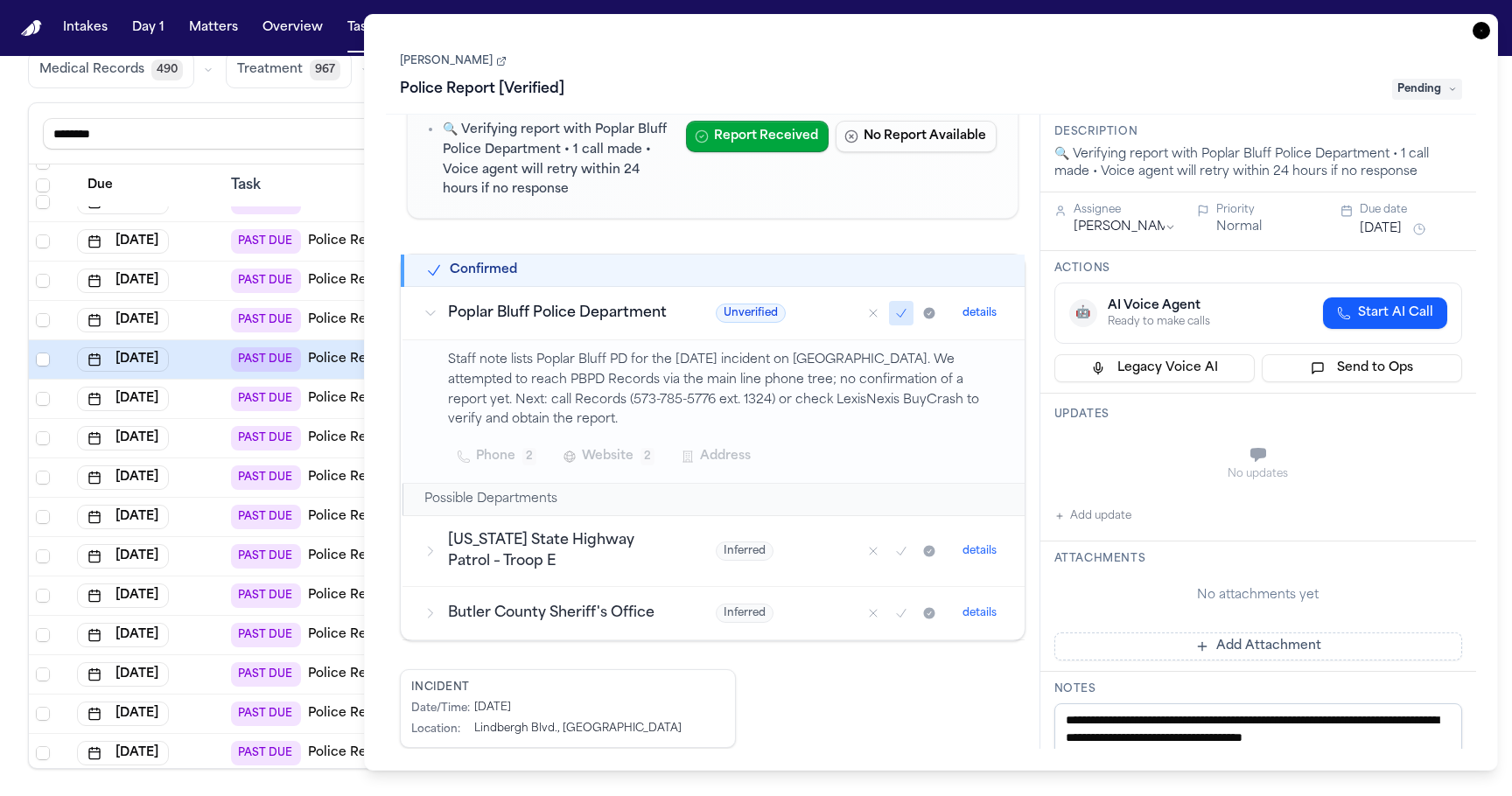
click at [605, 463] on span "Website" at bounding box center [608, 456] width 52 height 21
click at [608, 387] on div "Staff note lists Poplar Bluff PD for the 08/09/2025 incident on Lindbergh Blvd.…" at bounding box center [726, 412] width 556 height 122
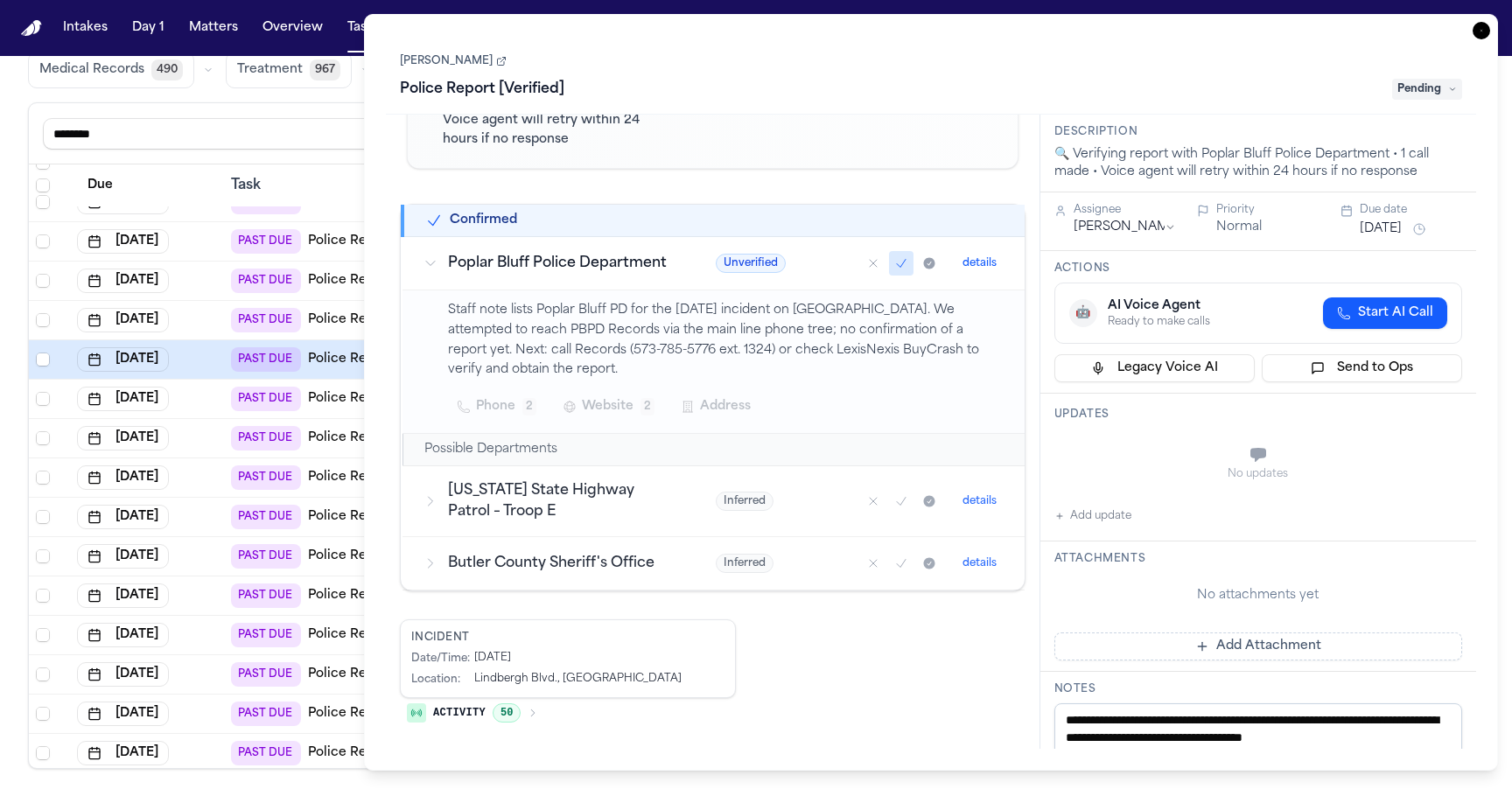
scroll to position [0, 0]
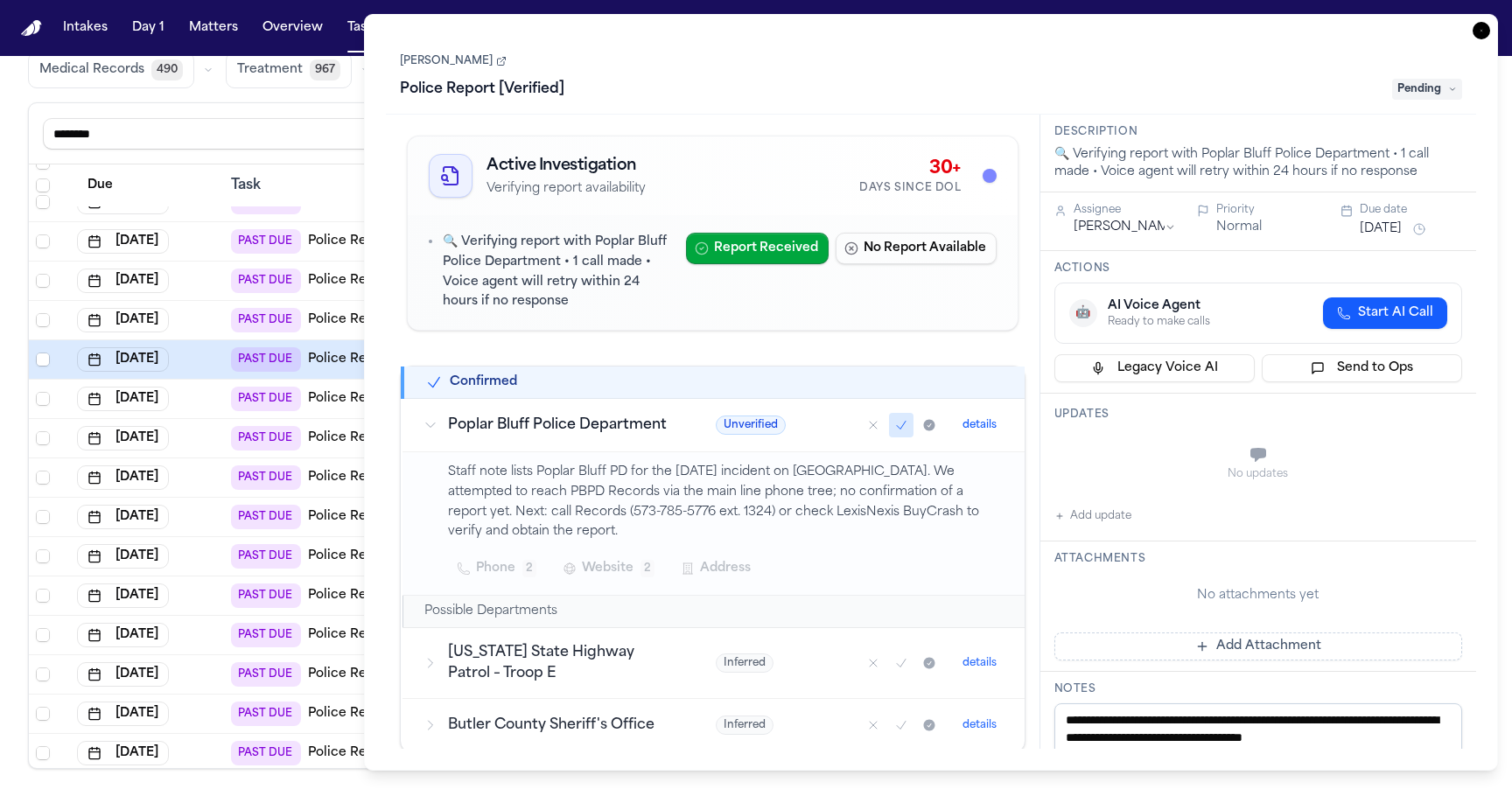
click at [641, 279] on p "🔍 Verifying report with Poplar Bluff Police Department • 1 call made • Voice ag…" at bounding box center [558, 272] width 230 height 80
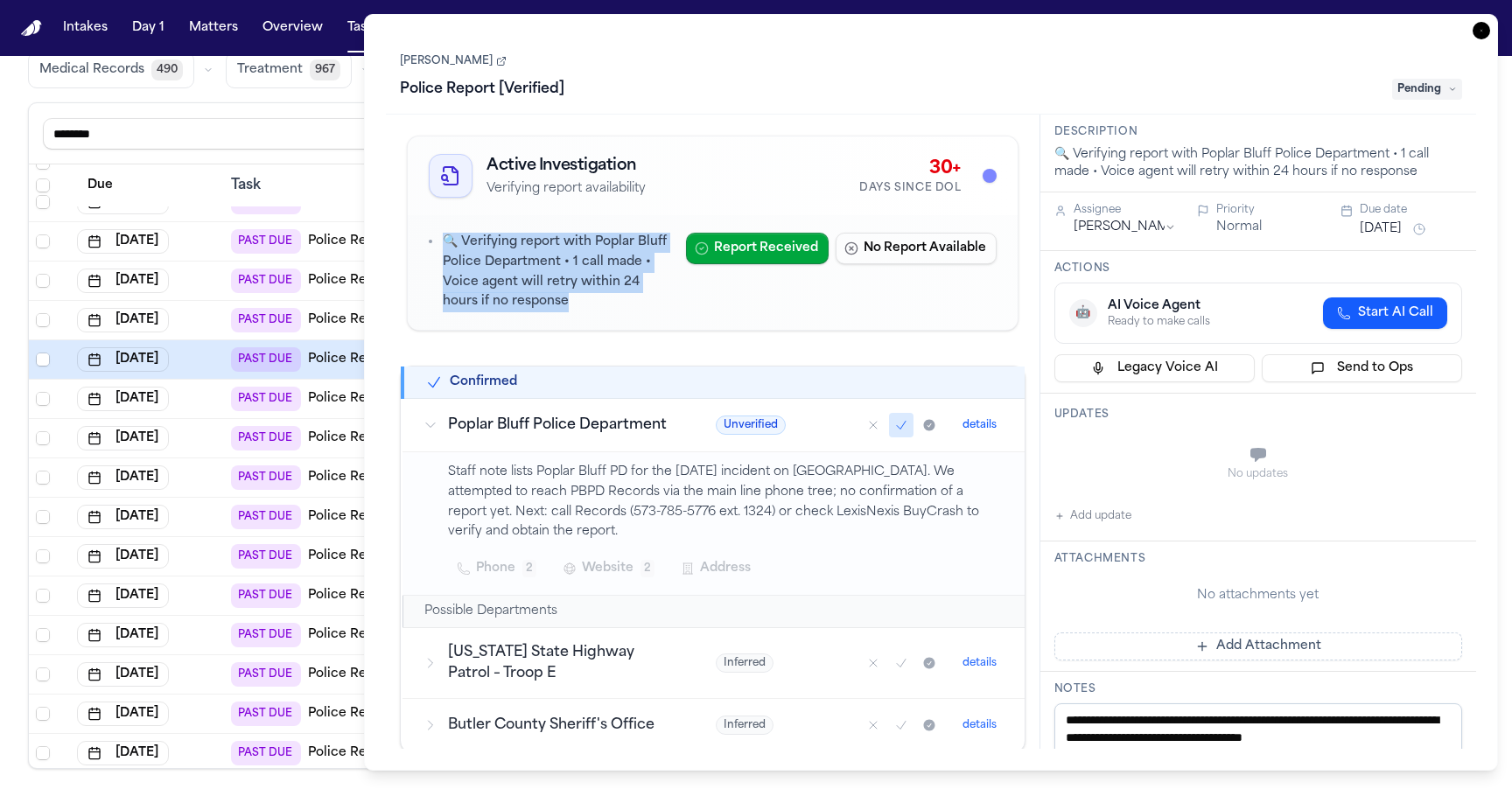
click at [588, 294] on p "🔍 Verifying report with Poplar Bluff Police Department • 1 call made • Voice ag…" at bounding box center [558, 272] width 230 height 80
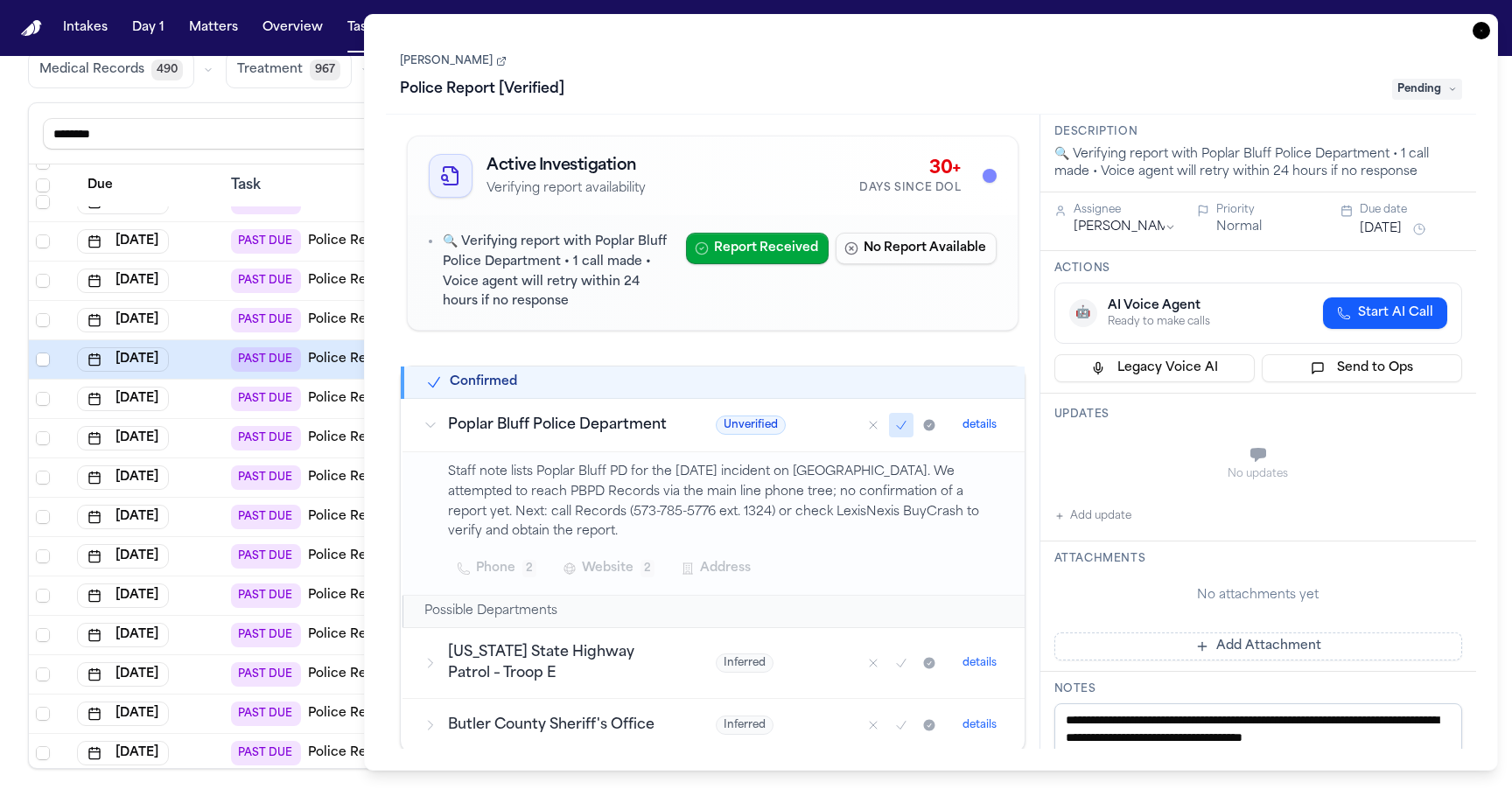
click at [588, 294] on p "🔍 Verifying report with Poplar Bluff Police Department • 1 call made • Voice ag…" at bounding box center [558, 272] width 230 height 80
click at [566, 421] on h3 "Poplar Bluff Police Department" at bounding box center [561, 425] width 226 height 21
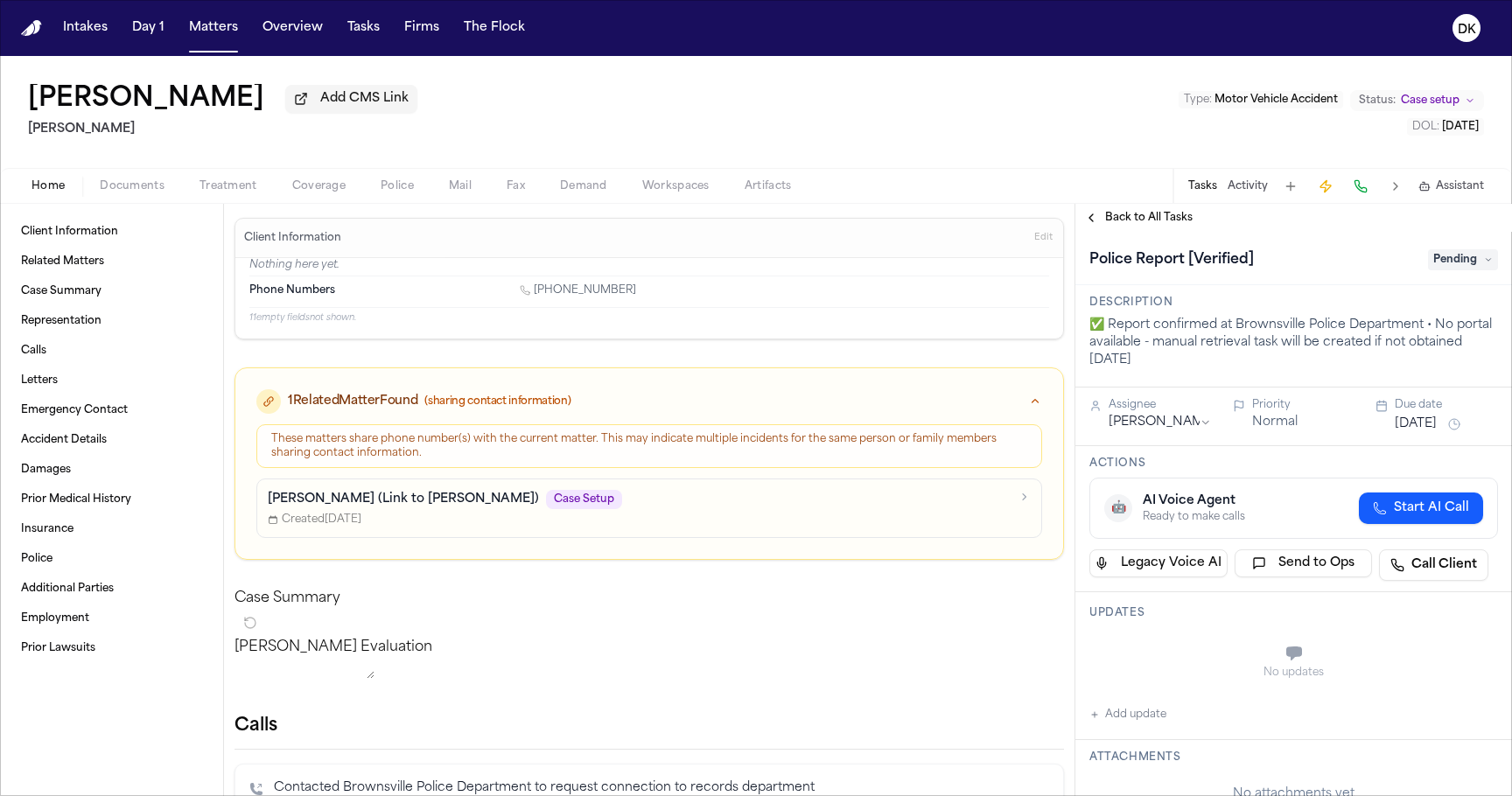
click at [375, 202] on div "Home Documents Treatment Coverage Police Mail Fax Demand Workspaces Artifacts T…" at bounding box center [756, 185] width 1512 height 35
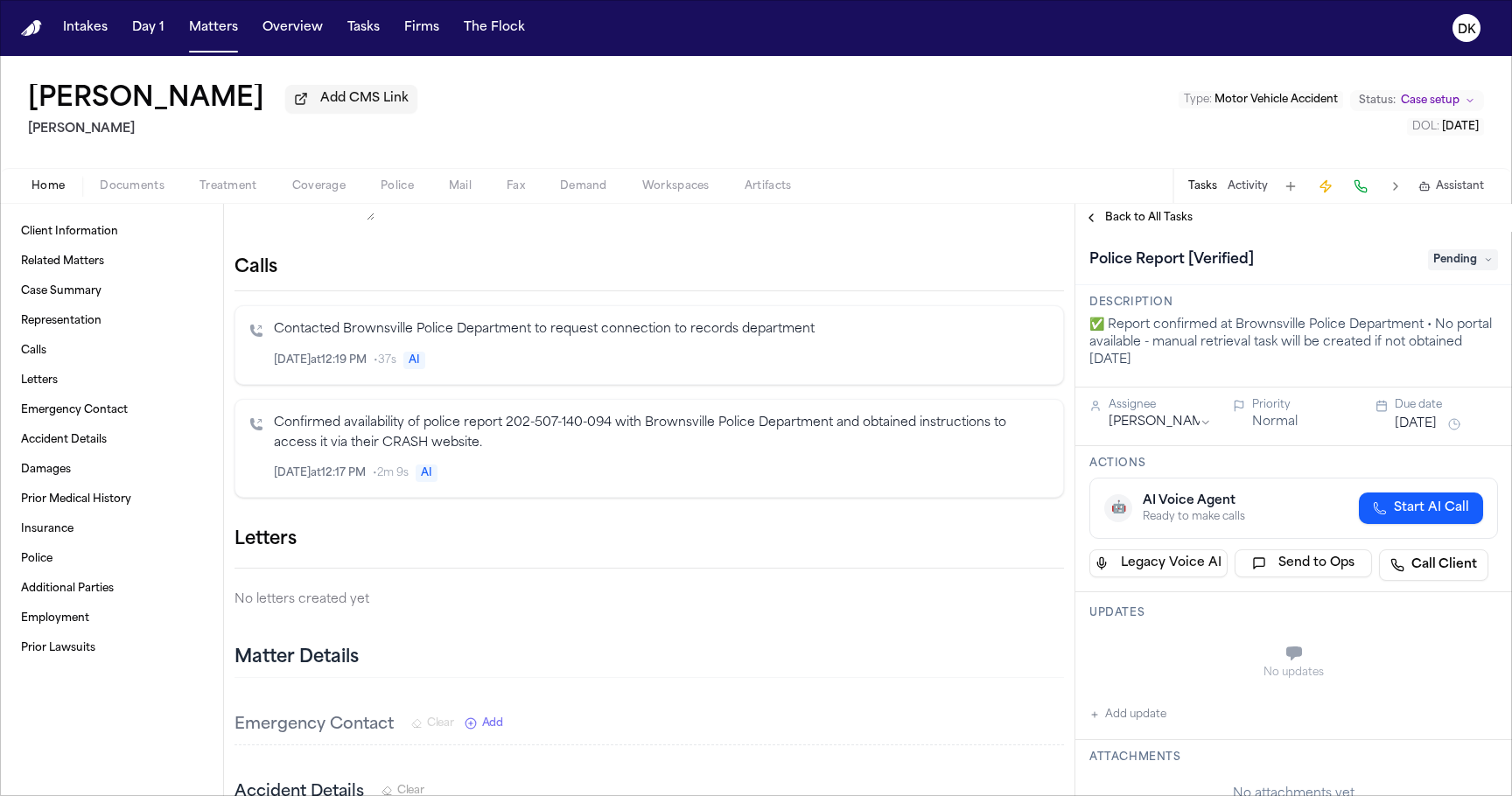
scroll to position [453, 0]
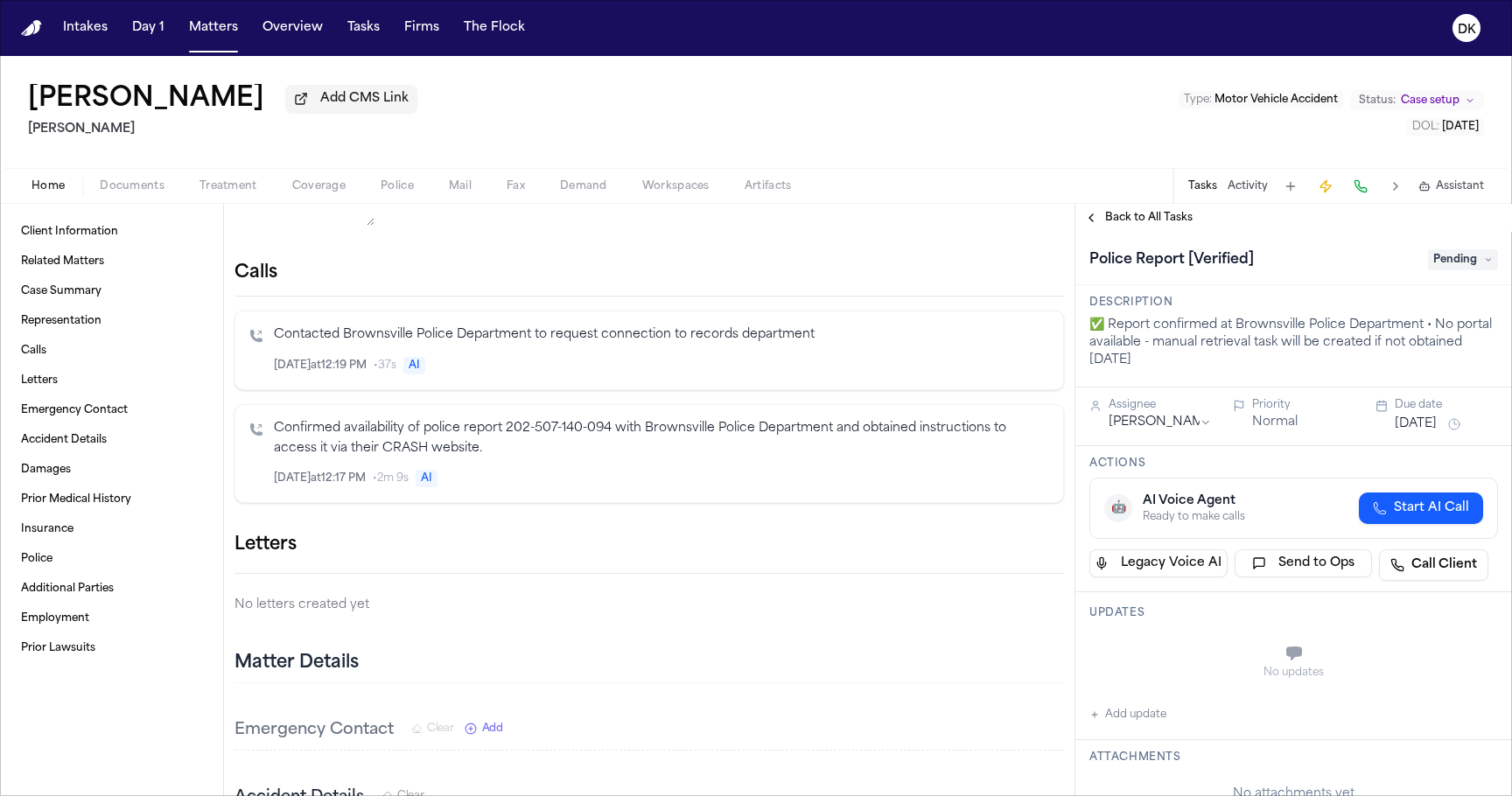
click at [978, 485] on icon "Inspect" at bounding box center [977, 479] width 12 height 12
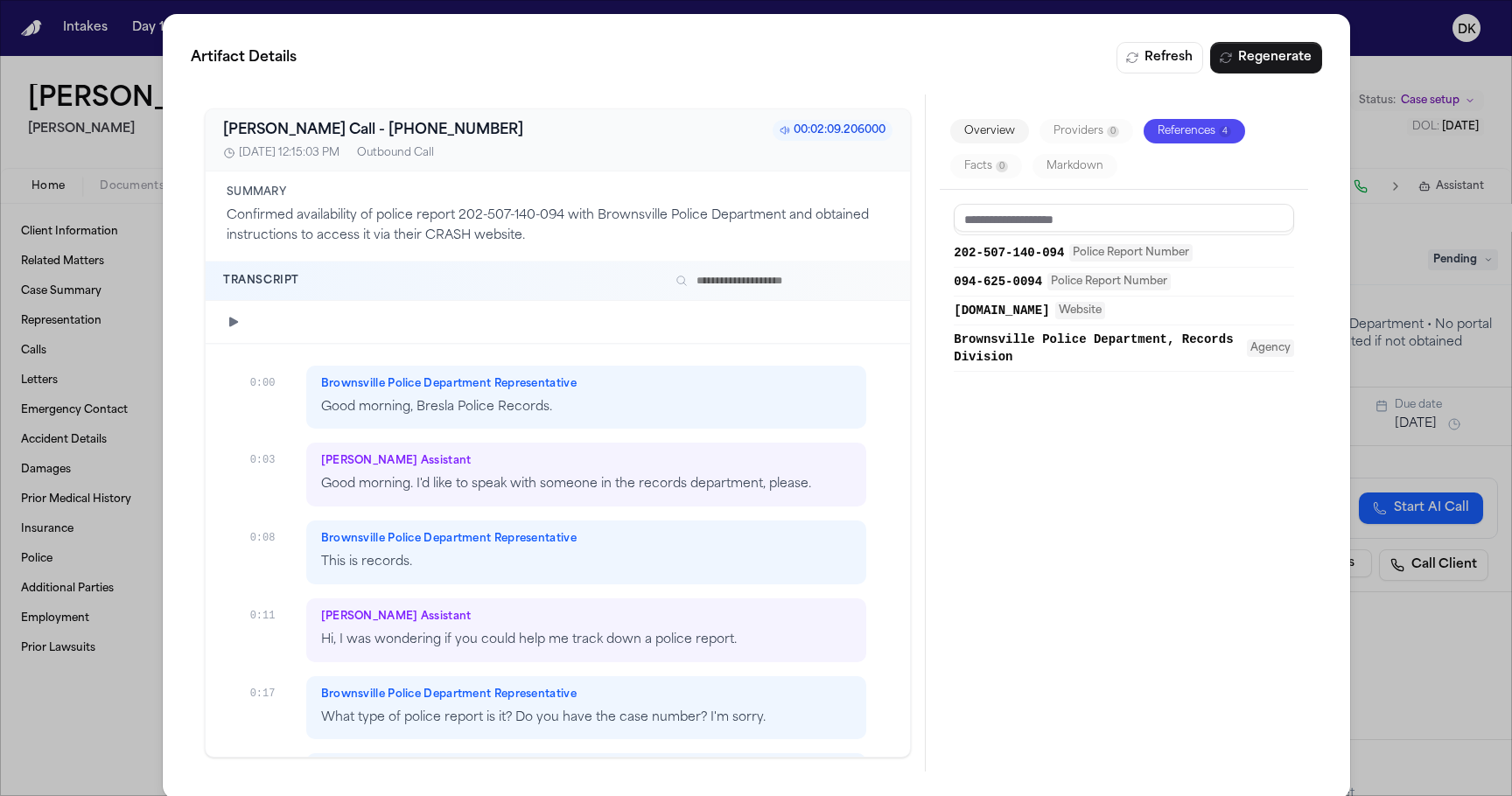
click at [759, 280] on input "text" at bounding box center [780, 280] width 224 height 21
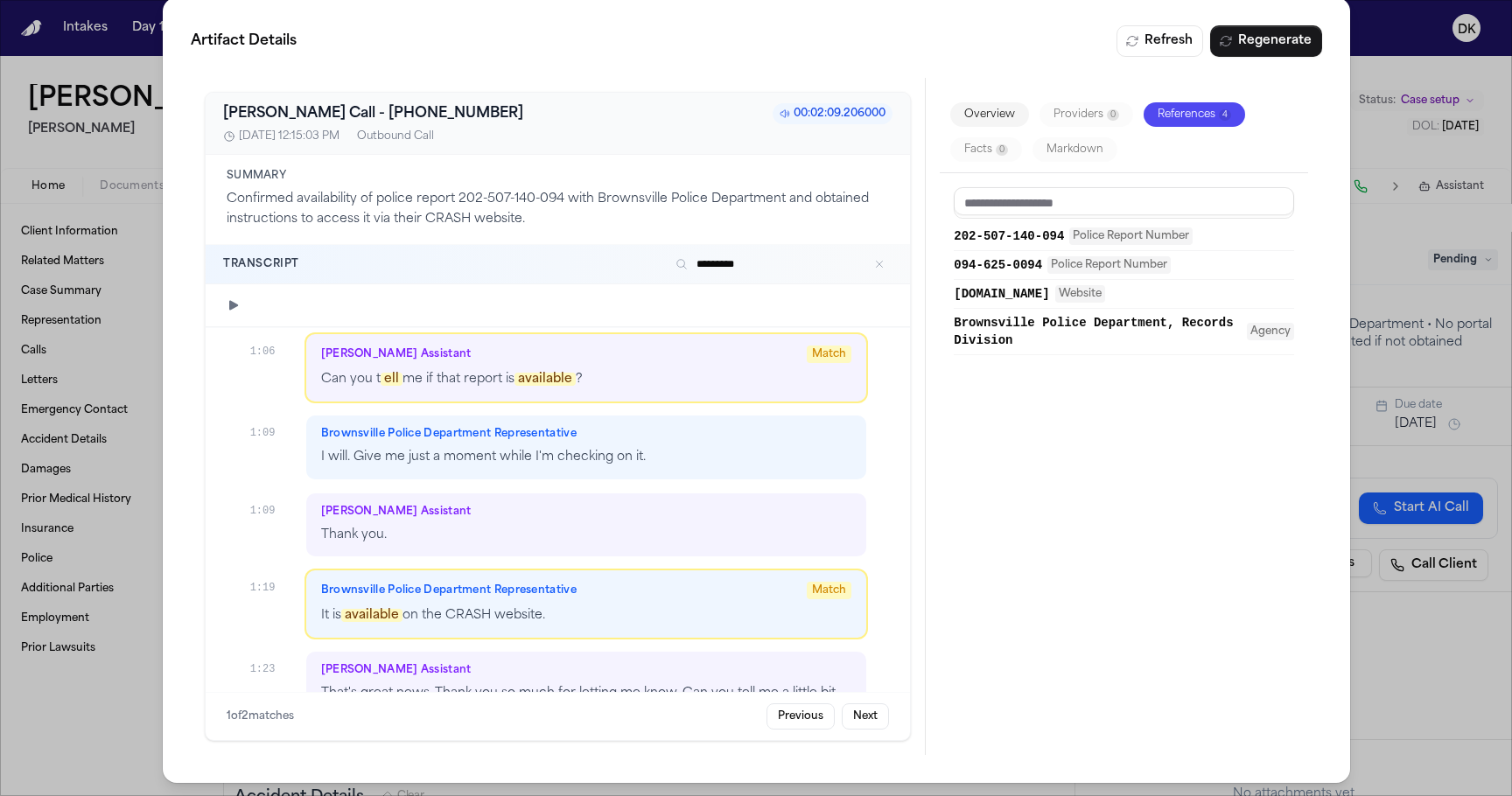
scroll to position [2068, 0]
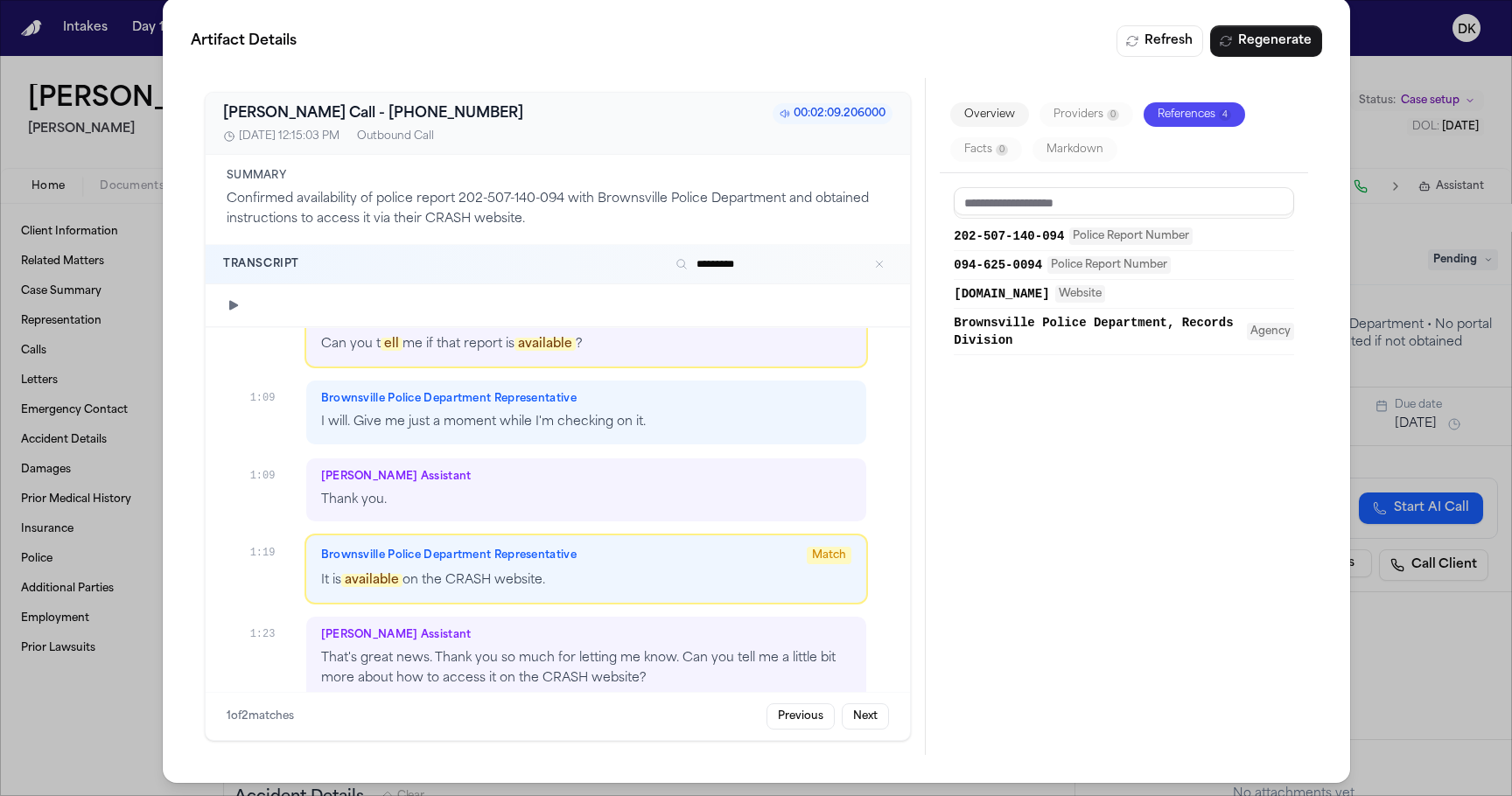
type input "*********"
click at [877, 266] on icon "Clear search" at bounding box center [879, 264] width 12 height 12
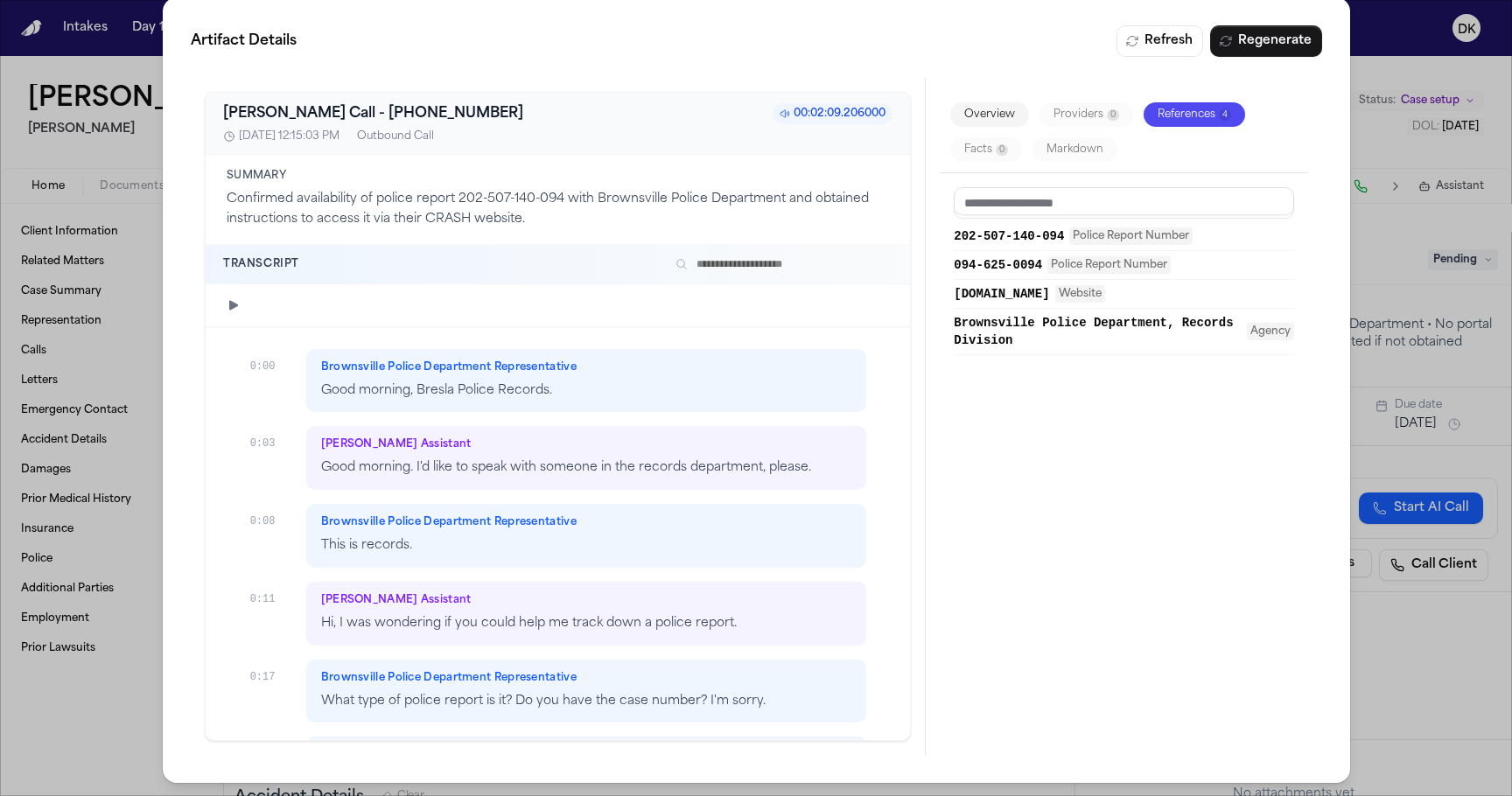
scroll to position [0, 0]
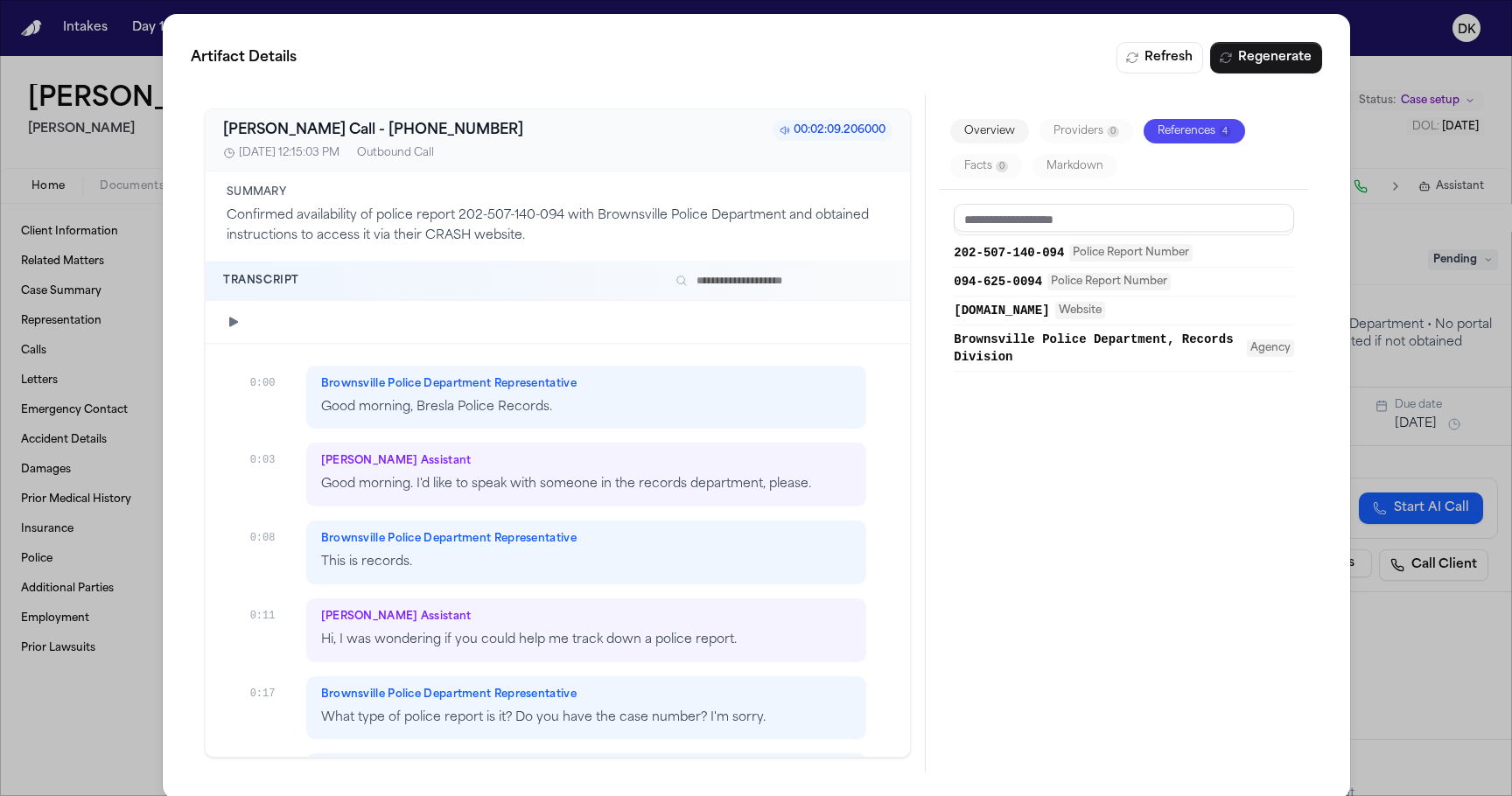
click at [784, 282] on input "text" at bounding box center [780, 280] width 224 height 21
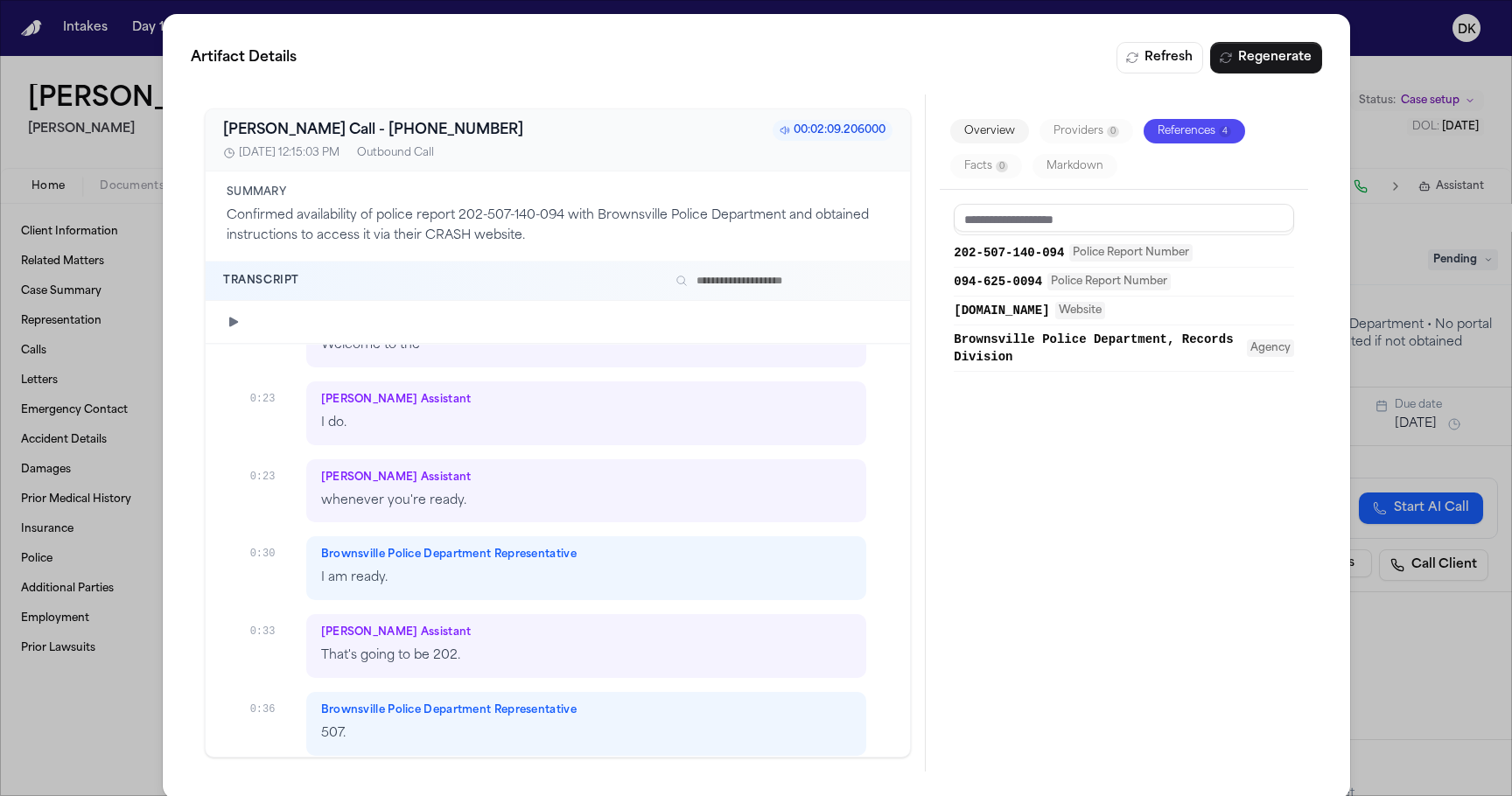
scroll to position [182, 0]
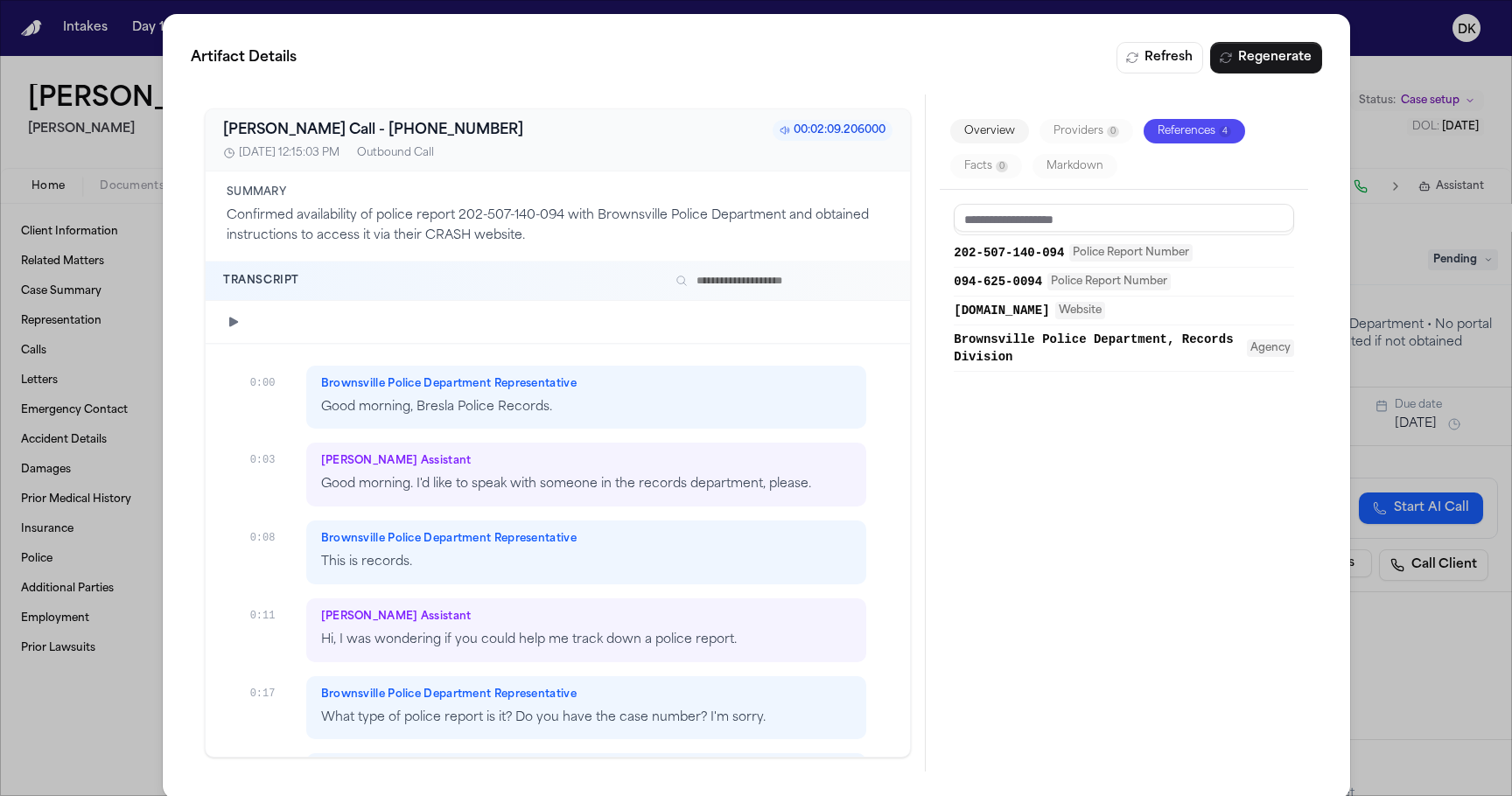
click at [1441, 205] on div "Artifact Details Refresh Regenerate [PERSON_NAME] Call - [PHONE_NUMBER]:02:[PHO…" at bounding box center [756, 407] width 1512 height 814
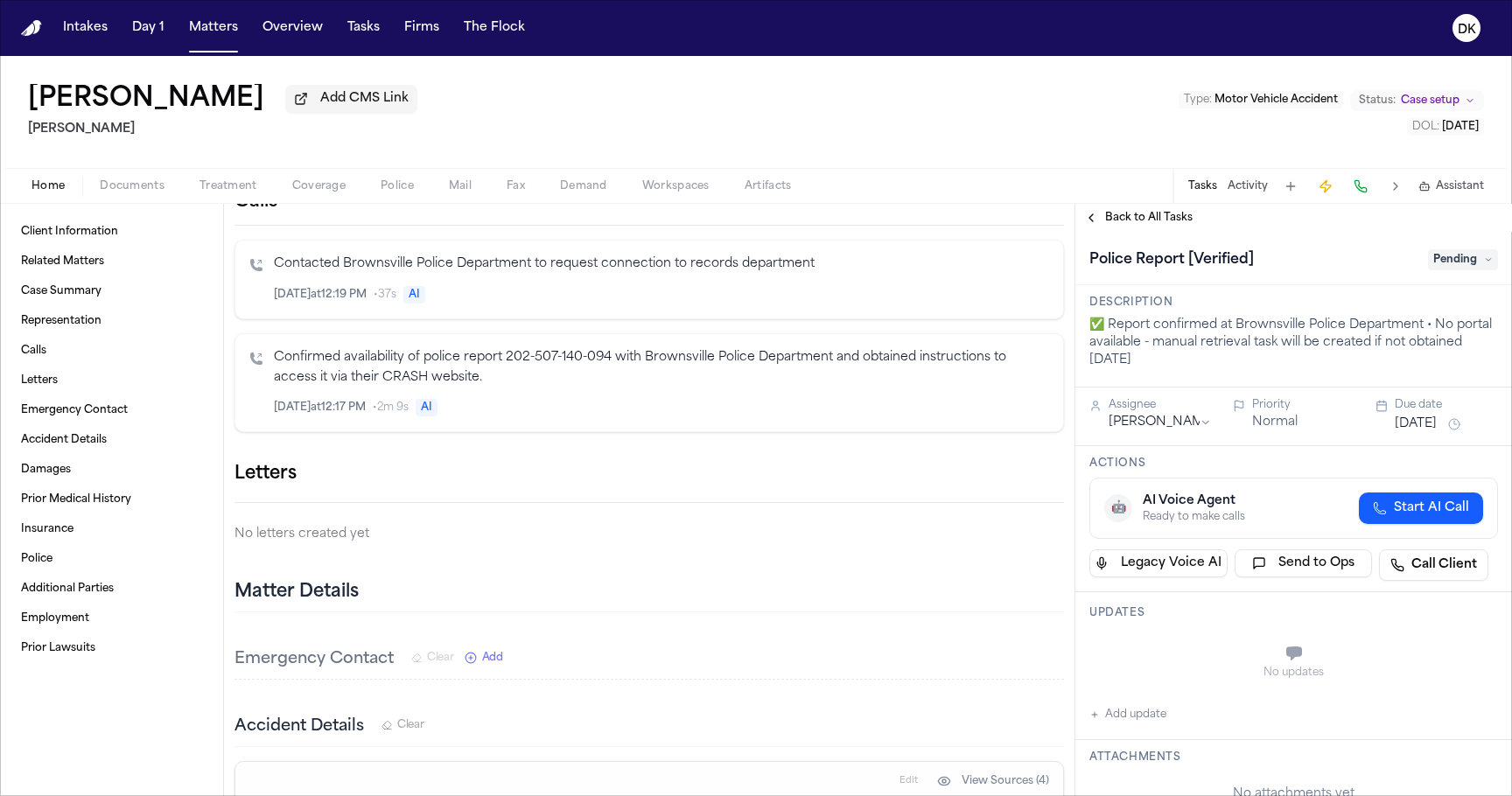
scroll to position [527, 0]
click at [1207, 186] on button "Tasks" at bounding box center [1203, 187] width 29 height 14
click at [1253, 192] on button "Activity" at bounding box center [1248, 187] width 40 height 14
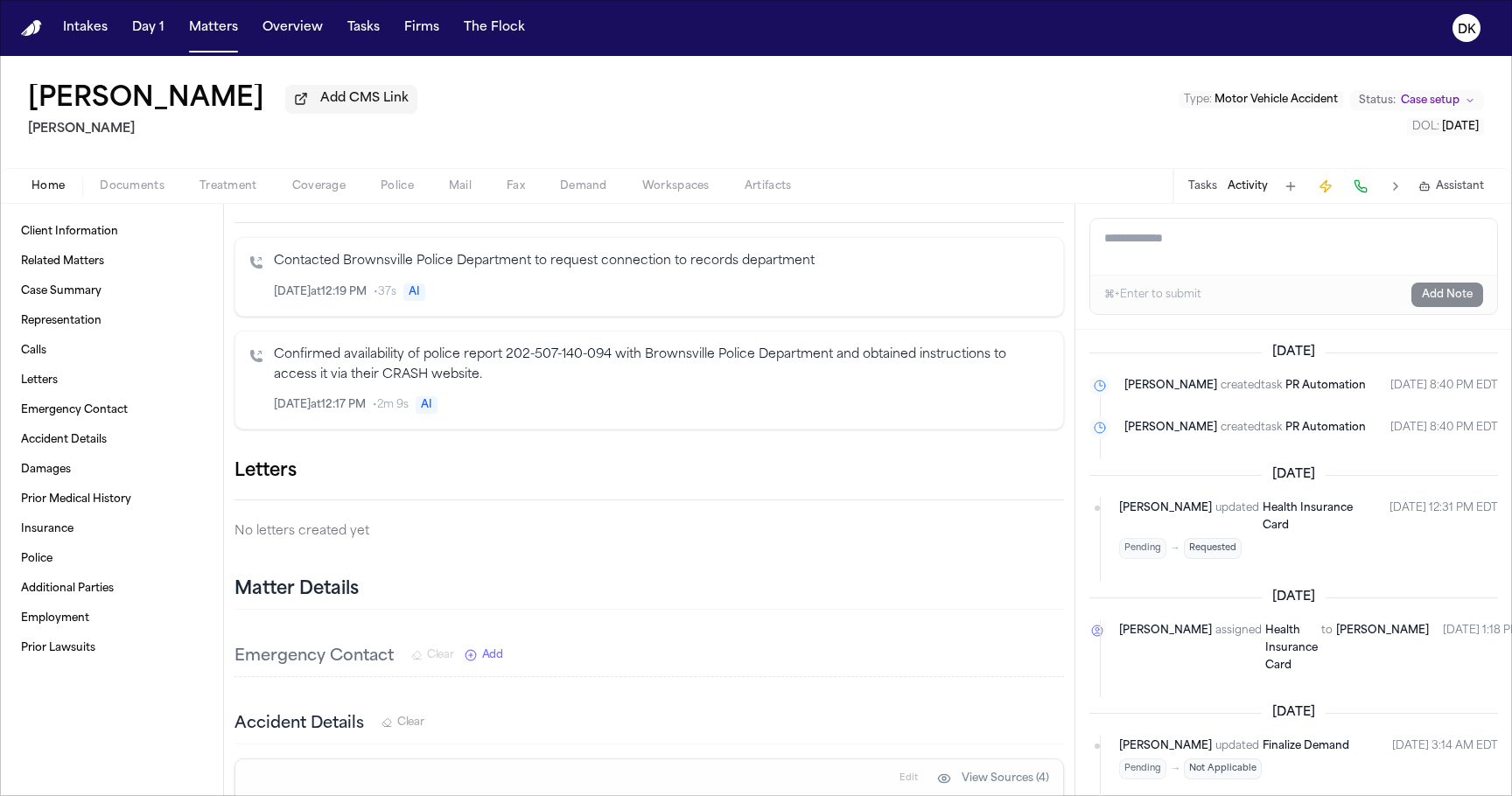
click at [1207, 189] on button "Tasks" at bounding box center [1203, 187] width 29 height 14
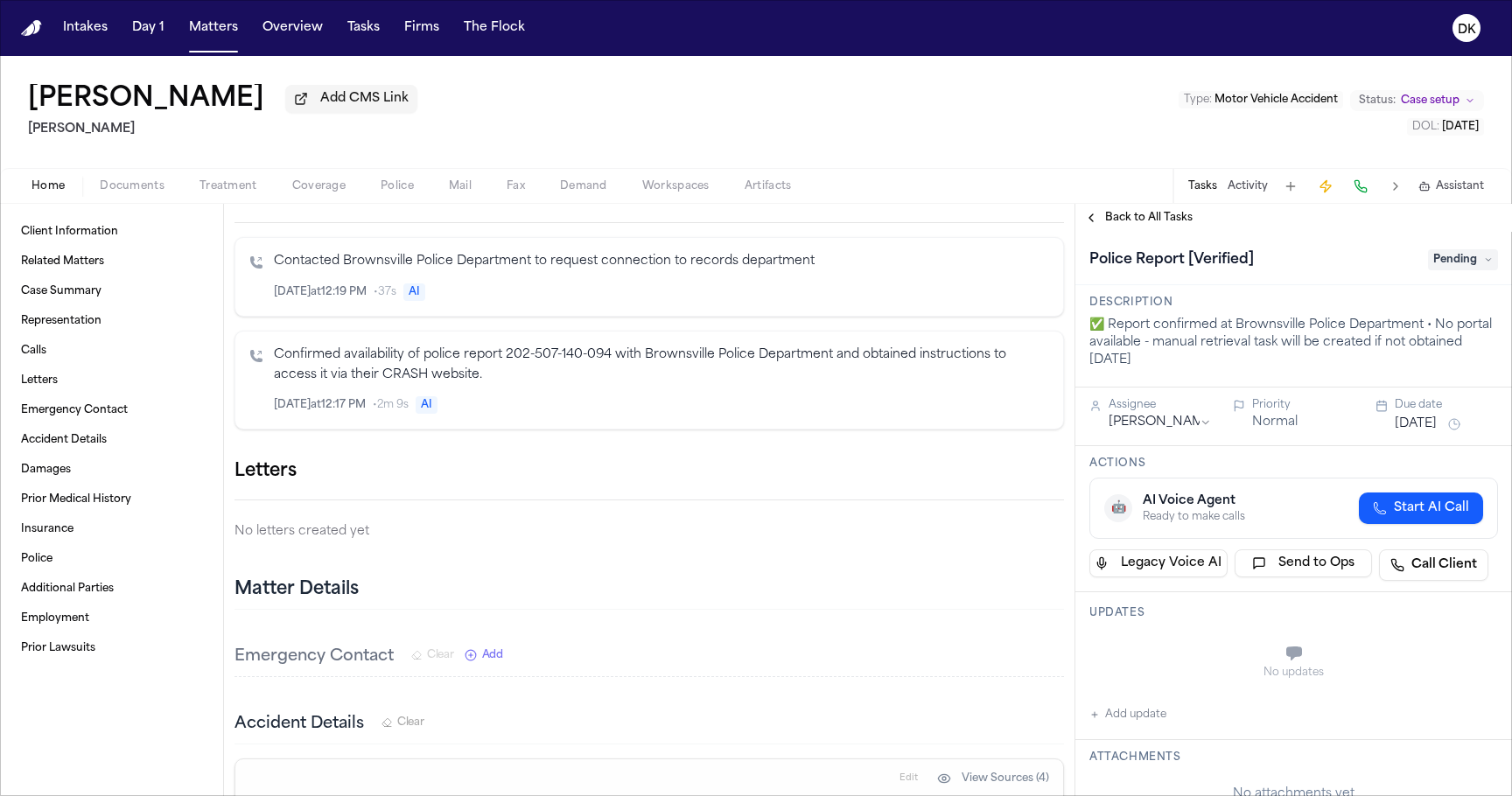
click at [1144, 224] on span "Back to All Tasks" at bounding box center [1150, 217] width 88 height 14
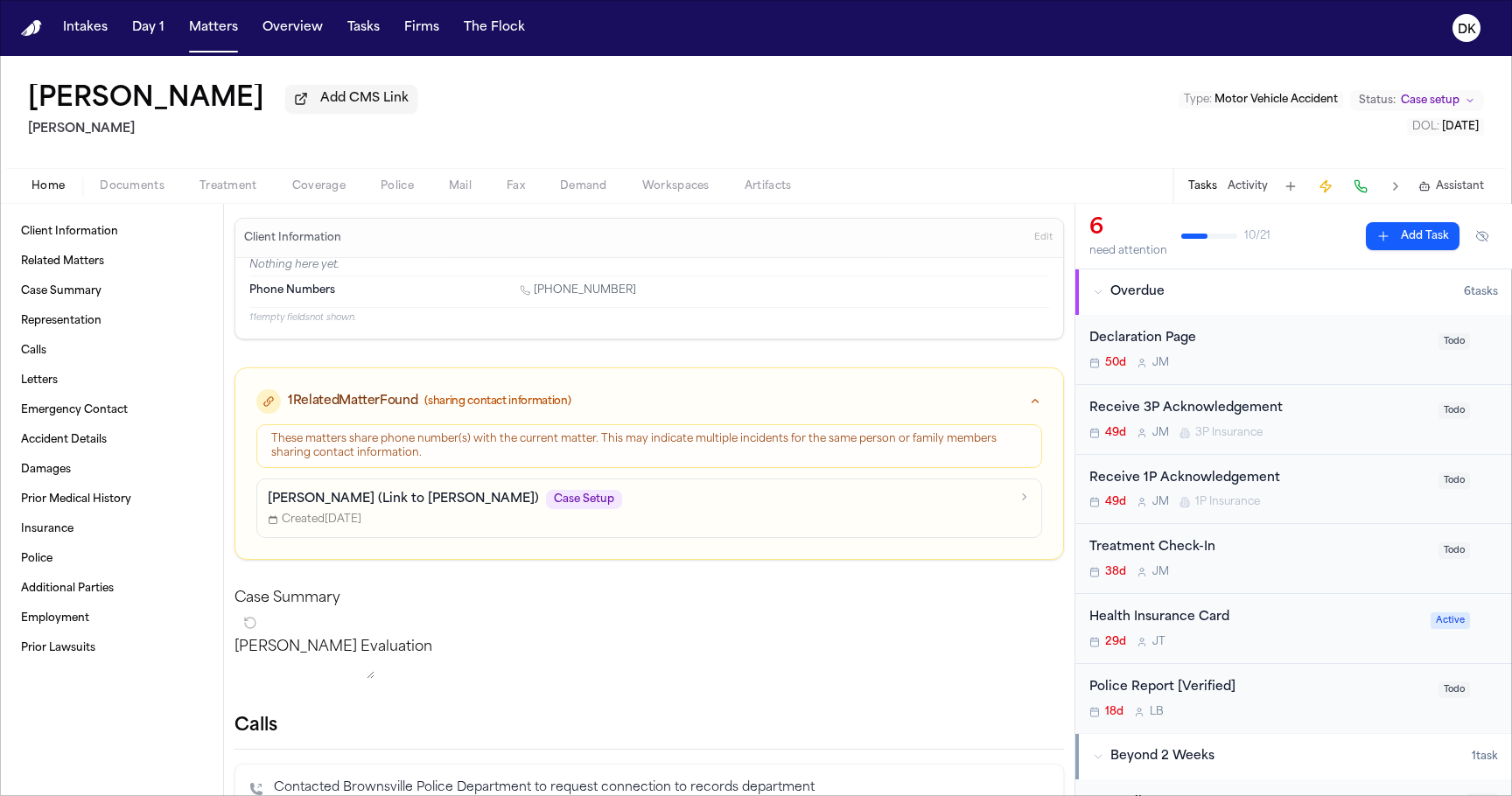
click at [1244, 191] on button "Activity" at bounding box center [1248, 187] width 40 height 14
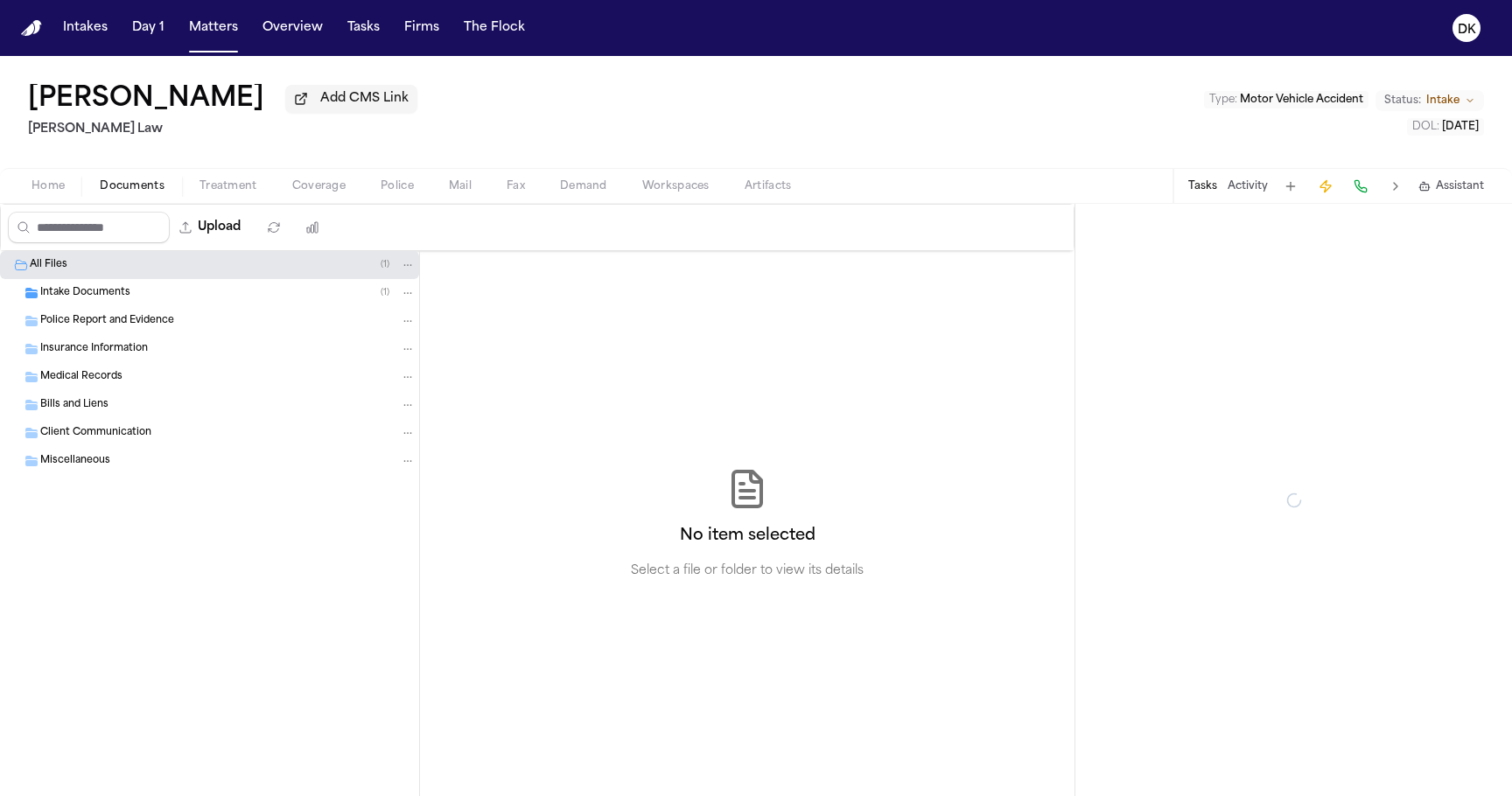
click at [139, 194] on span "Documents" at bounding box center [132, 187] width 65 height 14
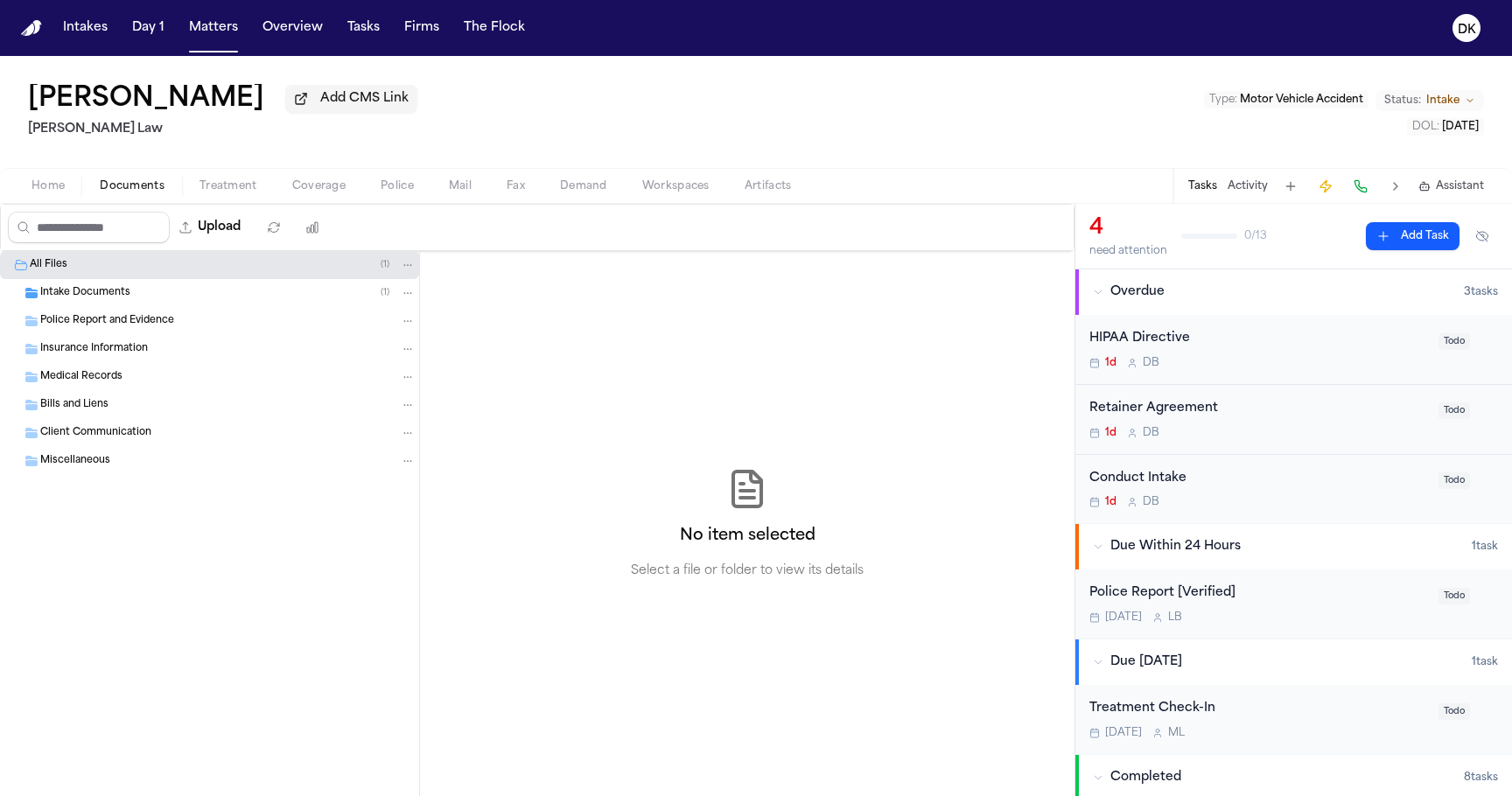
click at [182, 301] on div "Intake Documents ( 1 )" at bounding box center [228, 293] width 375 height 16
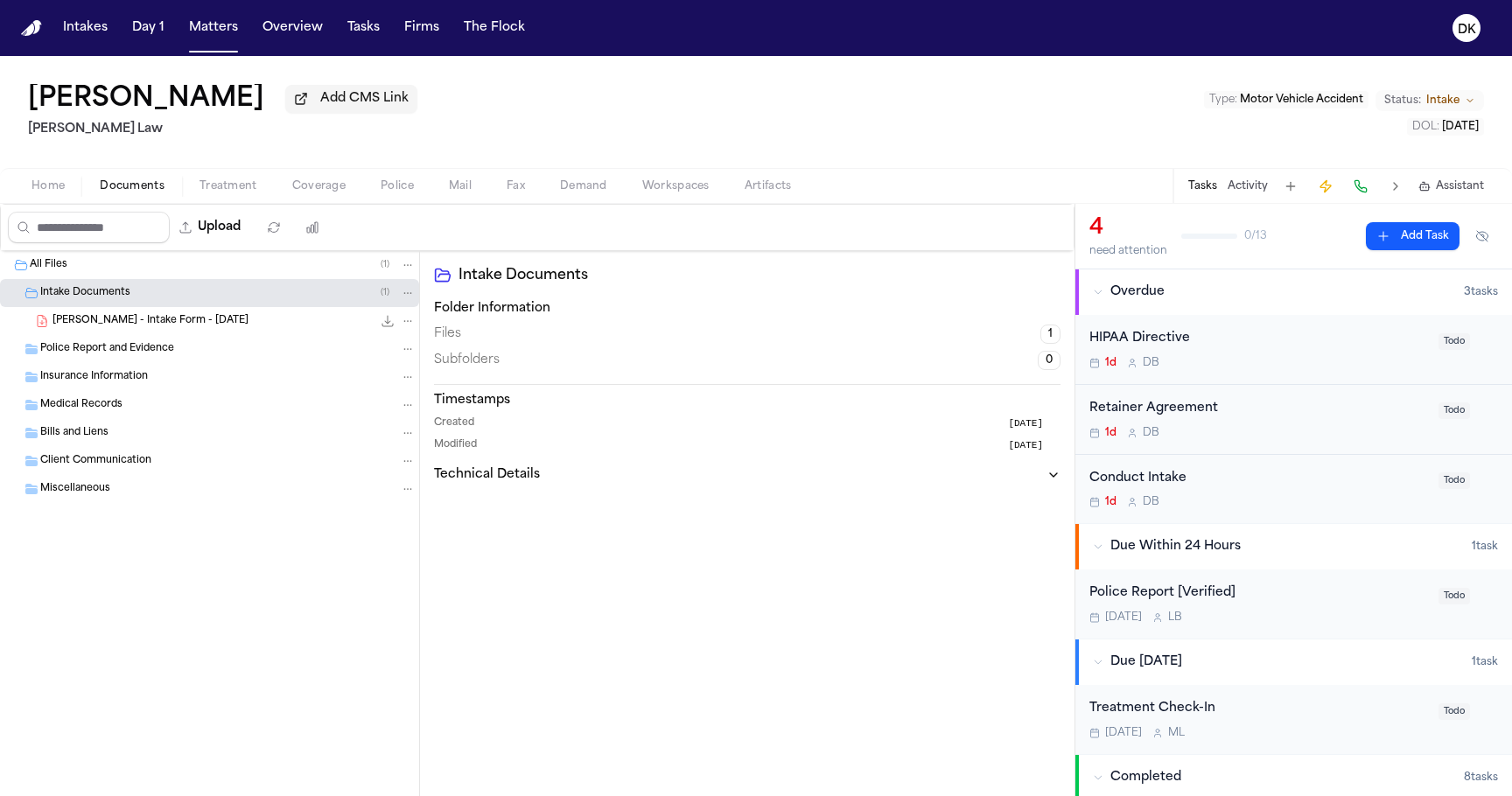
click at [217, 335] on div "[PERSON_NAME] - Intake Form - [DATE] 23.3 KB • PDF" at bounding box center [210, 321] width 419 height 28
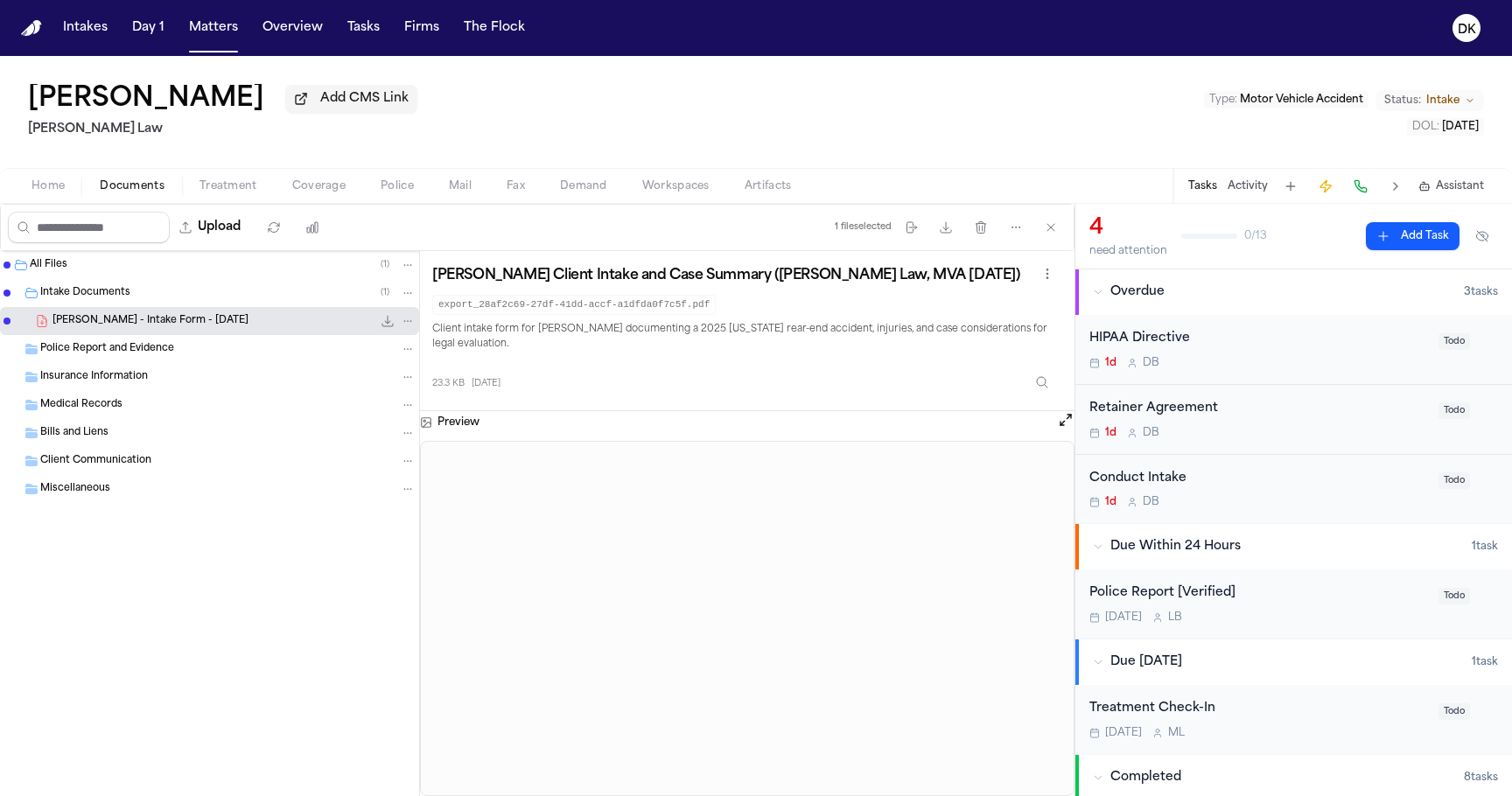
click at [385, 175] on div "Home Documents Treatment Coverage Police Mail Fax Demand Workspaces Artifacts T…" at bounding box center [756, 185] width 1512 height 35
click at [385, 183] on span "Police" at bounding box center [396, 187] width 33 height 14
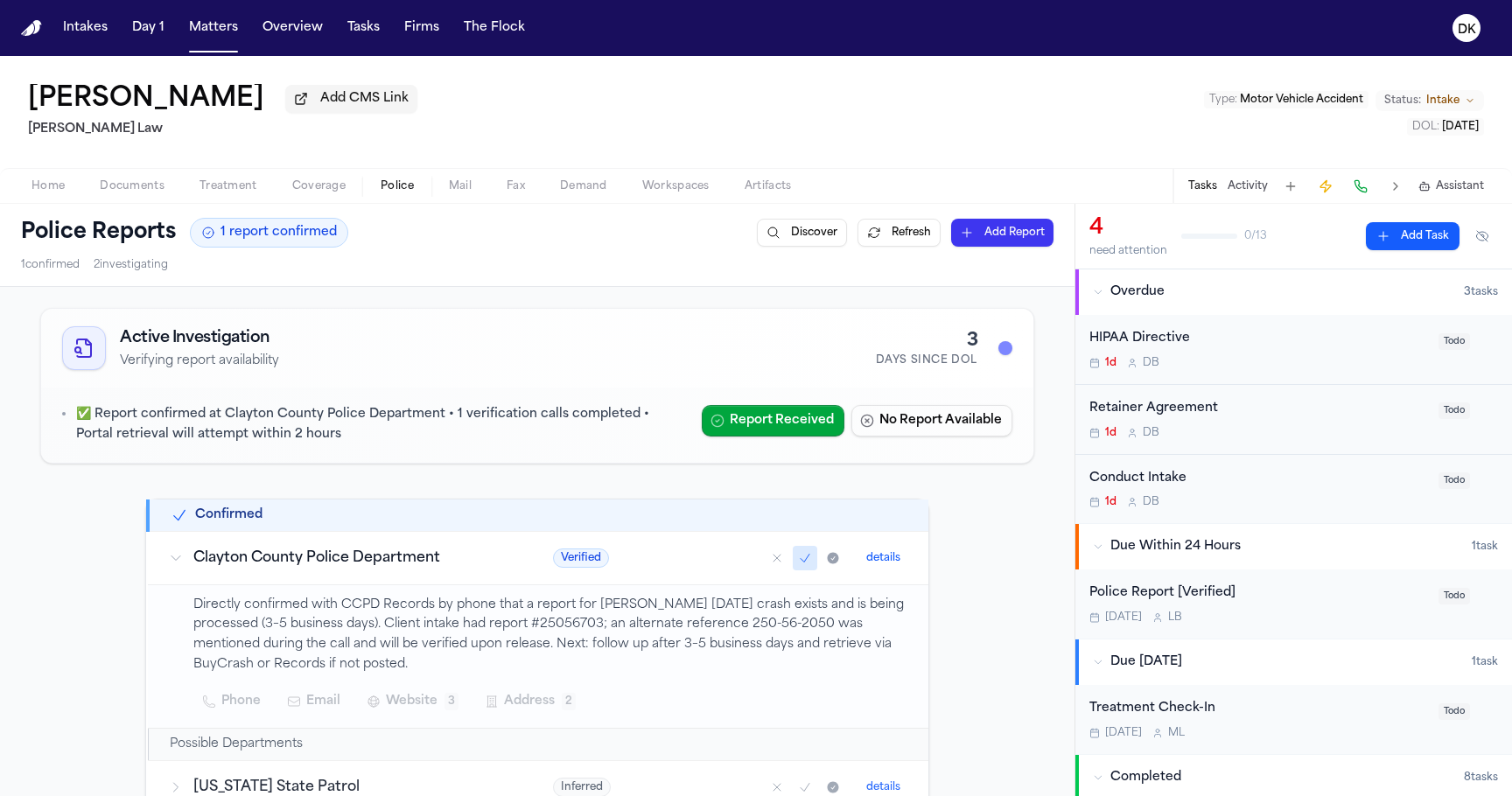
click at [97, 192] on button "Documents" at bounding box center [132, 186] width 100 height 21
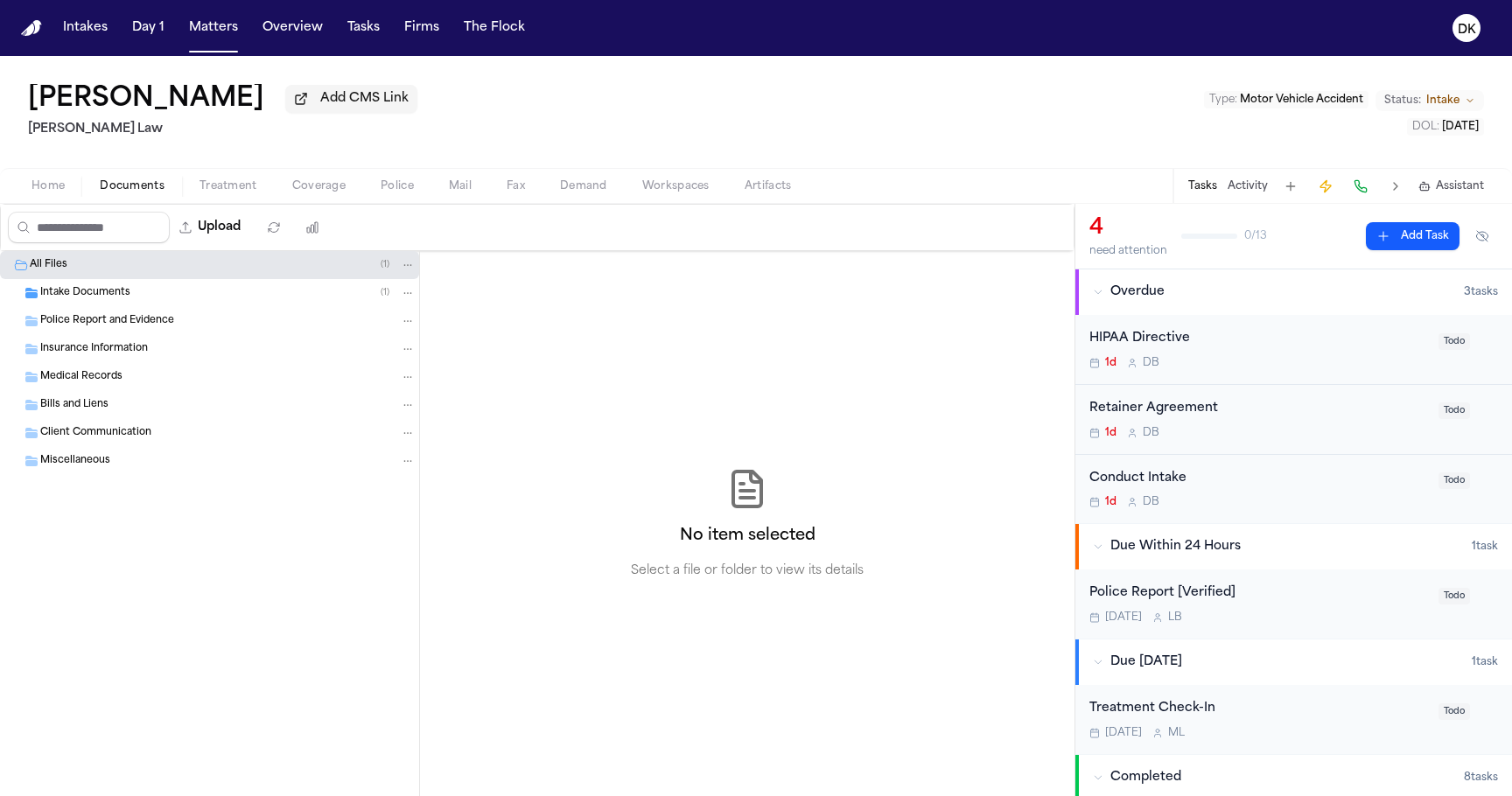
click at [185, 298] on div "Intake Documents ( 1 )" at bounding box center [228, 293] width 375 height 16
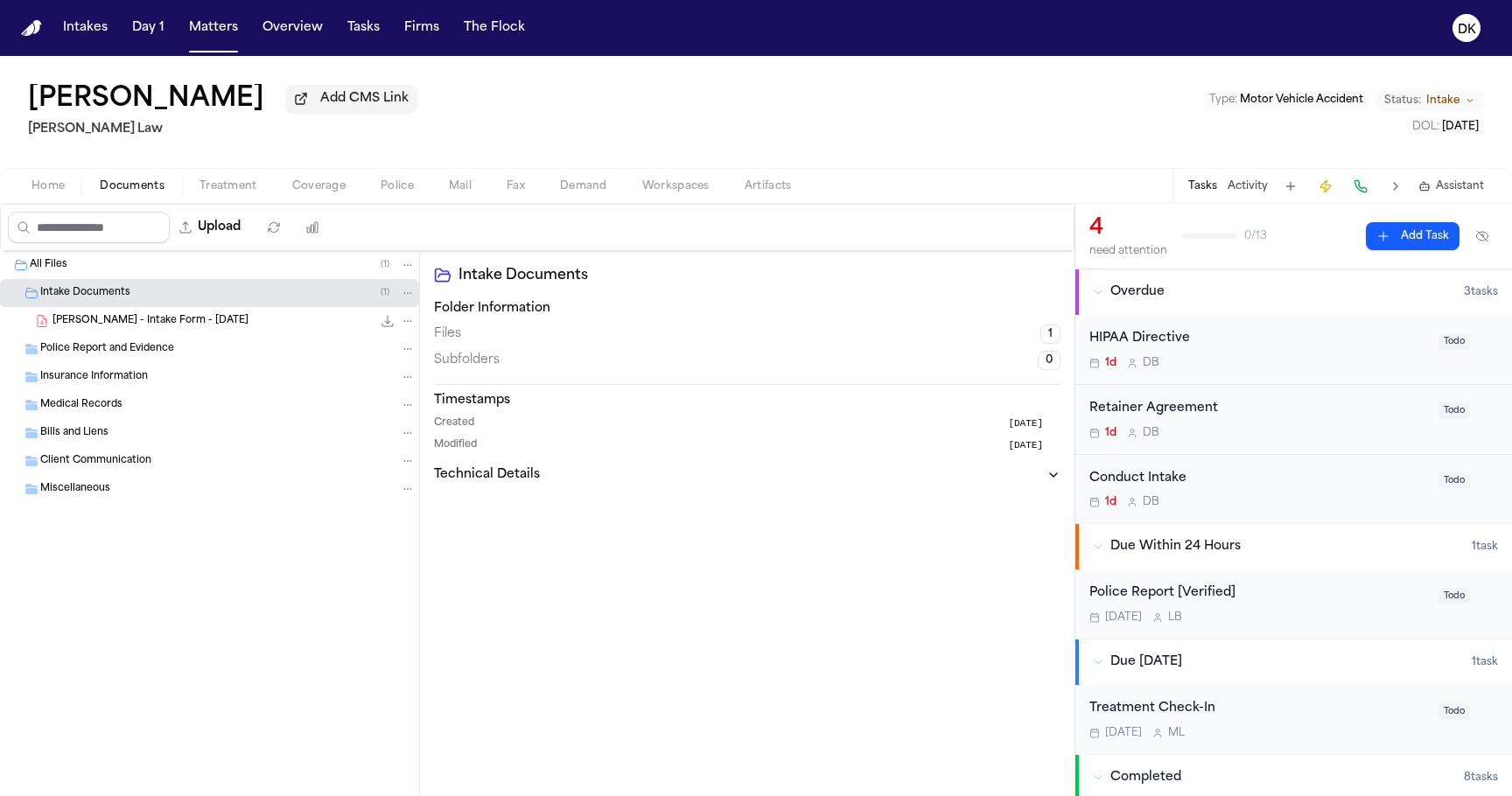
click at [259, 330] on div "[PERSON_NAME] - Intake Form - [DATE] 23.3 KB • PDF" at bounding box center [235, 321] width 363 height 18
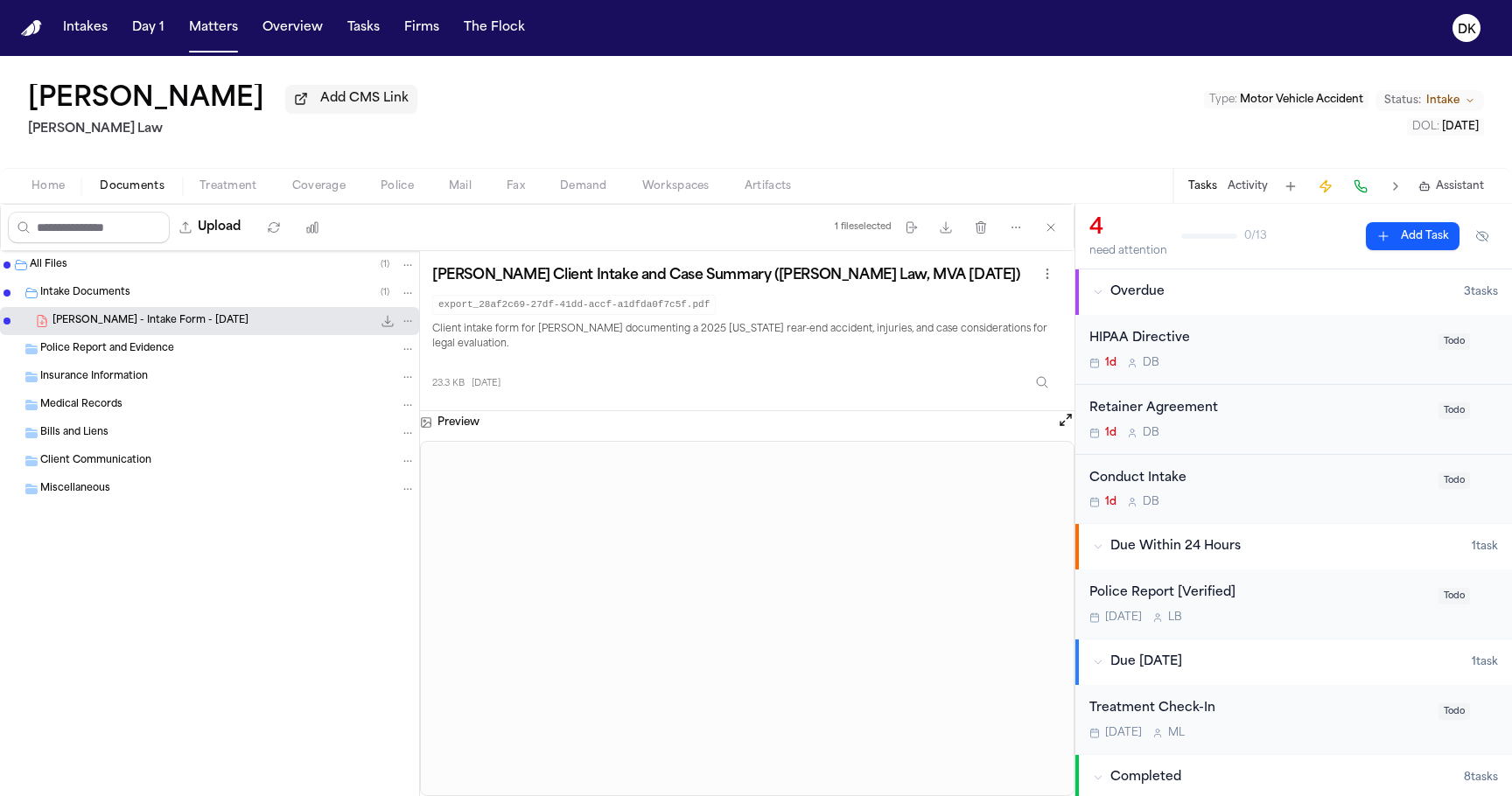
click at [399, 625] on div "All Files ( 1 ) Intake Documents ( 1 ) [PERSON_NAME] - Intake Form - [DATE] 23.…" at bounding box center [210, 524] width 420 height 545
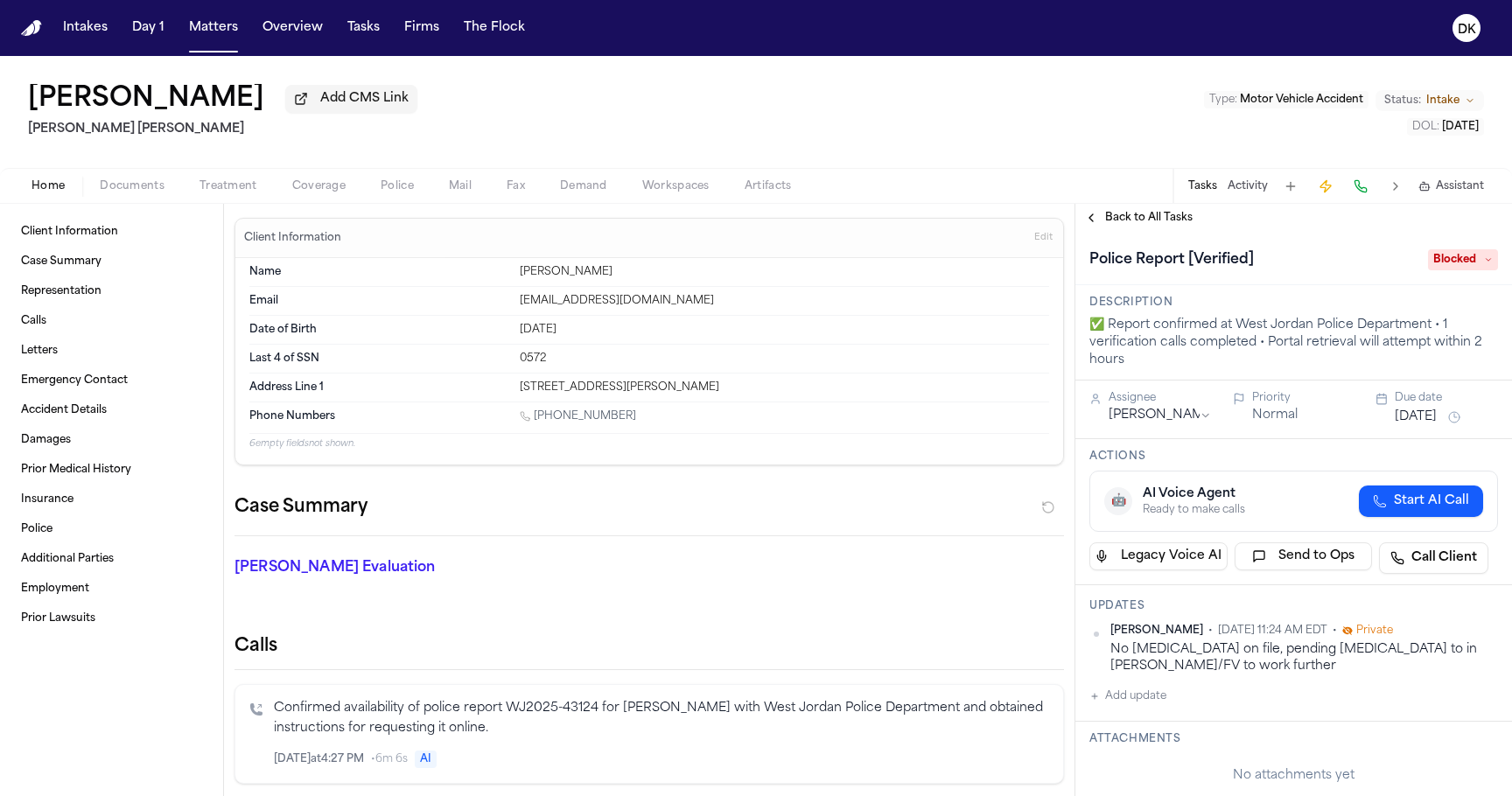
click at [143, 197] on span "button" at bounding box center [132, 197] width 86 height 2
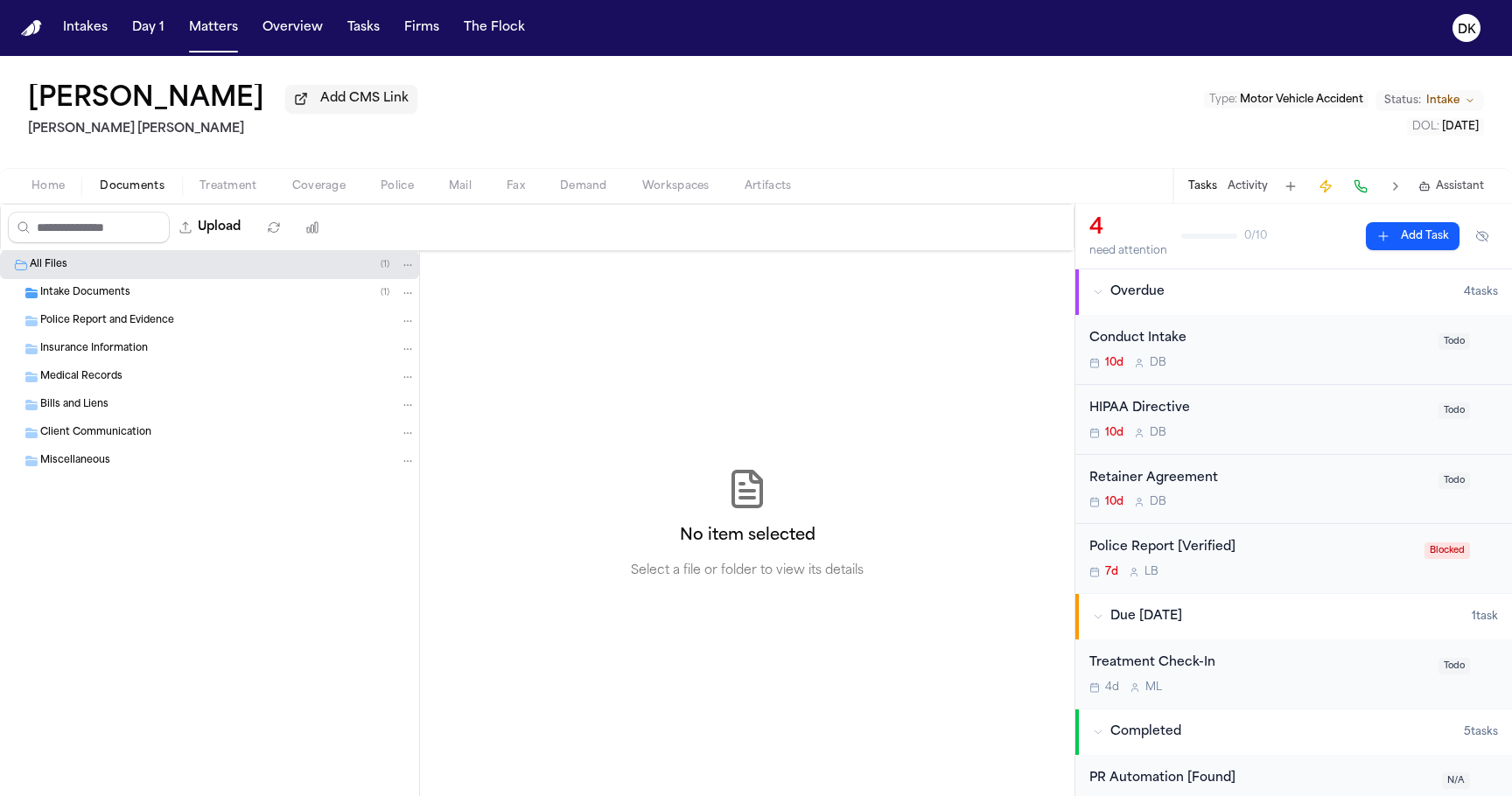
click at [162, 272] on div "All Files ( 1 )" at bounding box center [223, 265] width 386 height 16
click at [149, 295] on div "Intake Documents ( 1 )" at bounding box center [228, 293] width 375 height 16
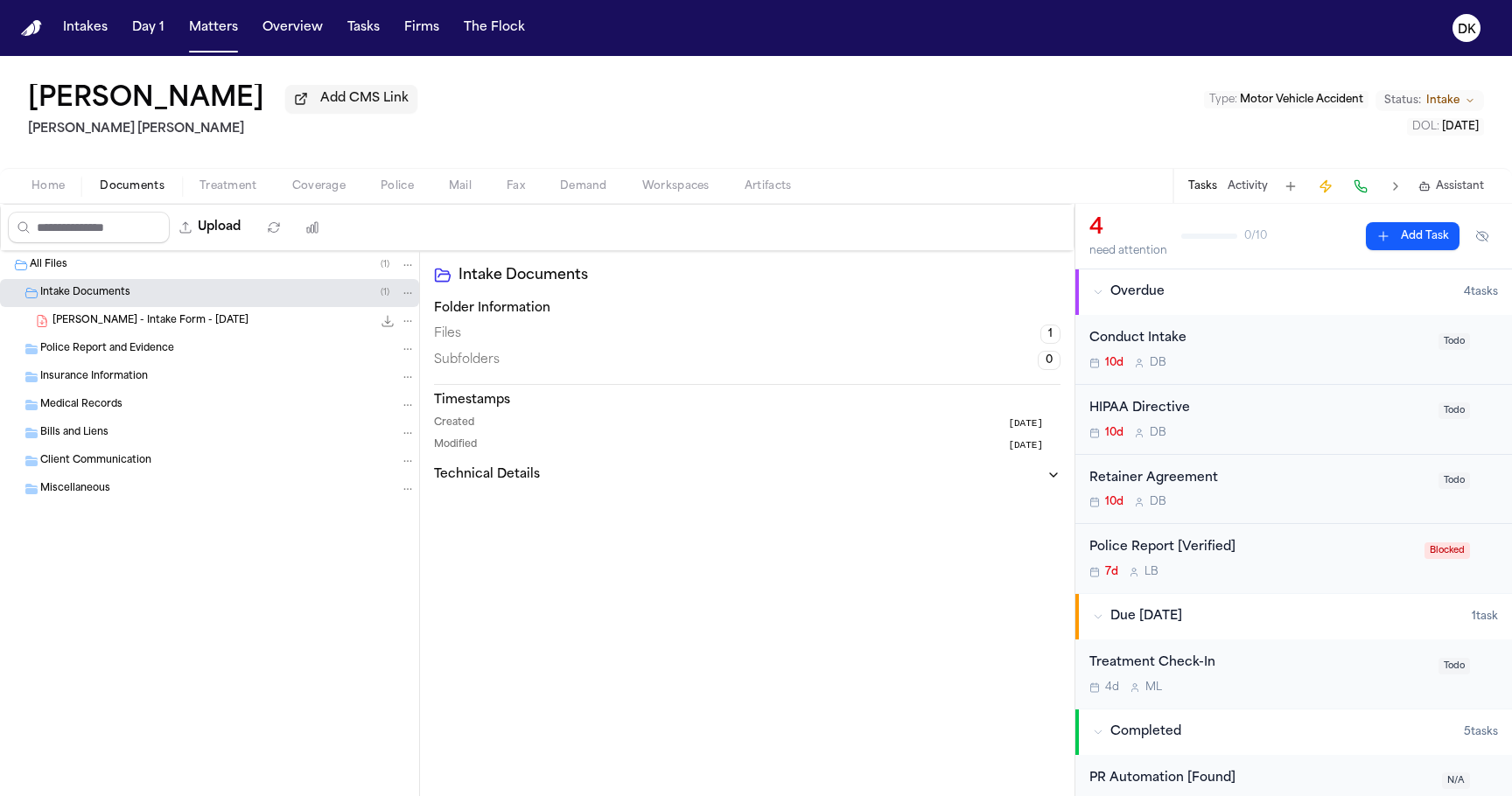
click at [159, 329] on span "F. Mendez - Intake Form - 8.30.25" at bounding box center [151, 321] width 196 height 15
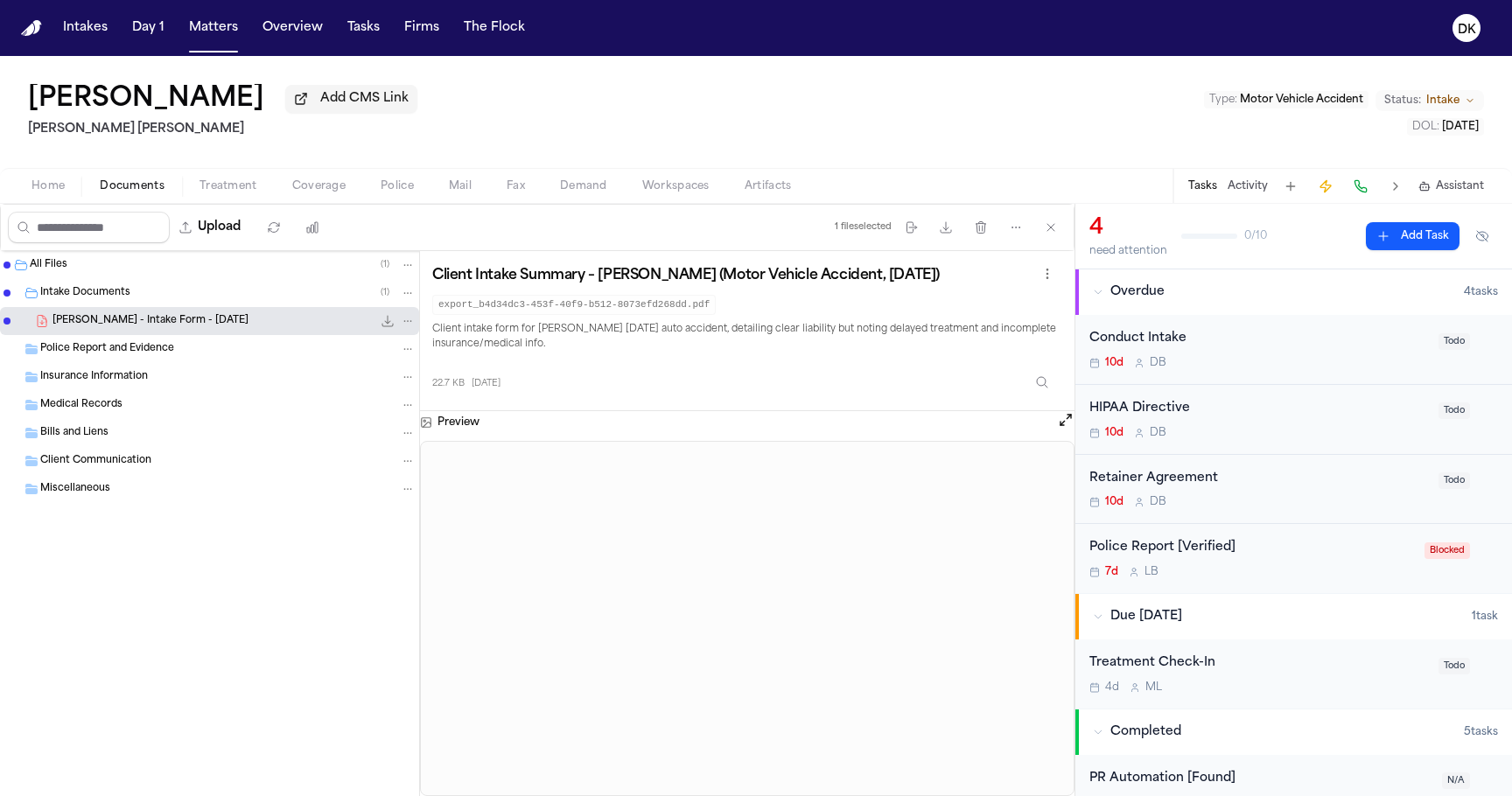
click at [395, 188] on span "Police" at bounding box center [396, 187] width 33 height 14
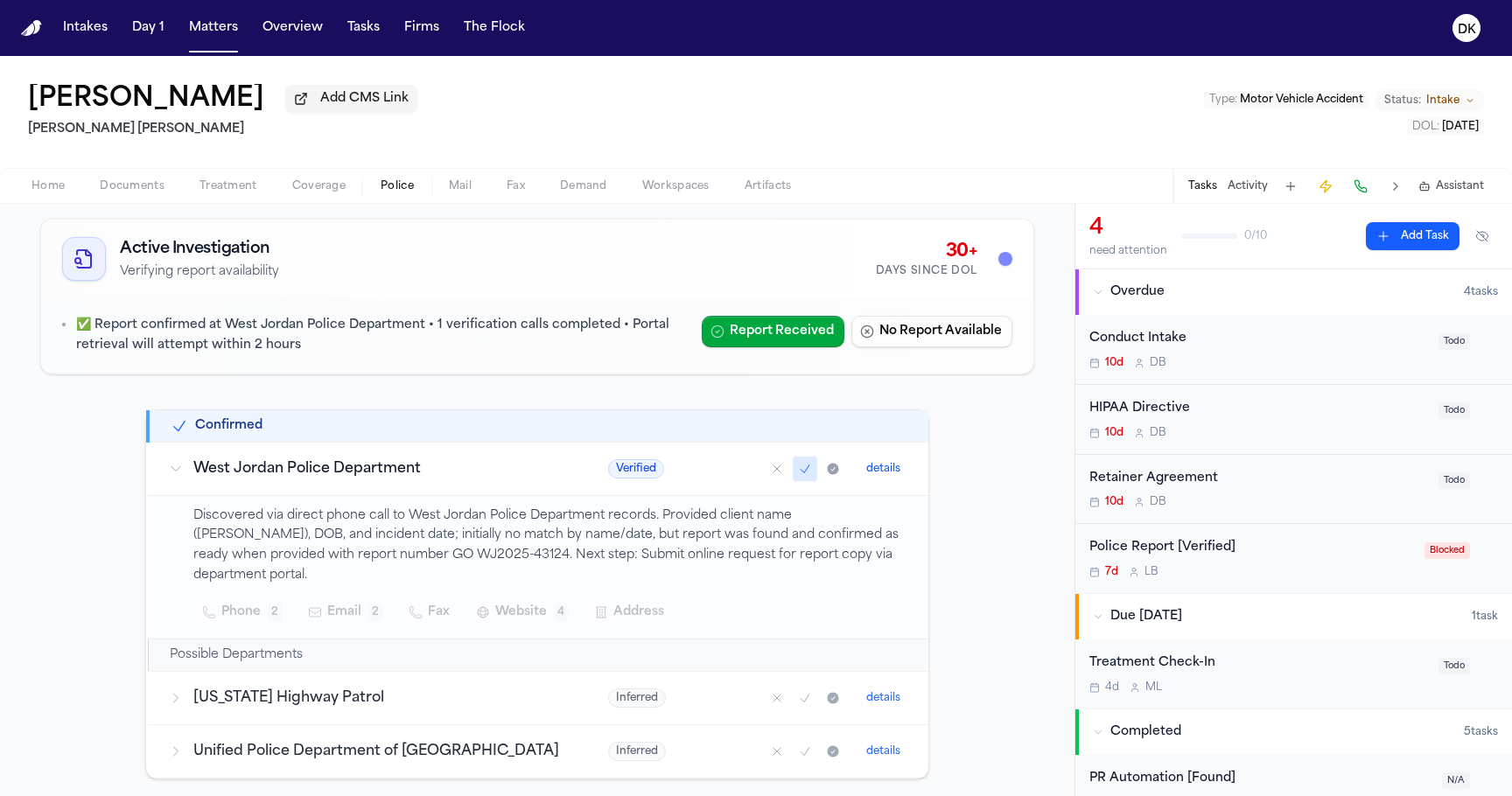
scroll to position [156, 0]
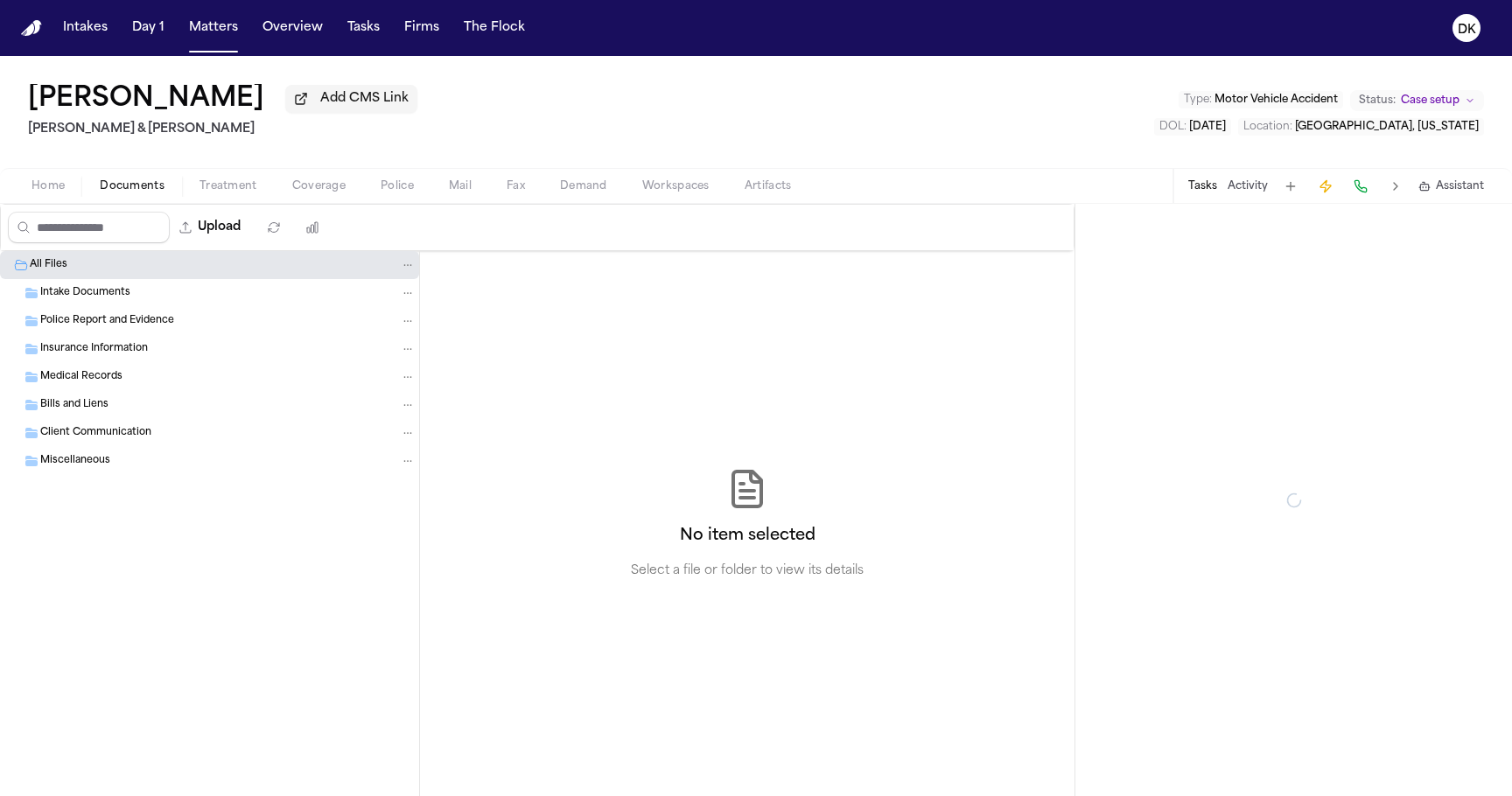
click at [139, 190] on span "Documents" at bounding box center [132, 187] width 65 height 14
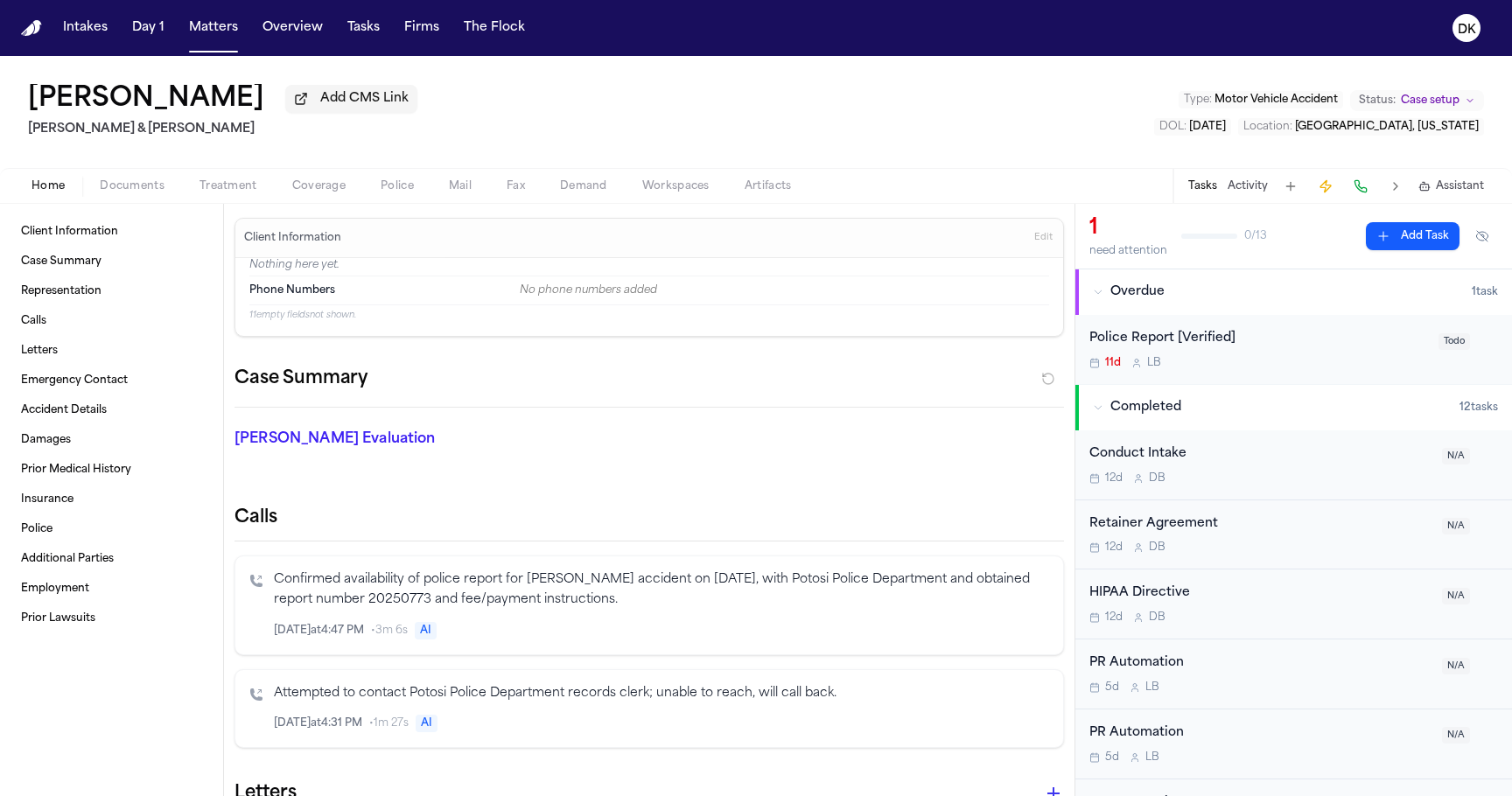
click at [56, 190] on span "Home" at bounding box center [48, 187] width 33 height 14
click at [407, 190] on span "Police" at bounding box center [396, 187] width 33 height 14
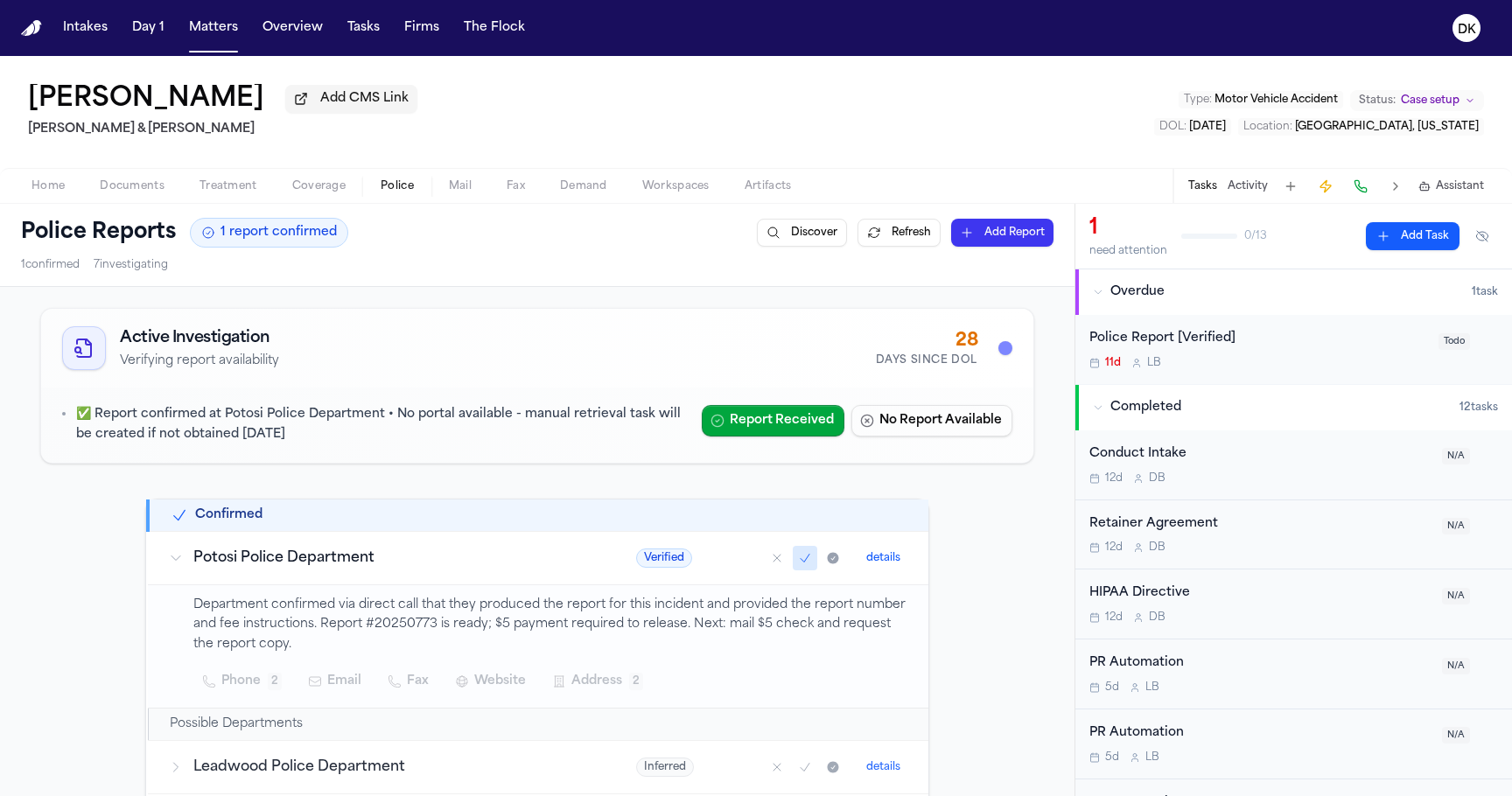
click at [1241, 190] on button "Activity" at bounding box center [1248, 187] width 40 height 14
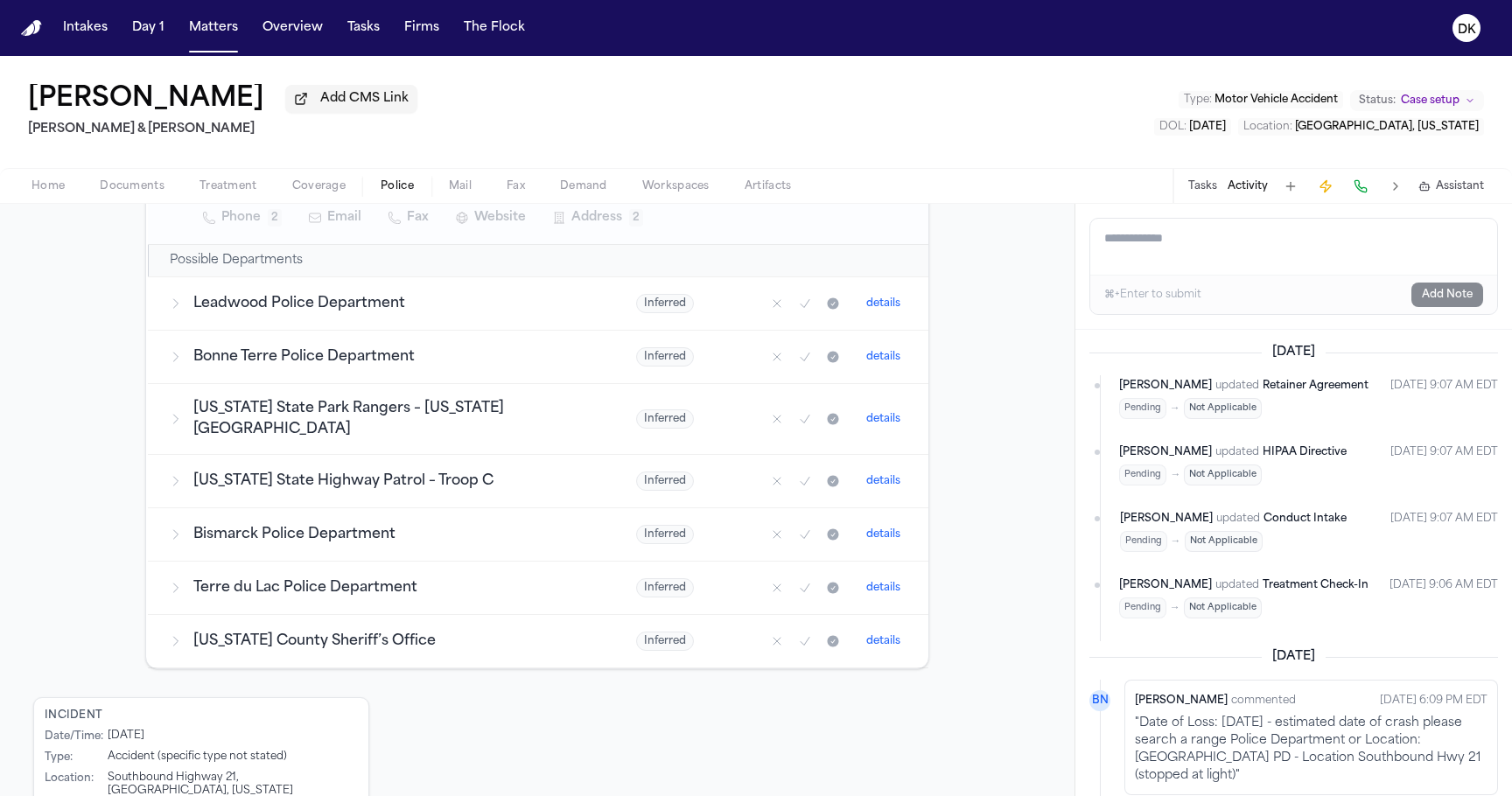
scroll to position [465, 0]
click at [462, 435] on h3 "Missouri State Park Rangers – Washington State Park" at bounding box center [394, 418] width 401 height 42
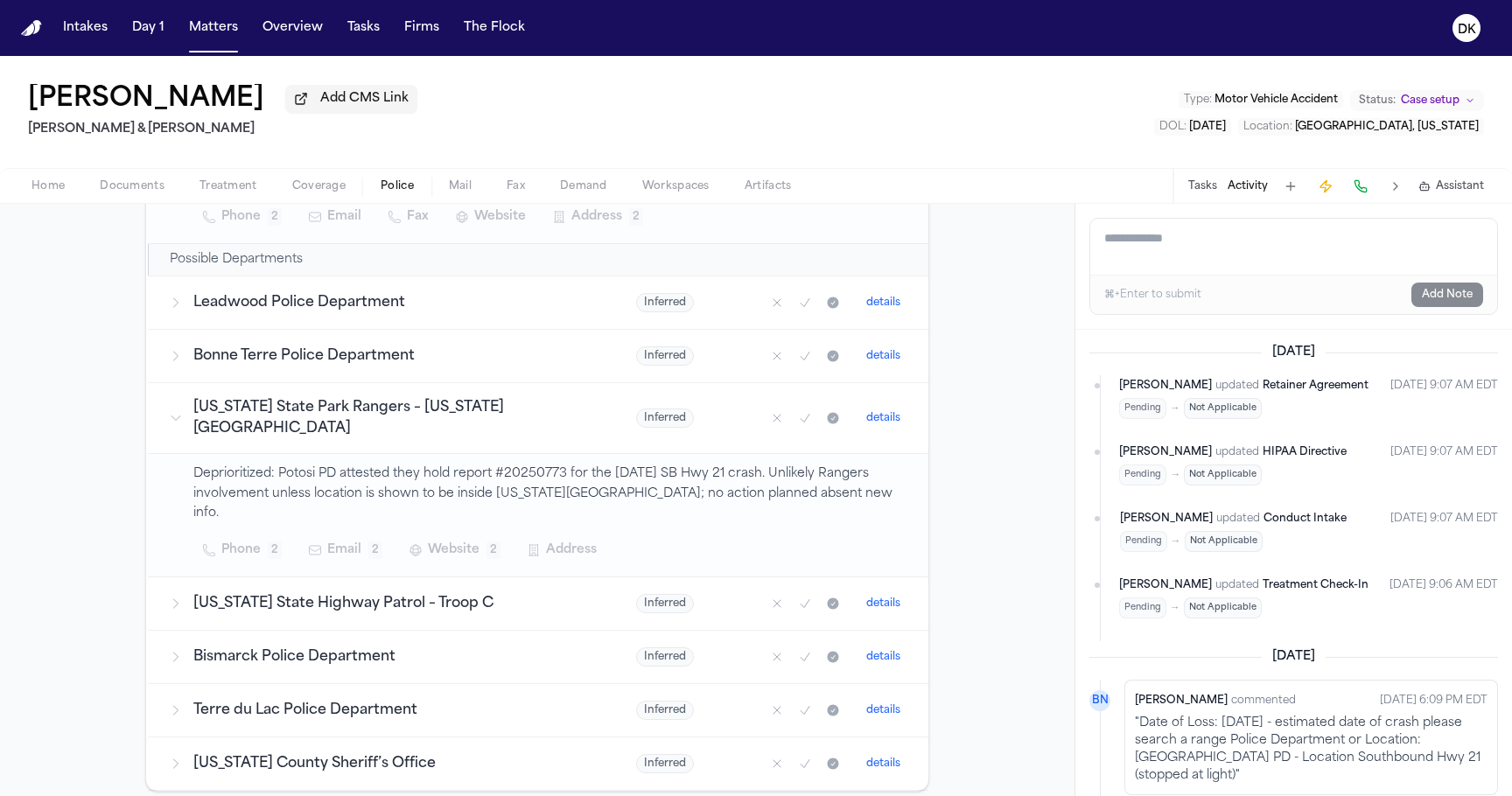
click at [462, 380] on td "Bonne Terre Police Department" at bounding box center [381, 355] width 467 height 53
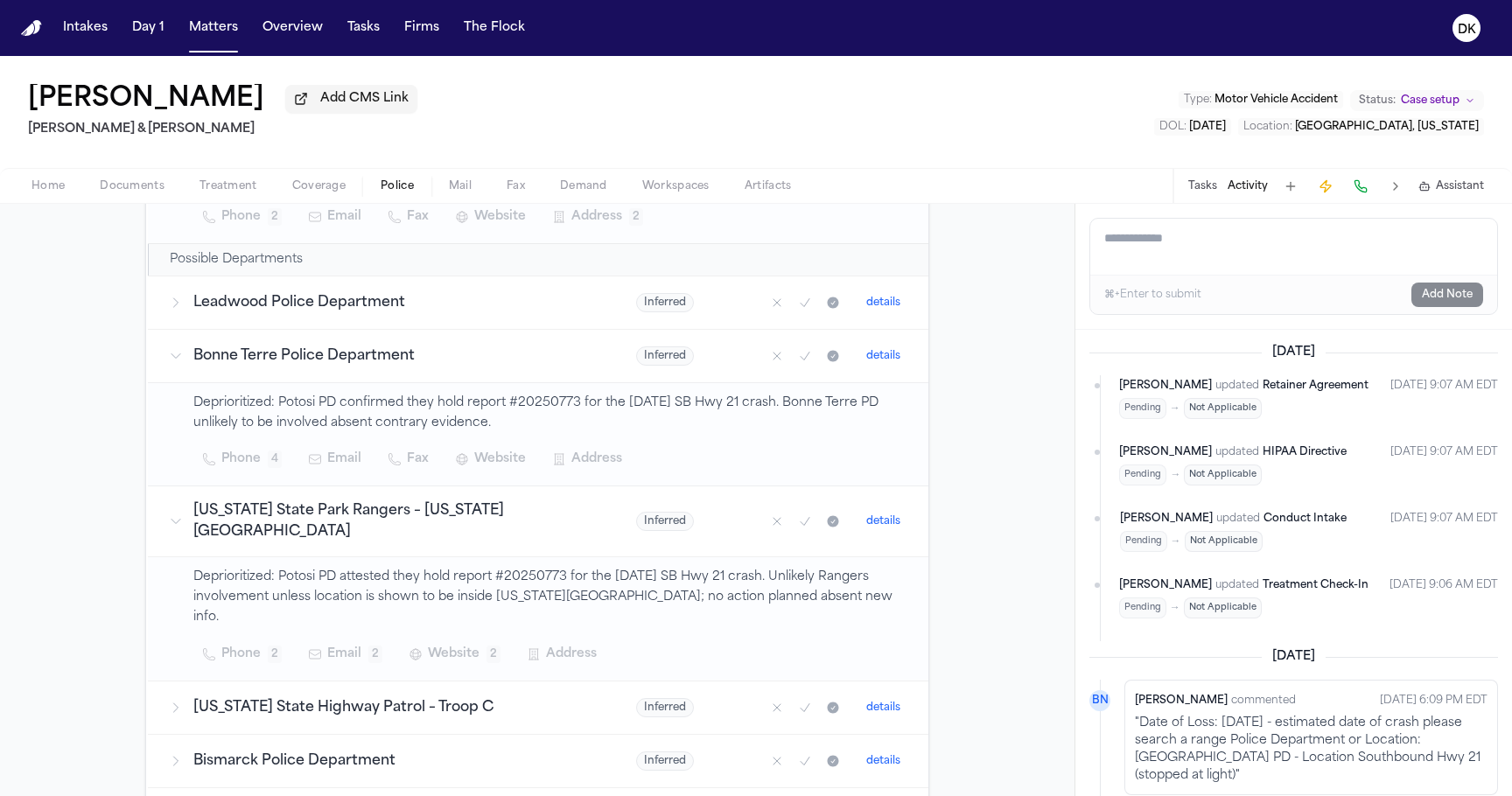
click at [460, 339] on td "Bonne Terre Police Department" at bounding box center [381, 355] width 467 height 53
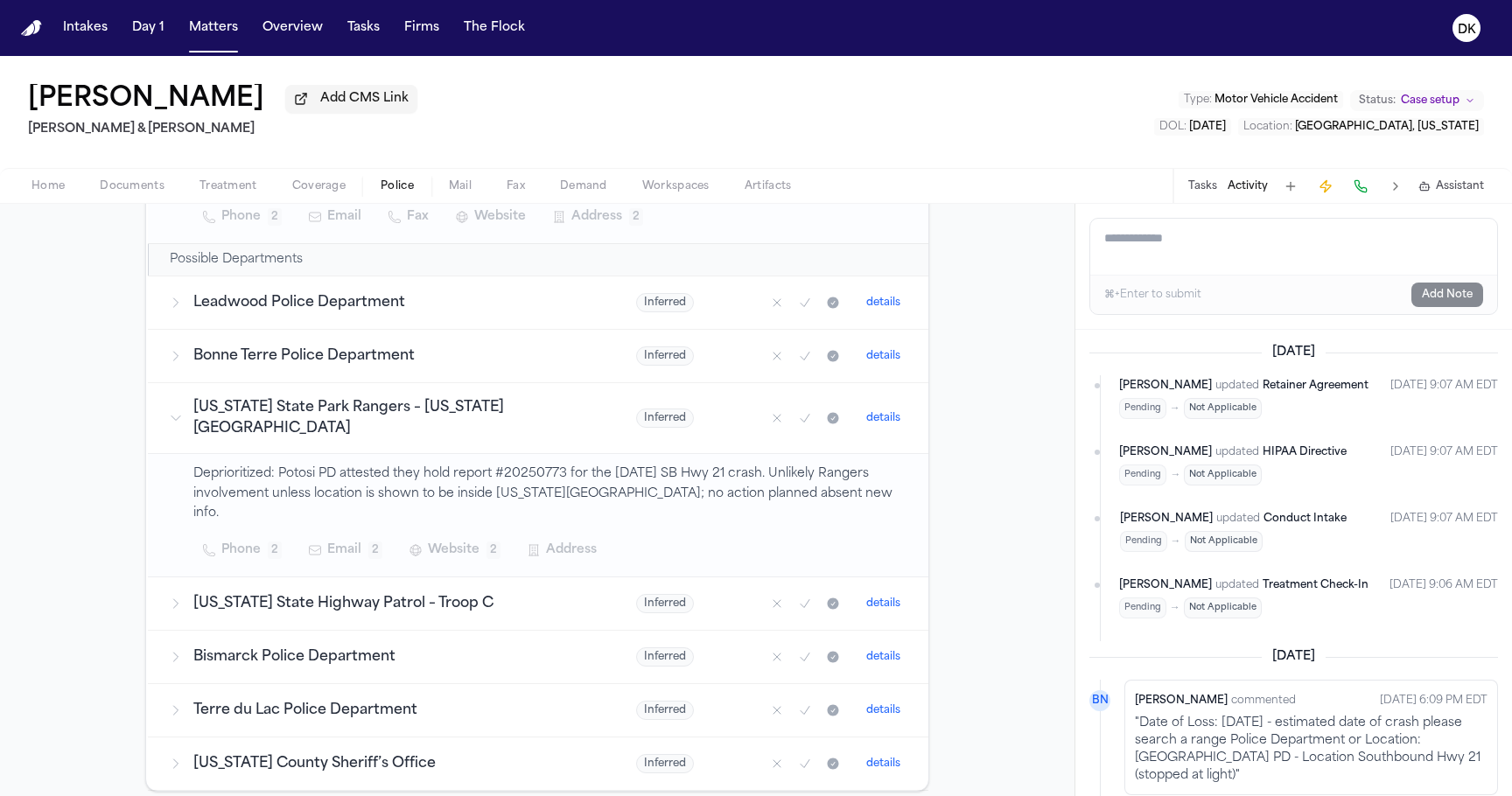
click at [460, 341] on td "Bonne Terre Police Department" at bounding box center [381, 355] width 467 height 53
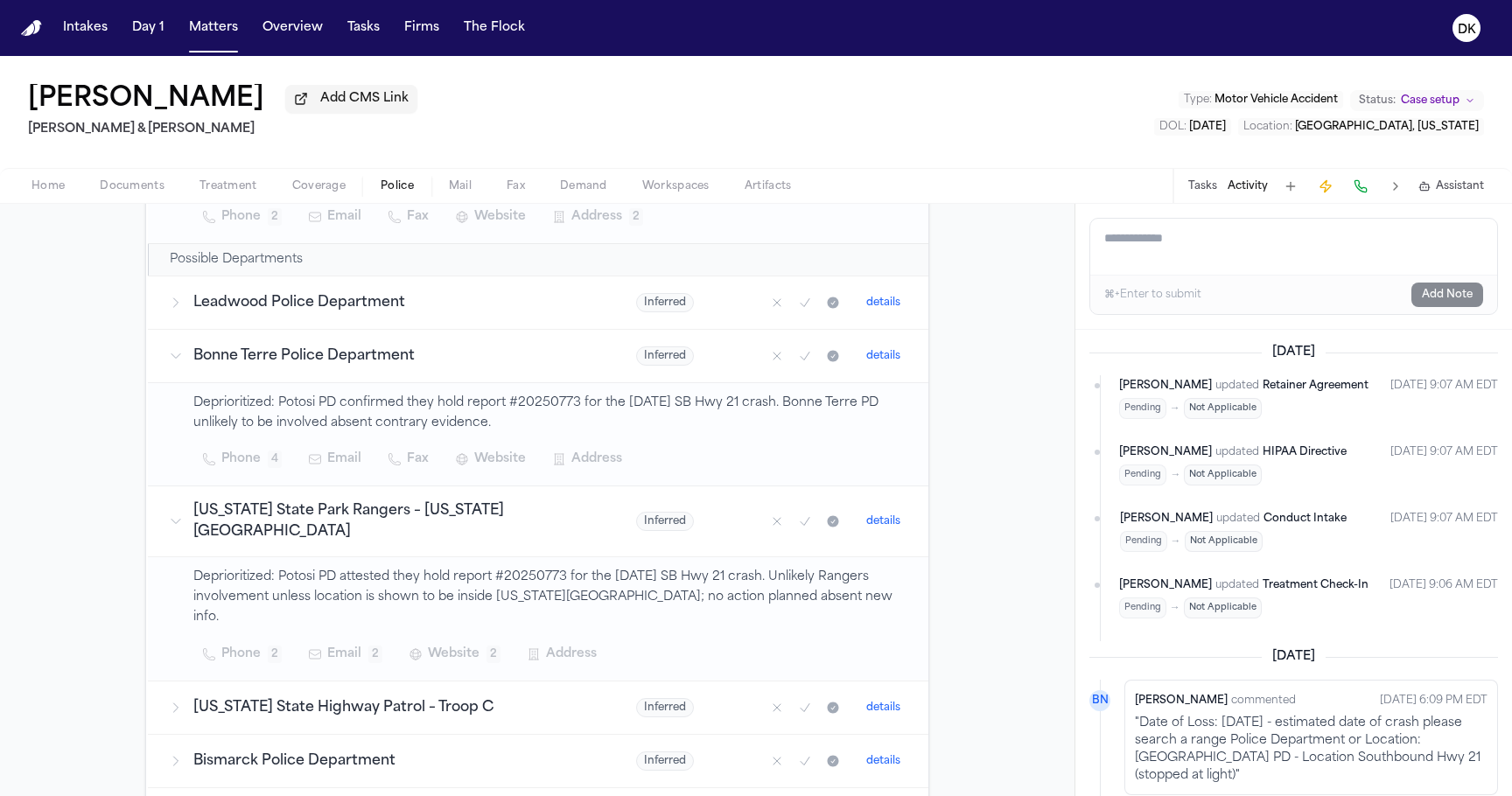
click at [387, 356] on h3 "Bonne Terre Police Department" at bounding box center [394, 355] width 401 height 21
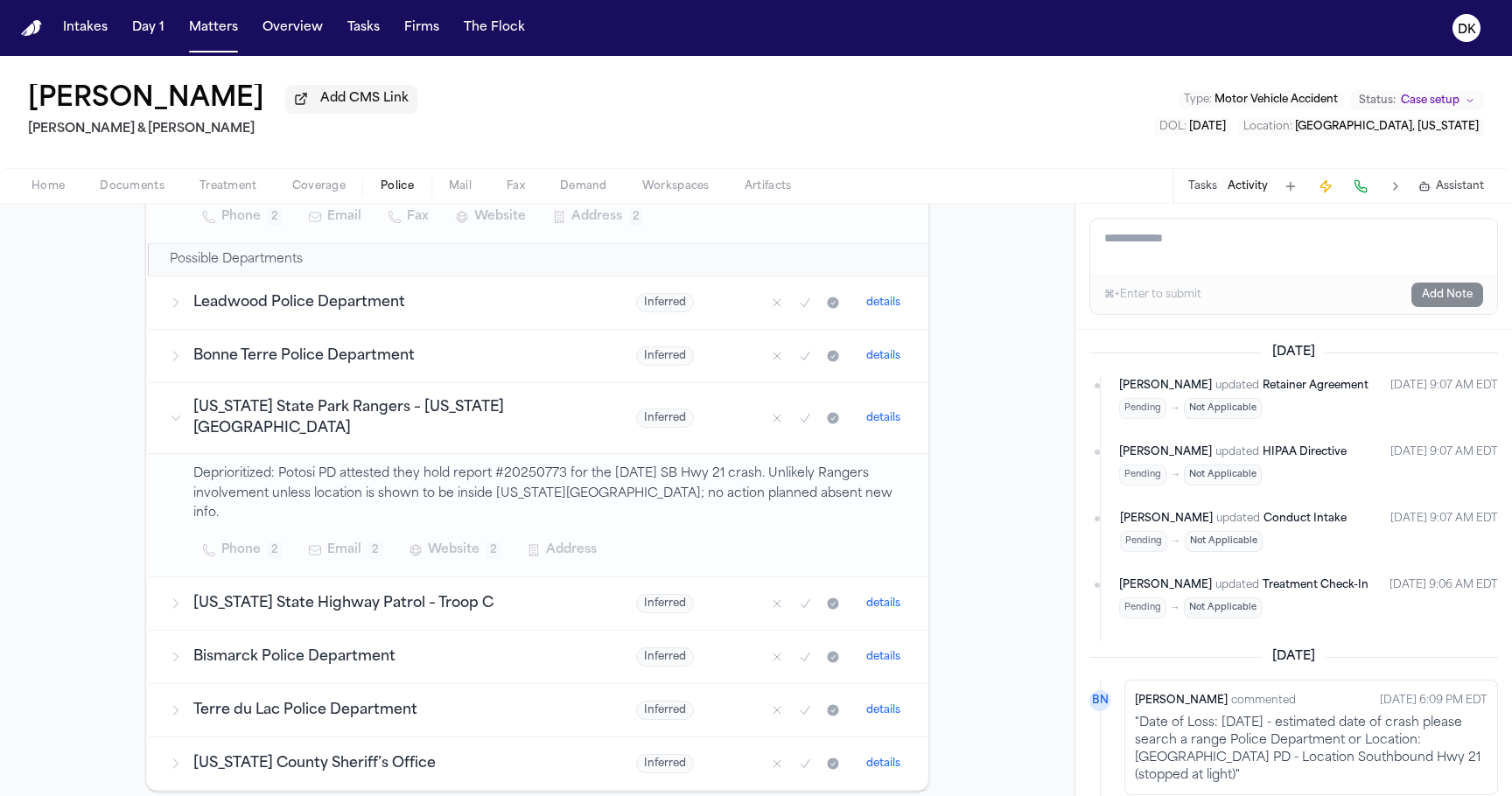
click at [357, 430] on h3 "Missouri State Park Rangers – Washington State Park" at bounding box center [394, 418] width 401 height 42
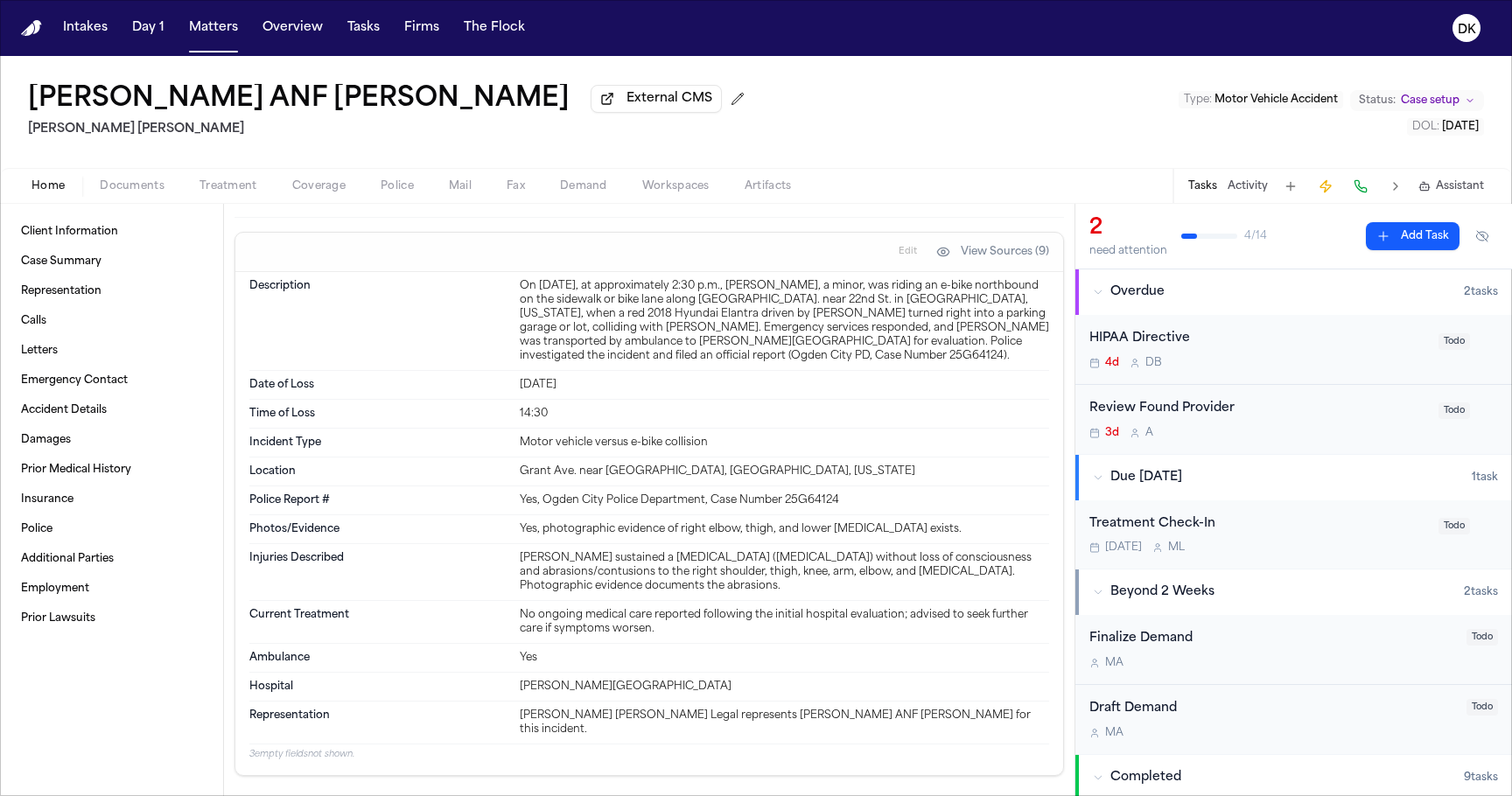
scroll to position [986, 0]
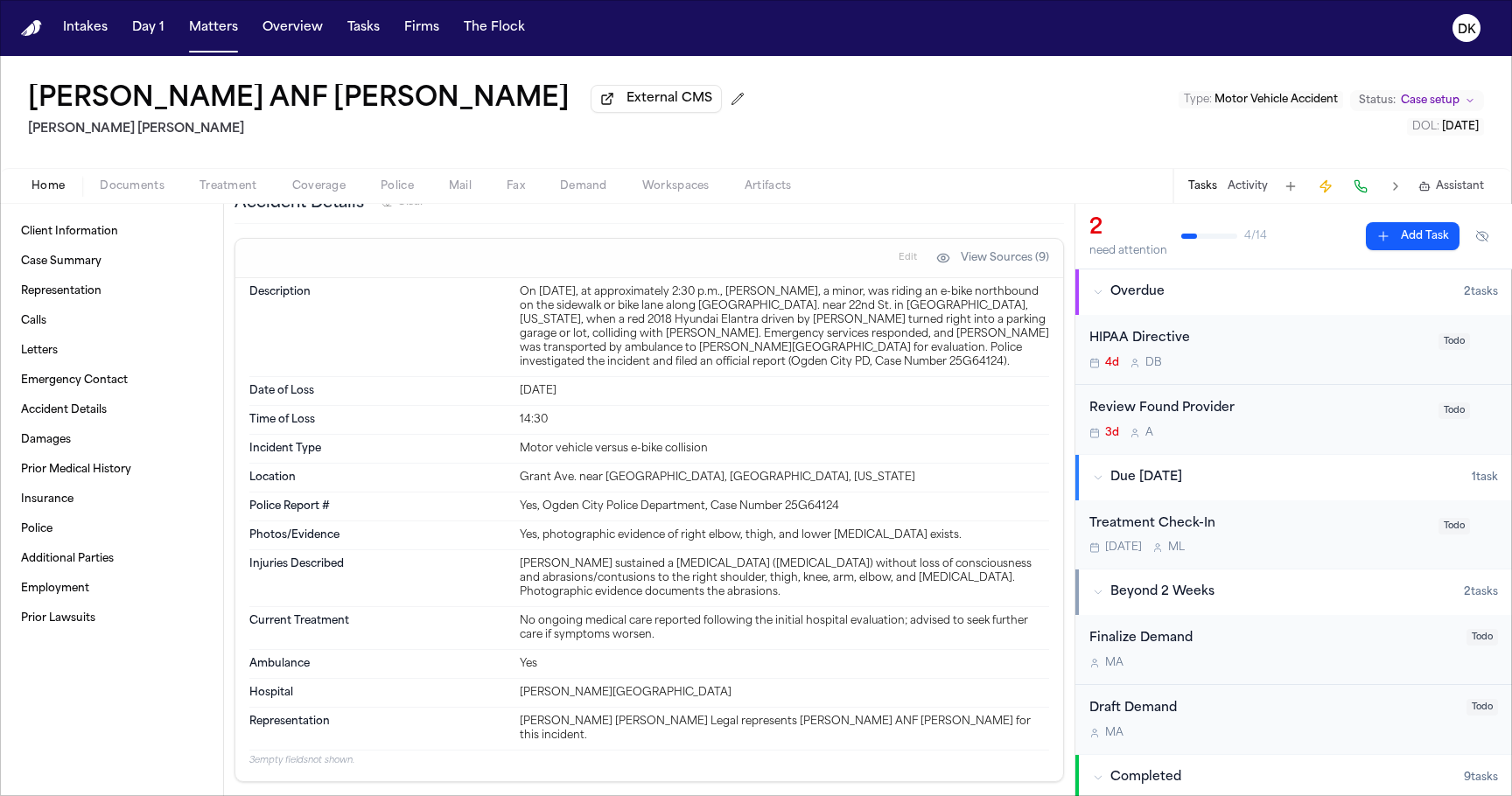
click at [1002, 272] on button "View Sources (9)" at bounding box center [993, 258] width 131 height 28
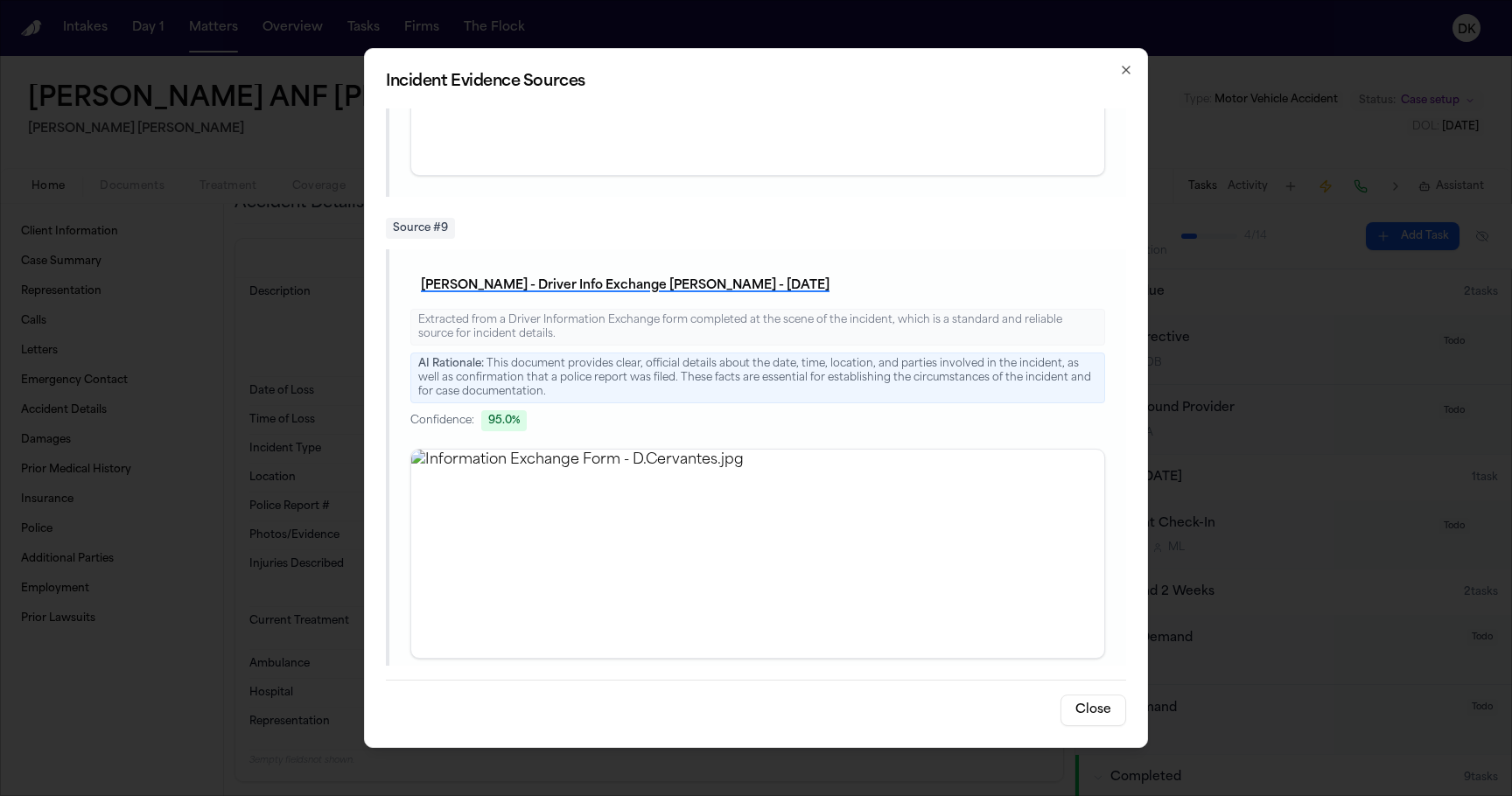
scroll to position [3532, 0]
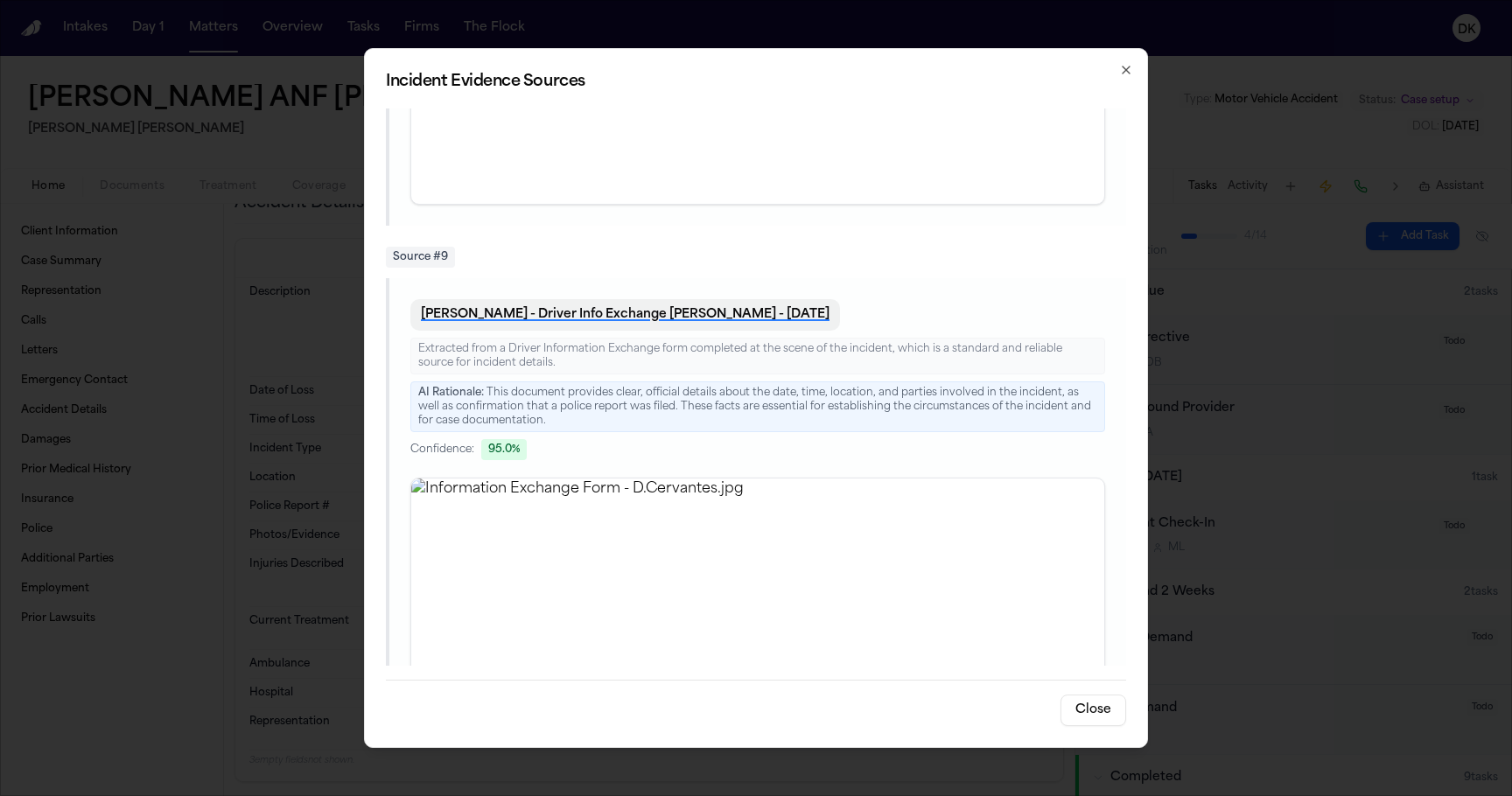
click at [667, 299] on button "[PERSON_NAME] - Driver Info Exchange [PERSON_NAME] - [DATE]" at bounding box center [625, 315] width 430 height 32
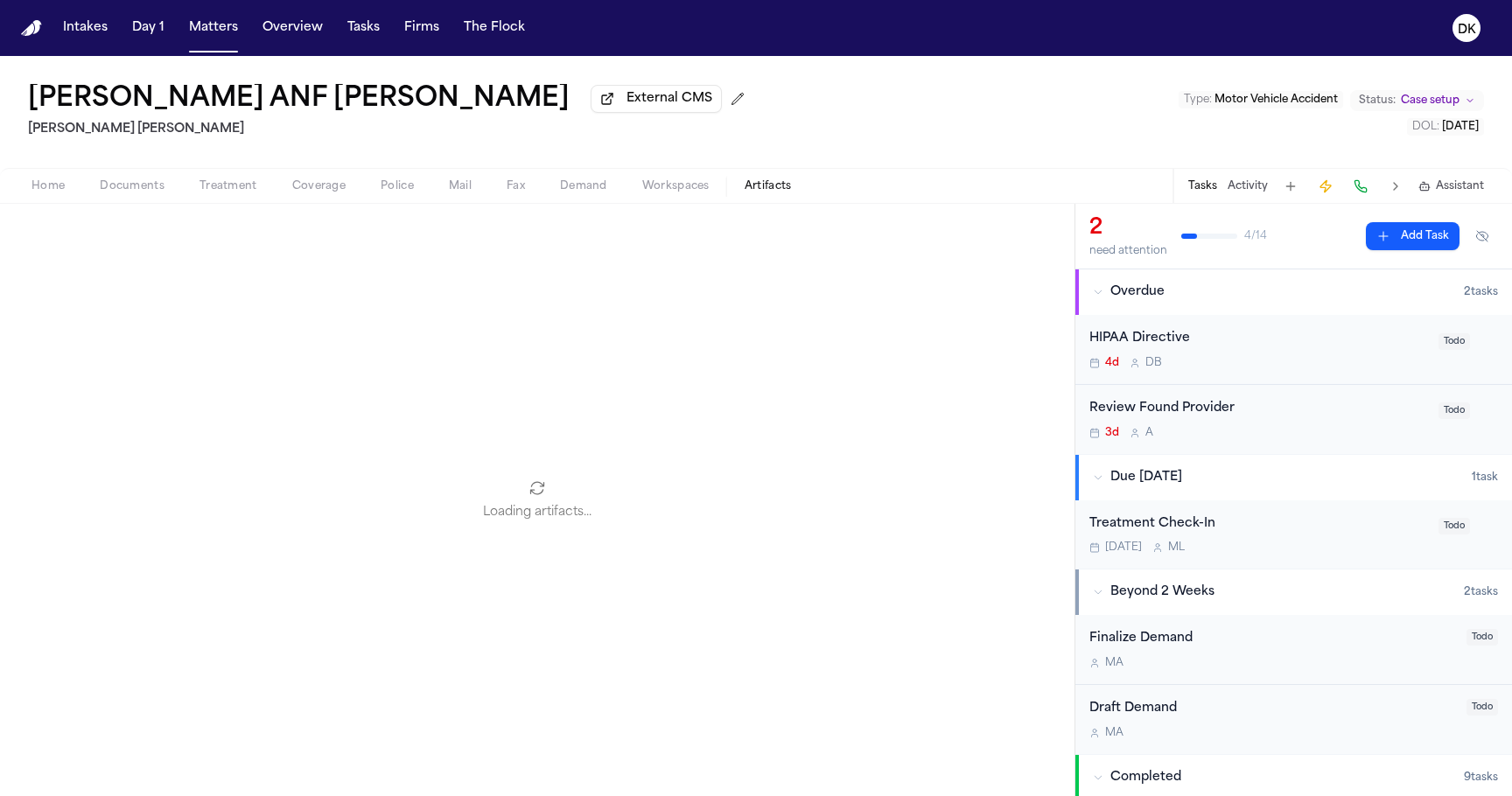
click at [766, 191] on span "Artifacts" at bounding box center [767, 187] width 47 height 14
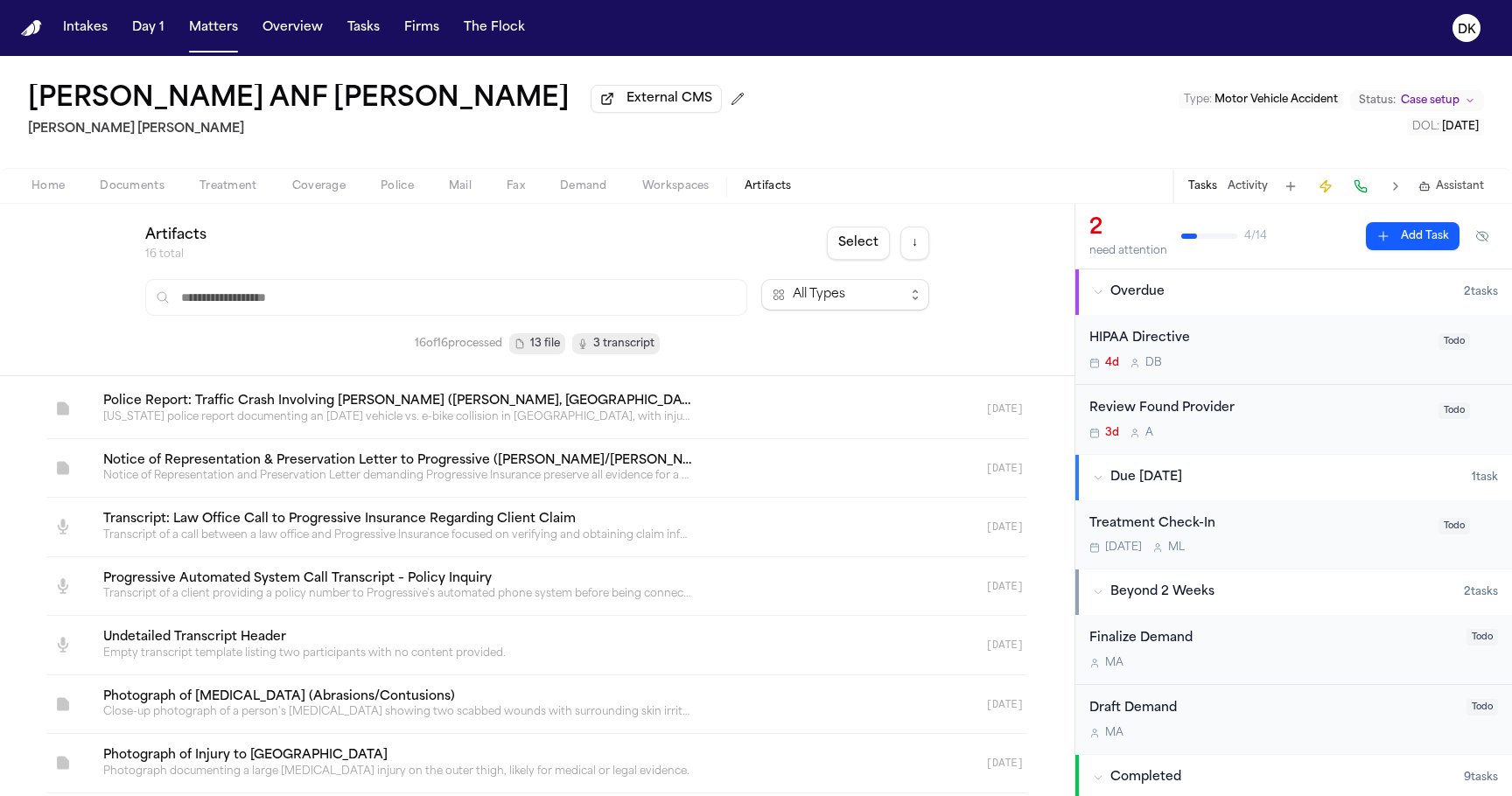
click at [416, 301] on input "text" at bounding box center [446, 297] width 602 height 37
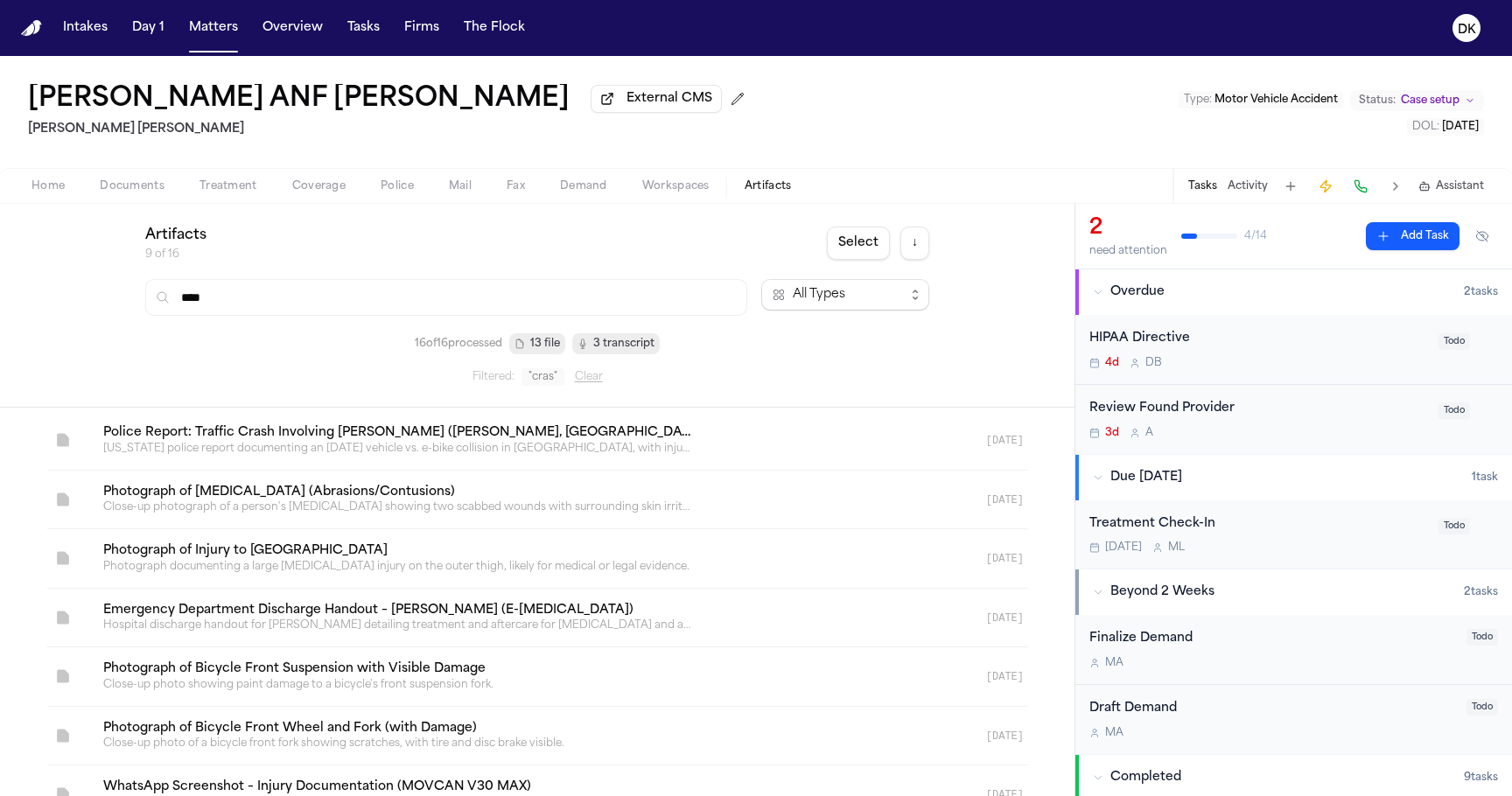
type input "*****"
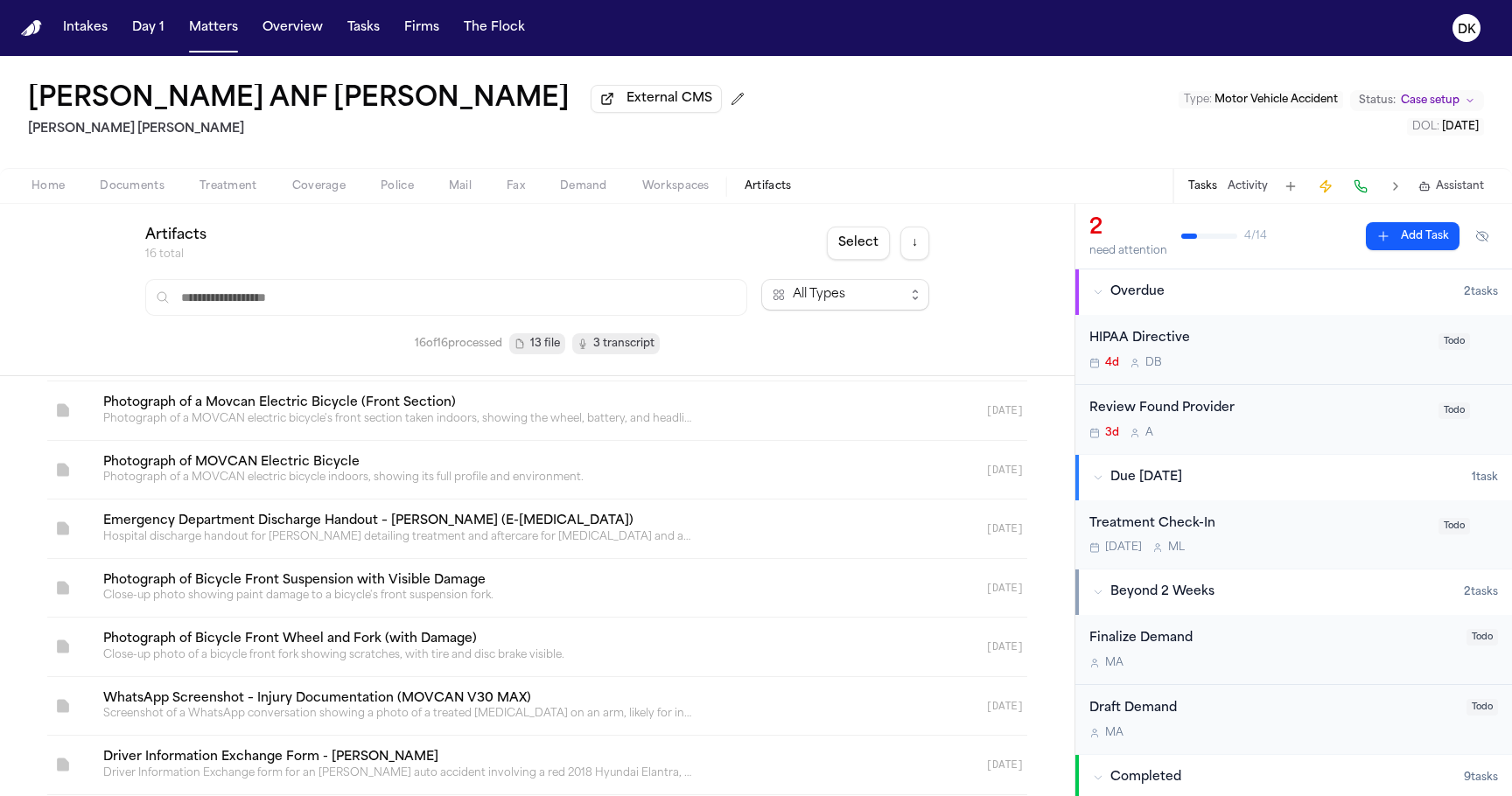
scroll to position [546, 0]
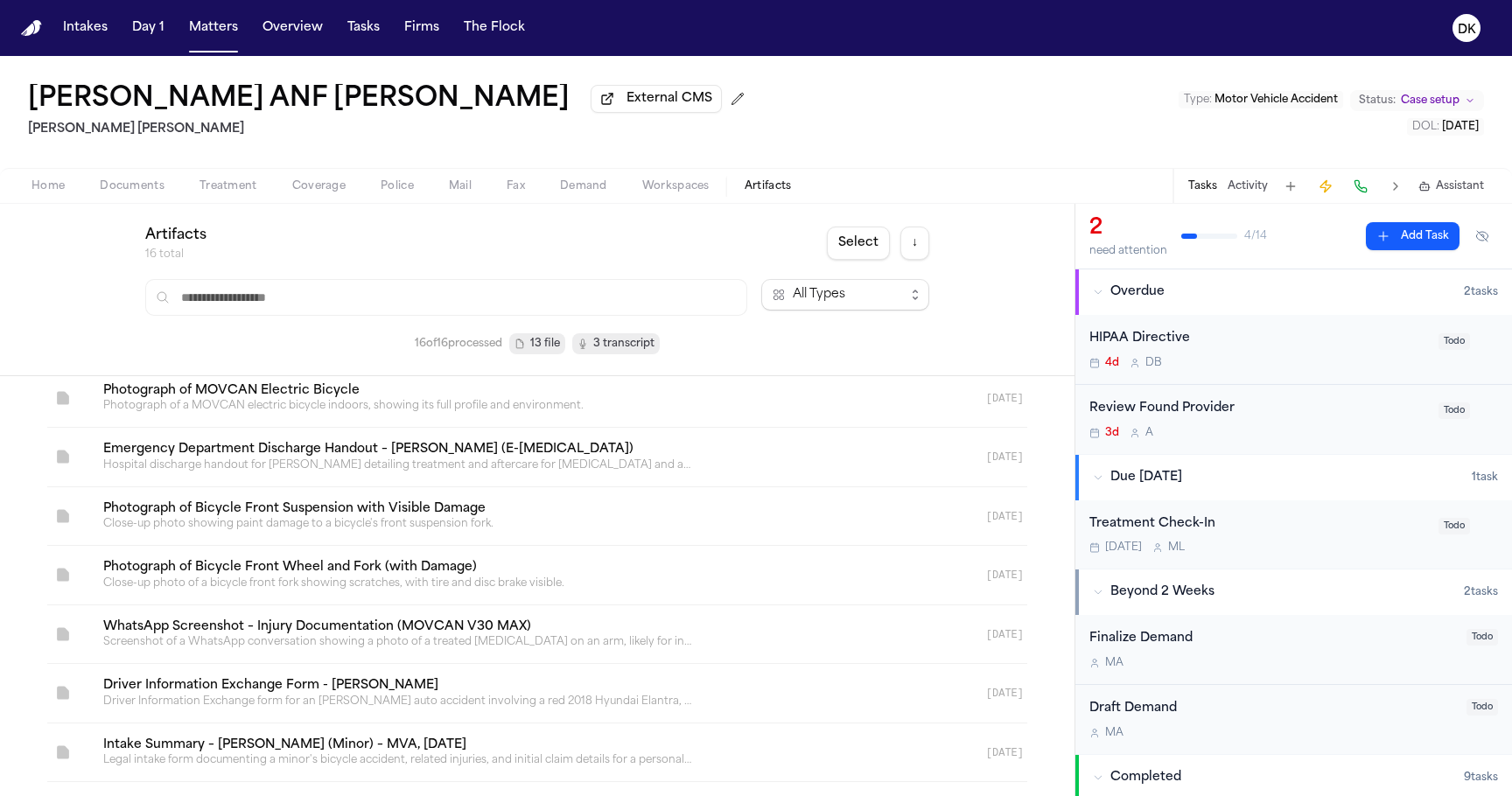
click at [500, 693] on link at bounding box center [516, 693] width 854 height 59
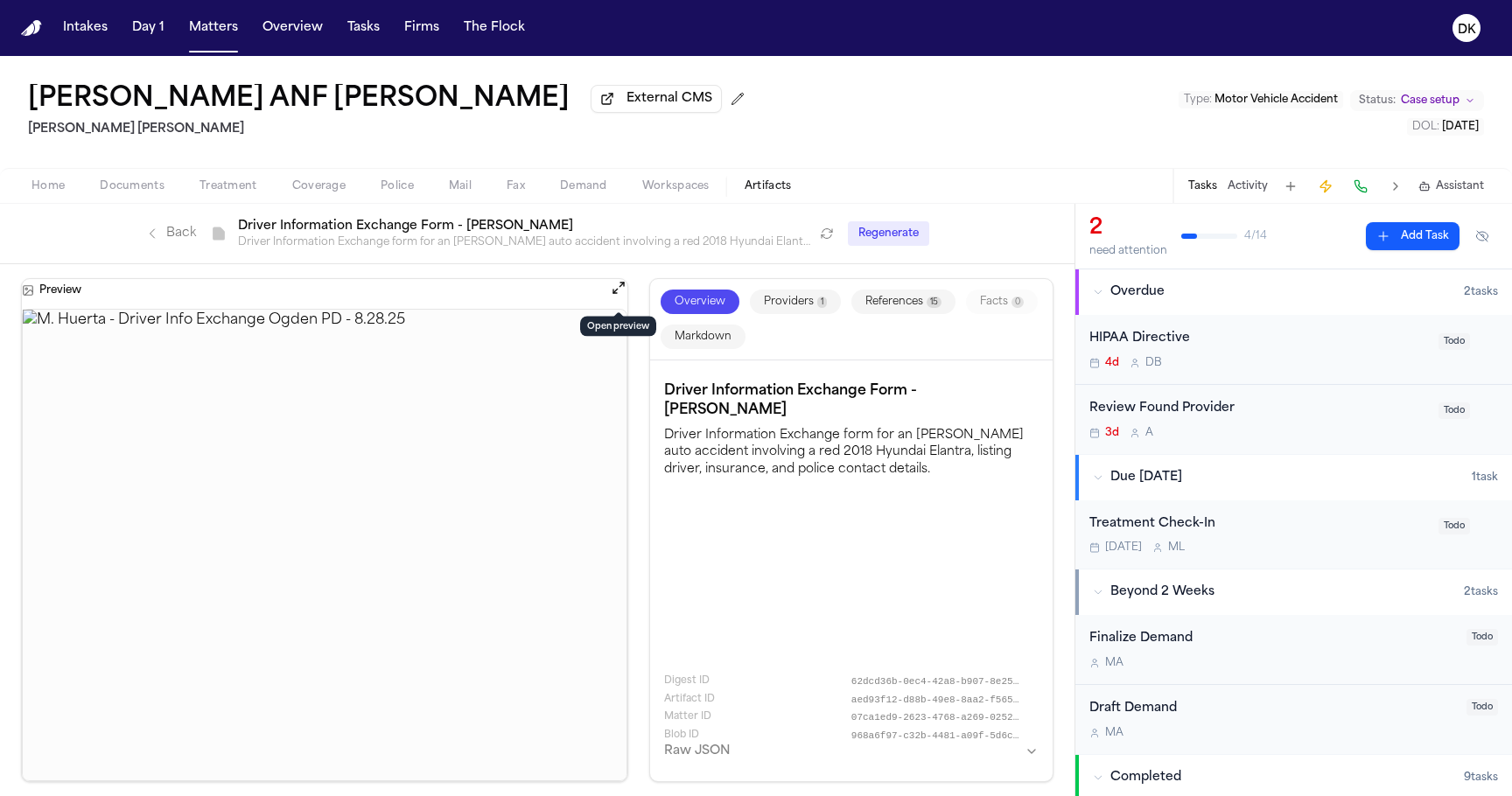
click at [626, 288] on button "Open preview" at bounding box center [619, 288] width 18 height 18
click at [146, 184] on span "Documents" at bounding box center [132, 187] width 65 height 14
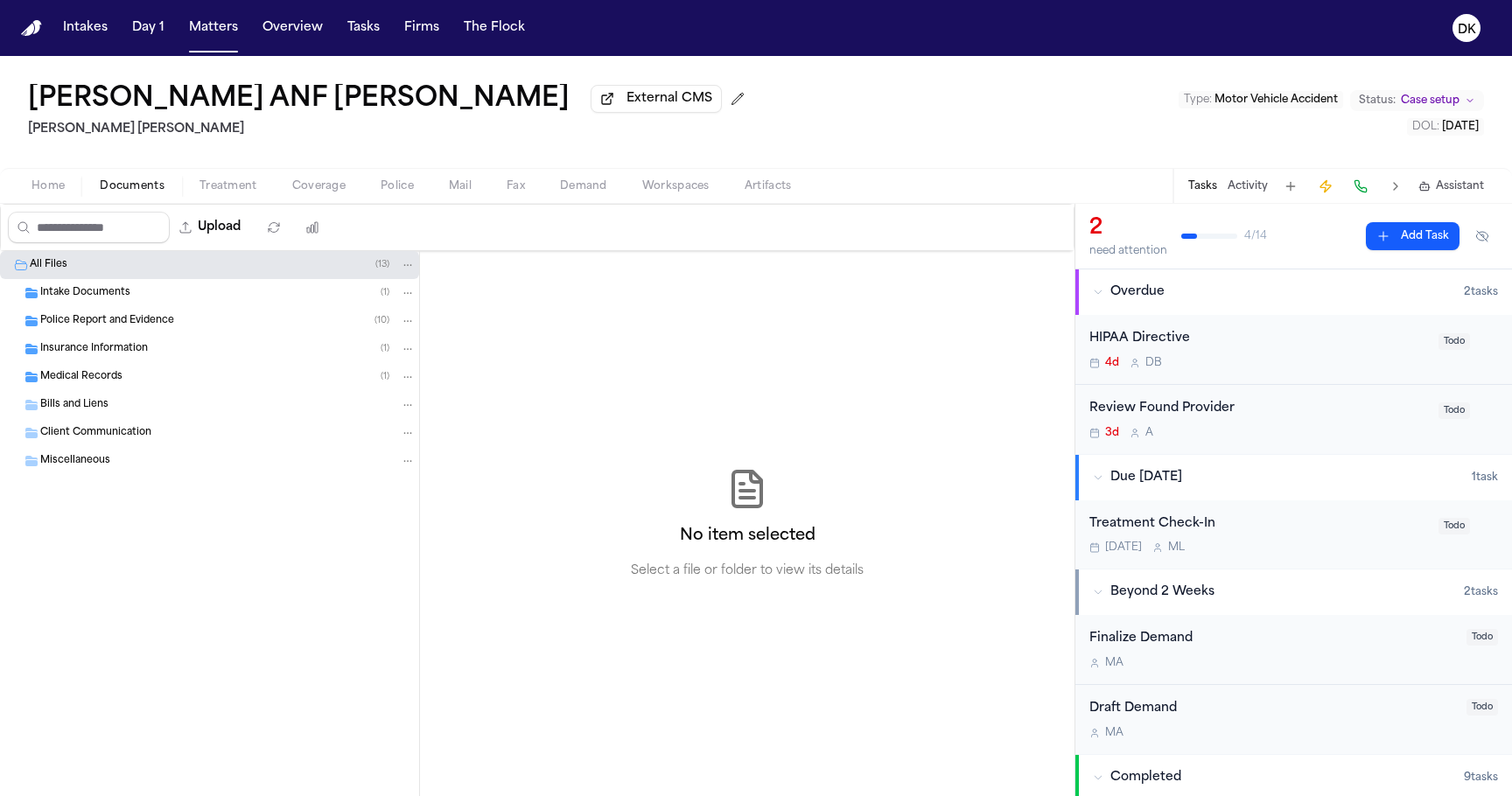
click at [205, 297] on div "Intake Documents ( 1 )" at bounding box center [228, 293] width 375 height 16
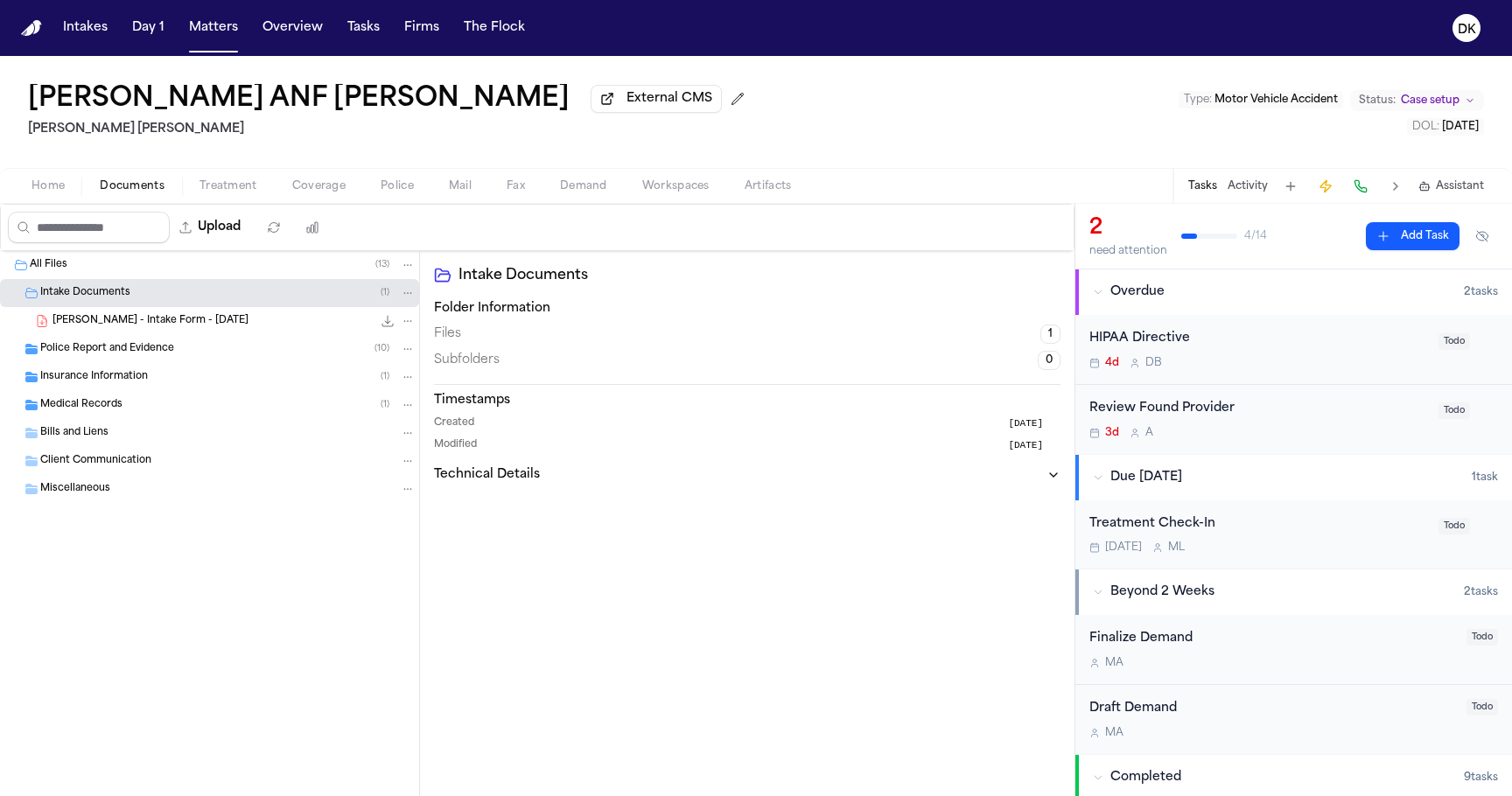
click at [178, 345] on div "Police Report and Evidence ( 10 )" at bounding box center [228, 349] width 375 height 16
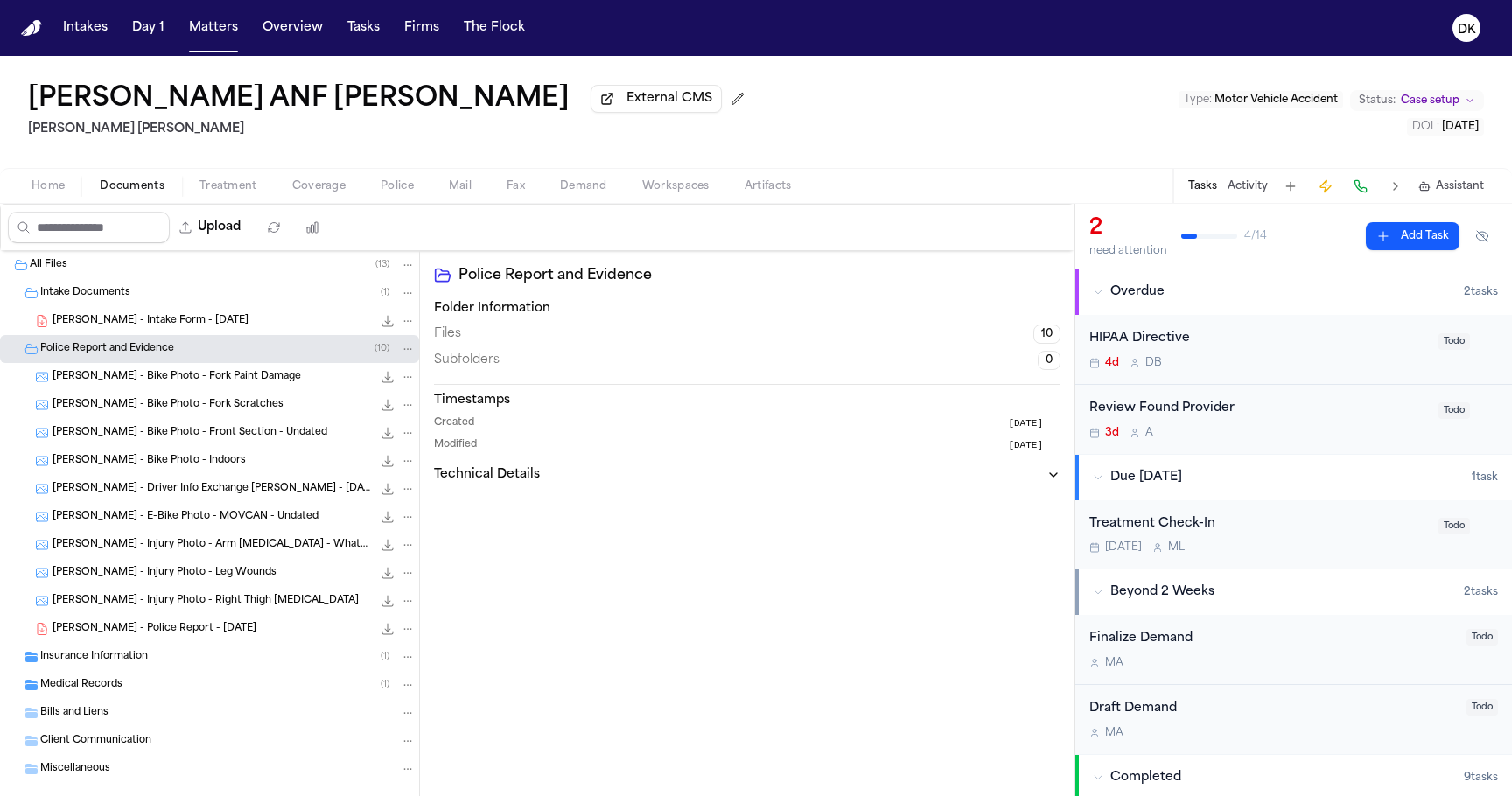
click at [244, 633] on div "[PERSON_NAME] - Police Report - [DATE] 1.8 MB • PDF" at bounding box center [235, 629] width 363 height 18
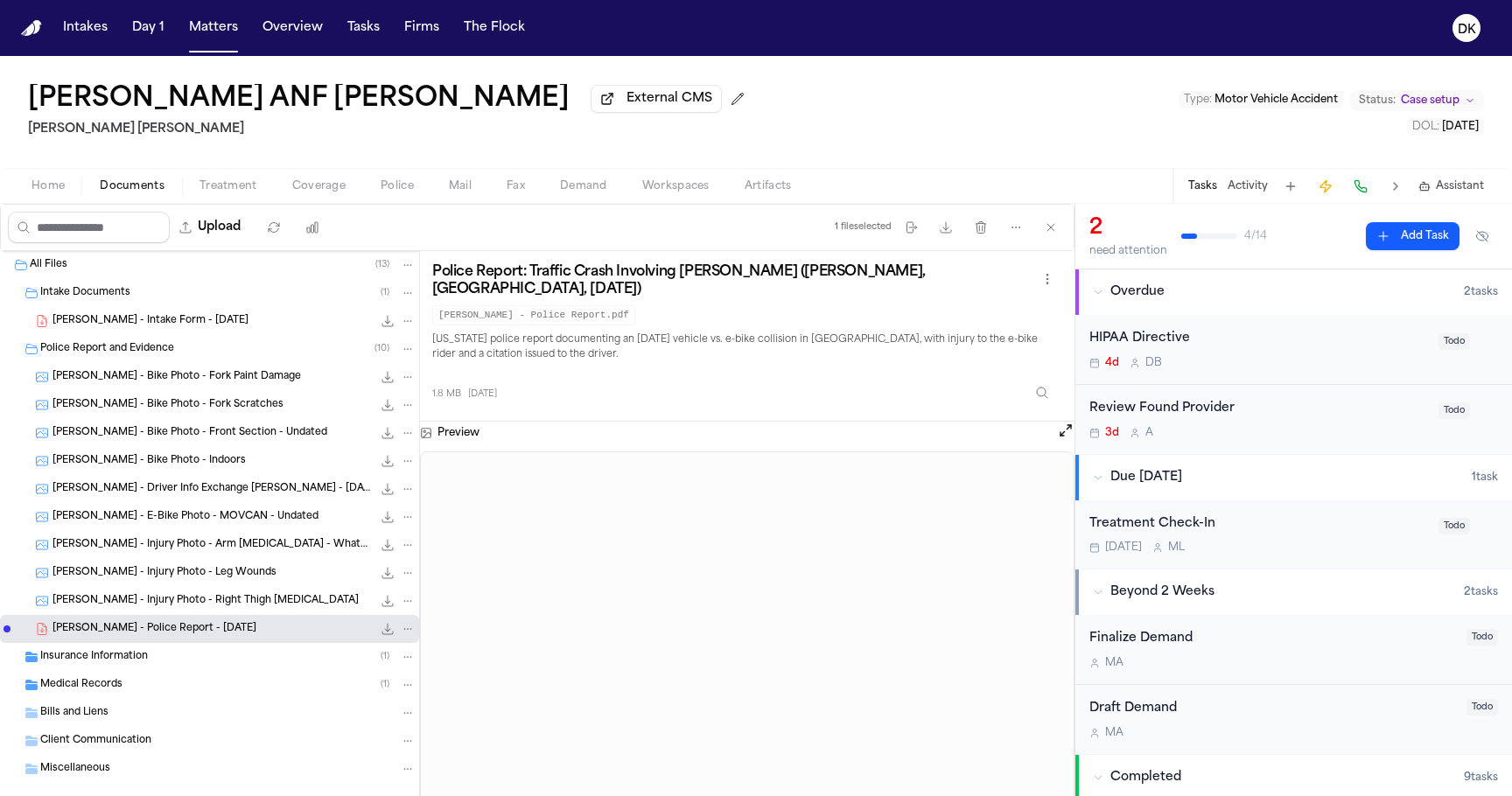
click at [1056, 422] on div "Preview" at bounding box center [748, 433] width 655 height 23
click at [1064, 423] on button "Open preview" at bounding box center [1066, 431] width 18 height 18
click at [263, 483] on div "[PERSON_NAME] - Driver Info Exchange [PERSON_NAME] - [DATE] 167.8 KB • JPG" at bounding box center [210, 489] width 419 height 28
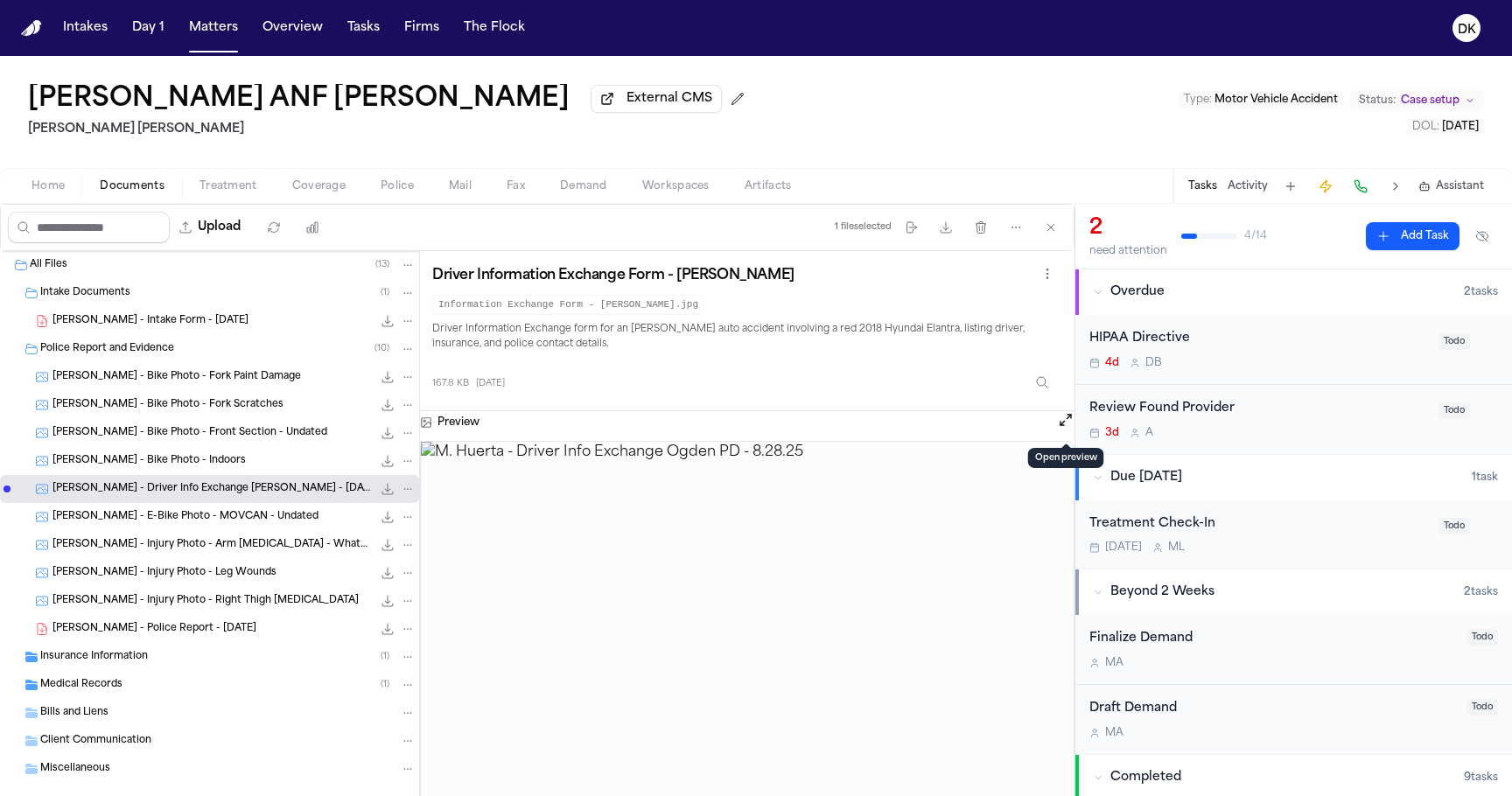
click at [1069, 427] on button "Open preview" at bounding box center [1066, 420] width 18 height 18
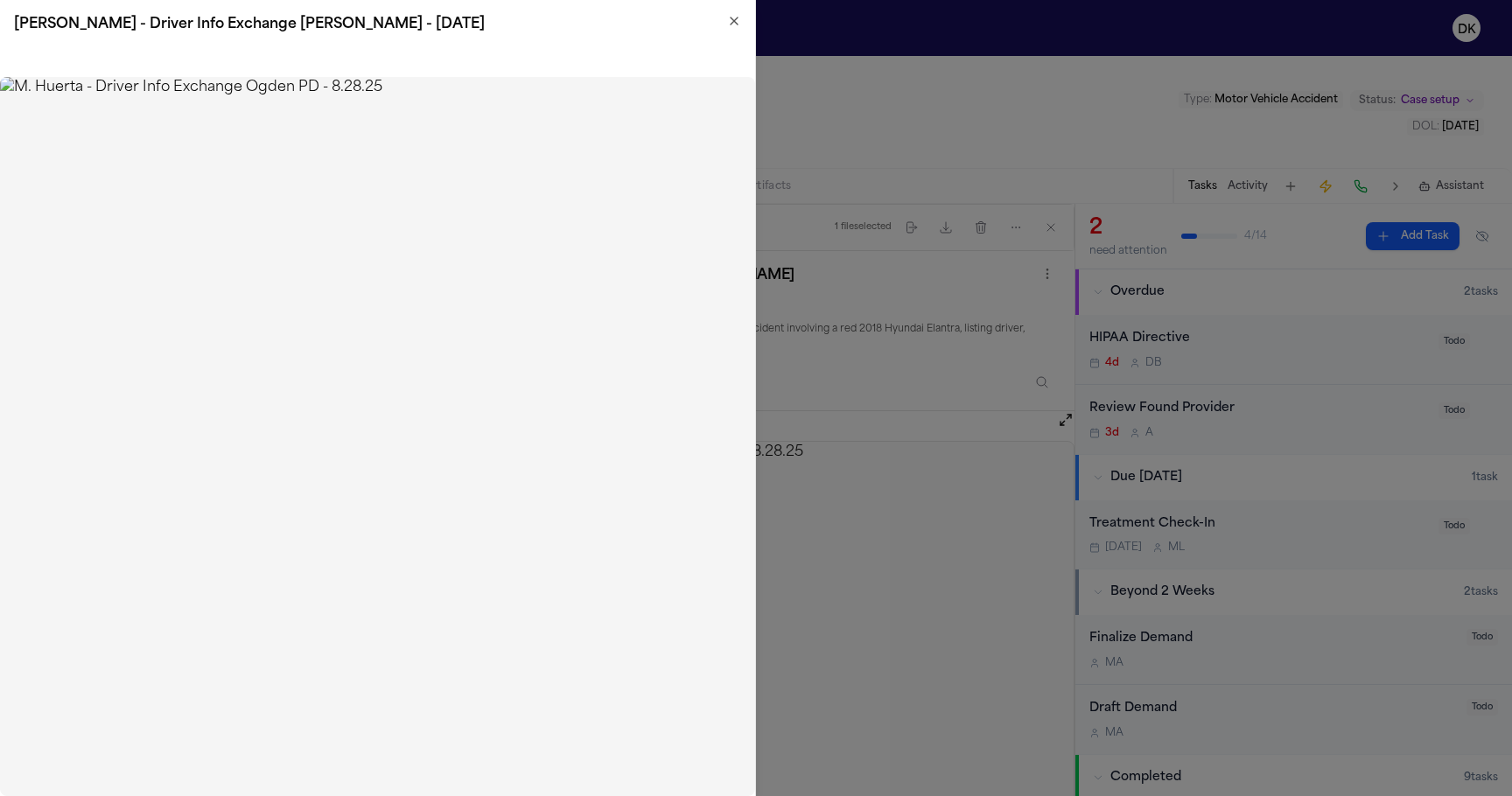
click at [739, 21] on icon "button" at bounding box center [735, 21] width 14 height 14
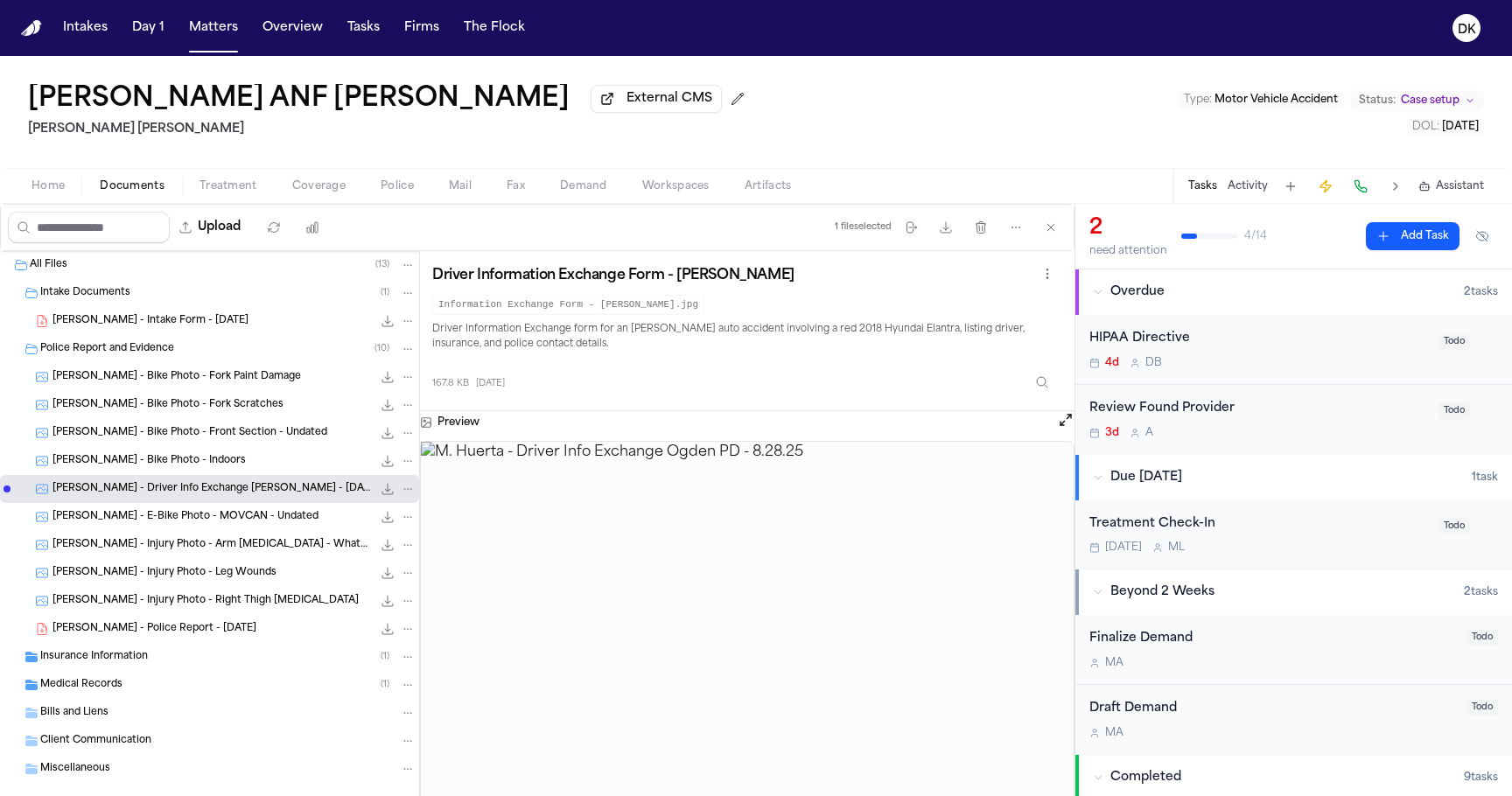
click at [233, 622] on div "[PERSON_NAME] - Police Report - [DATE] 1.8 MB • PDF" at bounding box center [210, 628] width 419 height 28
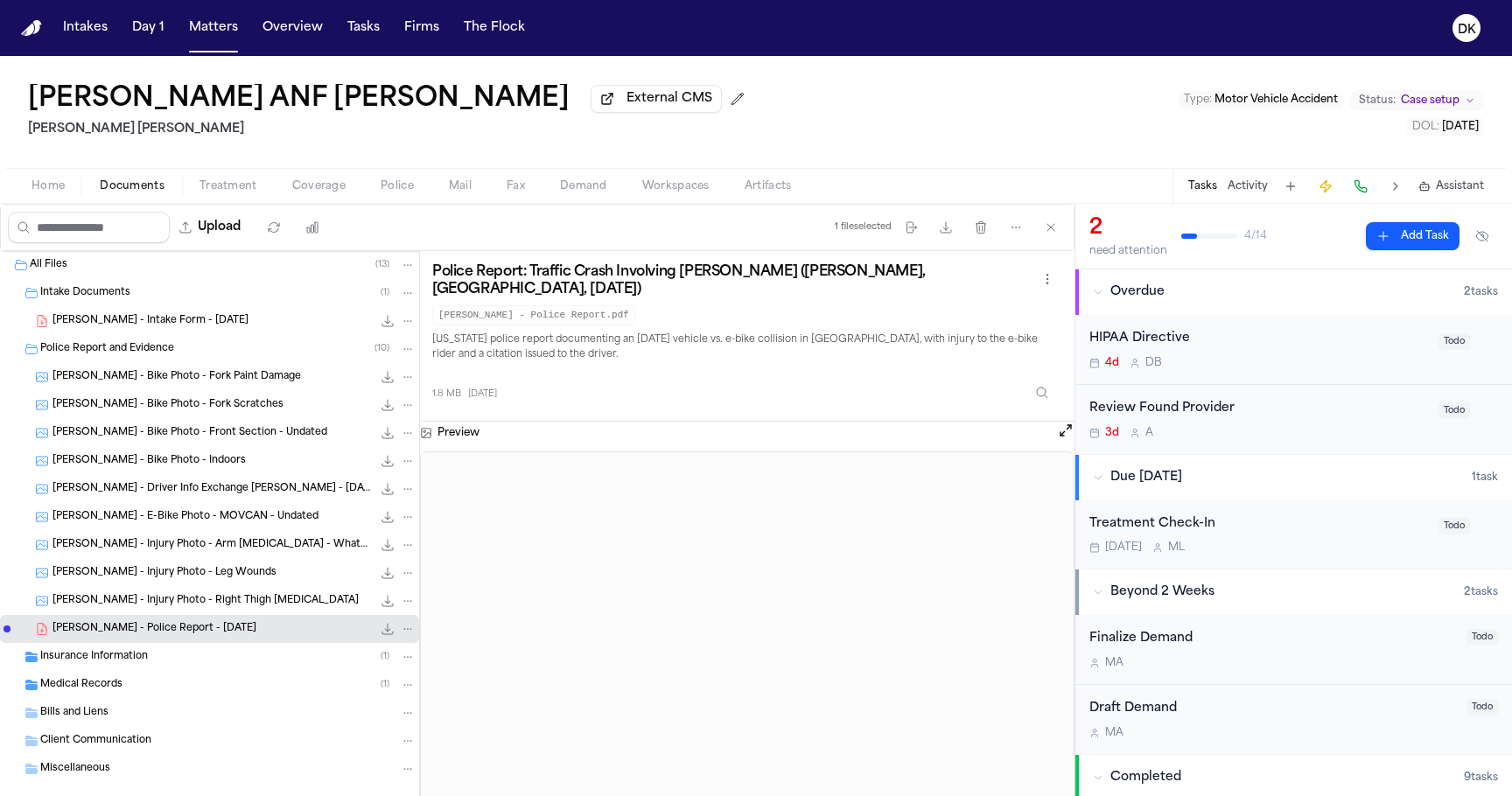
click at [229, 470] on div "[PERSON_NAME] - Bike Photo - Indoors 152.5 KB • JPG" at bounding box center [235, 461] width 363 height 18
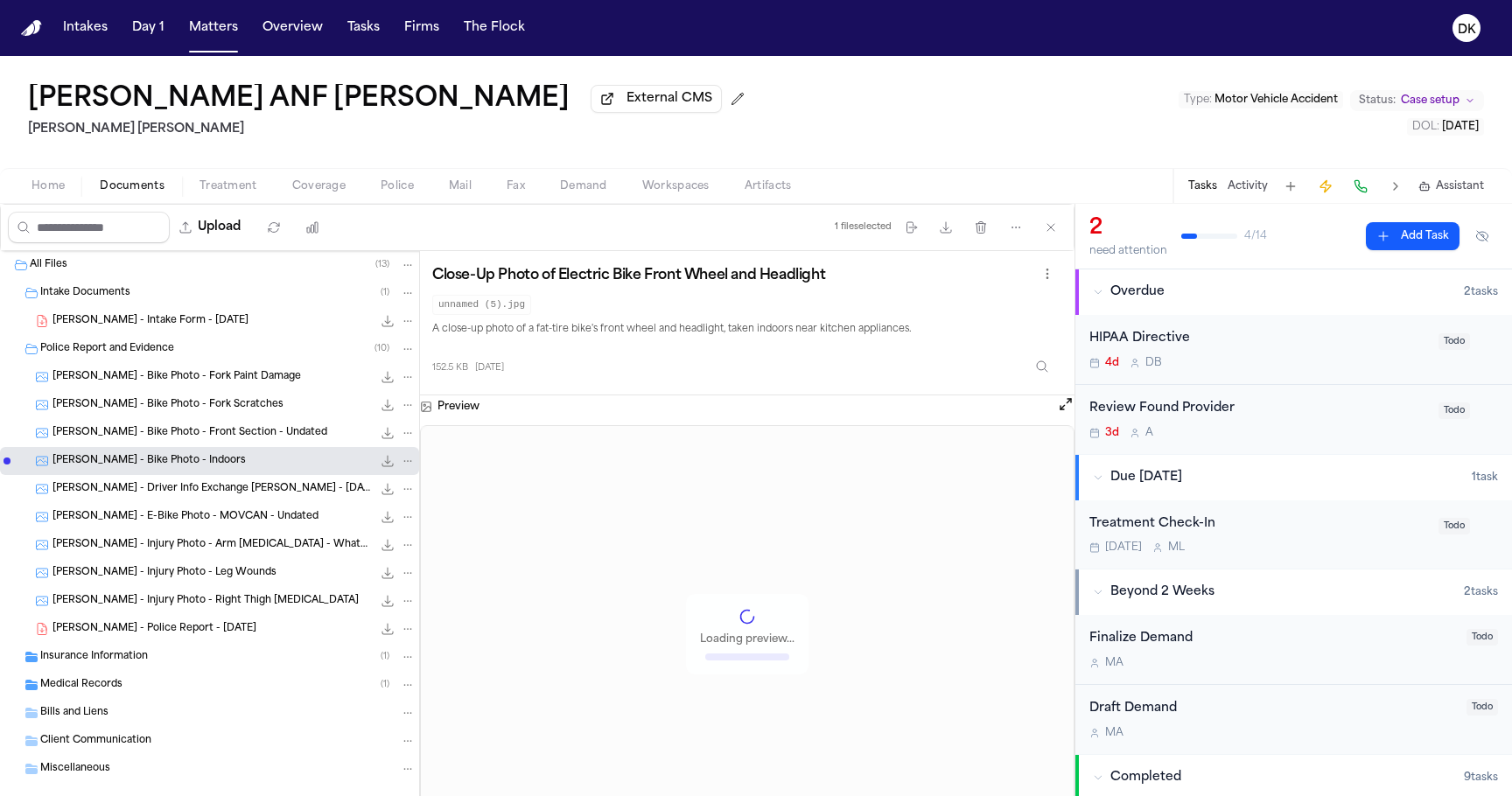
click at [222, 501] on div "[PERSON_NAME] - Driver Info Exchange [PERSON_NAME] - [DATE] 167.8 KB • JPG" at bounding box center [210, 489] width 419 height 28
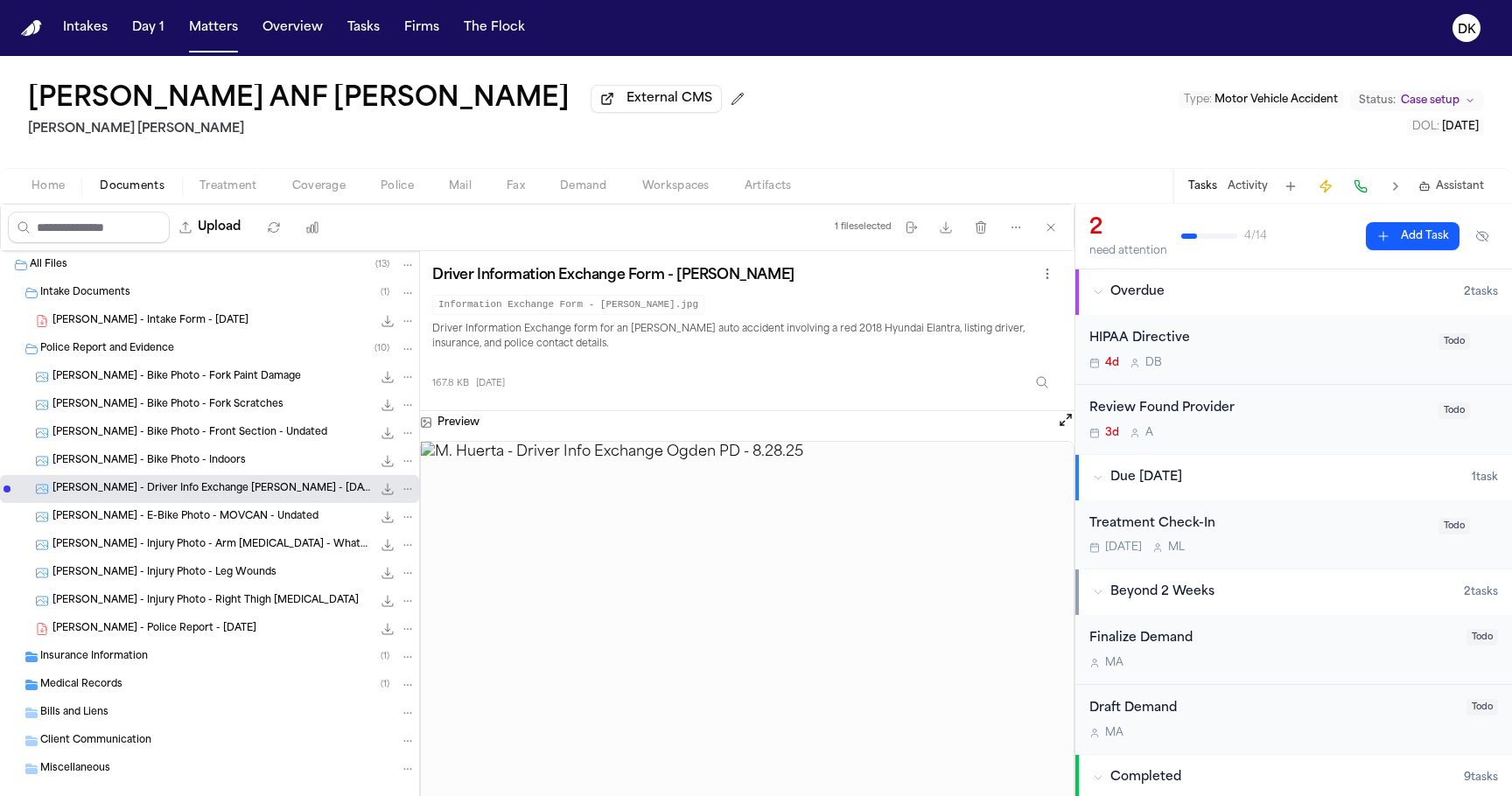
click at [1068, 424] on button "Open preview" at bounding box center [1066, 420] width 18 height 18
click at [1474, 39] on icon "DK" at bounding box center [1467, 28] width 28 height 28
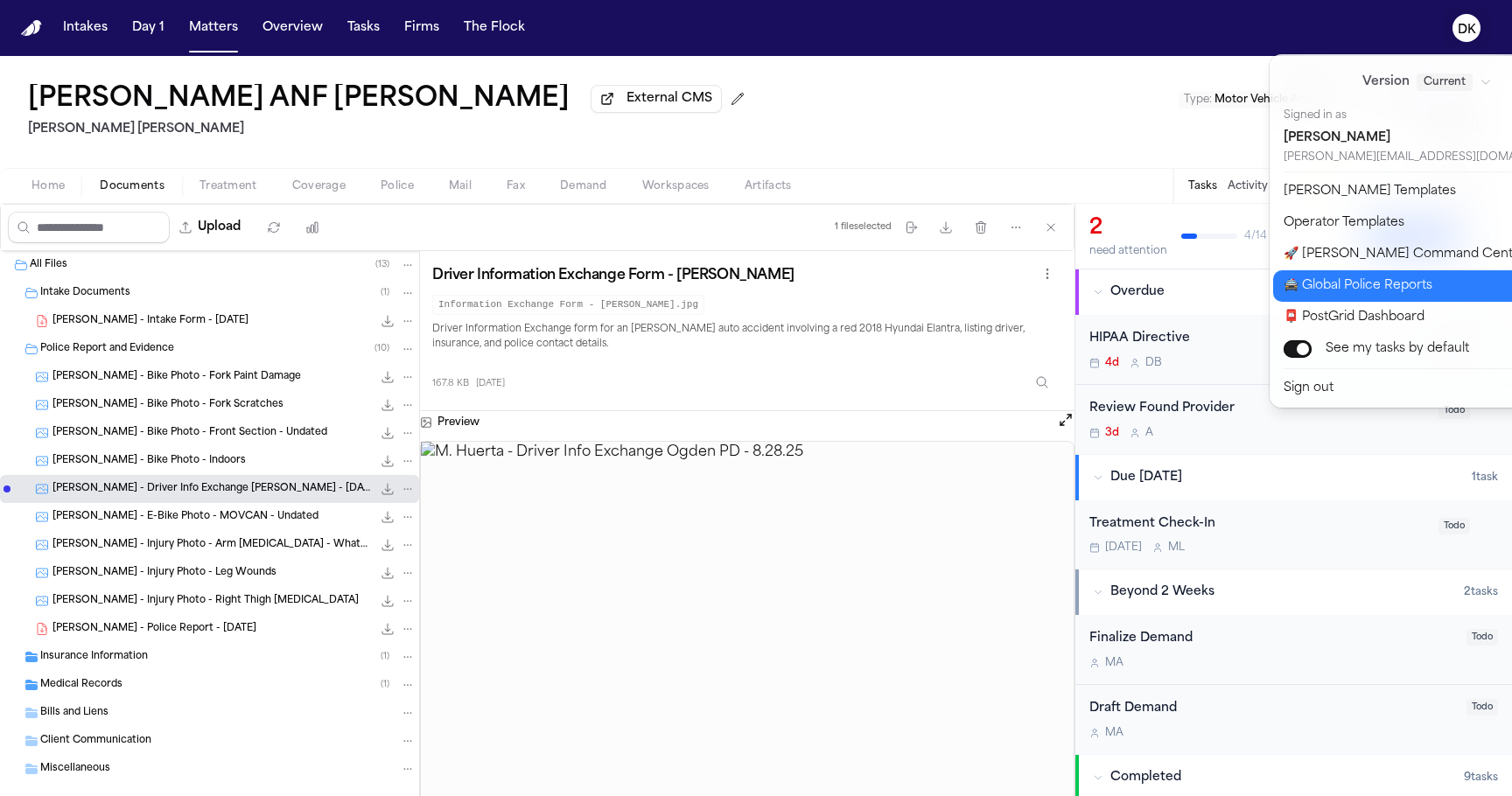
click at [1403, 293] on button "🚔 Global Police Reports" at bounding box center [1438, 286] width 329 height 32
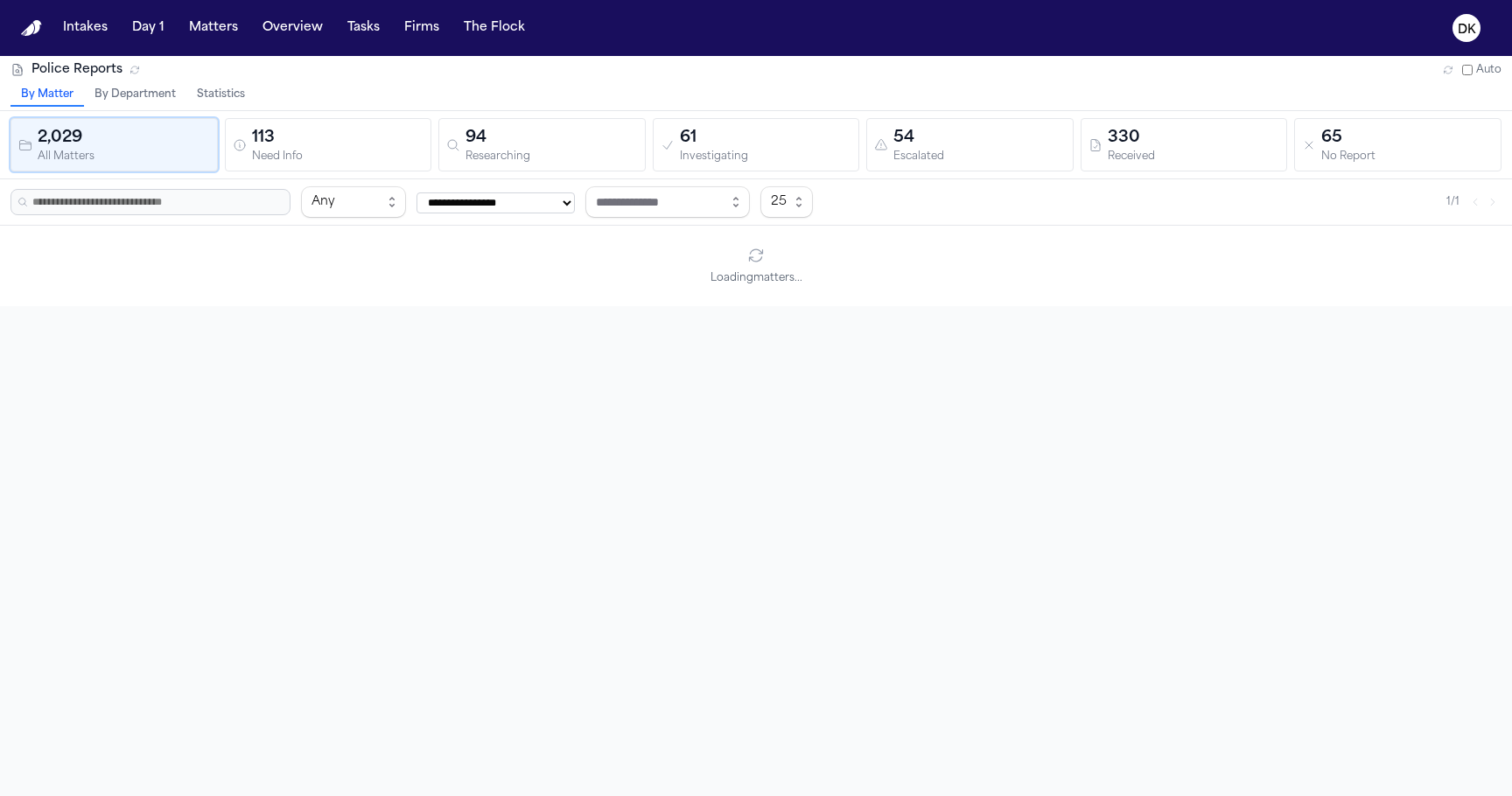
click at [222, 90] on button "Statistics" at bounding box center [221, 95] width 69 height 23
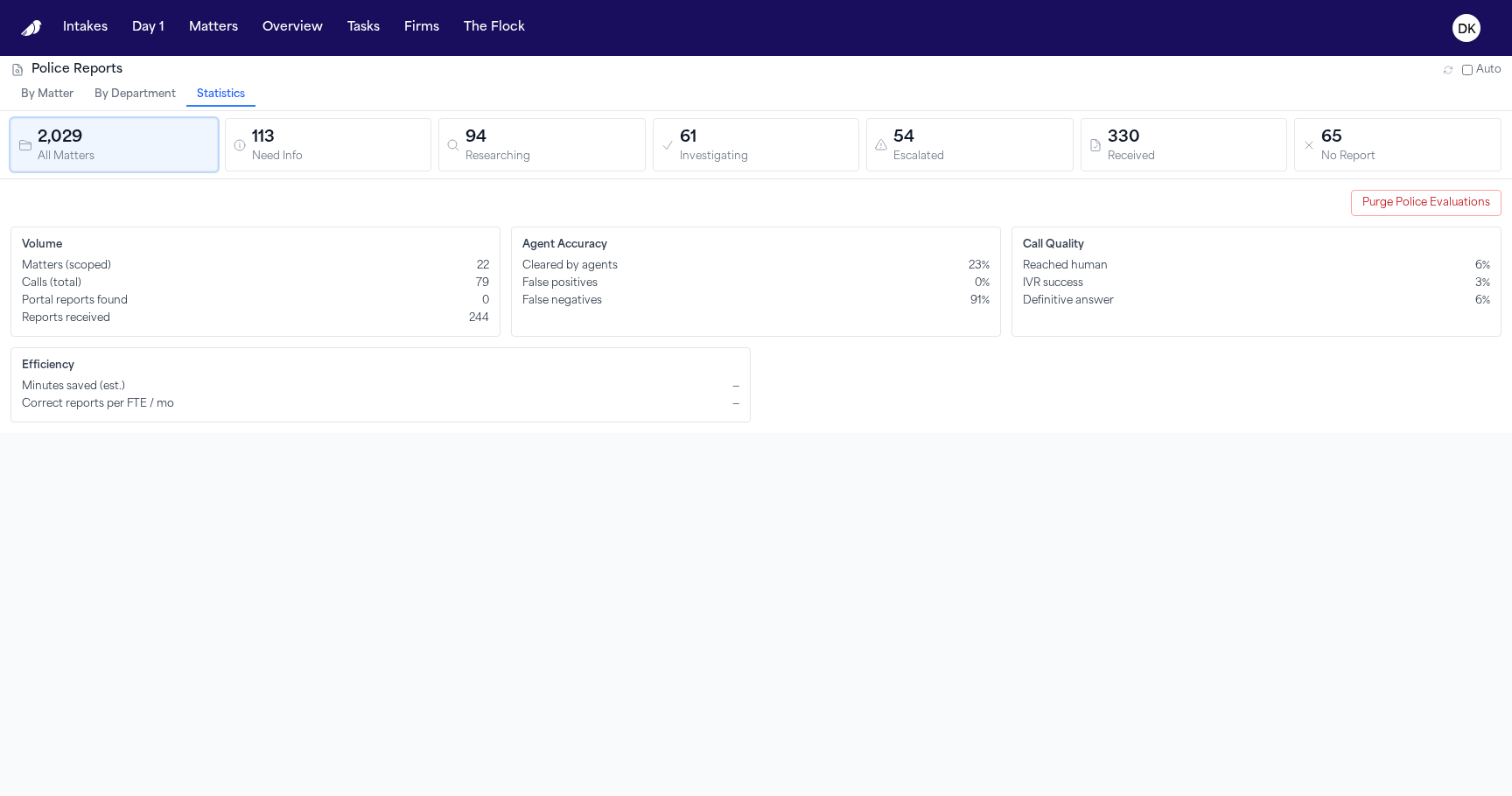
click at [729, 391] on div "Minutes saved (est.) —" at bounding box center [380, 387] width 718 height 14
click at [271, 138] on div "113" at bounding box center [338, 138] width 173 height 25
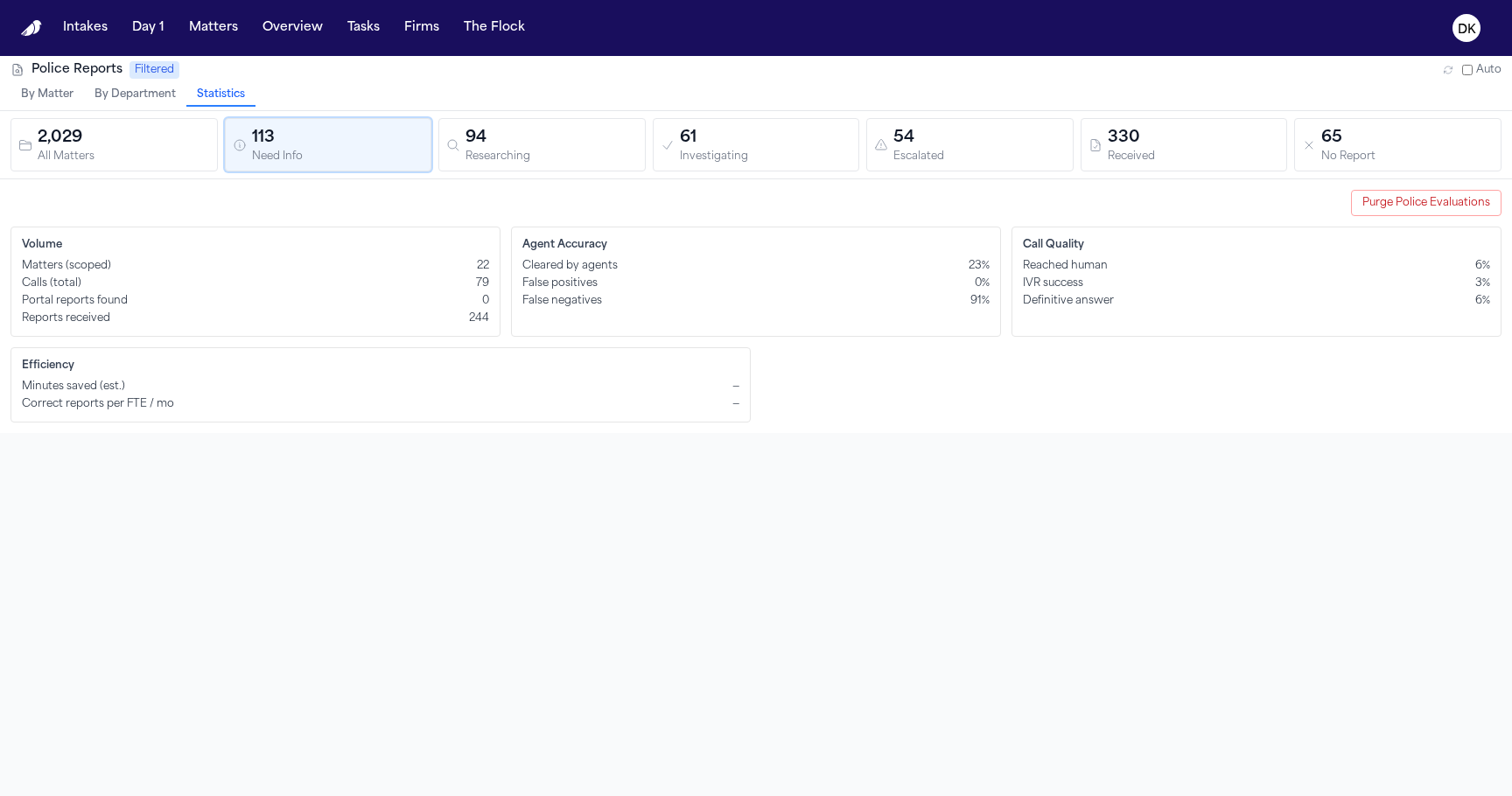
click at [556, 136] on div "94" at bounding box center [552, 138] width 173 height 25
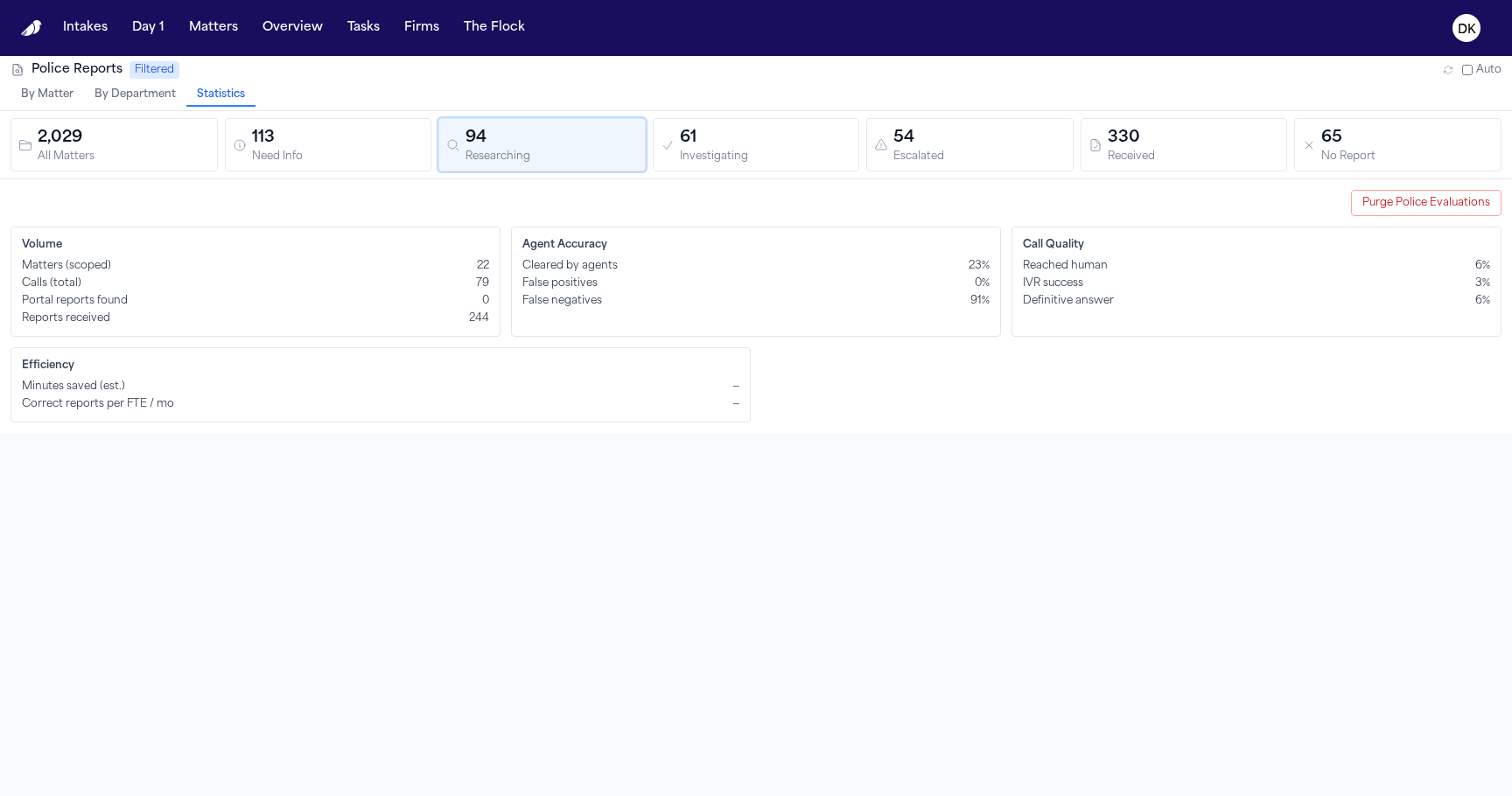
click at [729, 143] on div "61" at bounding box center [765, 138] width 173 height 25
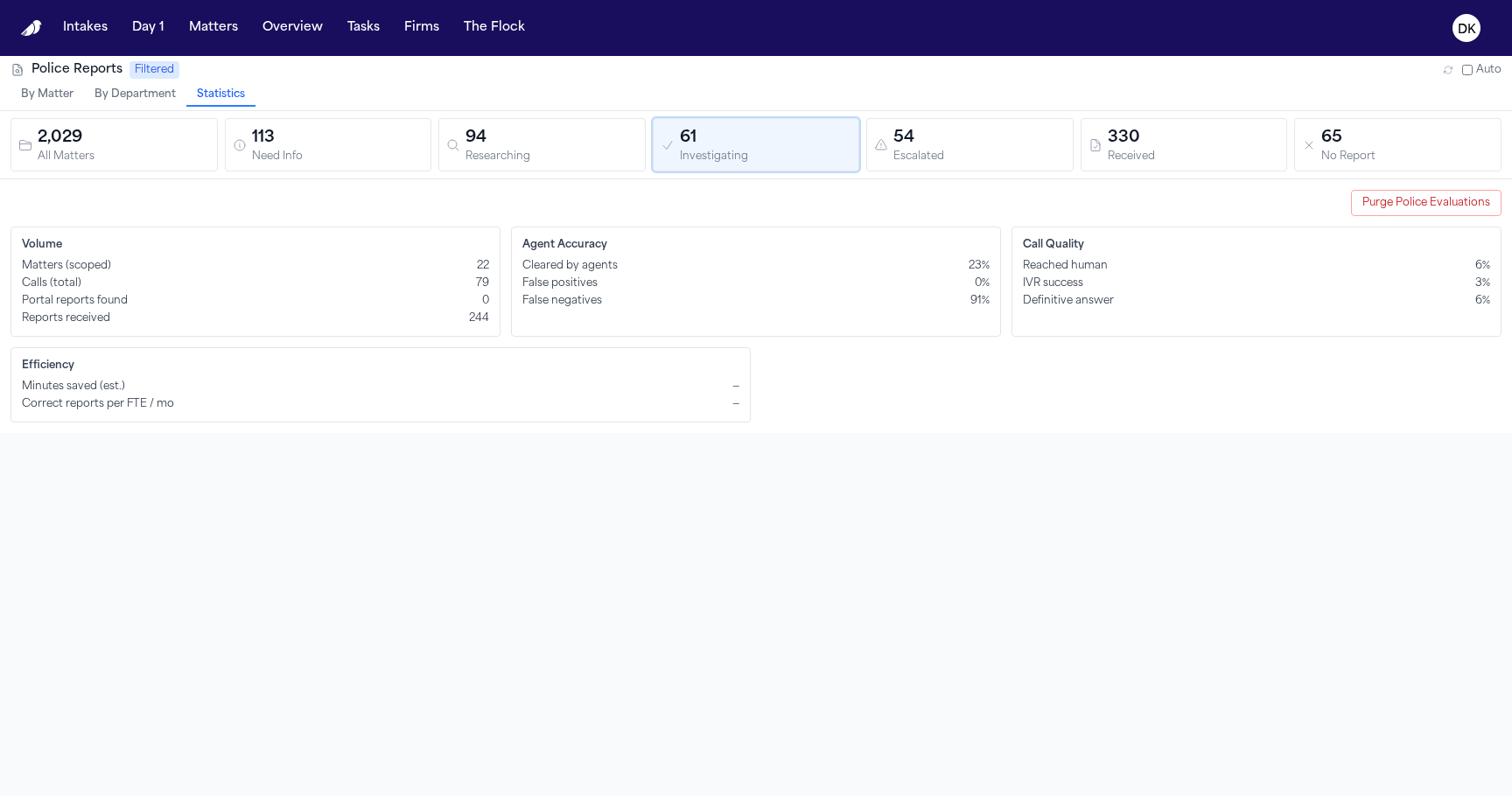
click at [891, 140] on div "54 Escalated" at bounding box center [970, 145] width 192 height 38
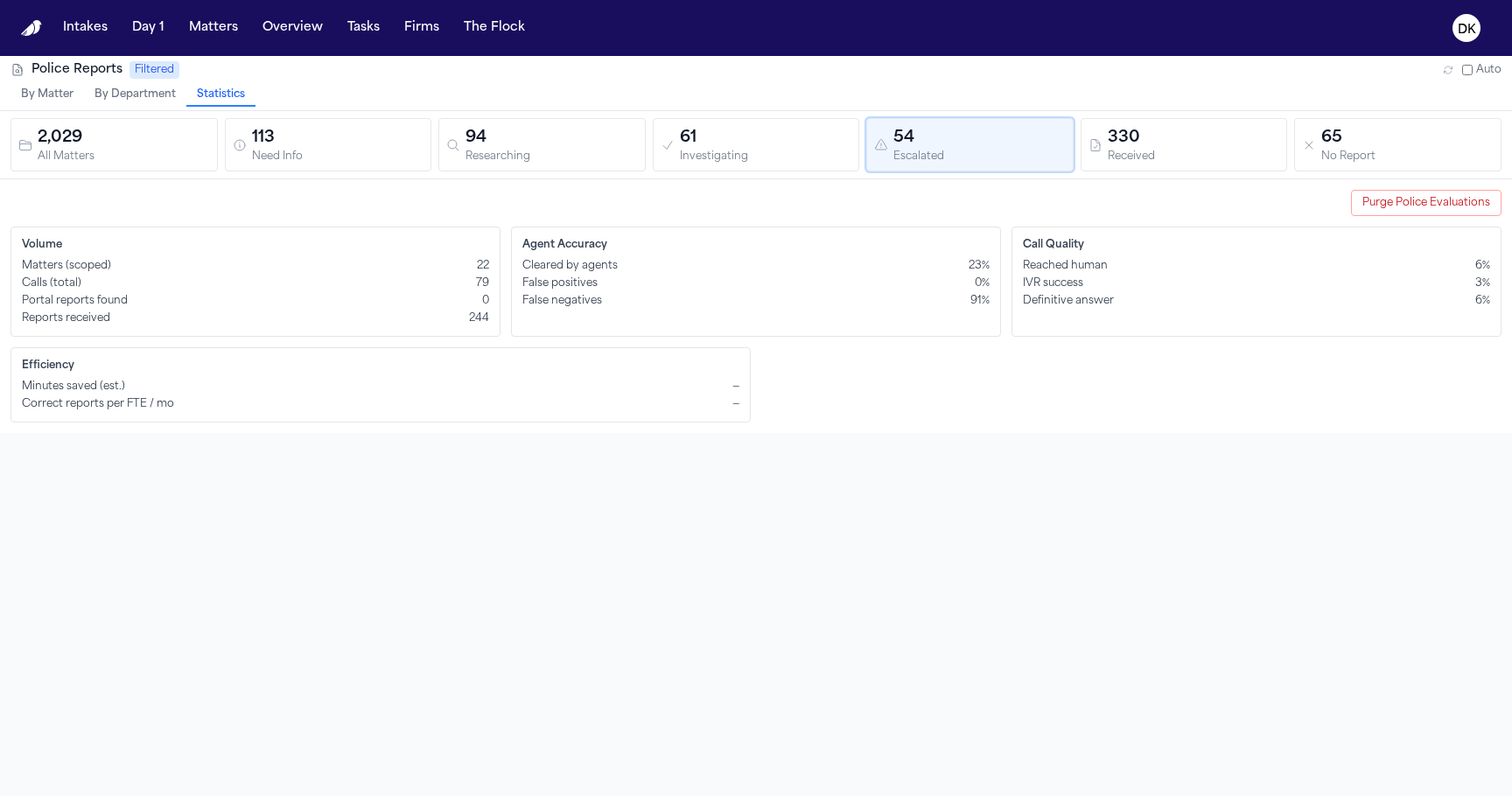
click at [762, 151] on div "Investigating" at bounding box center [765, 157] width 173 height 13
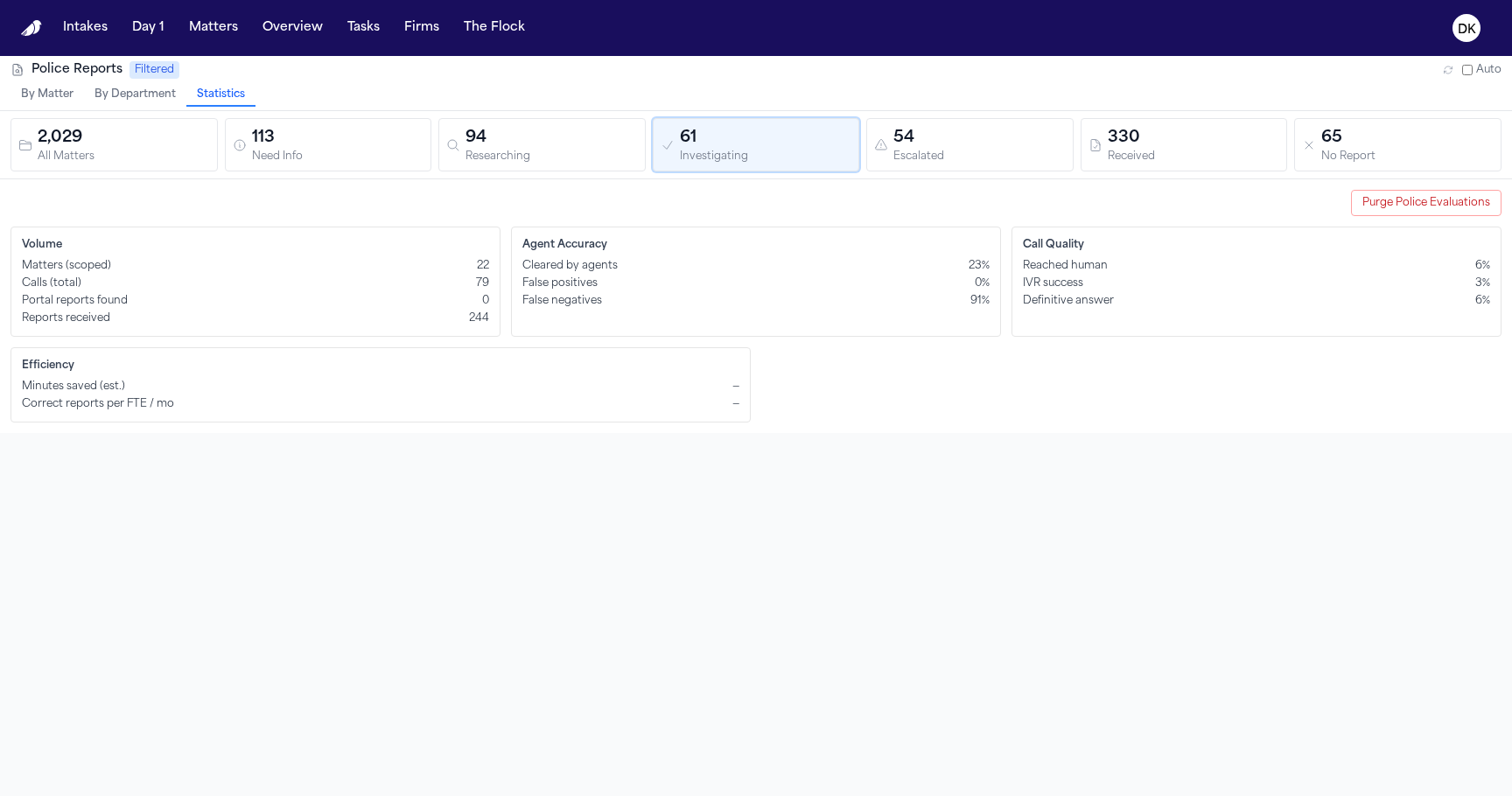
click at [1030, 156] on div "Escalated" at bounding box center [979, 157] width 173 height 13
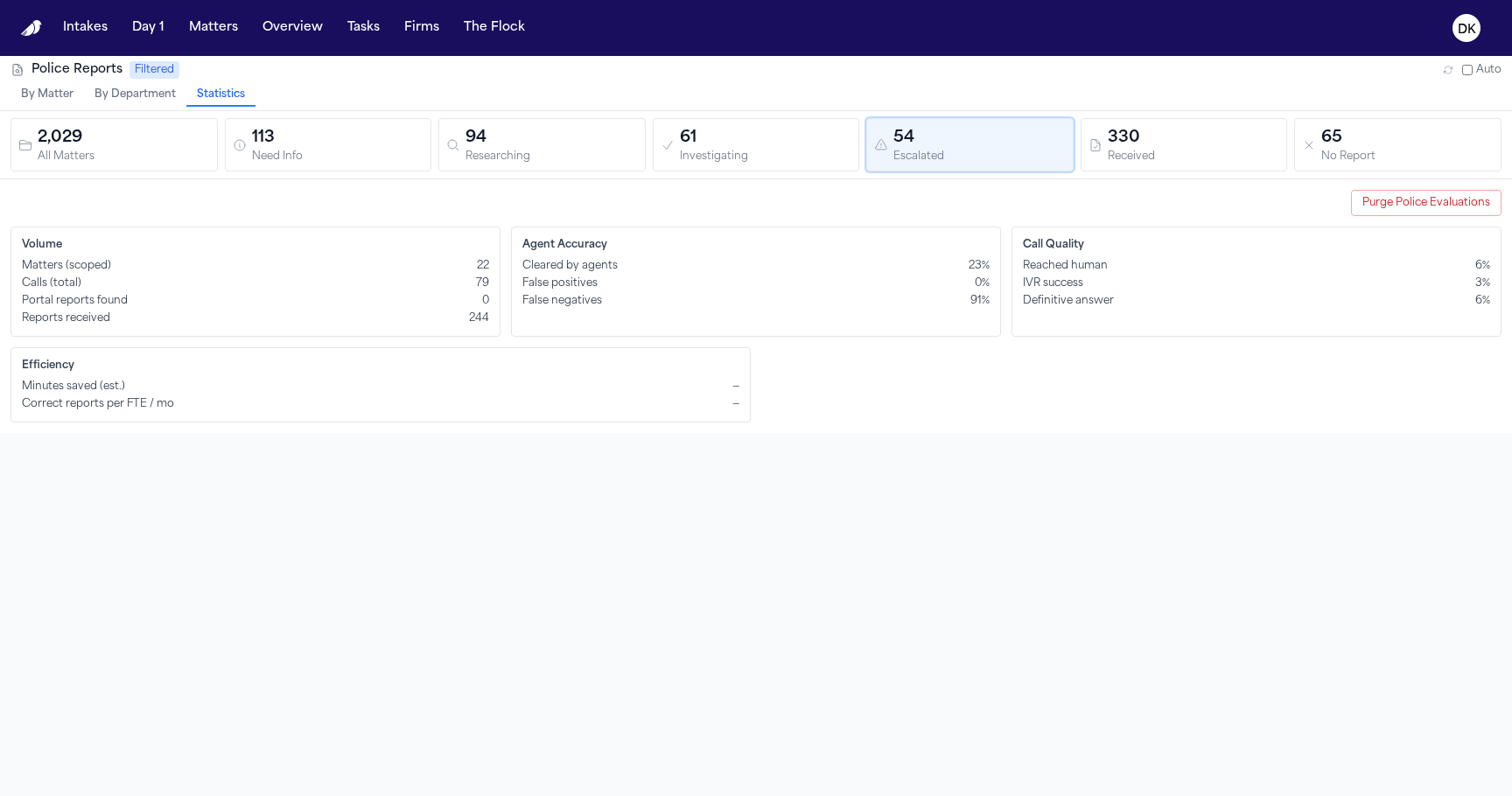
click at [1173, 146] on div "330" at bounding box center [1194, 138] width 173 height 25
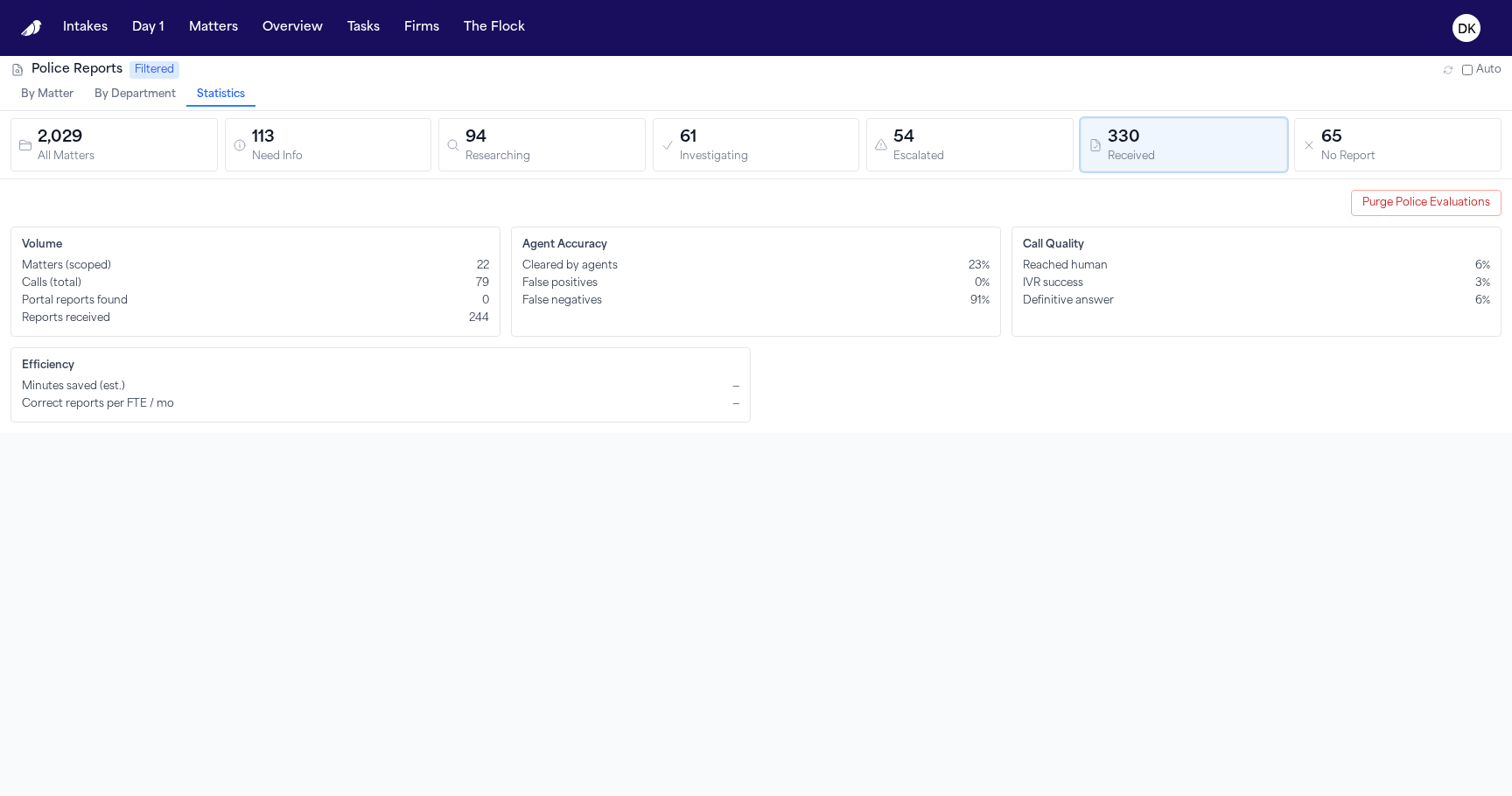
click at [136, 161] on div "All Matters" at bounding box center [124, 157] width 173 height 13
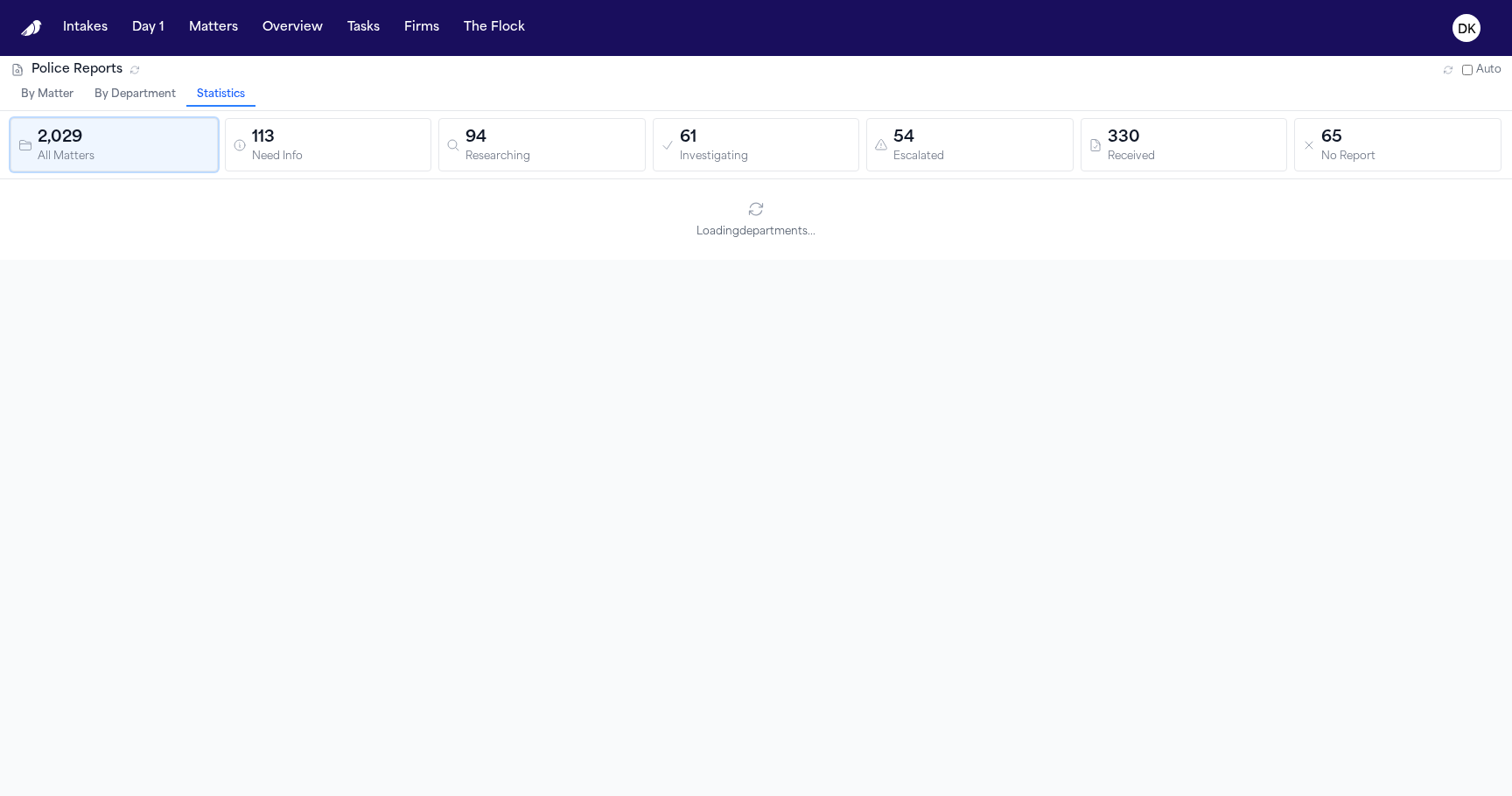
click at [130, 99] on button "By Department" at bounding box center [135, 95] width 103 height 23
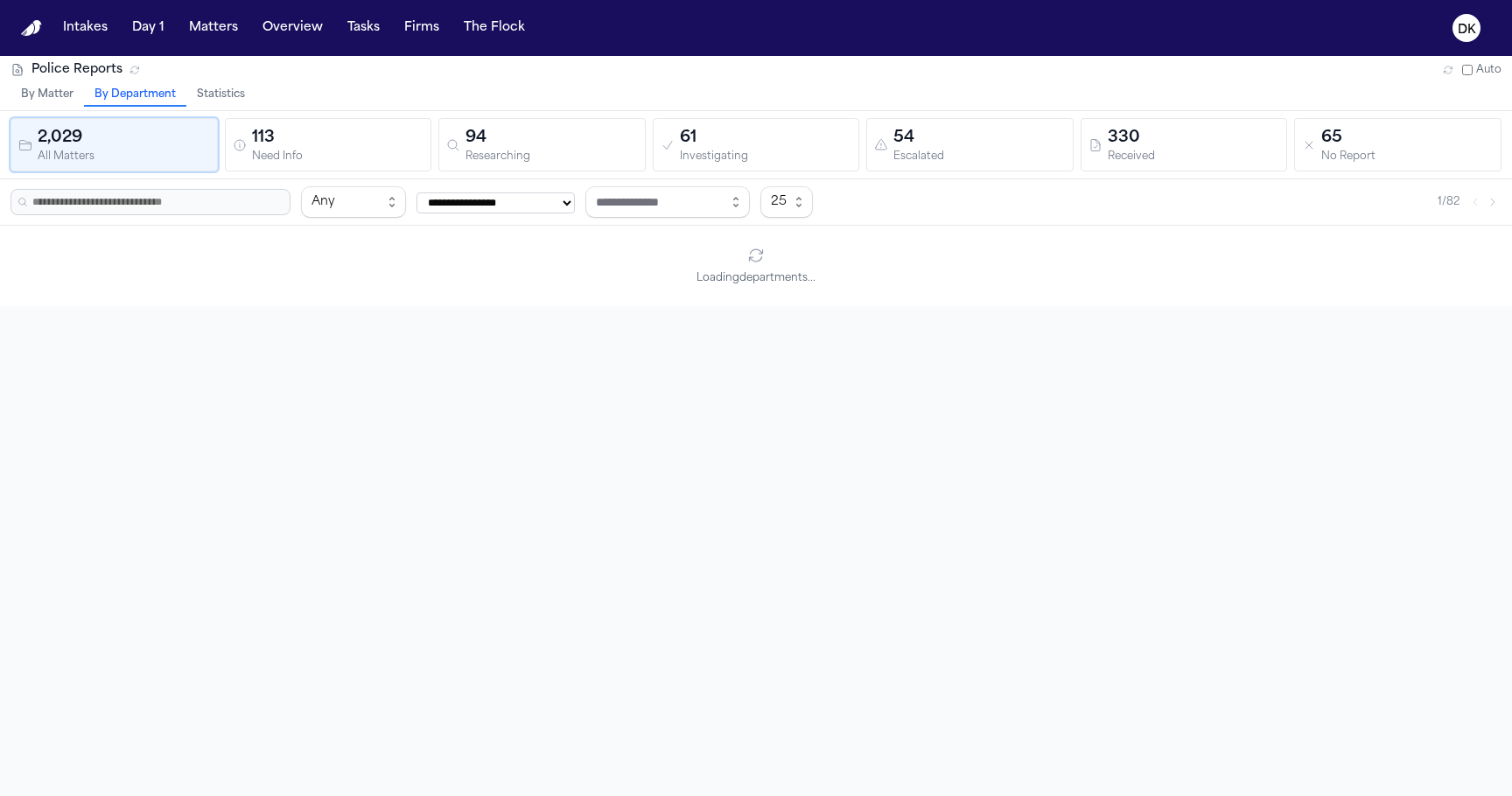
click at [41, 103] on button "By Matter" at bounding box center [48, 95] width 74 height 23
